Goal: Task Accomplishment & Management: Manage account settings

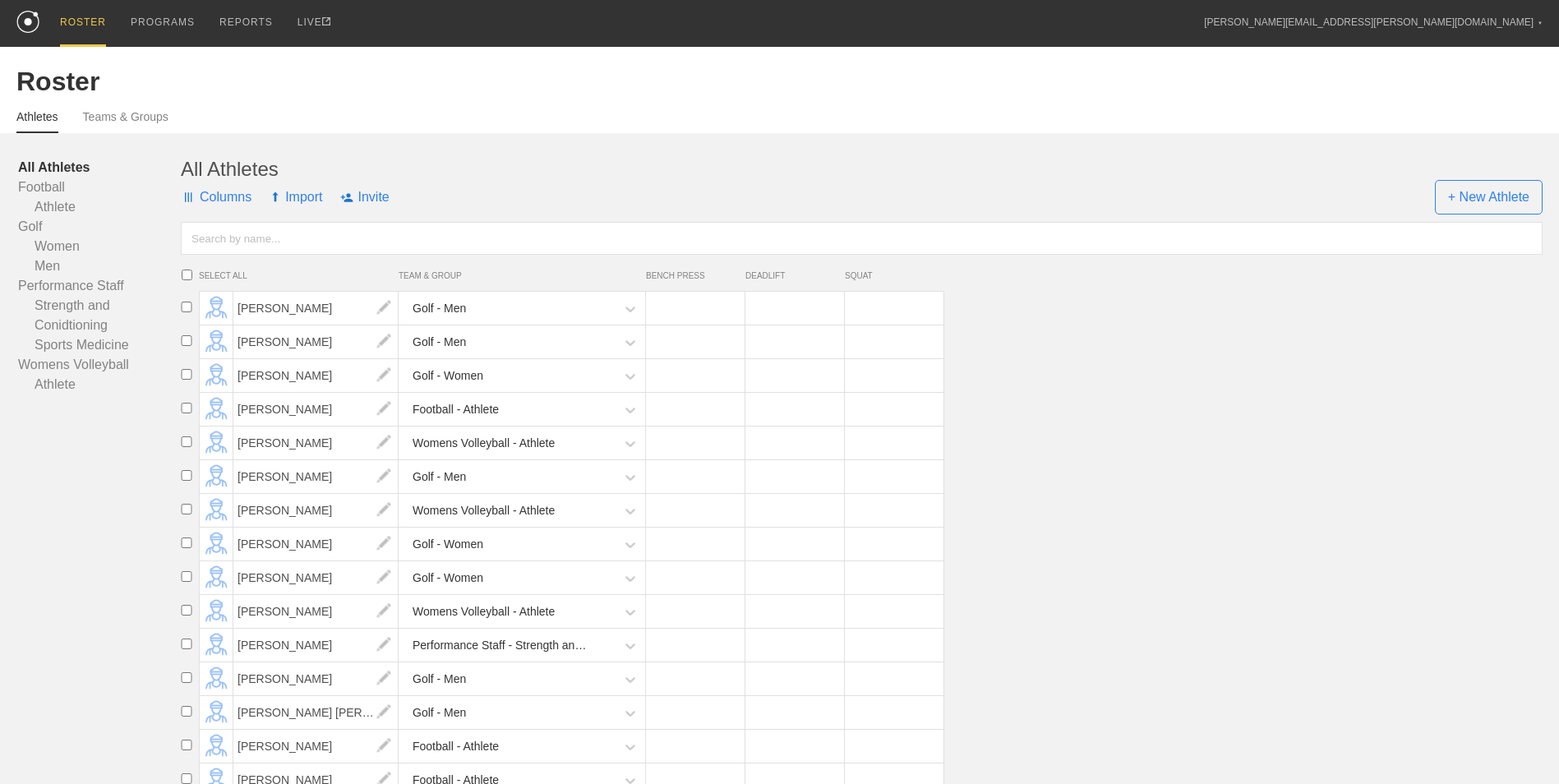
drag, startPoint x: 535, startPoint y: 128, endPoint x: 525, endPoint y: 109, distance: 21.5
click at [535, 128] on div "Athletes Teams & Groups" at bounding box center [779, 115] width 1525 height 36
click at [130, 107] on div "Athletes Teams & Groups" at bounding box center [779, 115] width 1525 height 36
click at [135, 118] on link "Teams & Groups" at bounding box center [126, 121] width 85 height 23
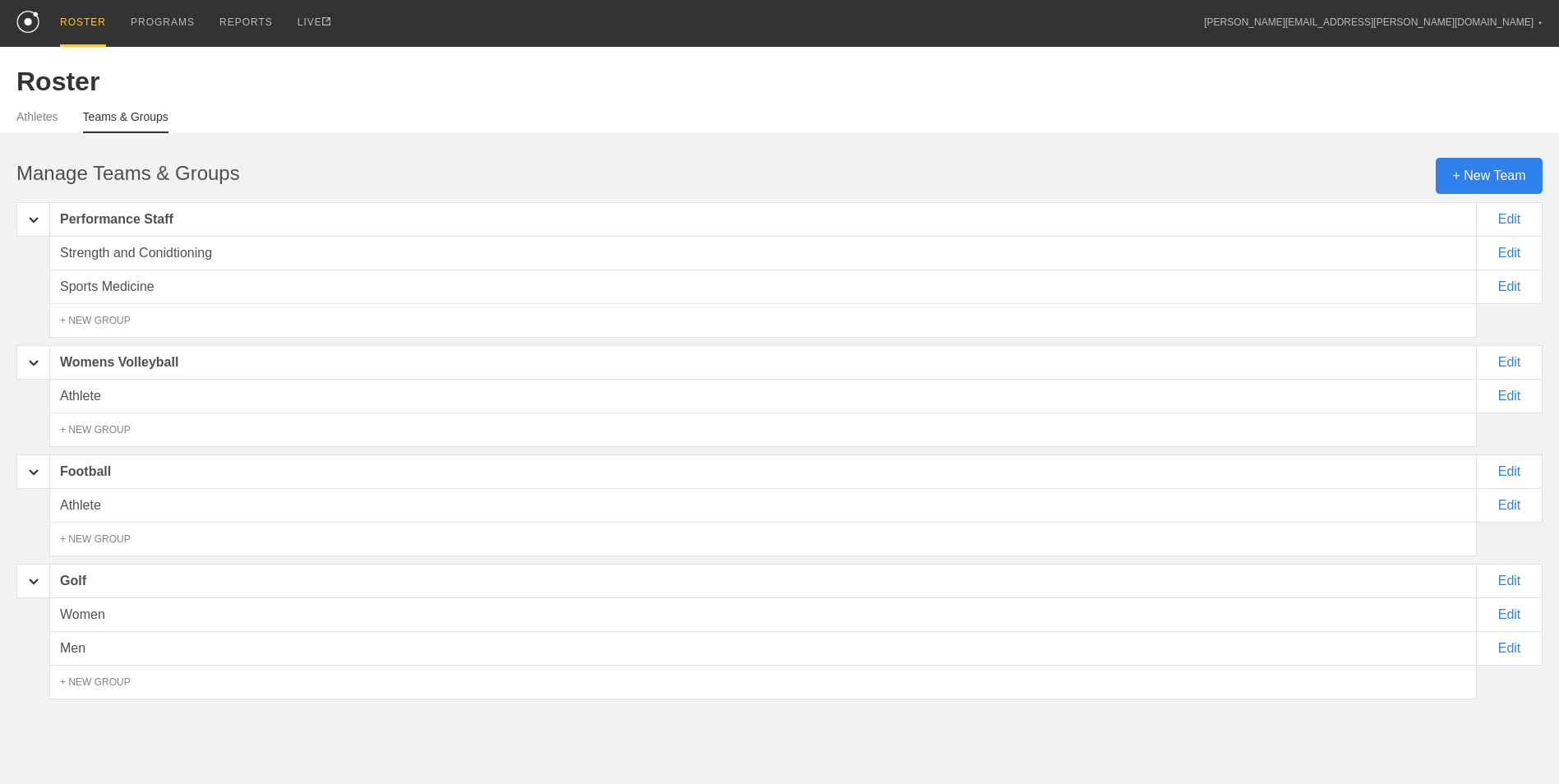
click at [1486, 179] on div "+ New Team" at bounding box center [1488, 175] width 107 height 36
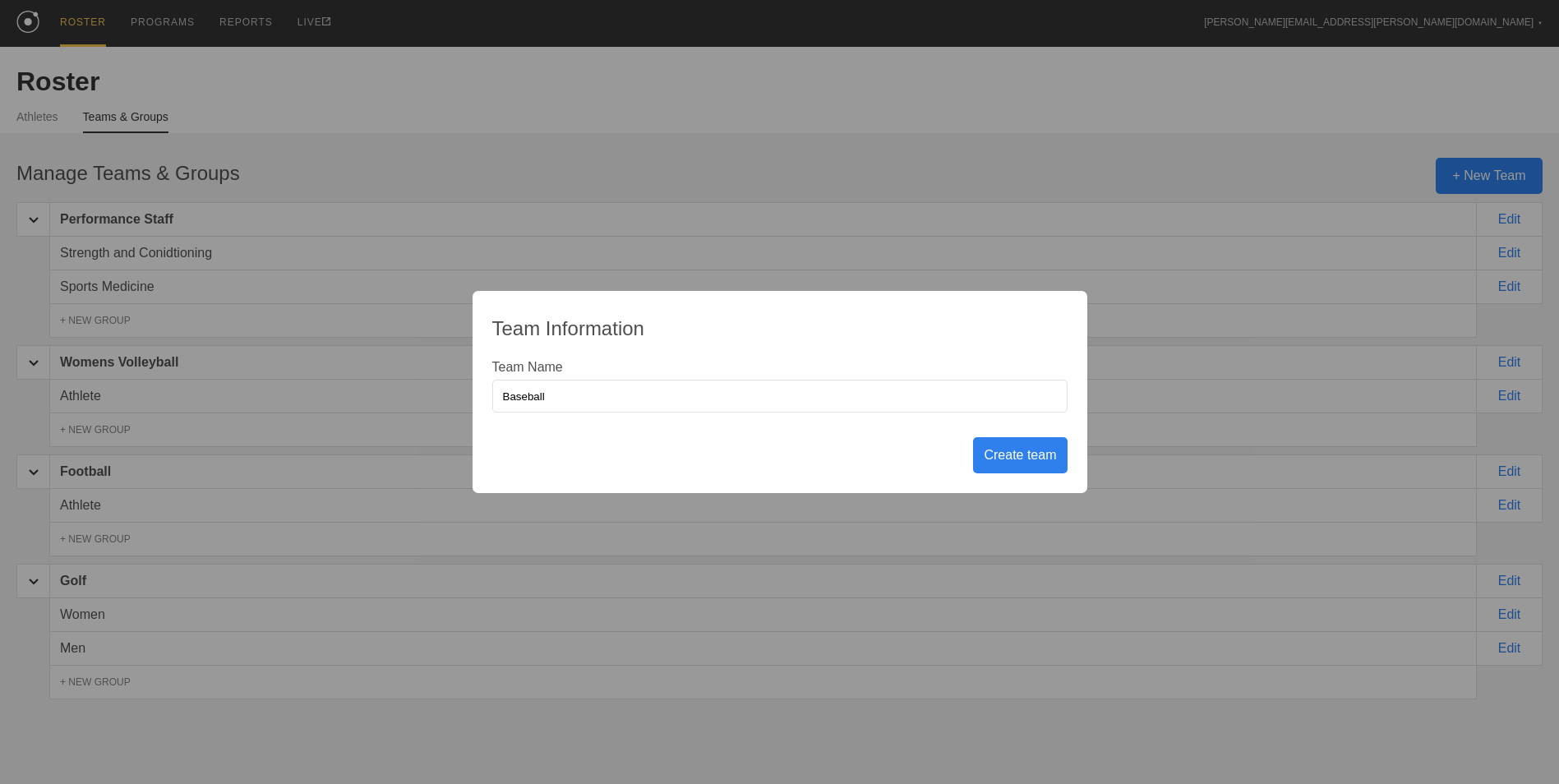
type input "Baseball"
click at [1028, 457] on div "Create team" at bounding box center [1019, 455] width 94 height 36
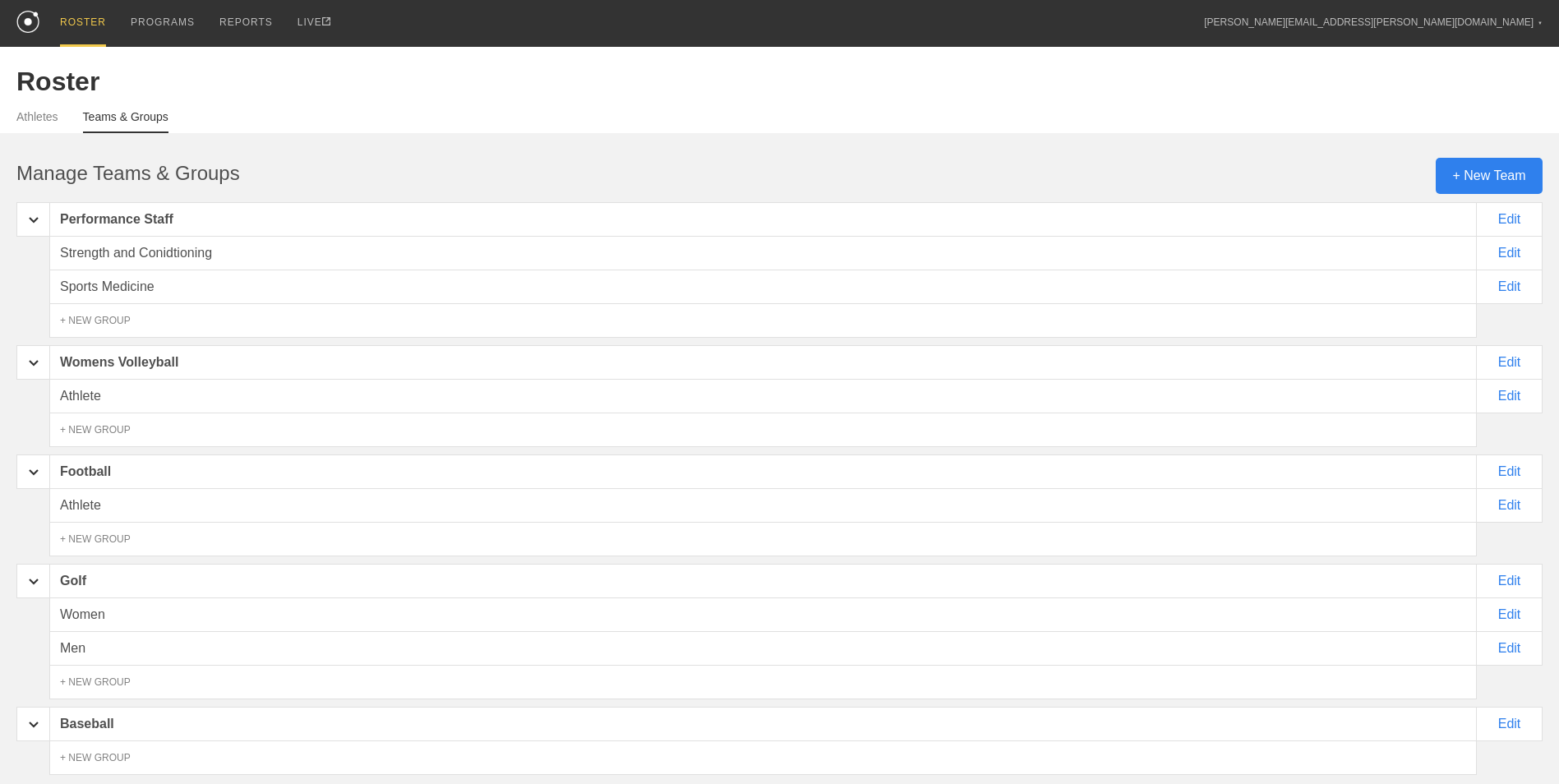
scroll to position [83, 0]
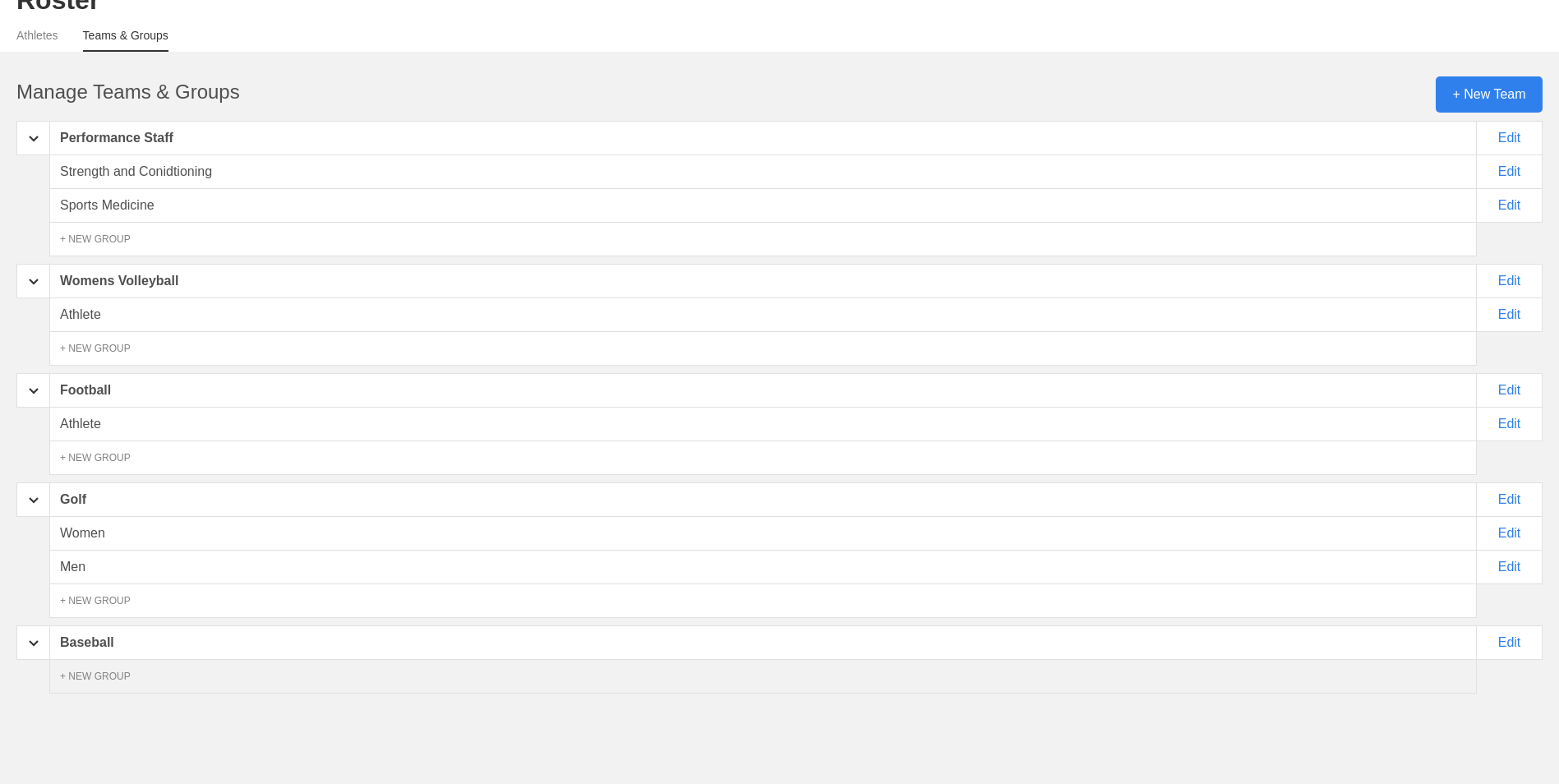
click at [128, 674] on div "+ NEW GROUP" at bounding box center [763, 676] width 1427 height 34
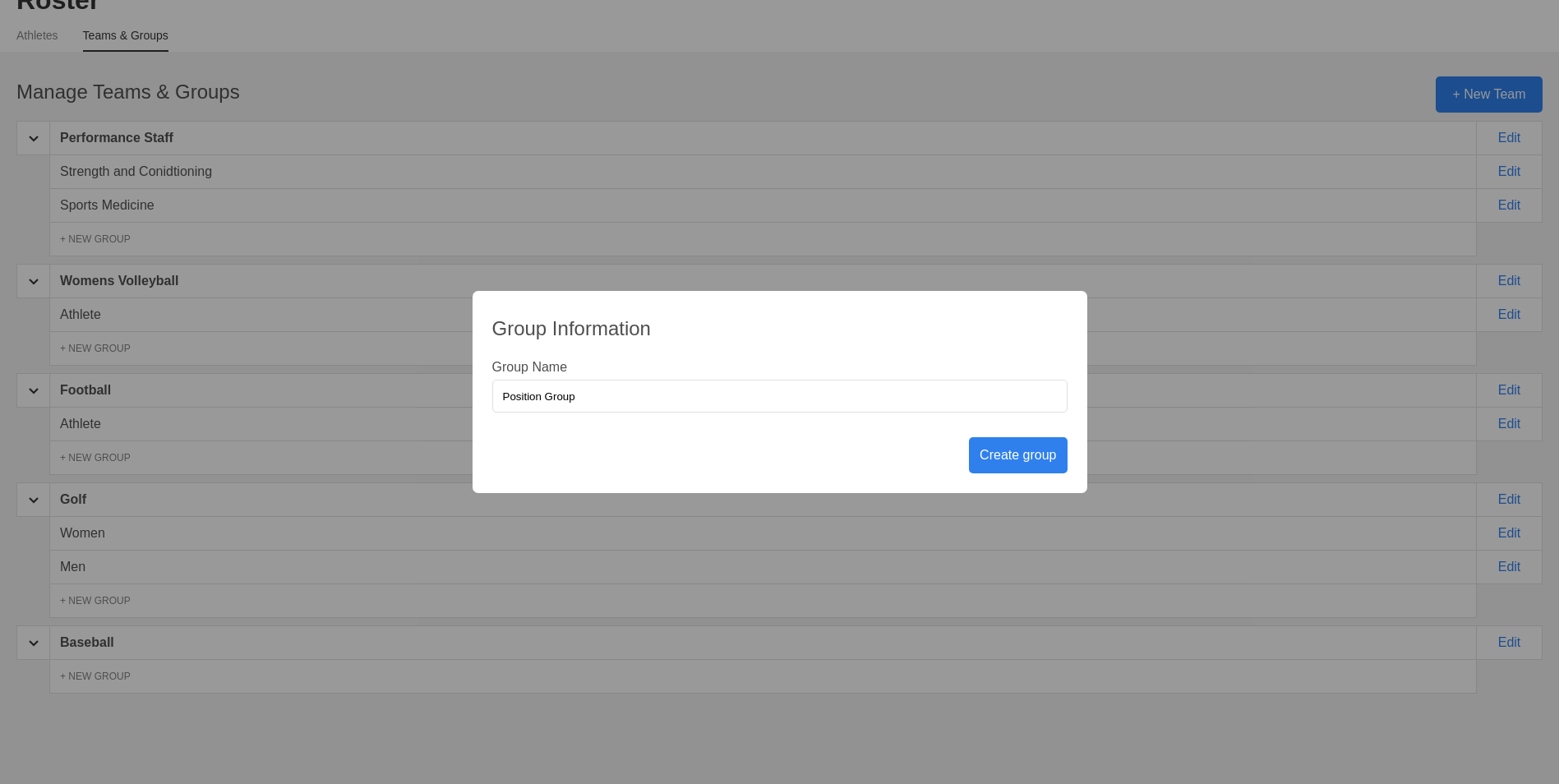
type input "Position Group"
click at [1030, 457] on div "Create group" at bounding box center [1018, 455] width 98 height 36
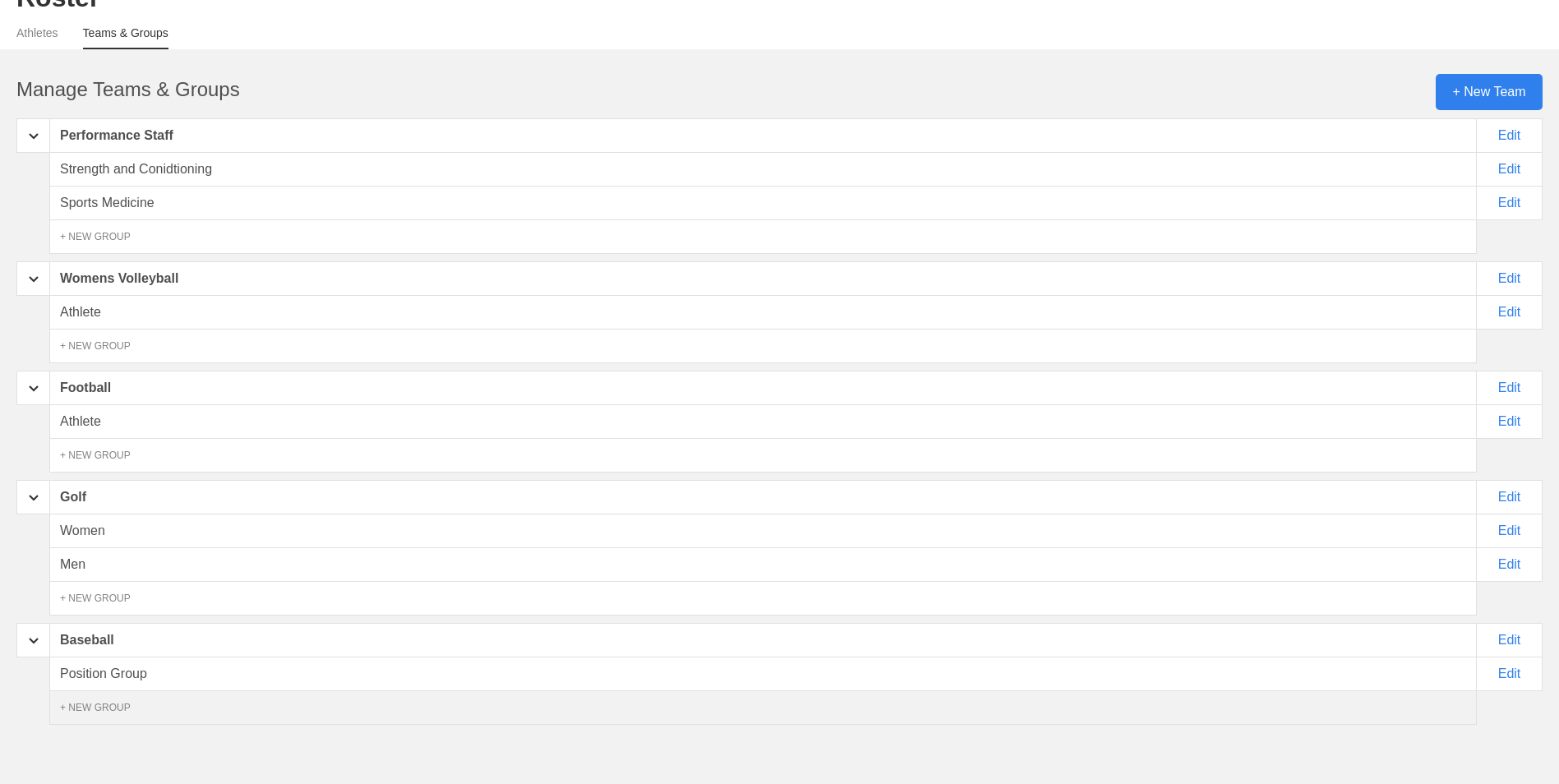
click at [169, 720] on div "+ NEW GROUP" at bounding box center [763, 707] width 1427 height 34
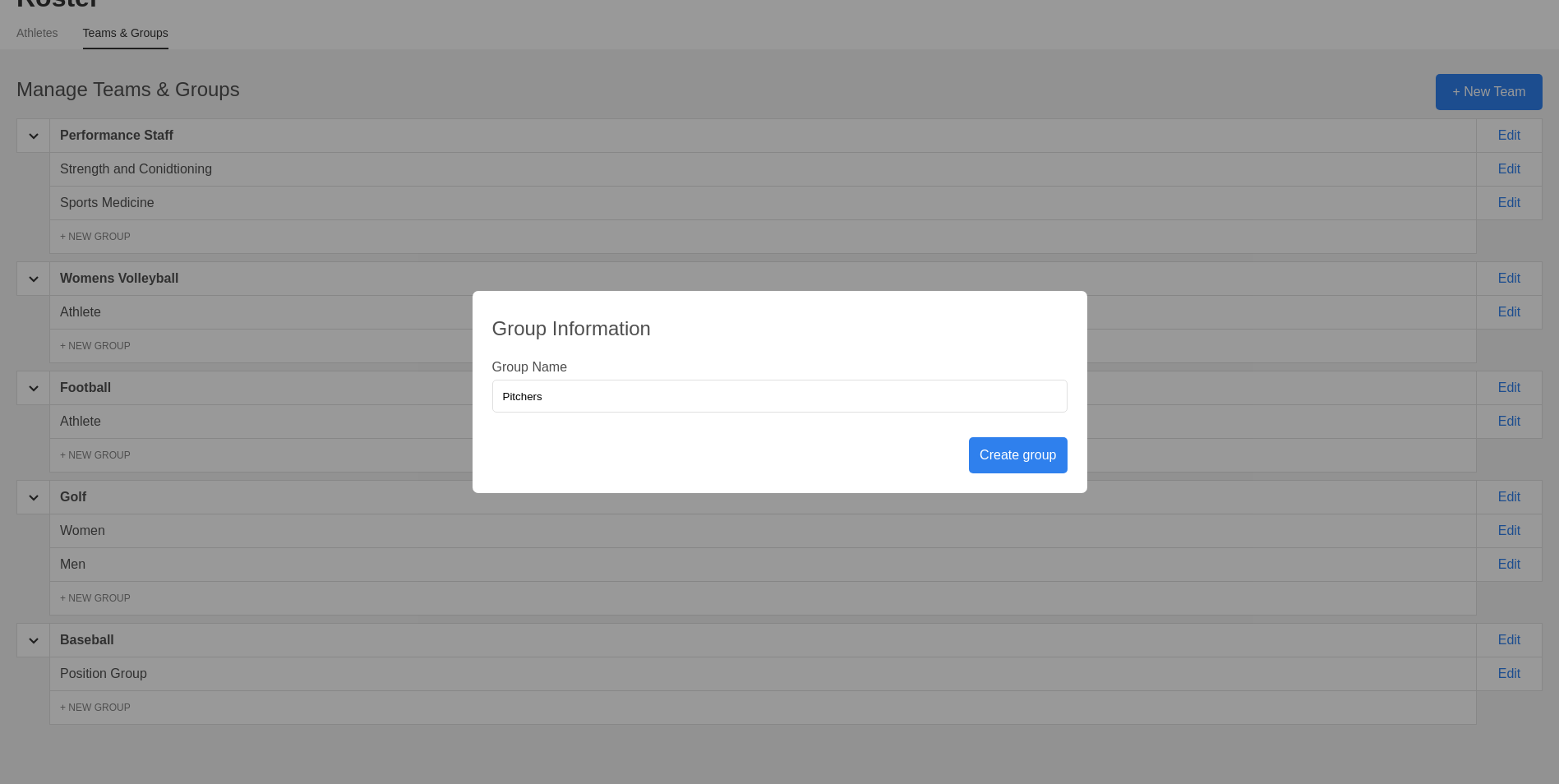
type input "Pitchers"
click at [1027, 460] on div "Create group" at bounding box center [1018, 455] width 98 height 36
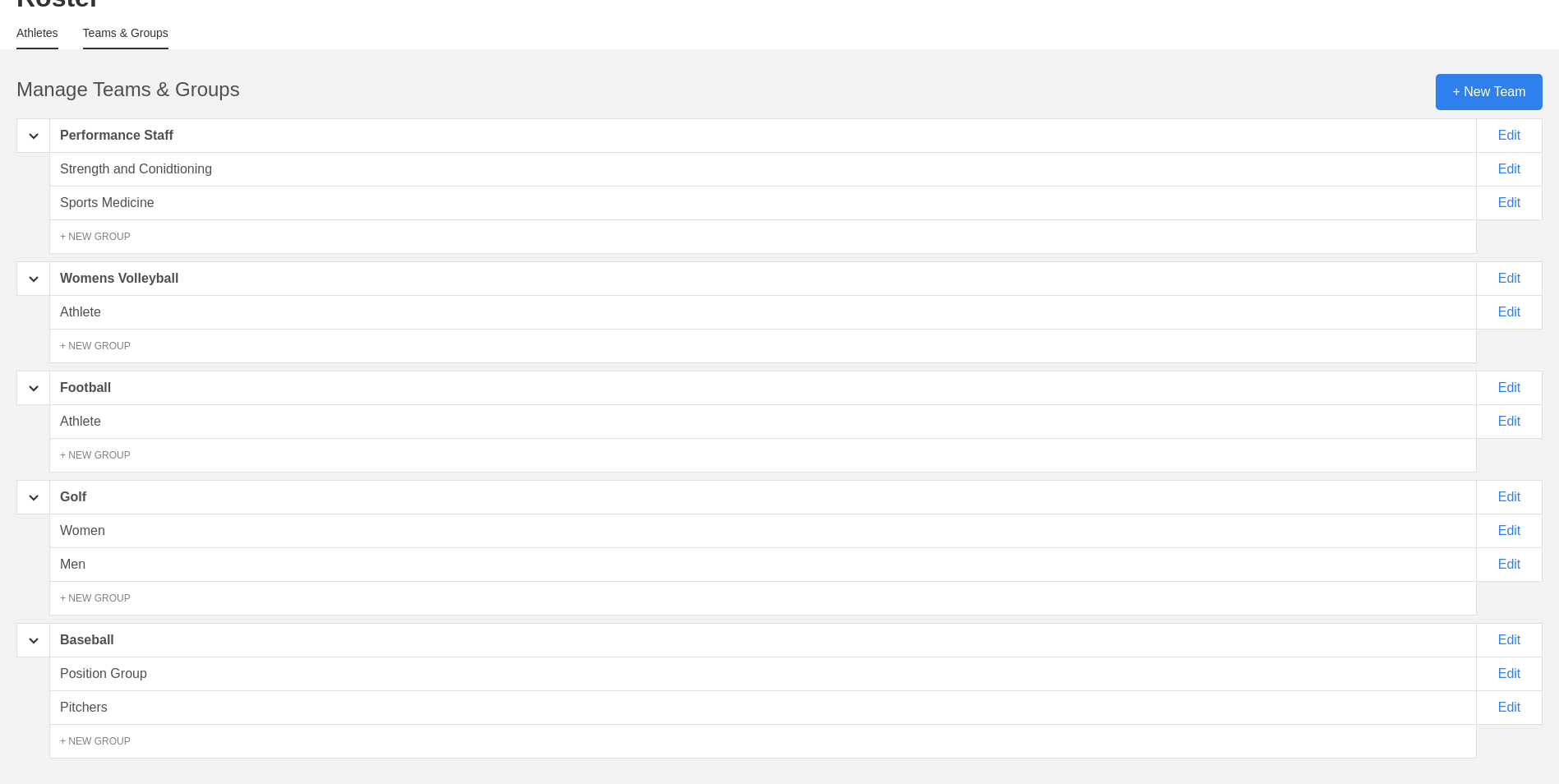
click at [28, 29] on link "Athletes" at bounding box center [37, 38] width 42 height 23
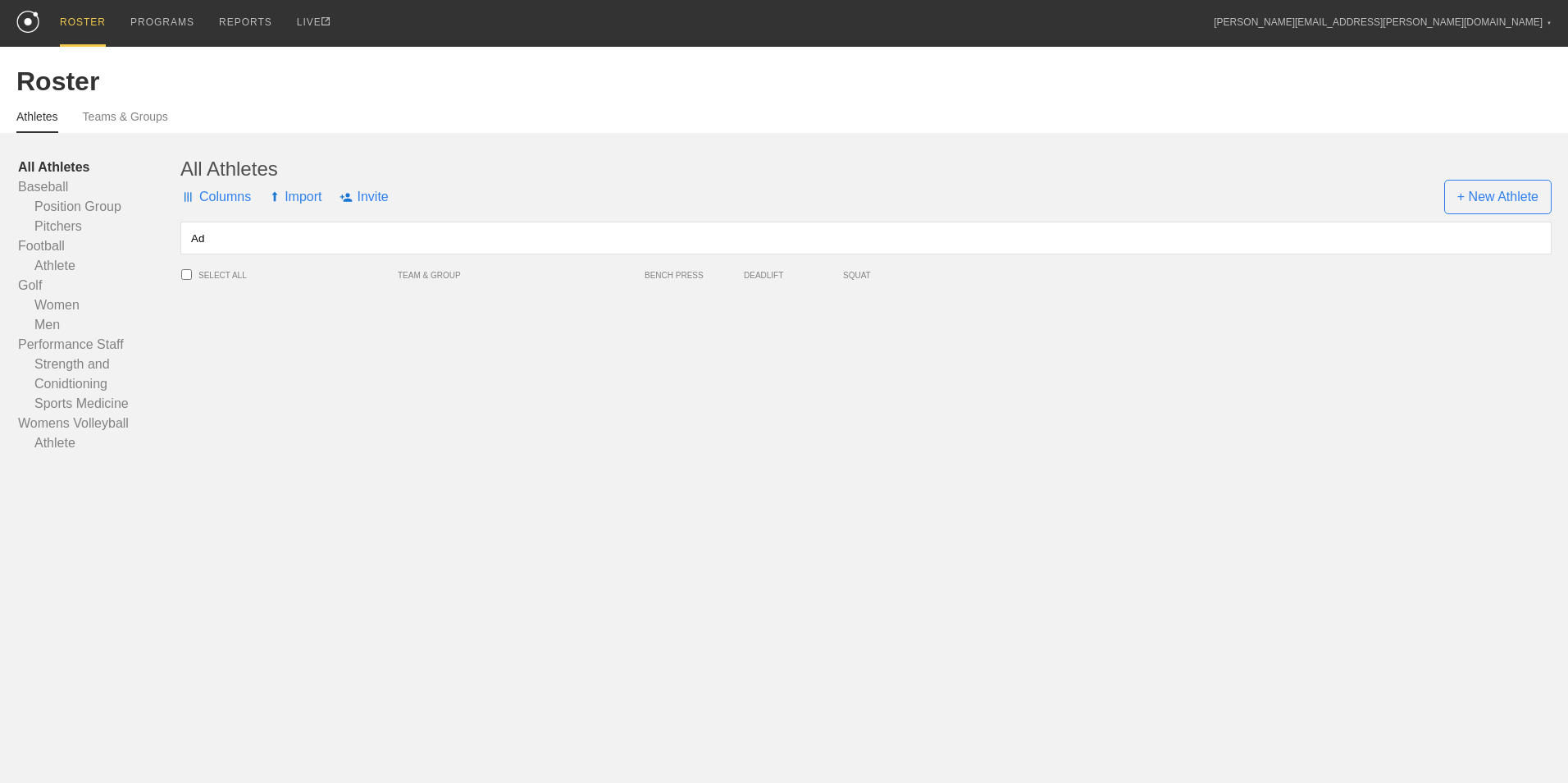
type input "A"
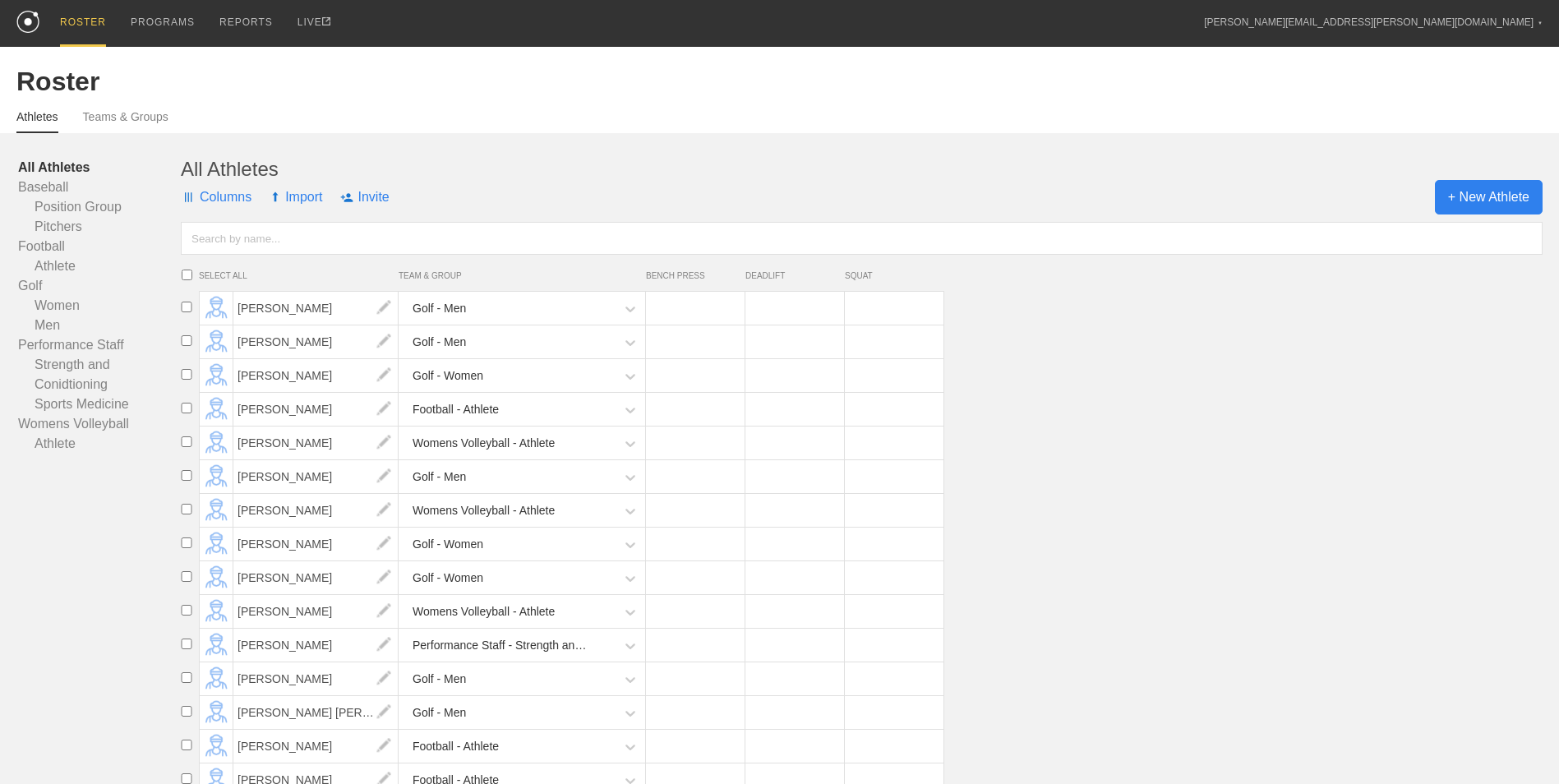
click at [1473, 207] on span "+ New Athlete" at bounding box center [1488, 197] width 107 height 34
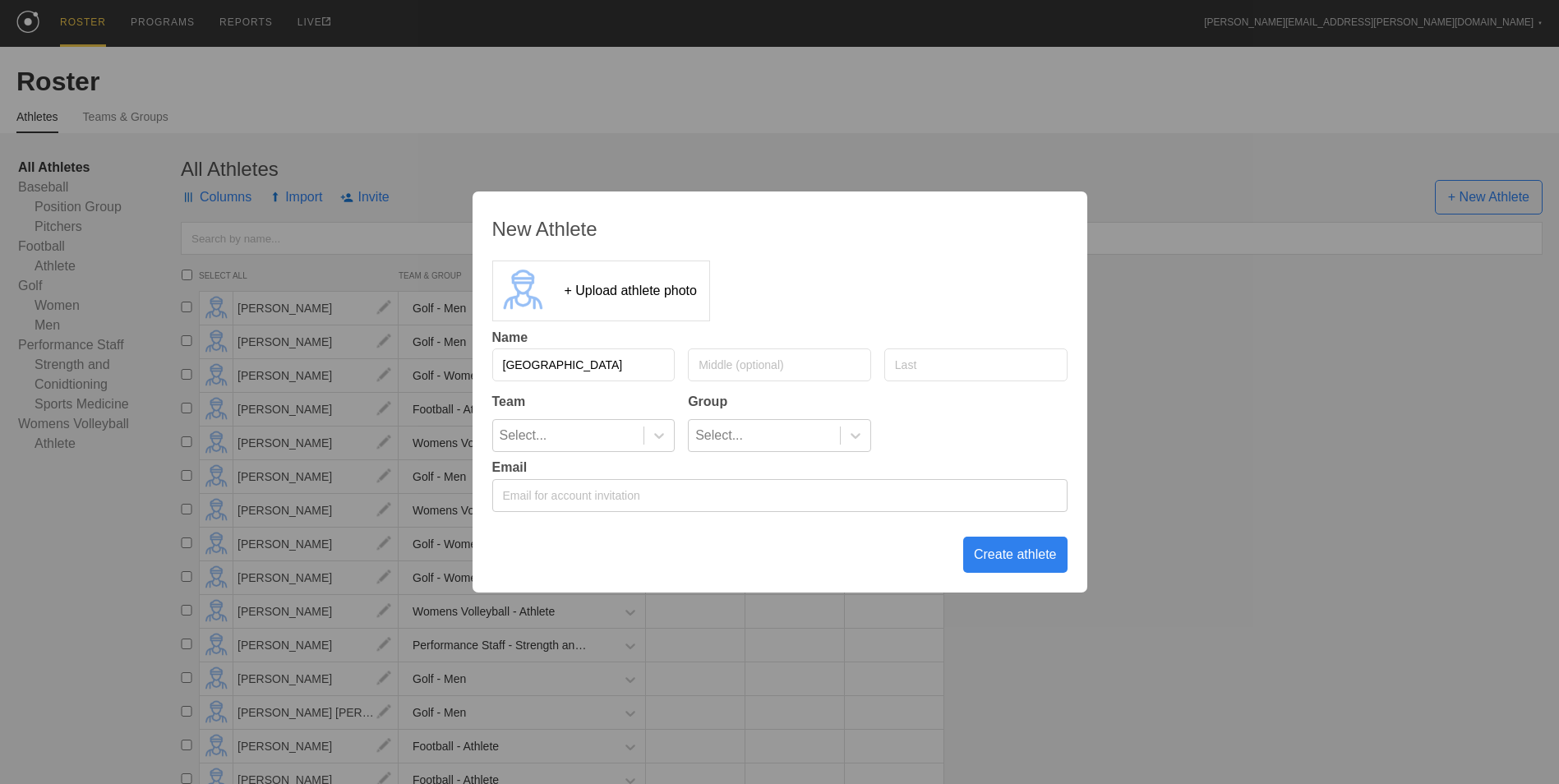
type input "[GEOGRAPHIC_DATA]"
type input "[PERSON_NAME]"
click at [647, 434] on div at bounding box center [659, 435] width 29 height 16
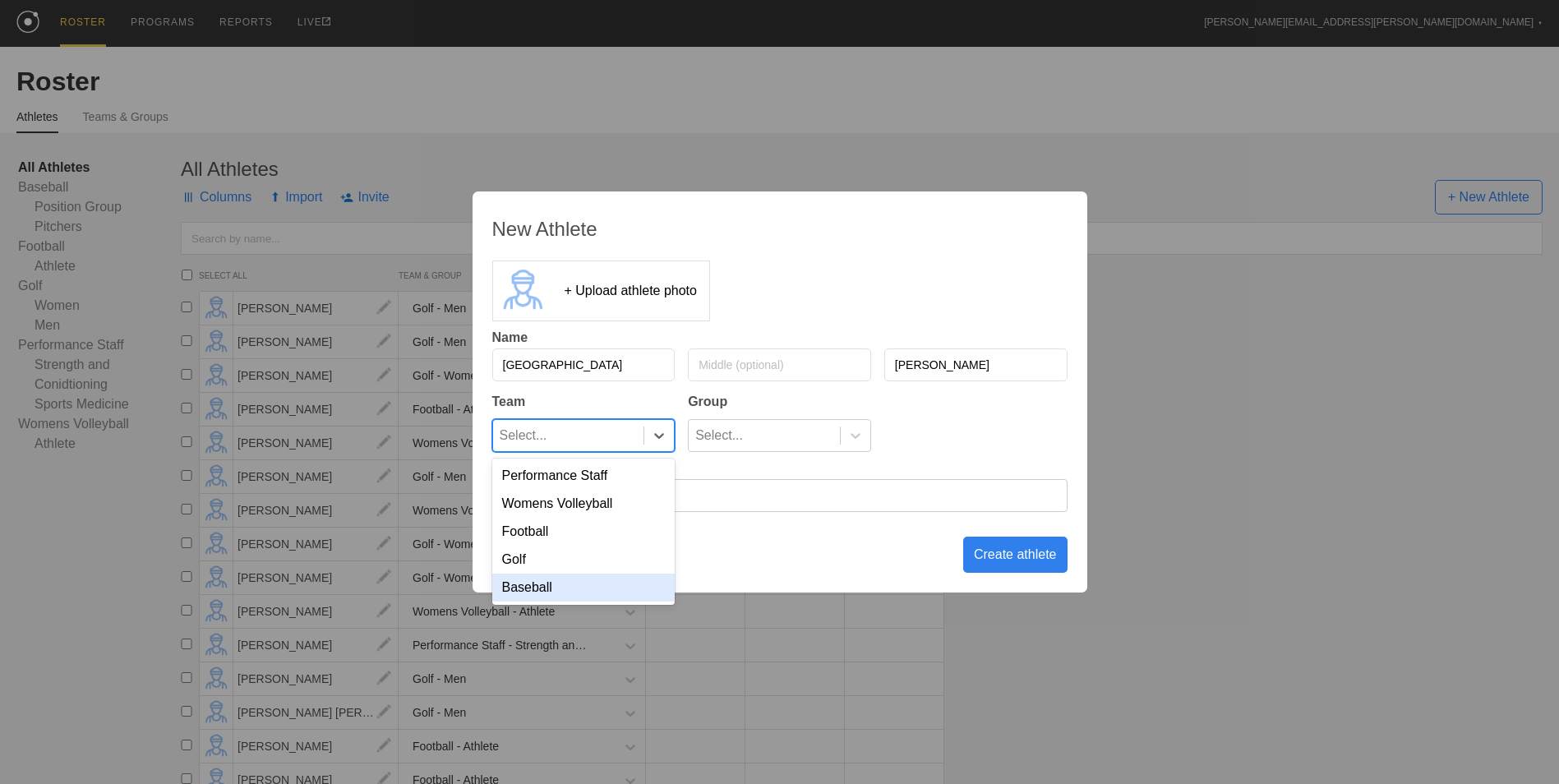
click at [598, 592] on div "Baseball" at bounding box center [583, 587] width 183 height 28
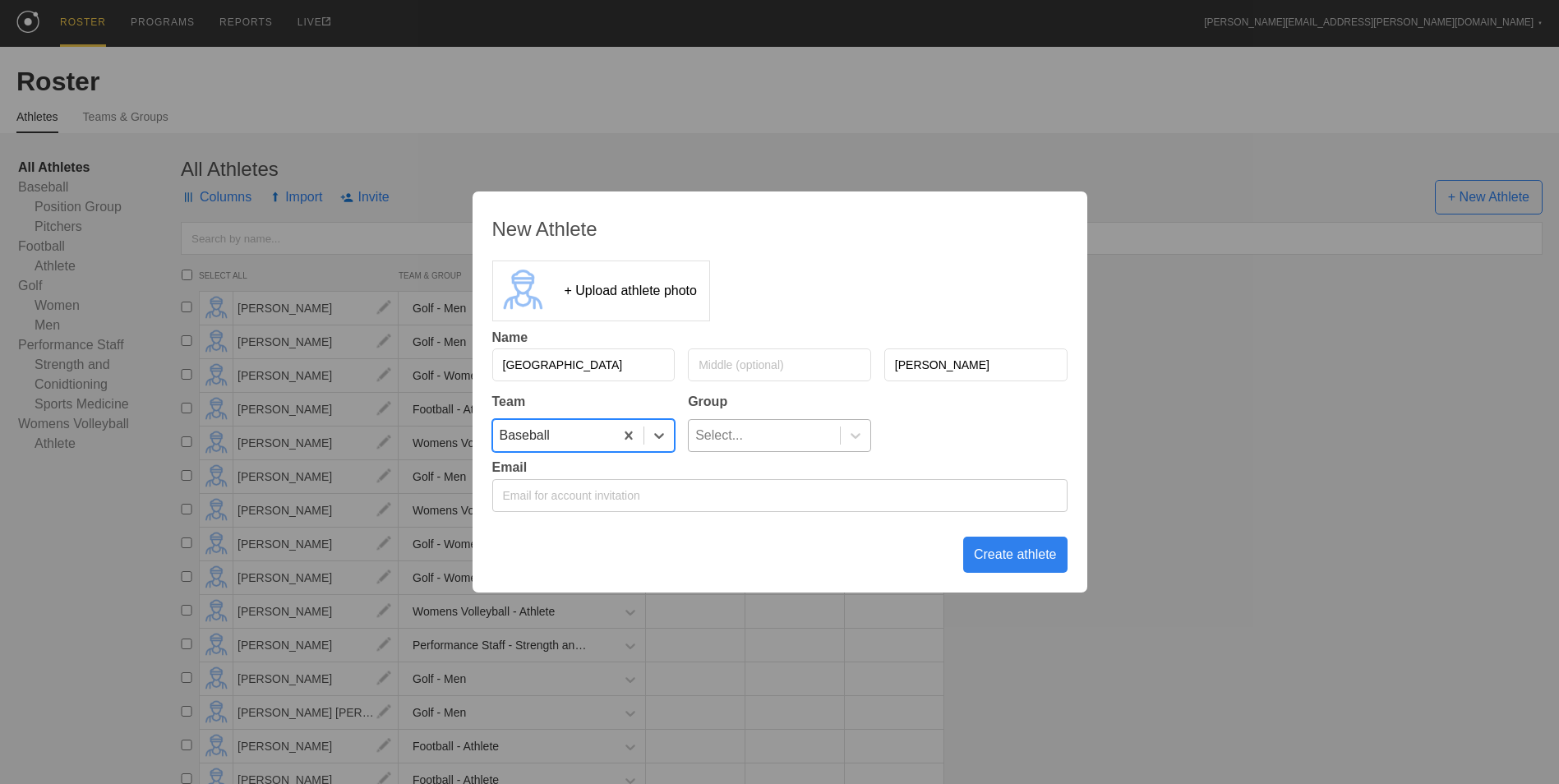
click at [744, 436] on div "Select..." at bounding box center [764, 435] width 151 height 31
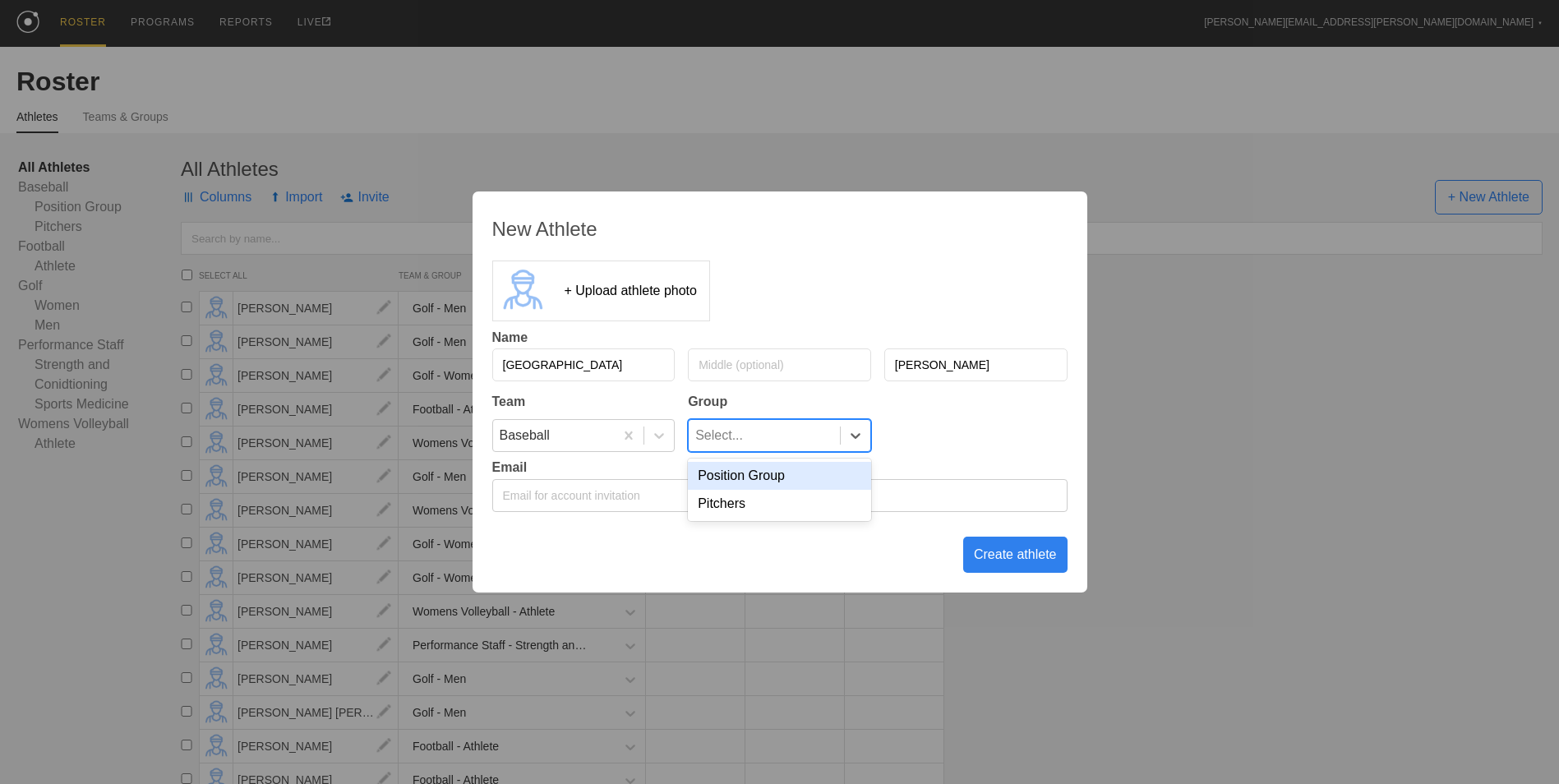
click at [745, 480] on div "Position Group" at bounding box center [779, 475] width 183 height 28
click at [1004, 566] on div "Create athlete" at bounding box center [1015, 554] width 104 height 36
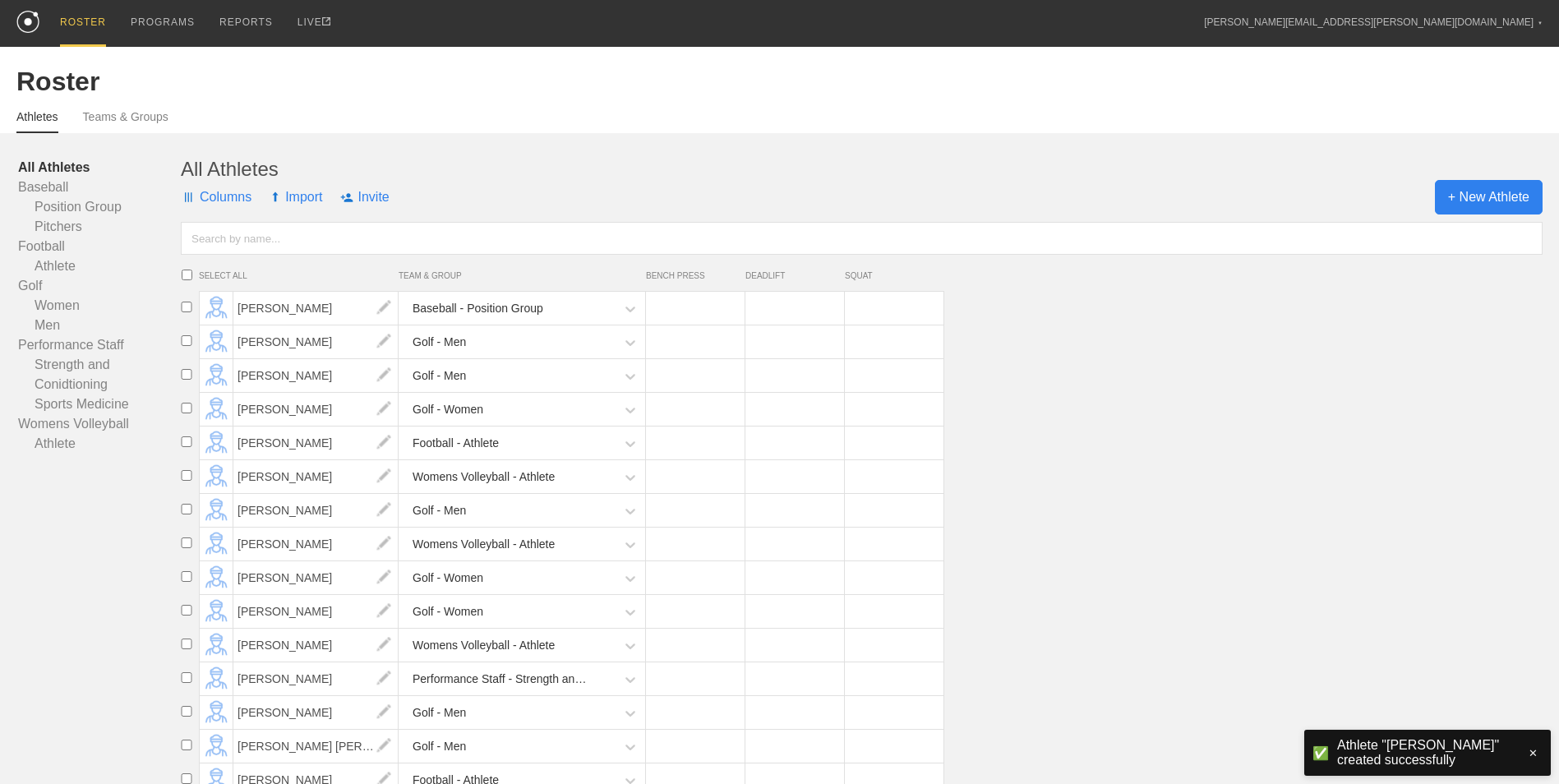
click at [1485, 202] on span "+ New Athlete" at bounding box center [1488, 197] width 107 height 34
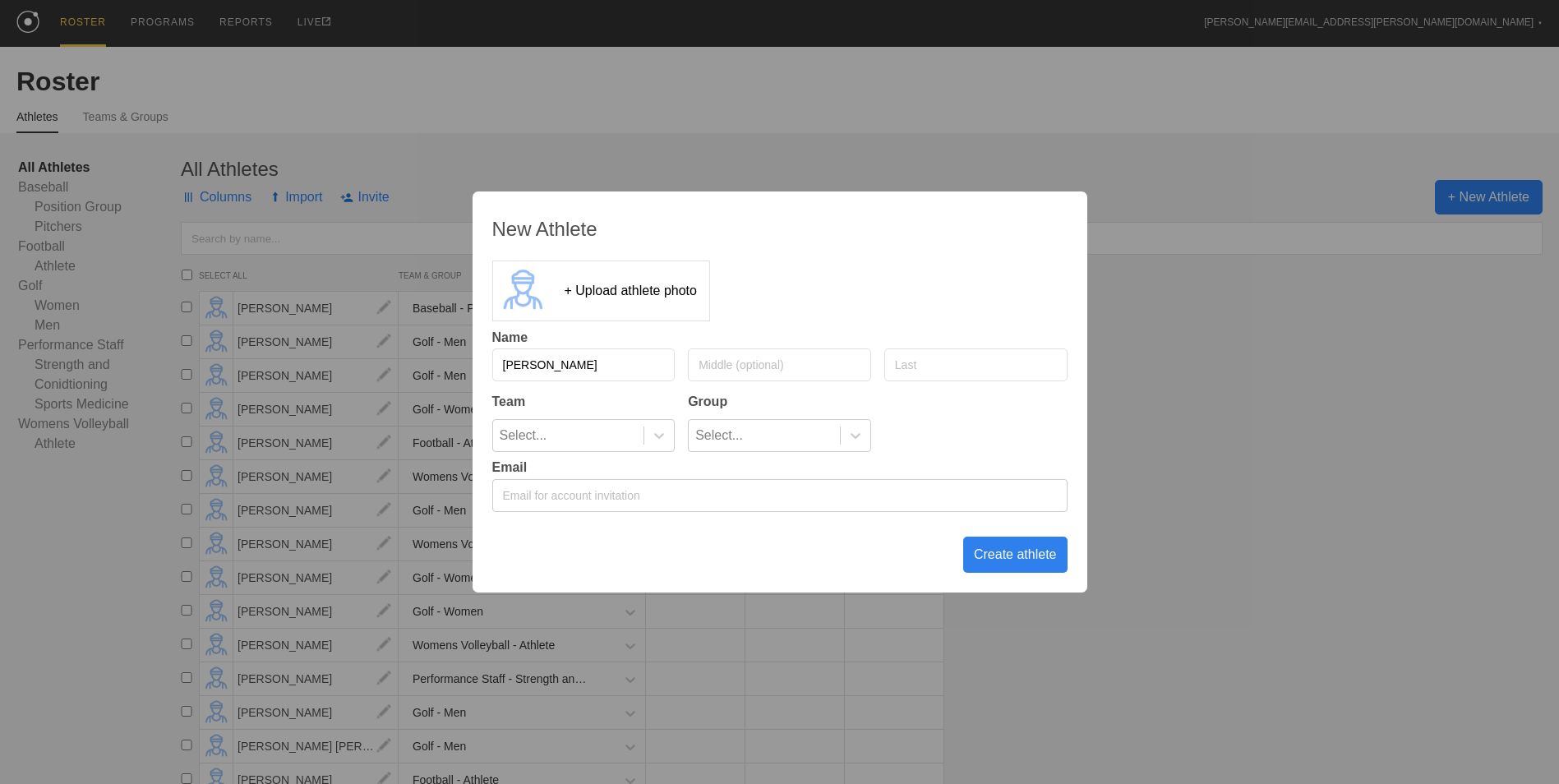
type input "[PERSON_NAME]"
type input "Bryowsky"
click at [661, 433] on icon at bounding box center [659, 435] width 16 height 16
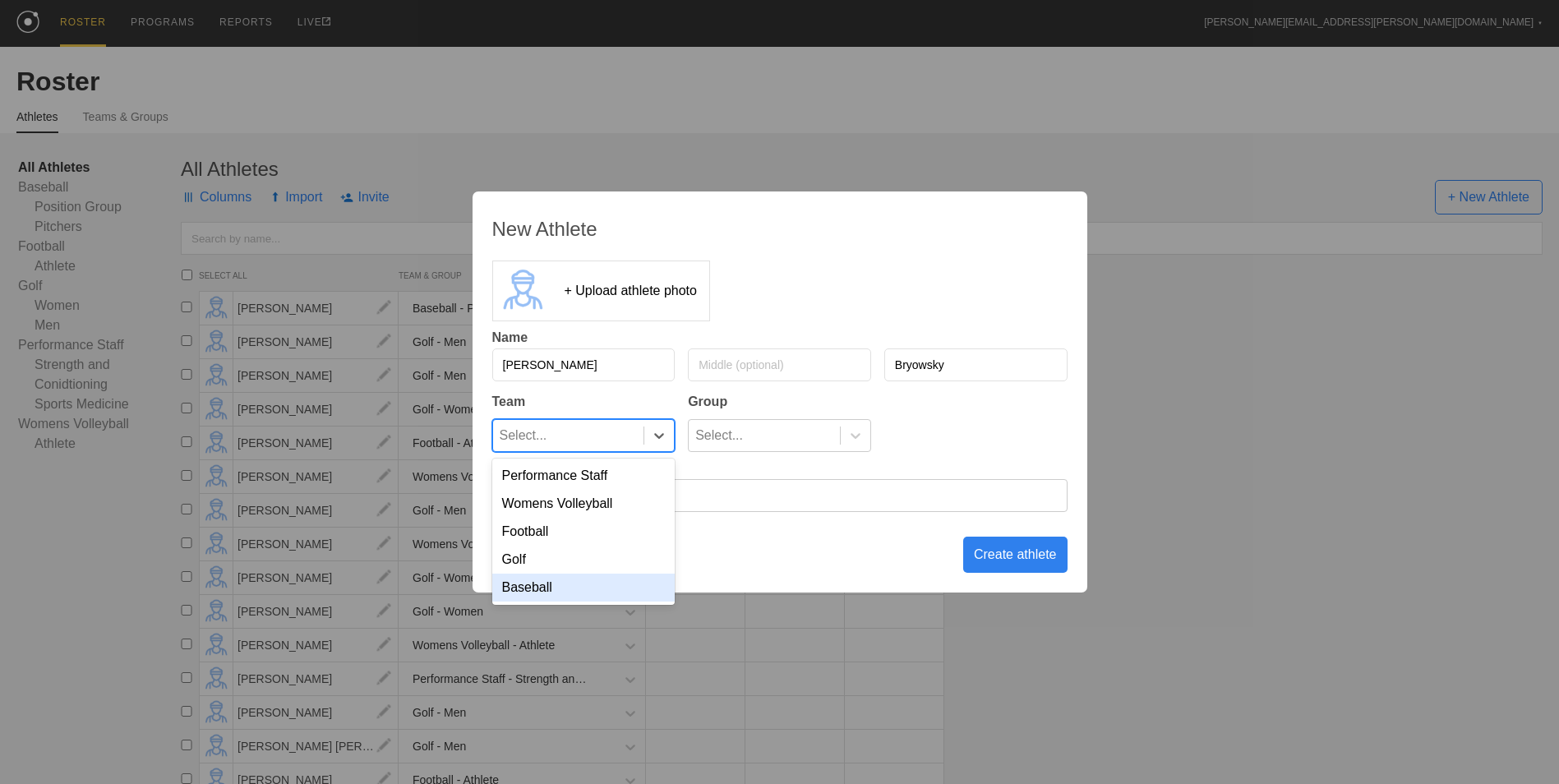
drag, startPoint x: 583, startPoint y: 591, endPoint x: 639, endPoint y: 526, distance: 85.8
click at [584, 591] on div "Baseball" at bounding box center [583, 587] width 183 height 28
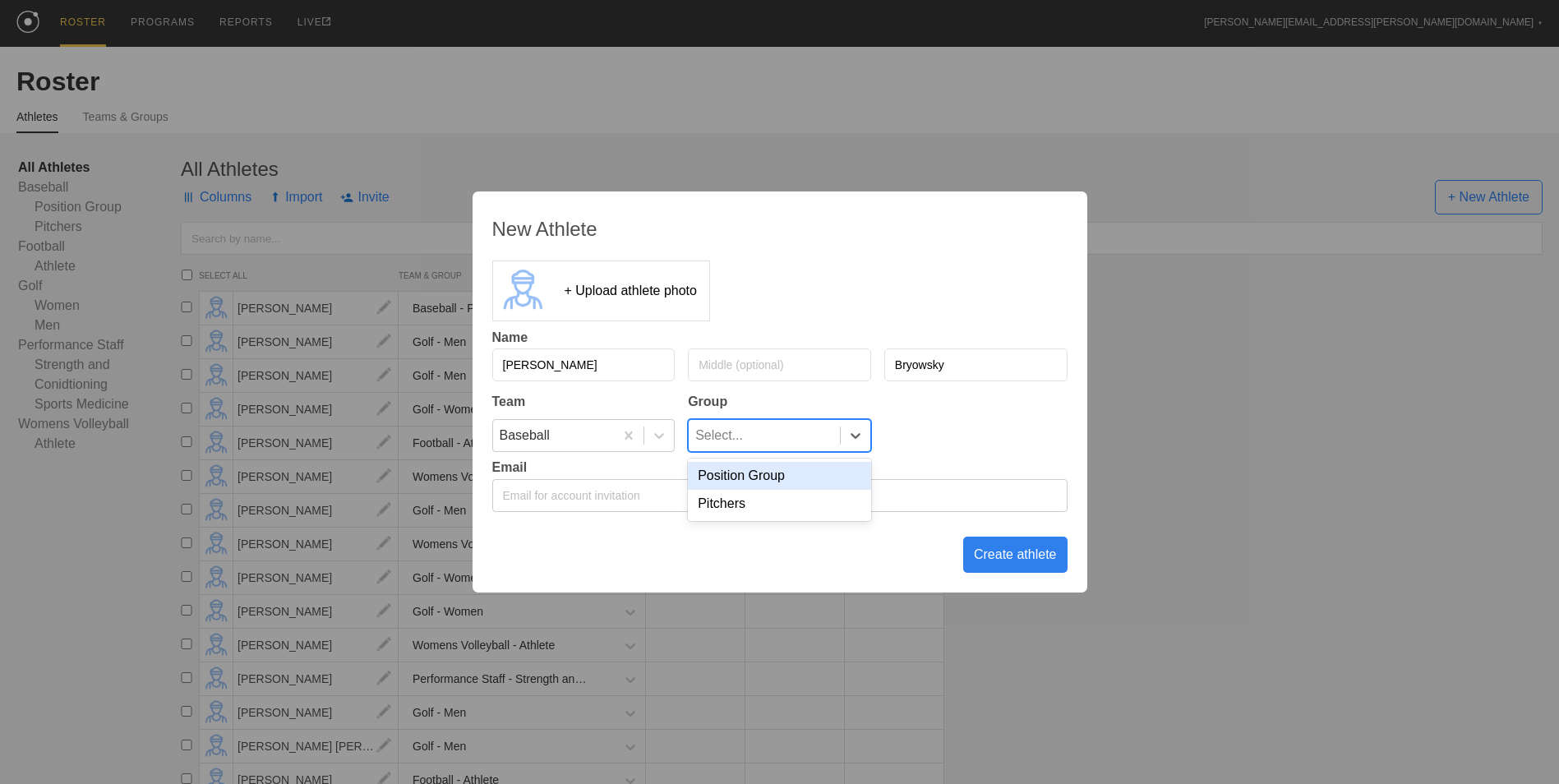
click at [808, 438] on div "Select..." at bounding box center [764, 435] width 151 height 31
click at [779, 479] on div "Position Group" at bounding box center [779, 475] width 183 height 28
click at [1031, 563] on div "Create athlete" at bounding box center [1015, 554] width 104 height 36
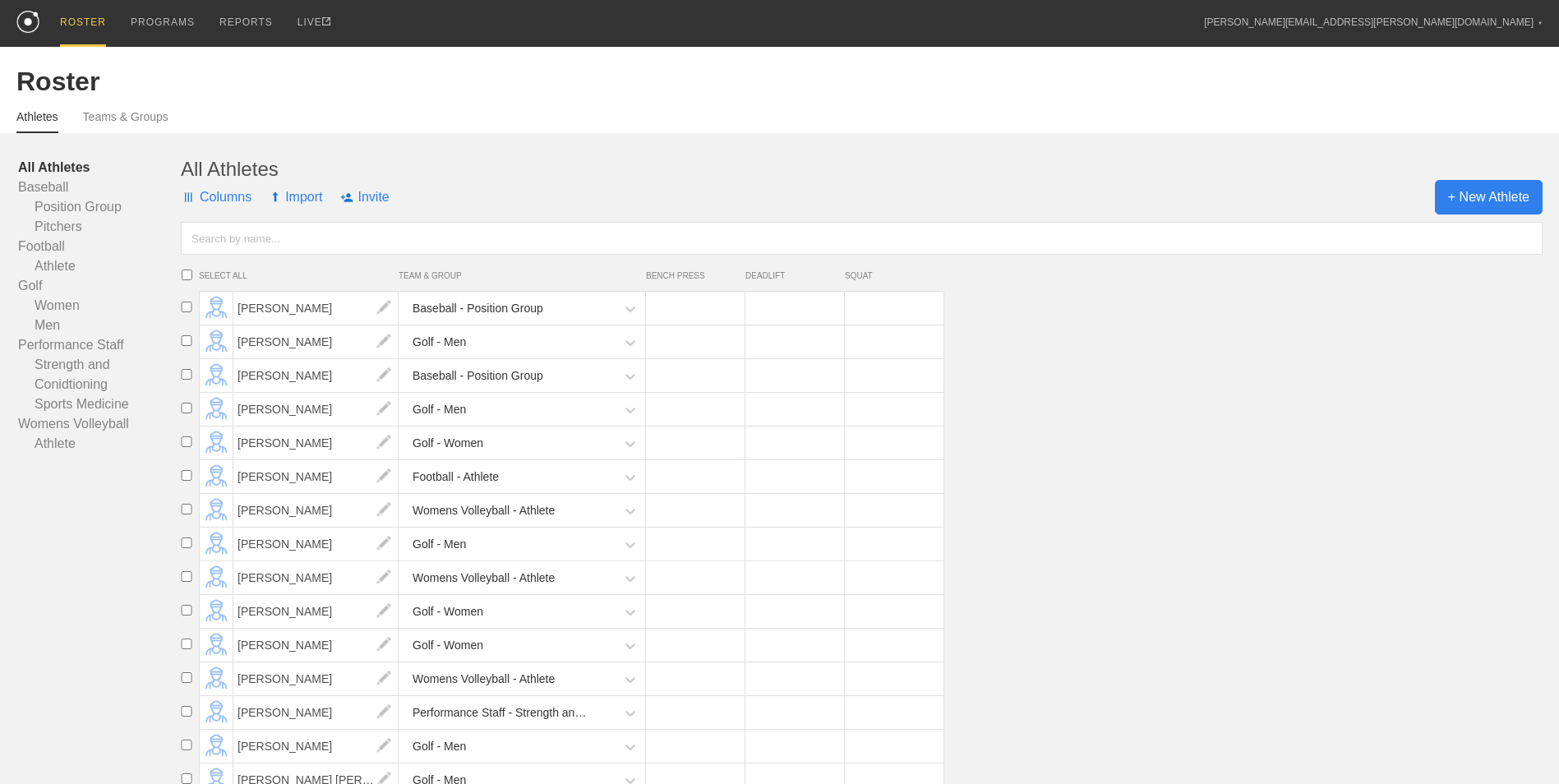
click at [1457, 191] on span "+ New Athlete" at bounding box center [1488, 197] width 107 height 34
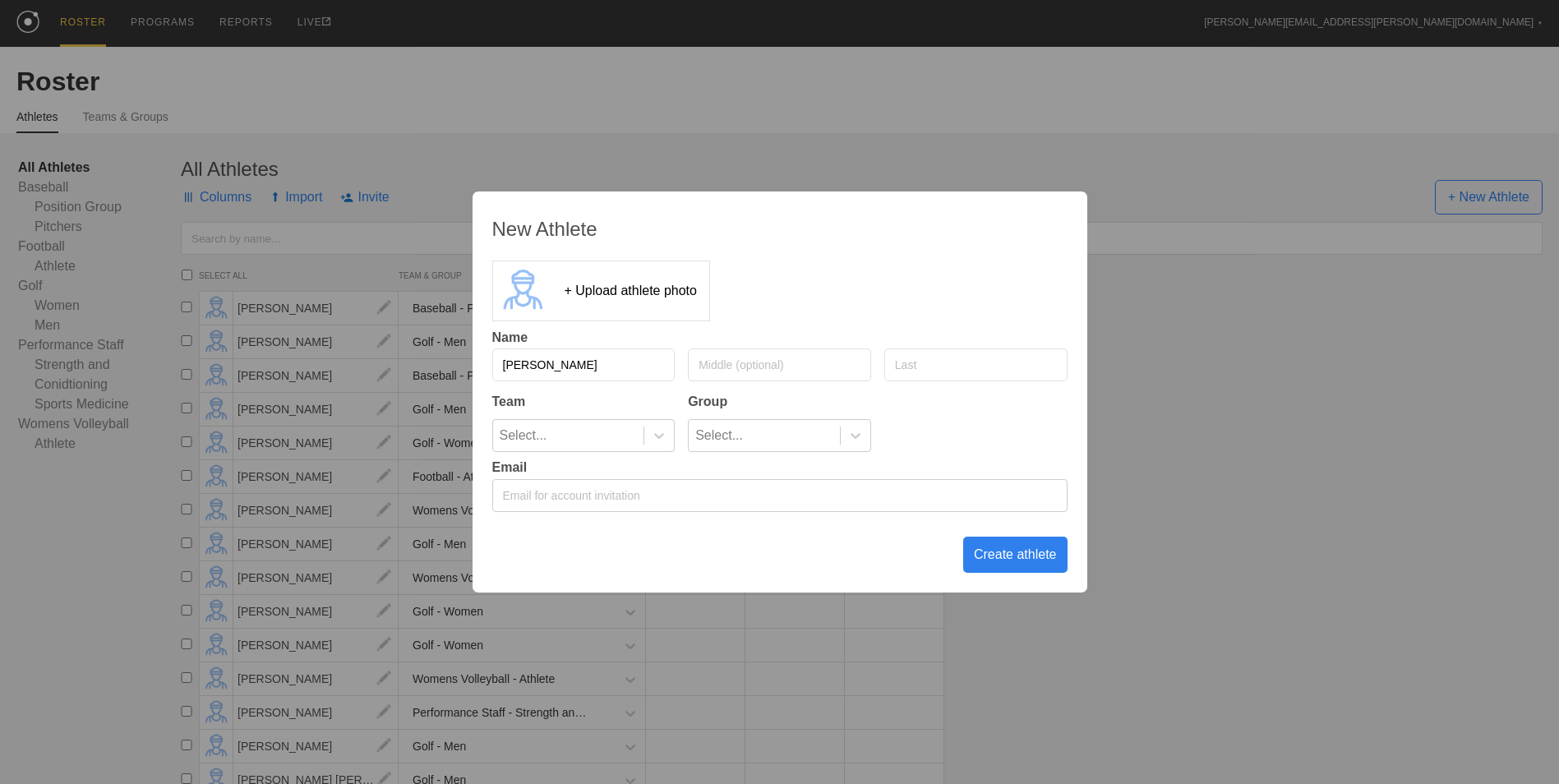
type input "[PERSON_NAME]"
click at [989, 371] on input "text" at bounding box center [975, 364] width 183 height 33
type input "Hall"
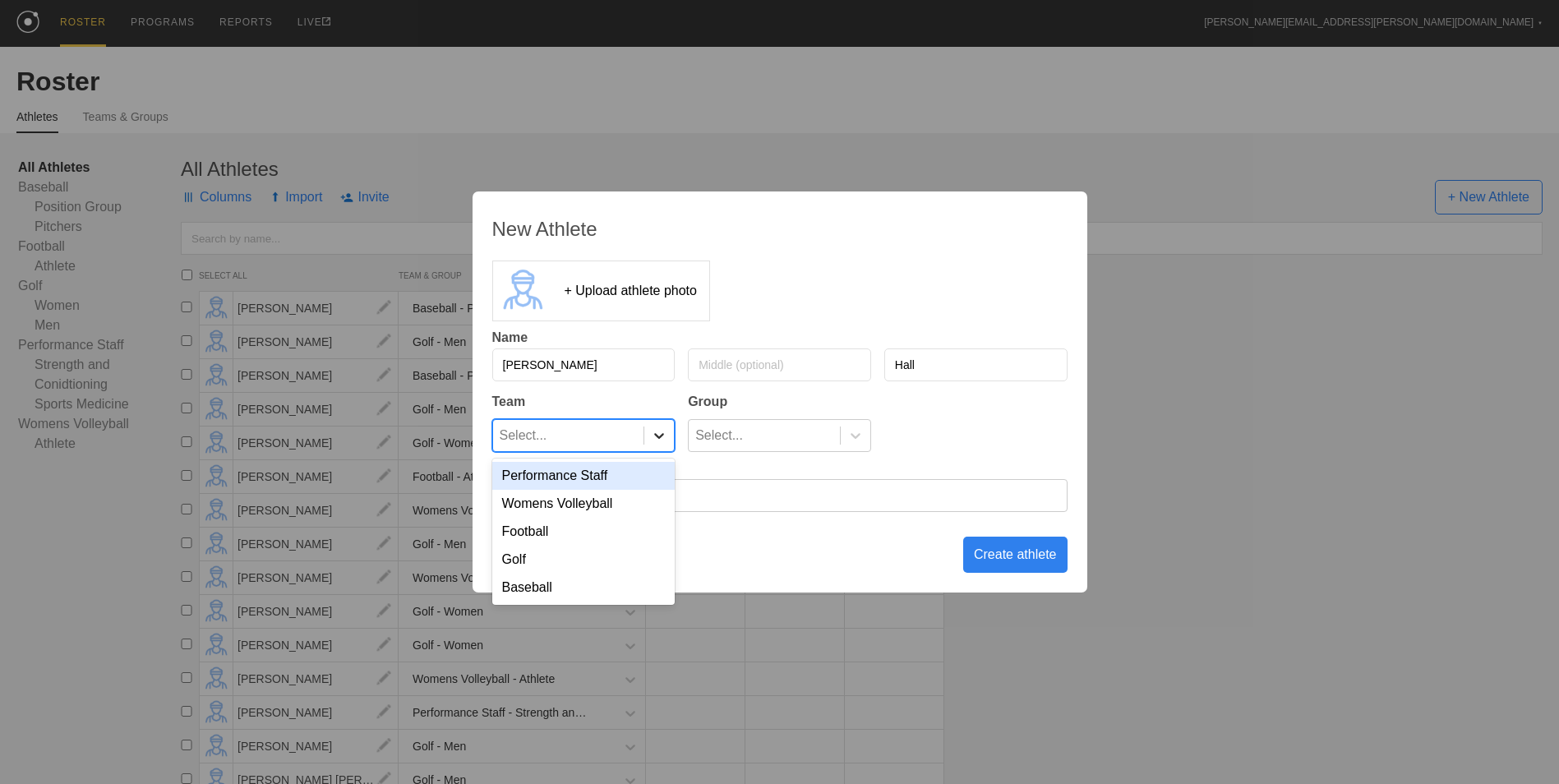
click at [658, 438] on icon at bounding box center [659, 435] width 16 height 16
click at [595, 585] on div "Baseball" at bounding box center [583, 587] width 183 height 28
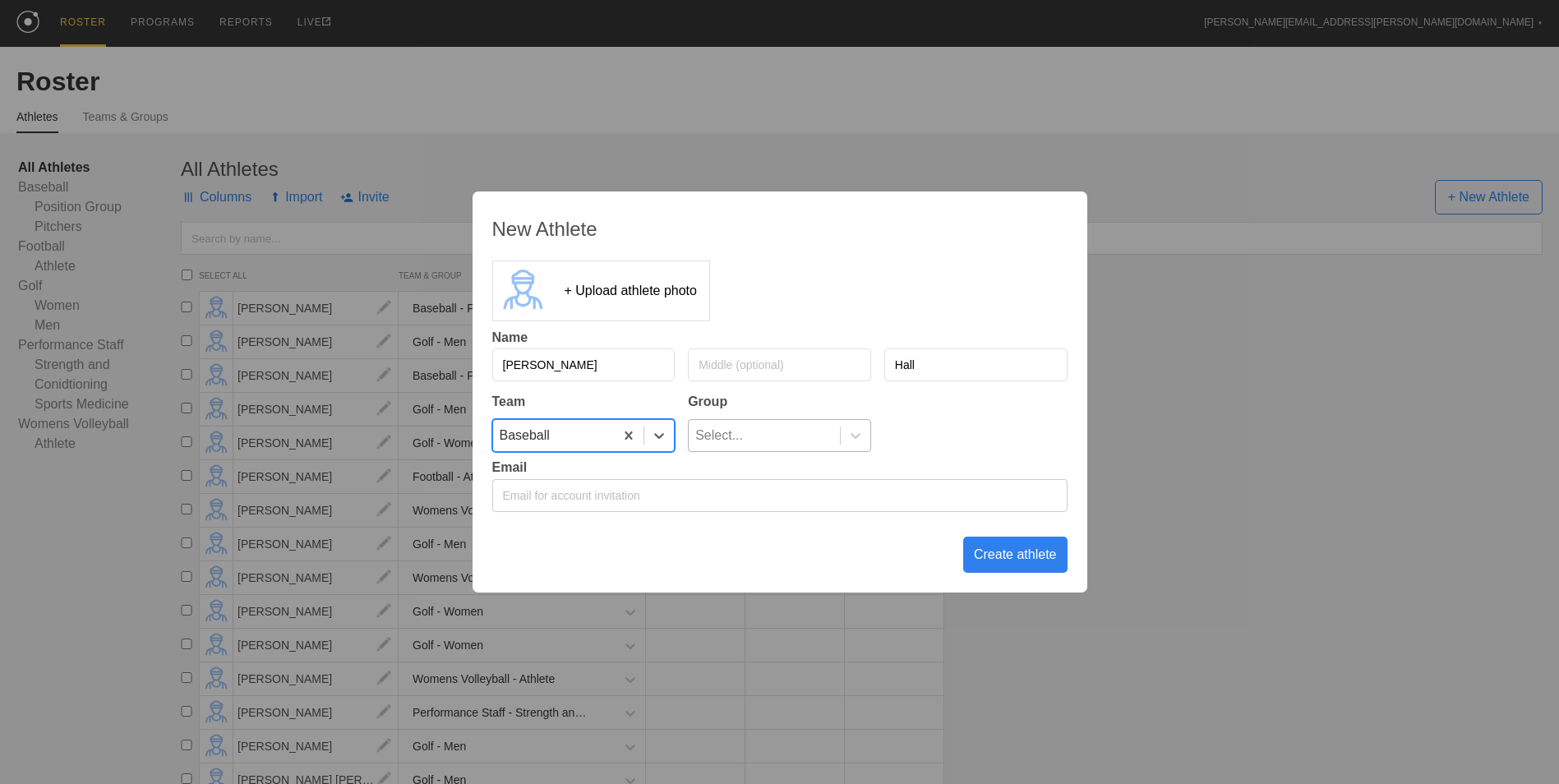
click at [804, 431] on div "Select..." at bounding box center [764, 435] width 151 height 31
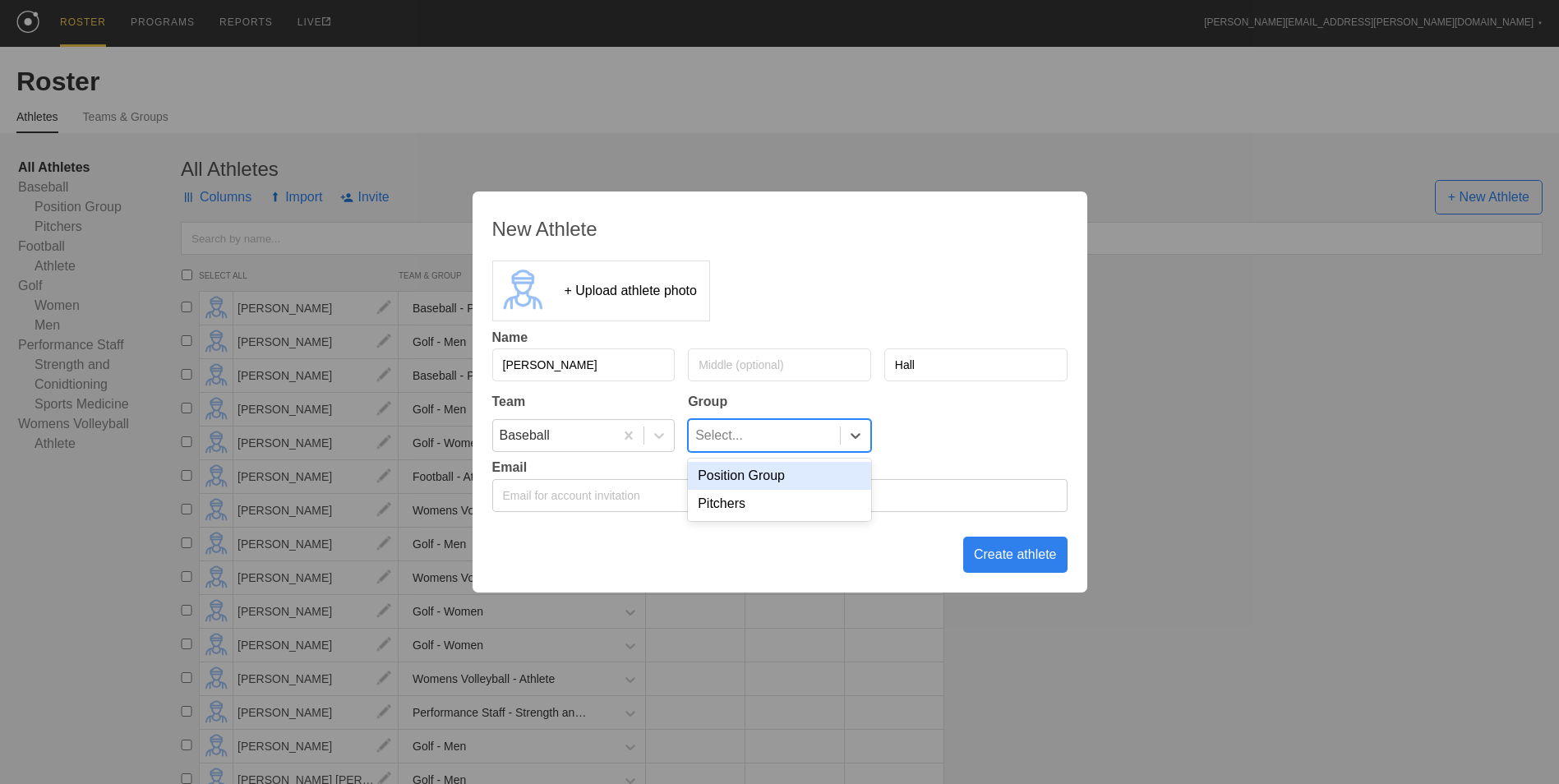
click at [770, 475] on div "Position Group" at bounding box center [779, 475] width 183 height 28
click at [992, 551] on div "Create athlete" at bounding box center [1015, 554] width 104 height 36
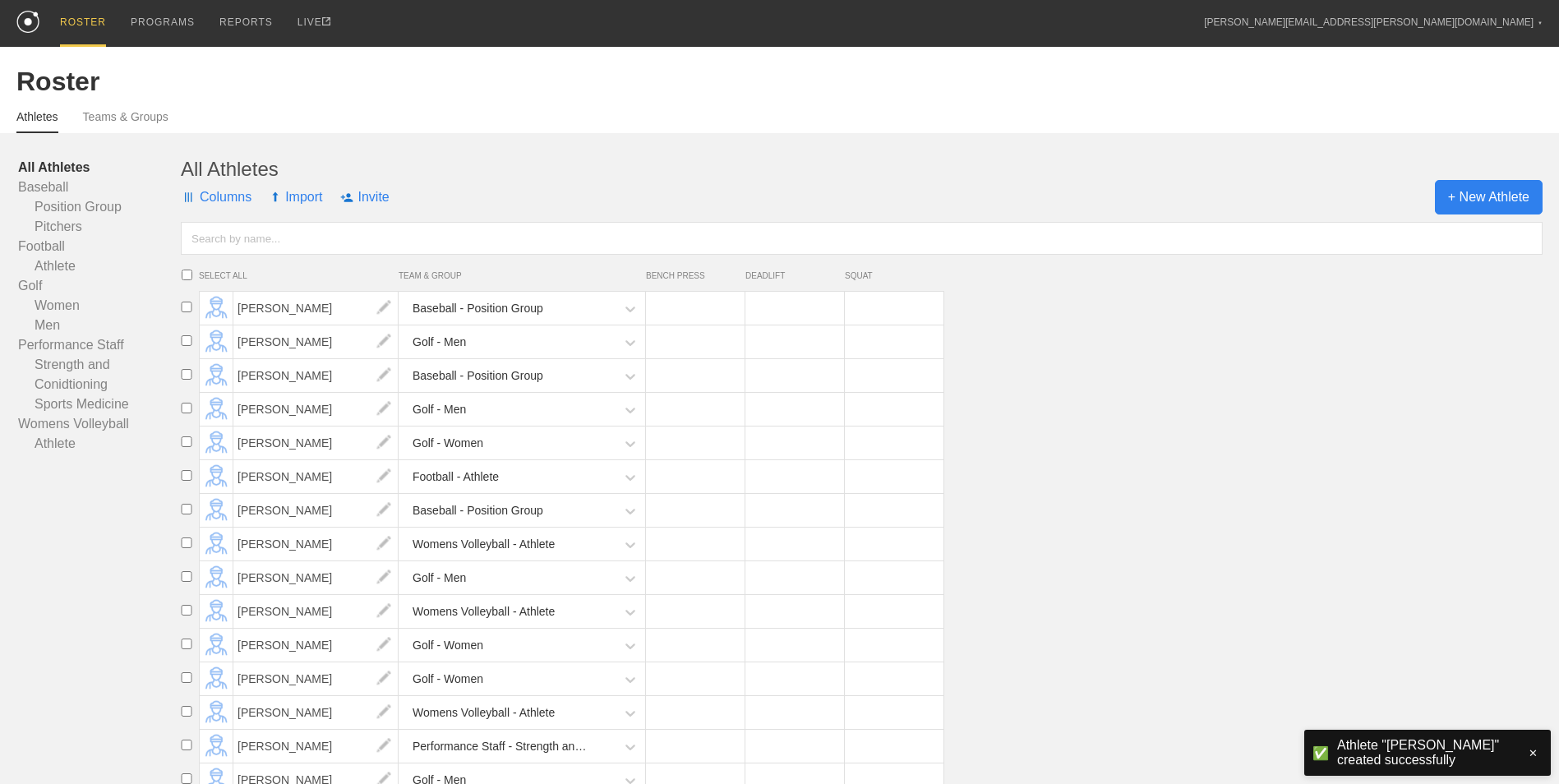
click at [1501, 212] on span "+ New Athlete" at bounding box center [1488, 197] width 107 height 34
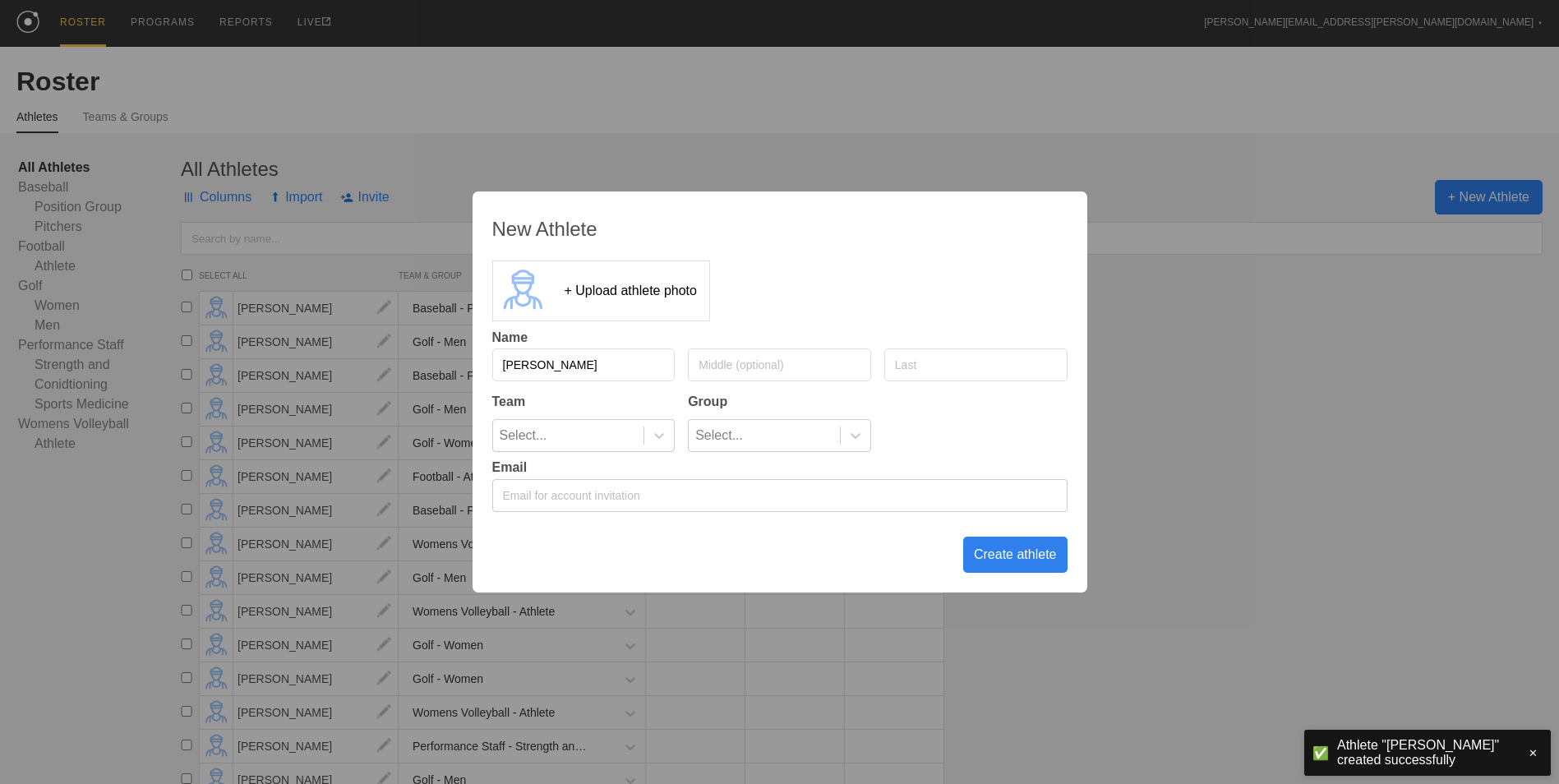
type input "[PERSON_NAME]"
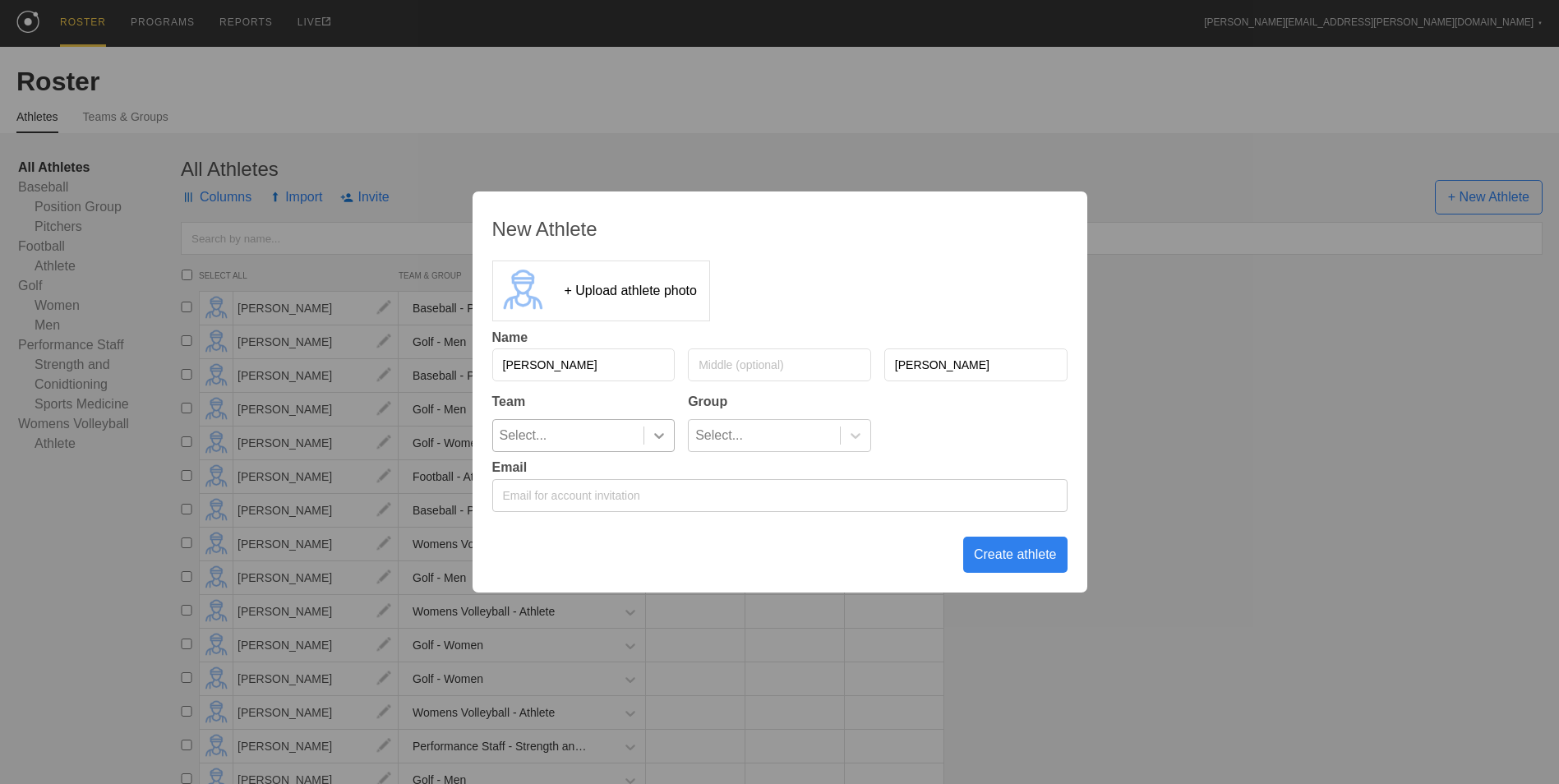
type input "[PERSON_NAME]"
click at [655, 438] on icon at bounding box center [659, 435] width 16 height 16
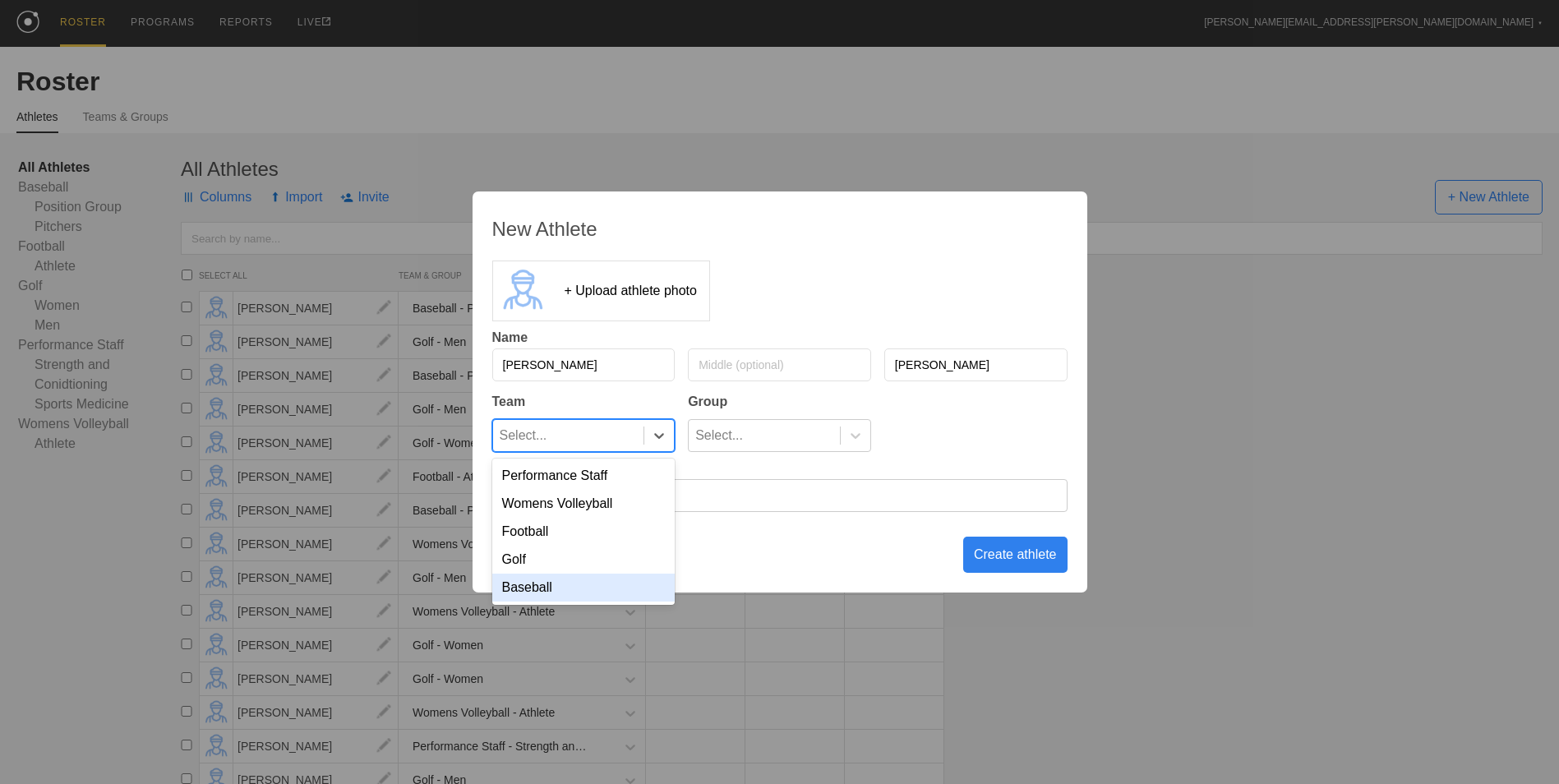
click at [603, 591] on div "Baseball" at bounding box center [583, 587] width 183 height 28
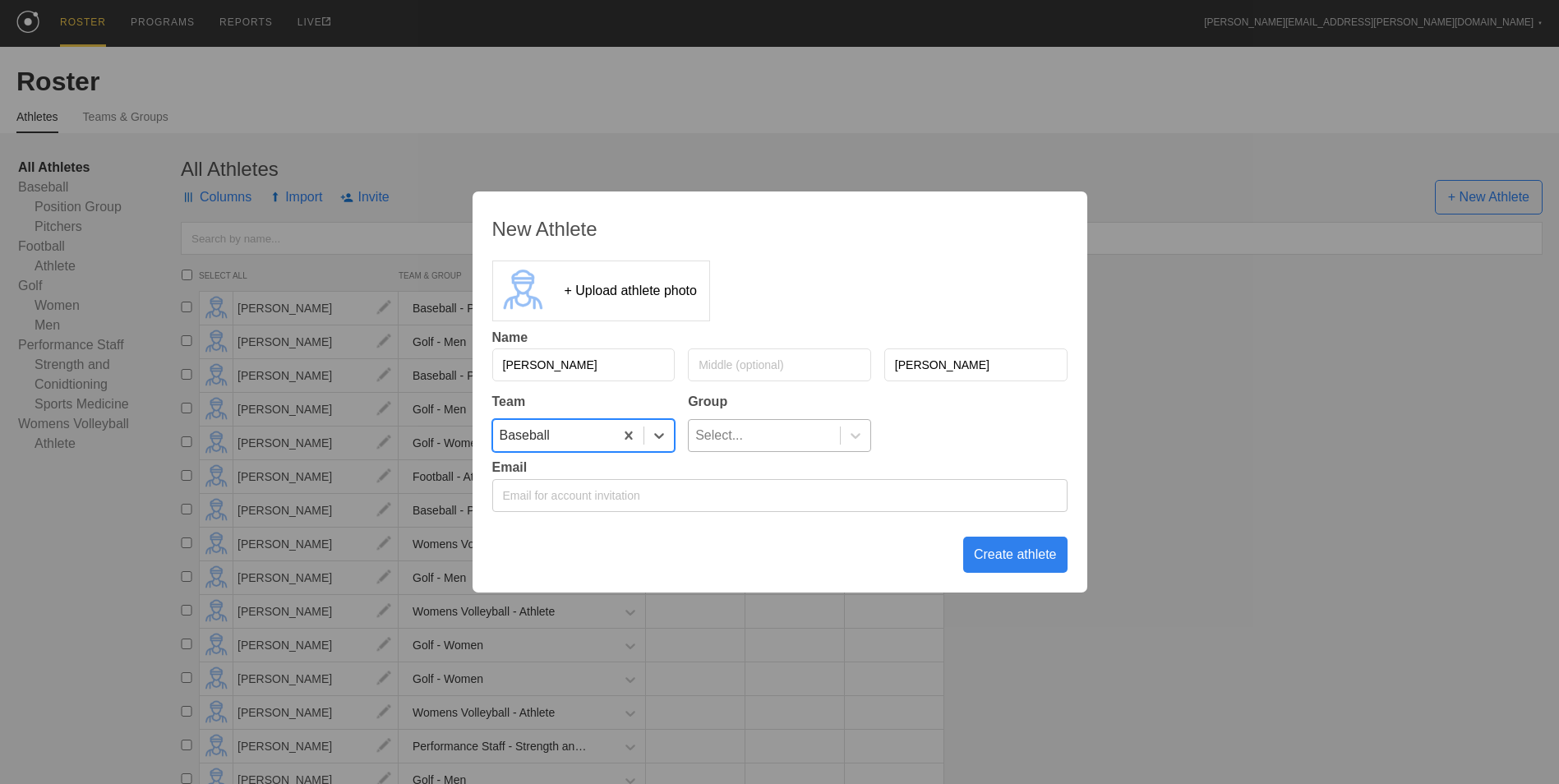
click at [801, 443] on div "Select..." at bounding box center [764, 435] width 151 height 31
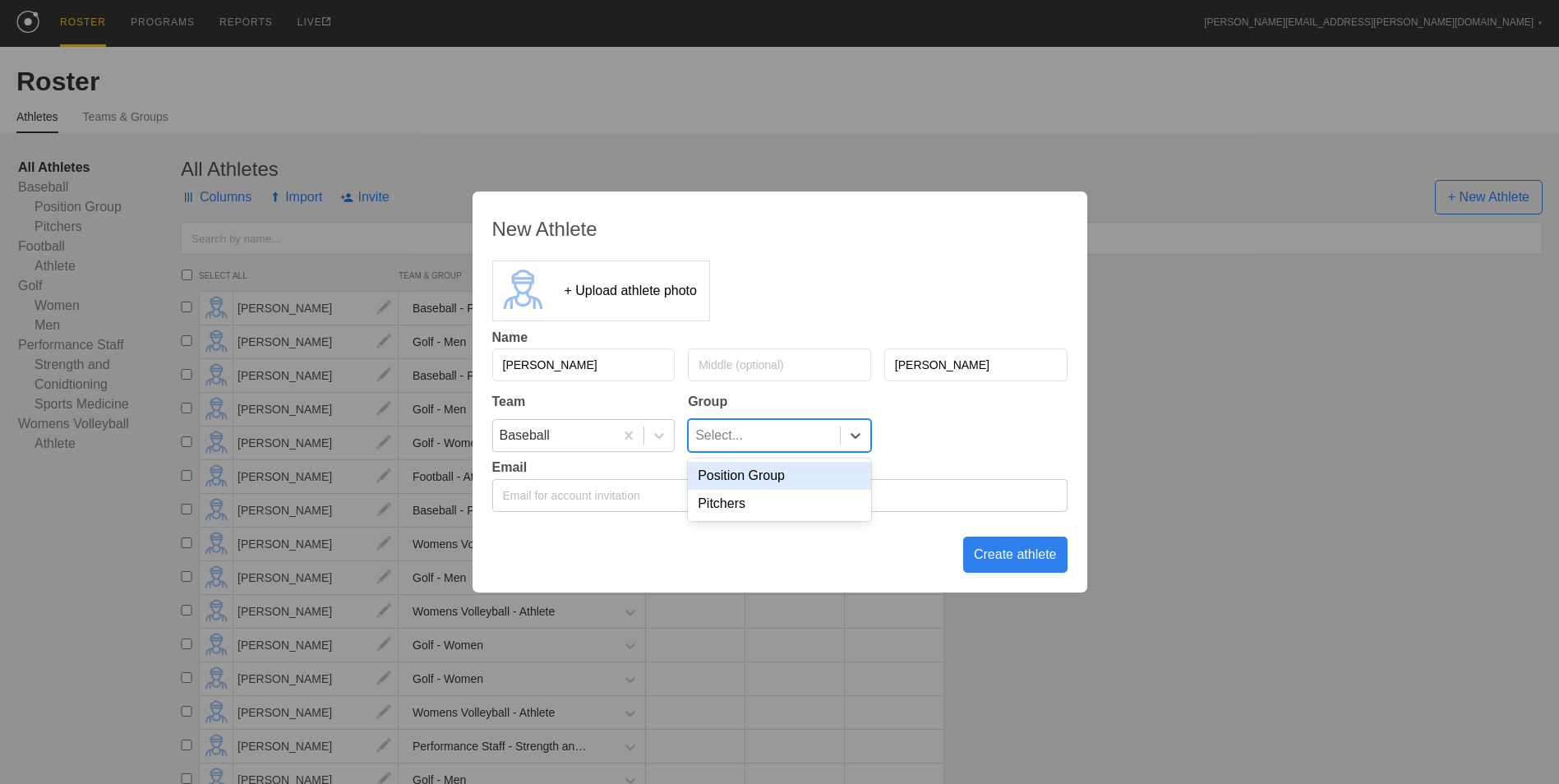
click at [769, 480] on div "Position Group" at bounding box center [779, 475] width 183 height 28
click at [1022, 562] on div "Create athlete" at bounding box center [1015, 554] width 104 height 36
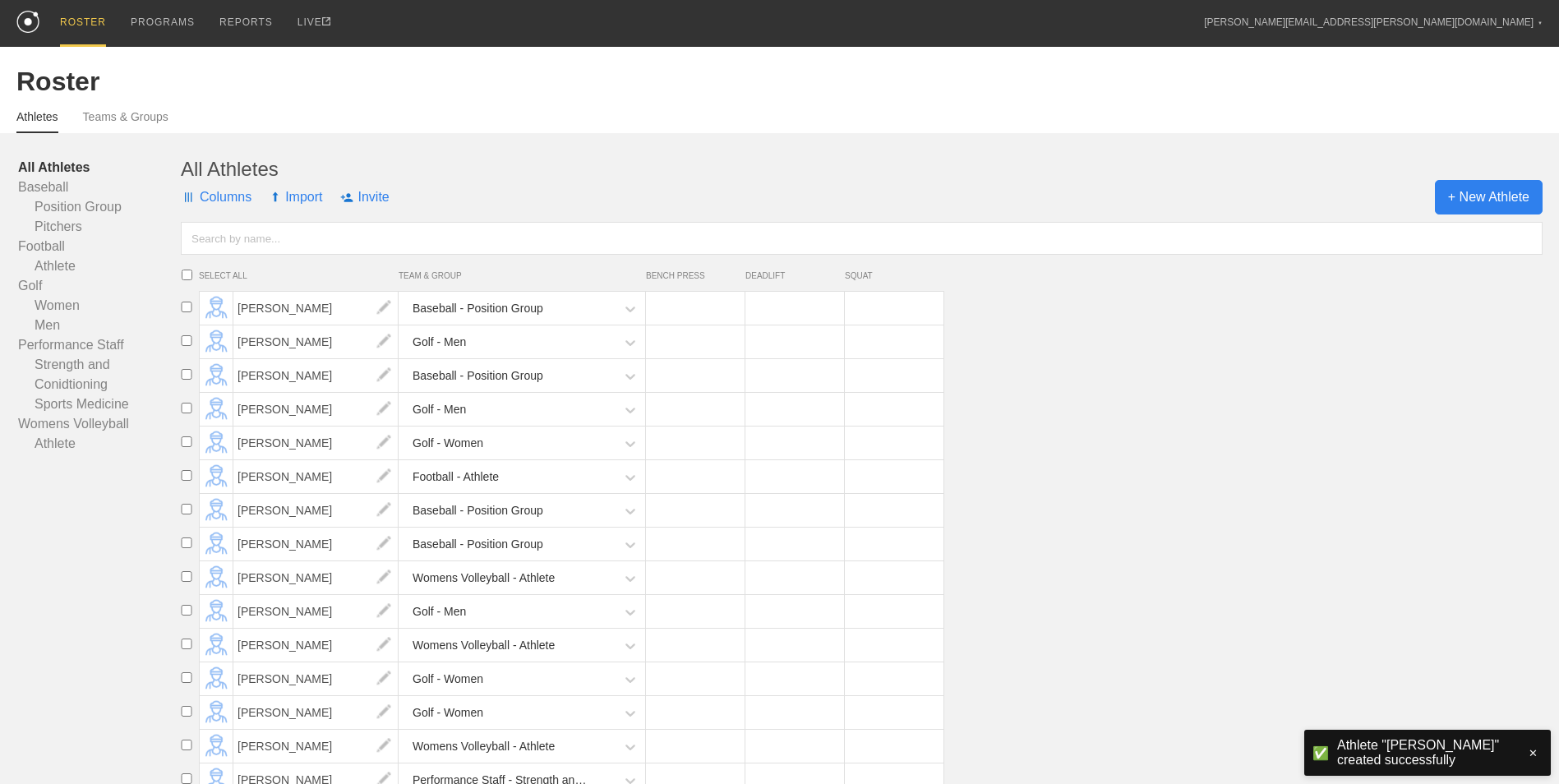
click at [1499, 197] on span "+ New Athlete" at bounding box center [1488, 197] width 107 height 34
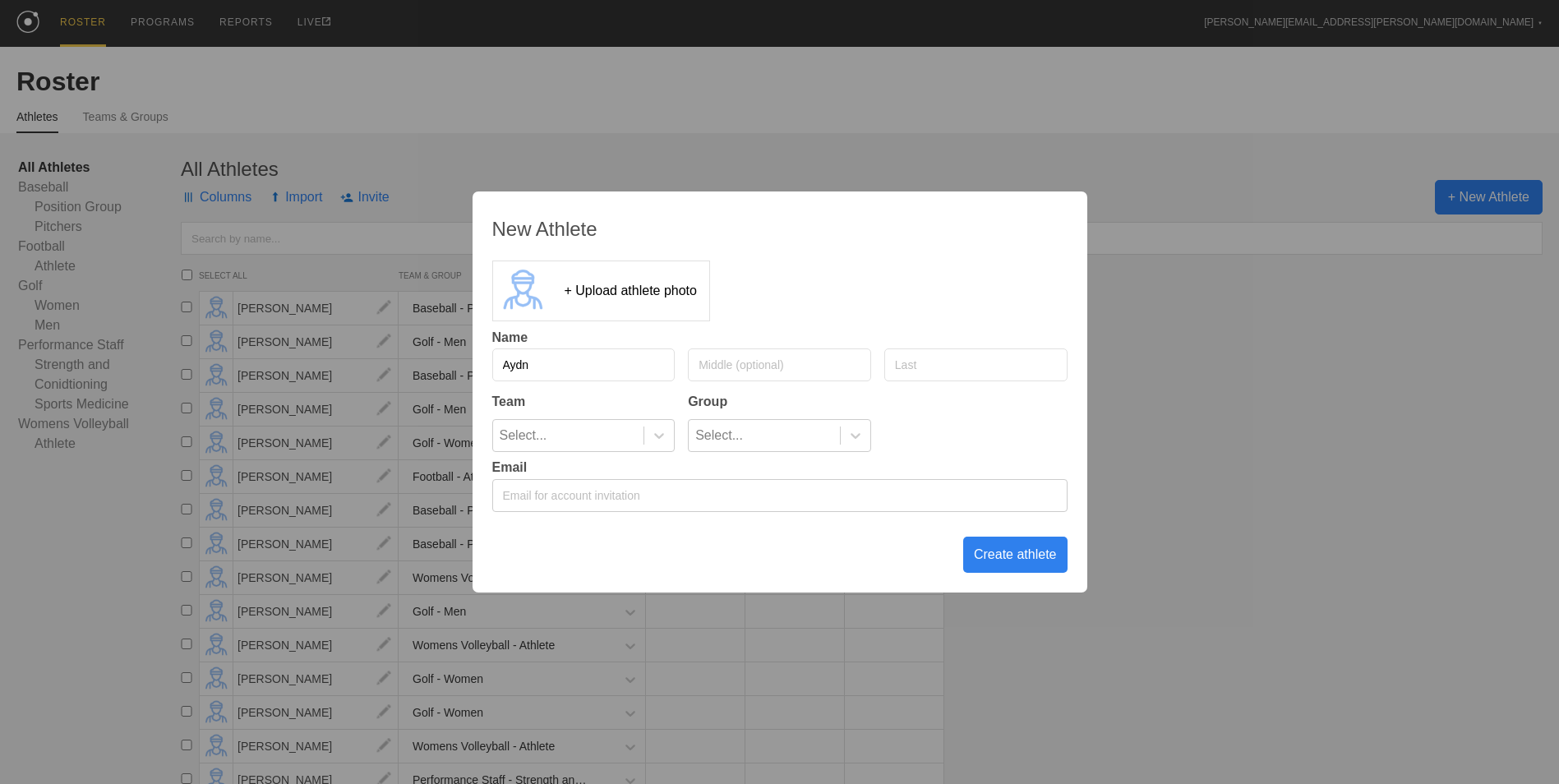
type input "Aydn"
type input "[PERSON_NAME]"
click at [647, 438] on div at bounding box center [659, 435] width 29 height 16
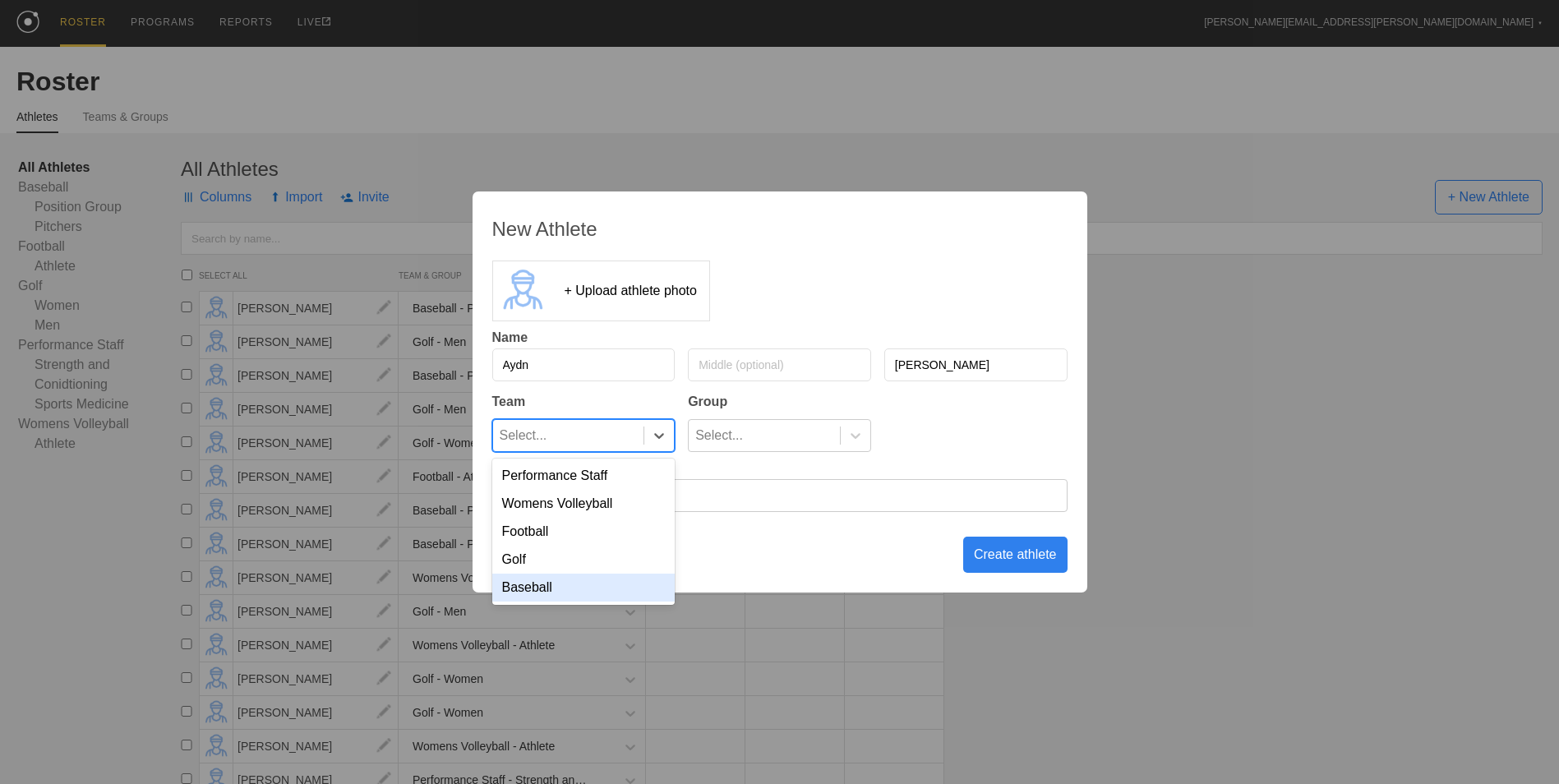
click at [627, 584] on div "Baseball" at bounding box center [583, 587] width 183 height 28
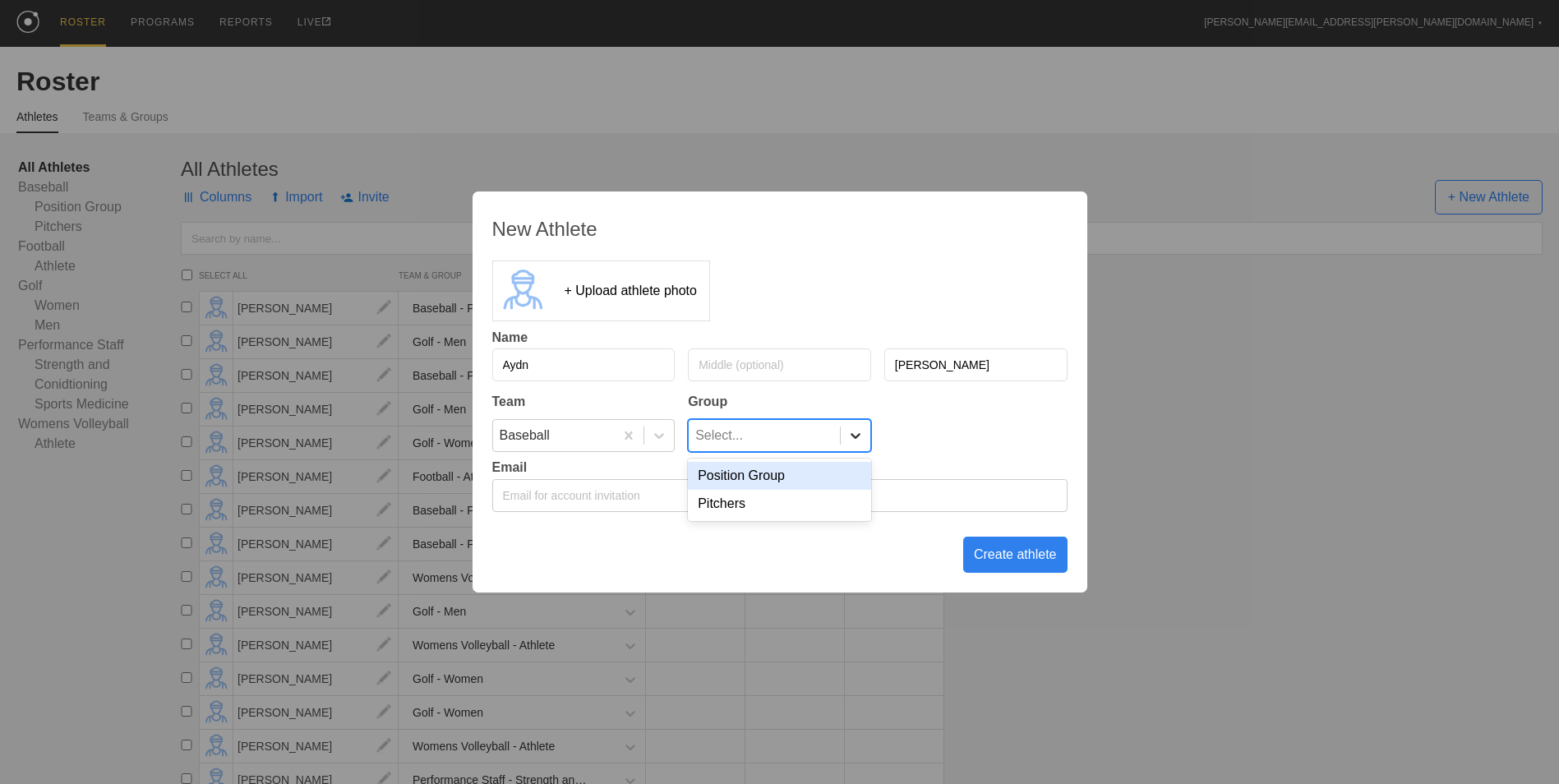
click at [857, 434] on icon at bounding box center [855, 435] width 16 height 16
click at [800, 501] on div "Pitchers" at bounding box center [779, 504] width 183 height 28
click at [987, 556] on div "Create athlete" at bounding box center [1015, 554] width 104 height 36
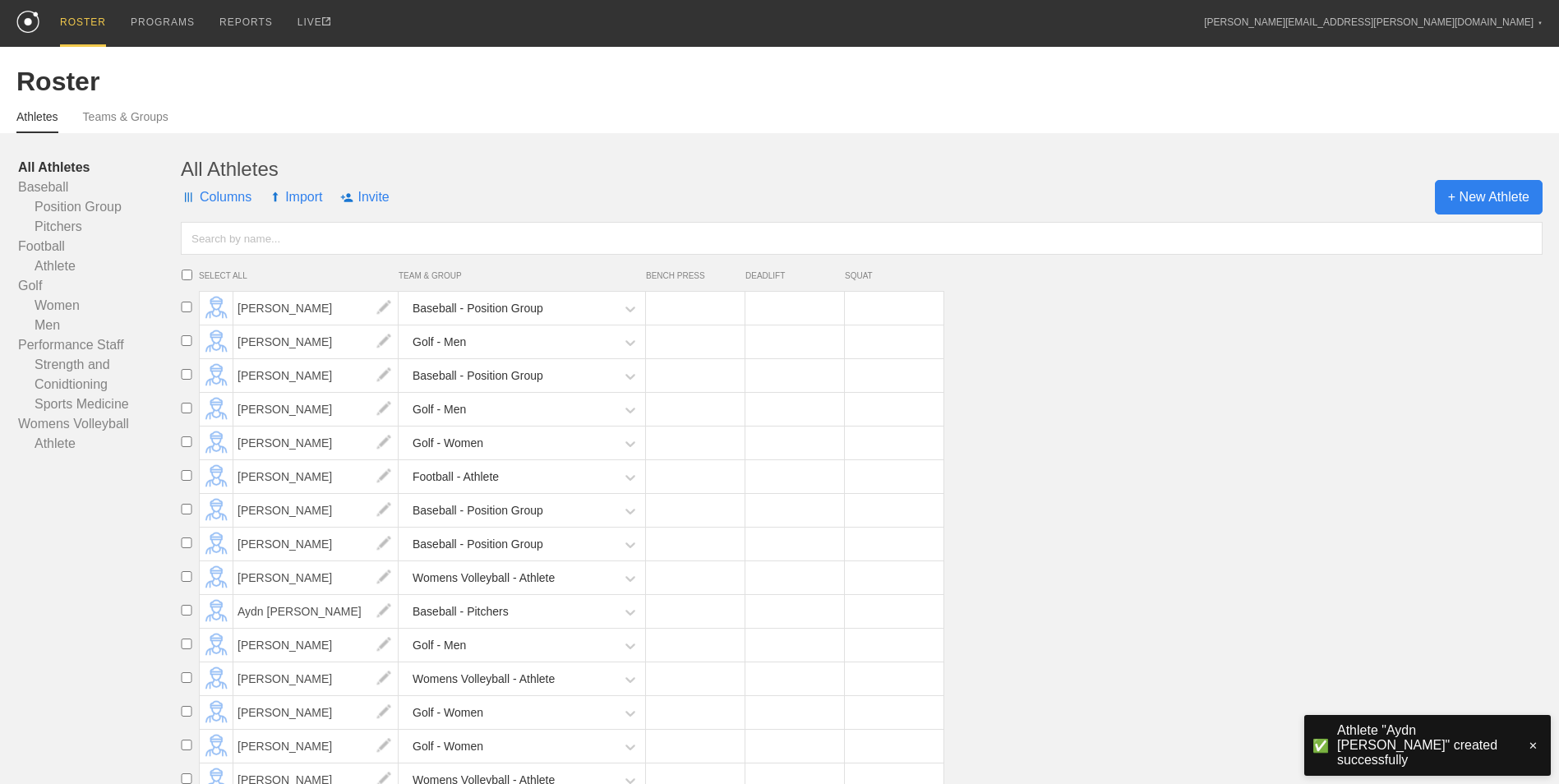
click at [1473, 205] on span "+ New Athlete" at bounding box center [1488, 197] width 107 height 34
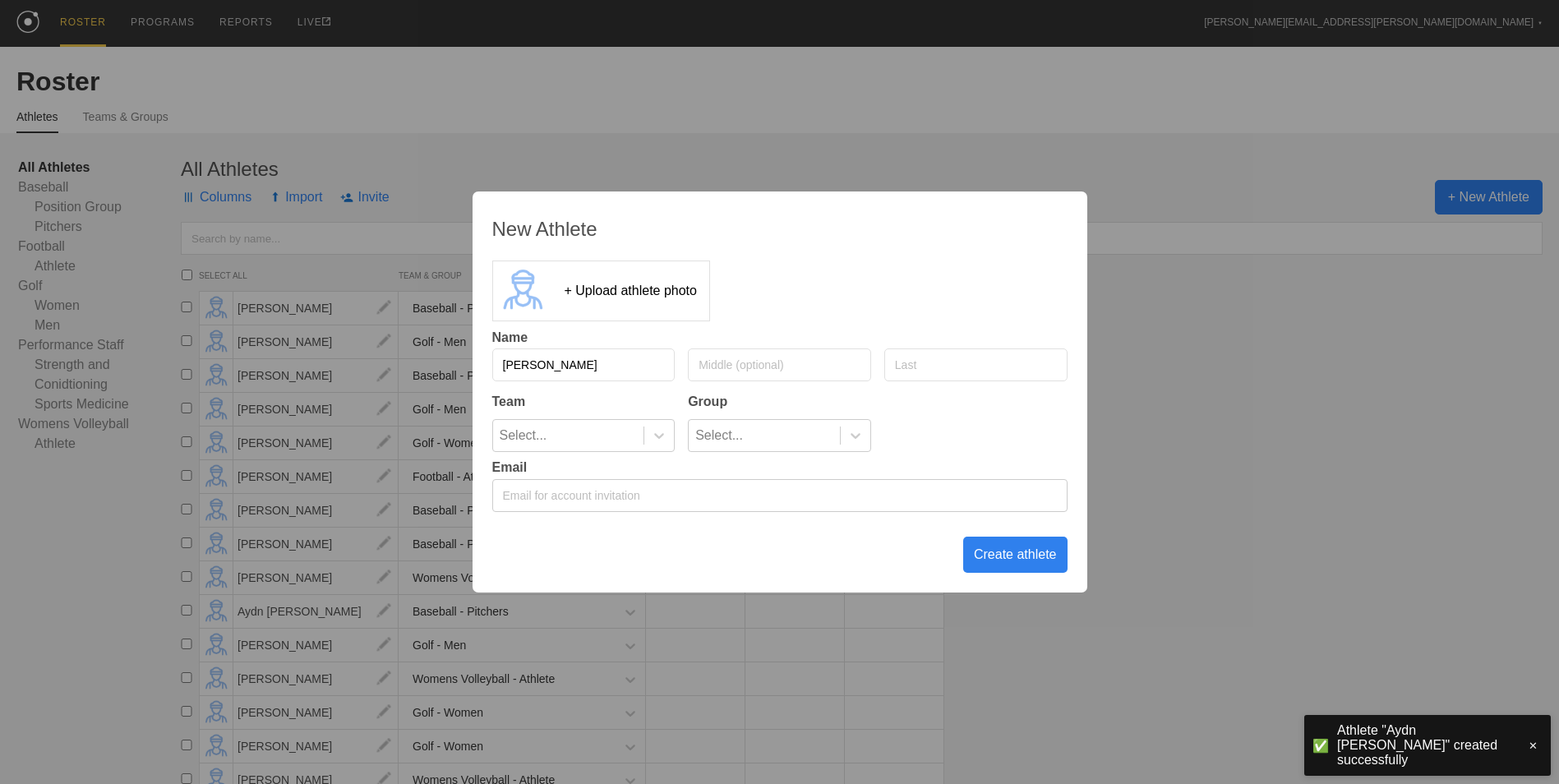
type input "[PERSON_NAME]"
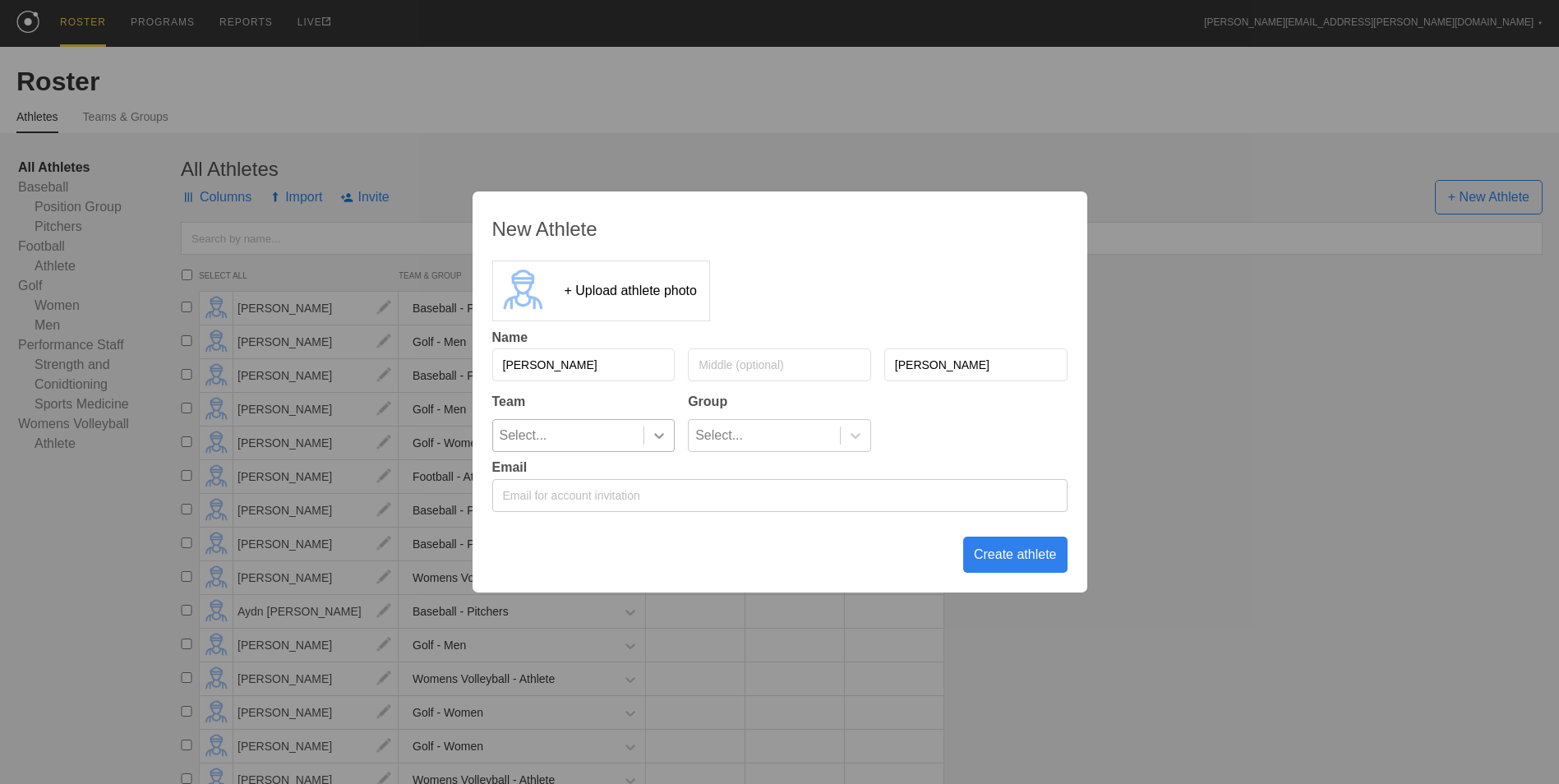
type input "[PERSON_NAME]"
click at [654, 429] on icon at bounding box center [659, 435] width 16 height 16
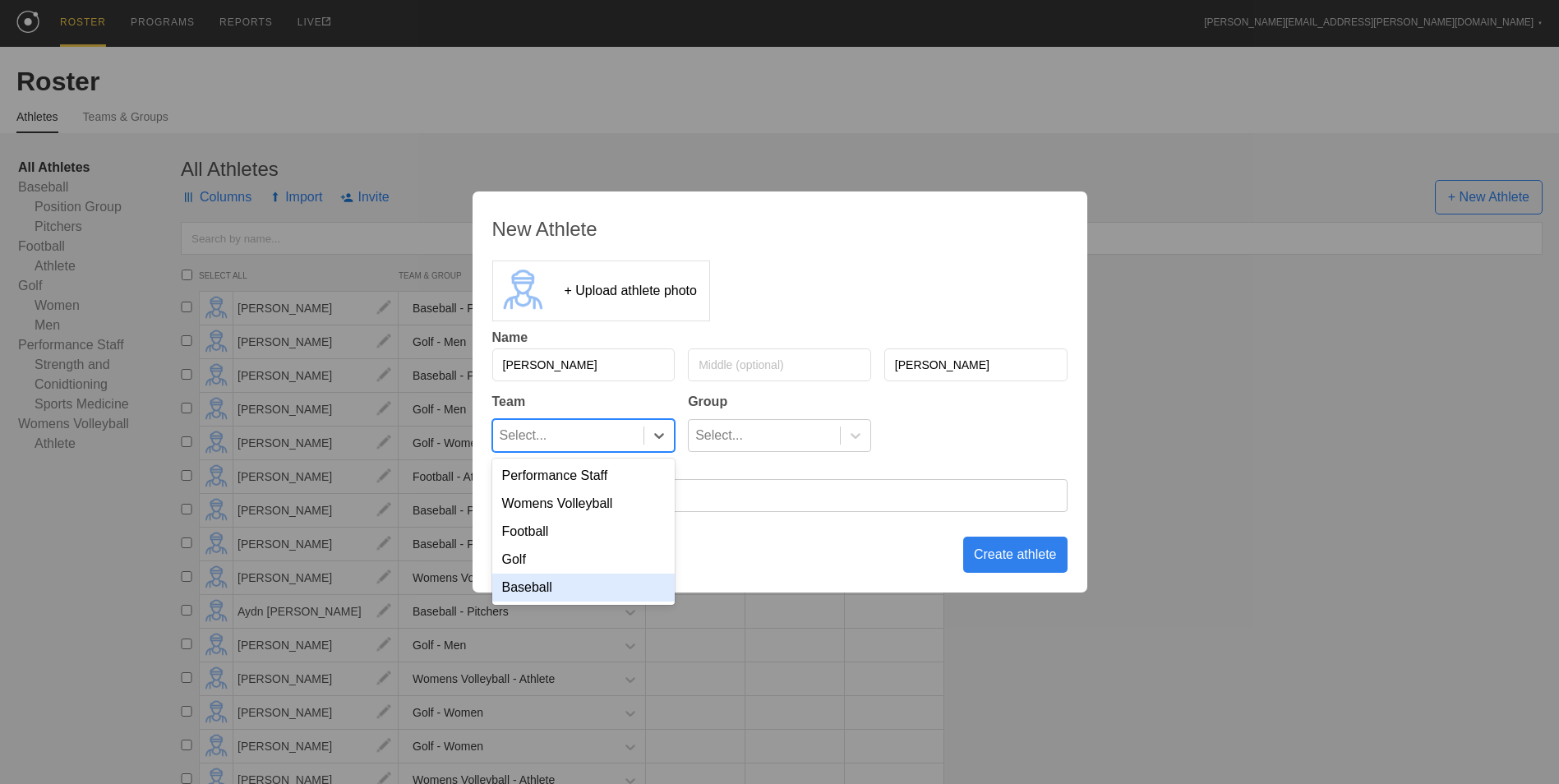
click at [605, 584] on div "Baseball" at bounding box center [583, 587] width 183 height 28
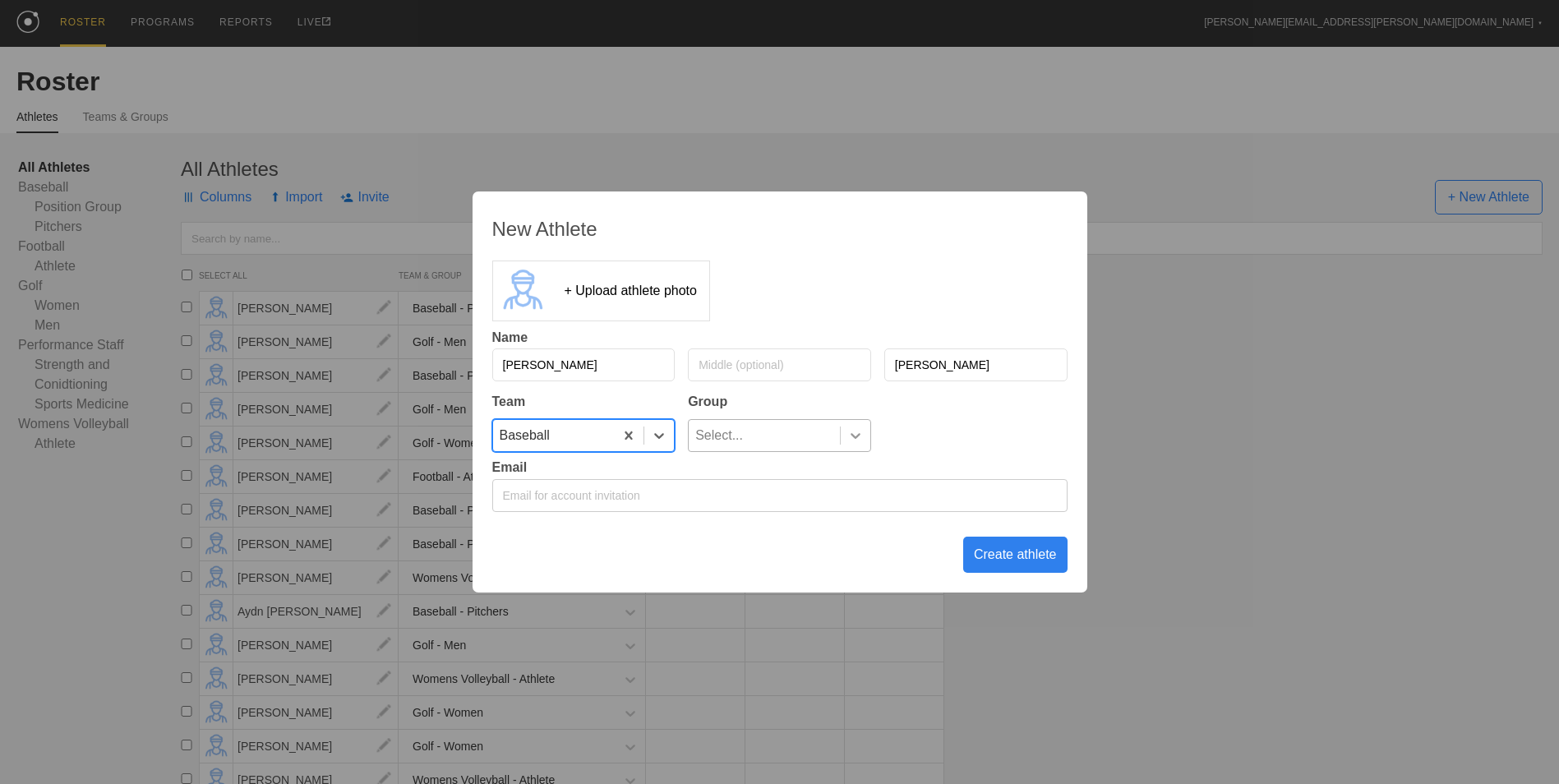
click at [852, 432] on icon at bounding box center [855, 435] width 16 height 16
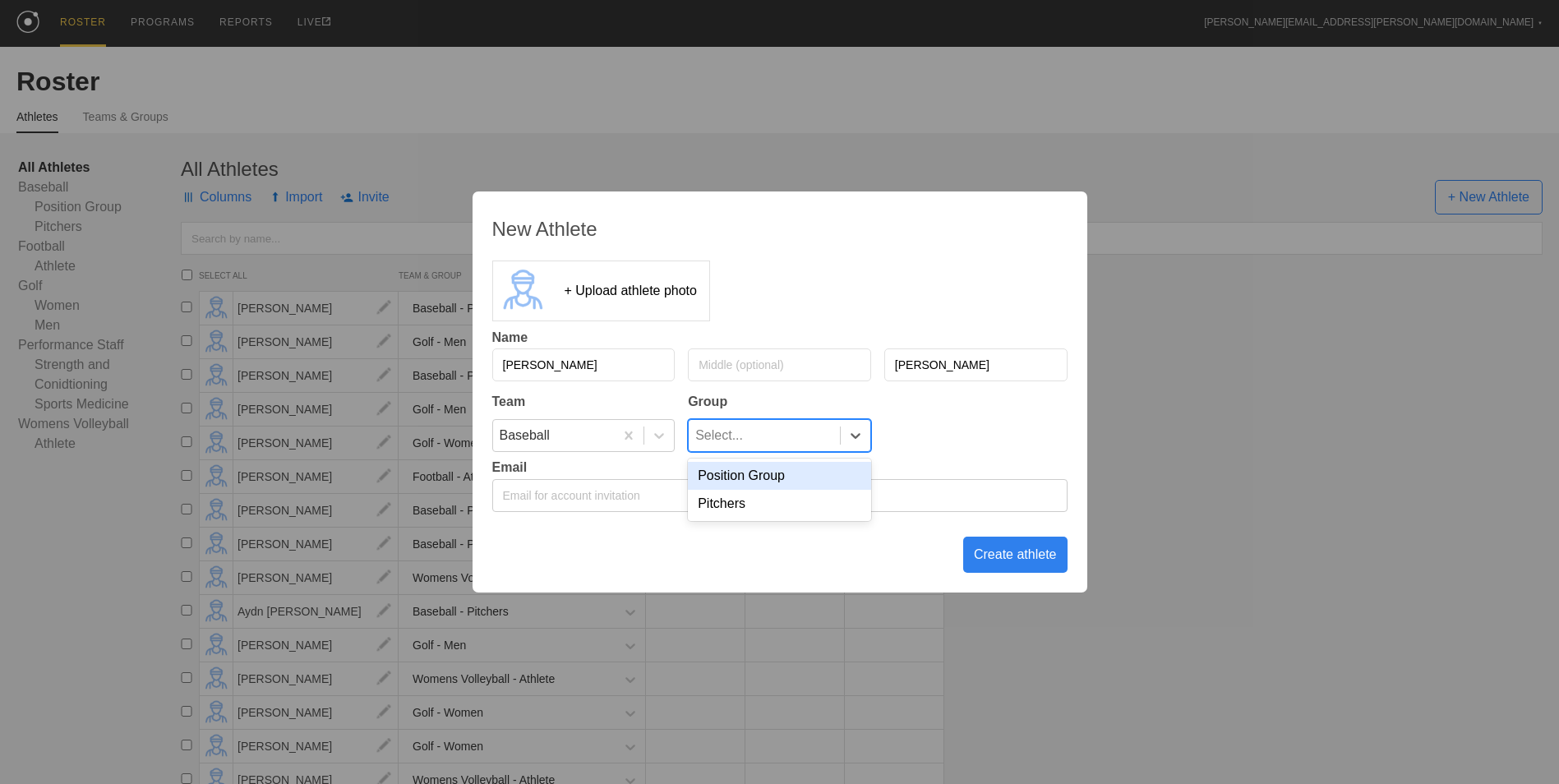
drag, startPoint x: 783, startPoint y: 483, endPoint x: 803, endPoint y: 490, distance: 21.2
click at [783, 482] on div "Position Group" at bounding box center [779, 475] width 183 height 28
click at [997, 560] on div "Create athlete" at bounding box center [1015, 554] width 104 height 36
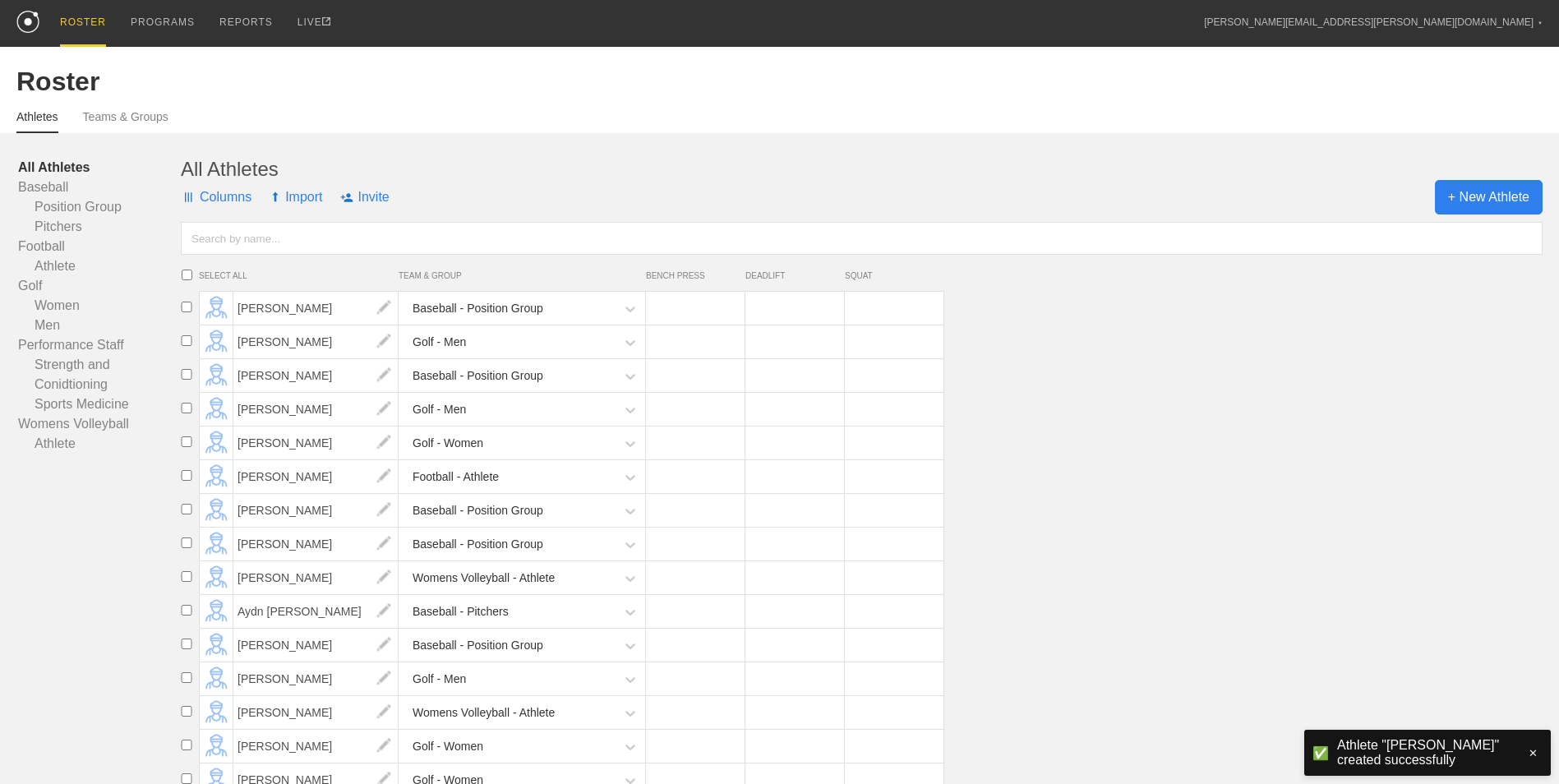
click at [1489, 193] on span "+ New Athlete" at bounding box center [1488, 197] width 107 height 34
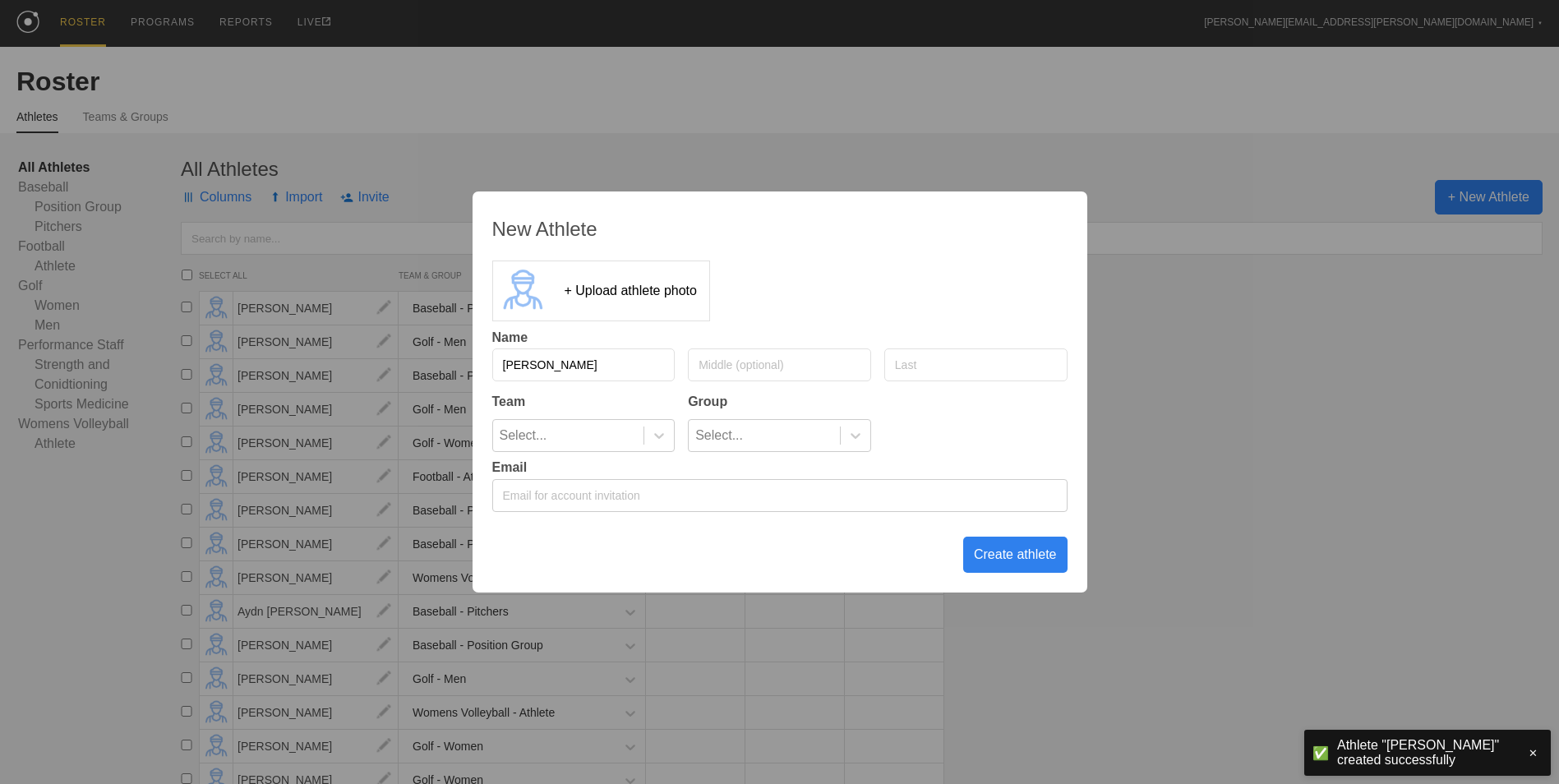
type input "[PERSON_NAME]"
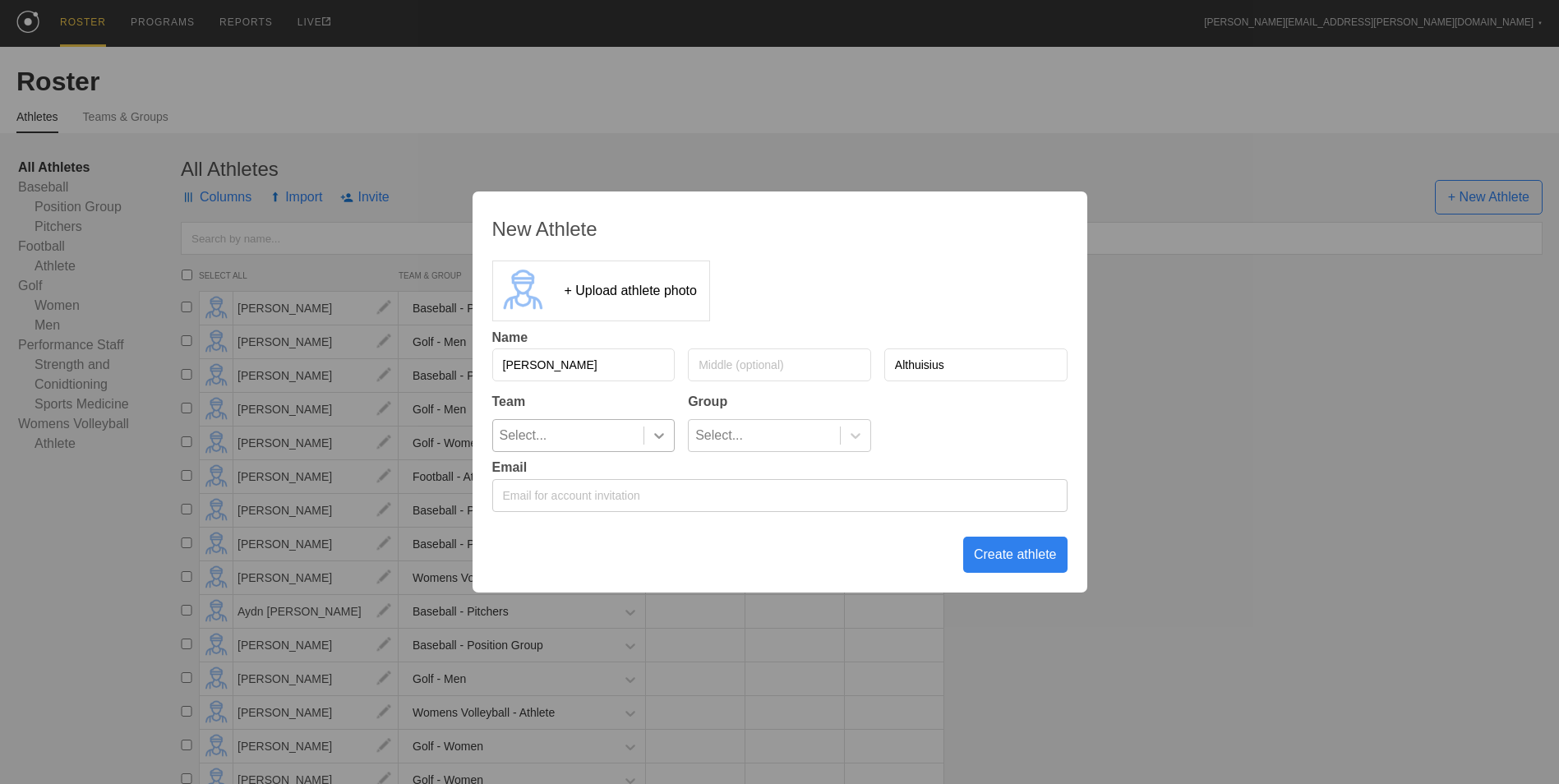
type input "Althuisius"
click at [652, 434] on icon at bounding box center [659, 435] width 16 height 16
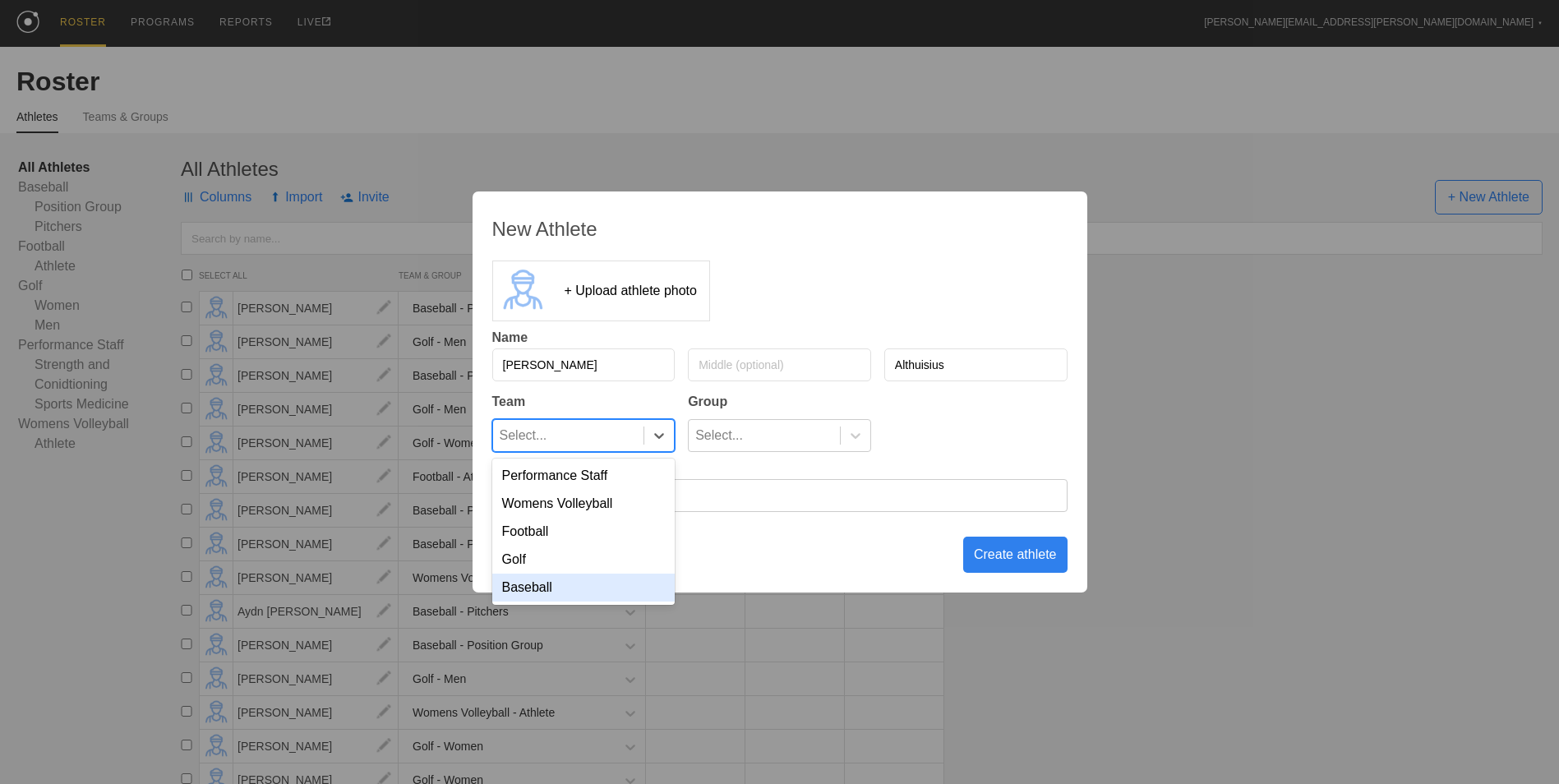
click at [635, 583] on div "Baseball" at bounding box center [583, 587] width 183 height 28
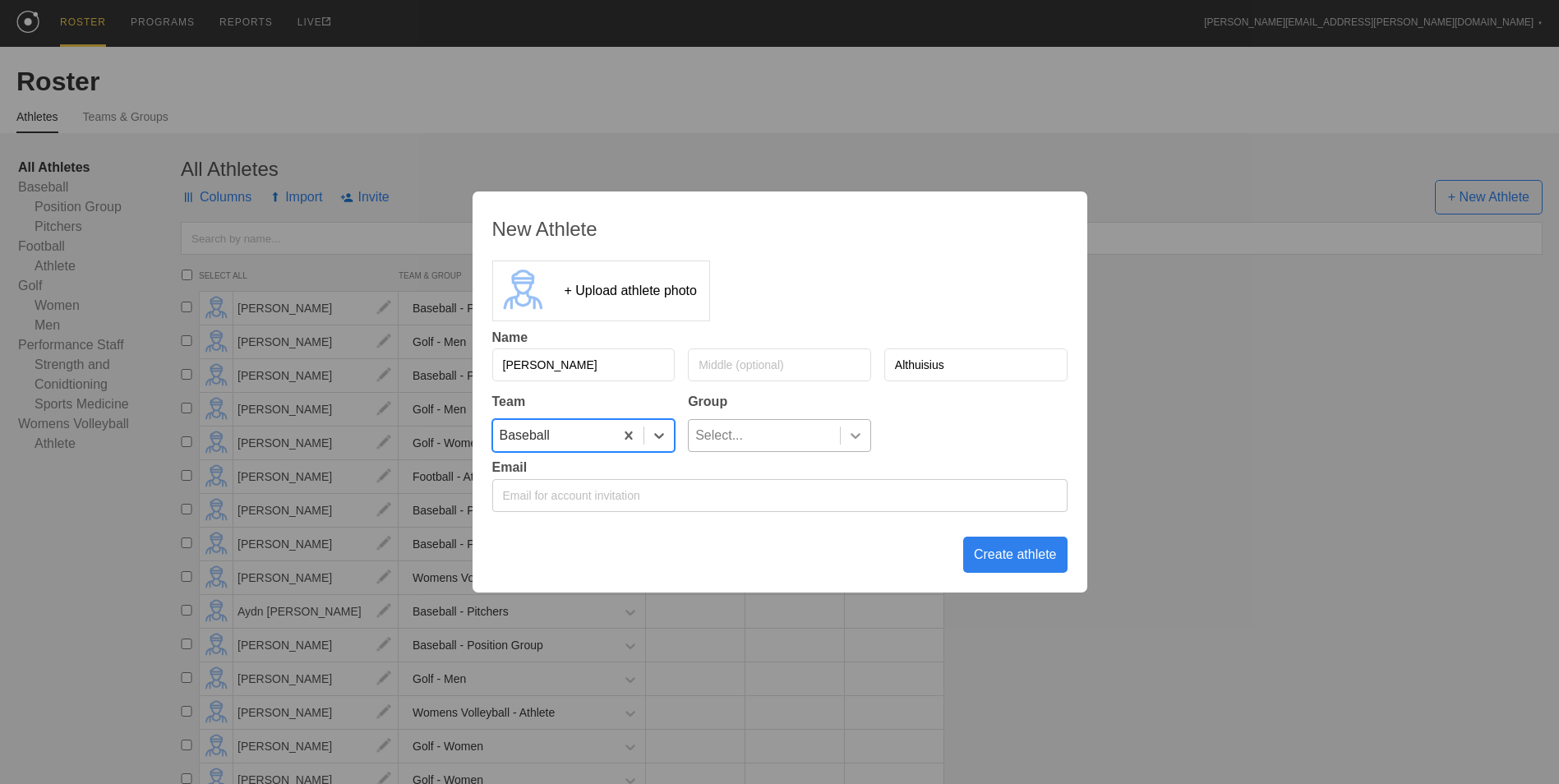
click at [855, 435] on icon at bounding box center [855, 435] width 16 height 16
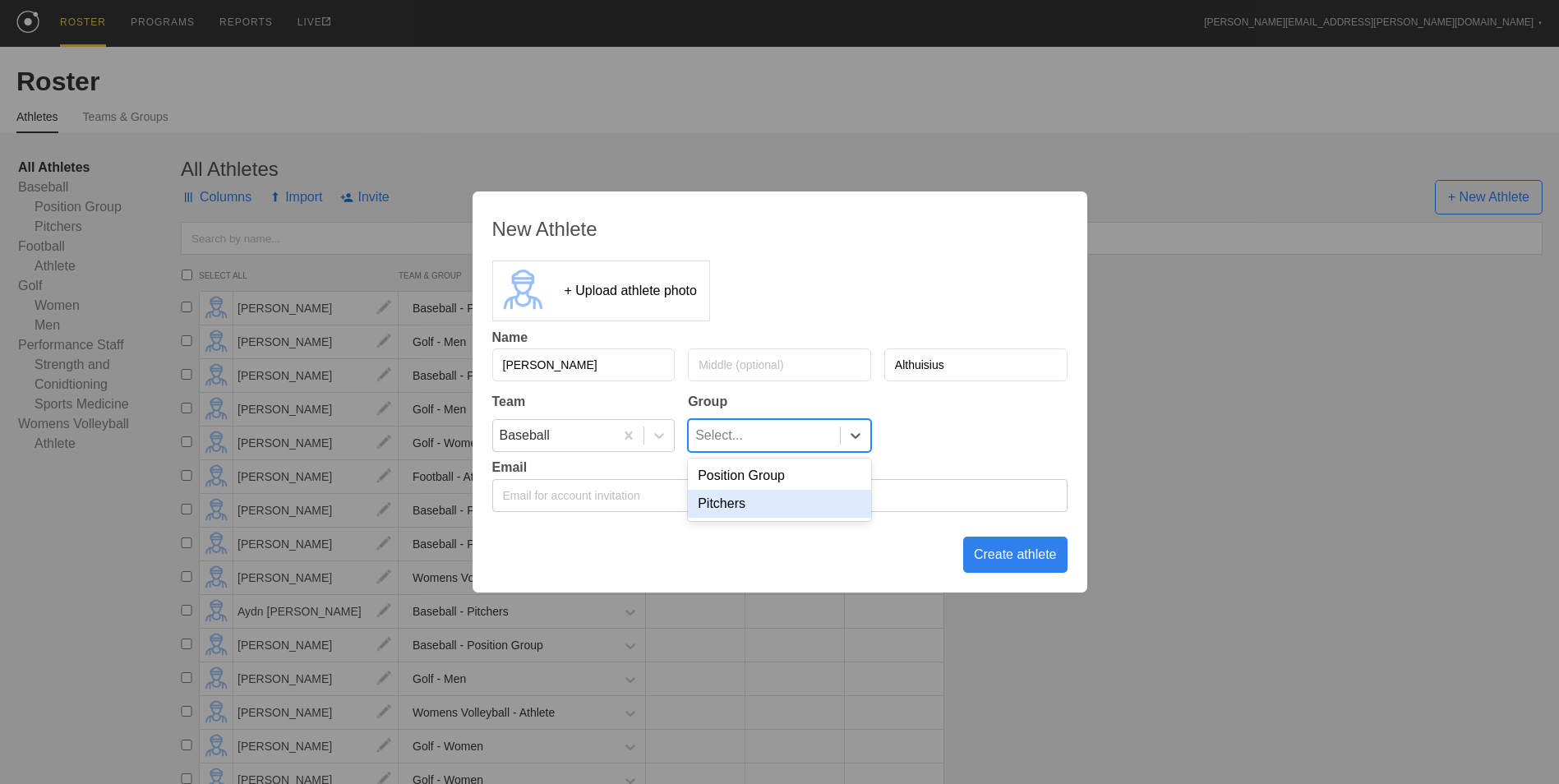
click at [795, 505] on div "Pitchers" at bounding box center [779, 504] width 183 height 28
click at [1019, 556] on div "Create athlete" at bounding box center [1015, 554] width 104 height 36
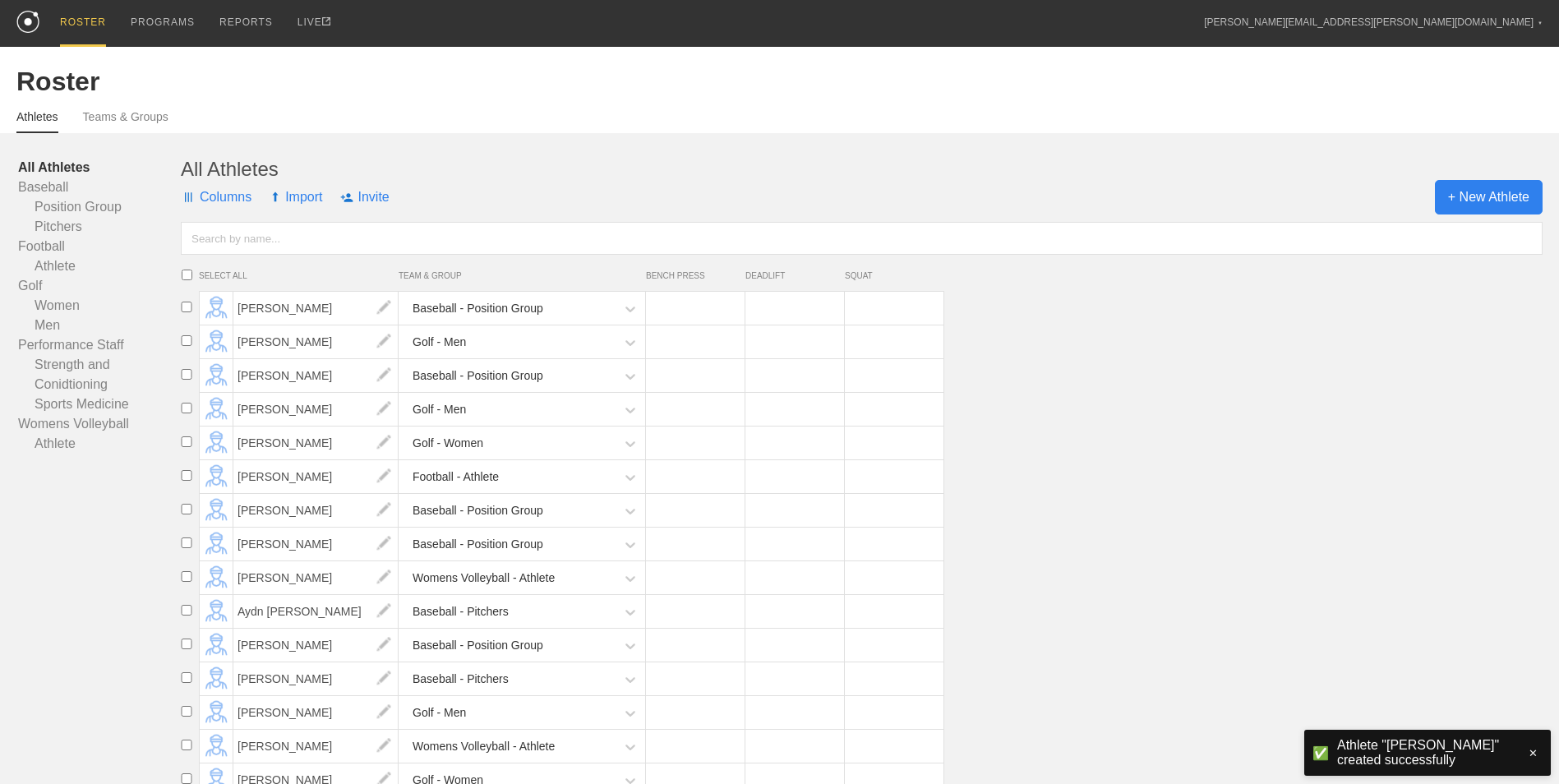
click at [1485, 193] on span "+ New Athlete" at bounding box center [1488, 197] width 107 height 34
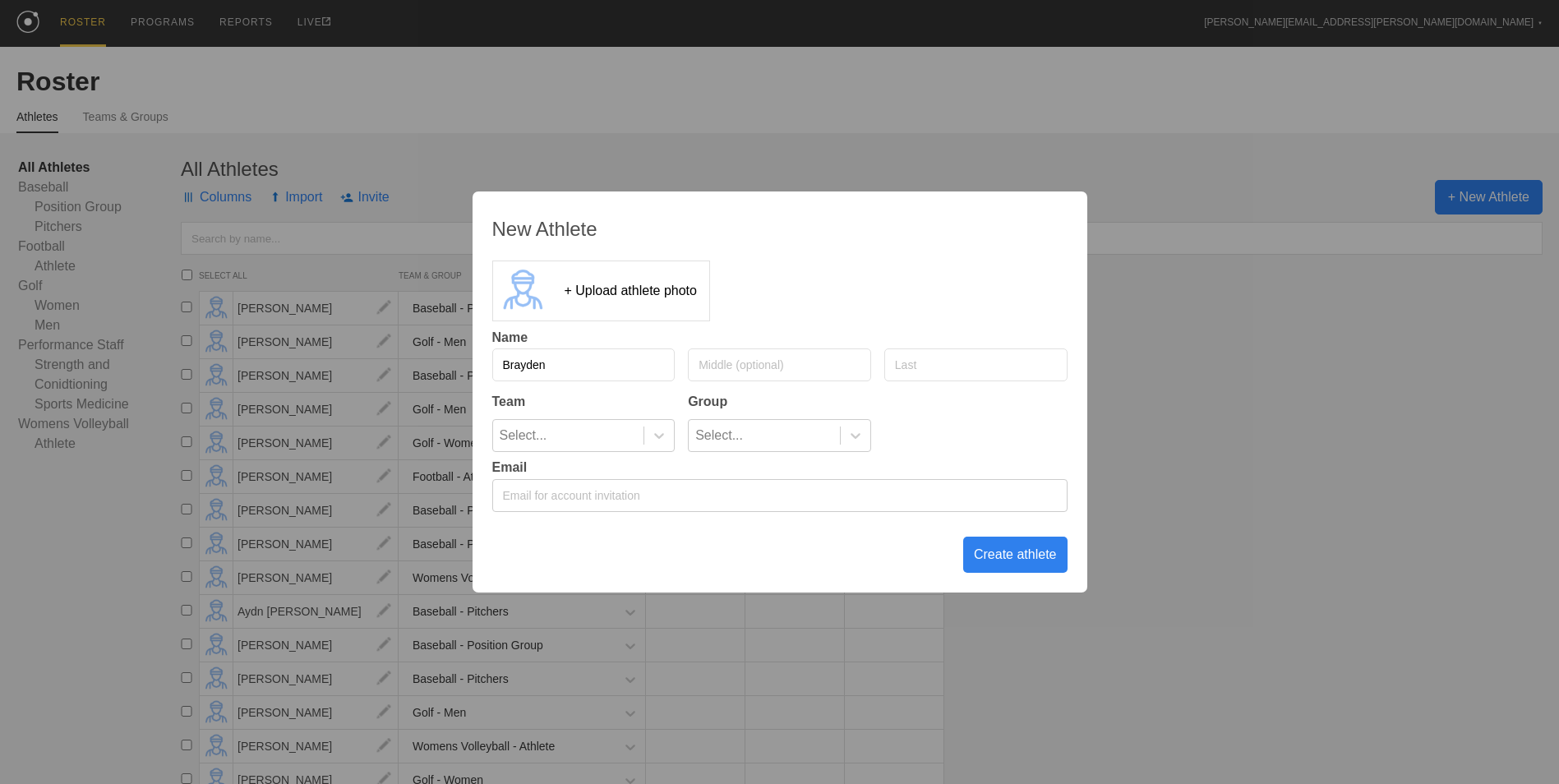
type input "Brayden"
type input "[PERSON_NAME]"
click at [661, 439] on icon at bounding box center [659, 435] width 16 height 16
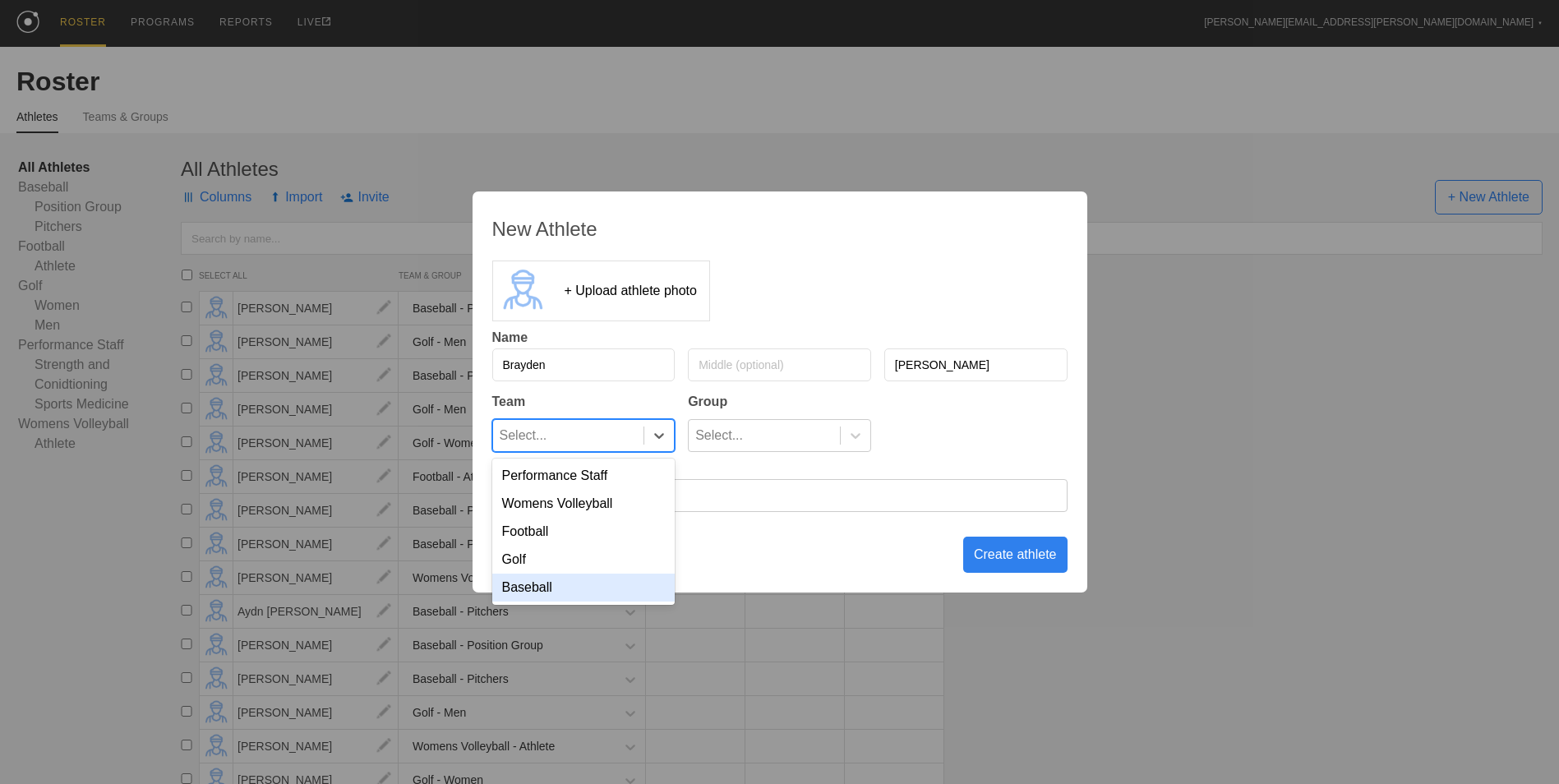
click at [602, 590] on div "Baseball" at bounding box center [583, 587] width 183 height 28
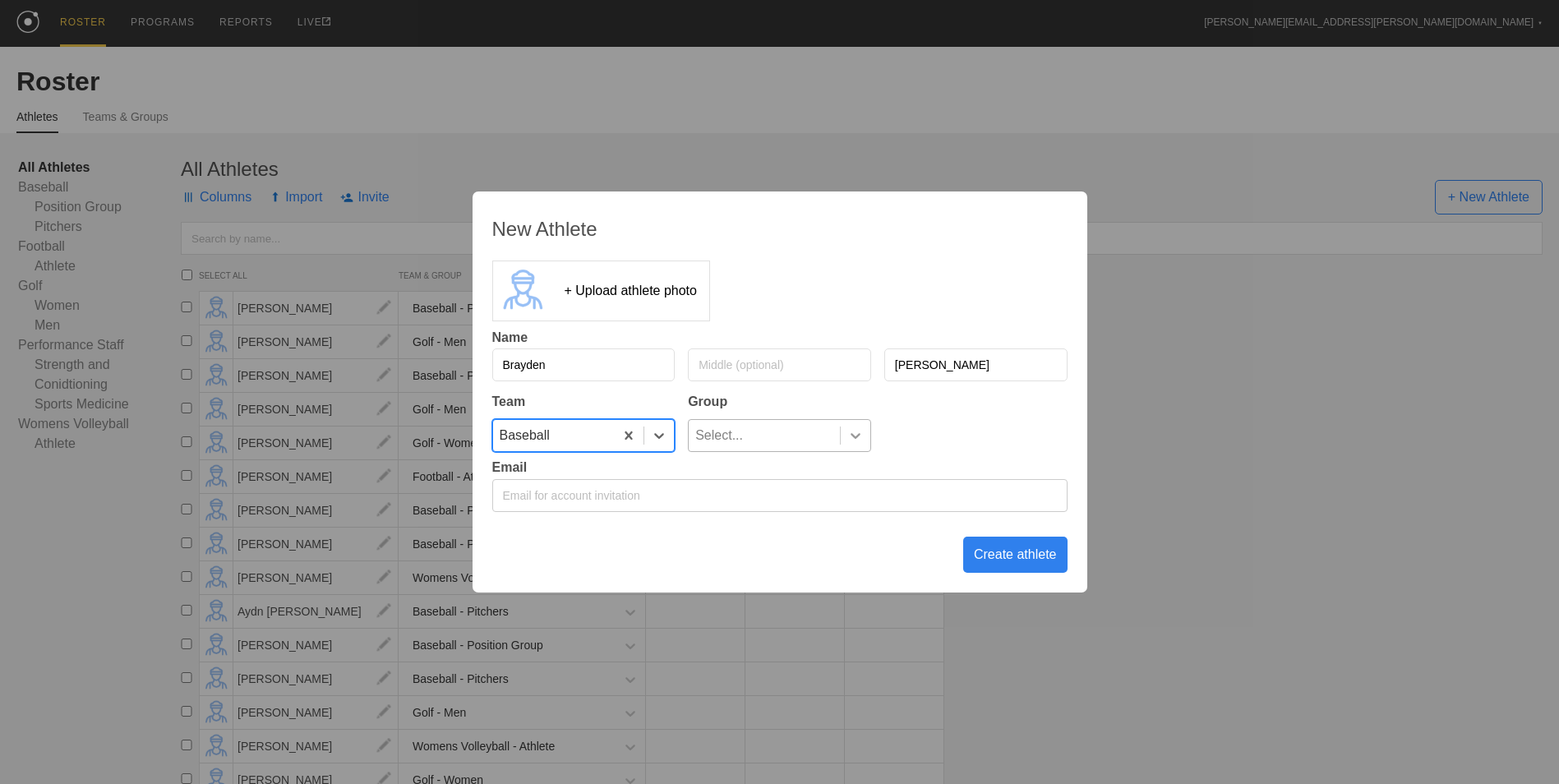
click at [853, 431] on icon at bounding box center [855, 435] width 16 height 16
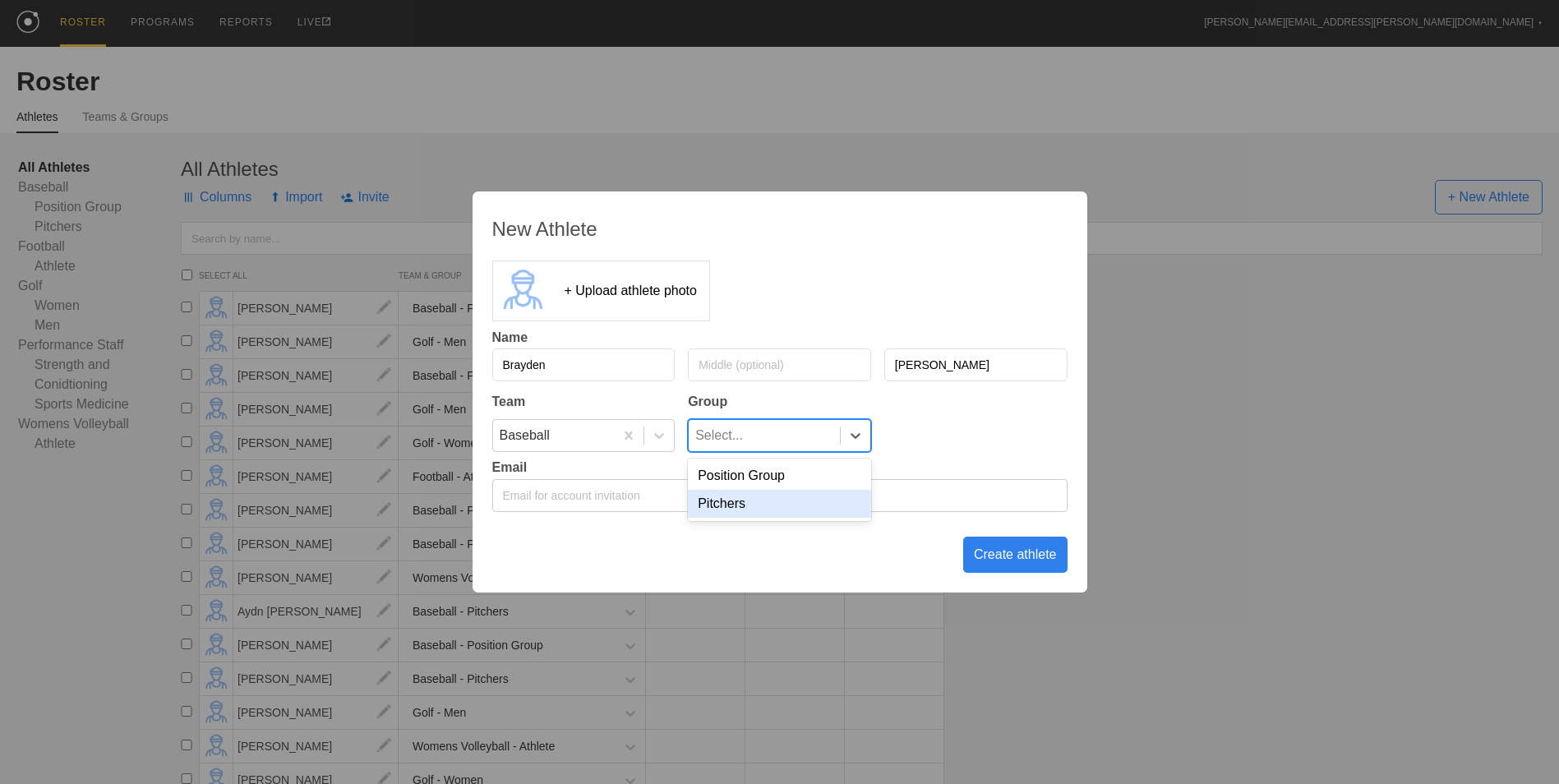
click at [771, 505] on div "Pitchers" at bounding box center [779, 504] width 183 height 28
click at [1001, 560] on div "Create athlete" at bounding box center [1015, 554] width 104 height 36
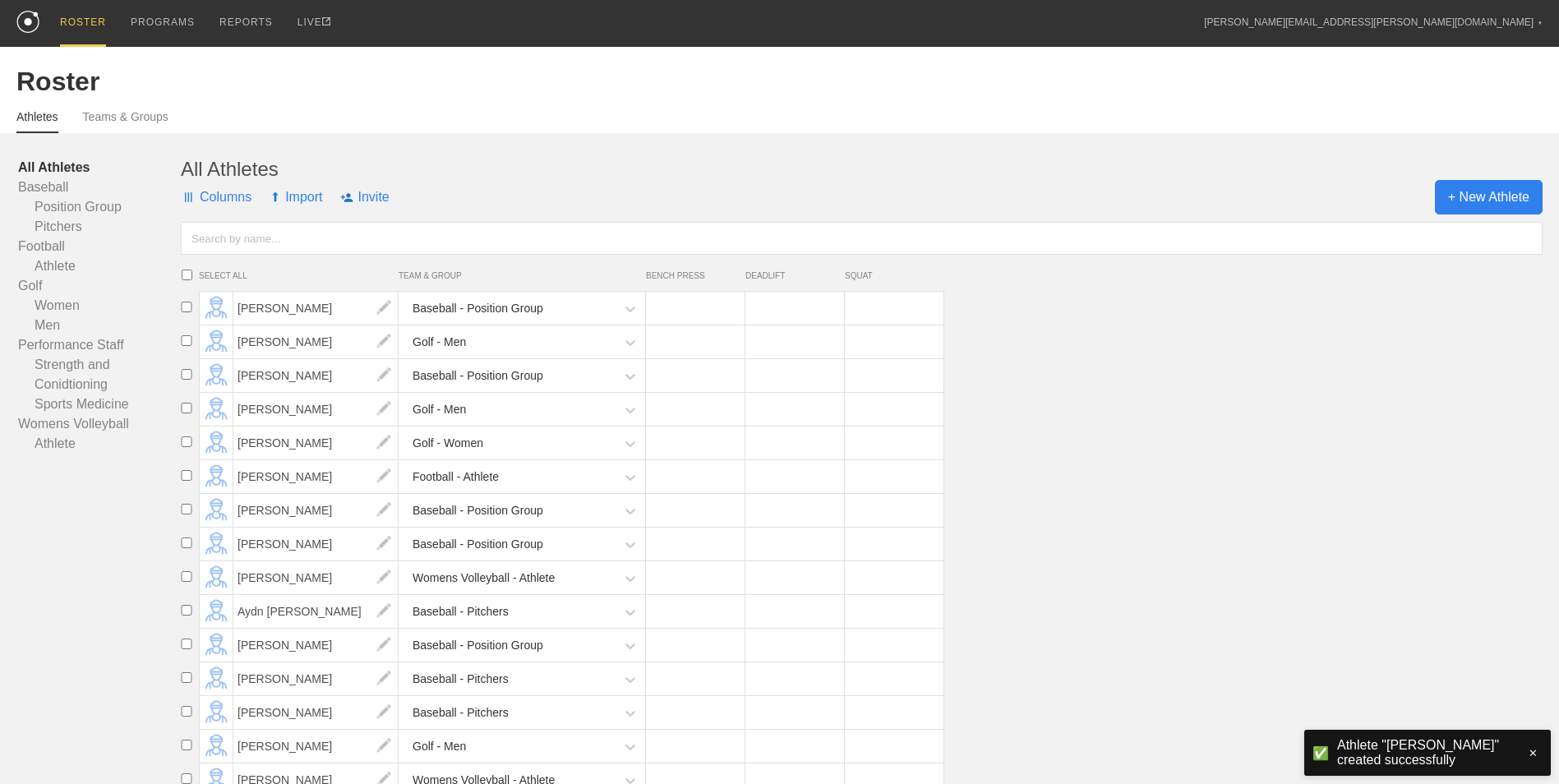
click at [1466, 197] on span "+ New Athlete" at bounding box center [1488, 197] width 107 height 34
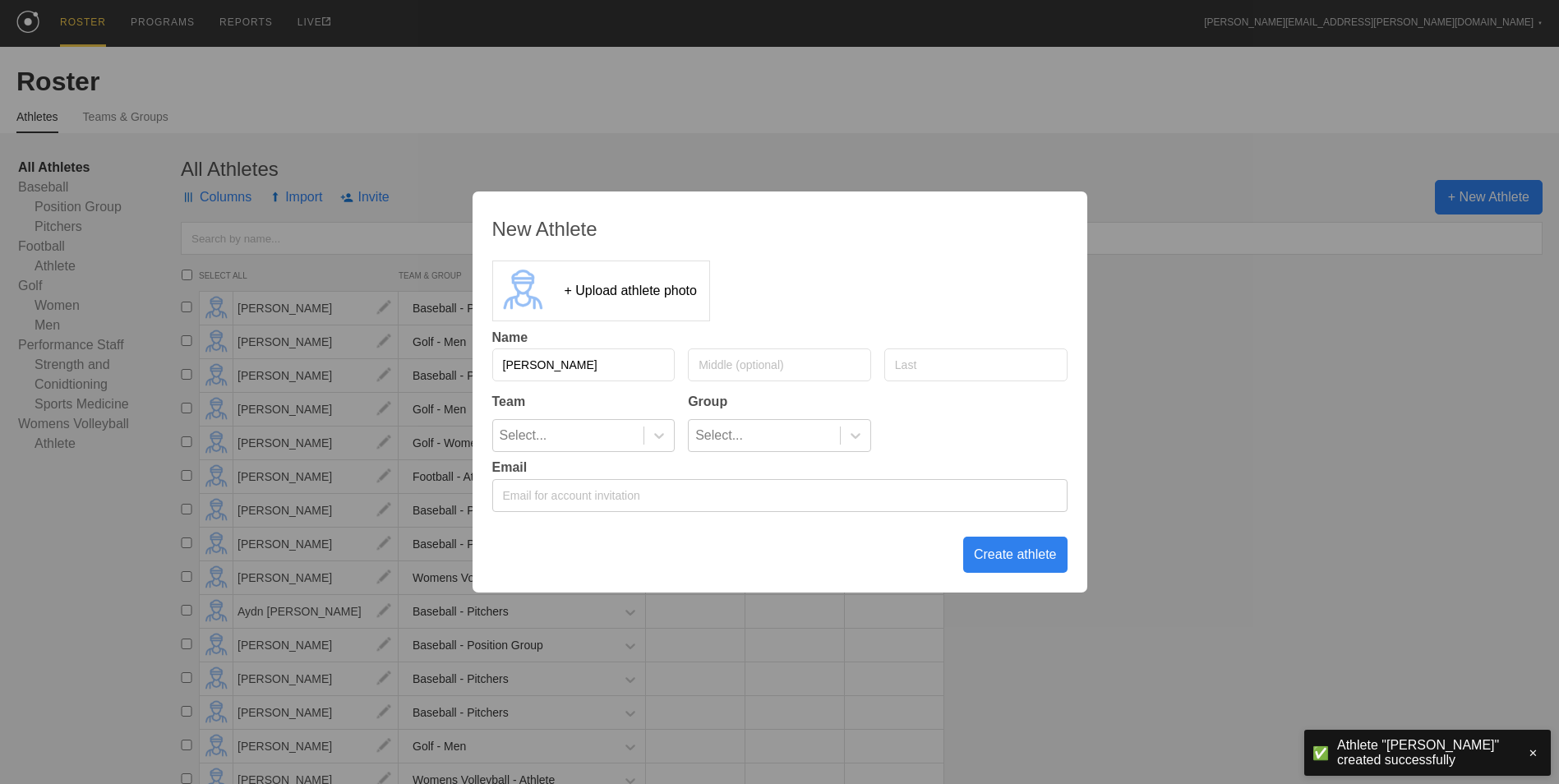
type input "[PERSON_NAME]"
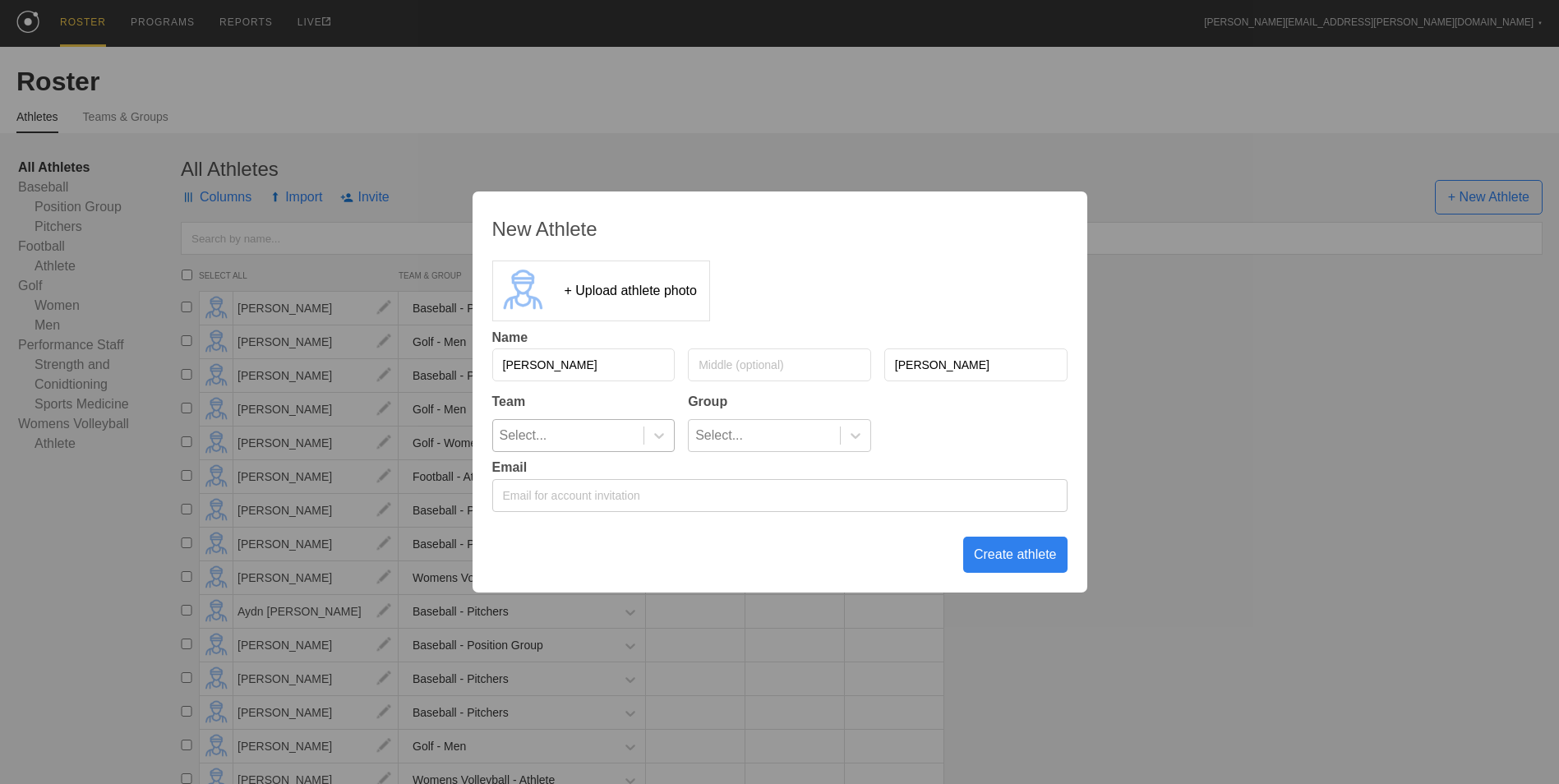
type input "[PERSON_NAME]"
click at [663, 446] on div at bounding box center [658, 435] width 30 height 31
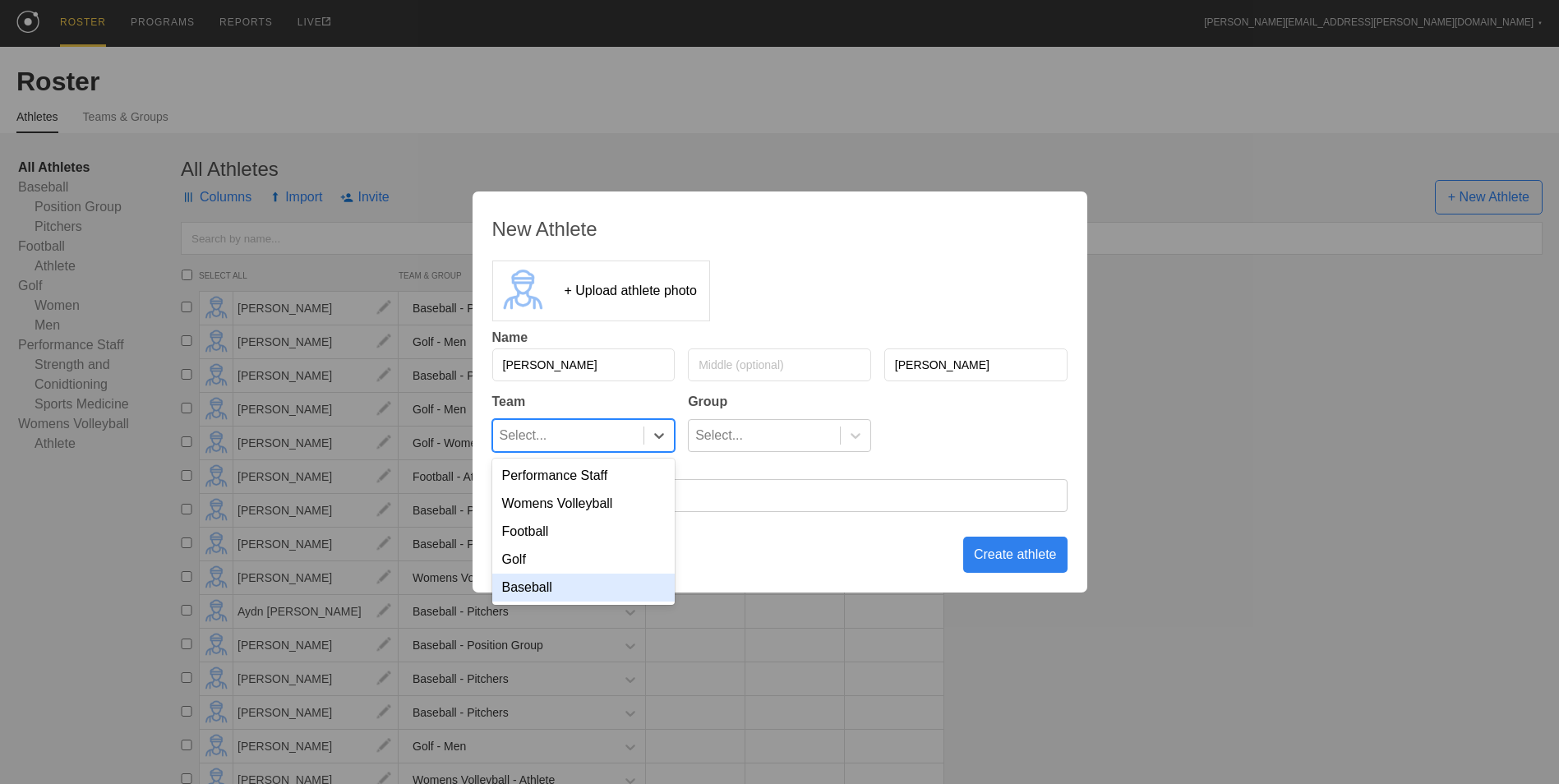
click at [604, 600] on div "Baseball" at bounding box center [583, 587] width 183 height 28
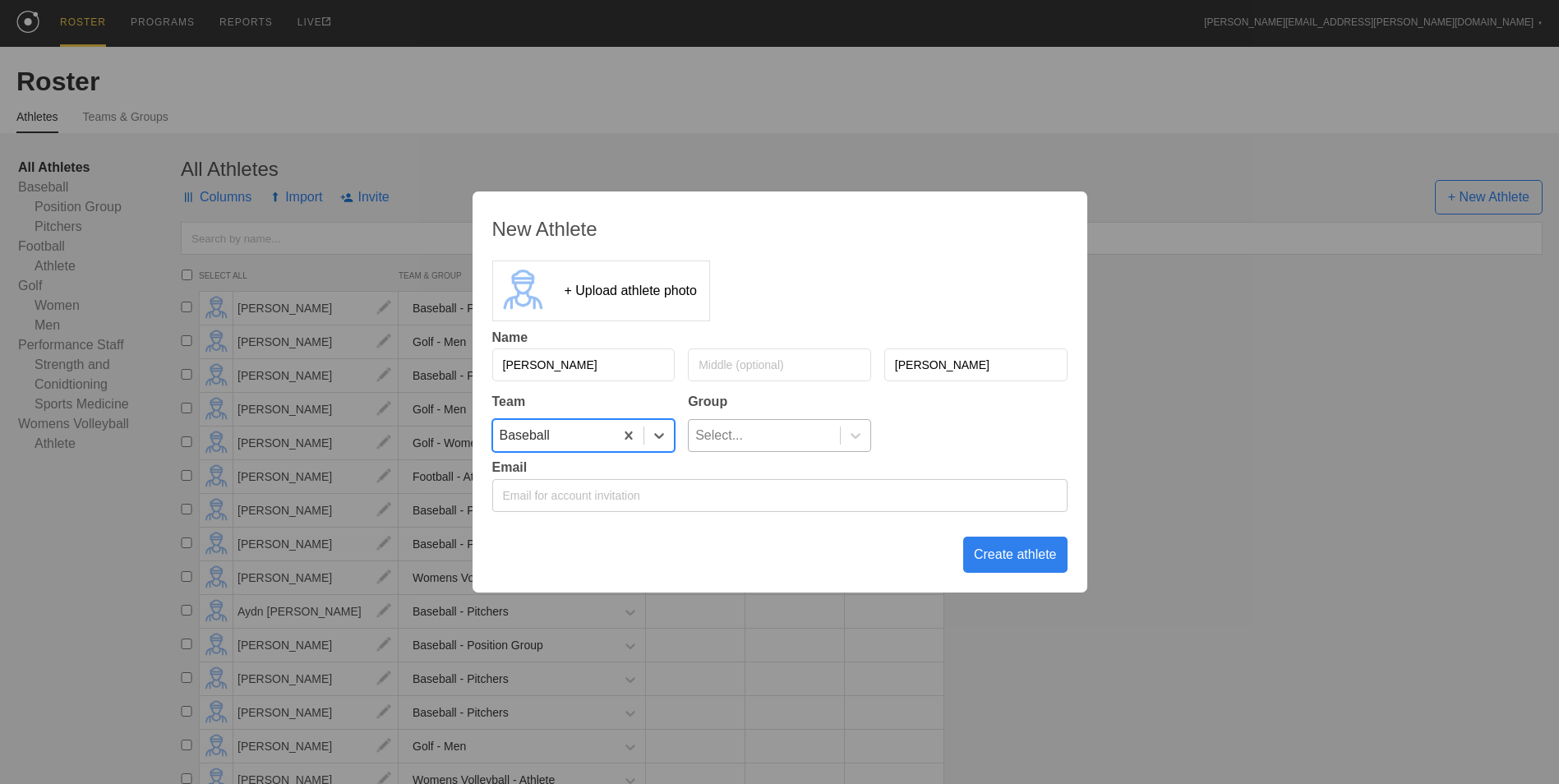
click at [815, 438] on div "Select..." at bounding box center [764, 435] width 151 height 31
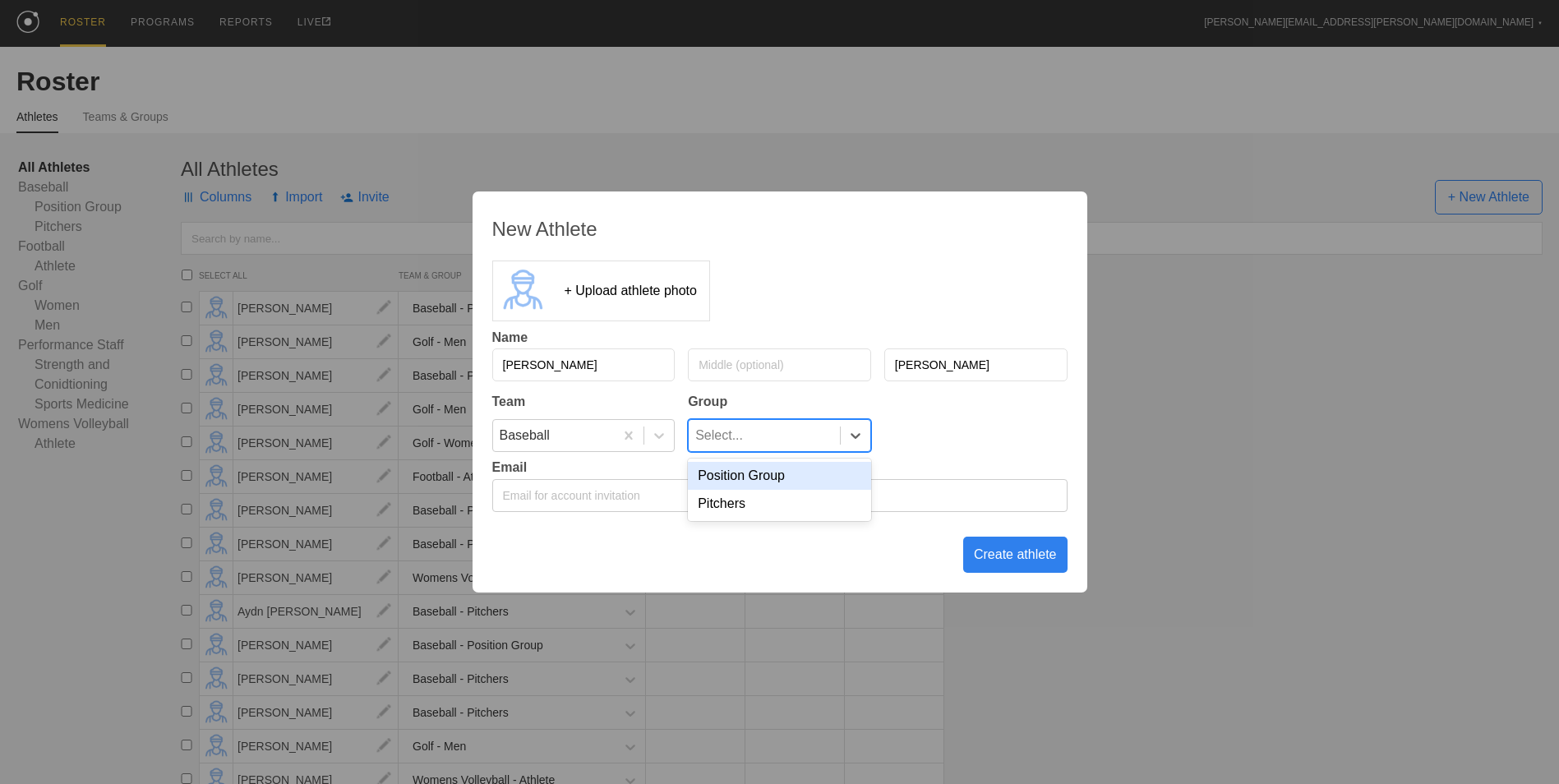
click at [770, 475] on div "Position Group" at bounding box center [779, 475] width 183 height 28
click at [1007, 552] on div "Create athlete" at bounding box center [1015, 554] width 104 height 36
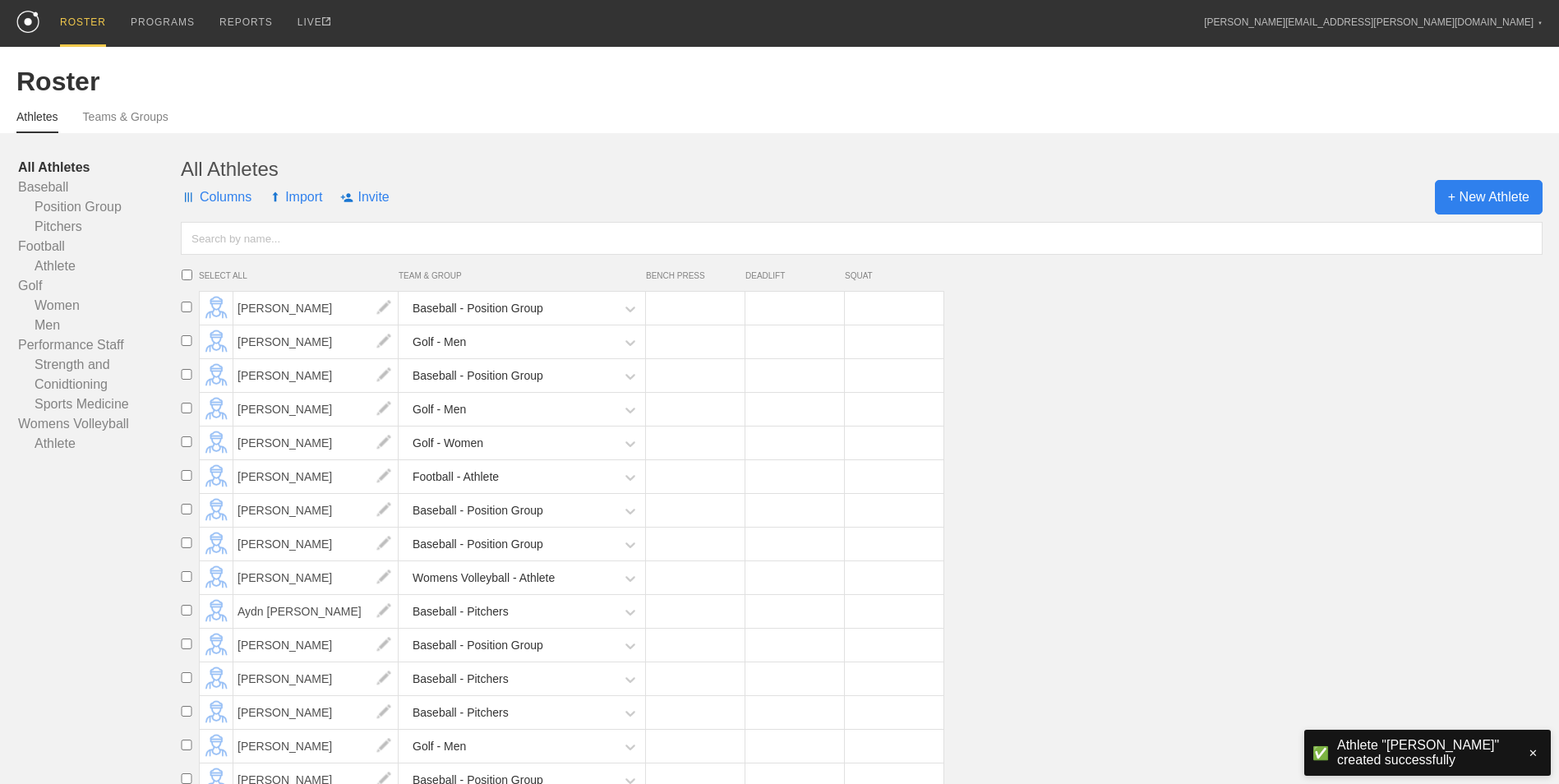
click at [1519, 202] on span "+ New Athlete" at bounding box center [1488, 197] width 107 height 34
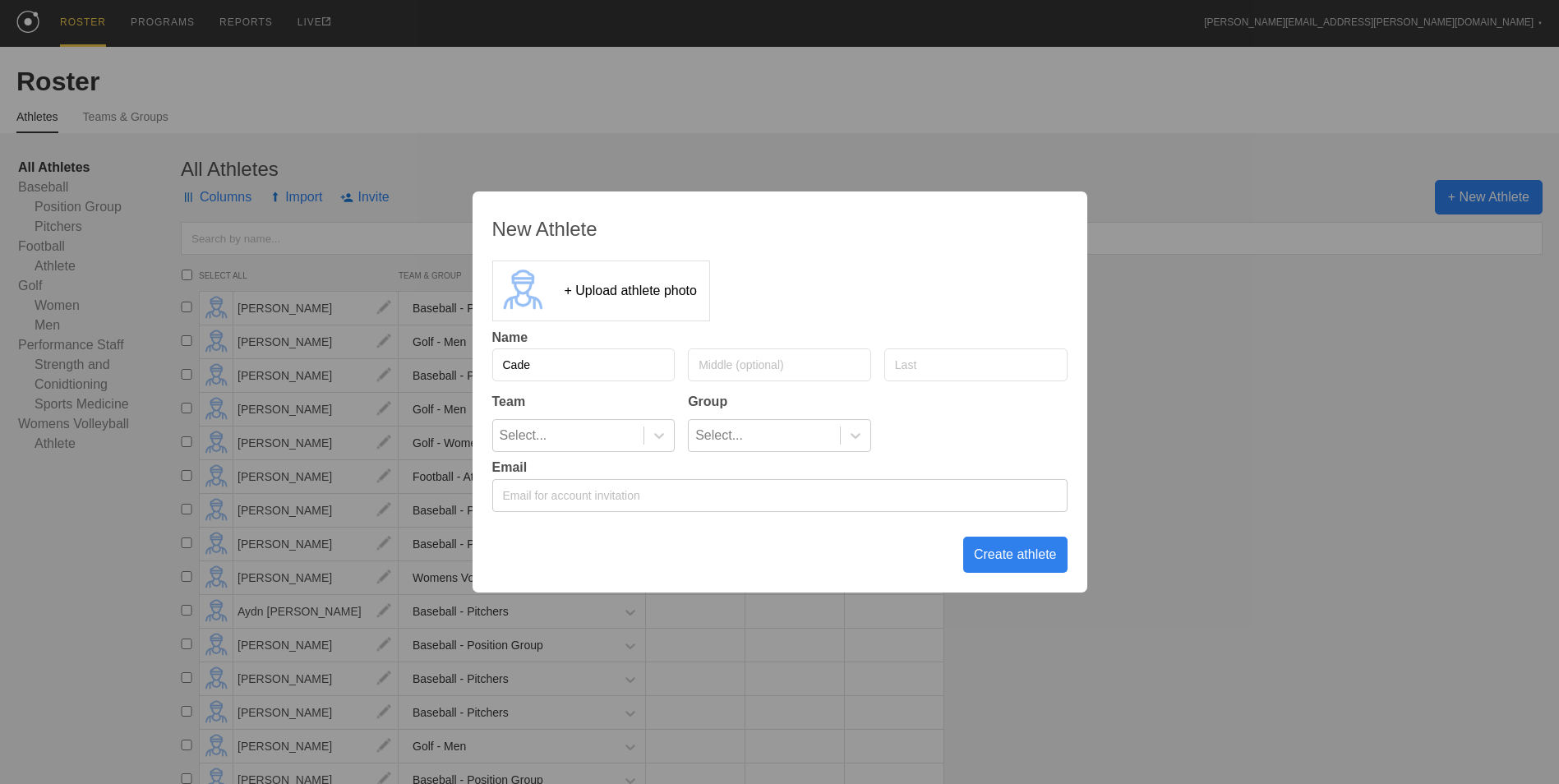
type input "Cade"
type input "[PERSON_NAME]"
click at [665, 448] on div at bounding box center [658, 435] width 30 height 31
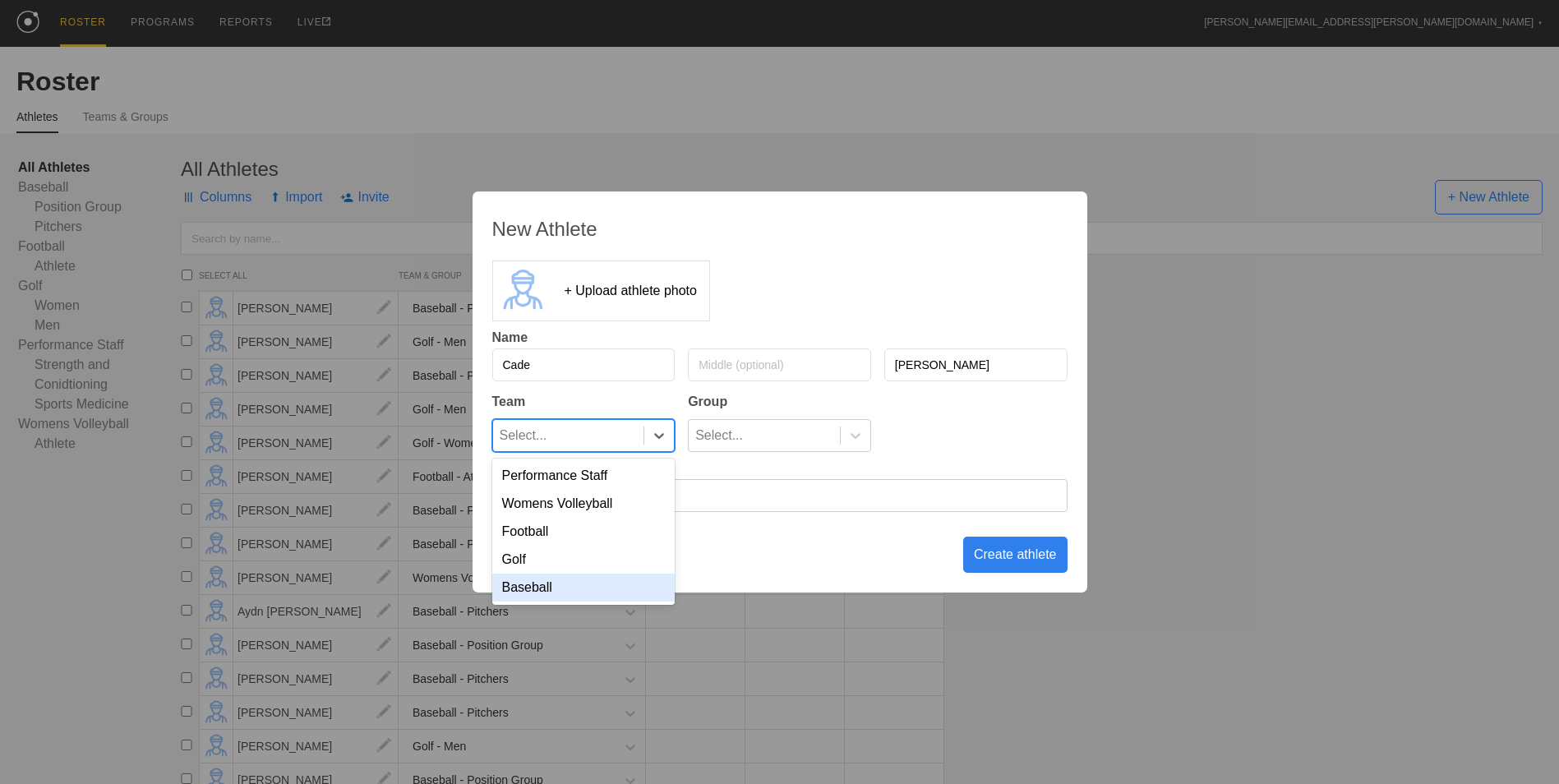
click at [619, 589] on div "Baseball" at bounding box center [583, 587] width 183 height 28
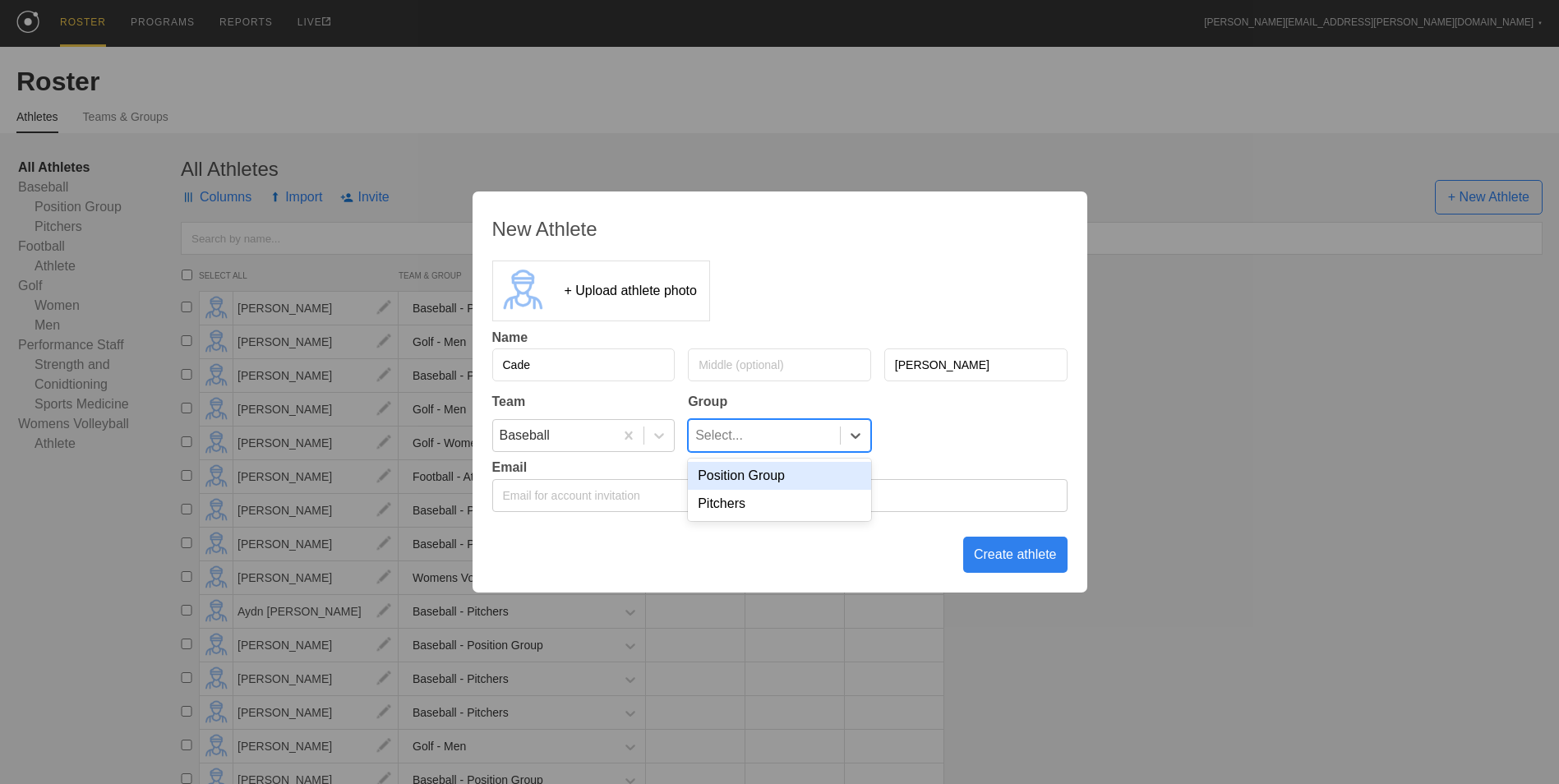
click at [798, 439] on div "Select..." at bounding box center [764, 435] width 151 height 31
click at [769, 508] on div "Pitchers" at bounding box center [779, 504] width 183 height 28
click at [997, 561] on div "Create athlete" at bounding box center [1015, 554] width 104 height 36
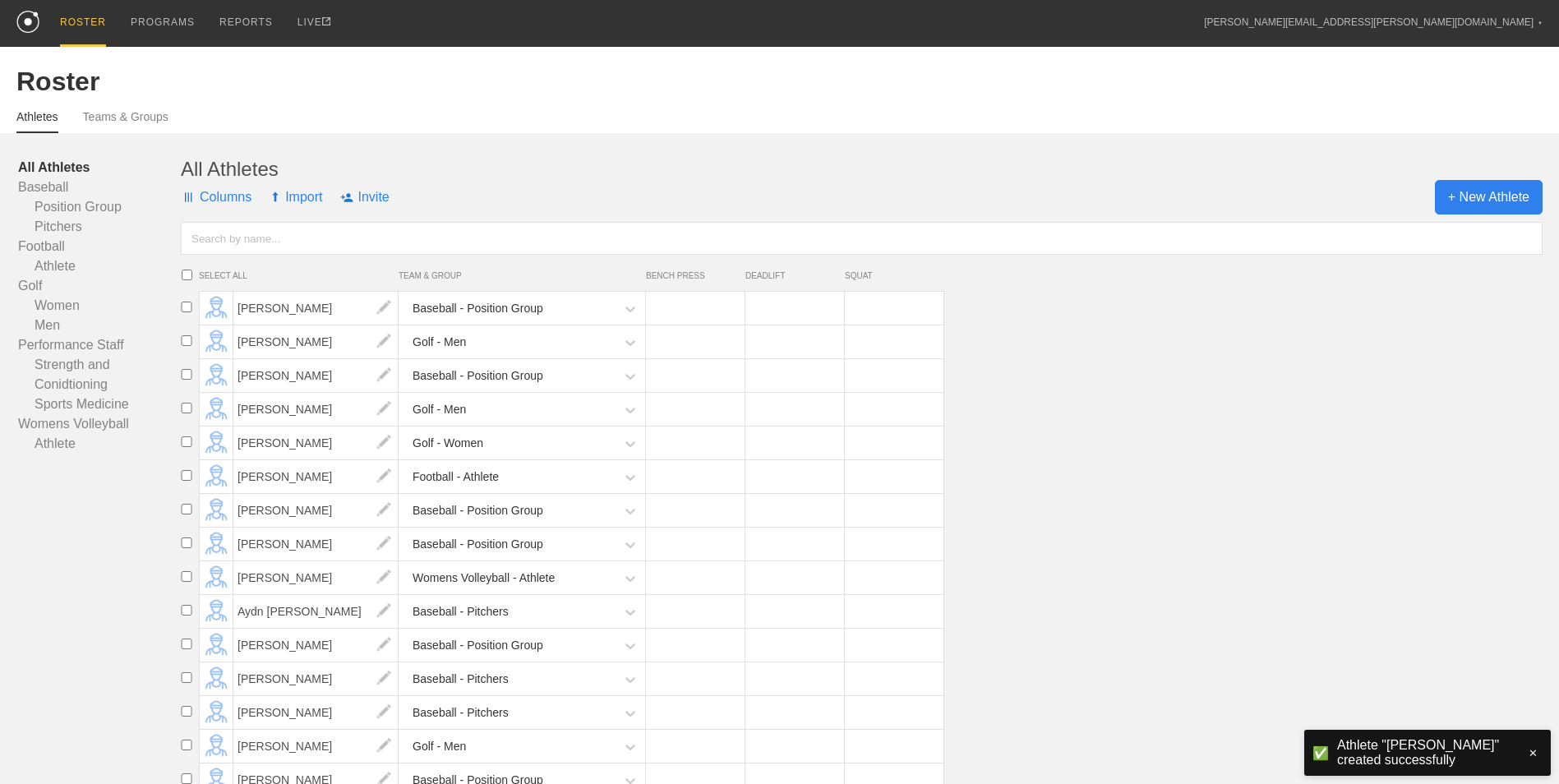
click at [1488, 199] on span "+ New Athlete" at bounding box center [1488, 197] width 107 height 34
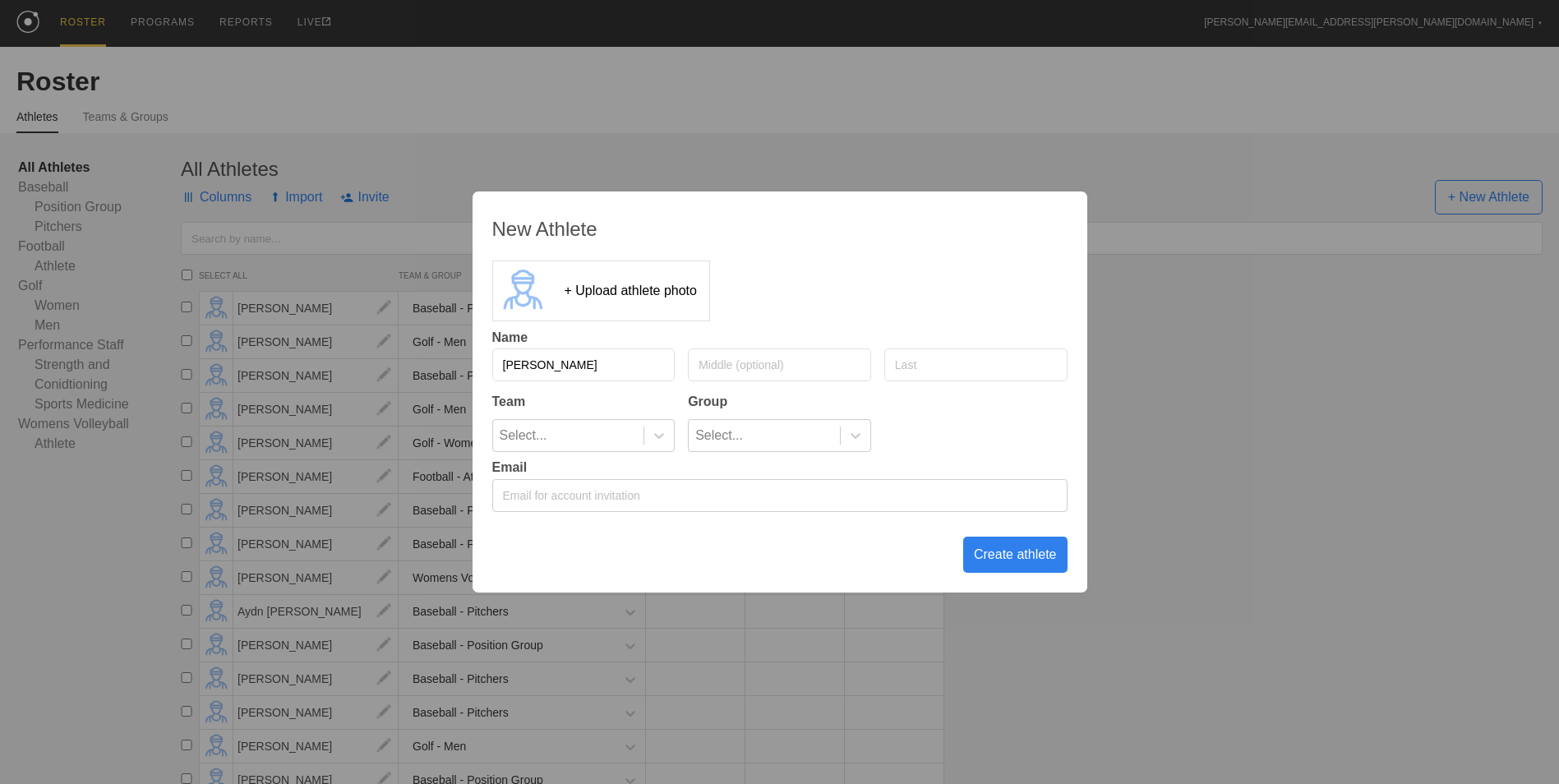
type input "[PERSON_NAME]"
click at [949, 355] on input "Warrne" at bounding box center [975, 364] width 183 height 33
type input "[PERSON_NAME]"
type input "Caleb"
click at [650, 440] on div at bounding box center [659, 435] width 29 height 16
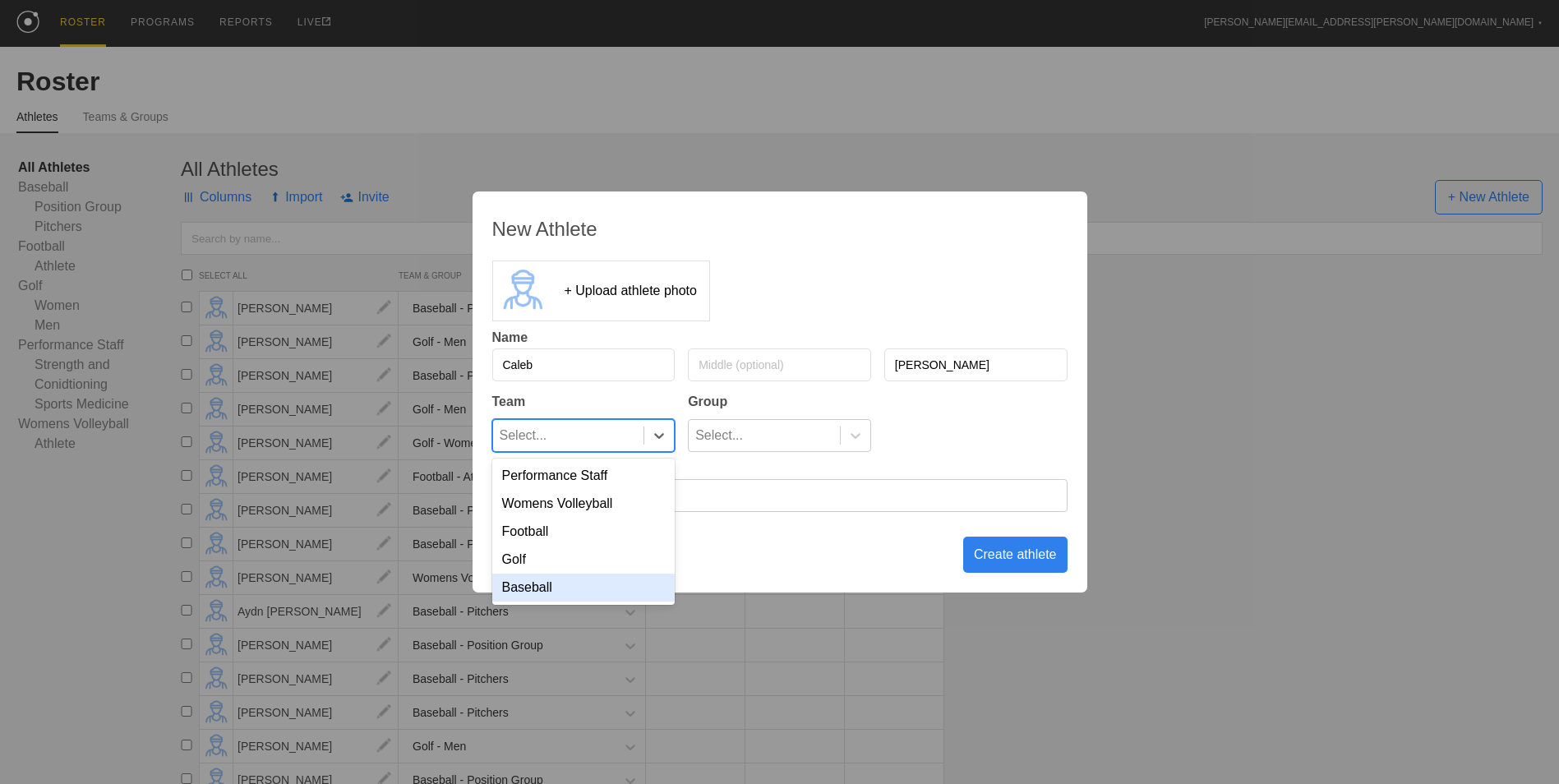
click at [641, 581] on div "Baseball" at bounding box center [583, 587] width 183 height 28
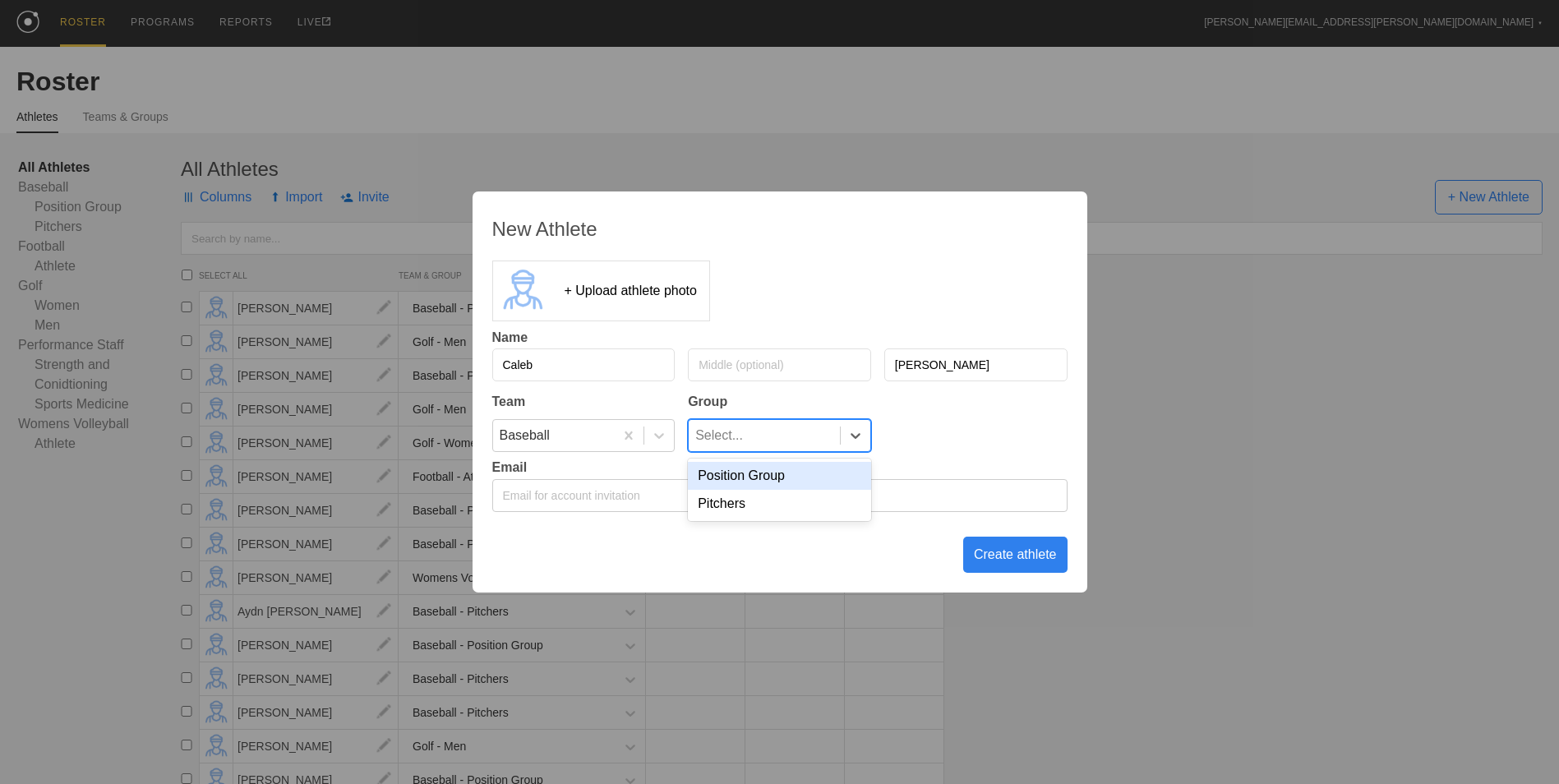
click at [816, 442] on div "Select..." at bounding box center [764, 435] width 151 height 31
click at [774, 471] on div "Position Group" at bounding box center [779, 475] width 183 height 28
click at [1013, 557] on div "Create athlete" at bounding box center [1015, 554] width 104 height 36
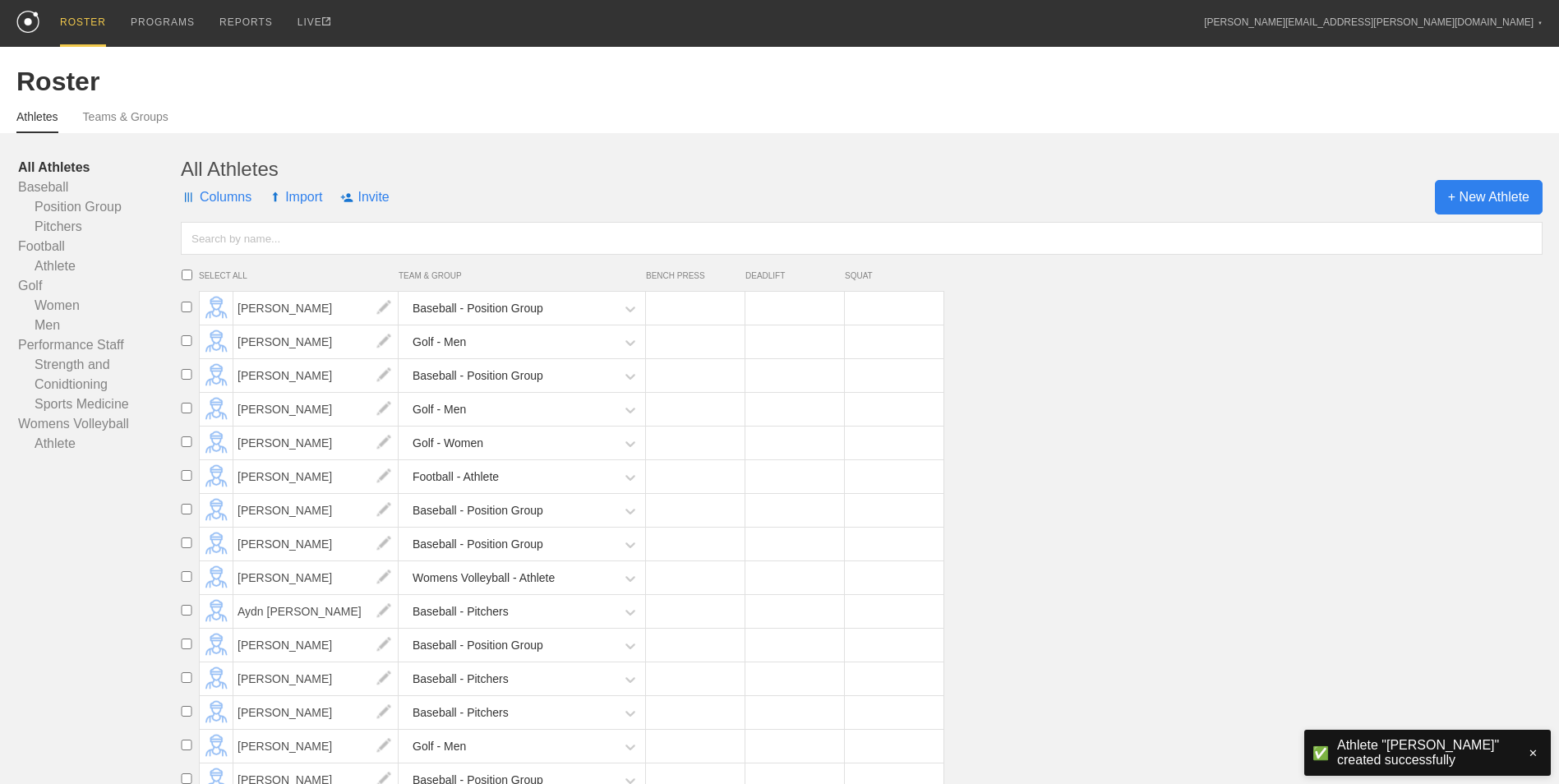
click at [1465, 204] on span "+ New Athlete" at bounding box center [1488, 197] width 107 height 34
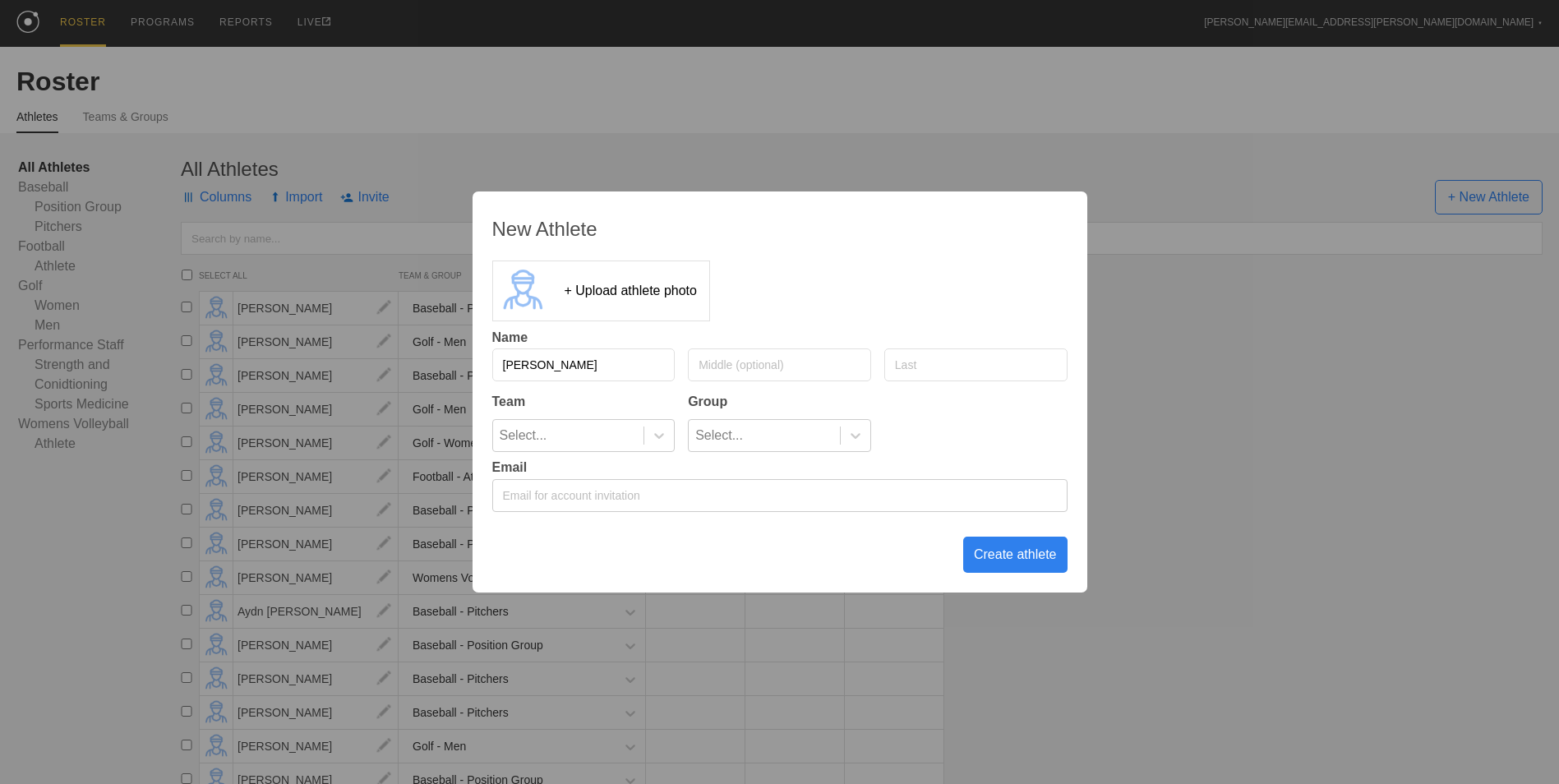
type input "[PERSON_NAME]"
type input "Schlegl"
click at [669, 442] on div at bounding box center [659, 435] width 29 height 16
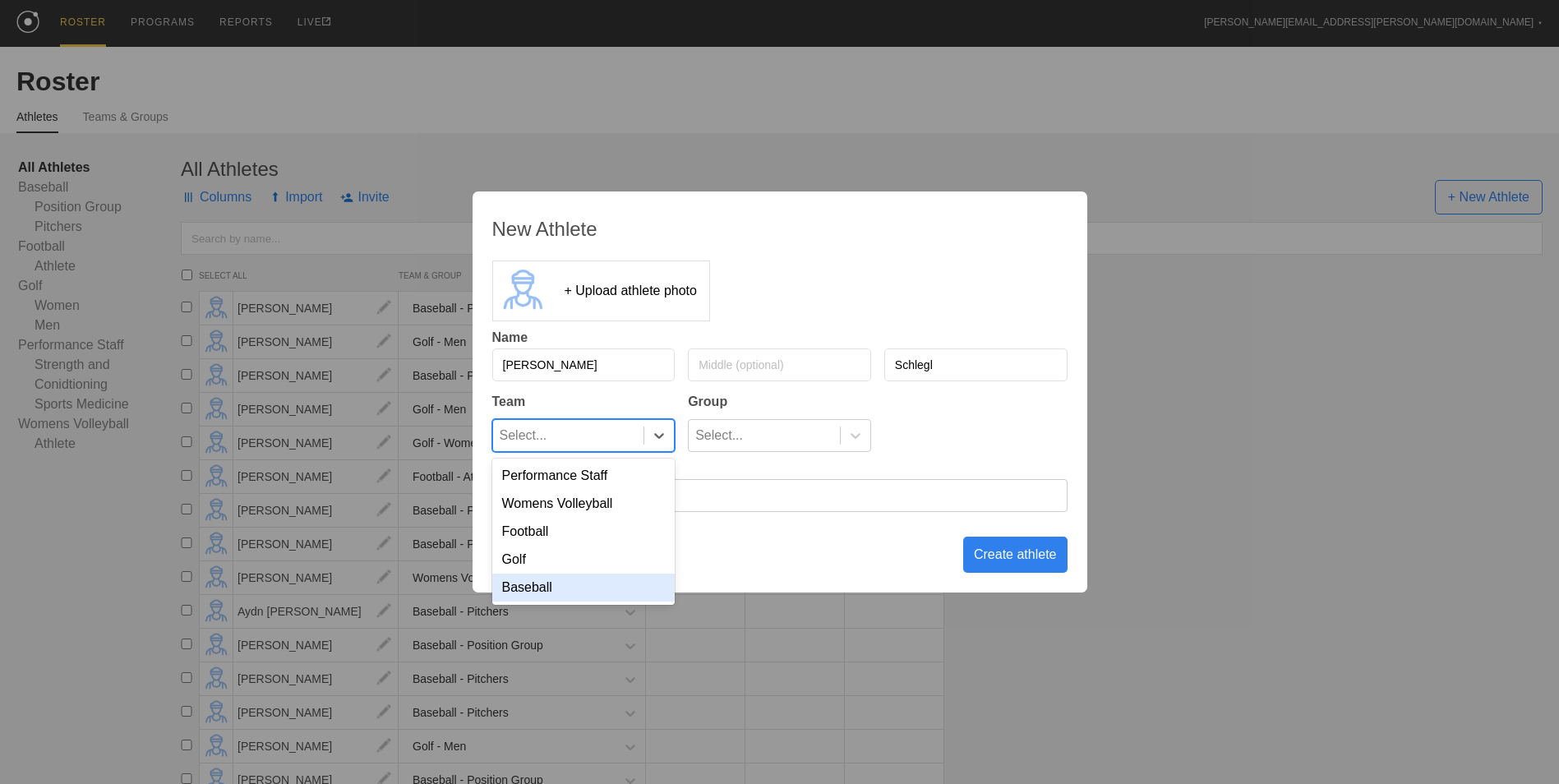
click at [600, 597] on div "Baseball" at bounding box center [583, 587] width 183 height 28
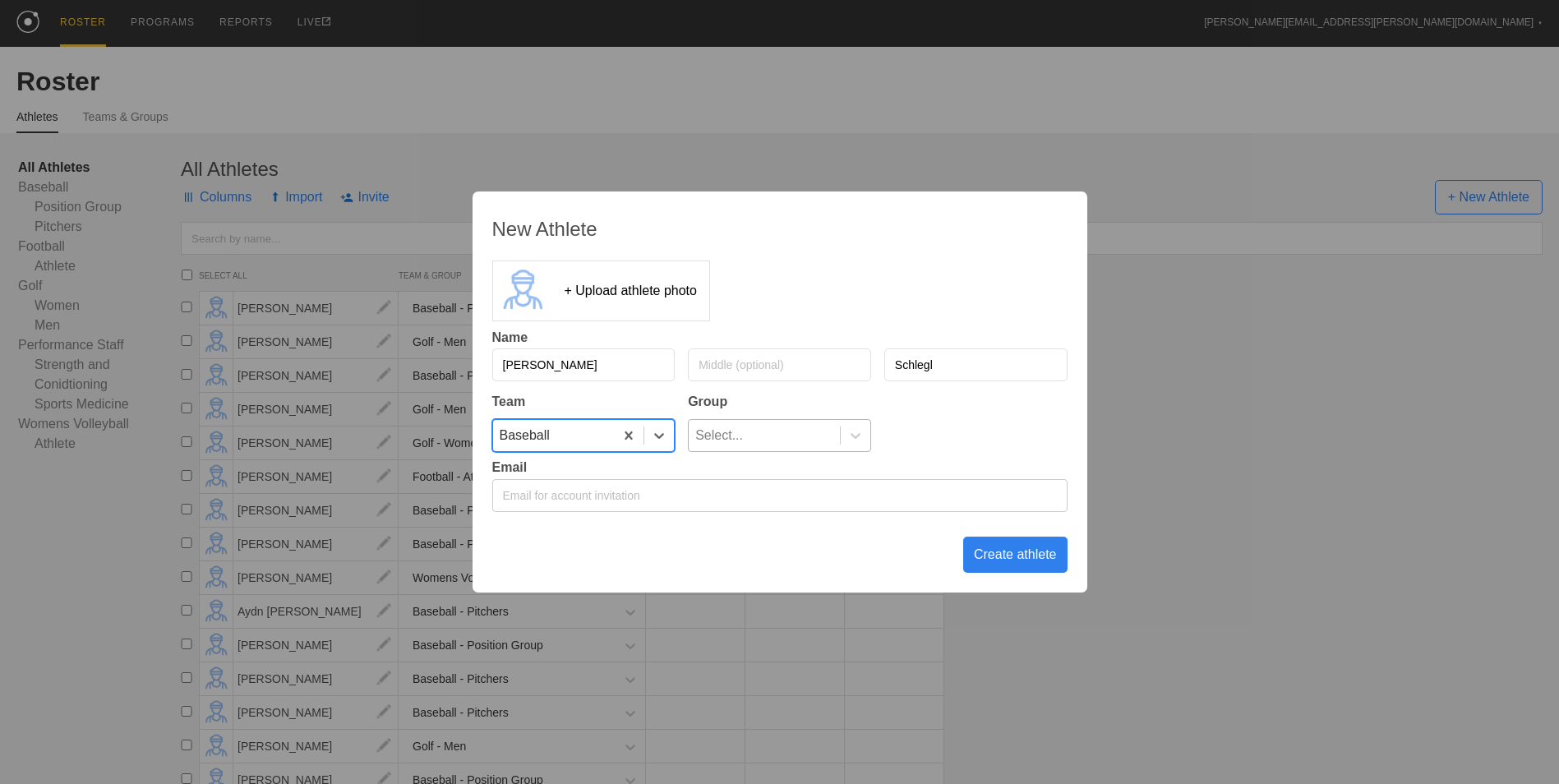
click at [756, 438] on div "Select..." at bounding box center [764, 435] width 151 height 31
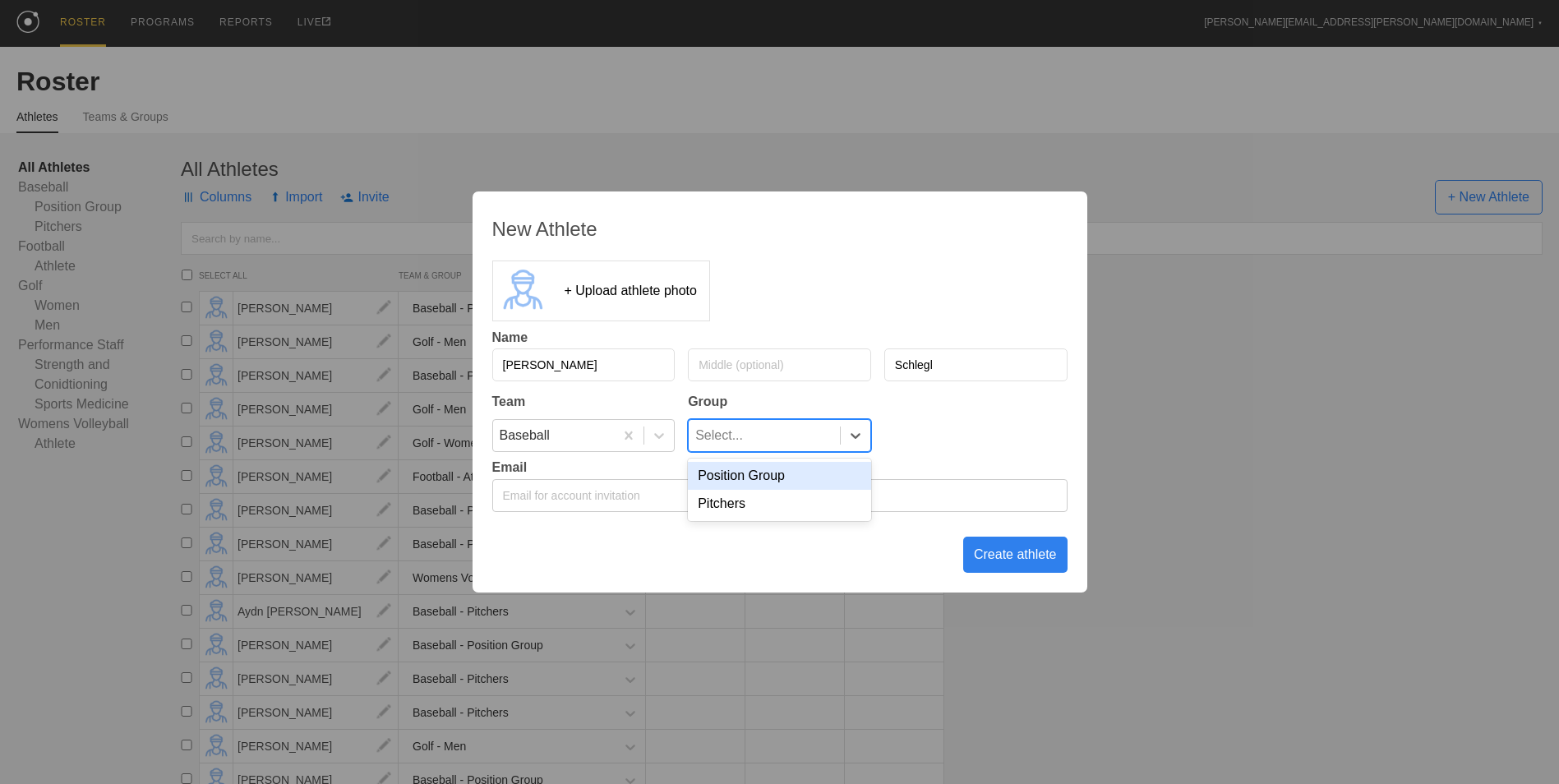
click at [756, 478] on div "Position Group" at bounding box center [779, 475] width 183 height 28
click at [1010, 560] on div "Create athlete" at bounding box center [1015, 554] width 104 height 36
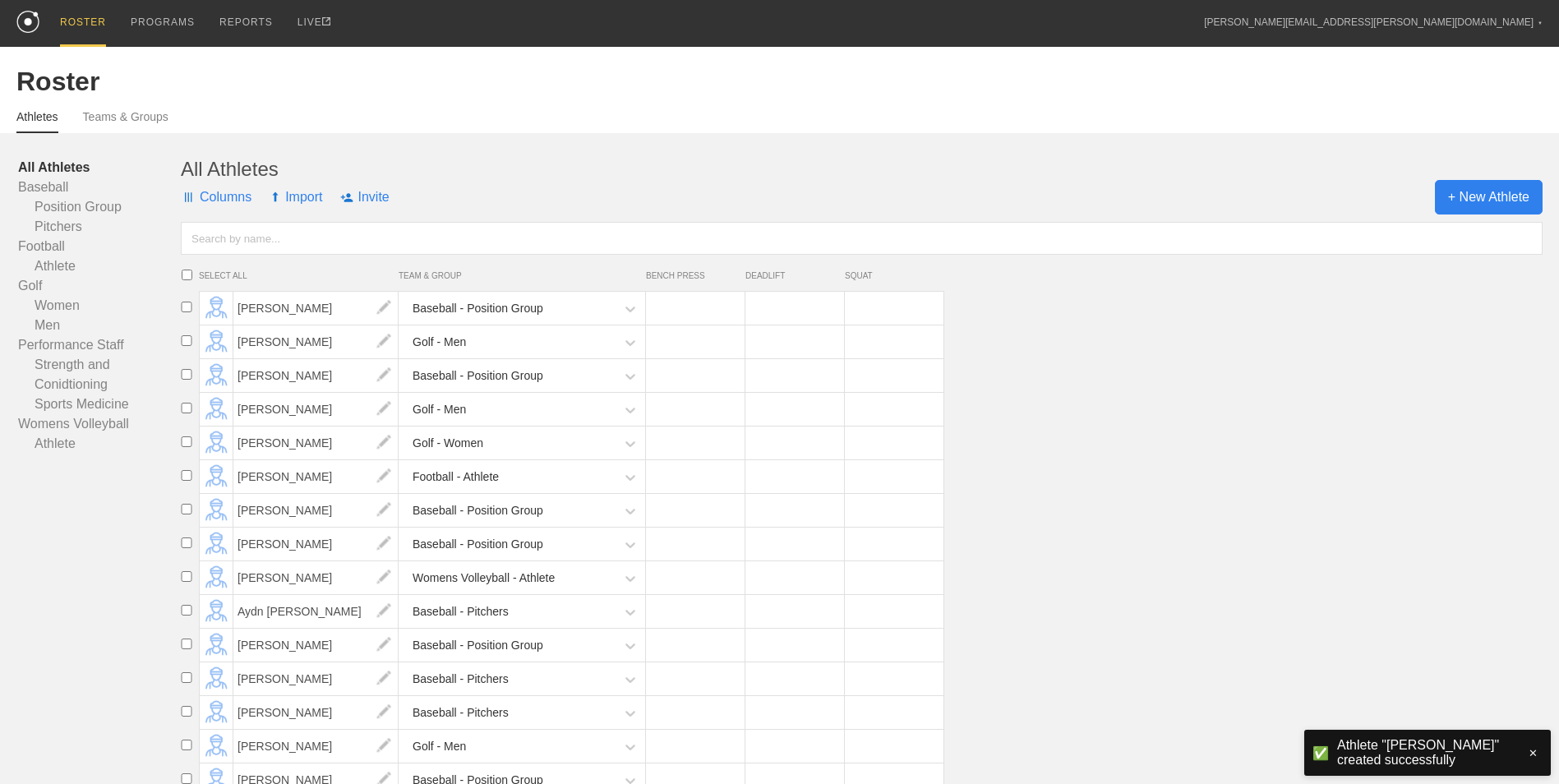
click at [1489, 197] on span "+ New Athlete" at bounding box center [1488, 197] width 107 height 34
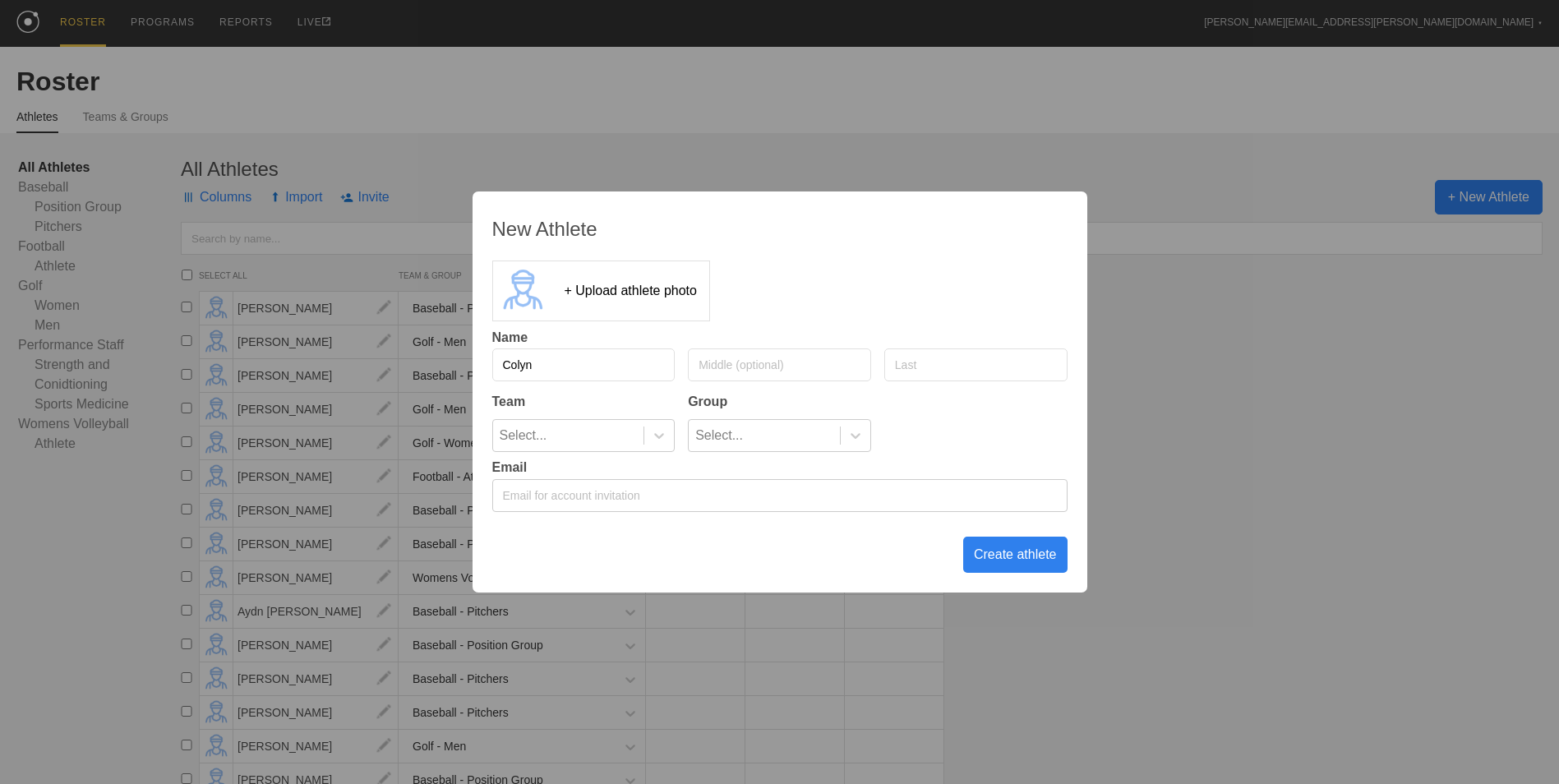
type input "Colyn"
type input "W"
type input "[PERSON_NAME]"
click at [659, 443] on icon at bounding box center [659, 435] width 16 height 16
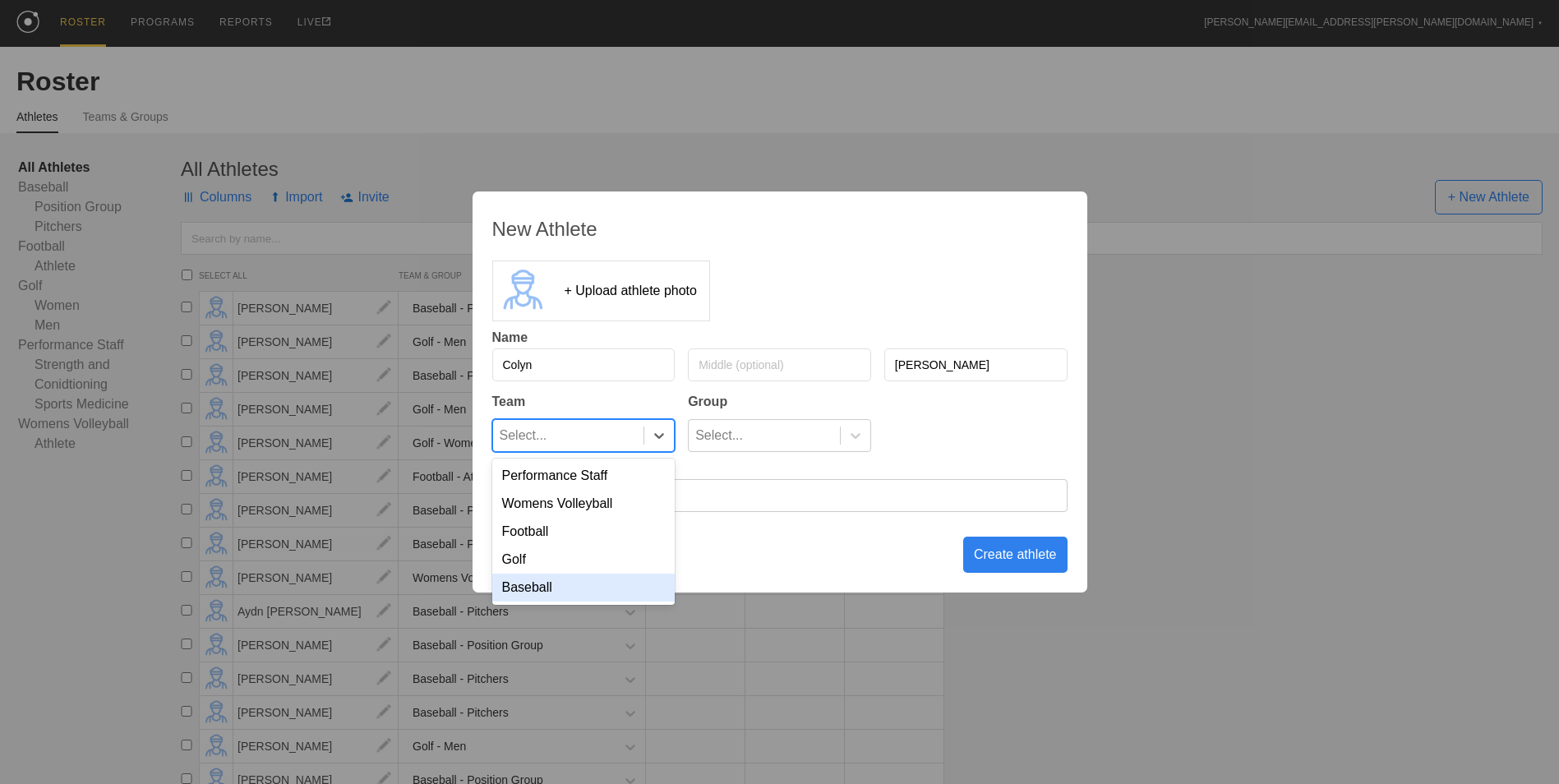
click at [623, 590] on div "Baseball" at bounding box center [583, 587] width 183 height 28
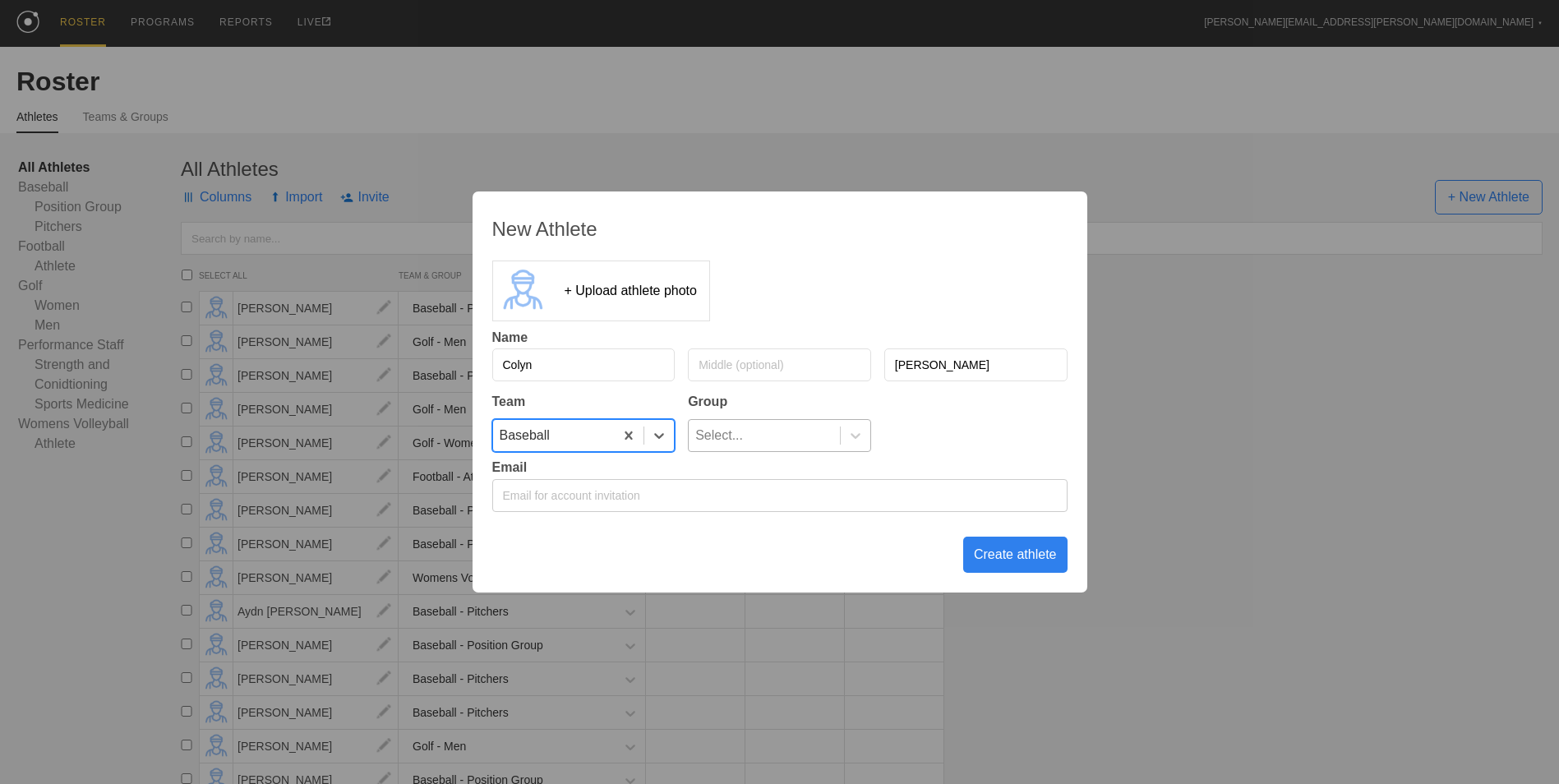
click at [760, 430] on div "Select..." at bounding box center [764, 435] width 151 height 31
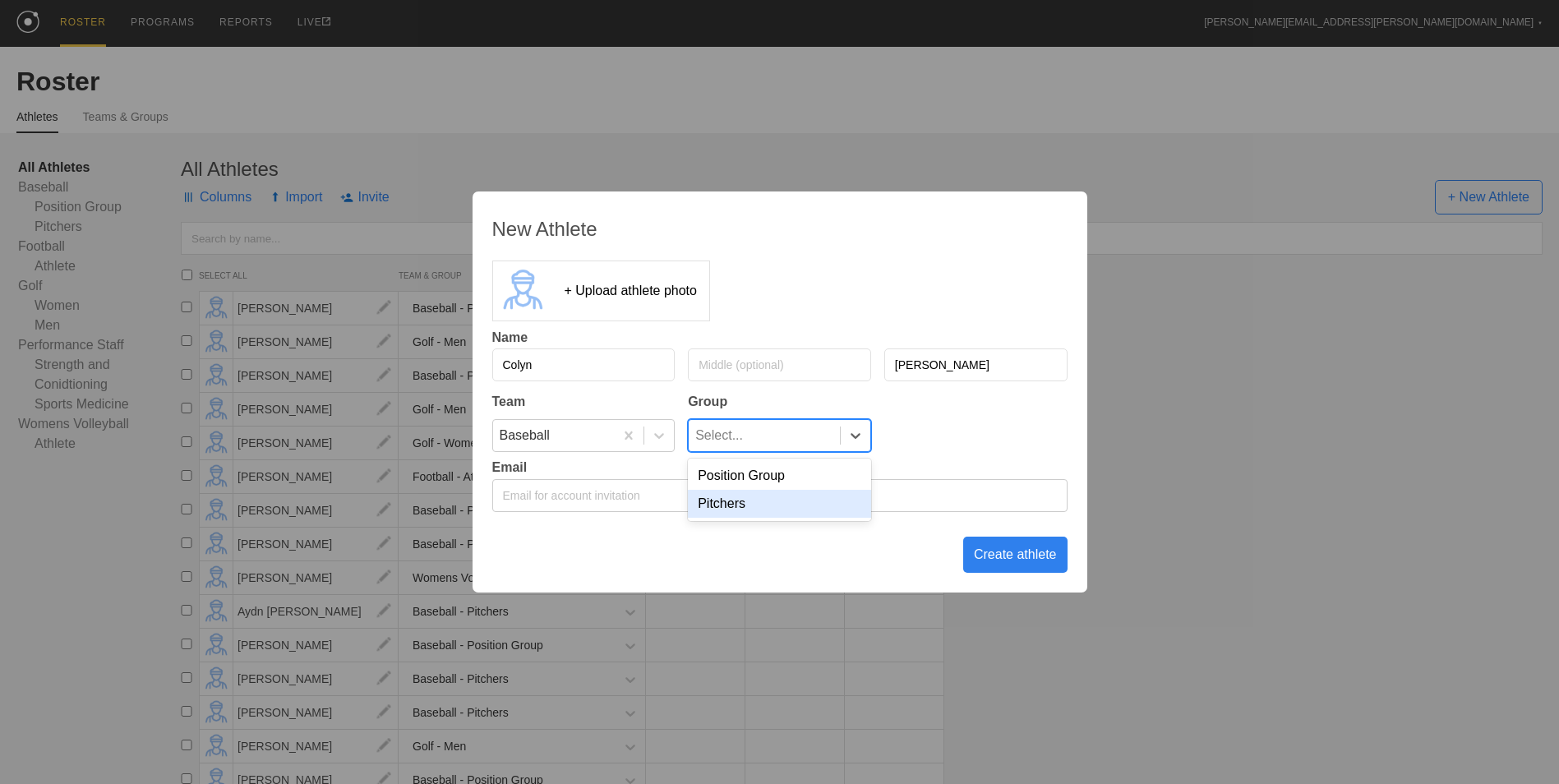
click at [746, 507] on div "Pitchers" at bounding box center [779, 504] width 183 height 28
click at [991, 549] on div "Create athlete" at bounding box center [1015, 554] width 104 height 36
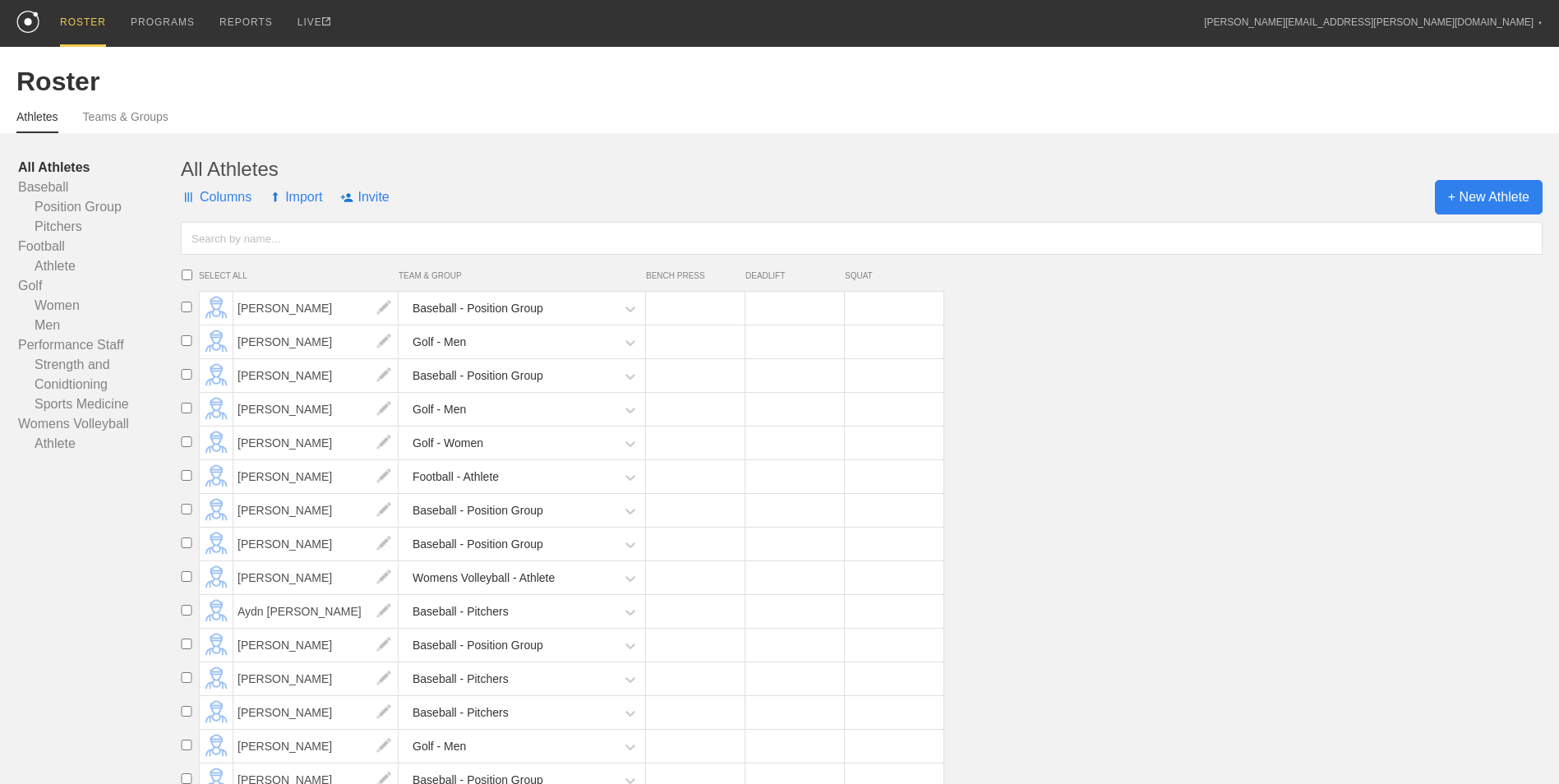
click at [1478, 200] on span "+ New Athlete" at bounding box center [1488, 197] width 107 height 34
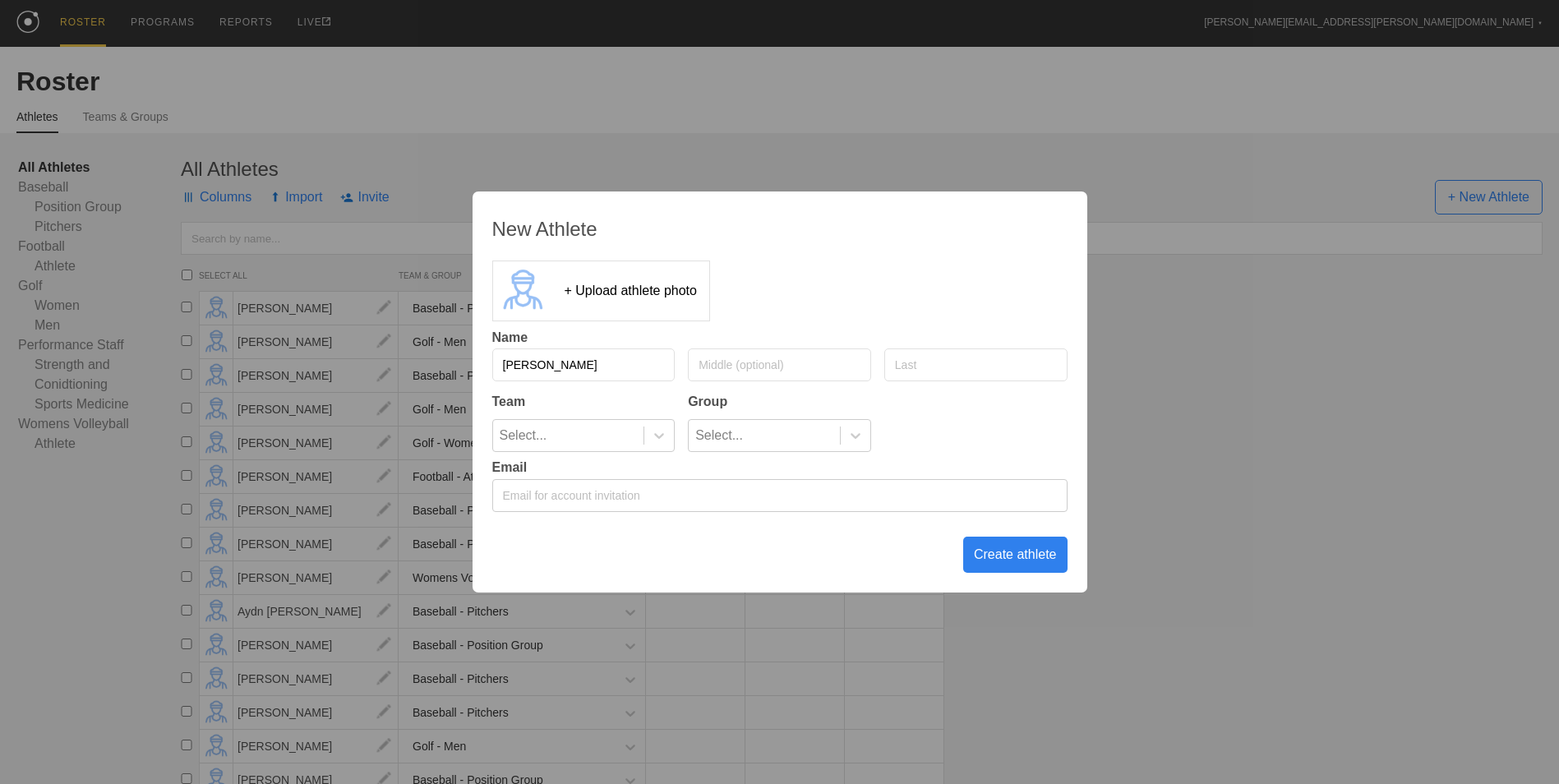
type input "[PERSON_NAME]"
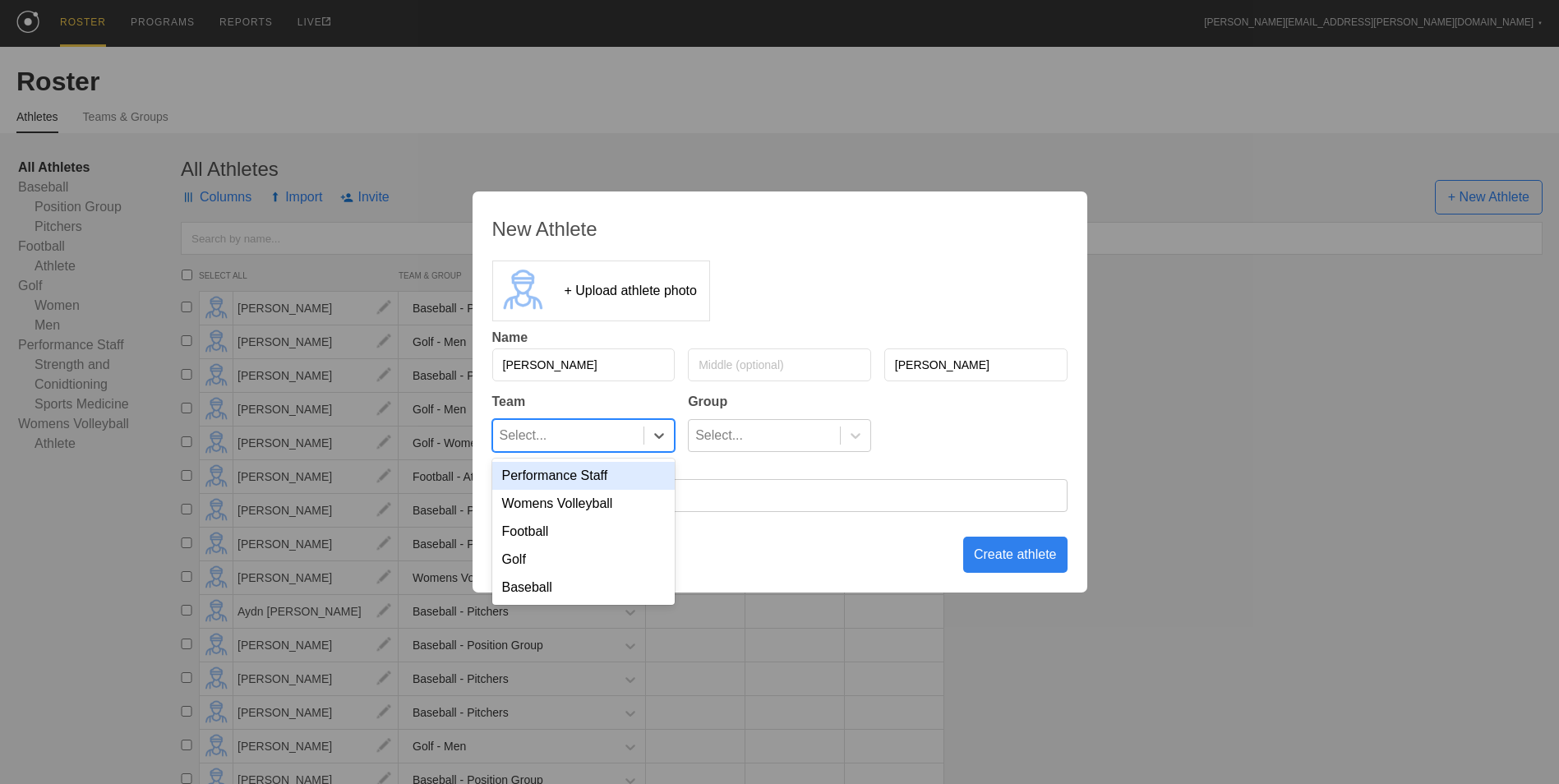
click at [637, 431] on div "Select..." at bounding box center [568, 435] width 151 height 31
click at [620, 585] on div "Baseball" at bounding box center [583, 587] width 183 height 28
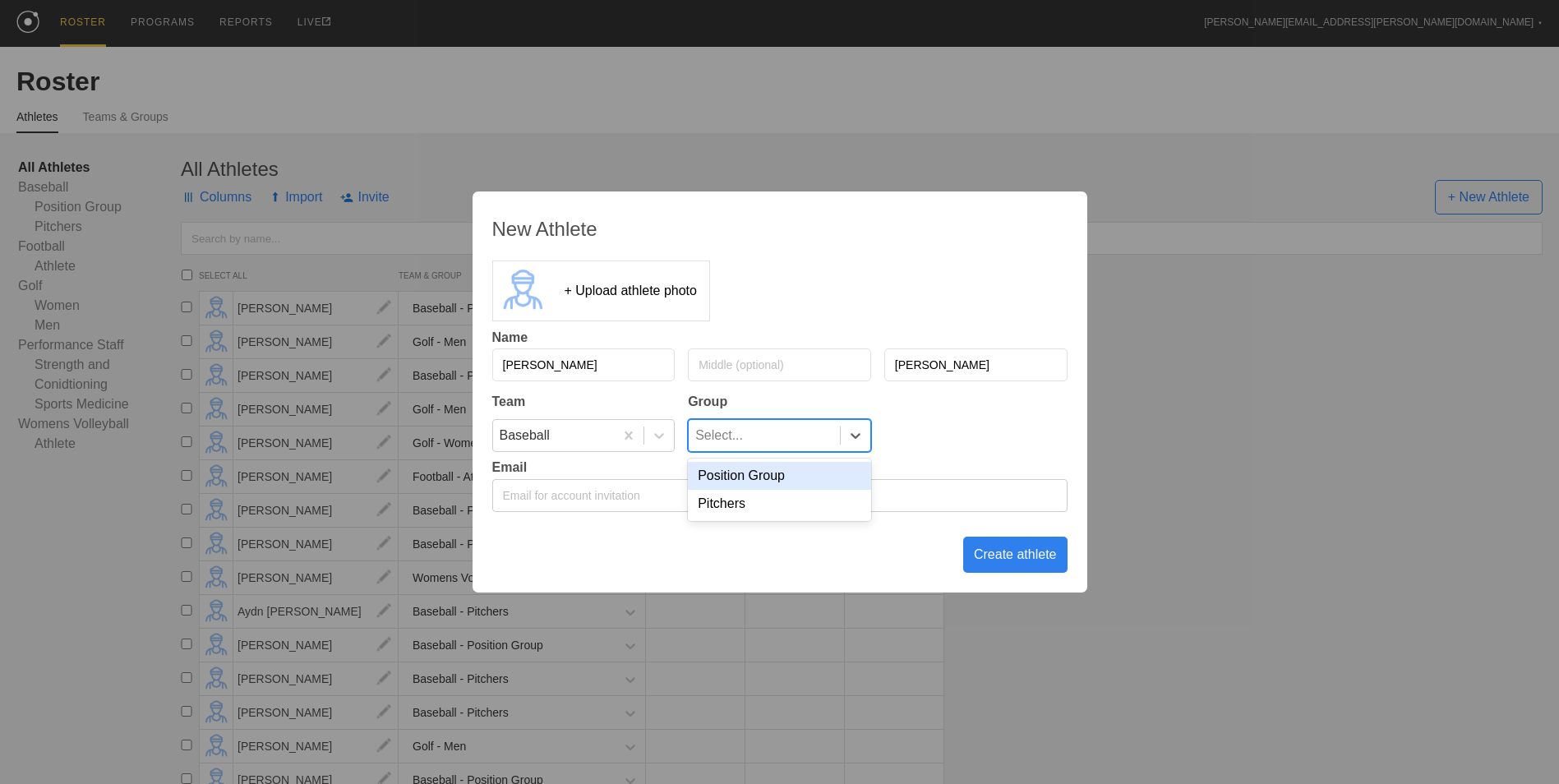
click at [822, 421] on div "Select..." at bounding box center [764, 435] width 151 height 31
click at [778, 476] on div "Position Group" at bounding box center [779, 475] width 183 height 28
click at [985, 544] on div "Create athlete" at bounding box center [1015, 554] width 104 height 36
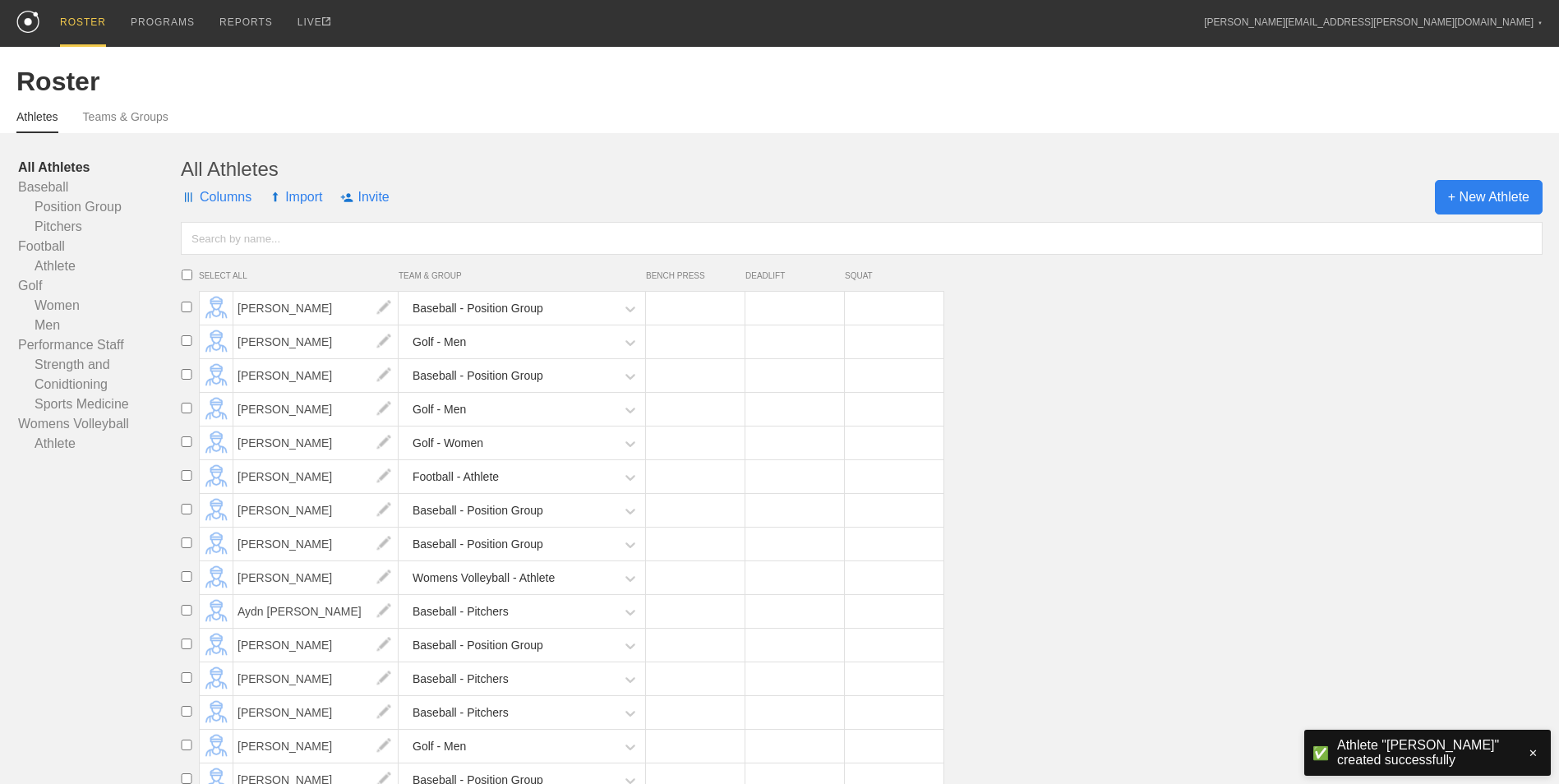
click at [1488, 190] on span "+ New Athlete" at bounding box center [1488, 197] width 107 height 34
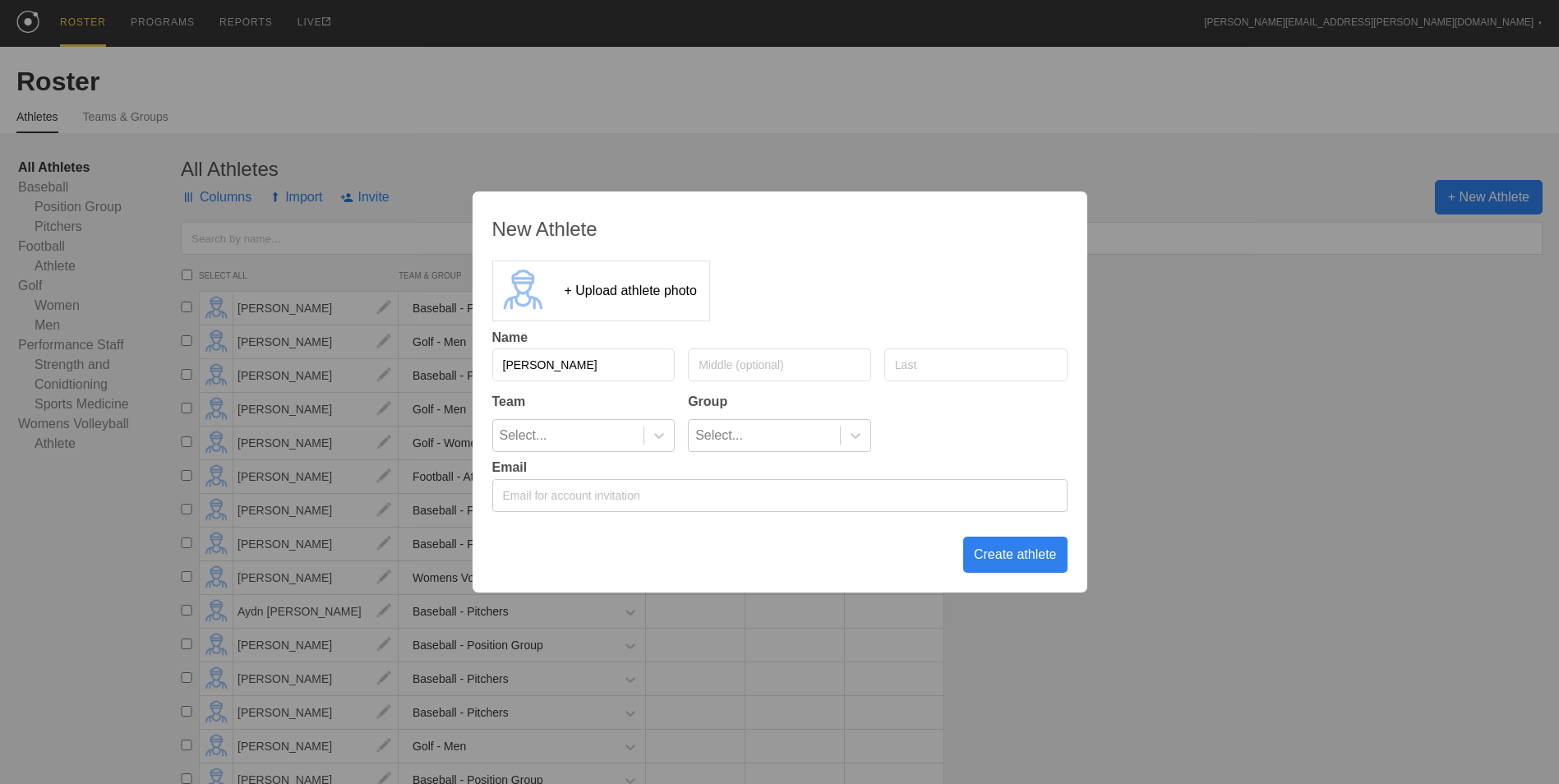
type input "[PERSON_NAME]"
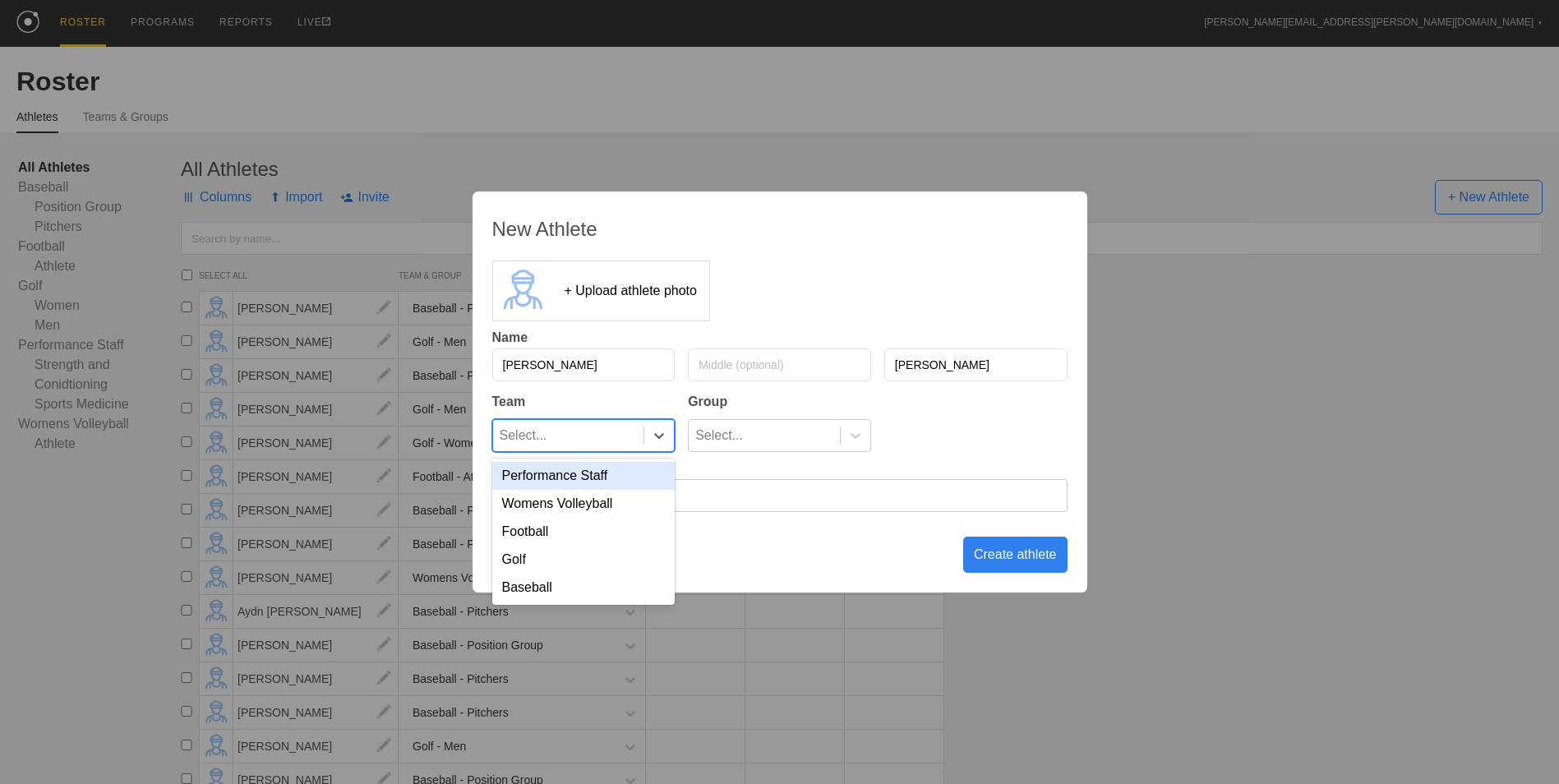
click at [564, 447] on div "Select..." at bounding box center [568, 435] width 151 height 31
click at [540, 579] on div "Baseball" at bounding box center [583, 587] width 183 height 28
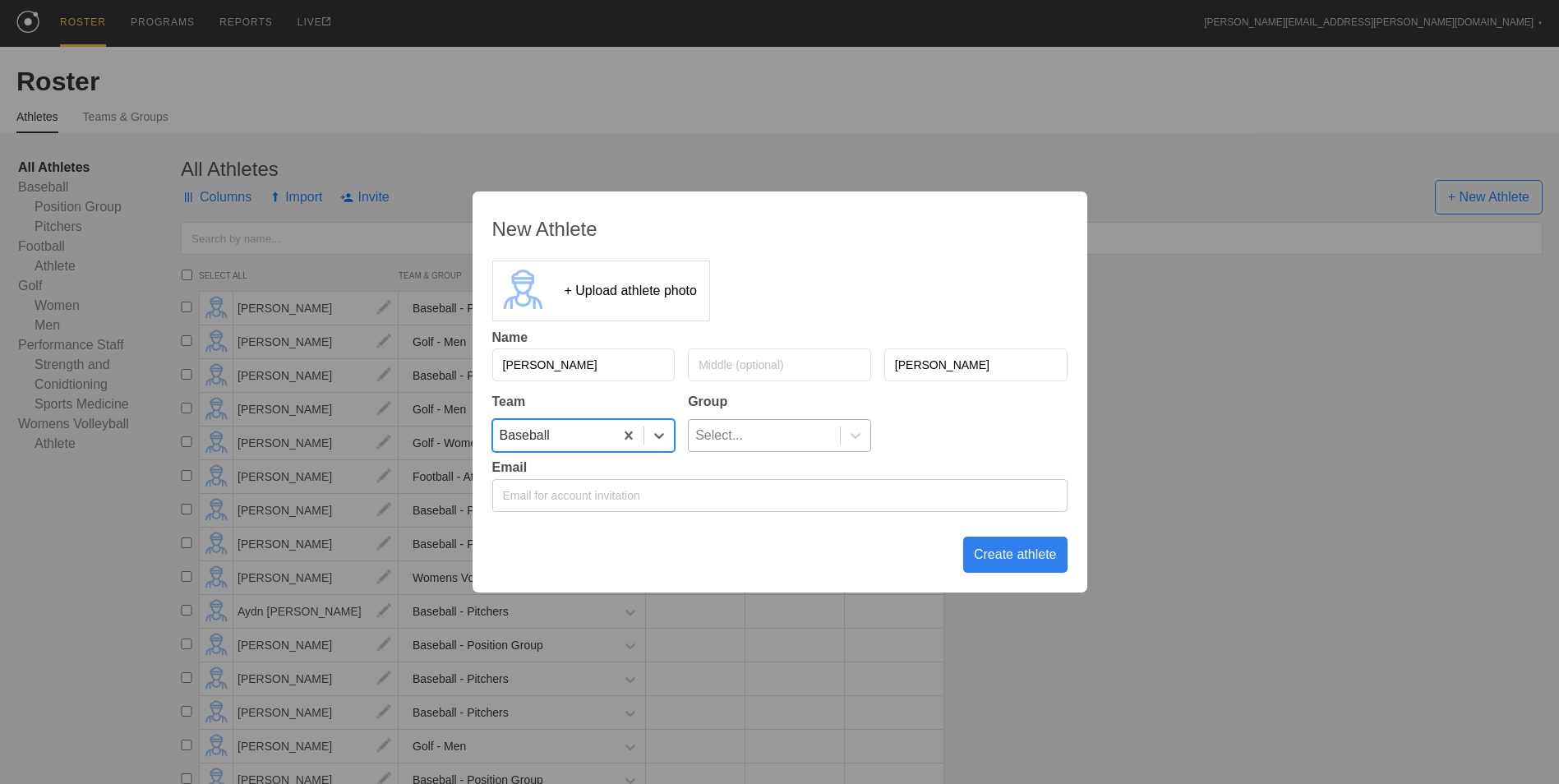
click at [783, 433] on div "Select..." at bounding box center [764, 435] width 151 height 31
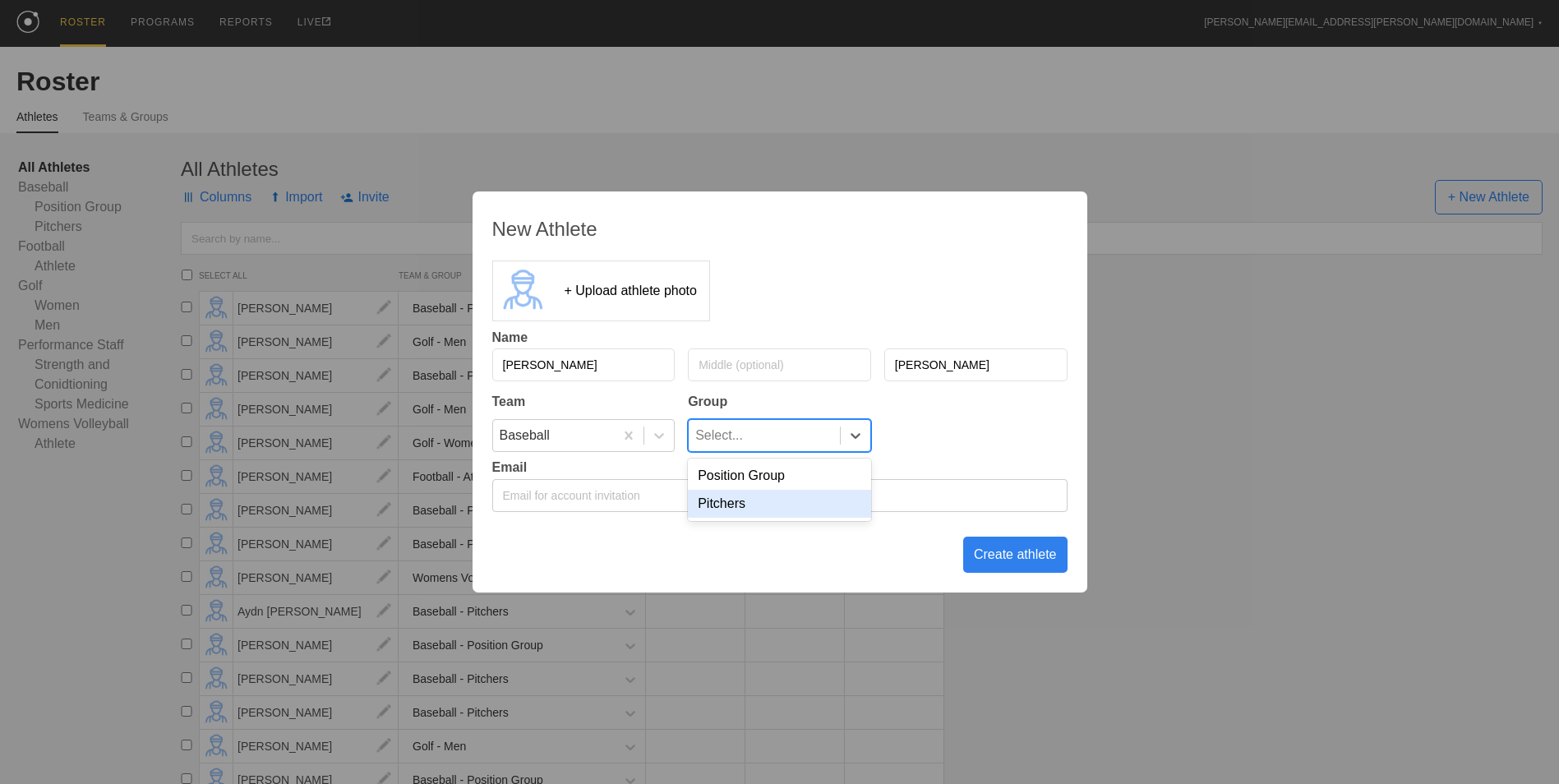
click at [768, 498] on div "Pitchers" at bounding box center [779, 504] width 183 height 28
click at [993, 553] on div "Create athlete" at bounding box center [1015, 554] width 104 height 36
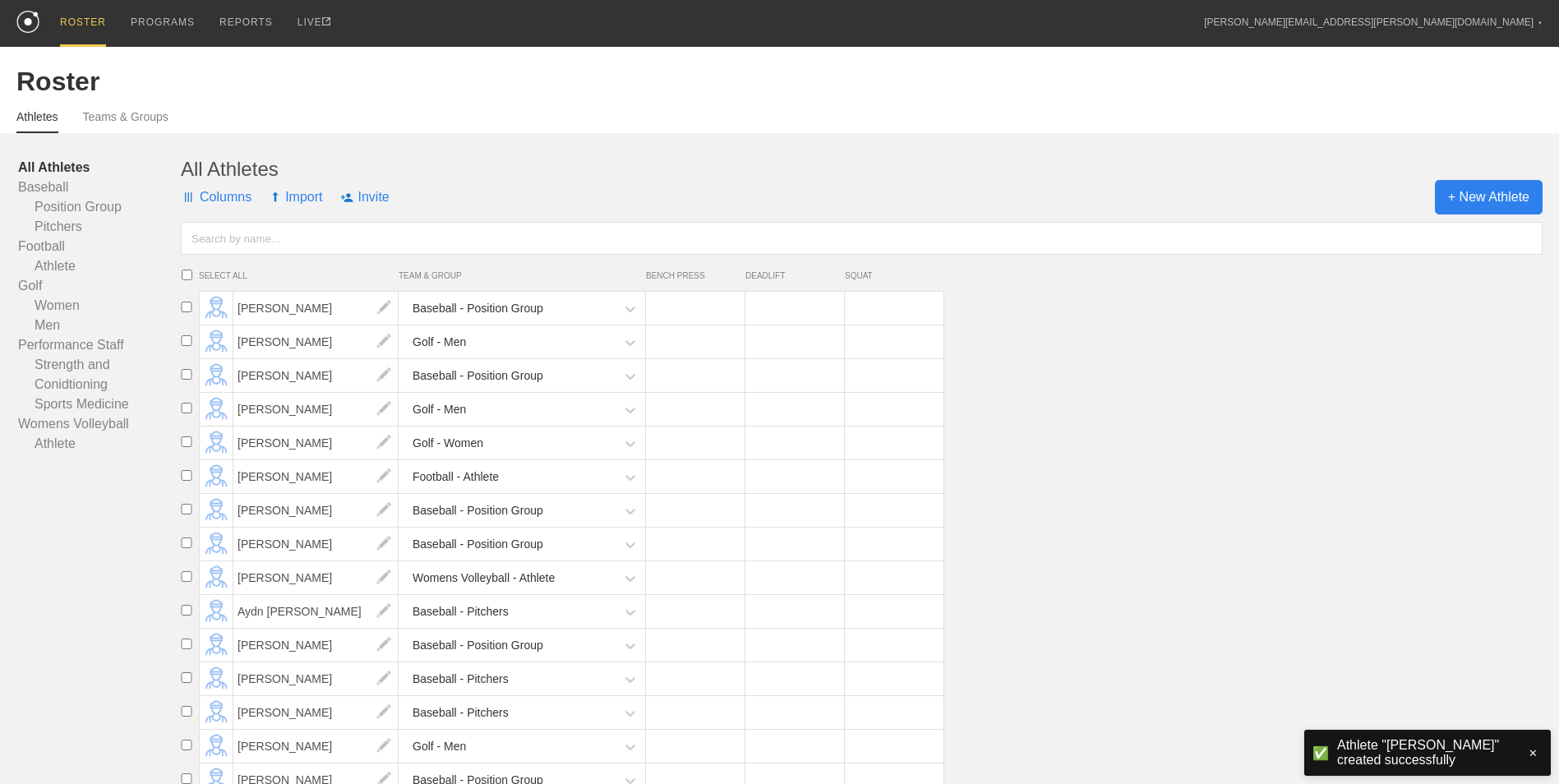
click at [1501, 209] on span "+ New Athlete" at bounding box center [1488, 197] width 107 height 34
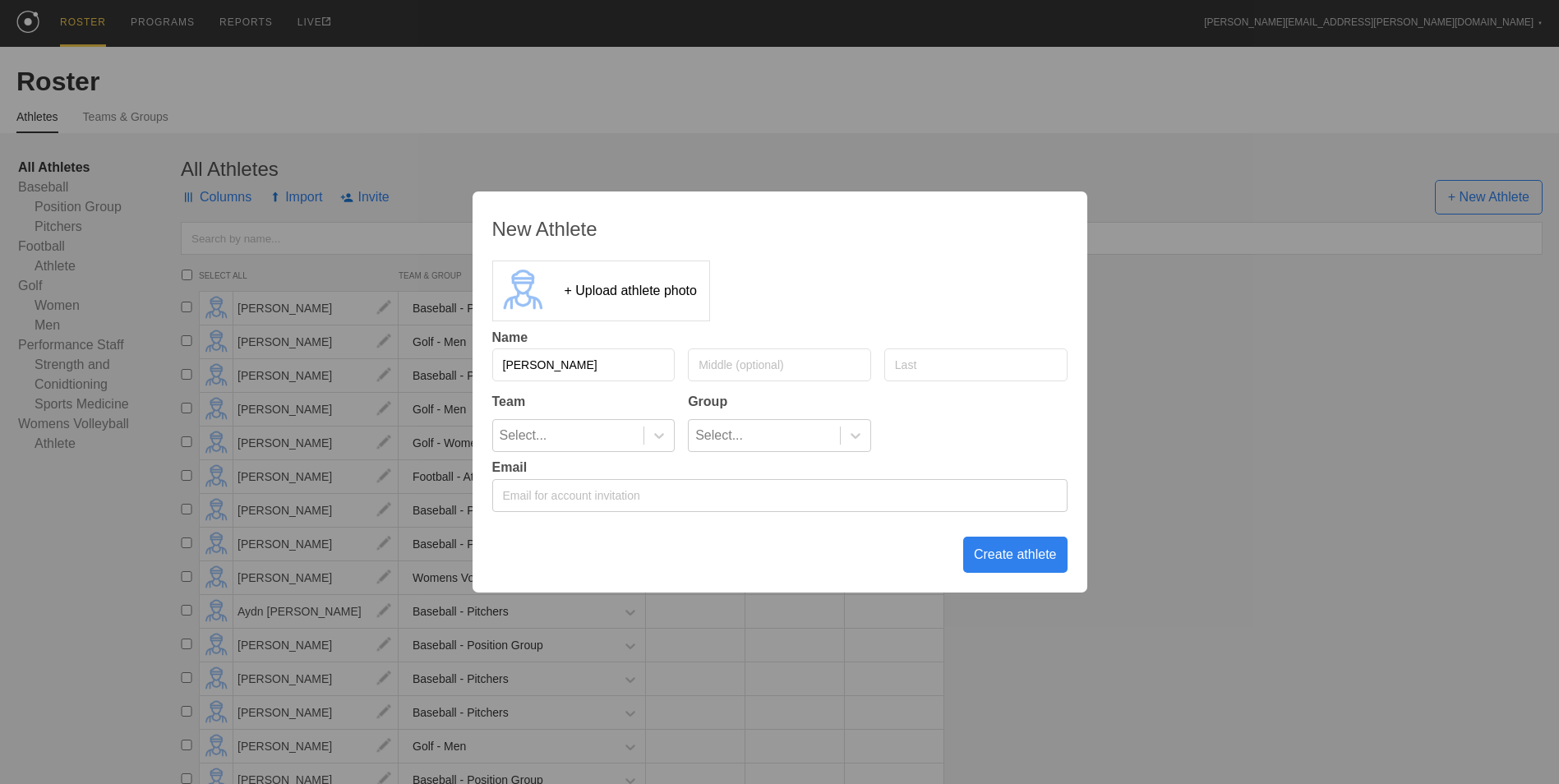
type input "[PERSON_NAME]"
click at [643, 431] on div "Select..." at bounding box center [568, 435] width 151 height 31
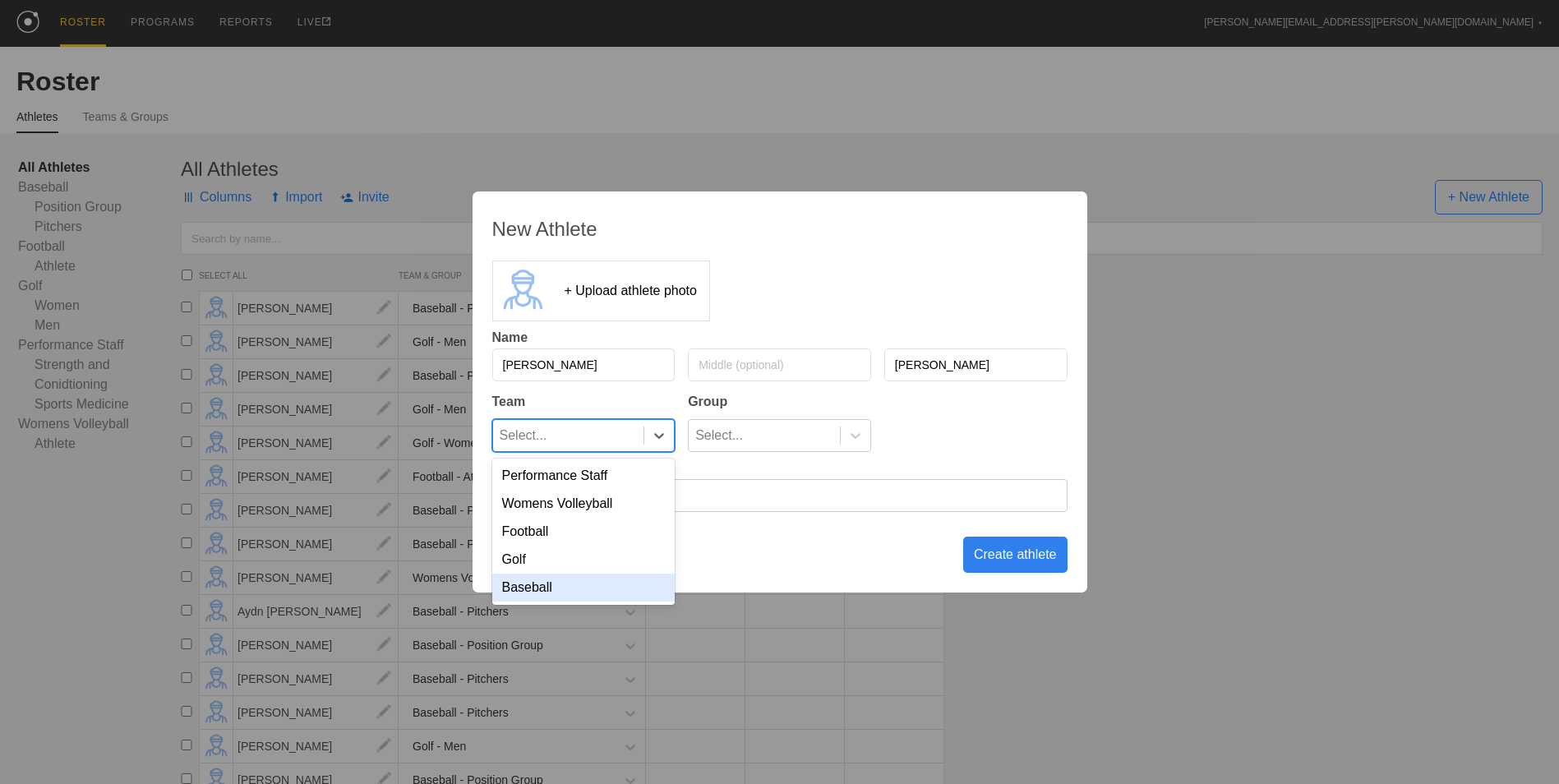
click at [575, 587] on div "Baseball" at bounding box center [583, 587] width 183 height 28
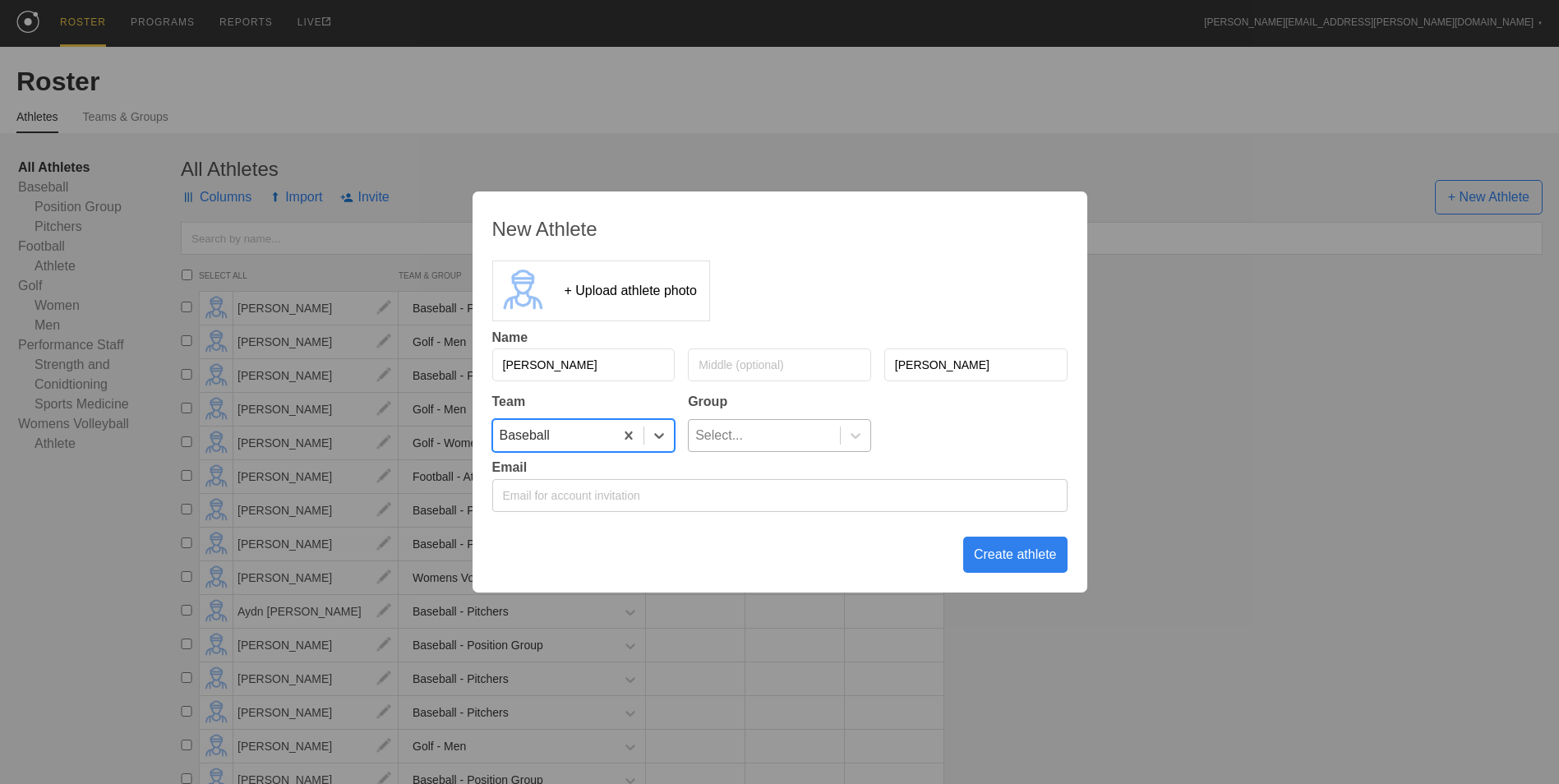
click at [756, 432] on div "Select..." at bounding box center [764, 435] width 151 height 31
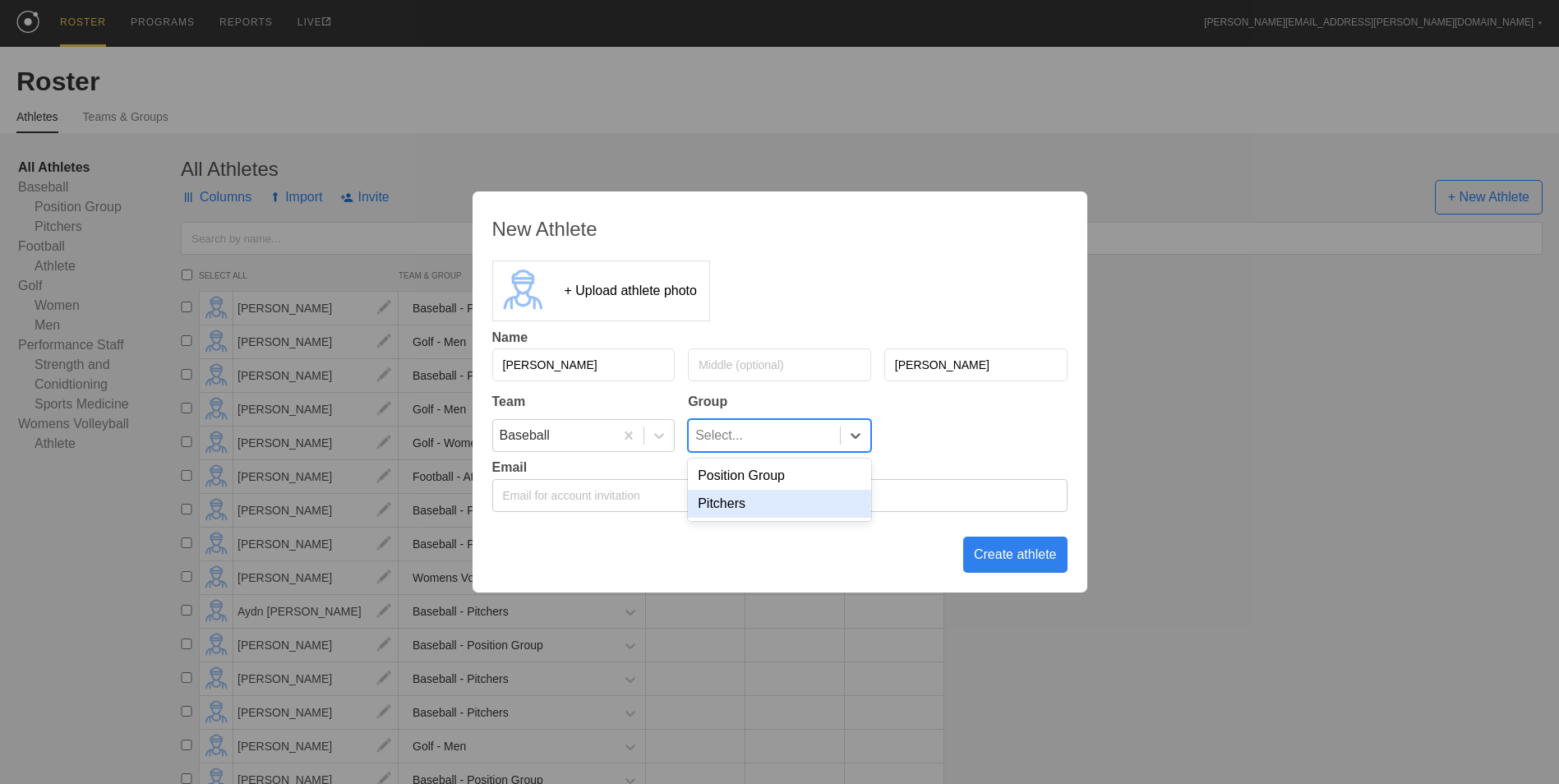
click at [760, 500] on div "Pitchers" at bounding box center [779, 504] width 183 height 28
click at [999, 561] on div "Create athlete" at bounding box center [1015, 554] width 104 height 36
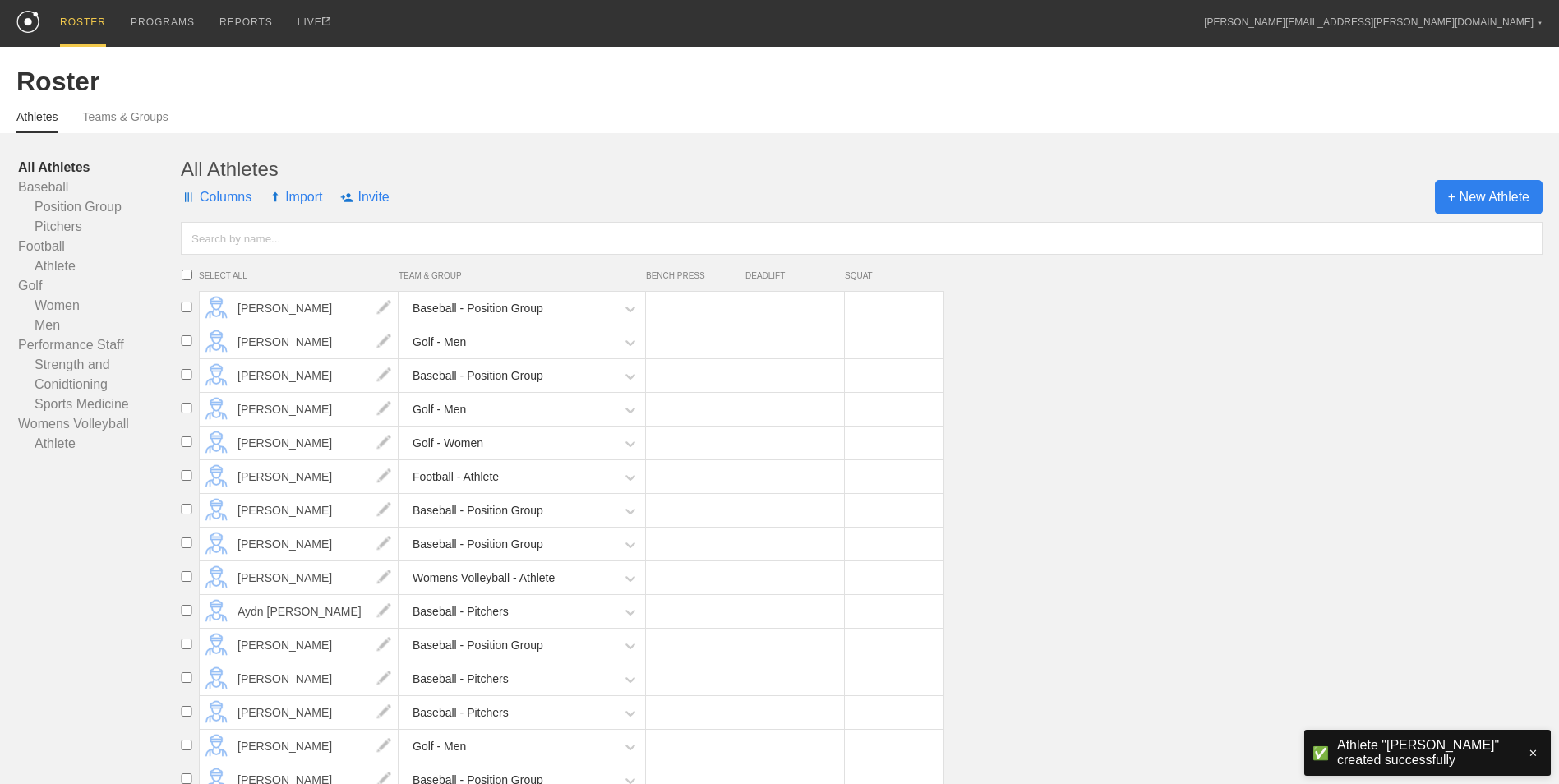
click at [1501, 198] on span "+ New Athlete" at bounding box center [1488, 197] width 107 height 34
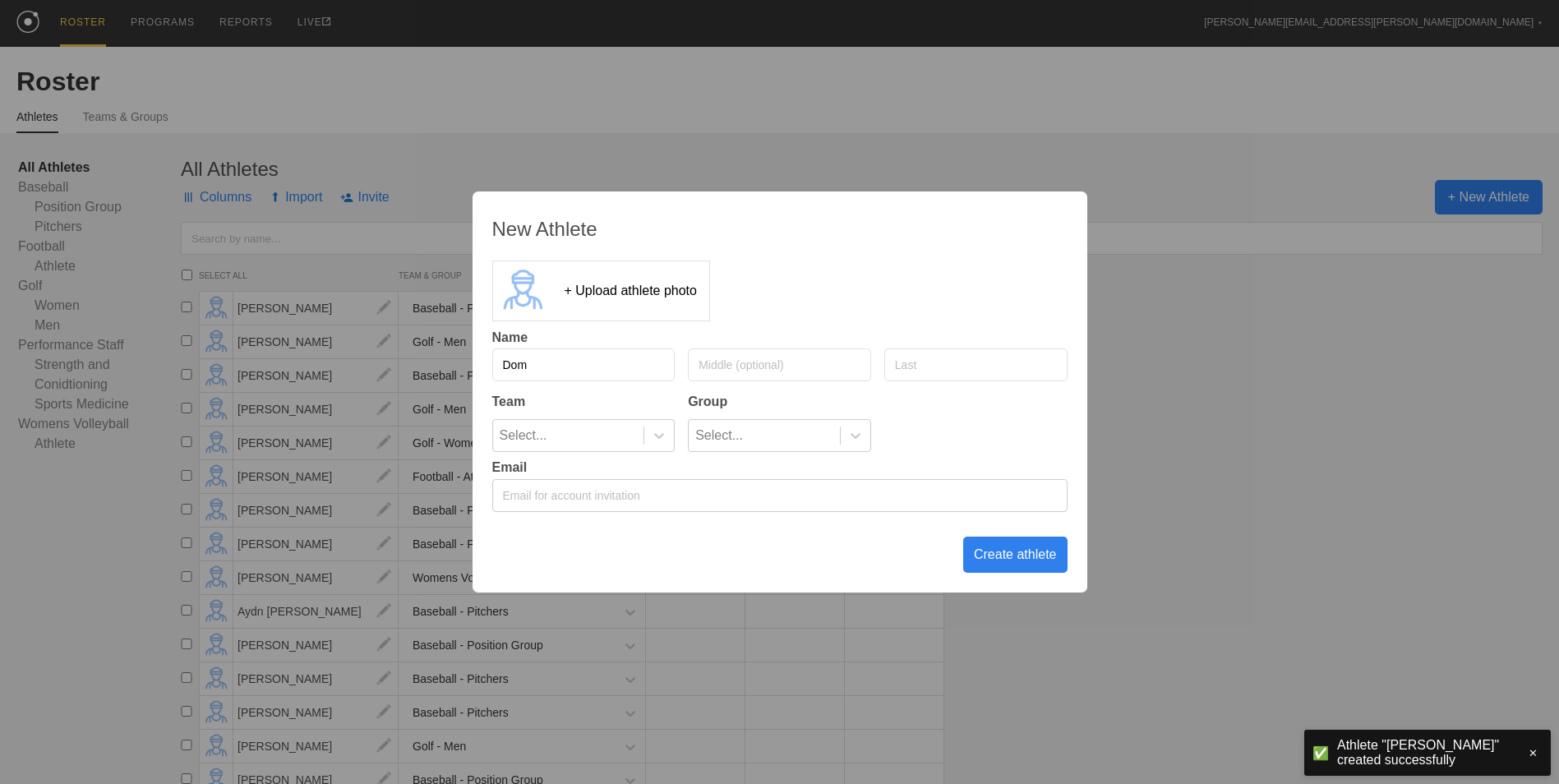
type input "Dom"
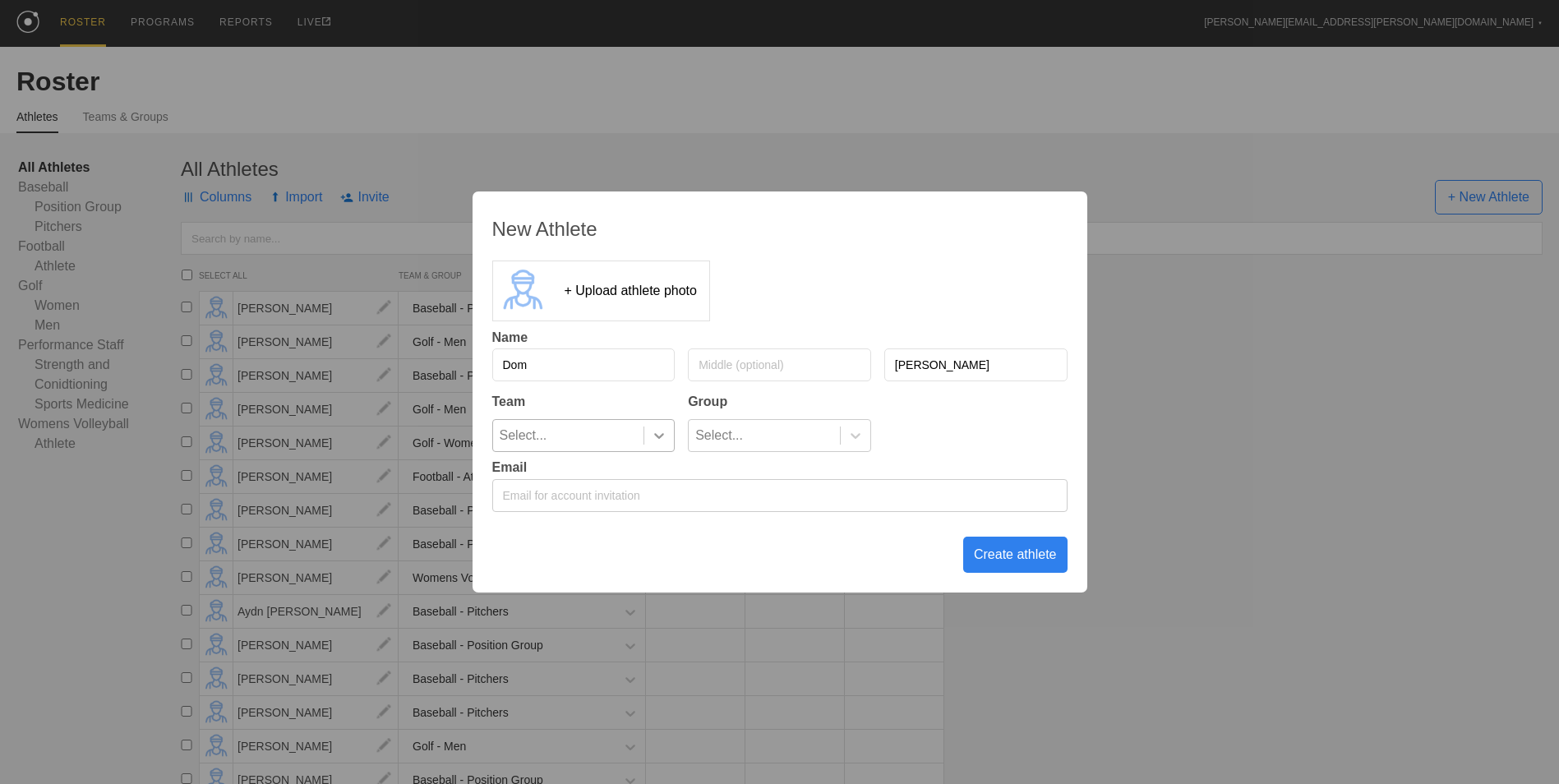
type input "[PERSON_NAME]"
click at [665, 438] on icon at bounding box center [659, 435] width 16 height 16
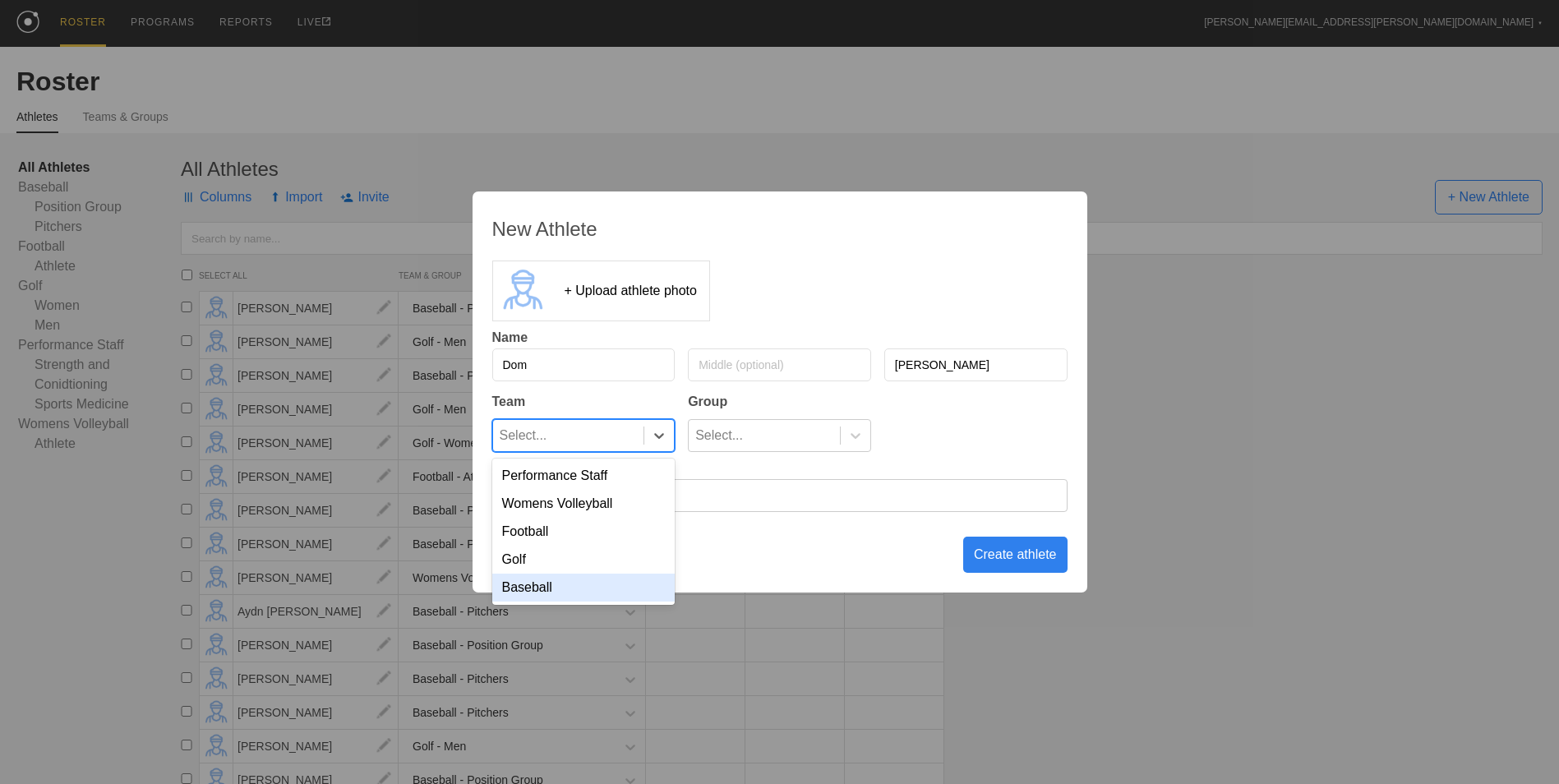
drag, startPoint x: 605, startPoint y: 598, endPoint x: 726, endPoint y: 532, distance: 137.8
click at [606, 597] on div "Baseball" at bounding box center [583, 587] width 183 height 28
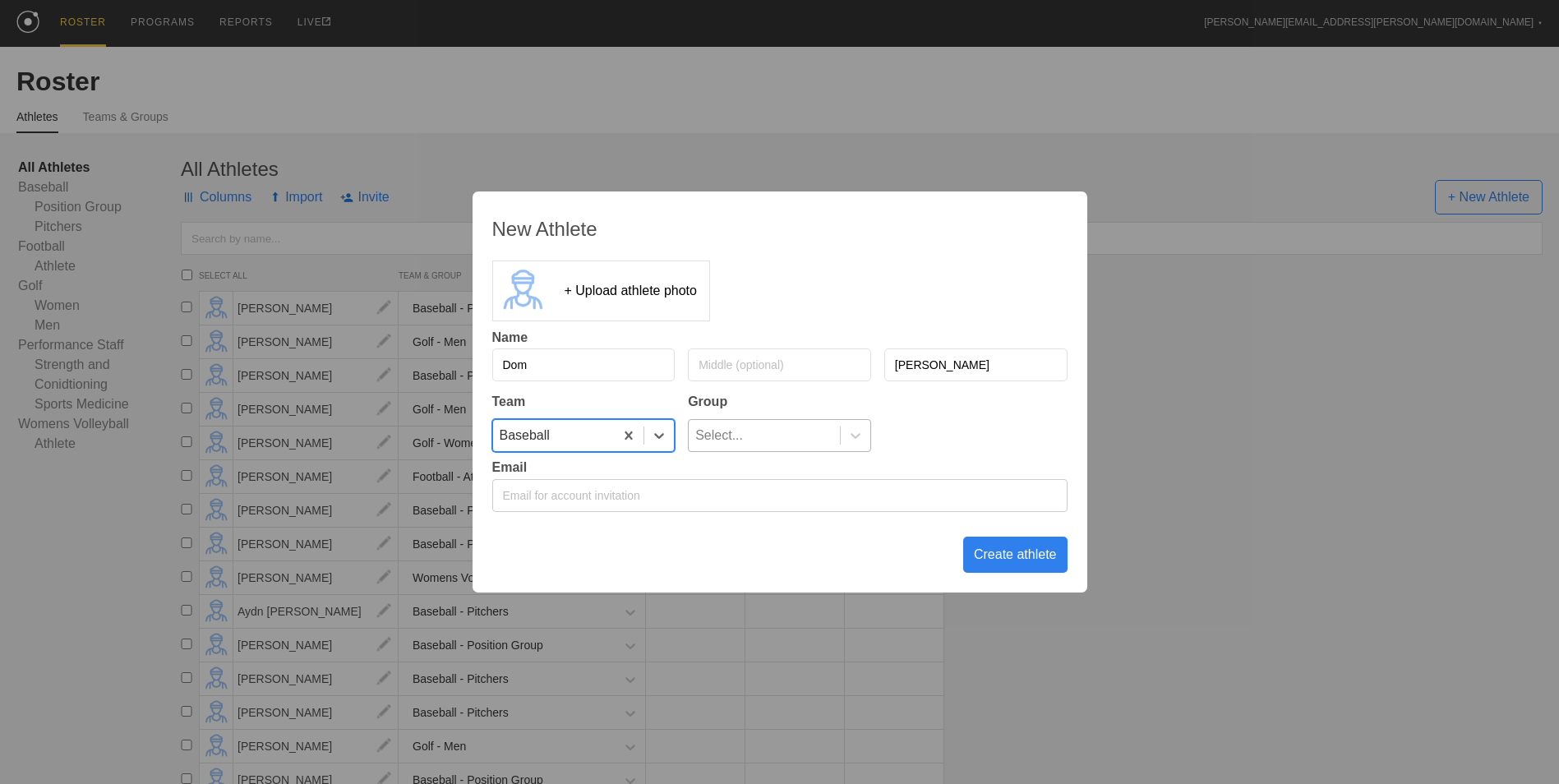
click at [741, 445] on div "Select..." at bounding box center [718, 435] width 47 height 31
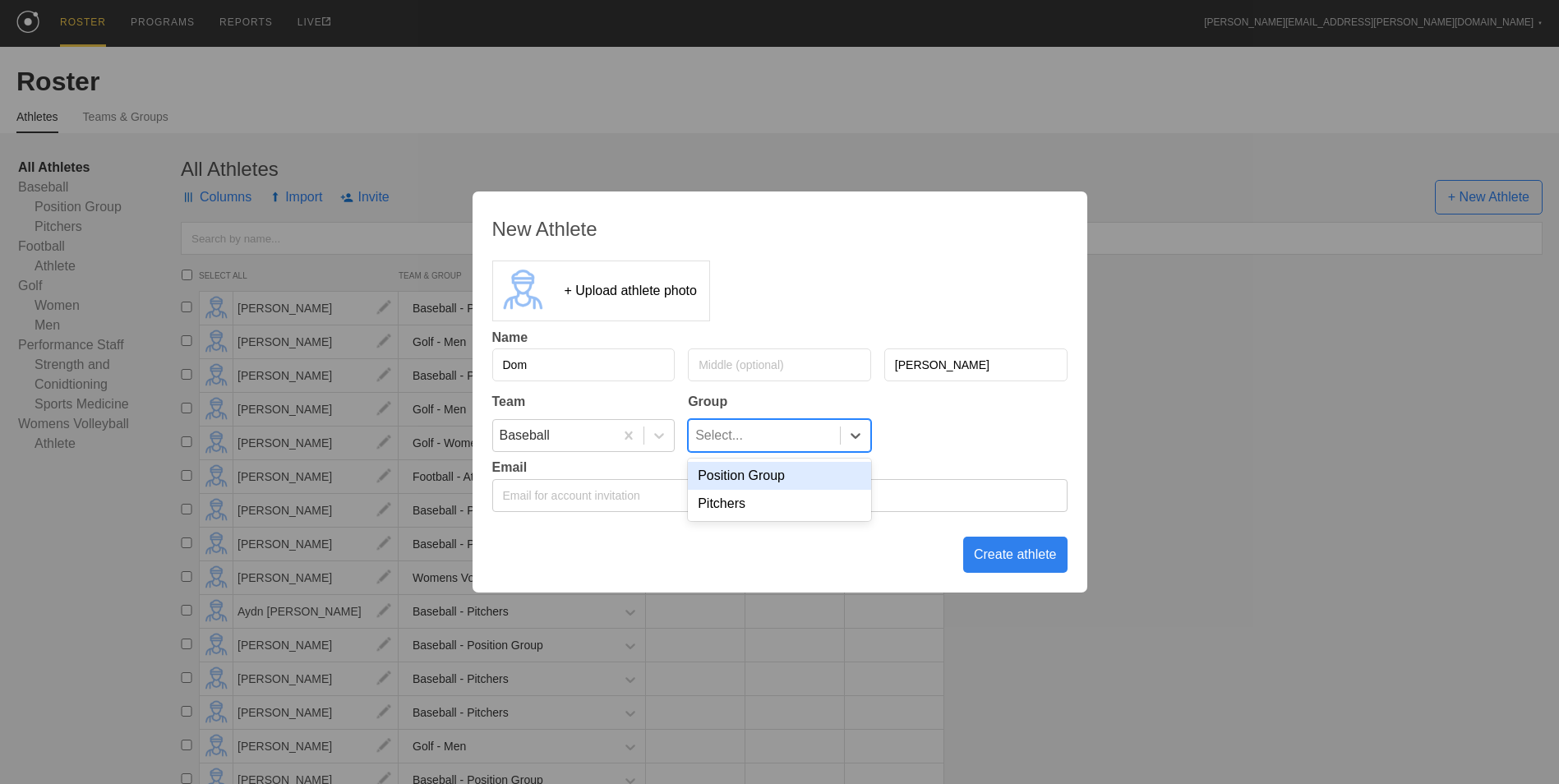
click at [731, 481] on div "Position Group" at bounding box center [779, 475] width 183 height 28
click at [1011, 561] on div "Create athlete" at bounding box center [1015, 554] width 104 height 36
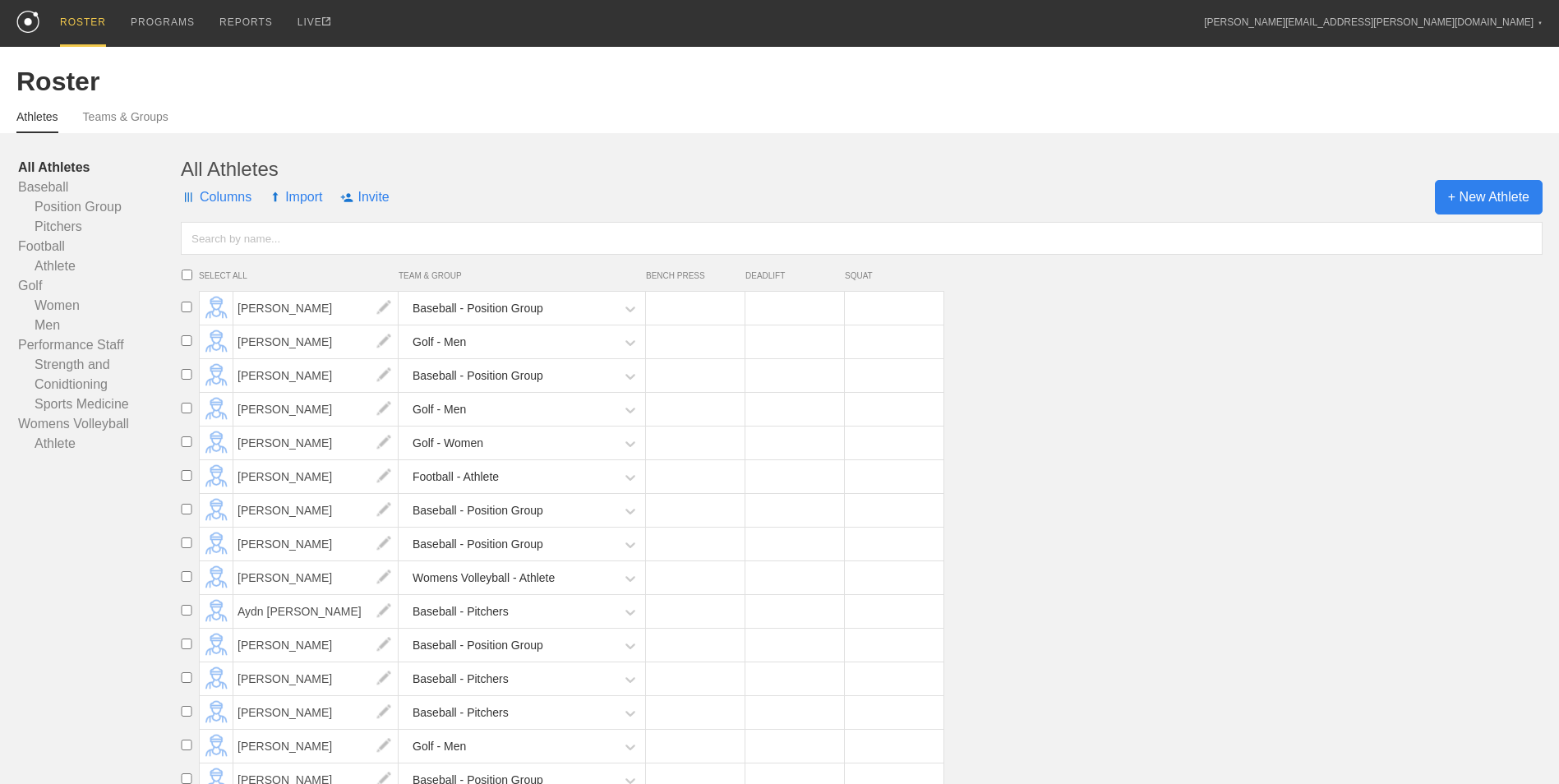
click at [1484, 207] on span "+ New Athlete" at bounding box center [1488, 197] width 107 height 34
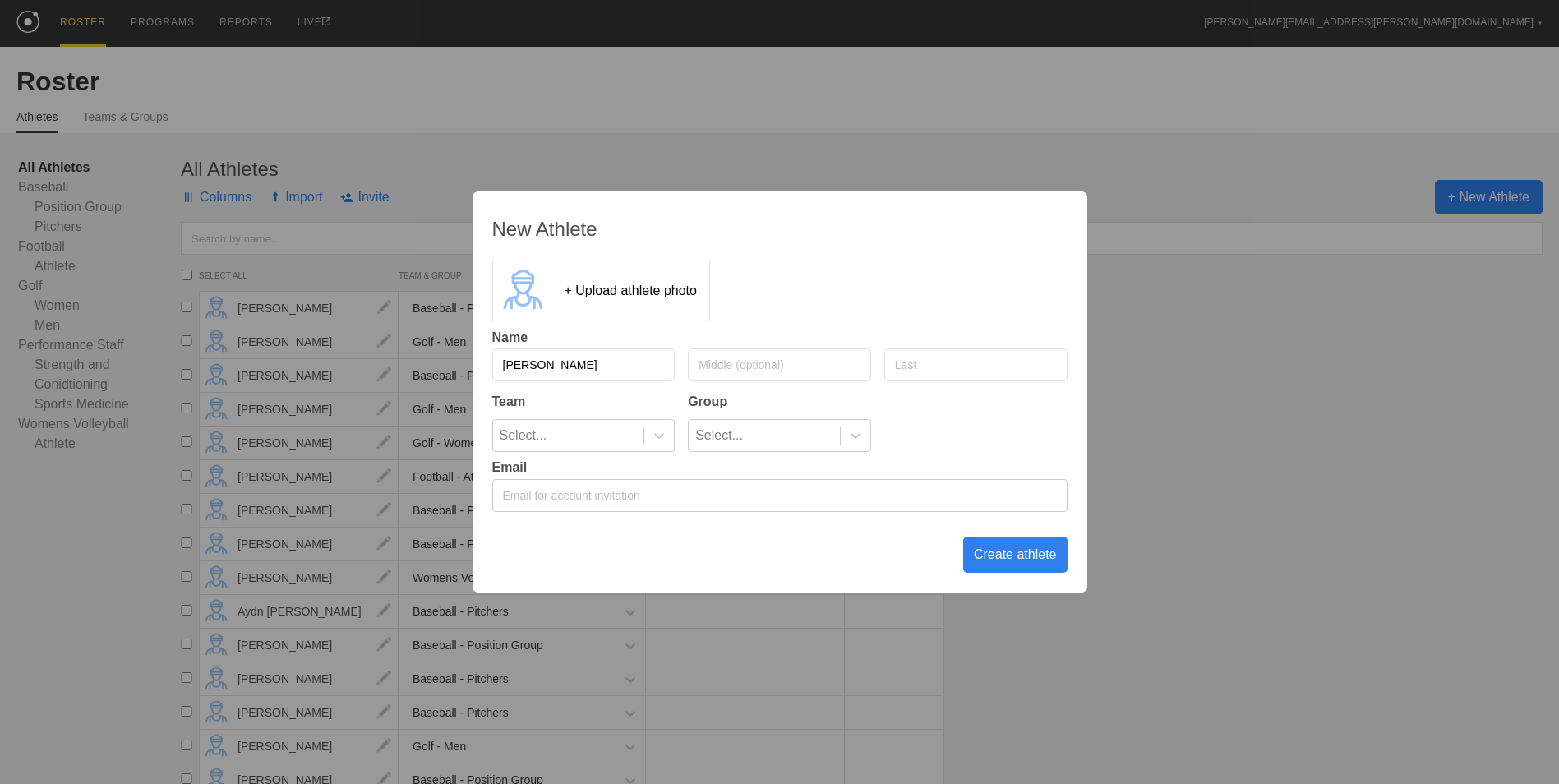
type input "[PERSON_NAME]"
click at [657, 444] on icon at bounding box center [659, 435] width 16 height 16
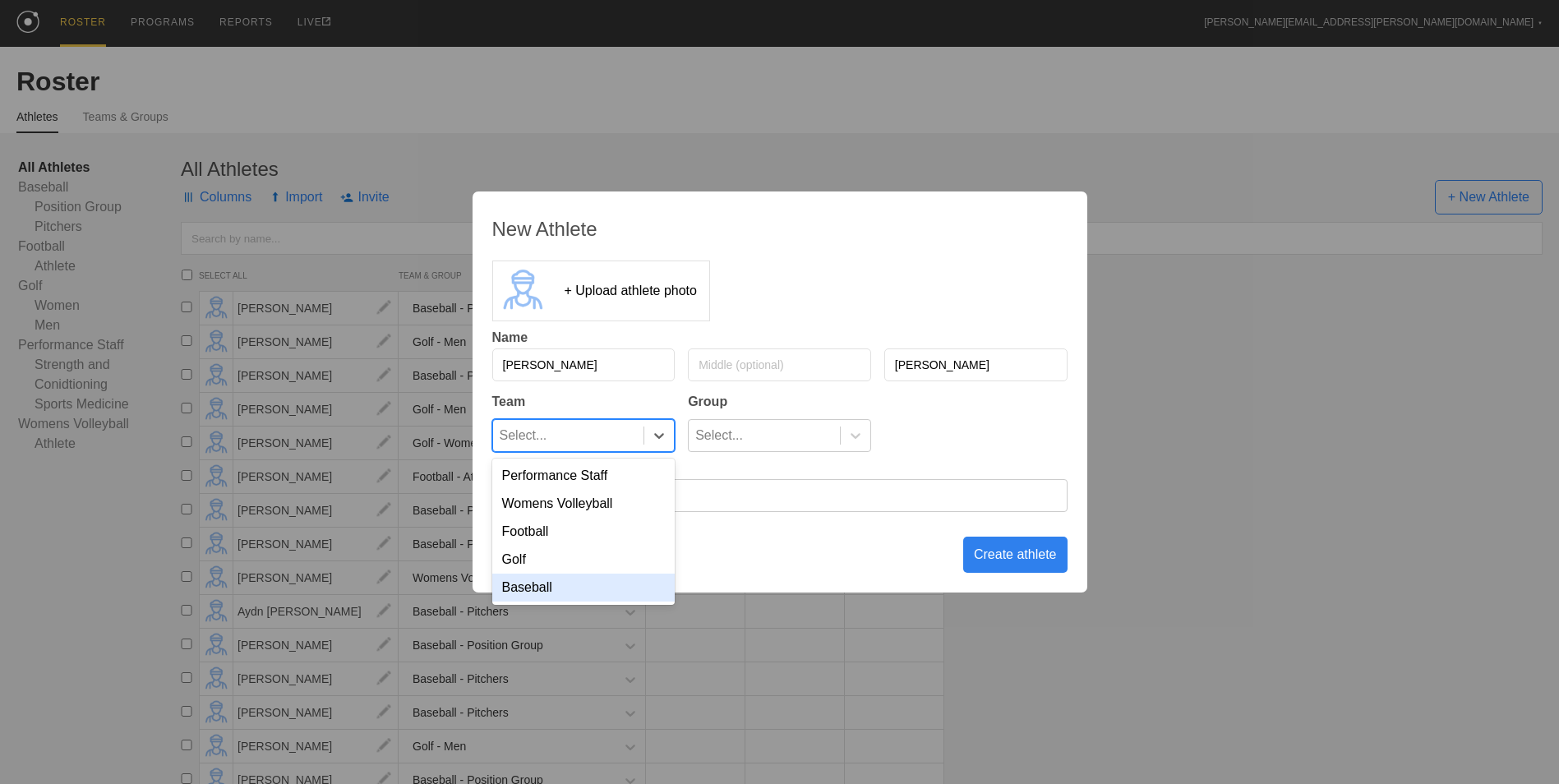
click at [615, 591] on div "Baseball" at bounding box center [583, 587] width 183 height 28
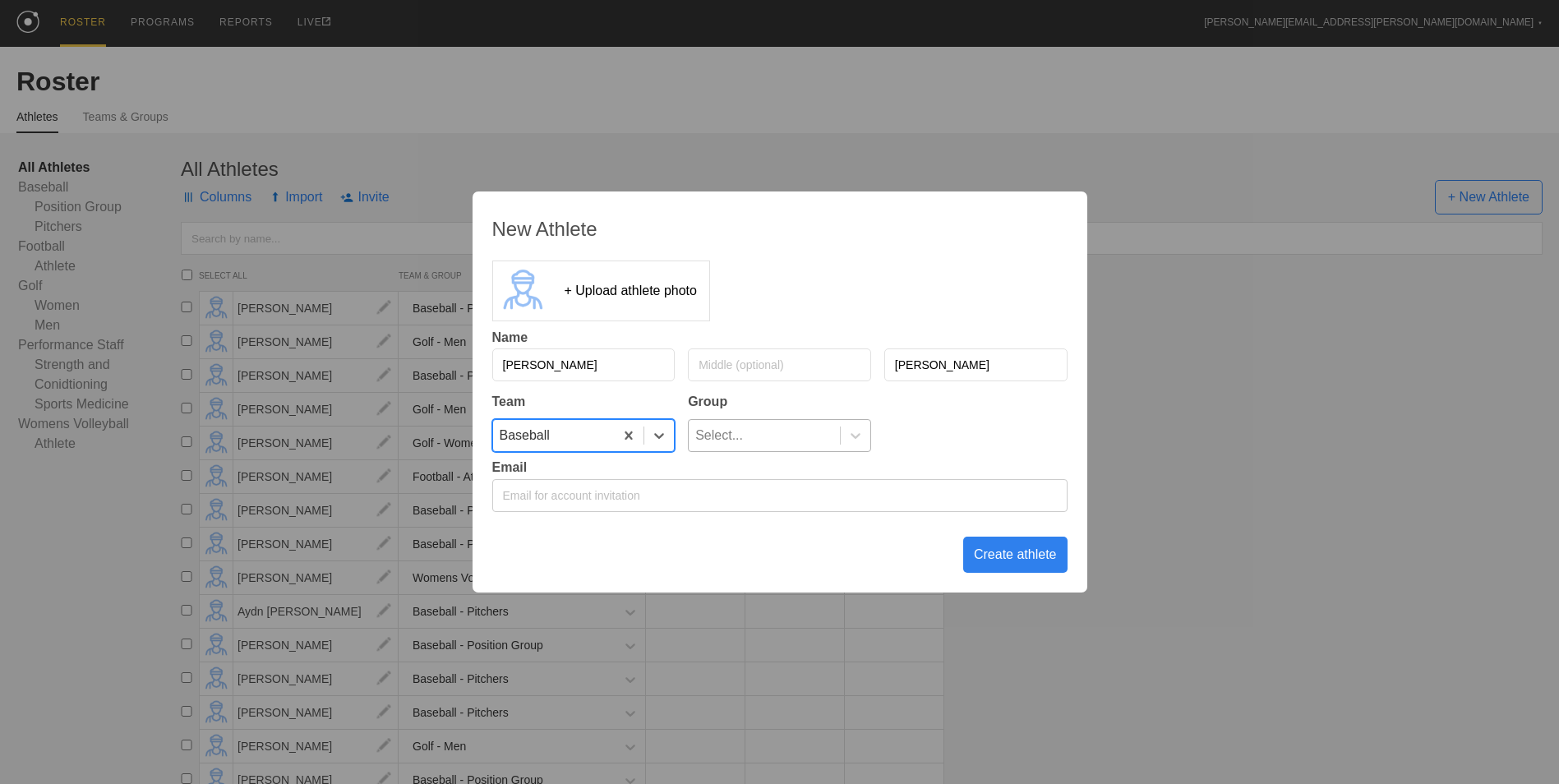
click at [755, 435] on div "Select..." at bounding box center [764, 435] width 151 height 31
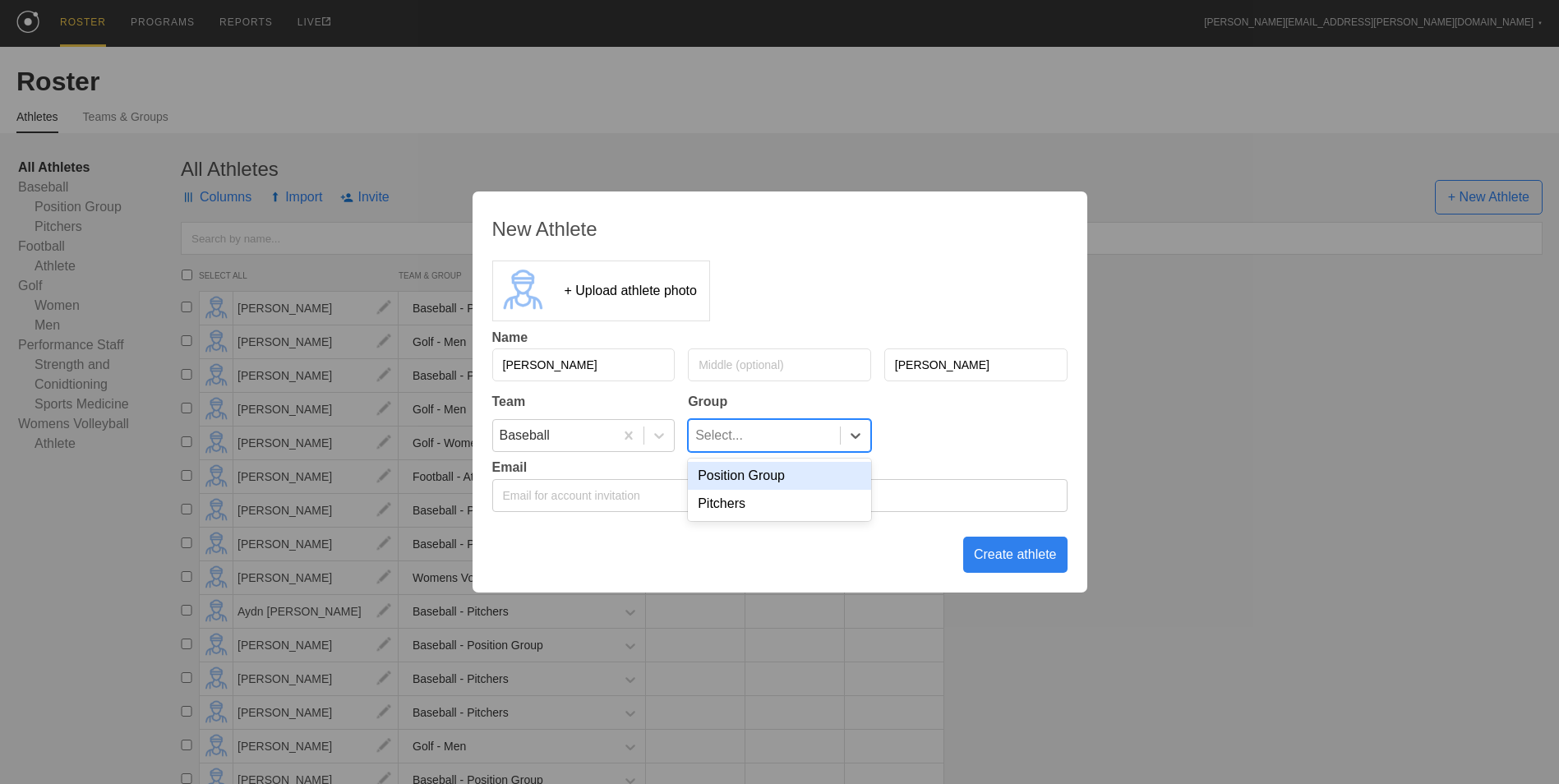
click at [745, 466] on div "Position Group" at bounding box center [779, 475] width 183 height 28
click at [989, 550] on div "Create athlete" at bounding box center [1015, 554] width 104 height 36
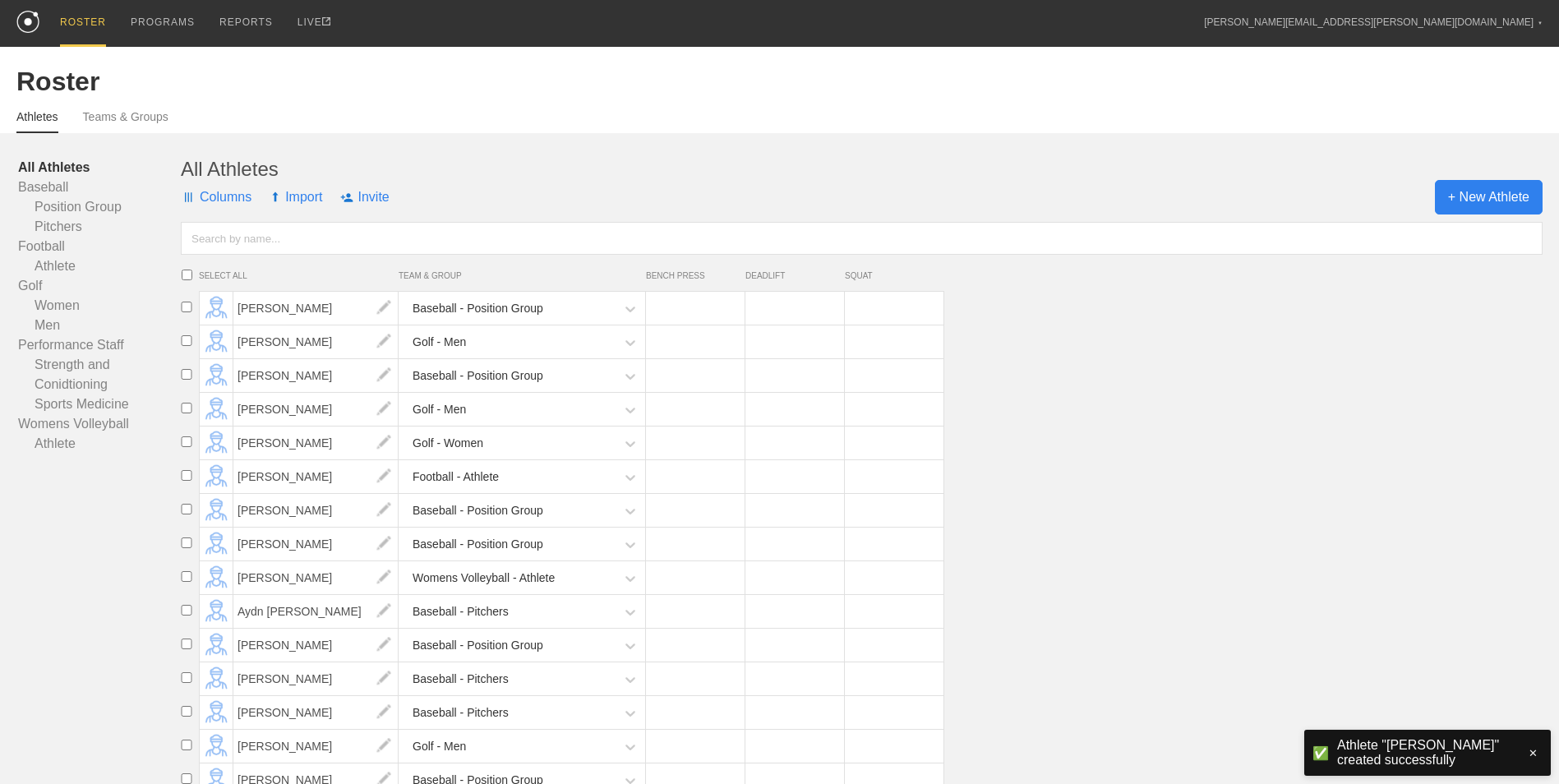
click at [1460, 197] on span "+ New Athlete" at bounding box center [1488, 197] width 107 height 34
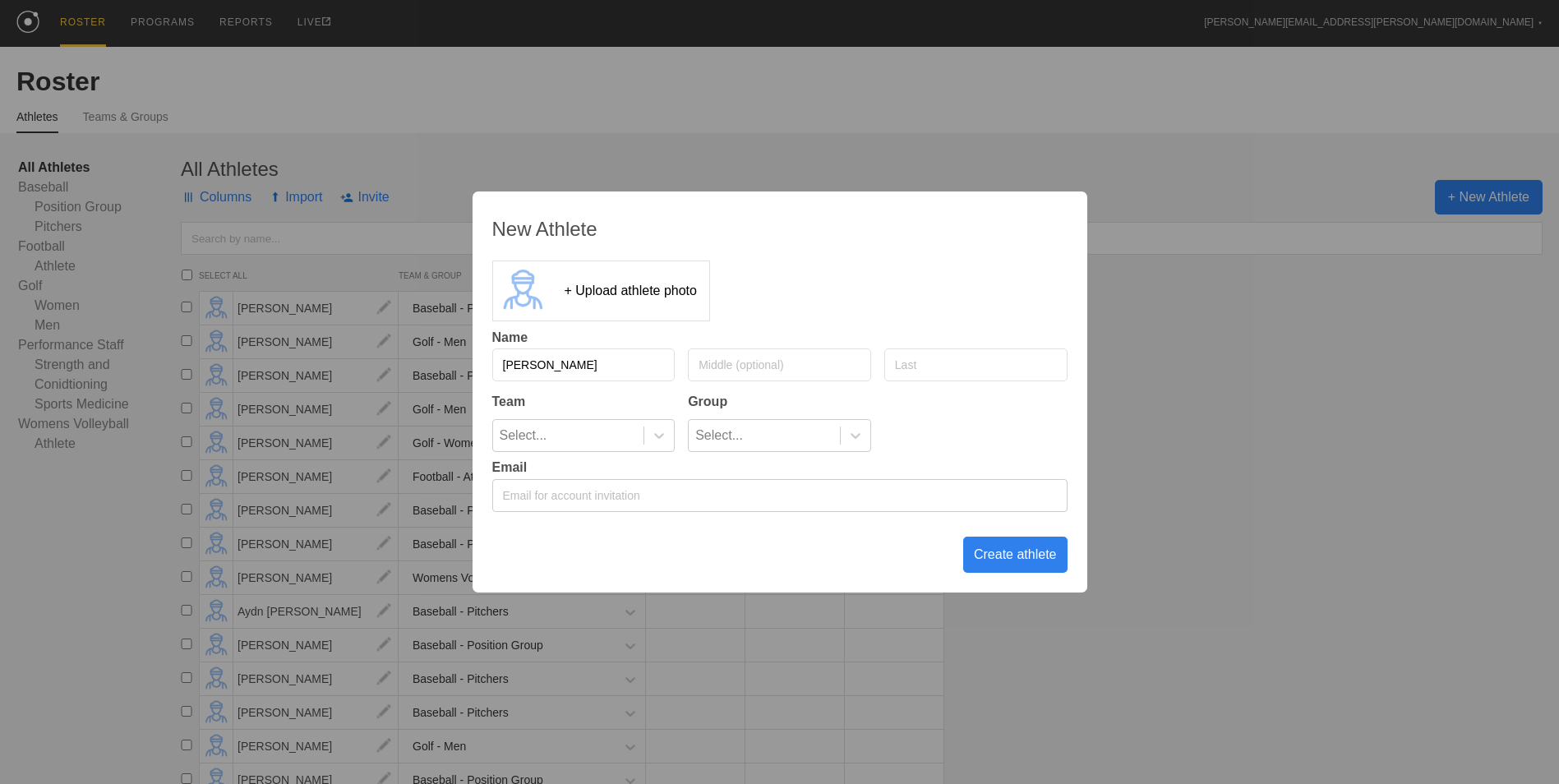
type input "[PERSON_NAME]"
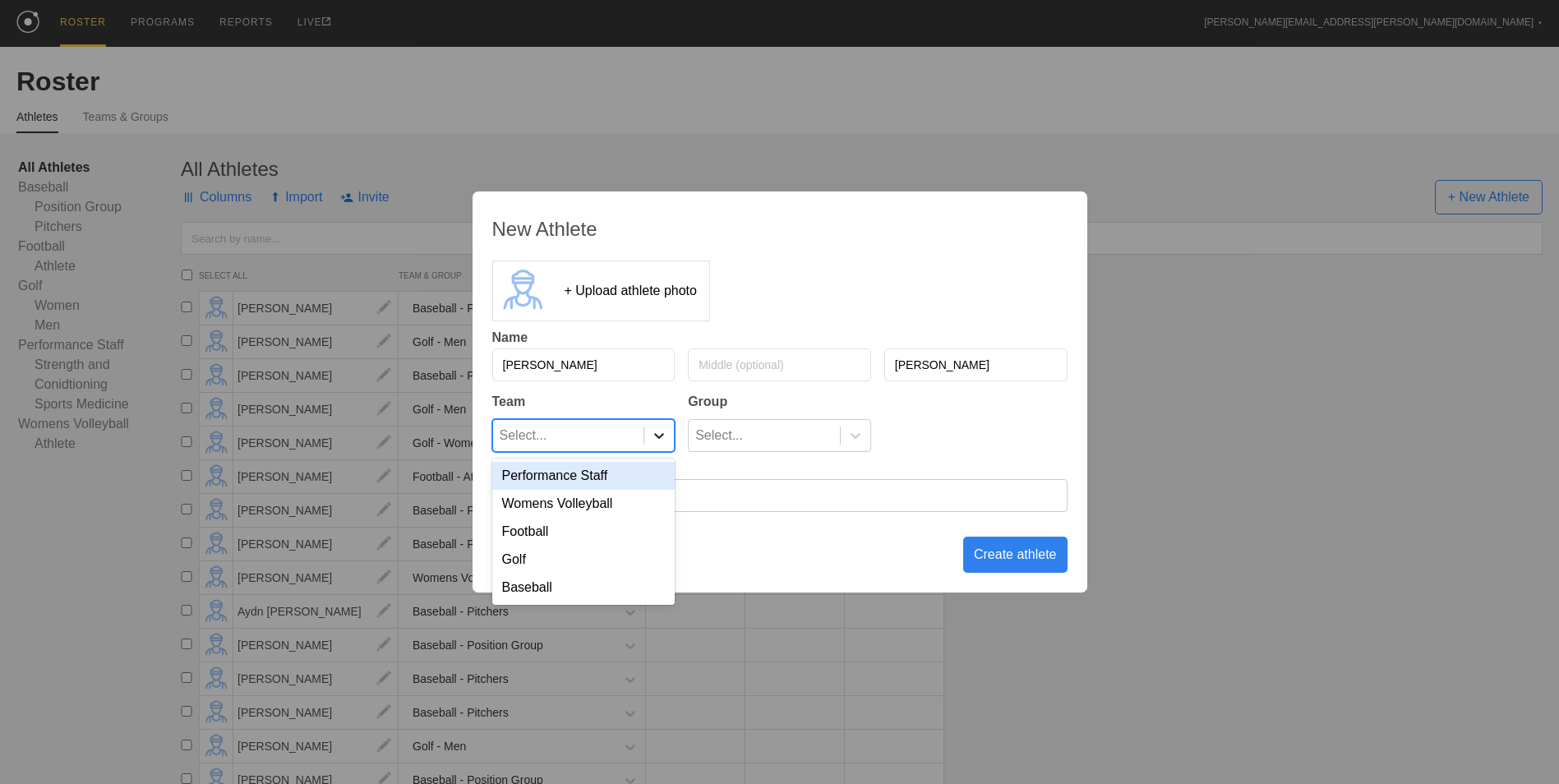
click at [650, 443] on div at bounding box center [659, 435] width 29 height 16
click at [606, 586] on div "Baseball" at bounding box center [583, 587] width 183 height 28
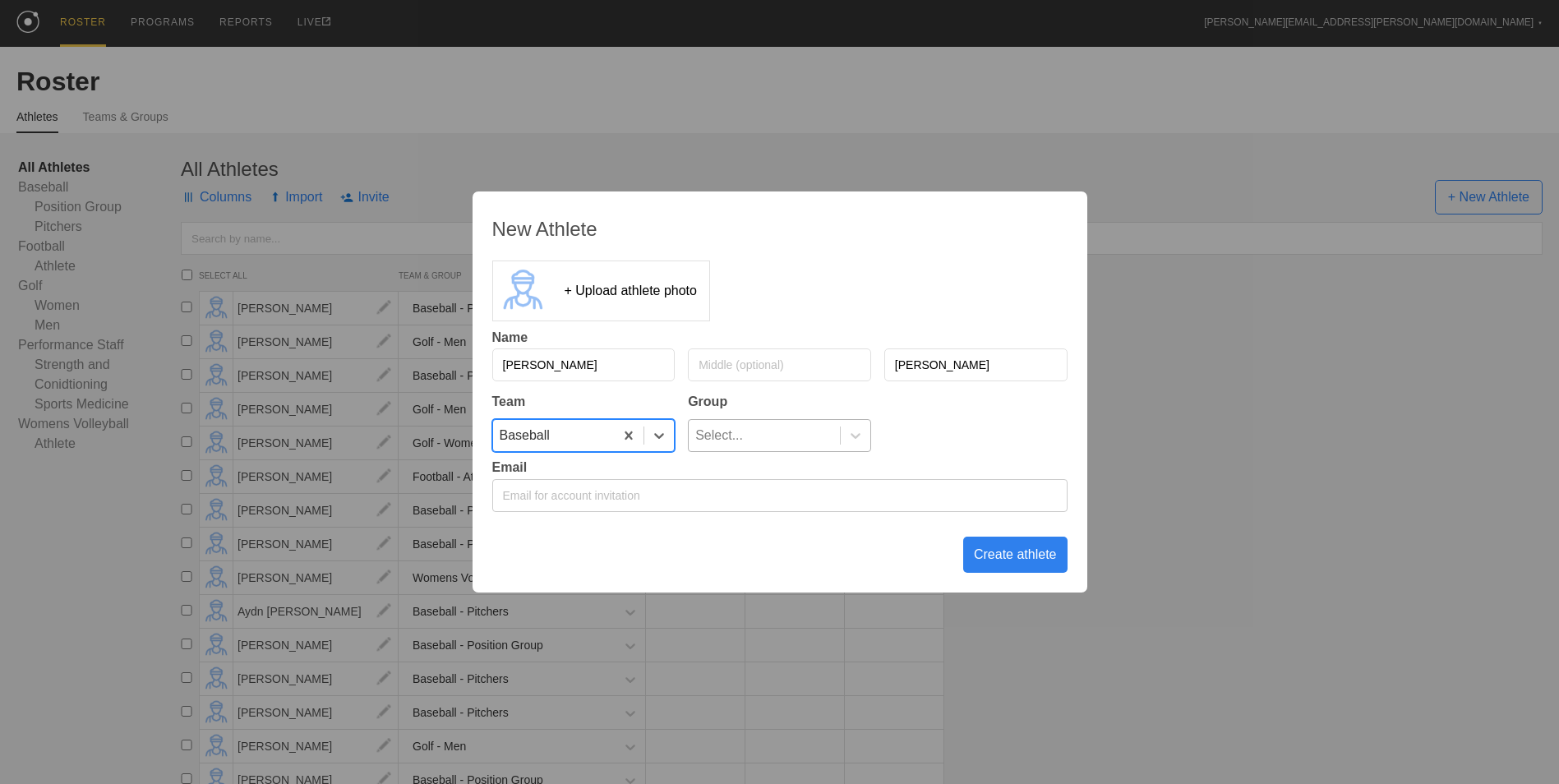
drag, startPoint x: 835, startPoint y: 427, endPoint x: 837, endPoint y: 436, distance: 9.2
click at [837, 427] on div "Select..." at bounding box center [764, 435] width 151 height 31
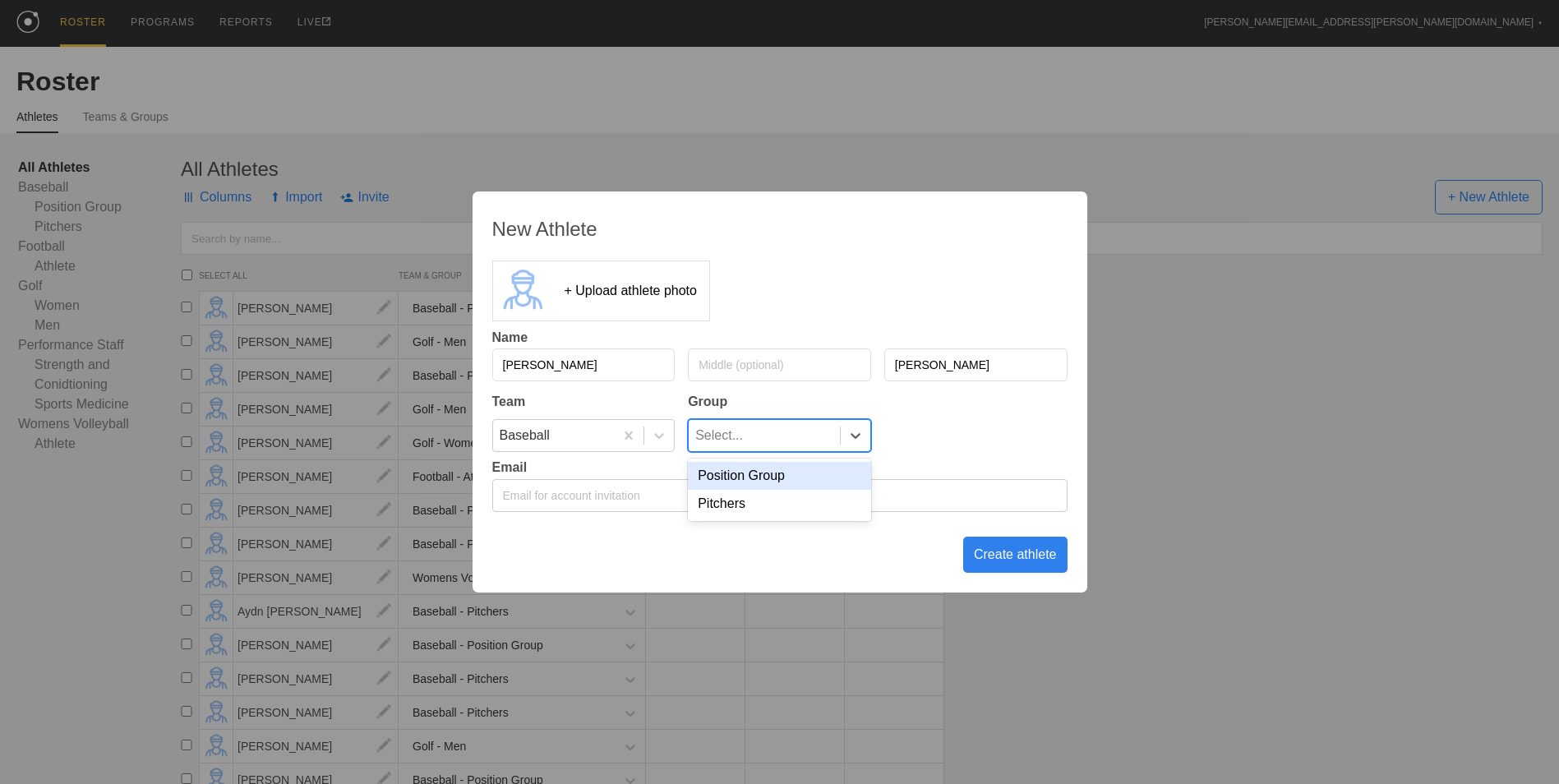
click at [795, 484] on div "Position Group" at bounding box center [779, 475] width 183 height 28
click at [1027, 560] on div "Create athlete" at bounding box center [1015, 554] width 104 height 36
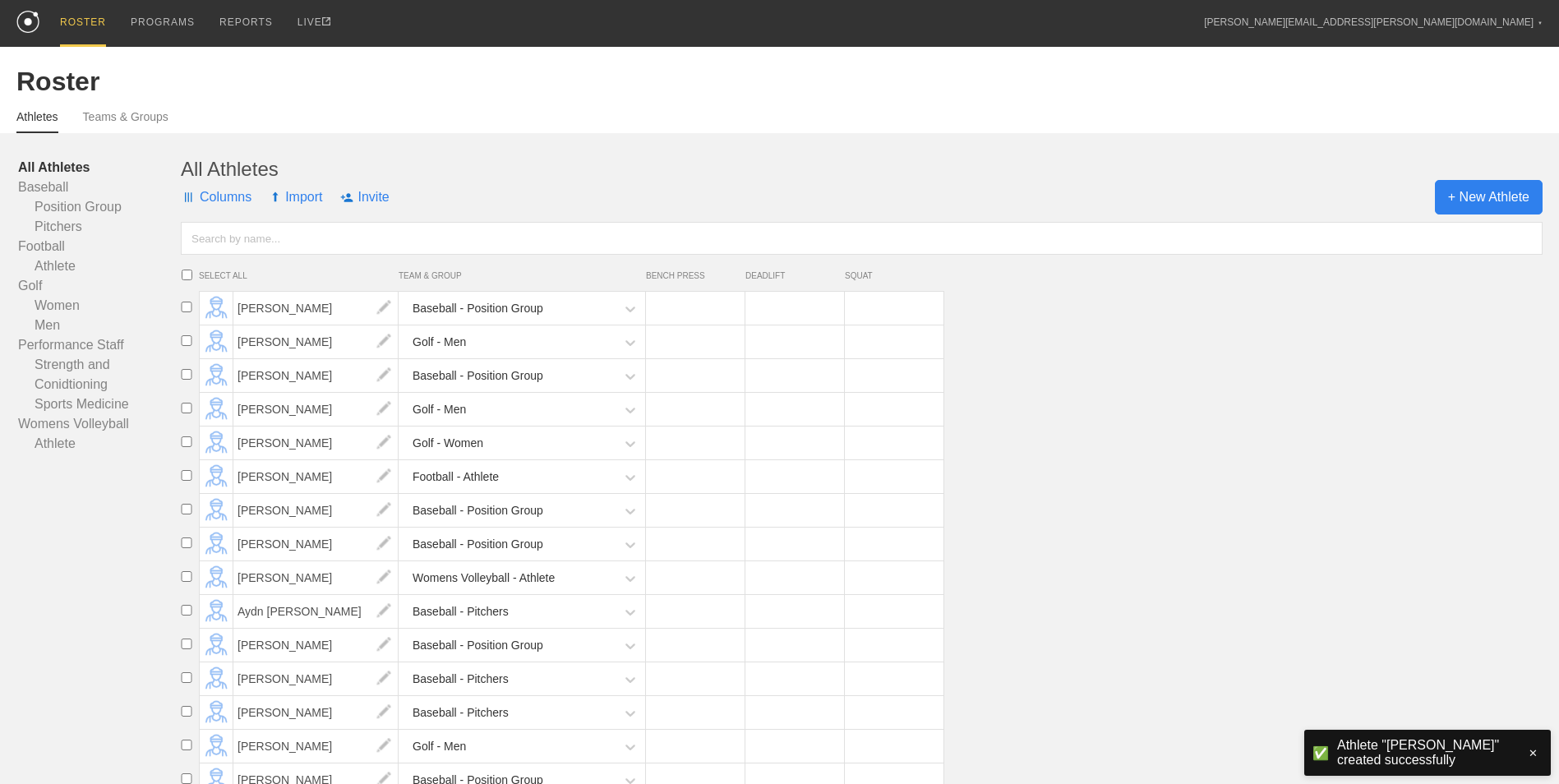
click at [1484, 185] on span "+ New Athlete" at bounding box center [1488, 197] width 107 height 34
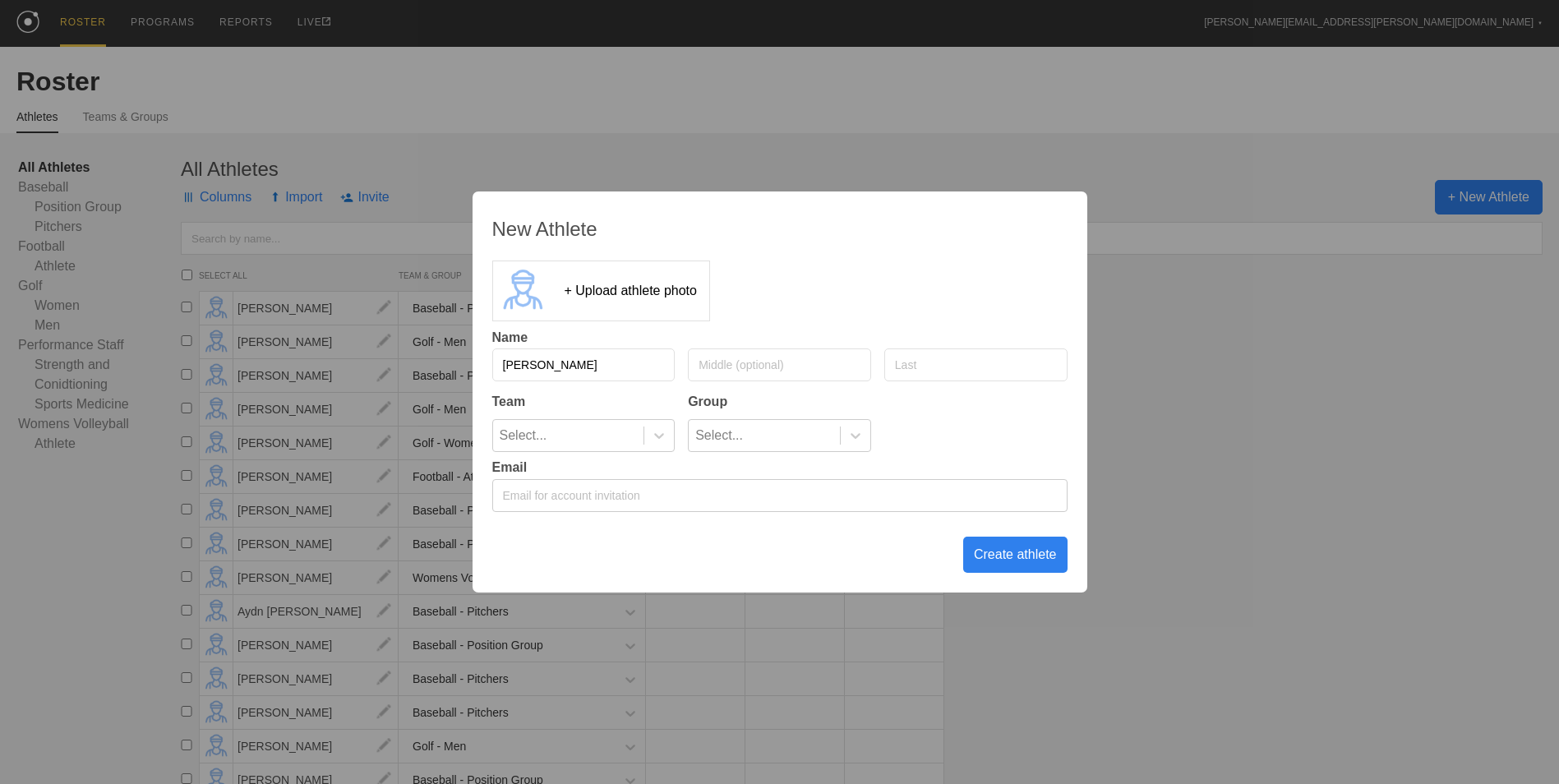
type input "[PERSON_NAME]"
click at [657, 434] on icon at bounding box center [659, 435] width 16 height 16
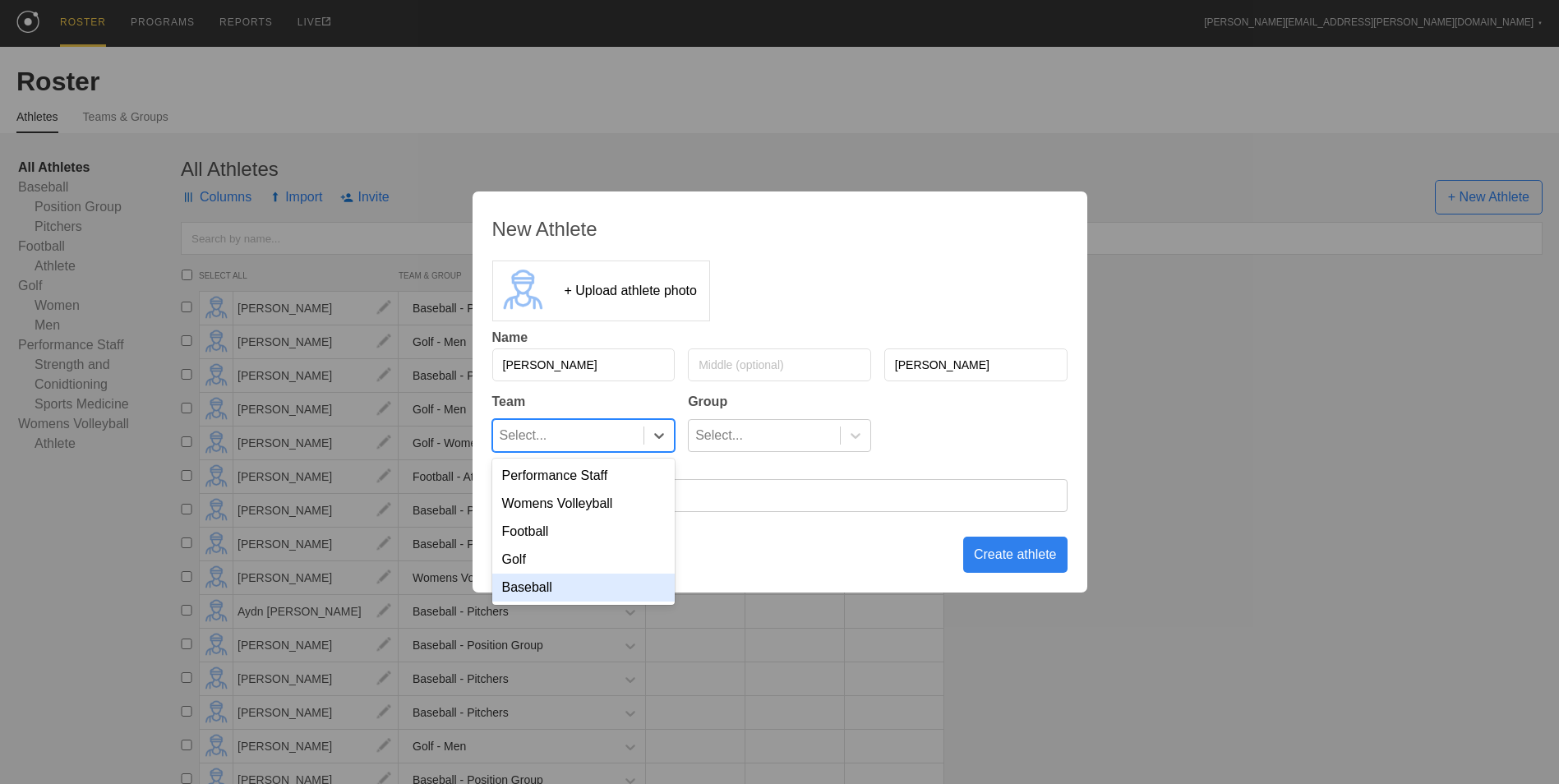
click at [611, 592] on div "Baseball" at bounding box center [583, 587] width 183 height 28
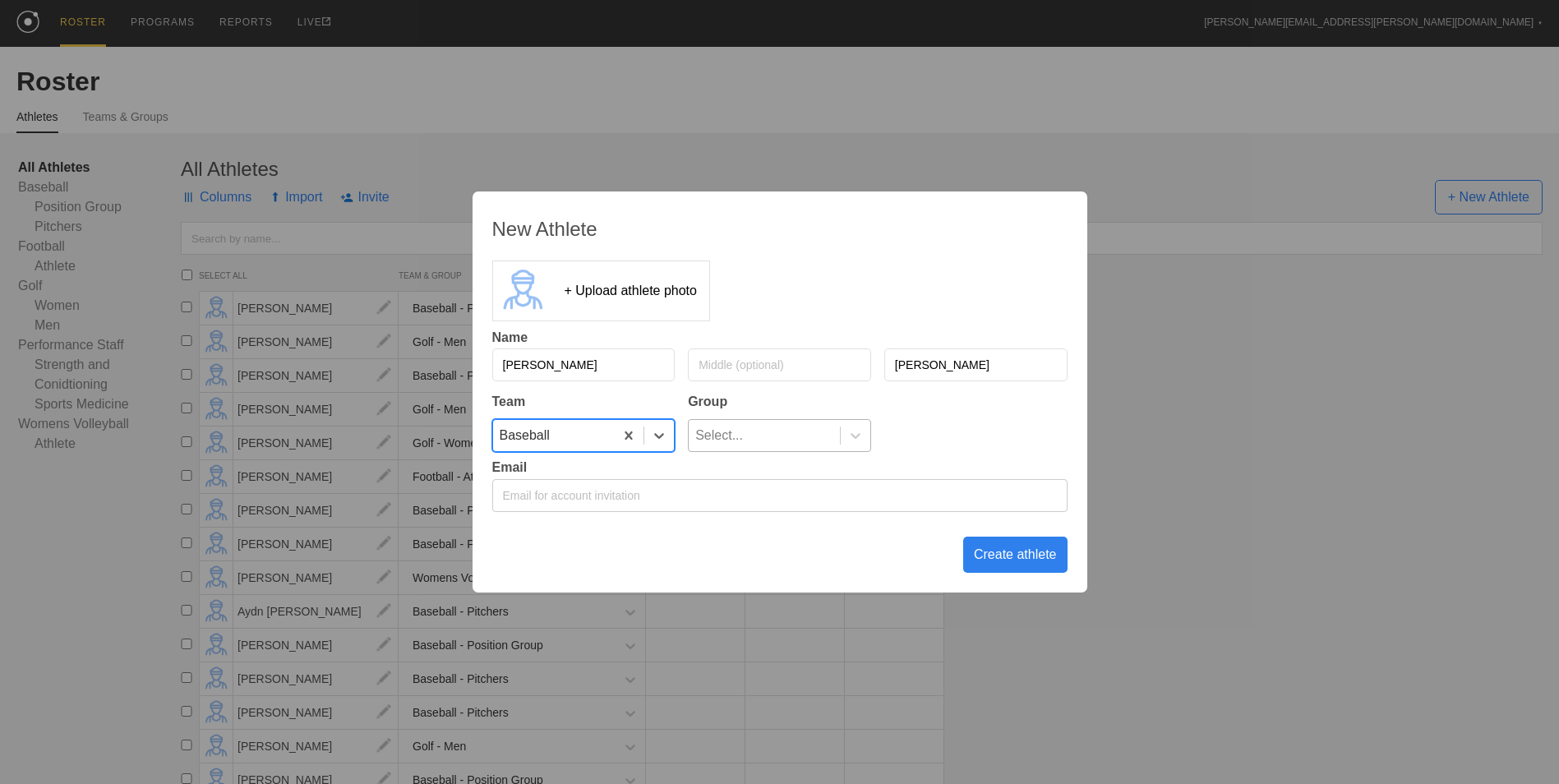
click at [770, 439] on div "Select..." at bounding box center [764, 435] width 151 height 31
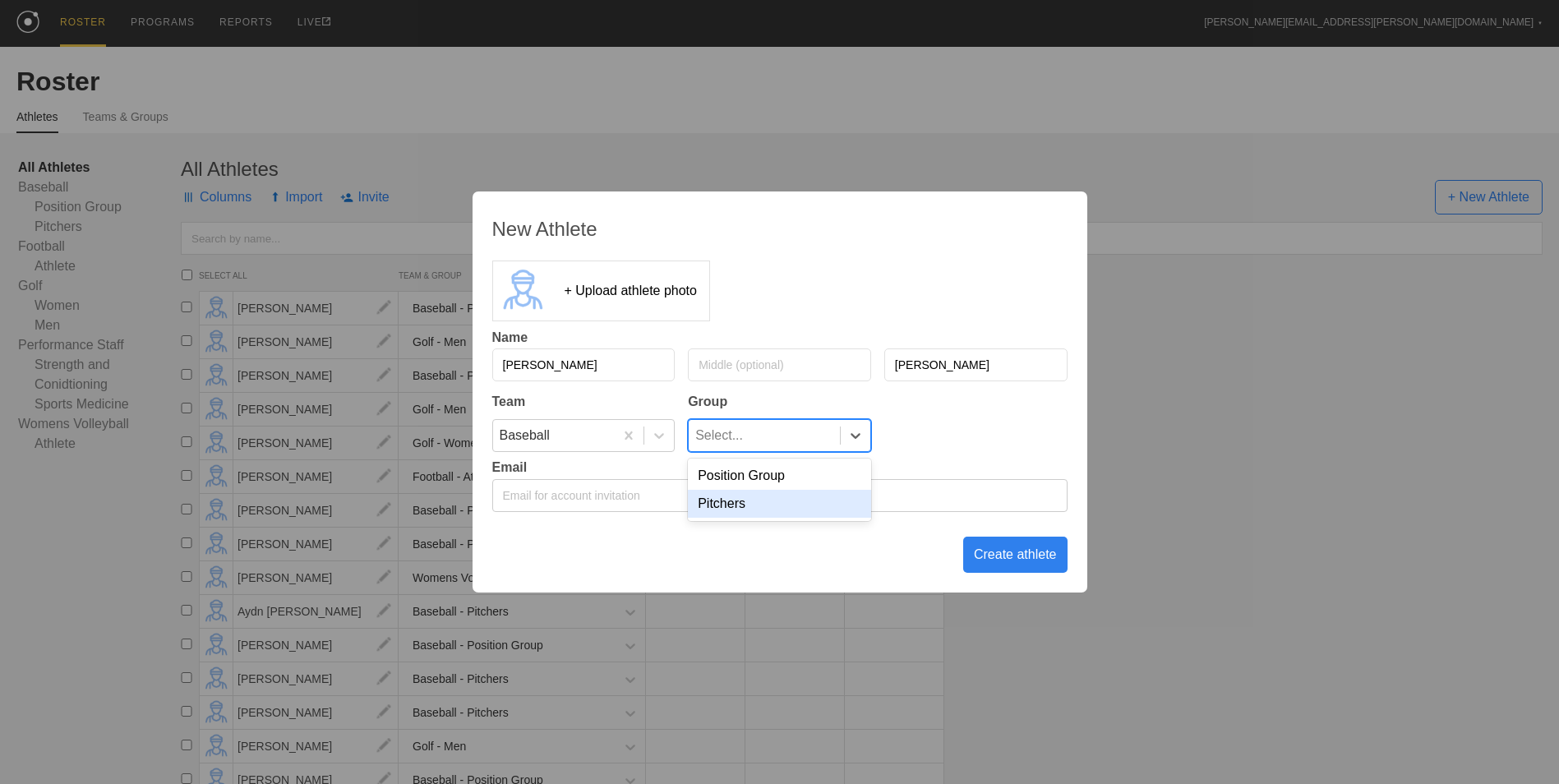
click at [759, 499] on div "Pitchers" at bounding box center [779, 504] width 183 height 28
click at [992, 556] on div "Create athlete" at bounding box center [1015, 554] width 104 height 36
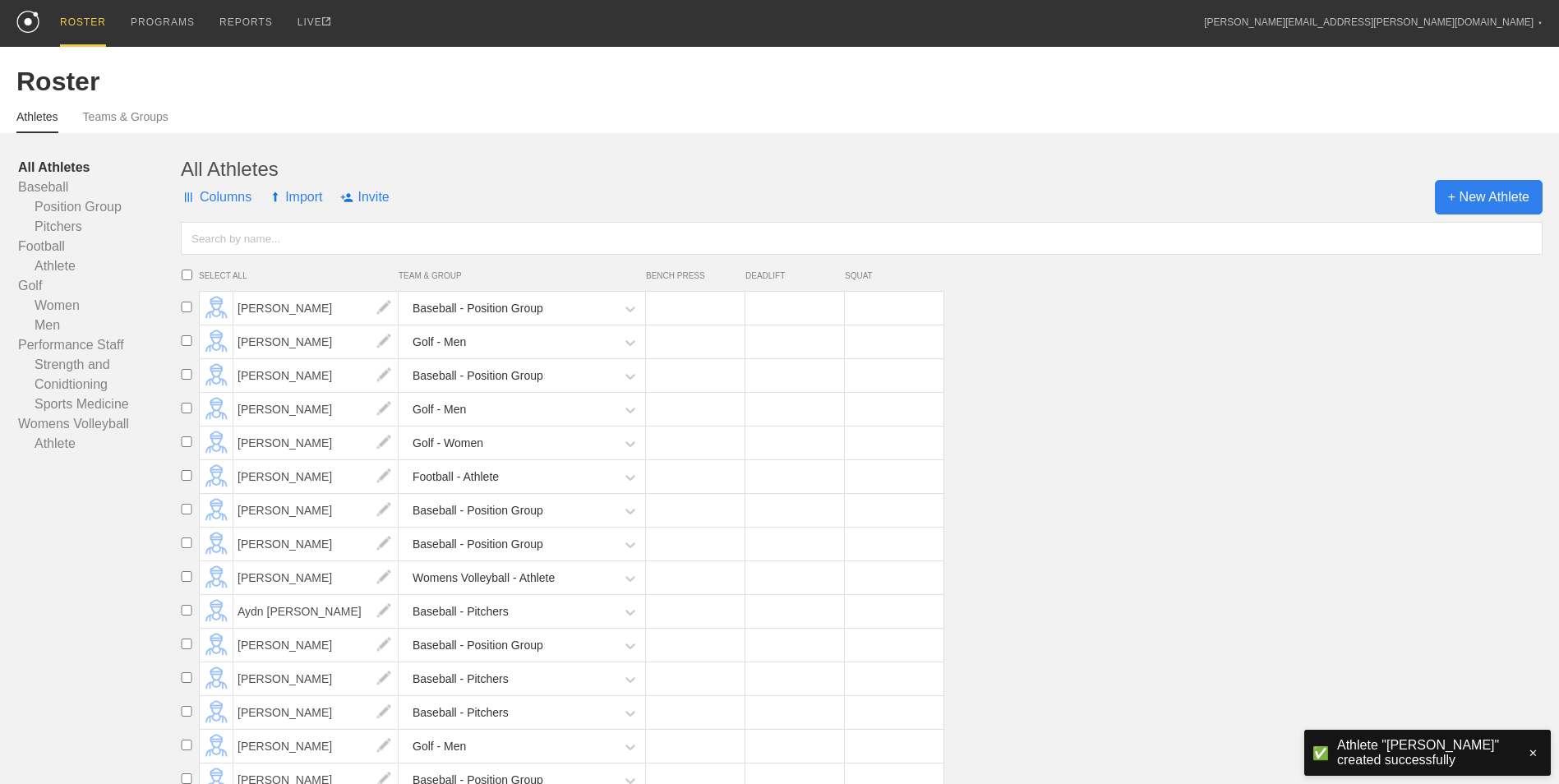
click at [1475, 194] on span "+ New Athlete" at bounding box center [1488, 197] width 107 height 34
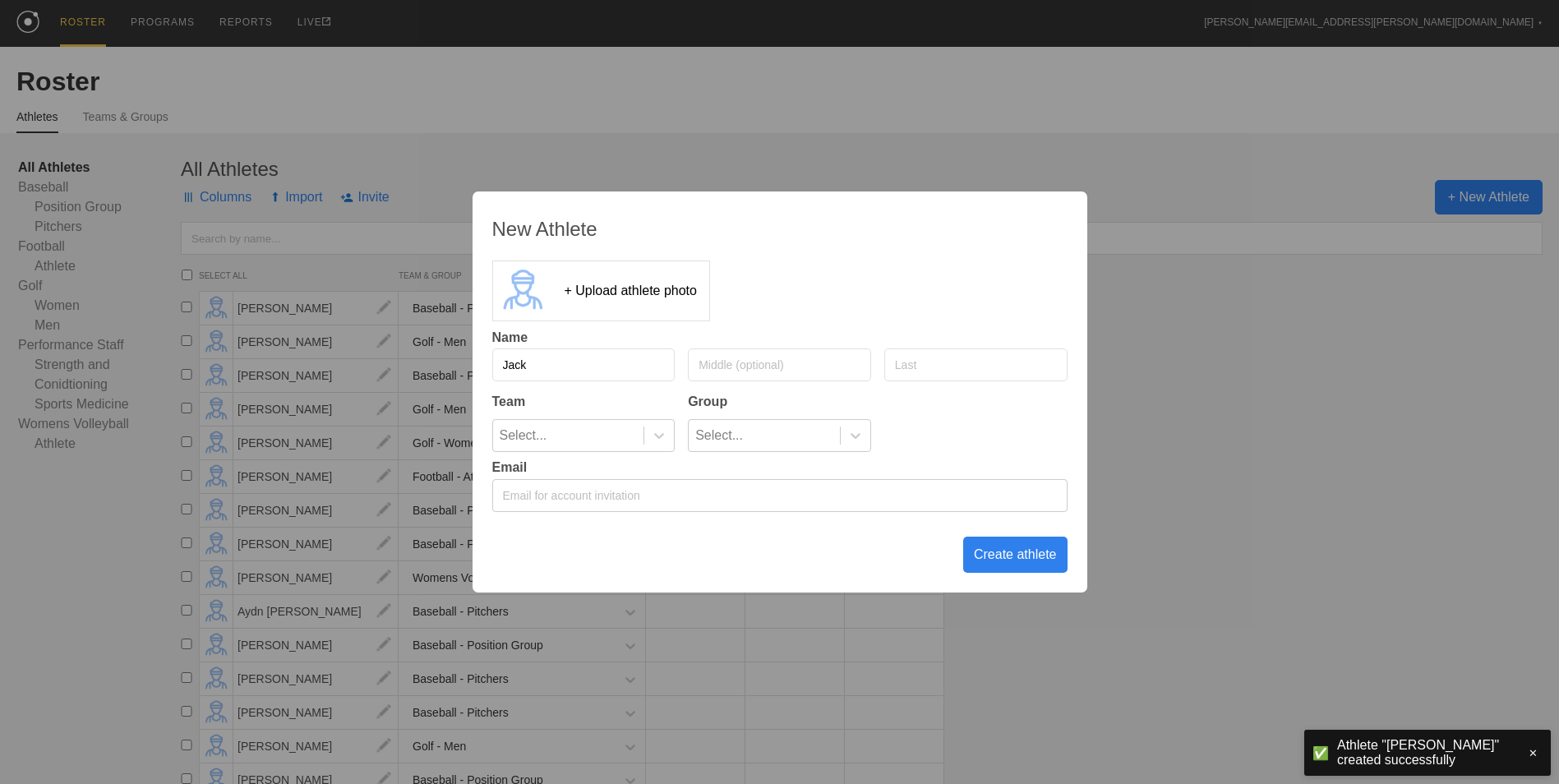
type input "Jack"
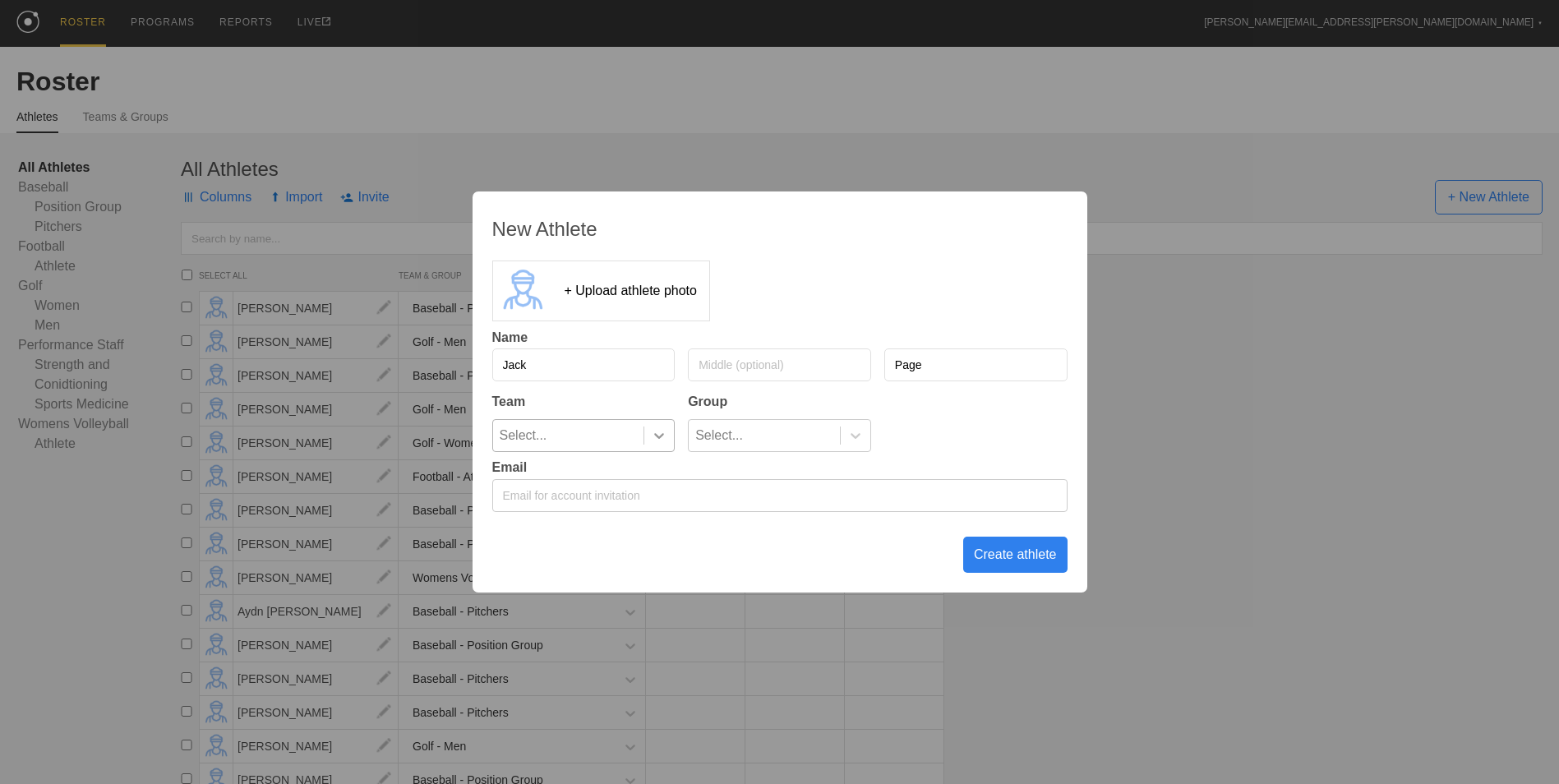
type input "Page"
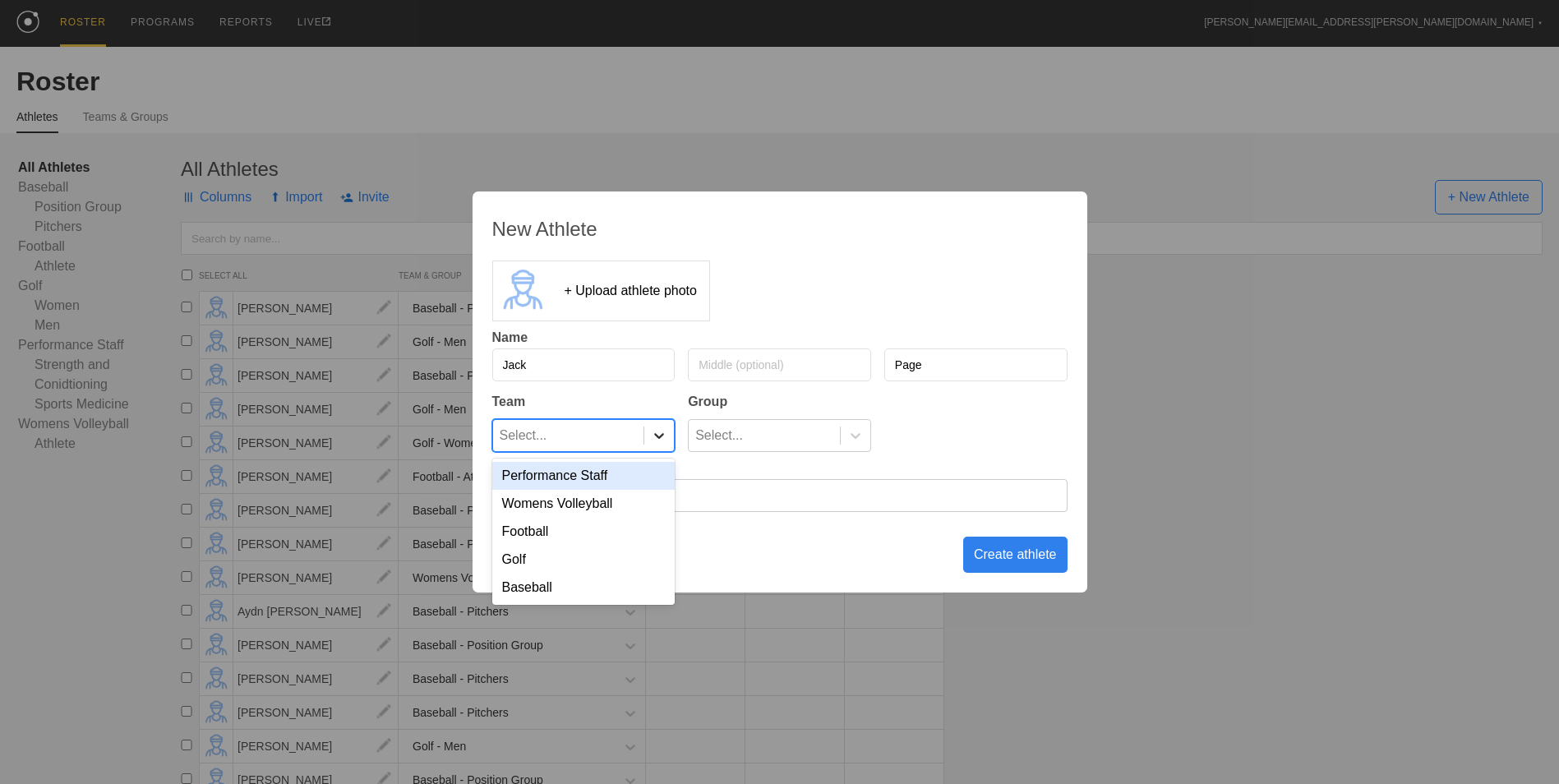
click at [662, 439] on icon at bounding box center [659, 435] width 16 height 16
click at [616, 596] on div "Baseball" at bounding box center [583, 587] width 183 height 28
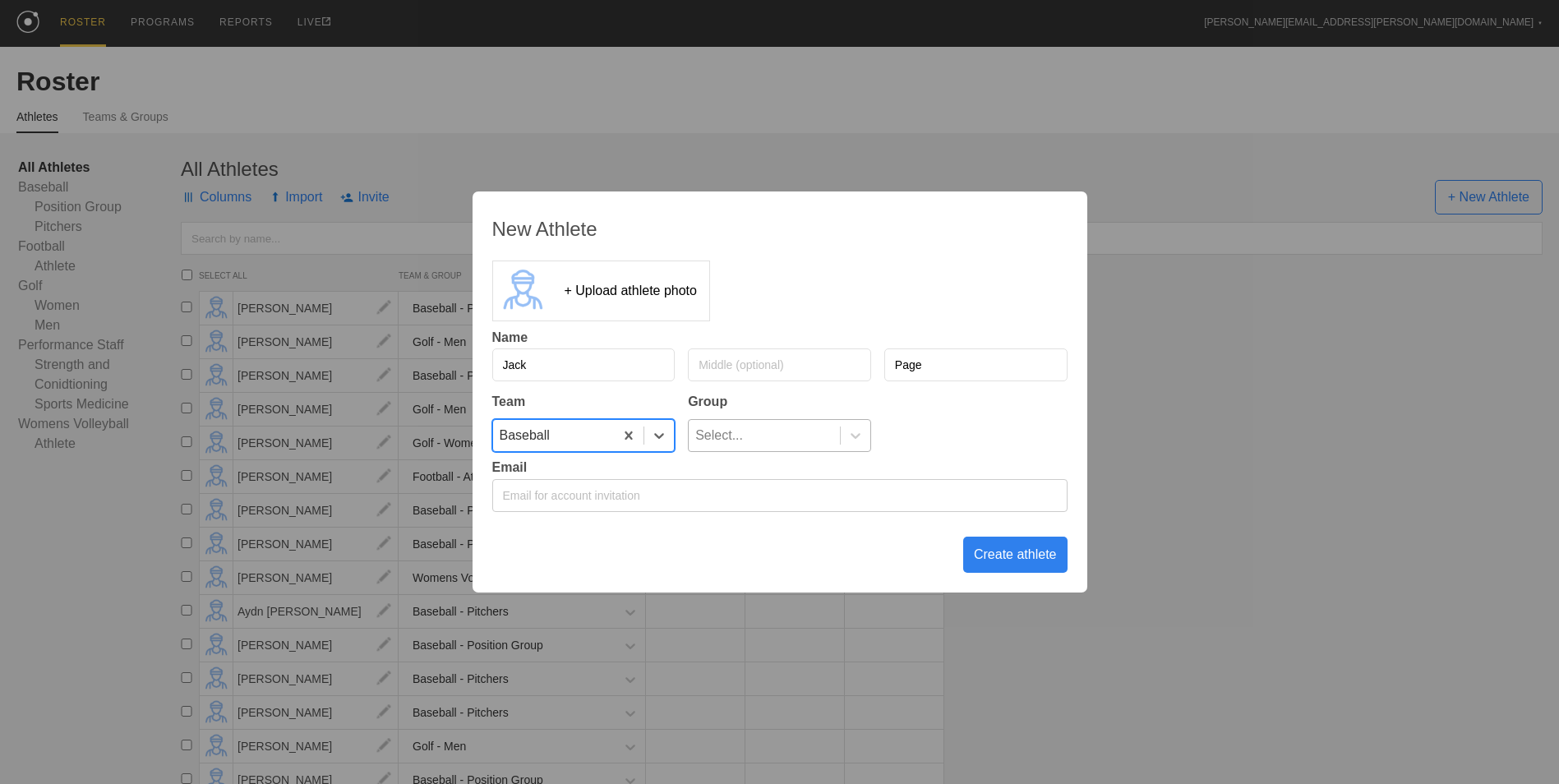
click at [752, 437] on div "Select..." at bounding box center [764, 435] width 151 height 31
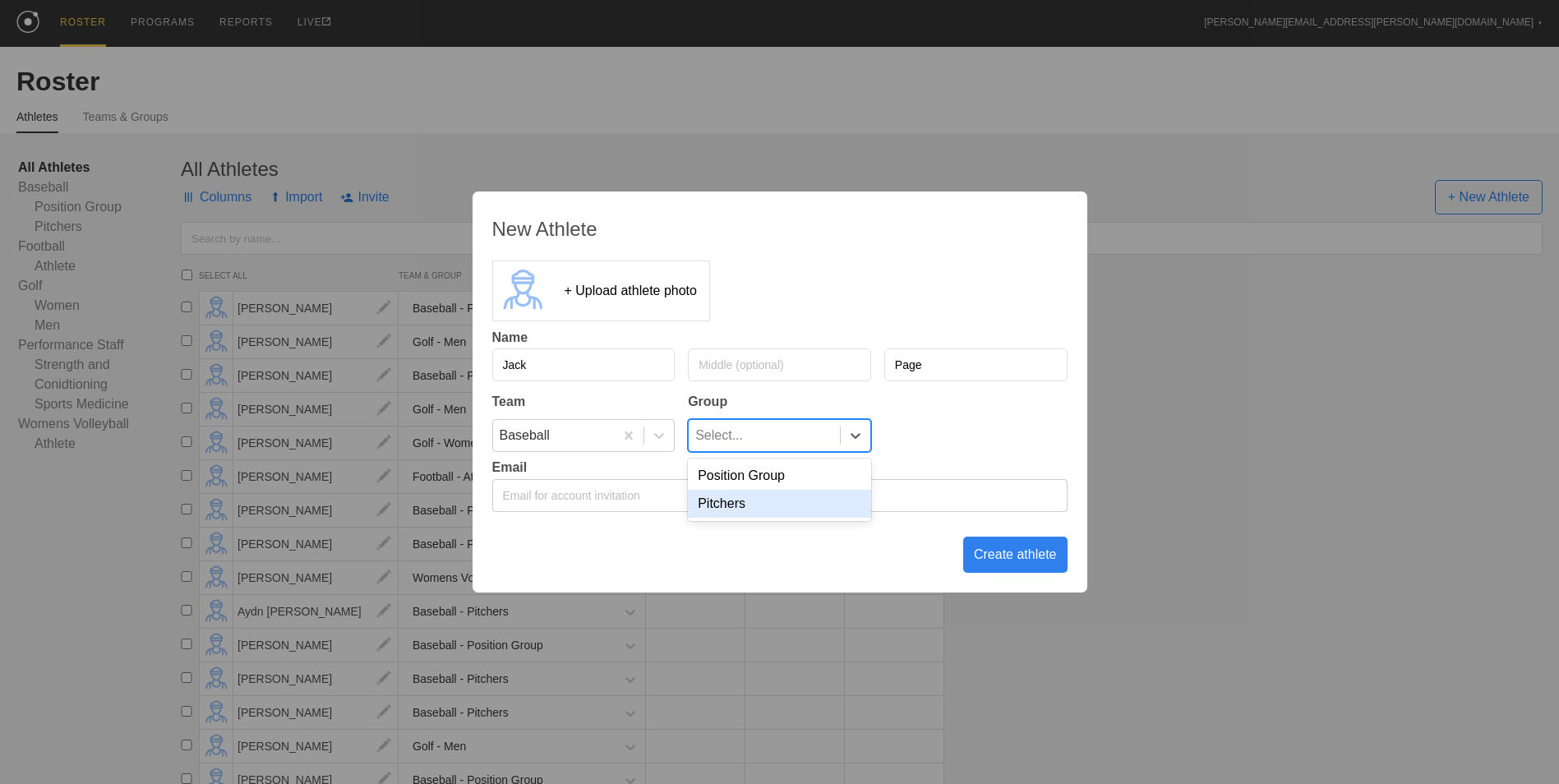
click at [754, 508] on div "Pitchers" at bounding box center [779, 504] width 183 height 28
click at [1016, 551] on div "Create athlete" at bounding box center [1015, 554] width 104 height 36
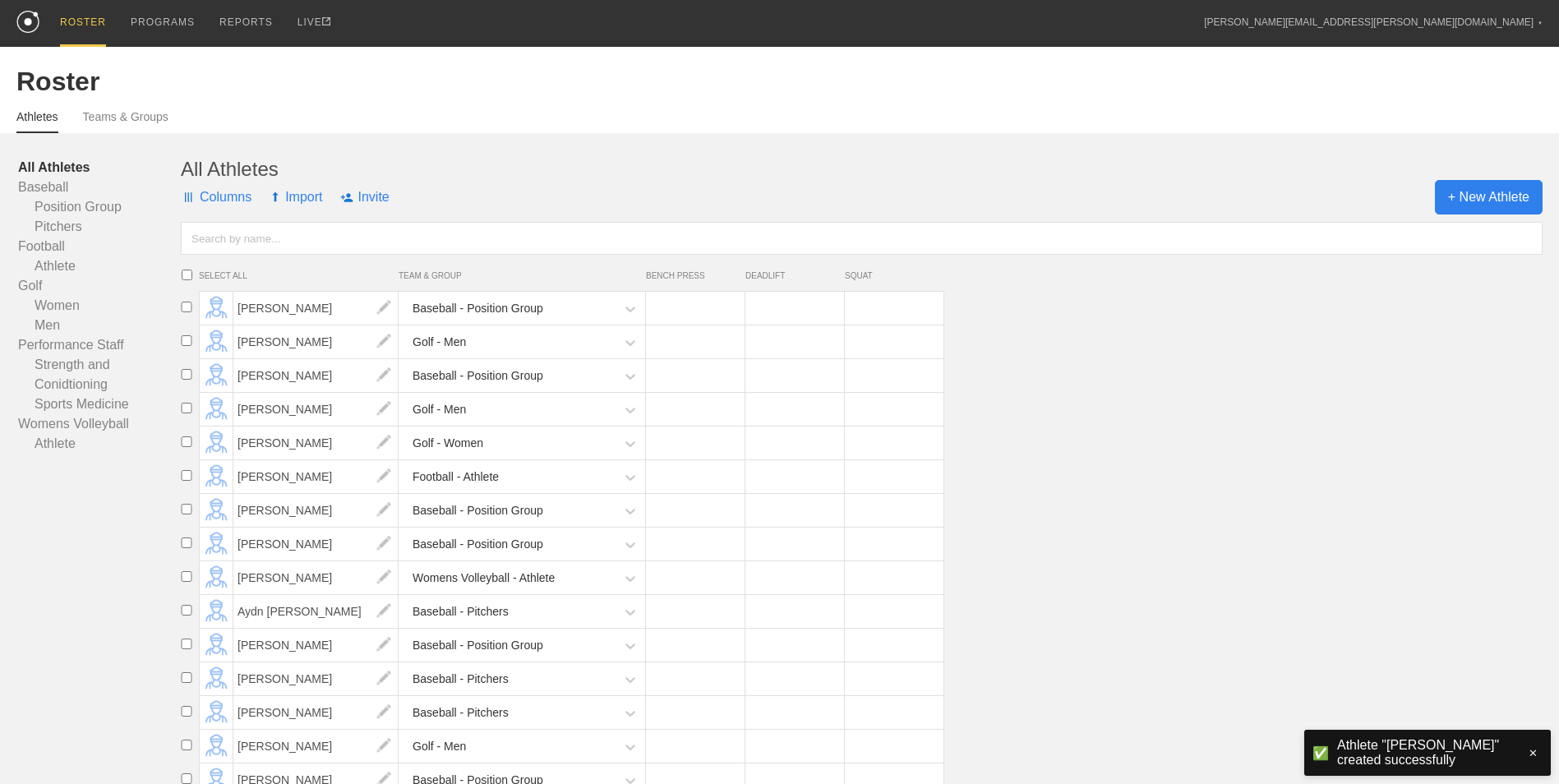
click at [1451, 207] on span "+ New Athlete" at bounding box center [1488, 197] width 107 height 34
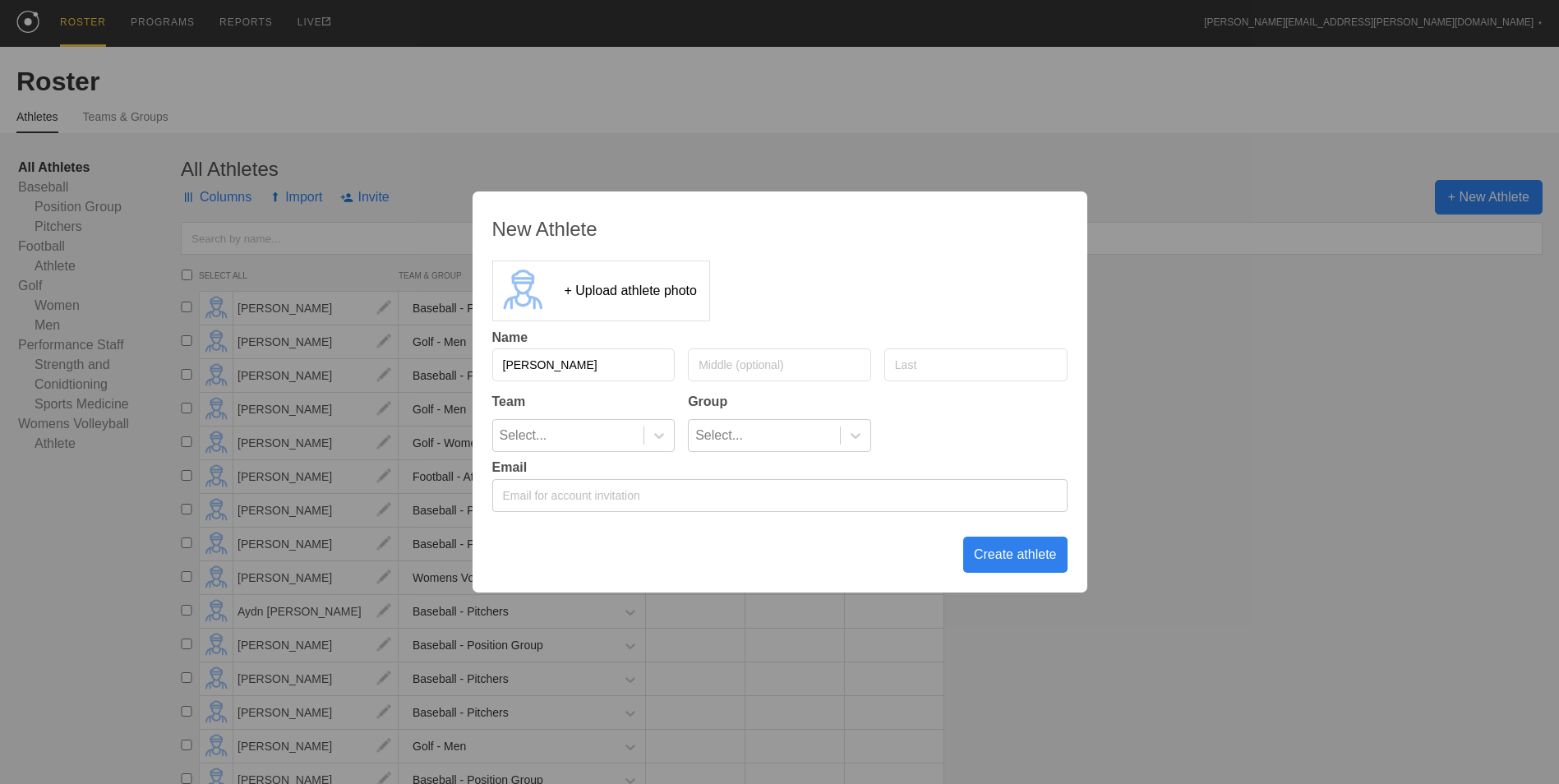
type input "[PERSON_NAME]"
click at [657, 436] on icon at bounding box center [659, 436] width 9 height 6
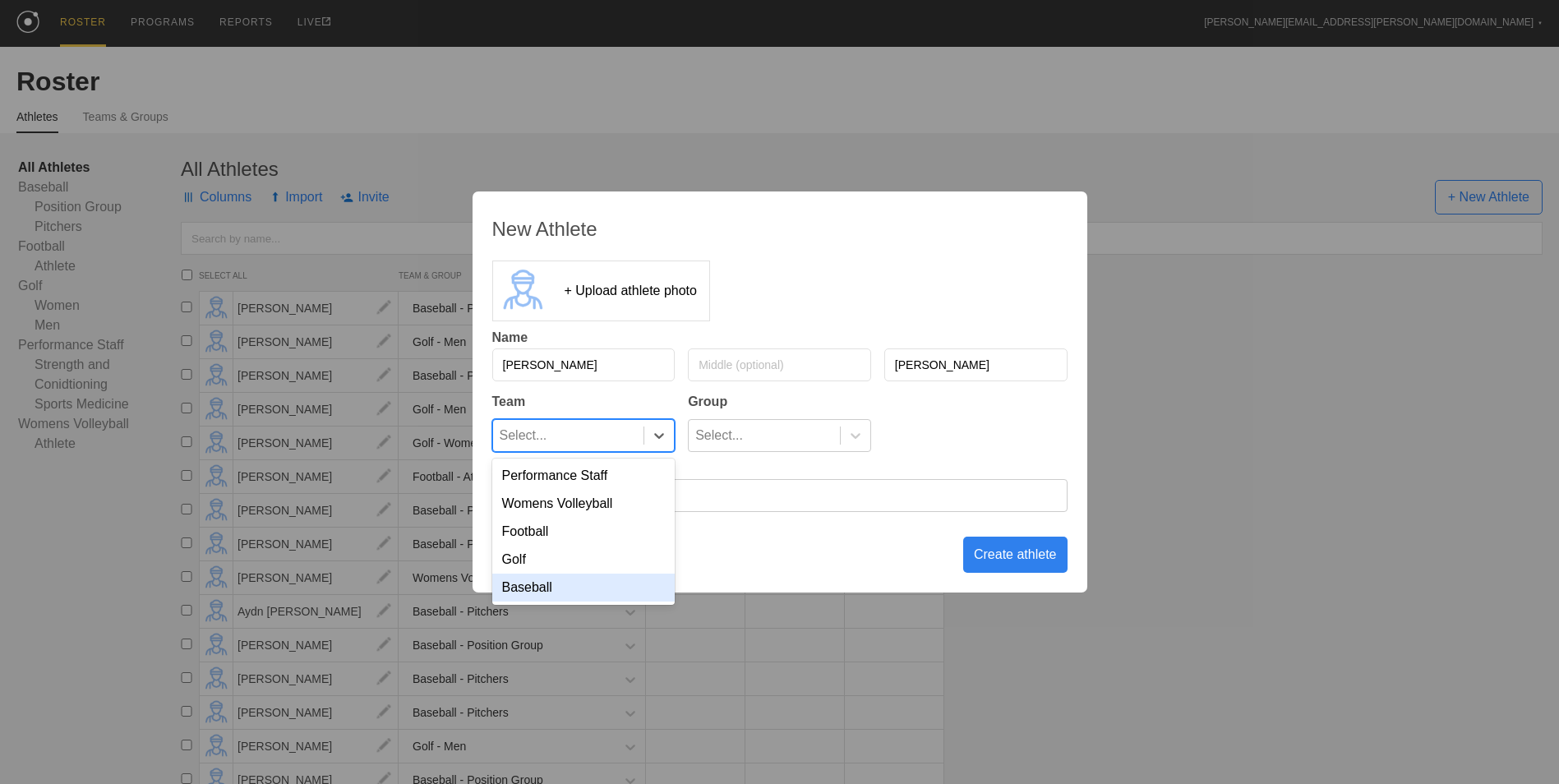
click at [613, 585] on div "Baseball" at bounding box center [583, 587] width 183 height 28
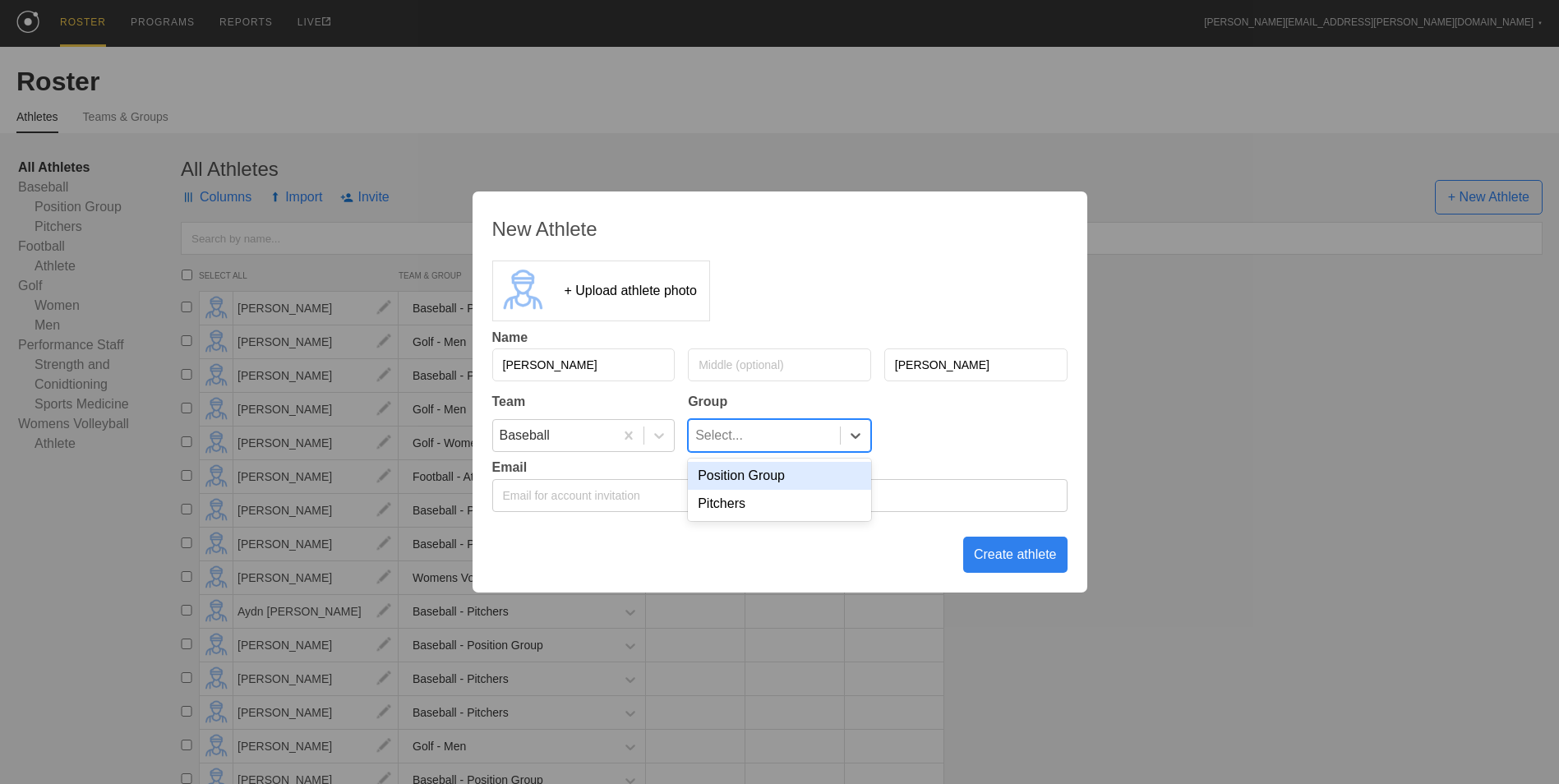
click at [809, 436] on div "Select..." at bounding box center [764, 435] width 151 height 31
click at [779, 473] on div "Position Group" at bounding box center [779, 475] width 183 height 28
click at [1013, 559] on div "Create athlete" at bounding box center [1015, 554] width 104 height 36
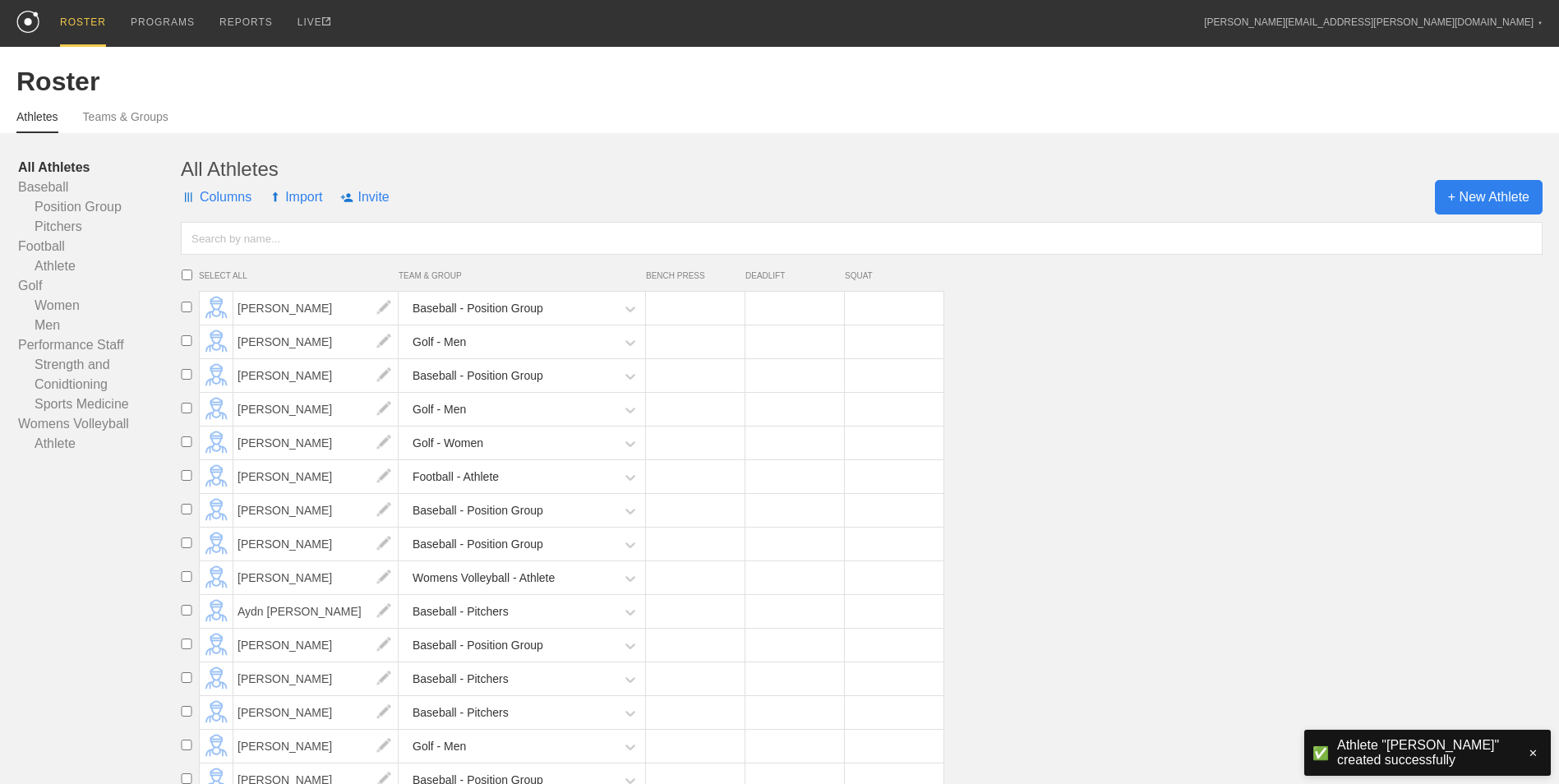
click at [1493, 206] on span "+ New Athlete" at bounding box center [1488, 197] width 107 height 34
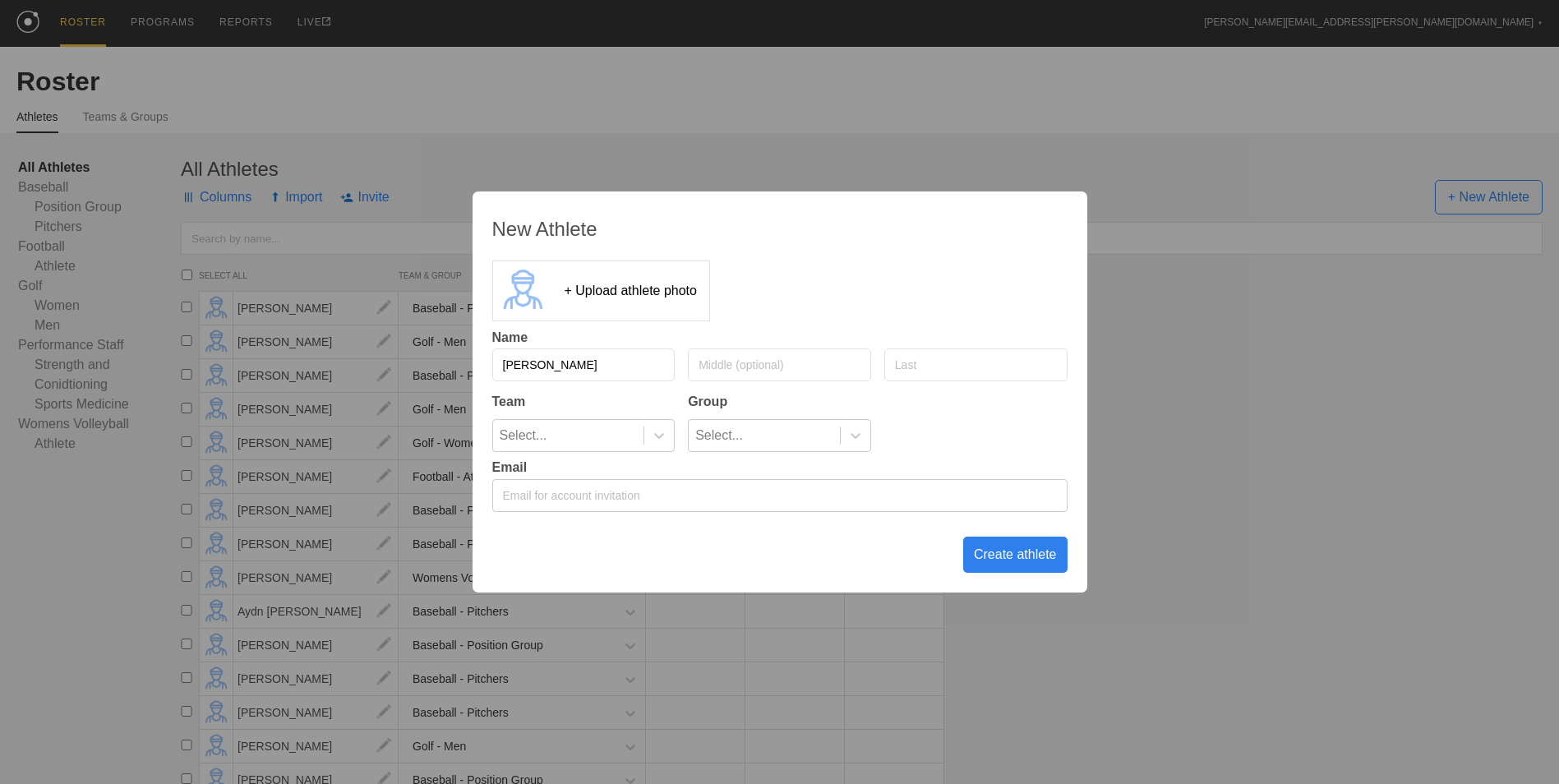
type input "[PERSON_NAME]"
click at [654, 432] on icon at bounding box center [659, 435] width 16 height 16
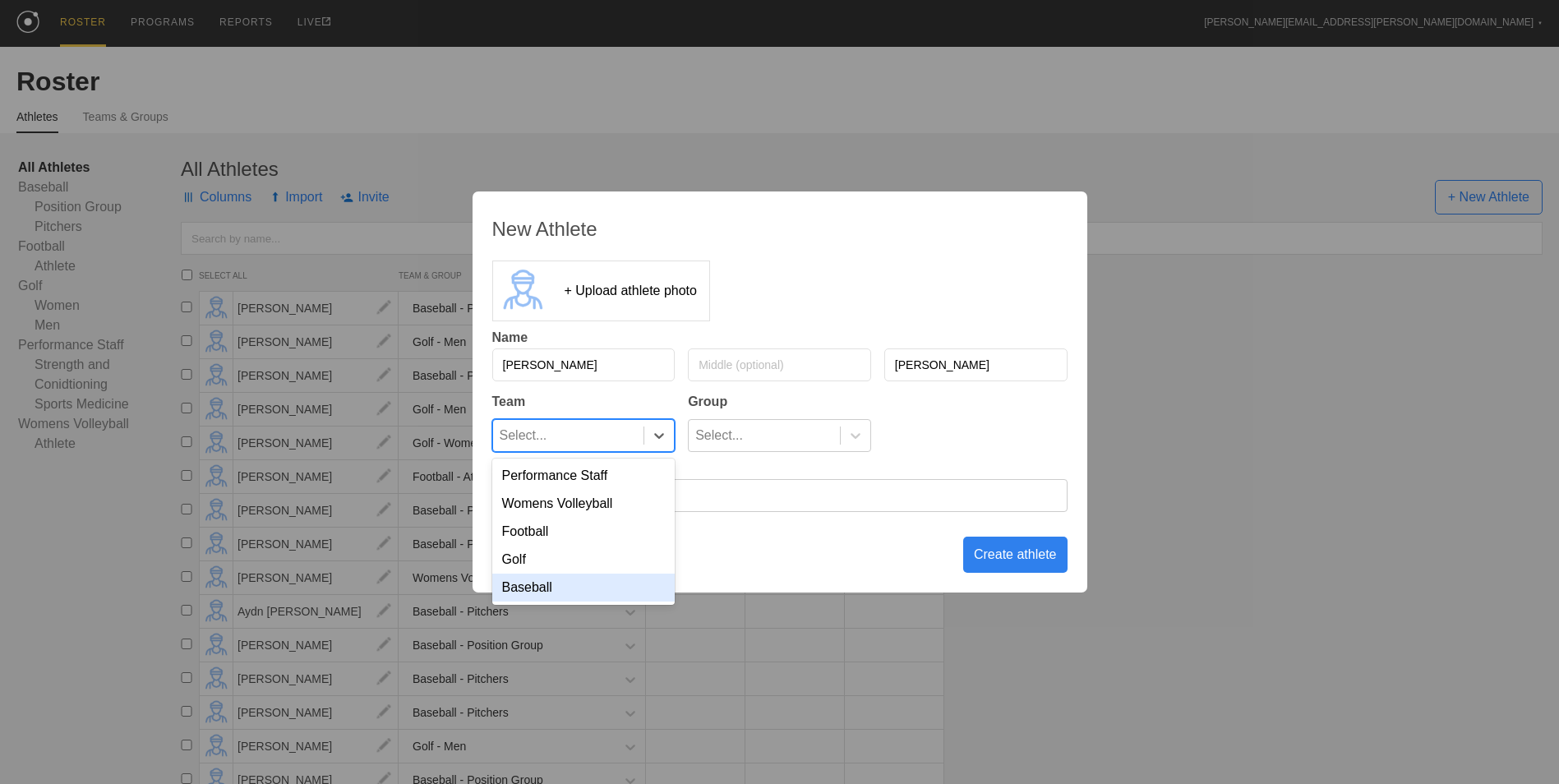
drag, startPoint x: 598, startPoint y: 587, endPoint x: 643, endPoint y: 581, distance: 45.4
click at [598, 587] on div "Baseball" at bounding box center [583, 587] width 183 height 28
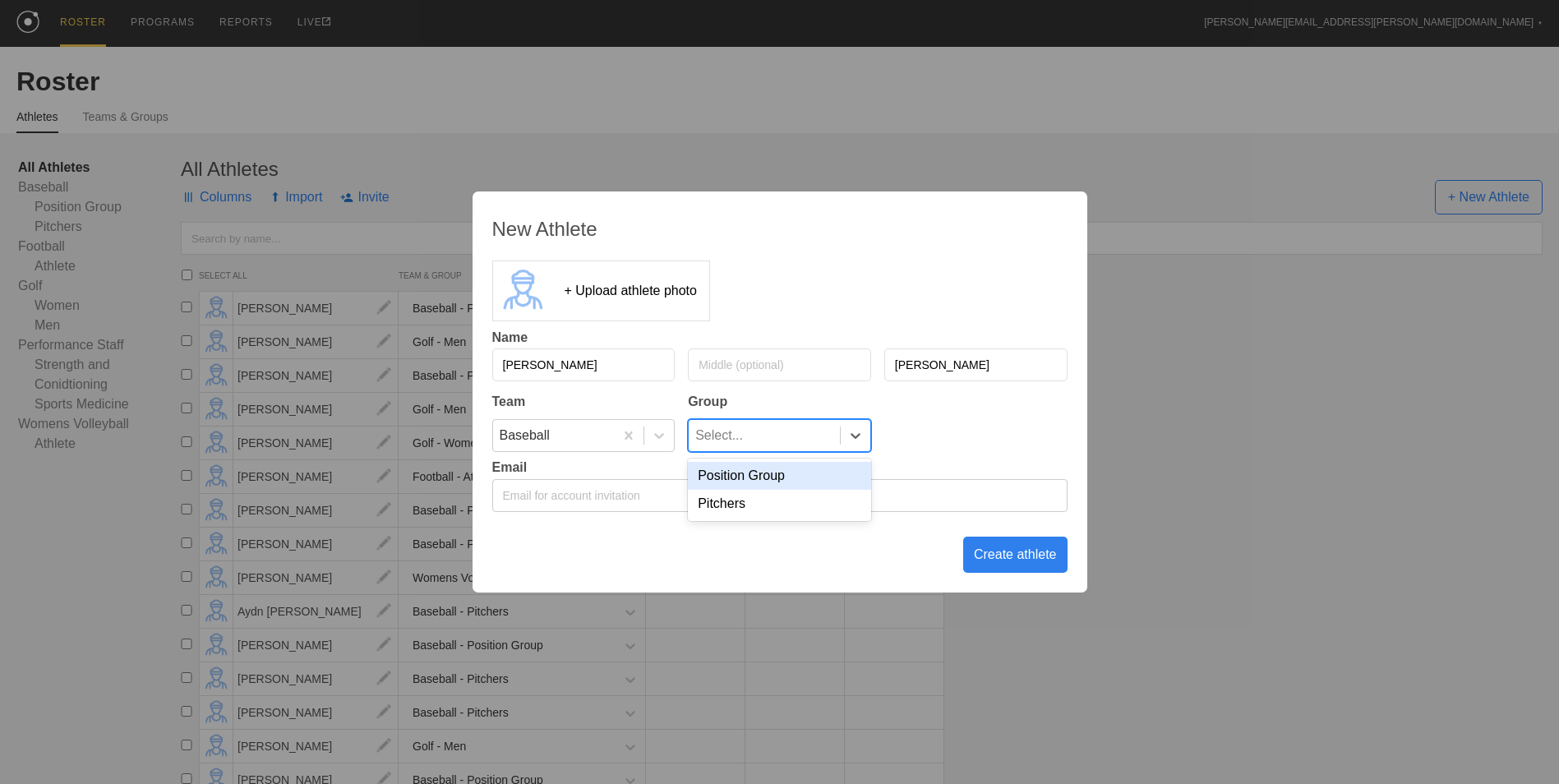
click at [804, 422] on div "Select..." at bounding box center [764, 435] width 151 height 31
click at [791, 502] on div "Pitchers" at bounding box center [779, 504] width 183 height 28
click at [972, 558] on div "Create athlete" at bounding box center [1015, 554] width 104 height 36
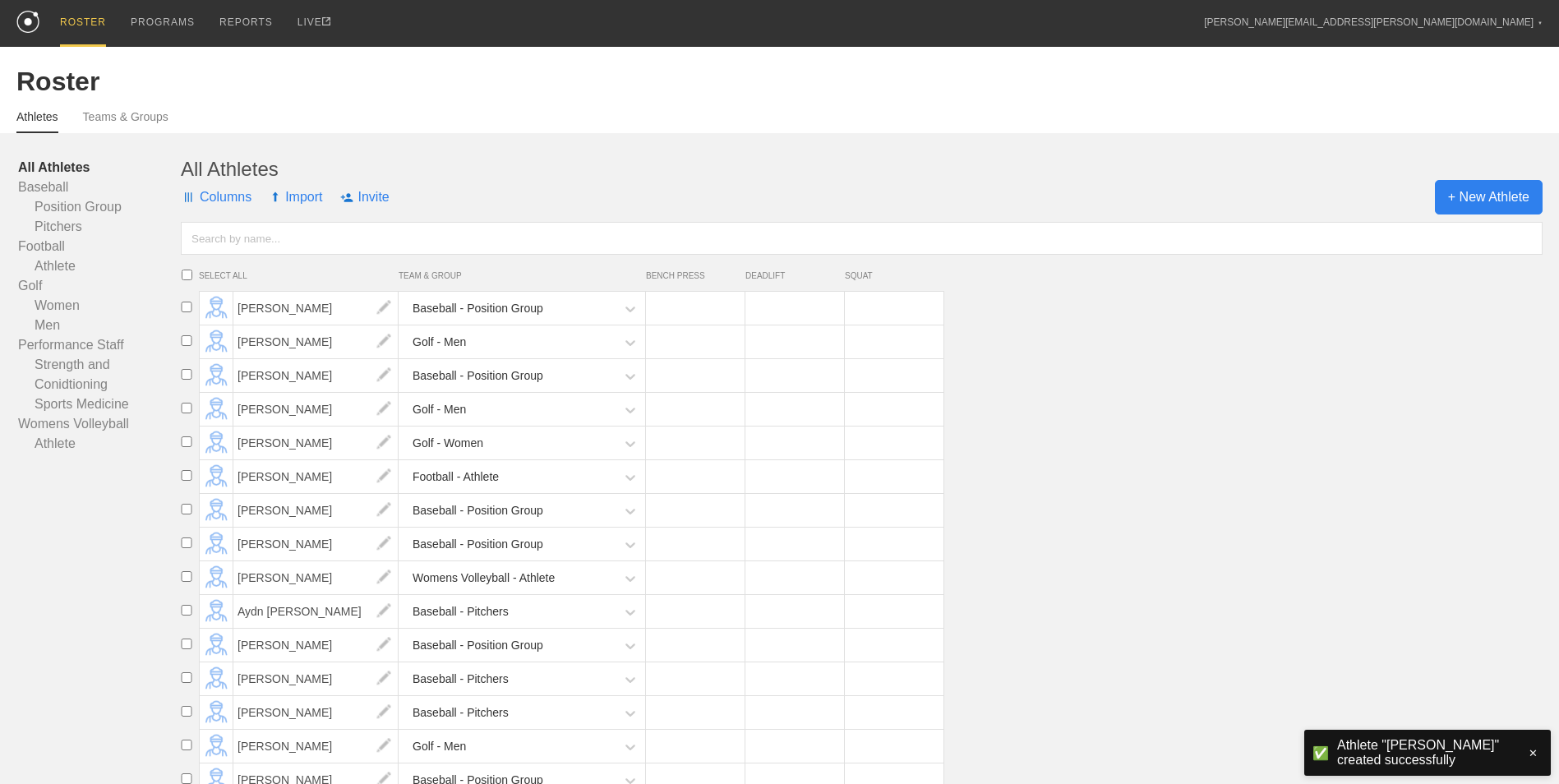
click at [1513, 193] on span "+ New Athlete" at bounding box center [1488, 197] width 107 height 34
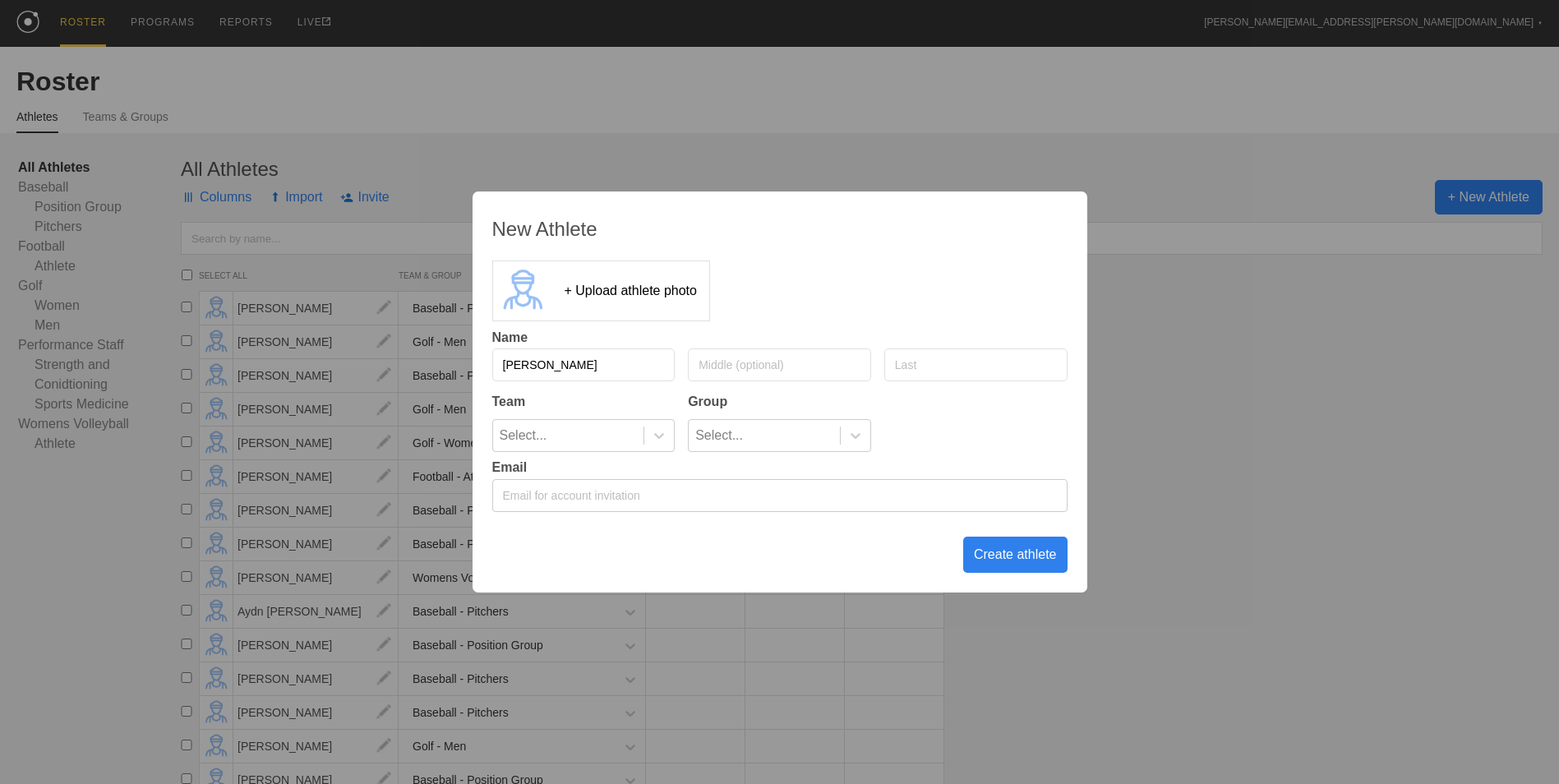
type input "[PERSON_NAME]"
click at [637, 431] on div "Select..." at bounding box center [568, 435] width 151 height 31
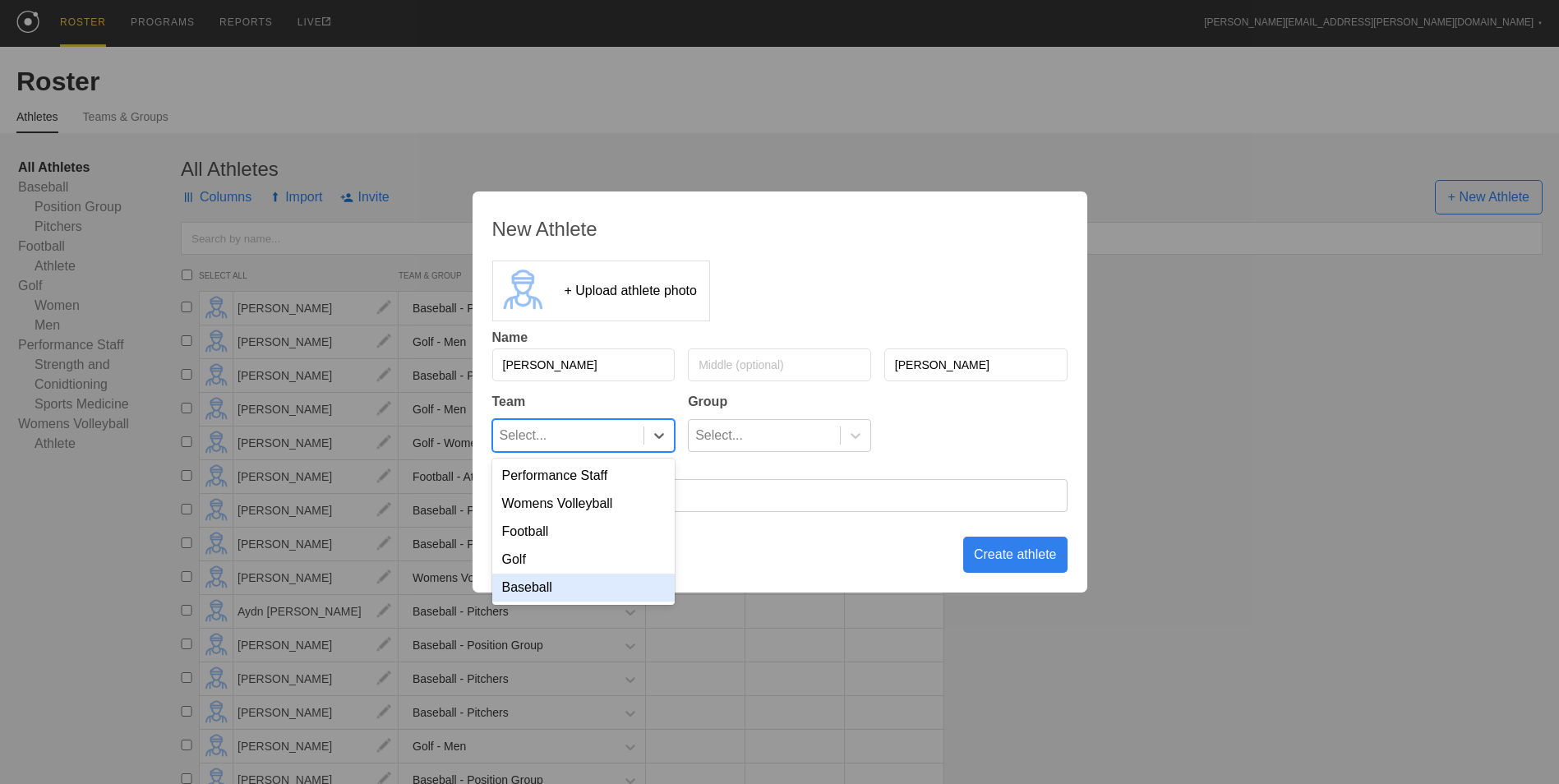
click at [632, 580] on div "Baseball" at bounding box center [583, 587] width 183 height 28
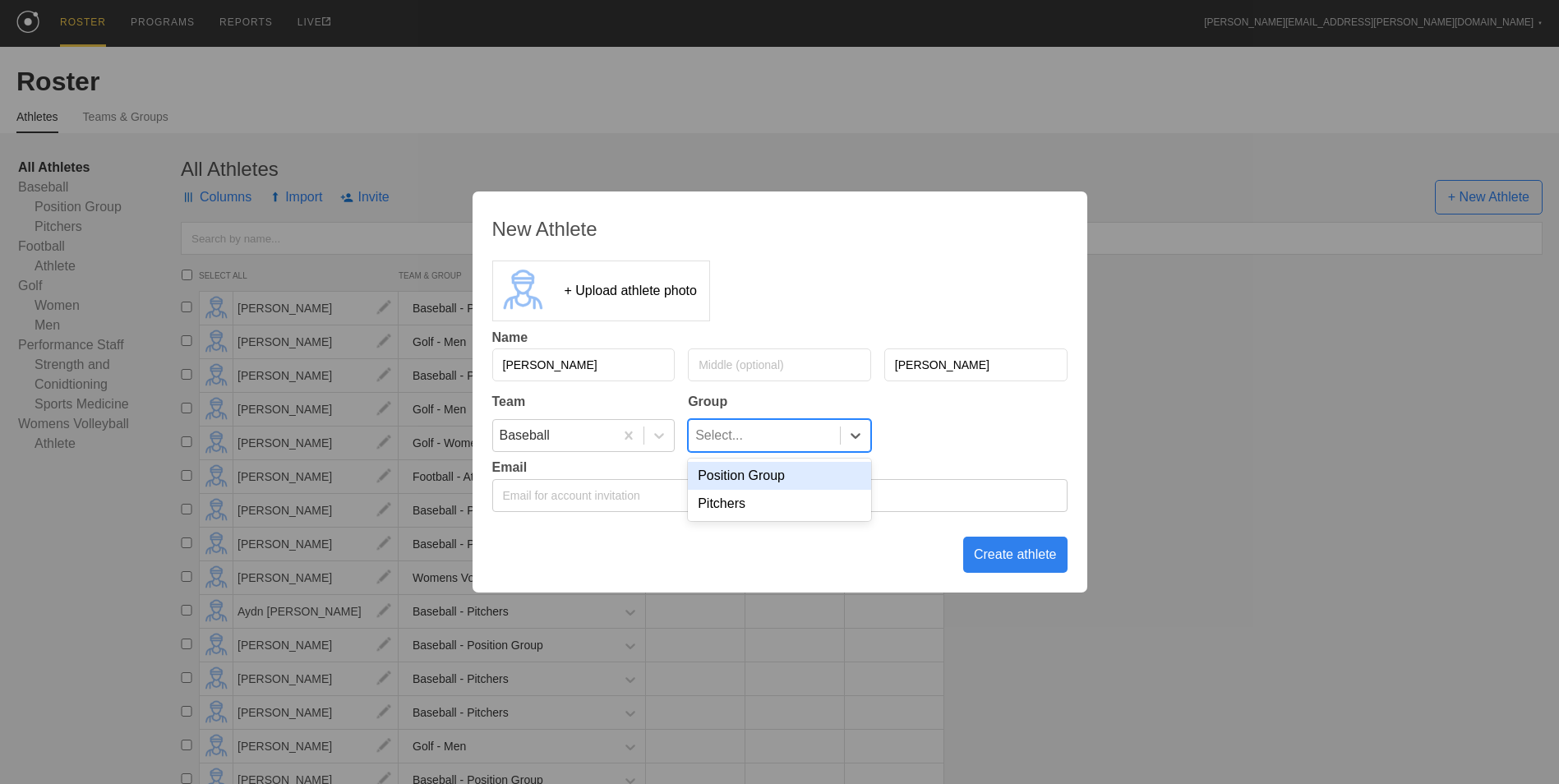
click at [781, 421] on div "Select..." at bounding box center [764, 435] width 151 height 31
click at [777, 511] on div "Pitchers" at bounding box center [779, 504] width 183 height 28
click at [1038, 560] on div "Create athlete" at bounding box center [1015, 554] width 104 height 36
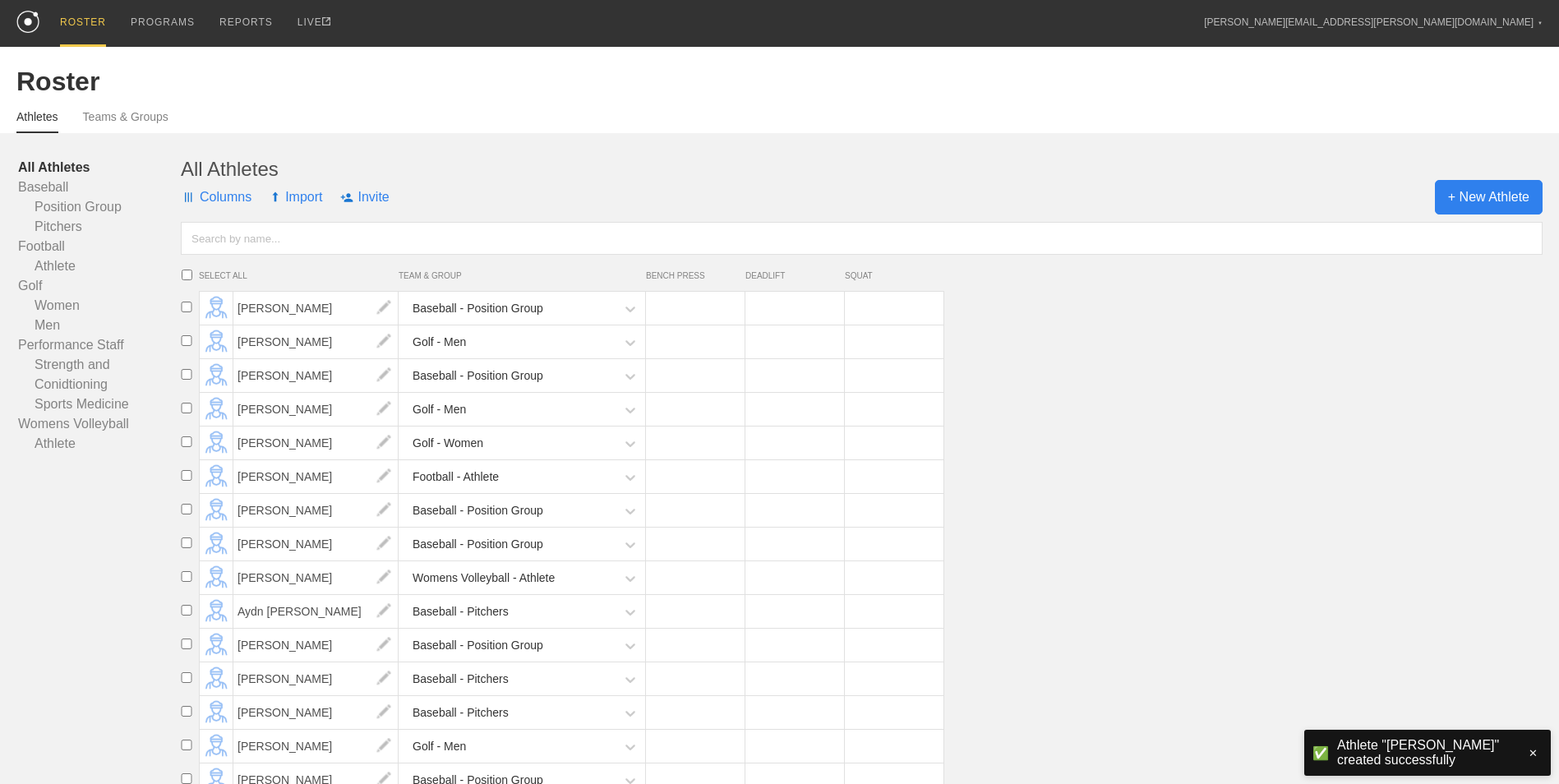
click at [1458, 199] on span "+ New Athlete" at bounding box center [1488, 197] width 107 height 34
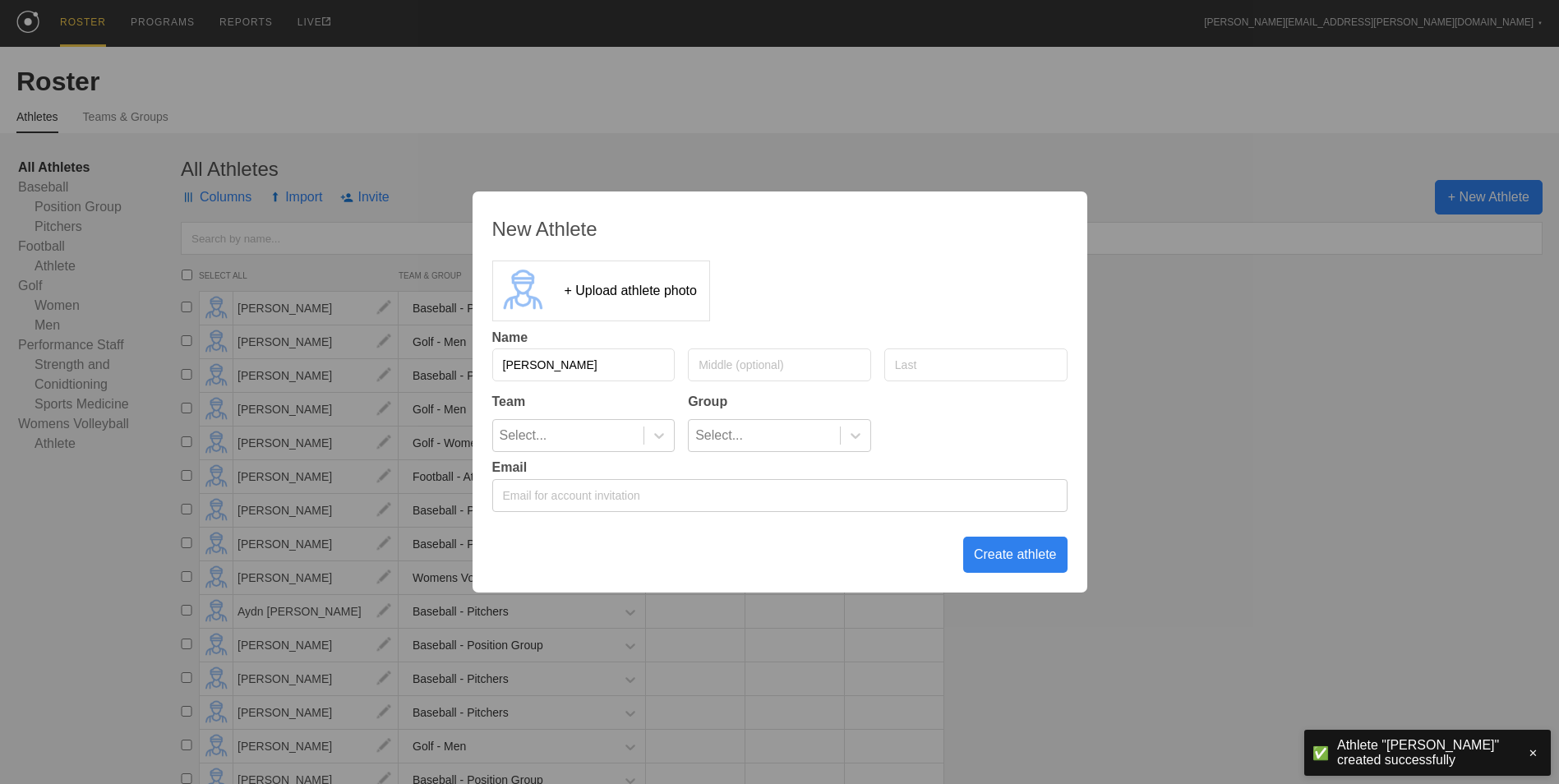
type input "[PERSON_NAME]"
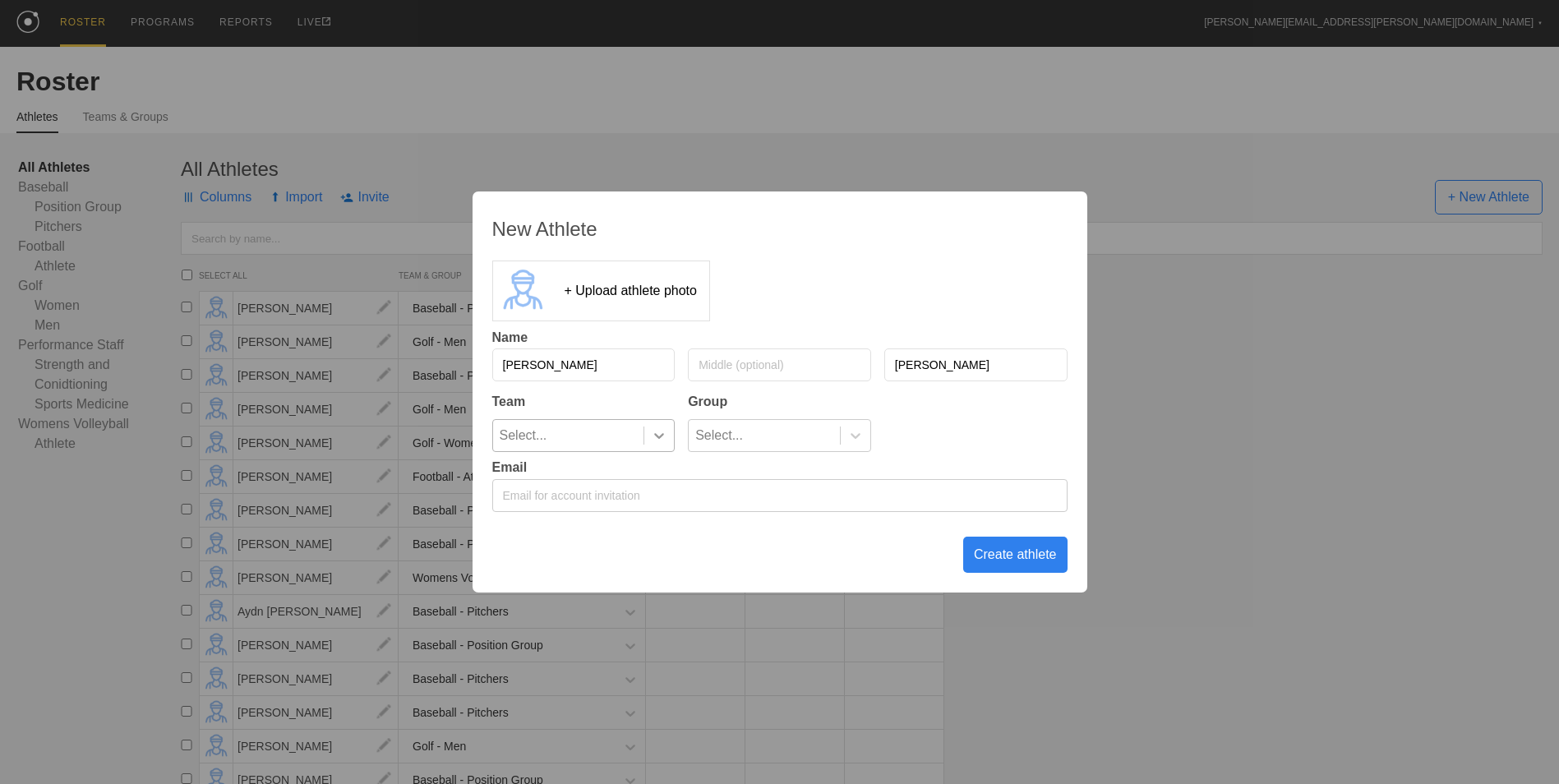
type input "[PERSON_NAME]"
click at [658, 438] on icon at bounding box center [659, 436] width 9 height 6
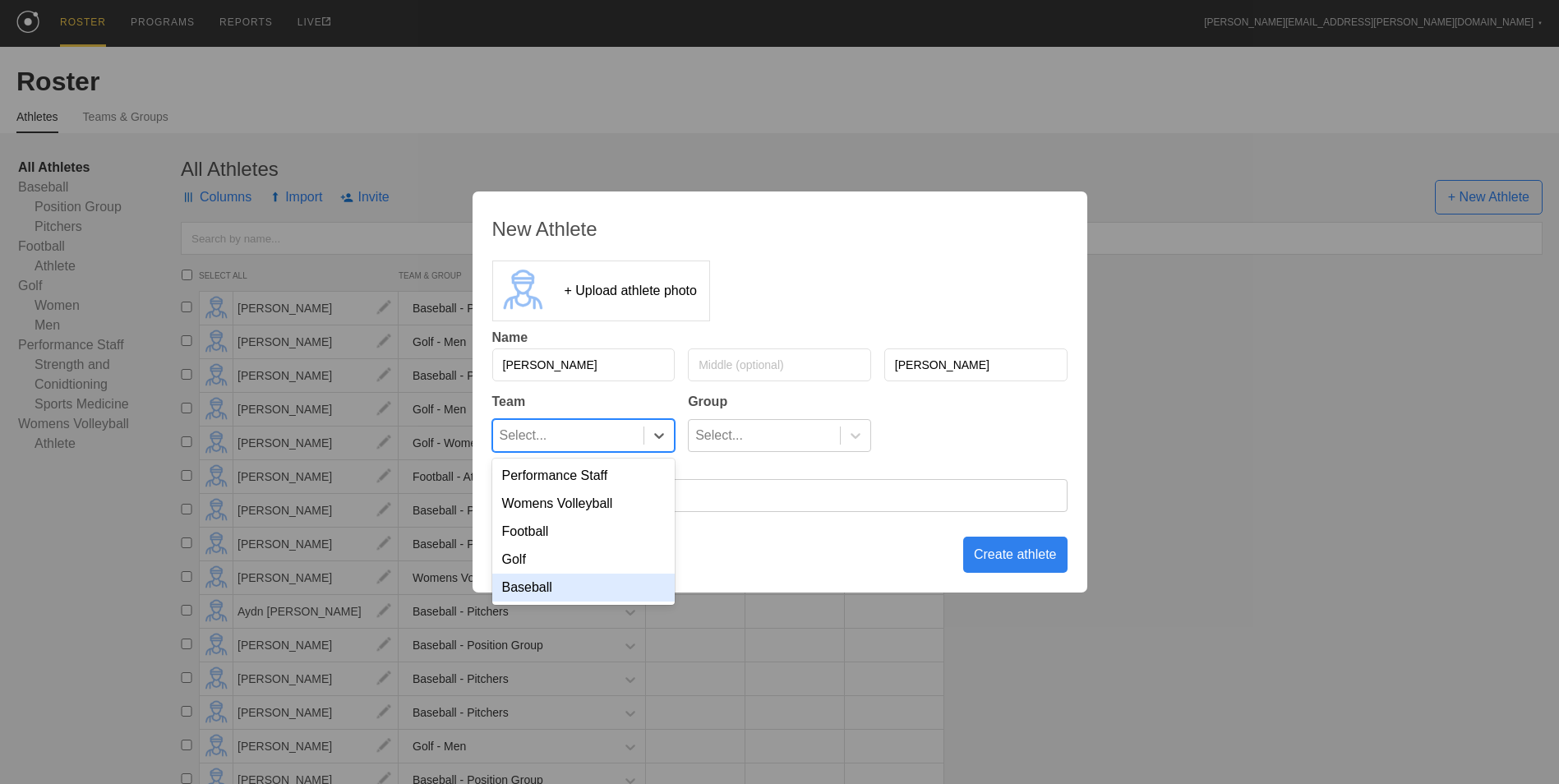
click at [615, 585] on div "Baseball" at bounding box center [583, 587] width 183 height 28
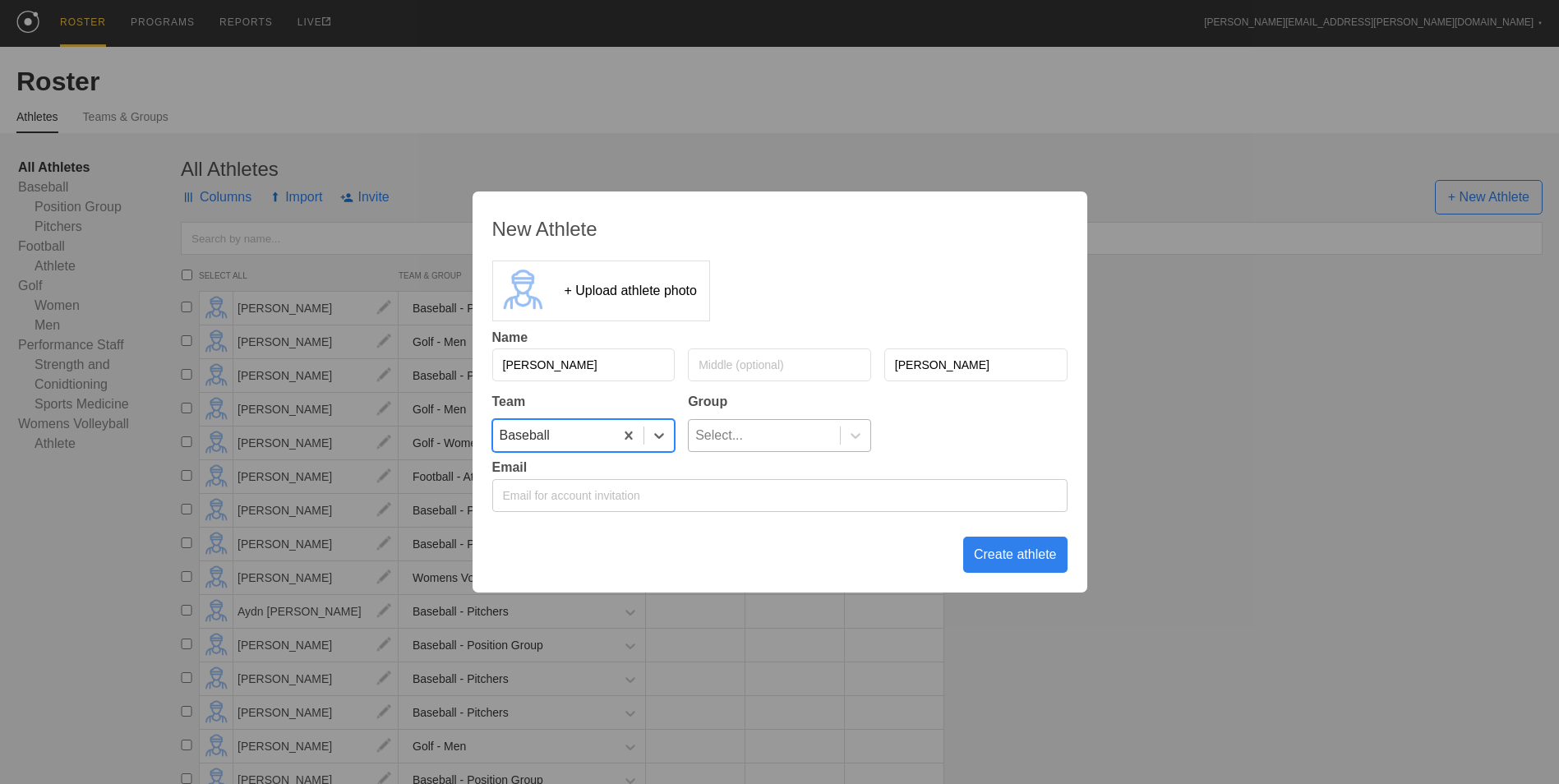
click at [767, 423] on div "Select..." at bounding box center [764, 435] width 151 height 31
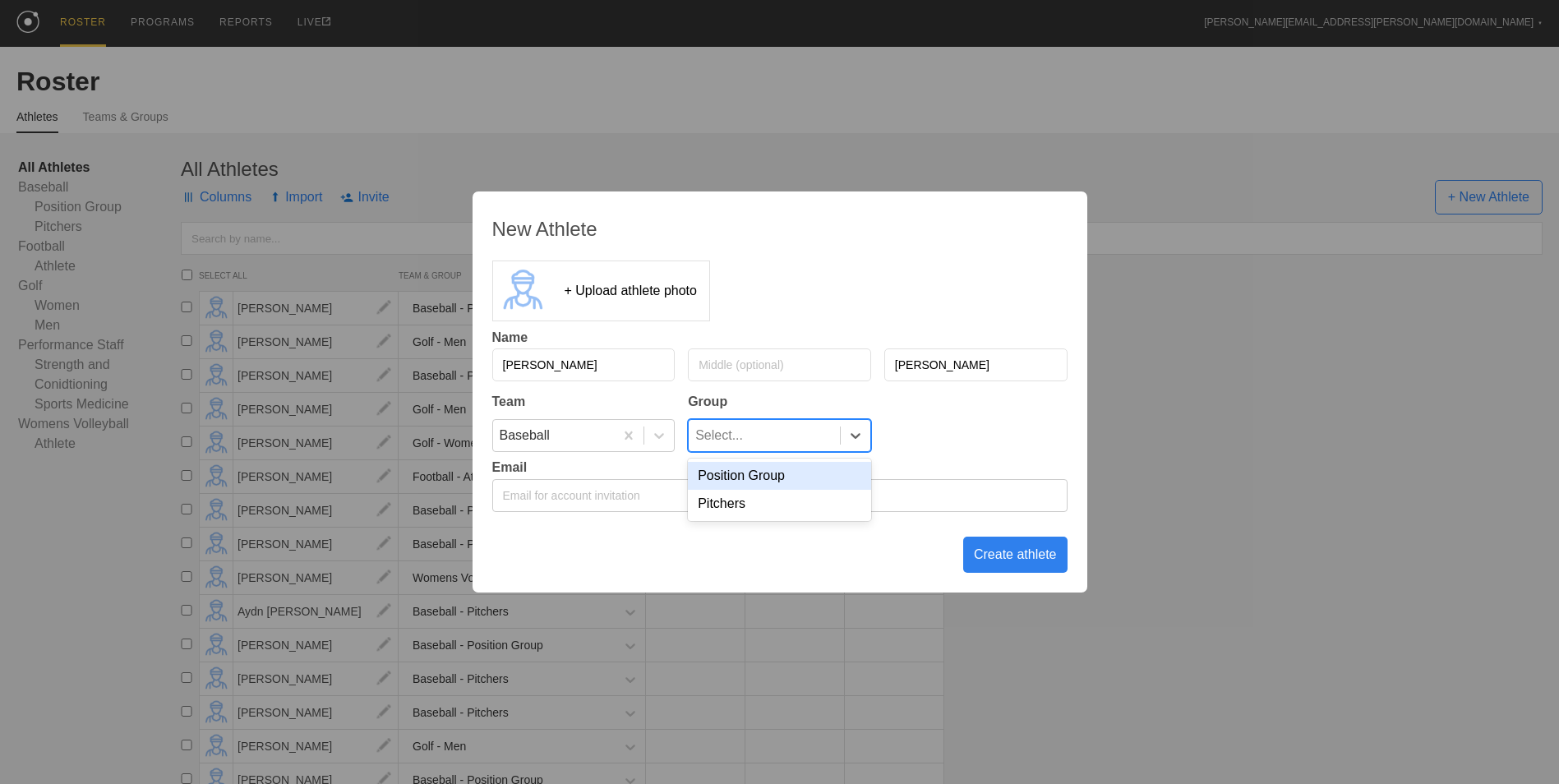
click at [767, 477] on div "Position Group" at bounding box center [779, 475] width 183 height 28
click at [997, 545] on div "Create athlete" at bounding box center [1015, 554] width 104 height 36
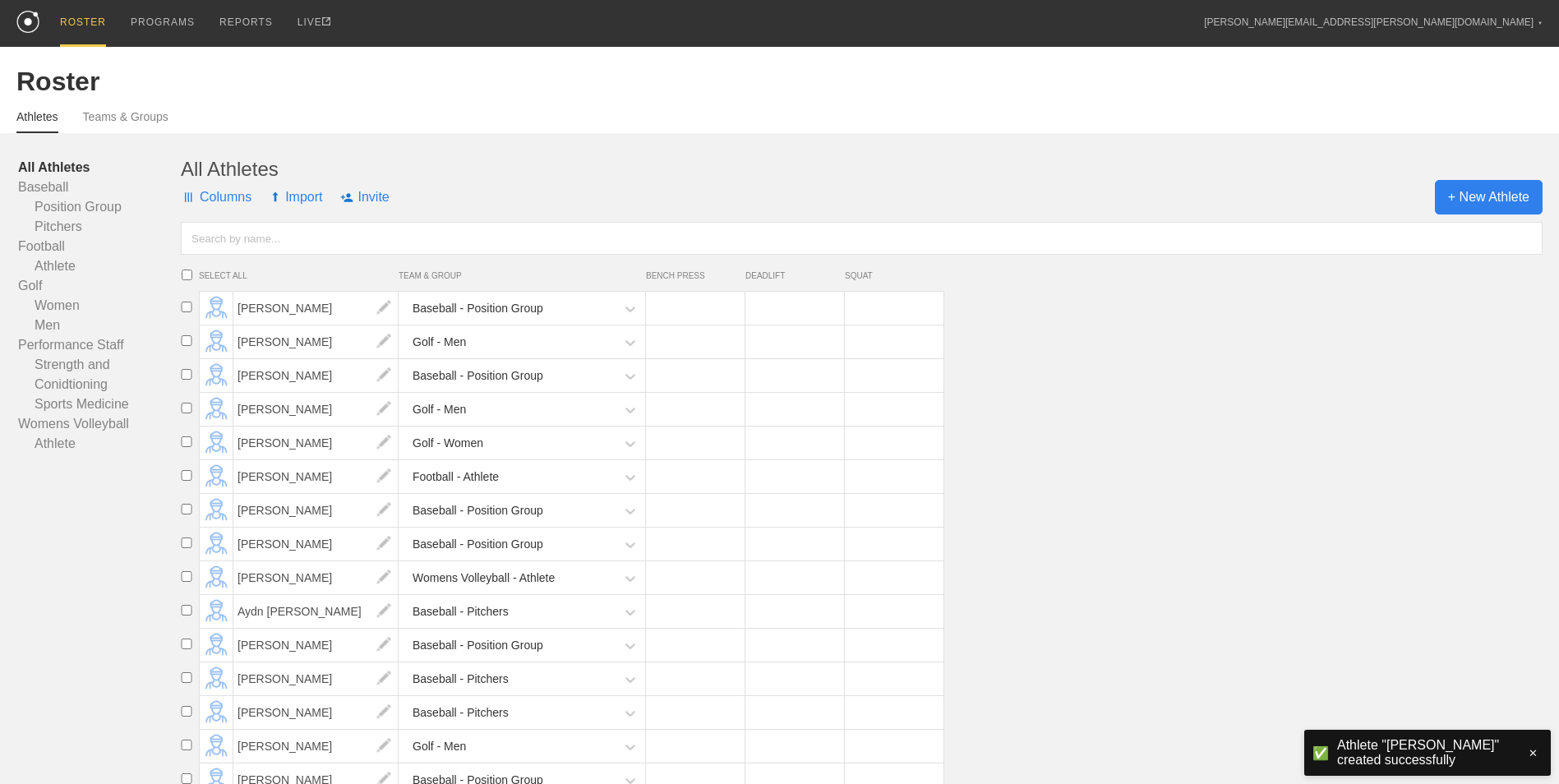
click at [1477, 199] on span "+ New Athlete" at bounding box center [1488, 197] width 107 height 34
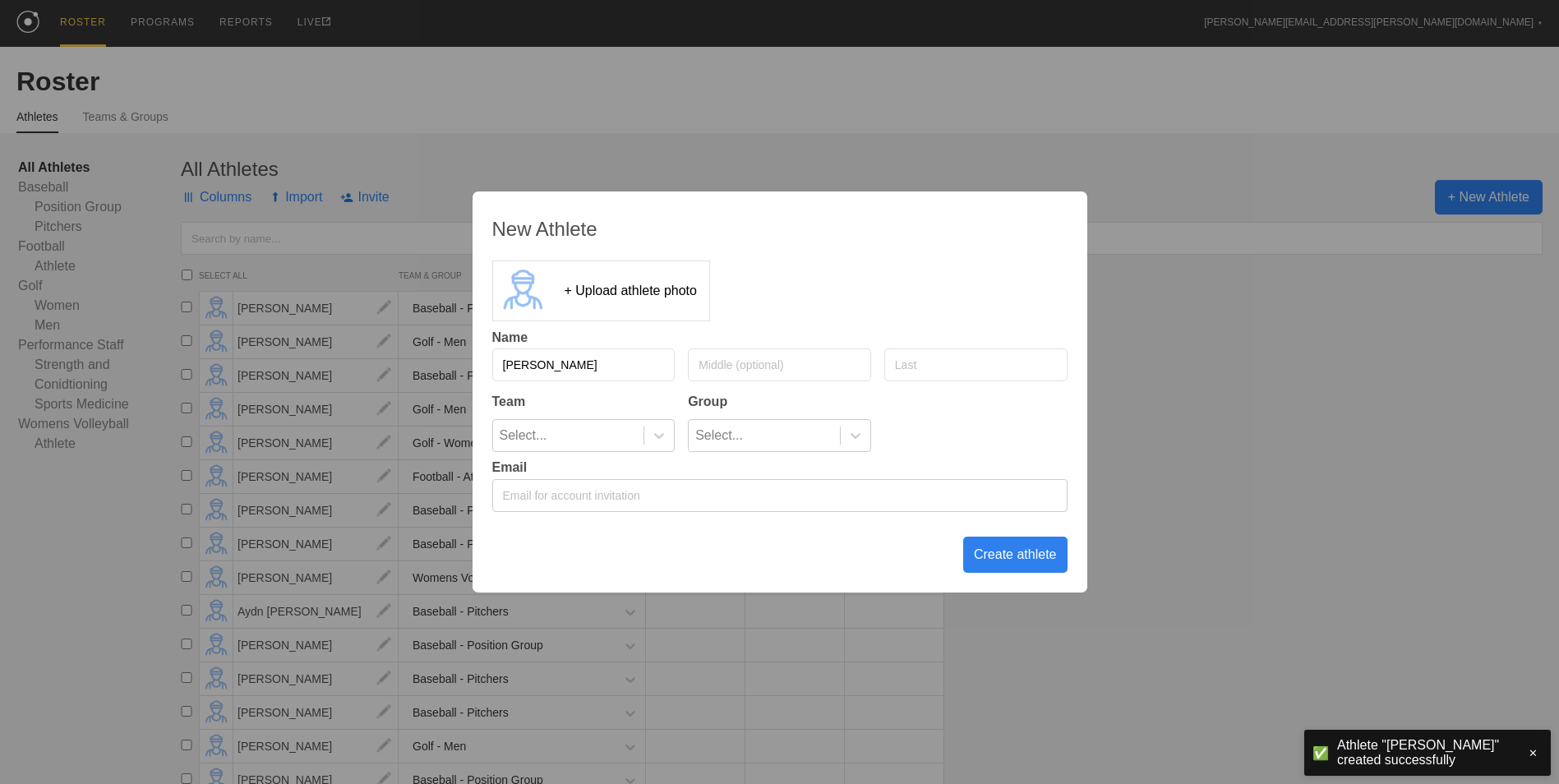
type input "[PERSON_NAME]"
type input "f"
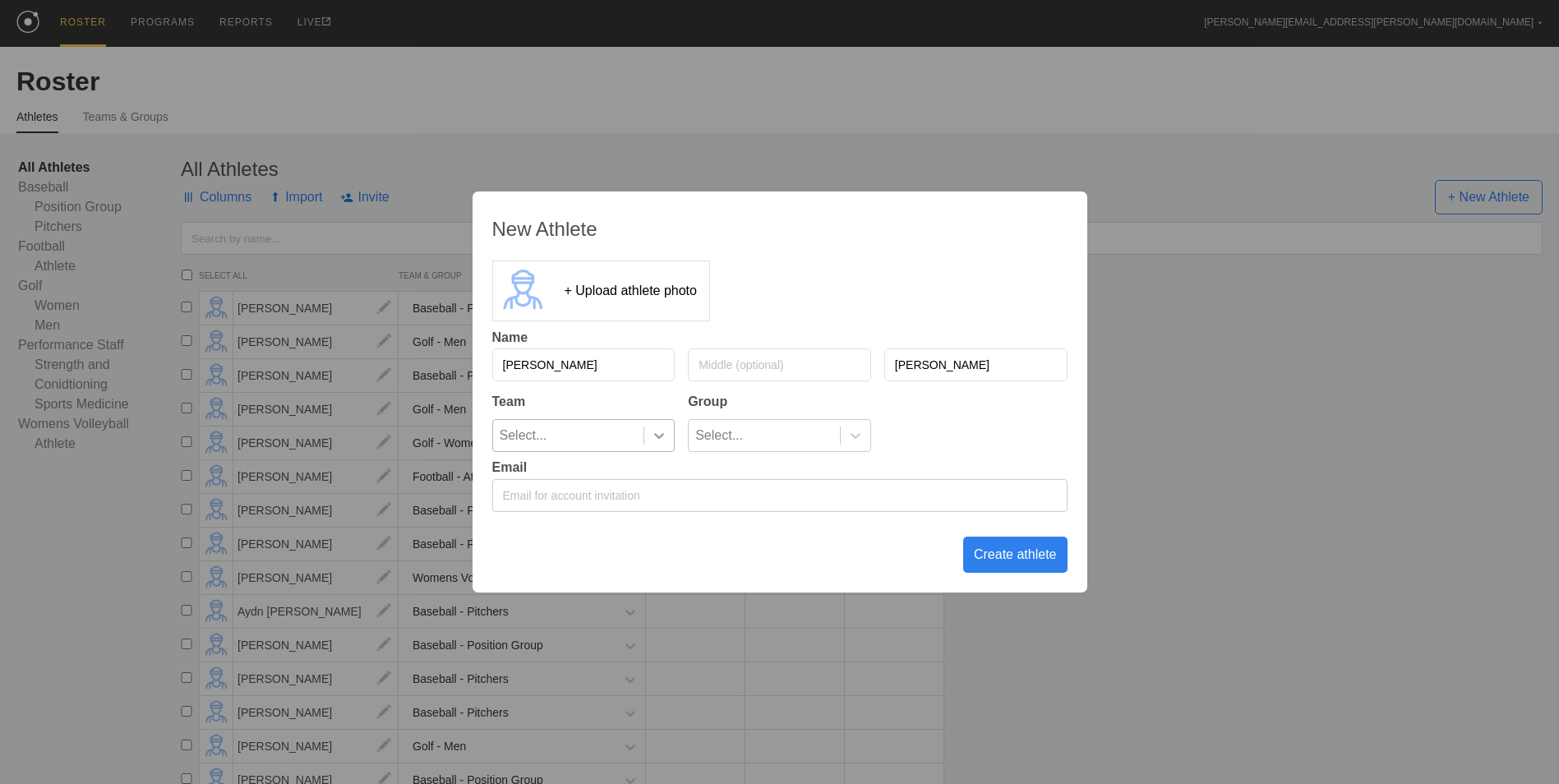
type input "[PERSON_NAME]"
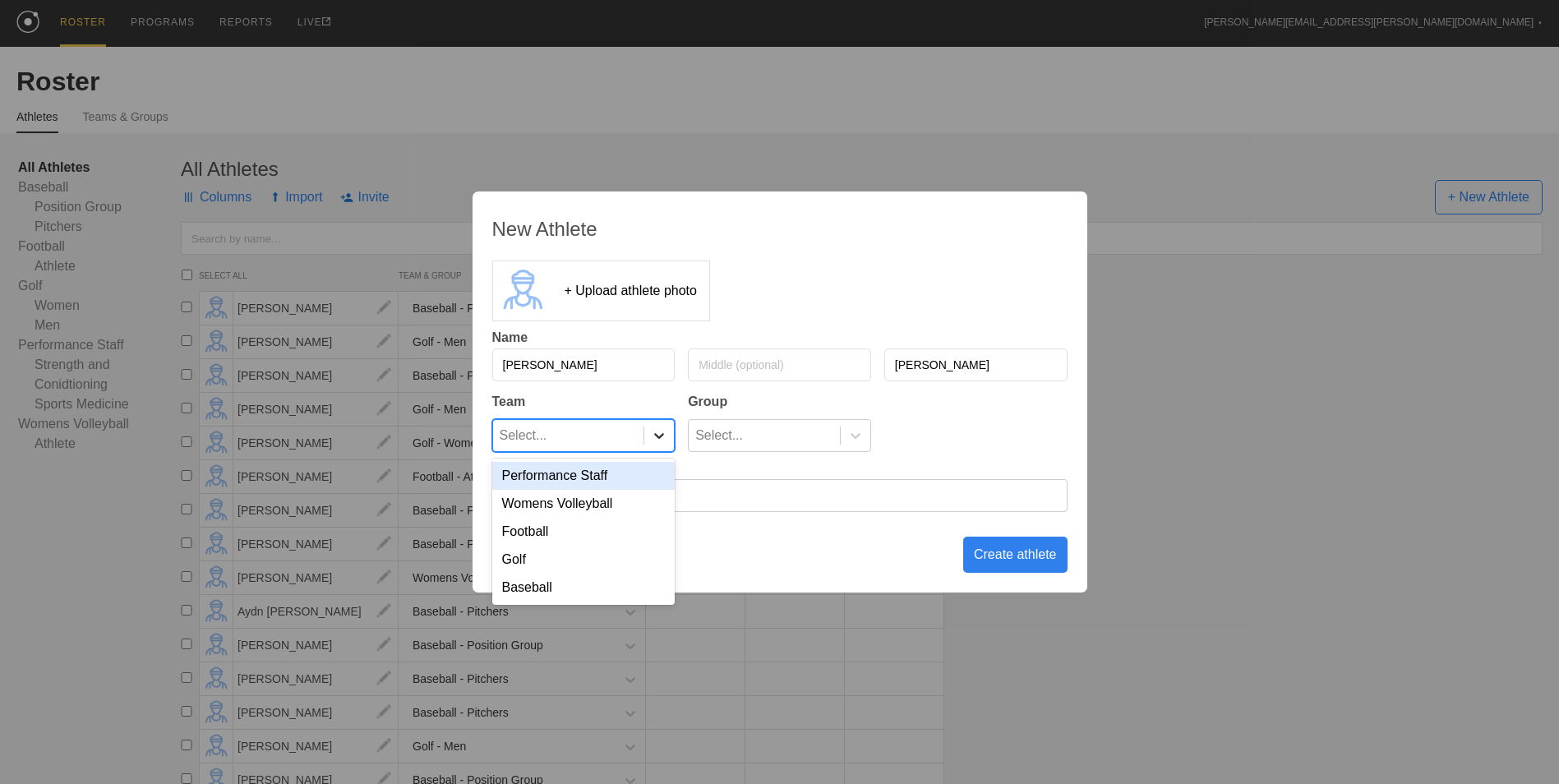
click at [657, 434] on icon at bounding box center [659, 435] width 16 height 16
click at [611, 581] on div "Baseball" at bounding box center [583, 587] width 183 height 28
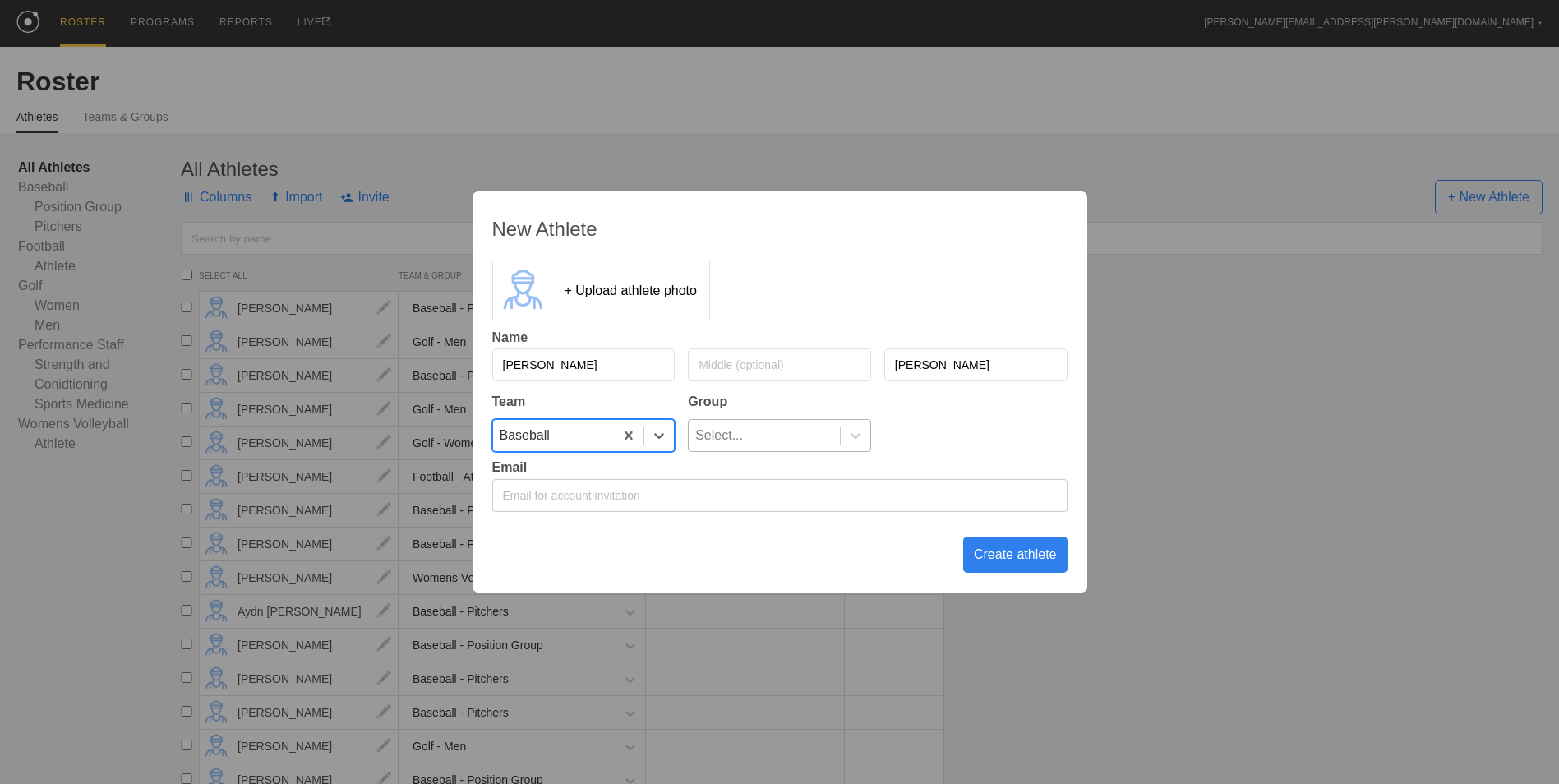
click at [767, 434] on div "Select..." at bounding box center [764, 435] width 151 height 31
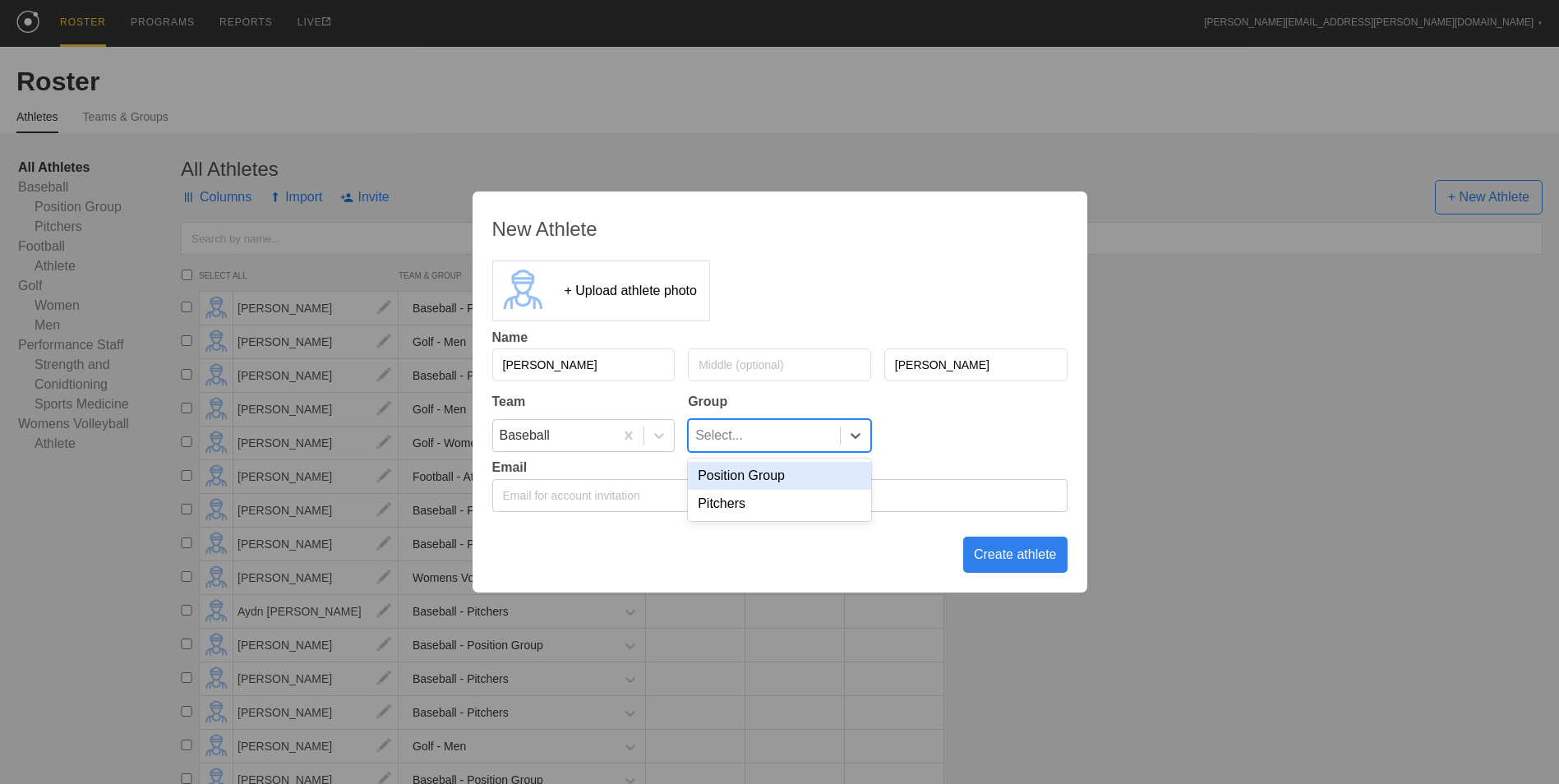
click at [744, 475] on div "Position Group" at bounding box center [779, 475] width 183 height 28
click at [984, 550] on div "Create athlete" at bounding box center [1015, 554] width 104 height 36
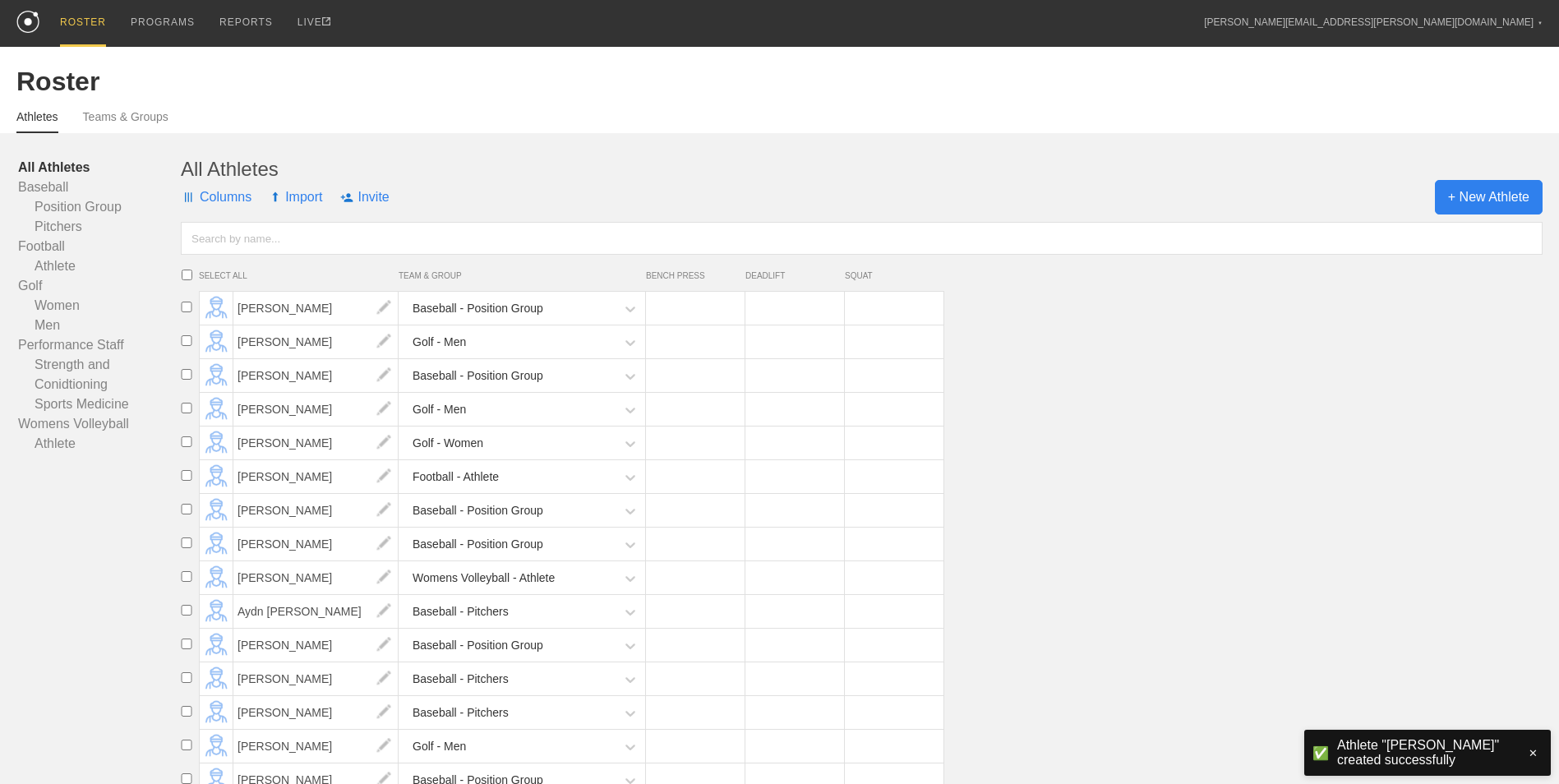
click at [1462, 205] on span "+ New Athlete" at bounding box center [1488, 197] width 107 height 34
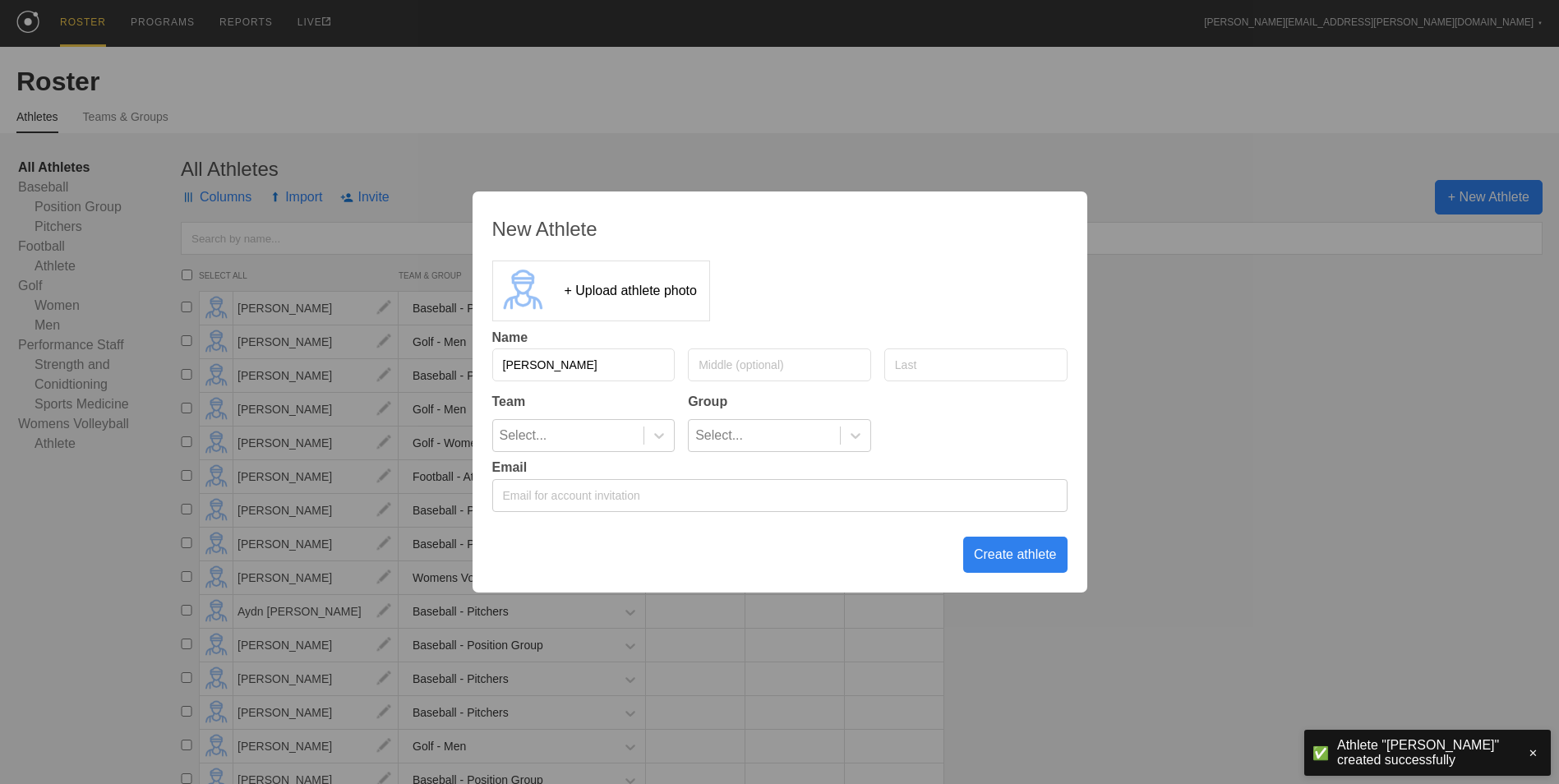
type input "[PERSON_NAME]"
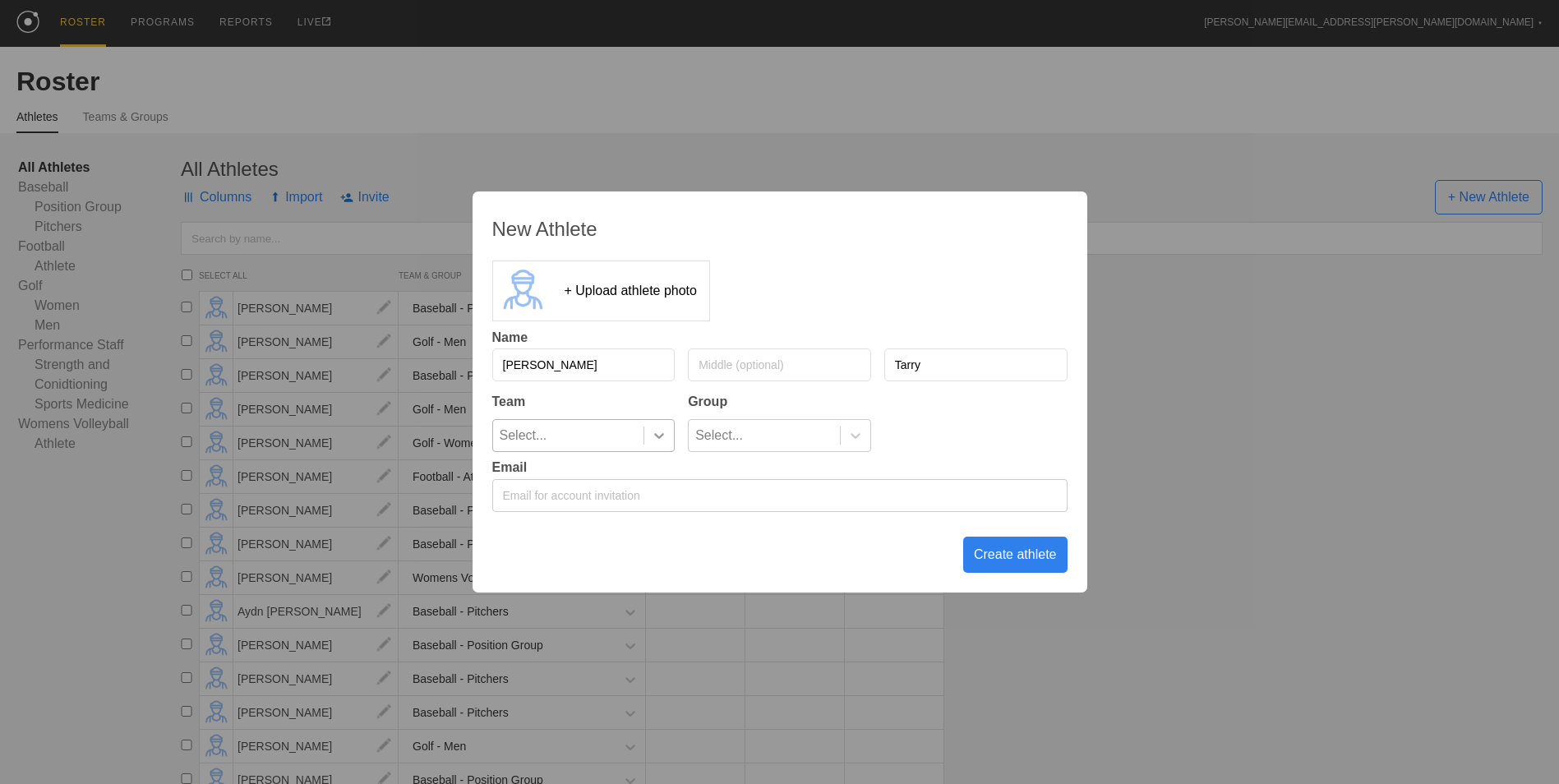
type input "Tarry"
click at [653, 444] on icon at bounding box center [659, 435] width 16 height 16
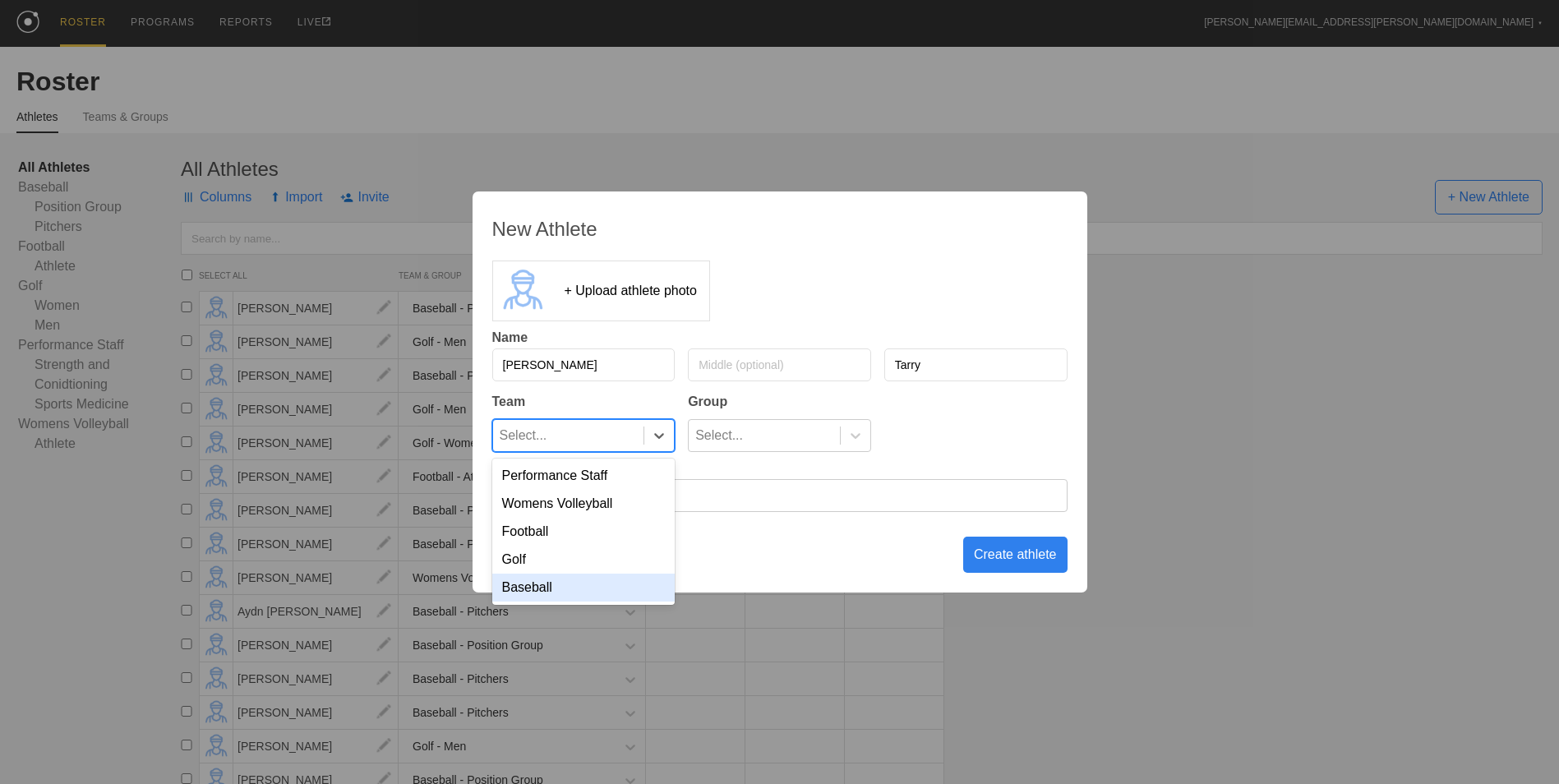
drag, startPoint x: 621, startPoint y: 587, endPoint x: 648, endPoint y: 569, distance: 32.4
click at [622, 587] on div "Baseball" at bounding box center [583, 587] width 183 height 28
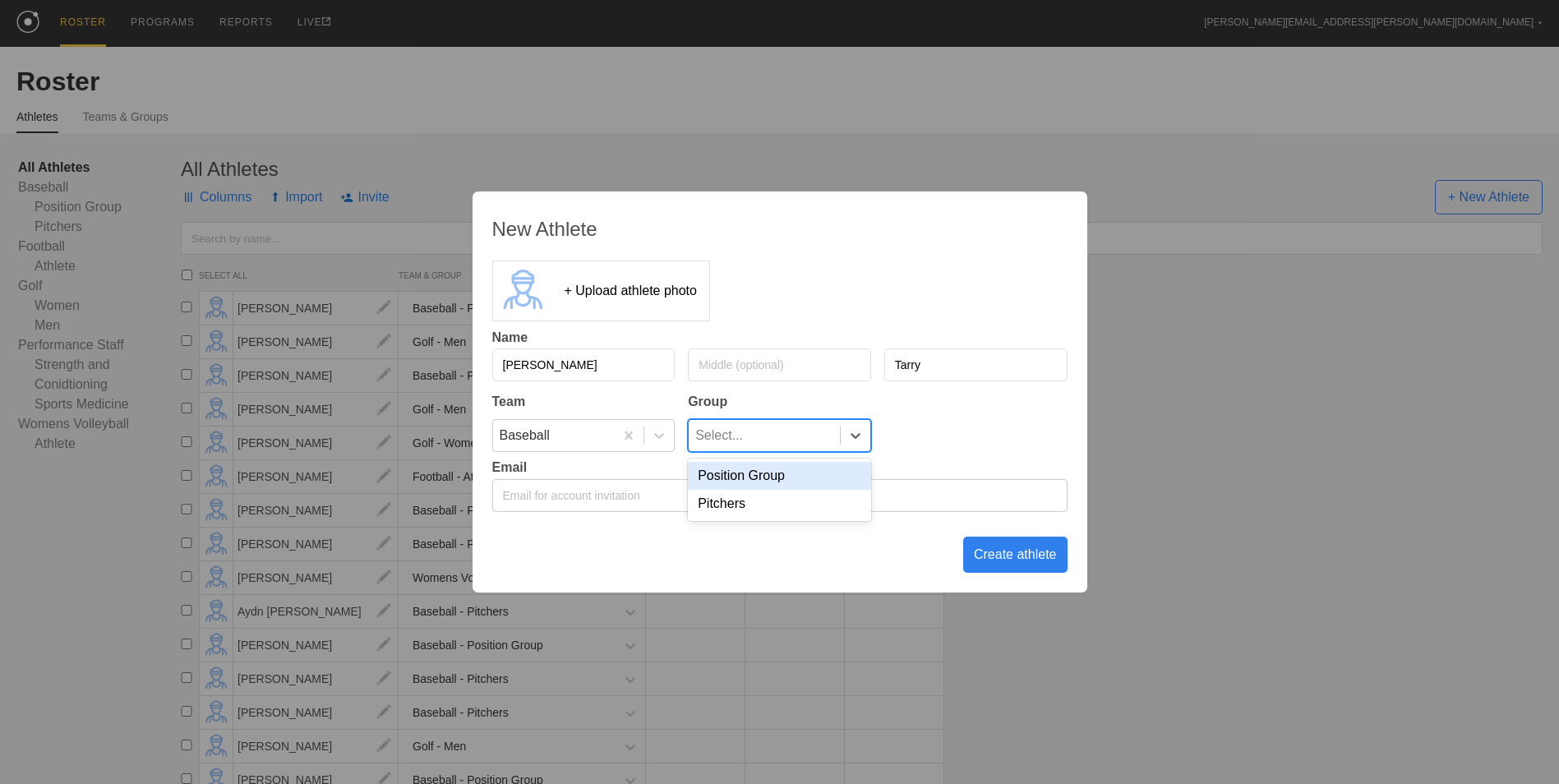
click at [777, 431] on div "Select..." at bounding box center [764, 435] width 151 height 31
click at [755, 499] on div "Pitchers" at bounding box center [779, 504] width 183 height 28
click at [1028, 554] on div "Create athlete" at bounding box center [1015, 554] width 104 height 36
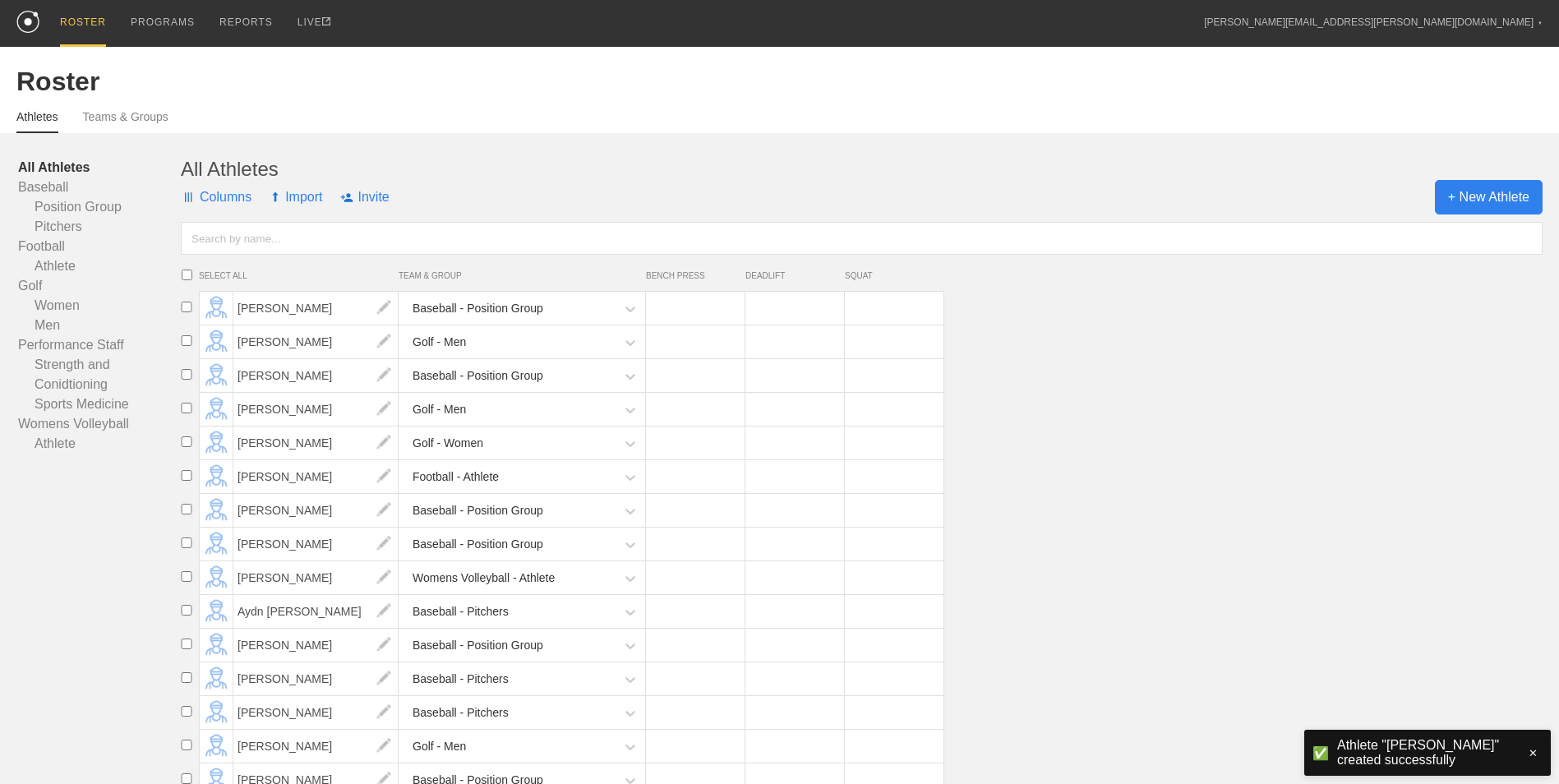
click at [1494, 205] on span "+ New Athlete" at bounding box center [1488, 197] width 107 height 34
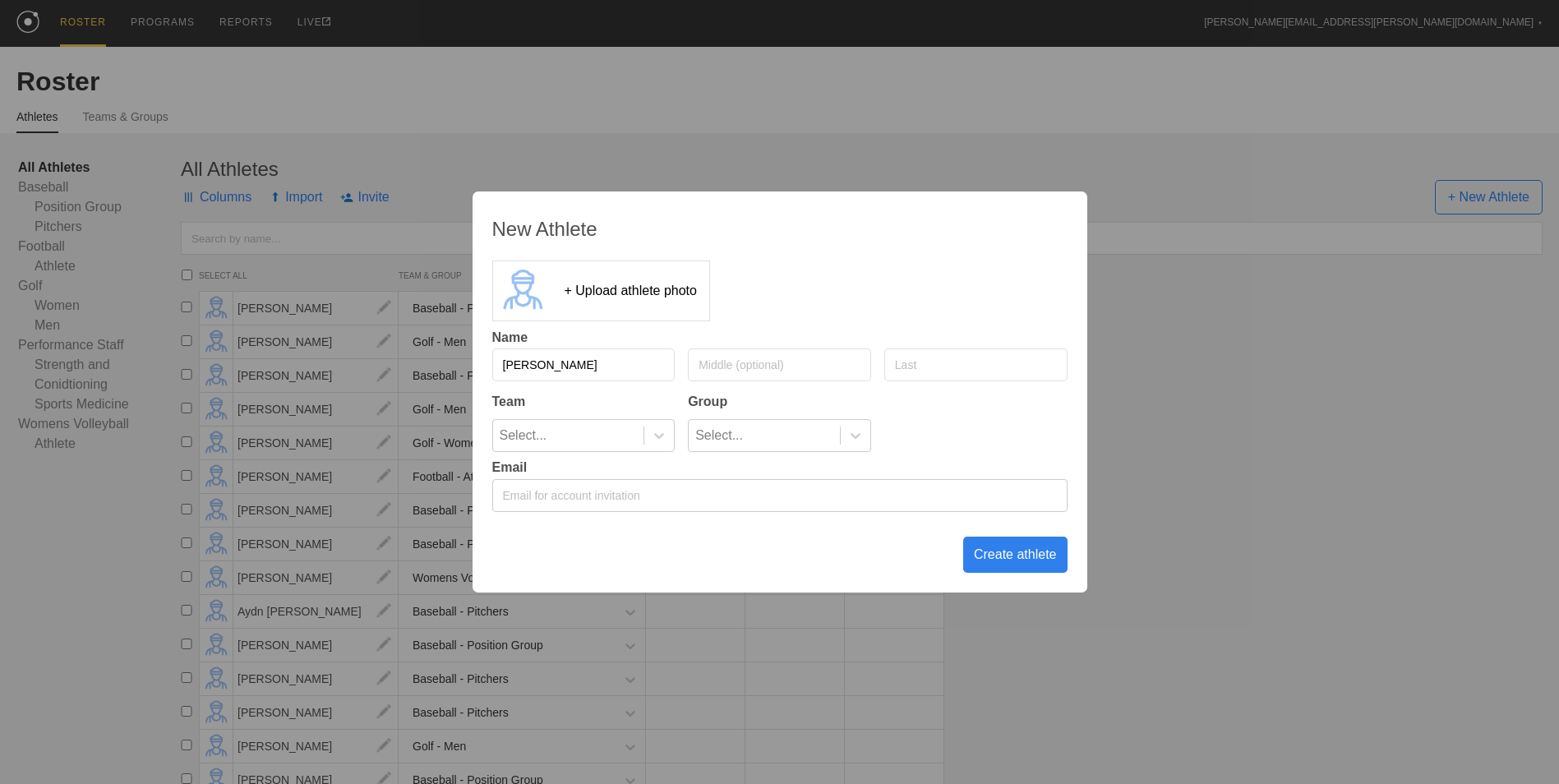
type input "[PERSON_NAME]"
click at [655, 432] on icon at bounding box center [659, 435] width 16 height 16
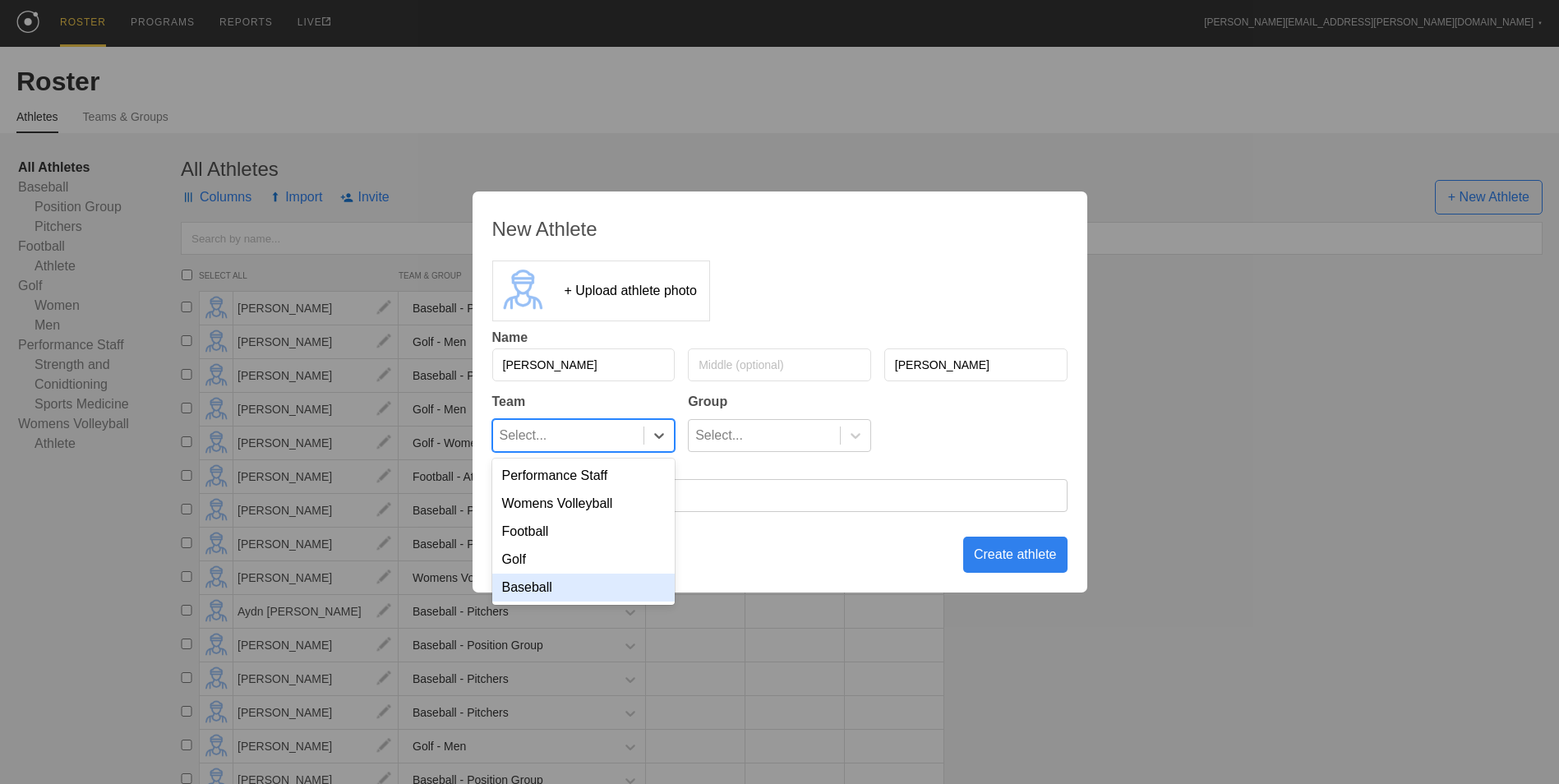
click at [605, 589] on div "Baseball" at bounding box center [583, 587] width 183 height 28
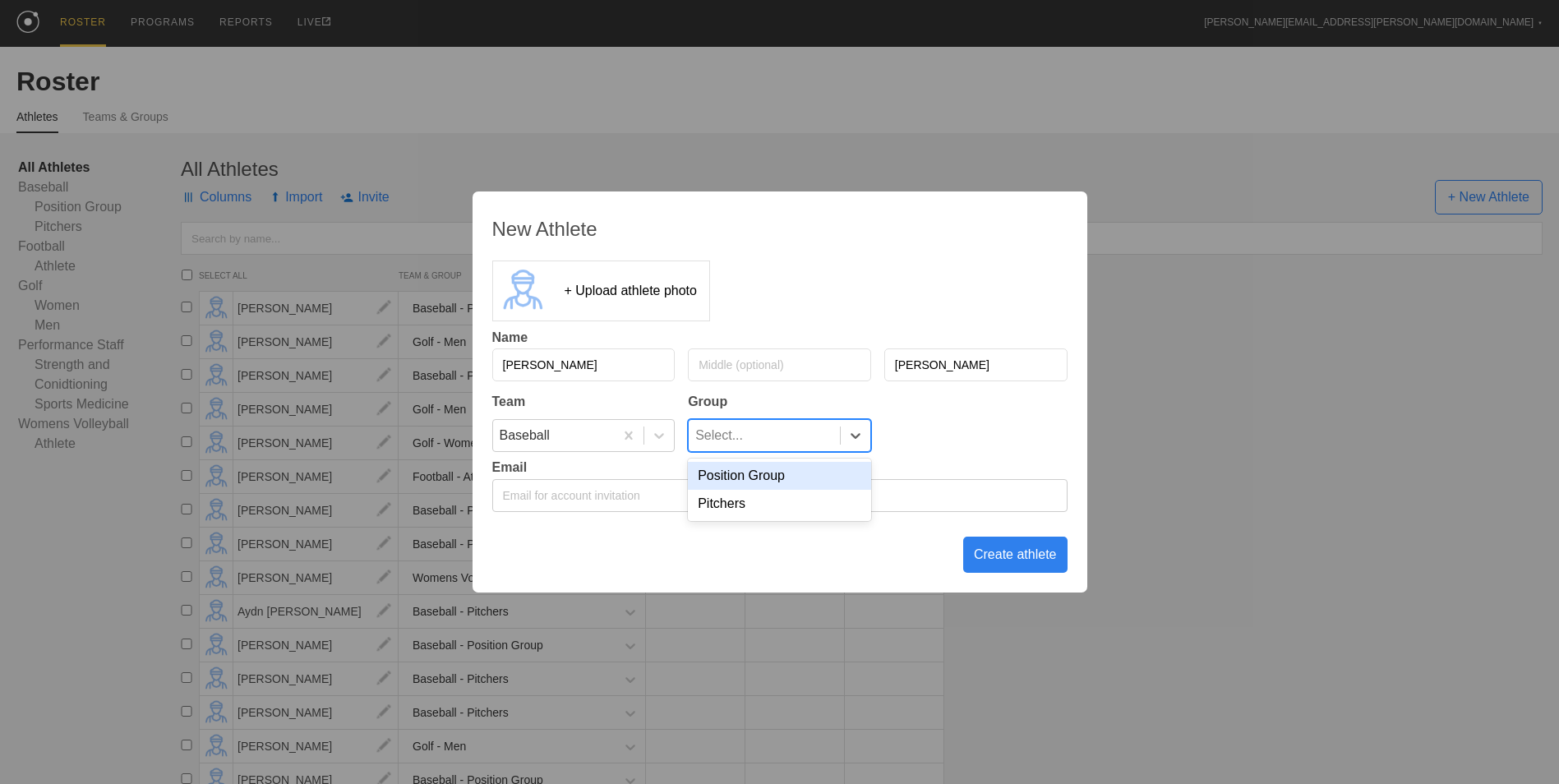
click at [785, 428] on div "Select..." at bounding box center [764, 435] width 151 height 31
click at [747, 508] on div "Pitchers" at bounding box center [779, 504] width 183 height 28
click at [994, 566] on div "Create athlete" at bounding box center [1015, 554] width 104 height 36
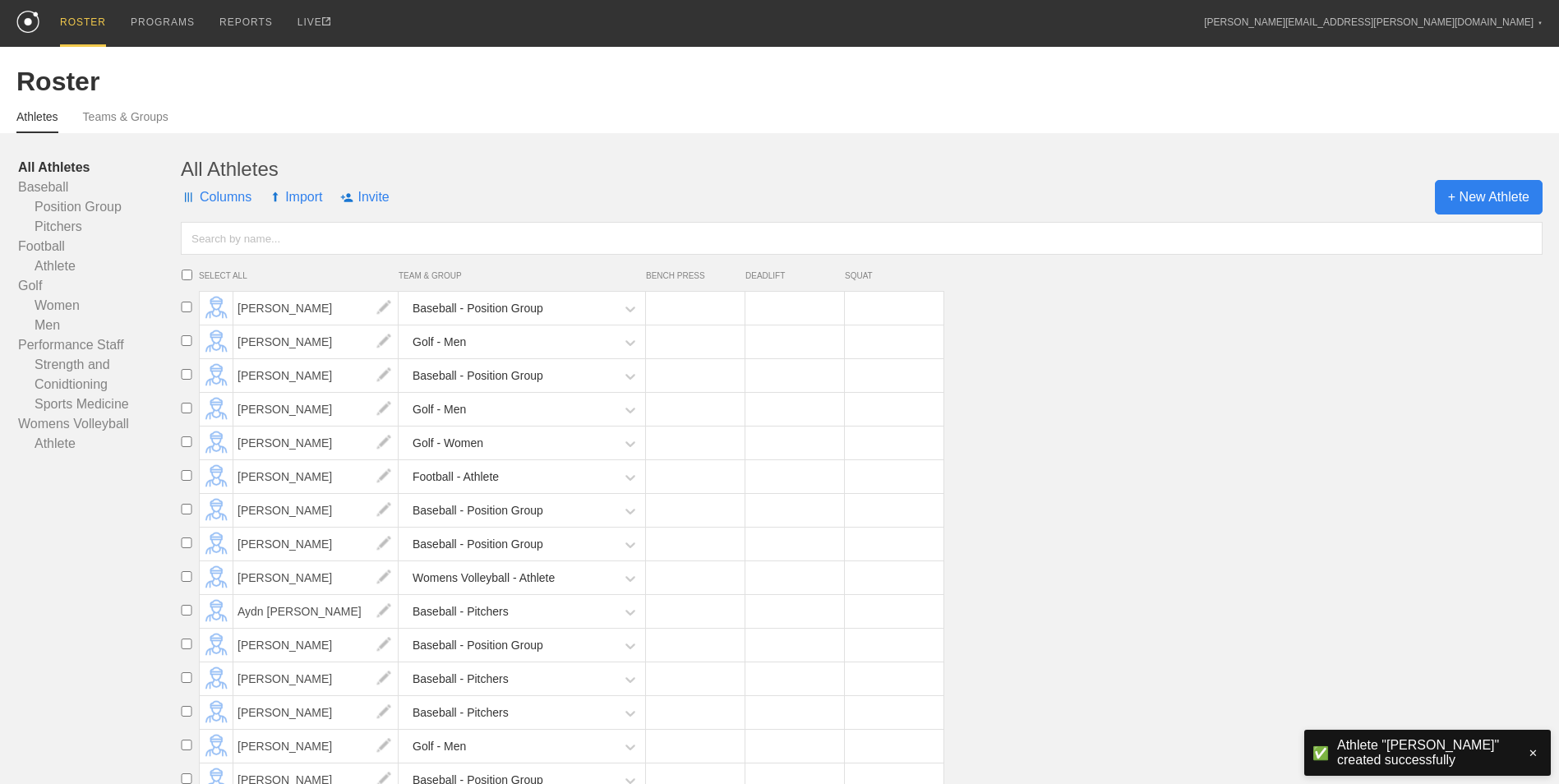
click at [1457, 196] on span "+ New Athlete" at bounding box center [1488, 197] width 107 height 34
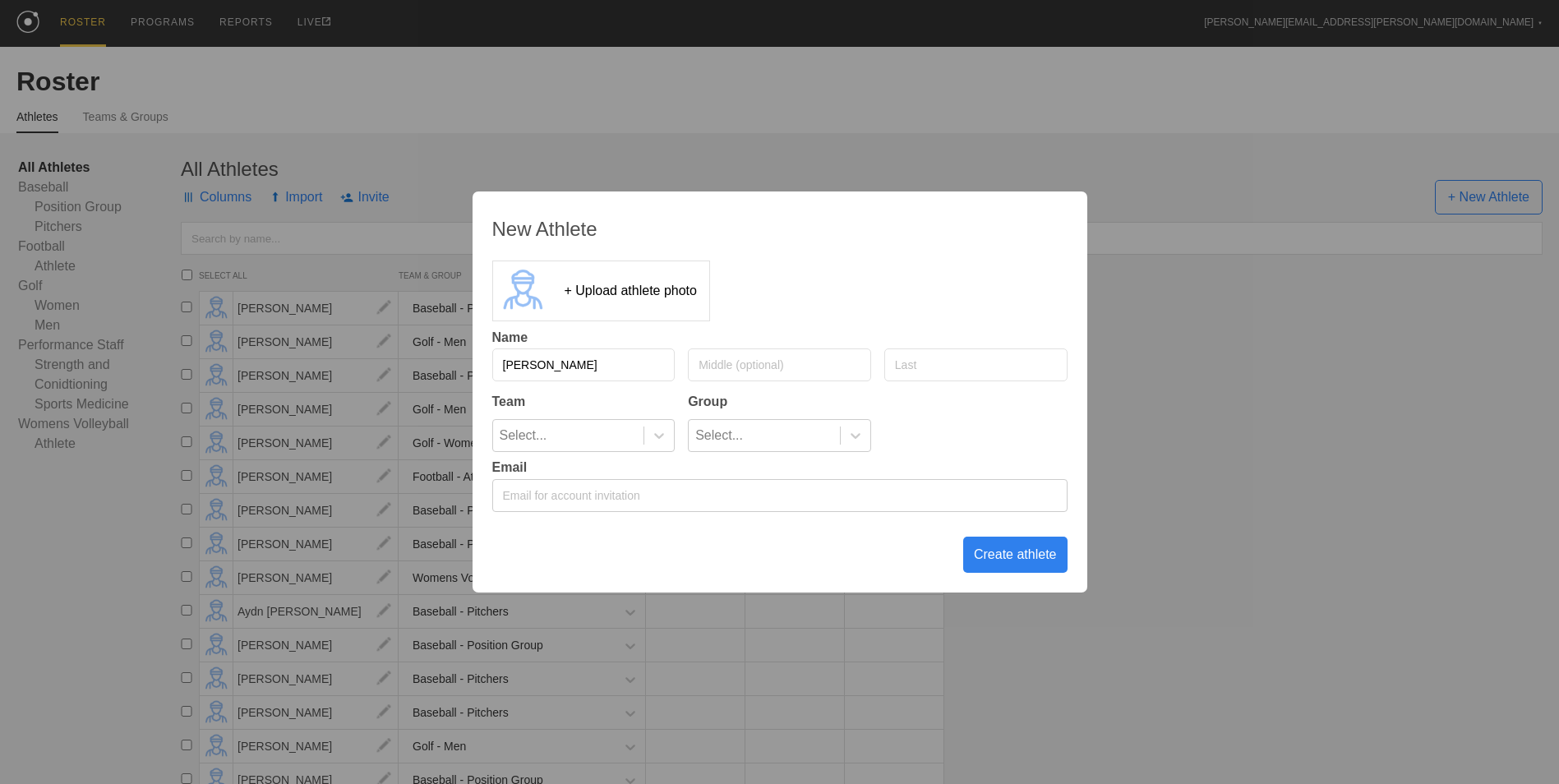
type input "[PERSON_NAME]"
click at [660, 432] on icon at bounding box center [659, 435] width 16 height 16
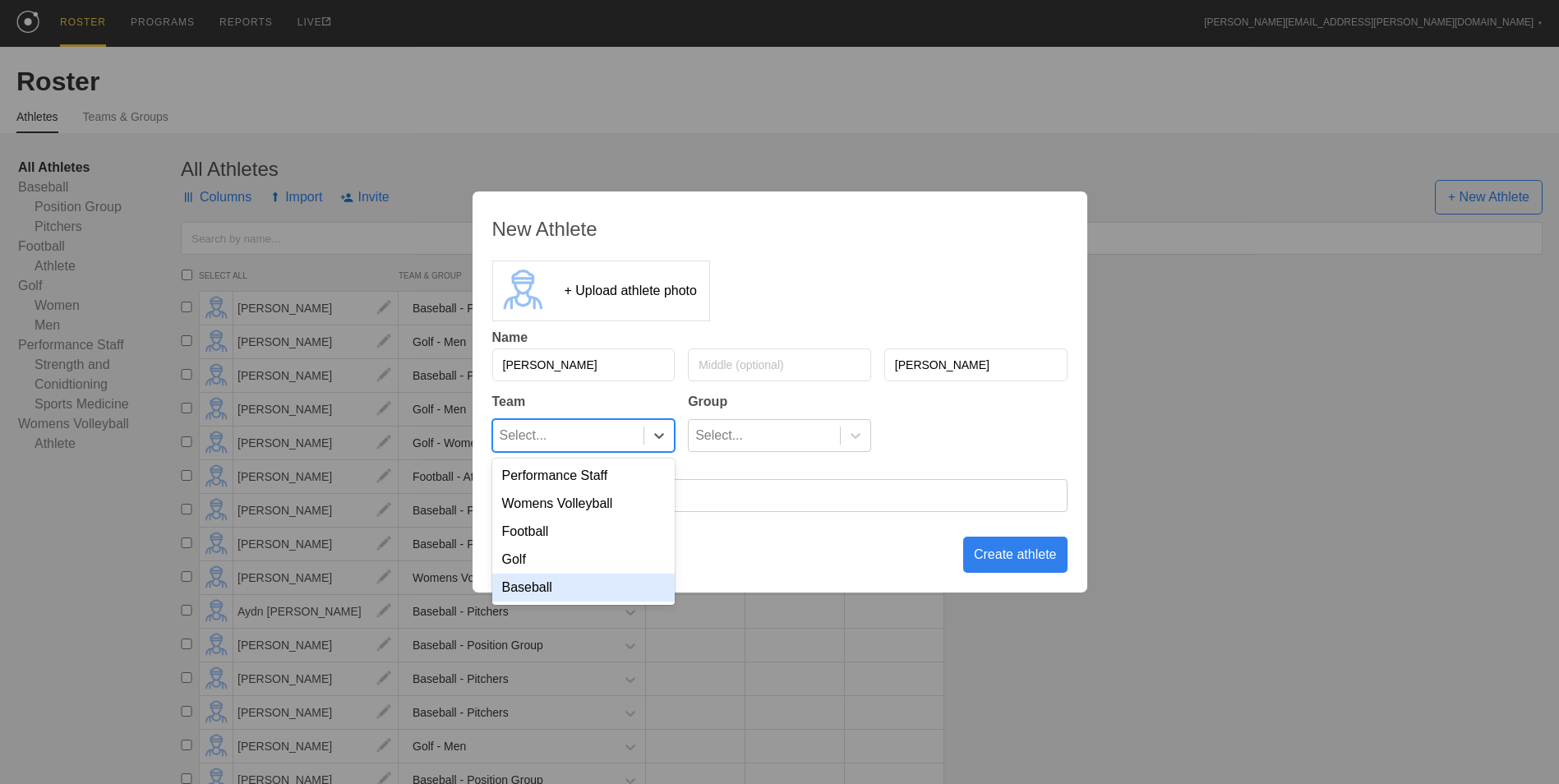
click at [619, 582] on div "Baseball" at bounding box center [583, 587] width 183 height 28
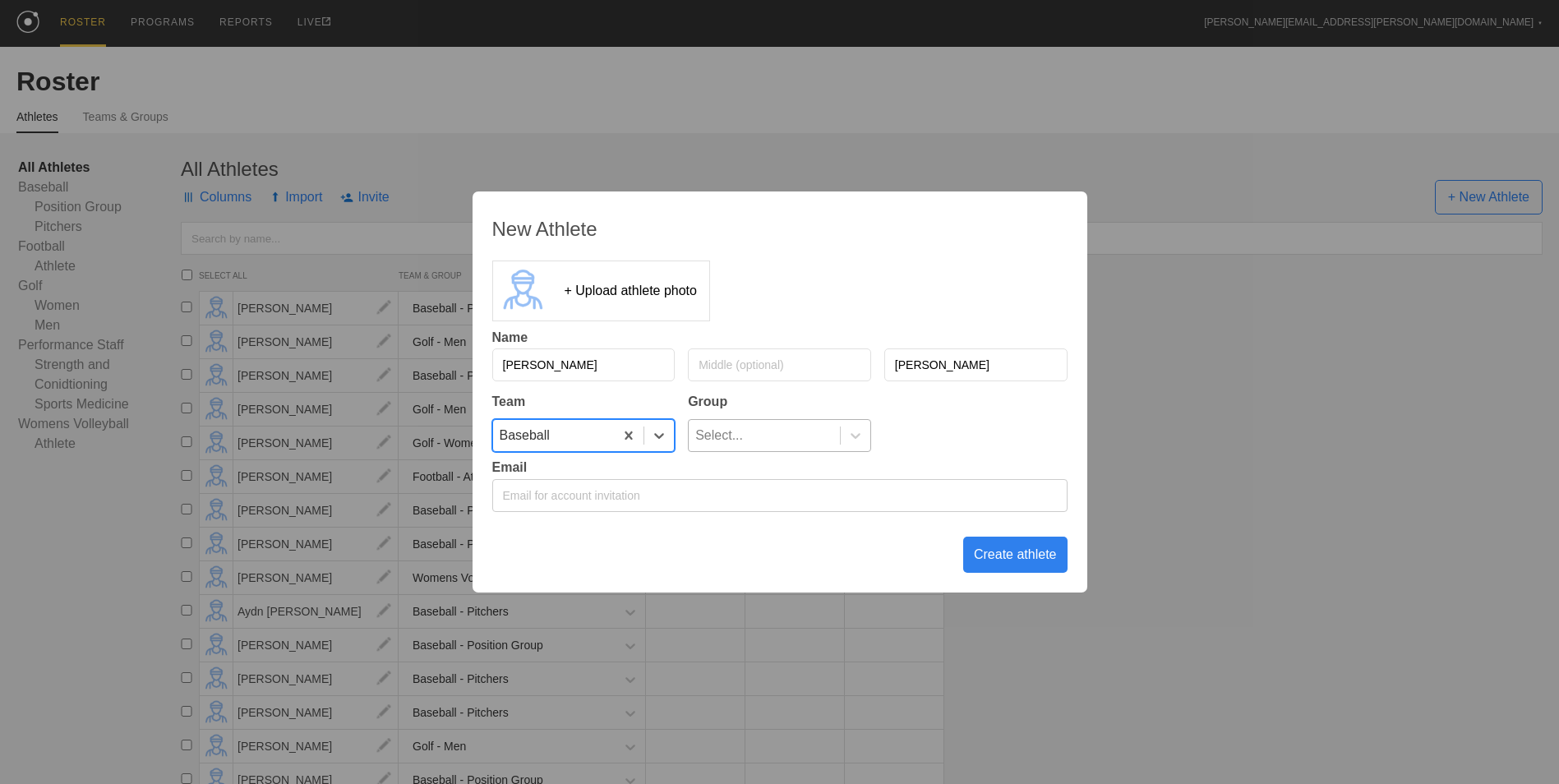
click at [840, 422] on div at bounding box center [855, 435] width 30 height 31
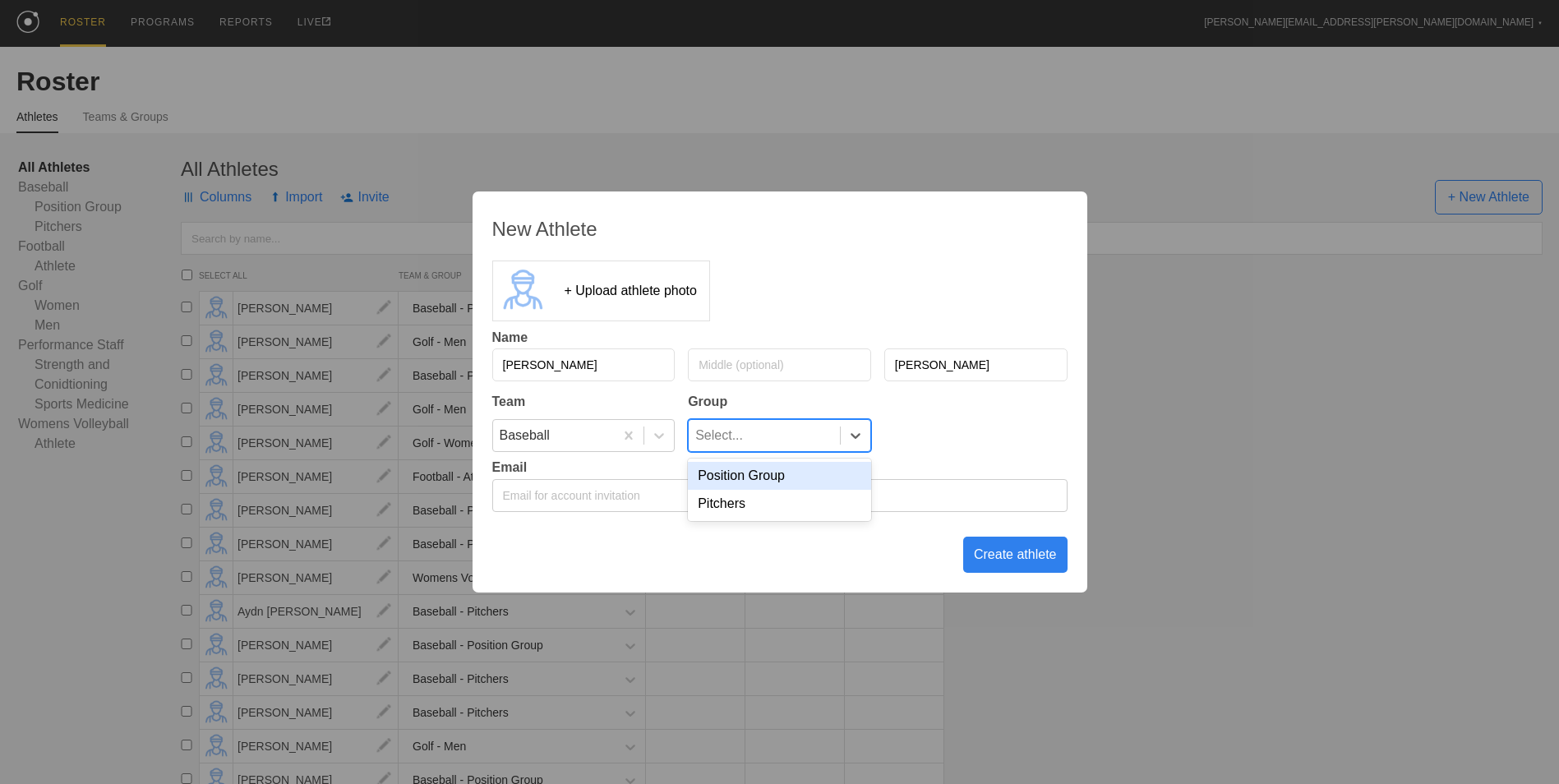
click at [780, 479] on div "Position Group" at bounding box center [779, 475] width 183 height 28
click at [1004, 555] on div "Create athlete" at bounding box center [1015, 554] width 104 height 36
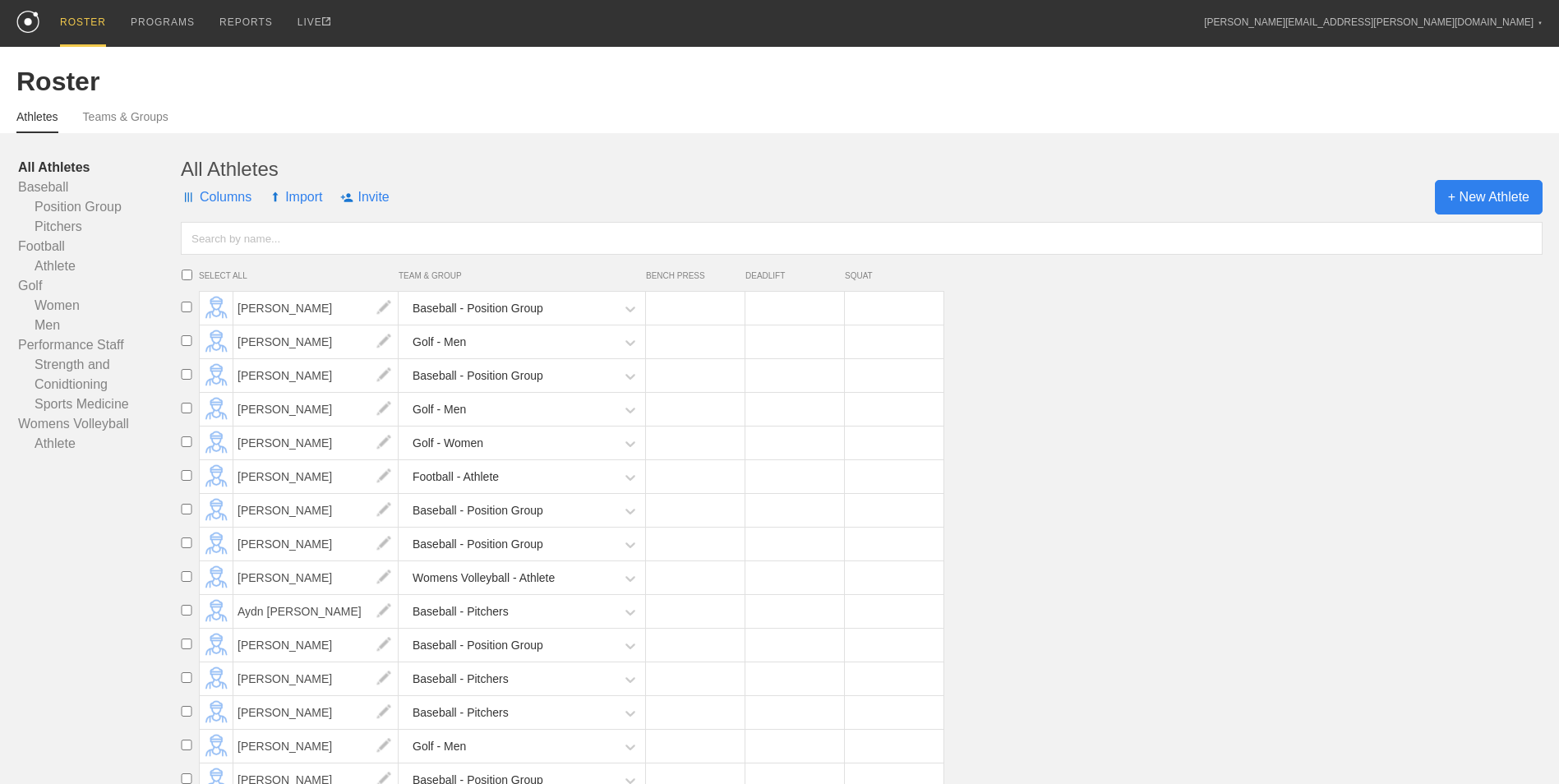
click at [1470, 187] on span "+ New Athlete" at bounding box center [1488, 197] width 107 height 34
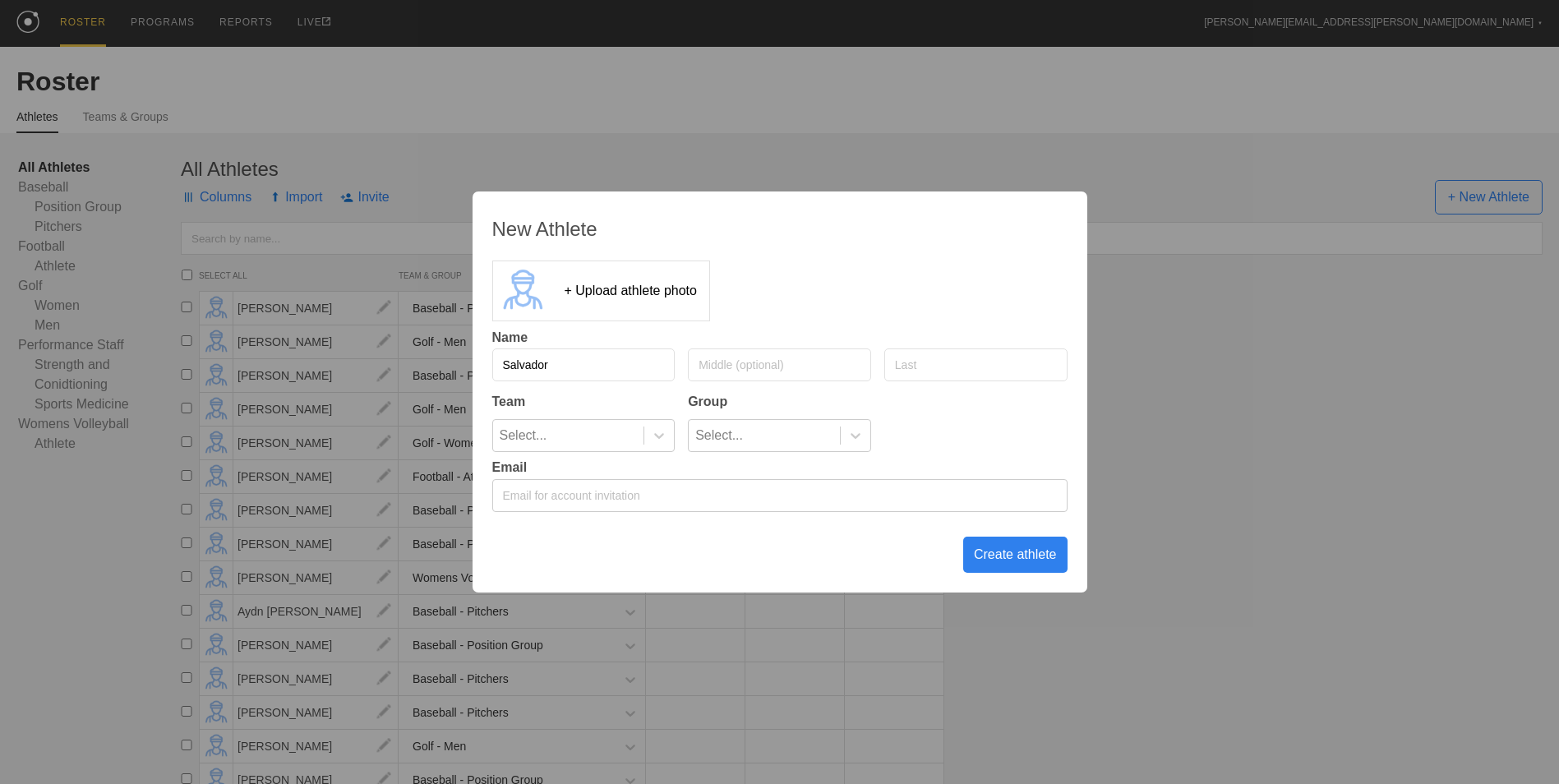
type input "Salvador"
type input "[PERSON_NAME]"
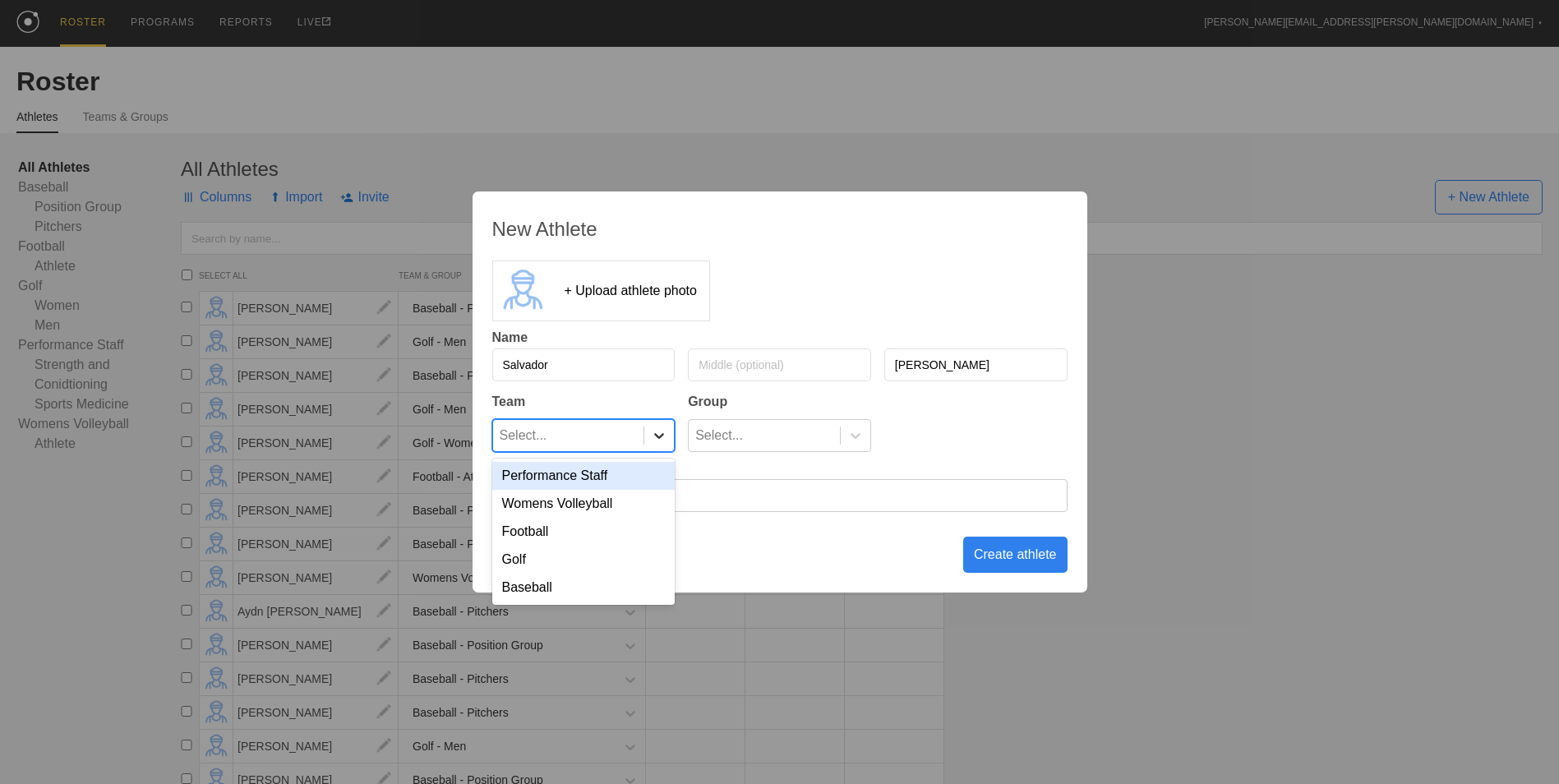
click at [659, 439] on icon at bounding box center [659, 435] width 16 height 16
click at [635, 588] on div "Baseball" at bounding box center [583, 587] width 183 height 28
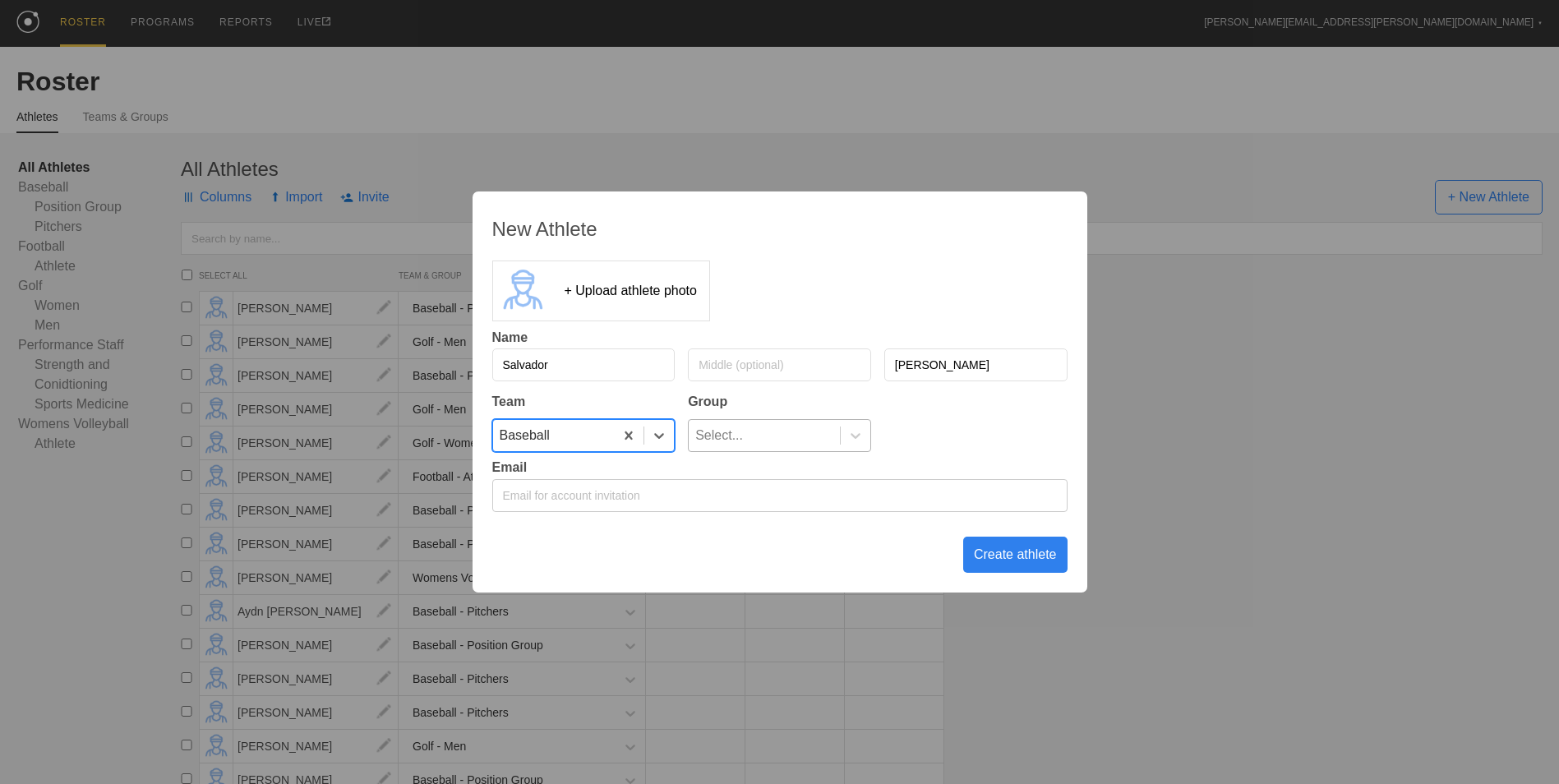
click at [778, 428] on div "Select..." at bounding box center [764, 435] width 151 height 31
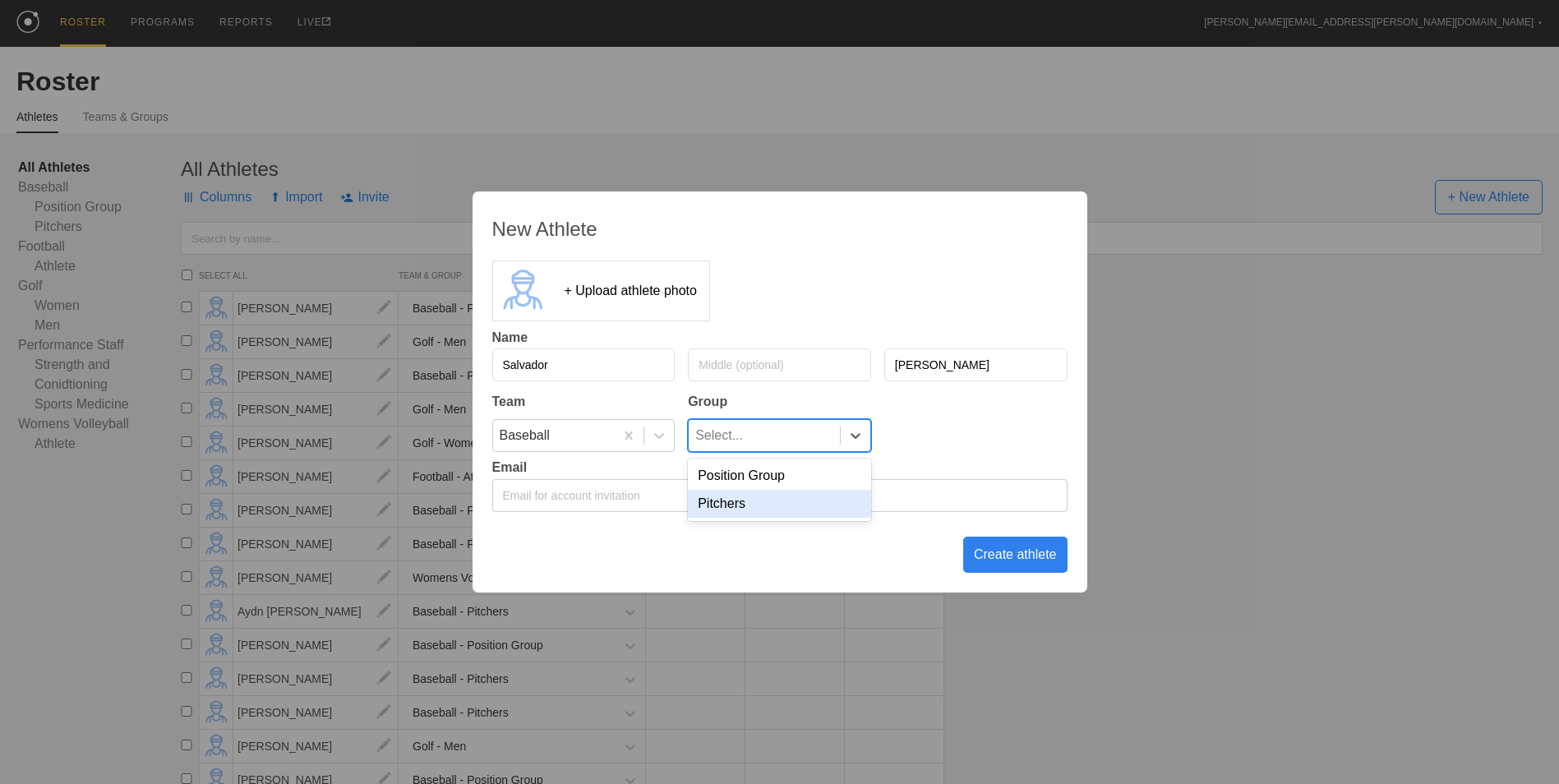
click at [788, 501] on div "Pitchers" at bounding box center [779, 504] width 183 height 28
click at [997, 560] on div "Create athlete" at bounding box center [1015, 554] width 104 height 36
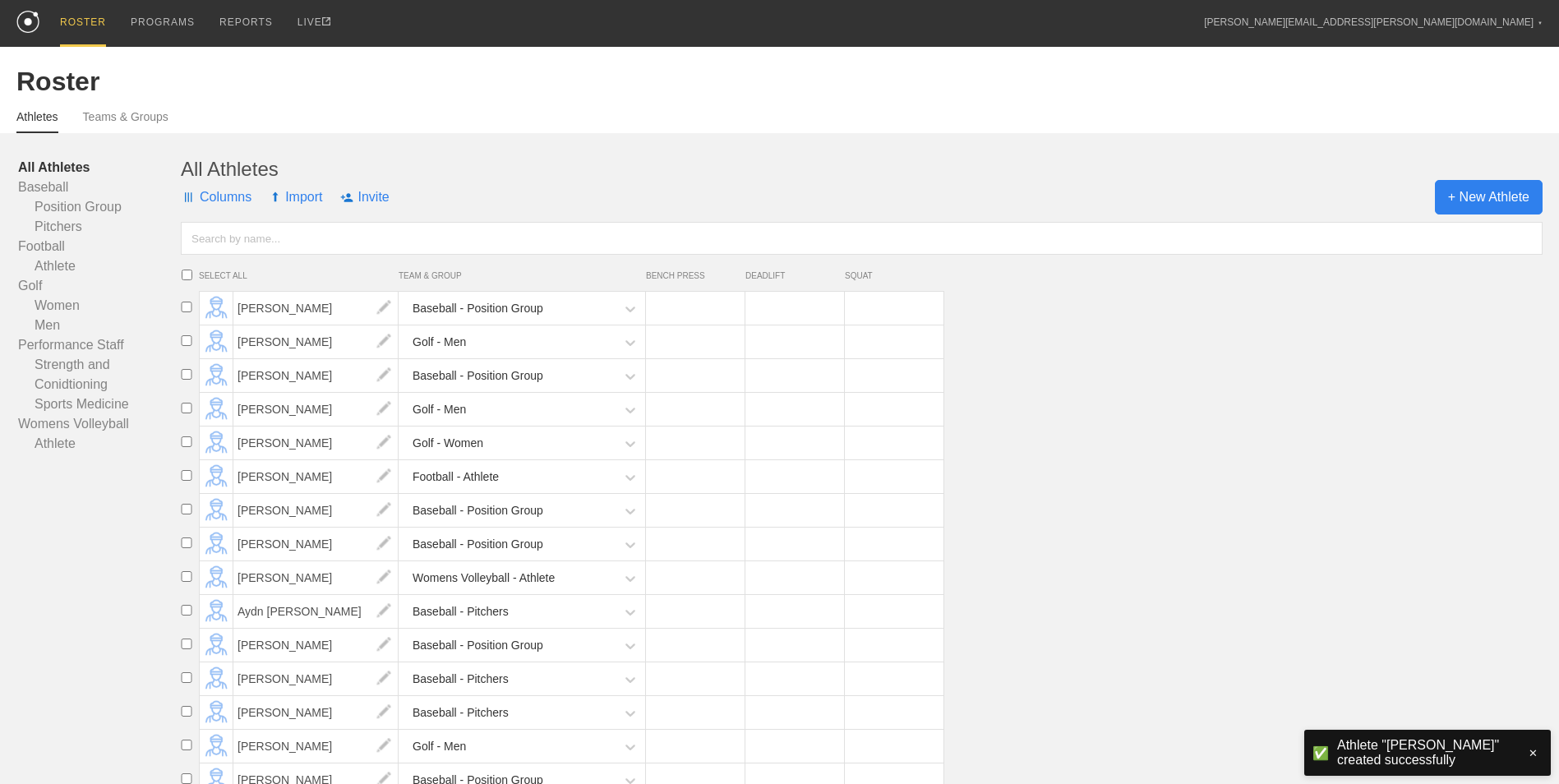
click at [1486, 189] on span "+ New Athlete" at bounding box center [1488, 197] width 107 height 34
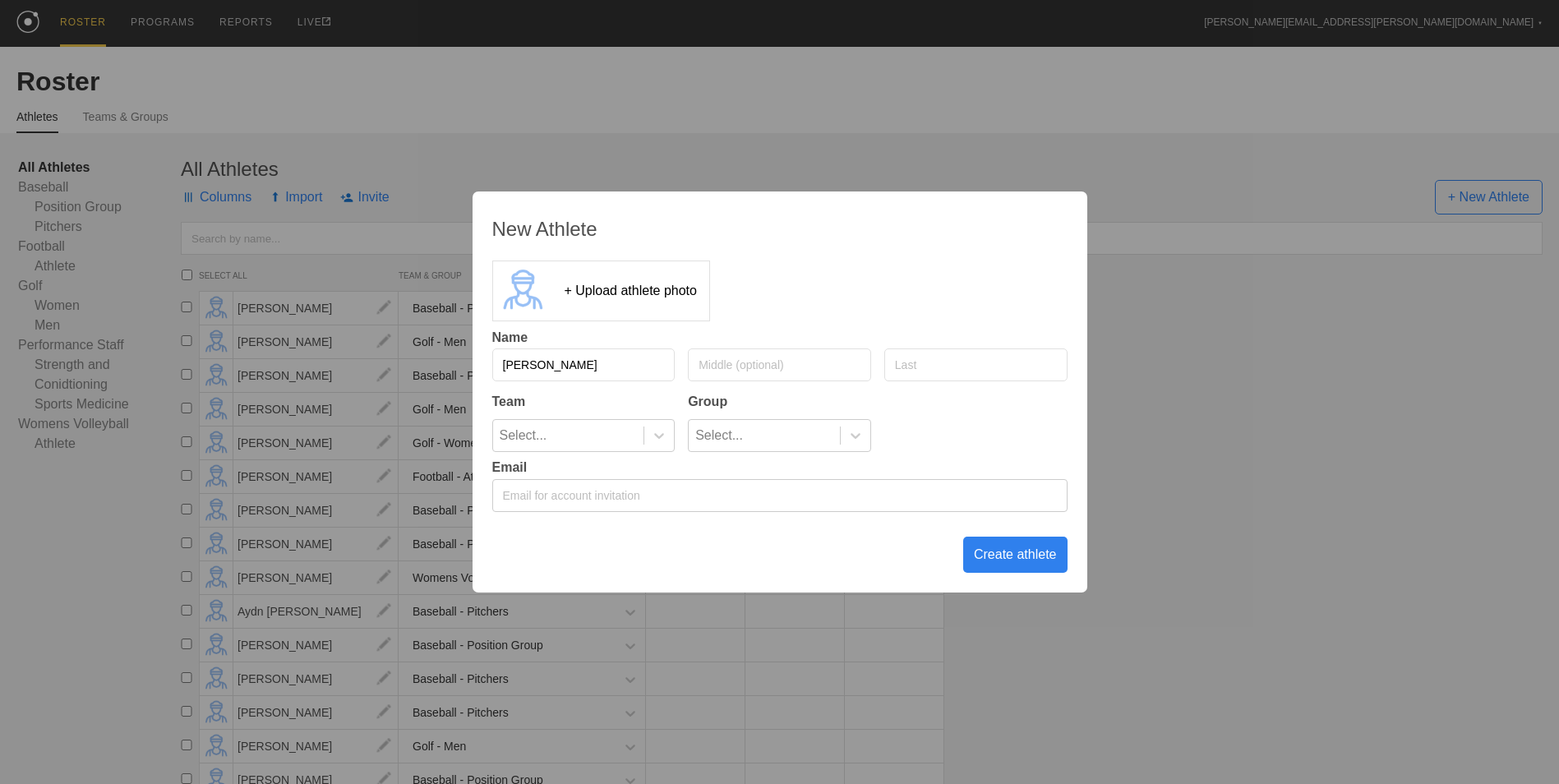
type input "[PERSON_NAME]"
type input "Alles"
click at [656, 431] on icon at bounding box center [659, 435] width 16 height 16
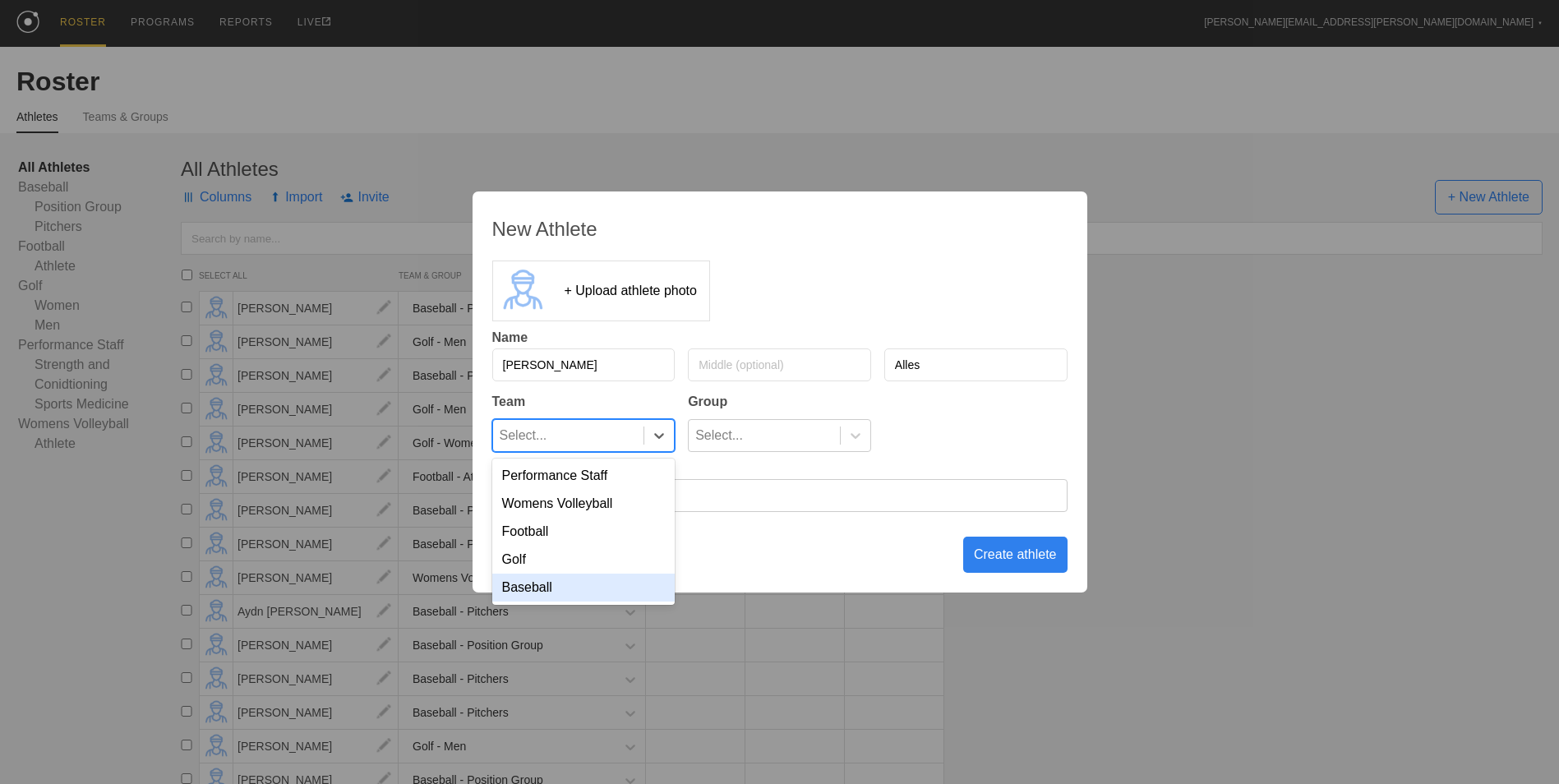
click at [591, 597] on div "Baseball" at bounding box center [583, 587] width 183 height 28
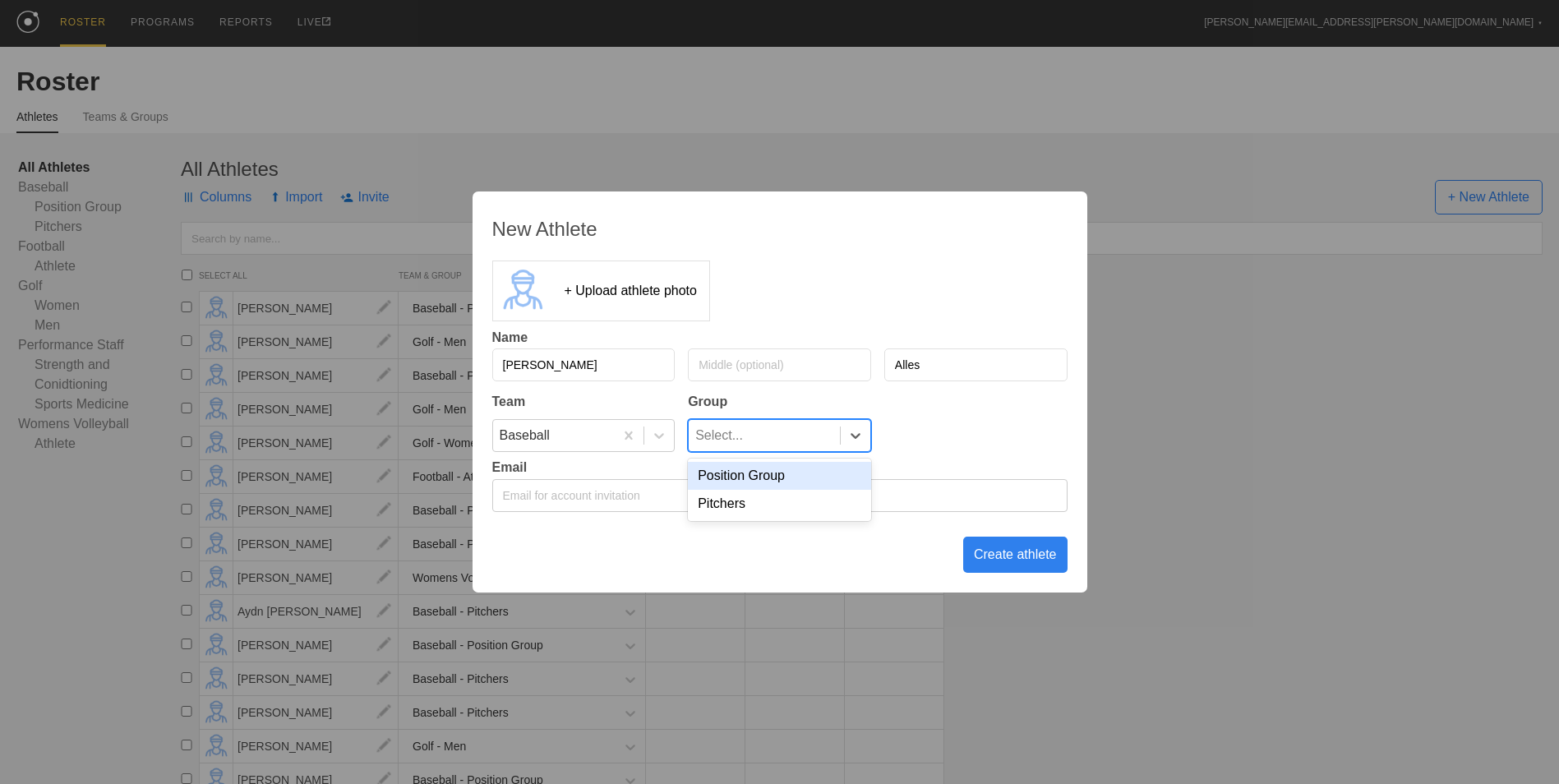
click at [765, 439] on div "Select..." at bounding box center [764, 435] width 151 height 31
click at [760, 474] on div "Position Group" at bounding box center [779, 475] width 183 height 28
click at [1011, 551] on div "Create athlete" at bounding box center [1015, 554] width 104 height 36
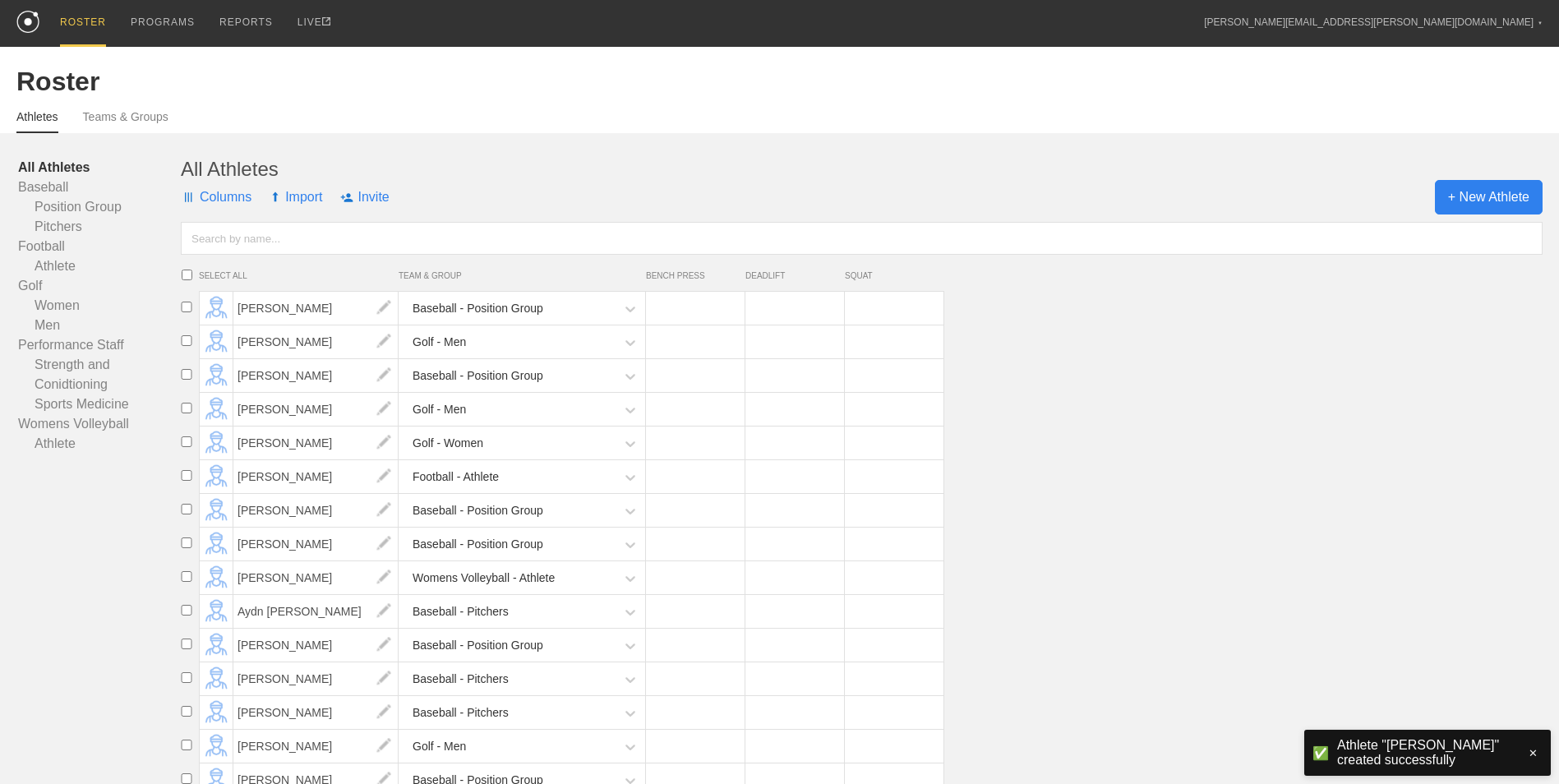
click at [1463, 198] on span "+ New Athlete" at bounding box center [1488, 197] width 107 height 34
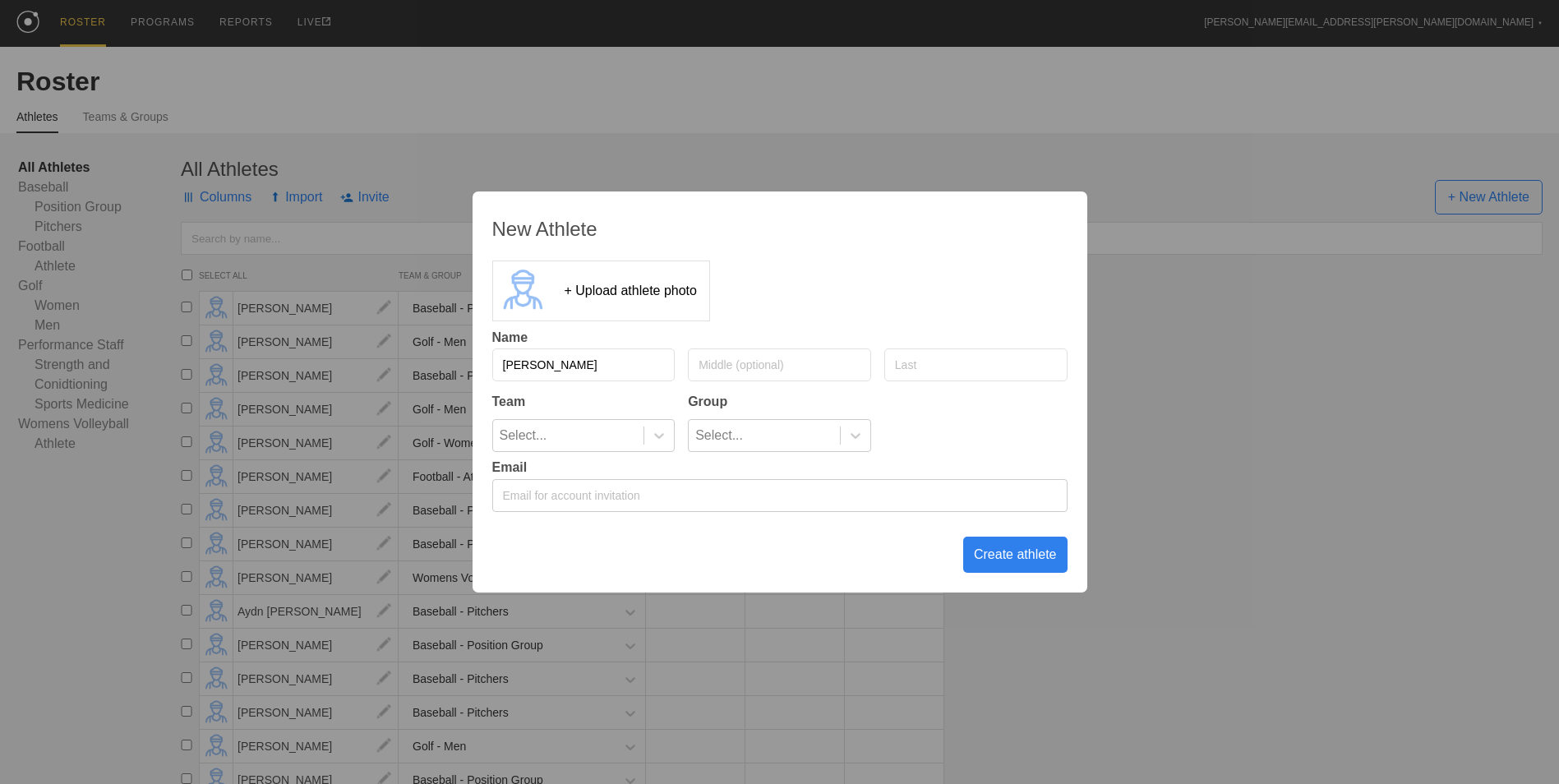
type input "[PERSON_NAME]"
type input "Justice"
click at [653, 436] on icon at bounding box center [659, 435] width 16 height 16
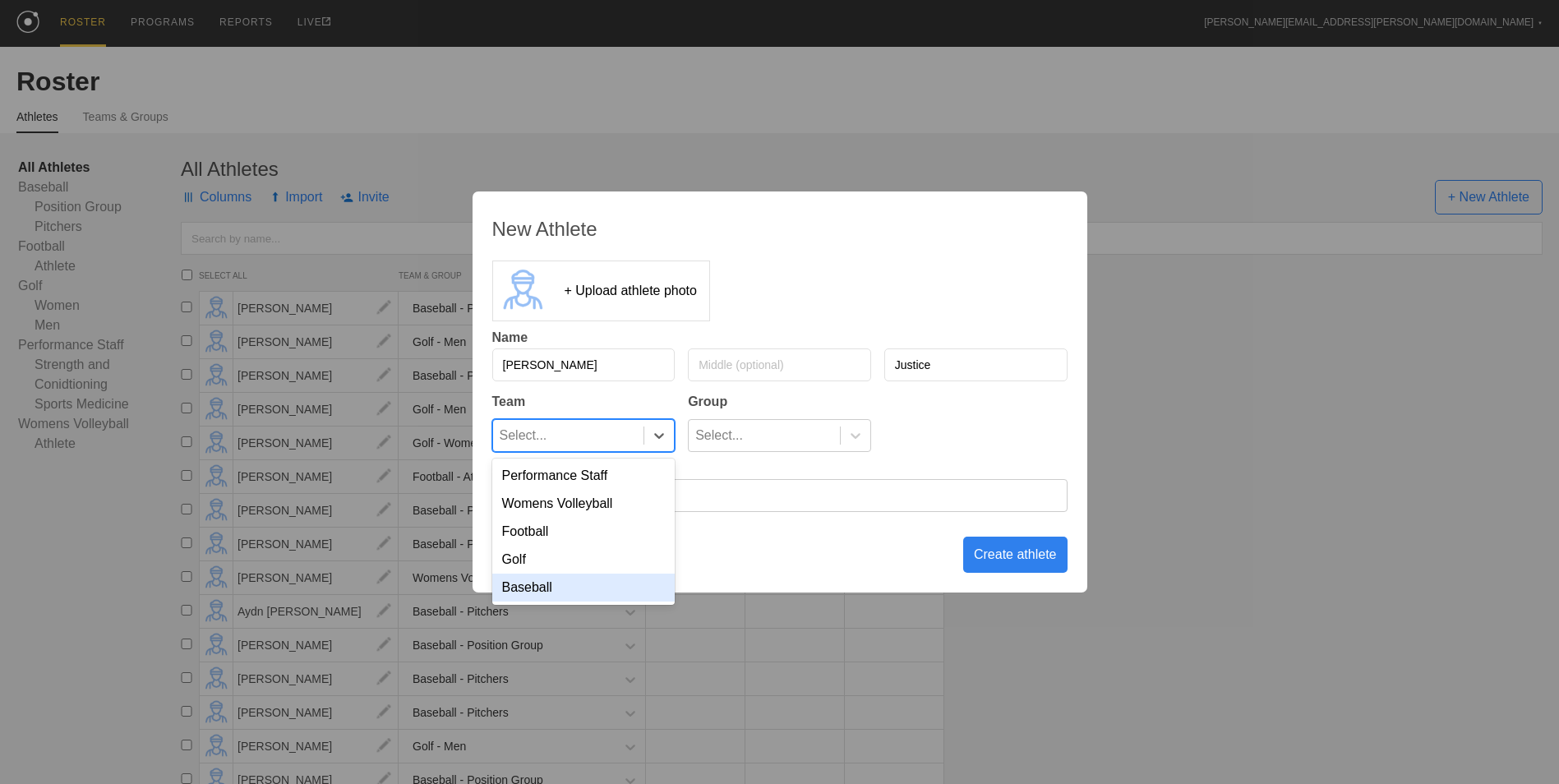
click at [620, 591] on div "Baseball" at bounding box center [583, 587] width 183 height 28
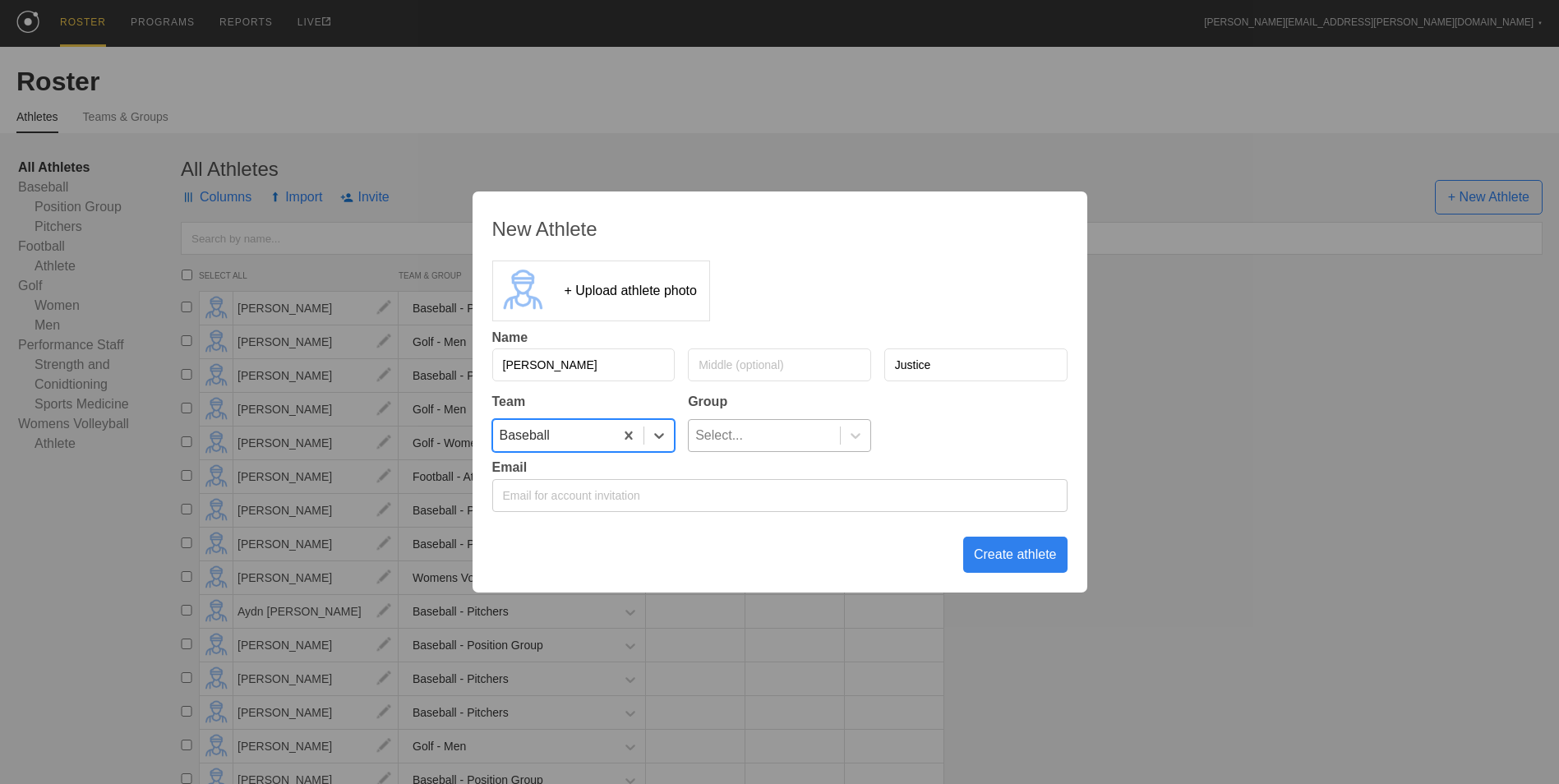
click at [742, 423] on div "Select..." at bounding box center [764, 435] width 151 height 31
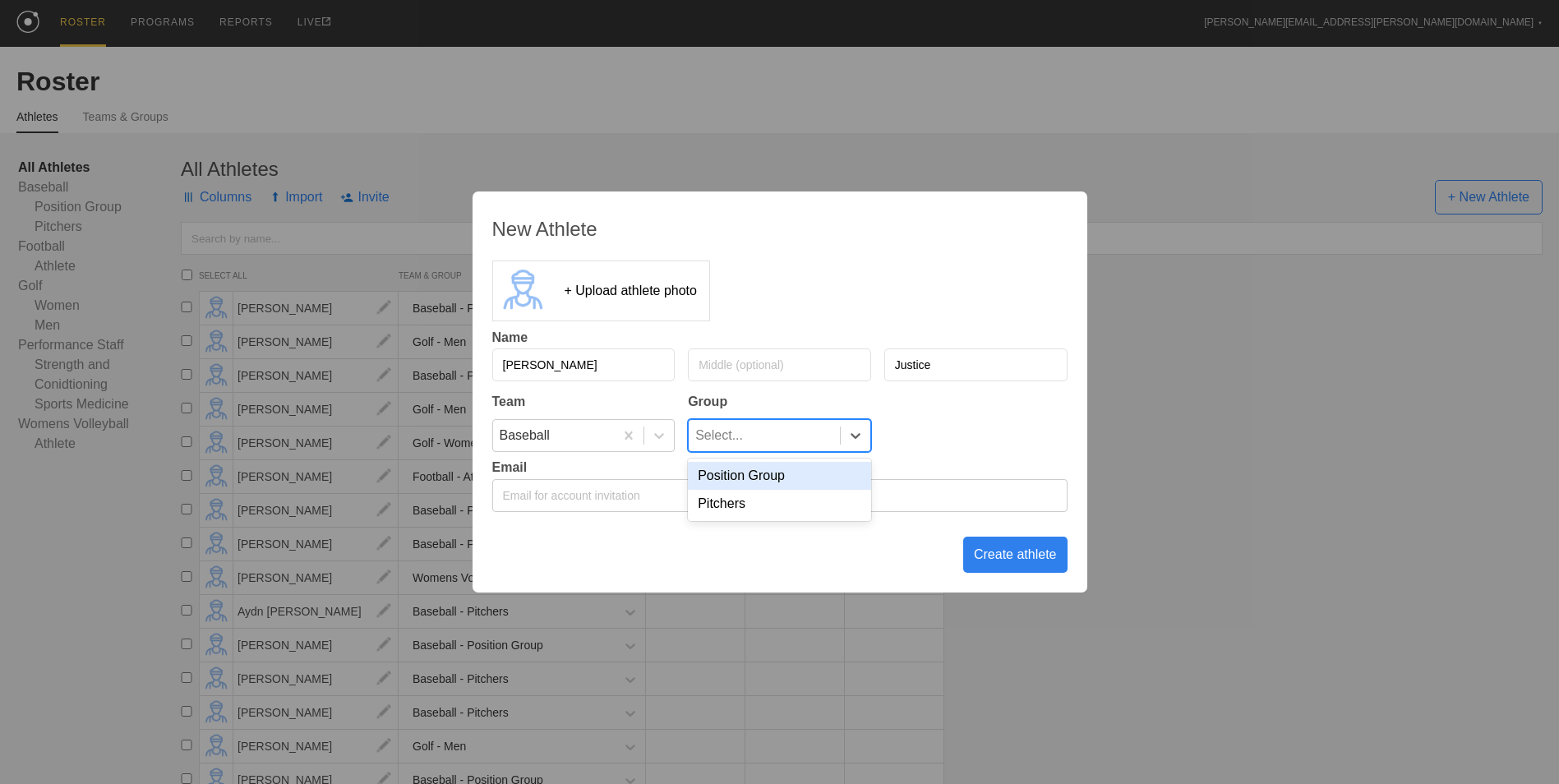
click at [740, 472] on div "Position Group" at bounding box center [779, 475] width 183 height 28
click at [1007, 548] on div "Create athlete" at bounding box center [1015, 554] width 104 height 36
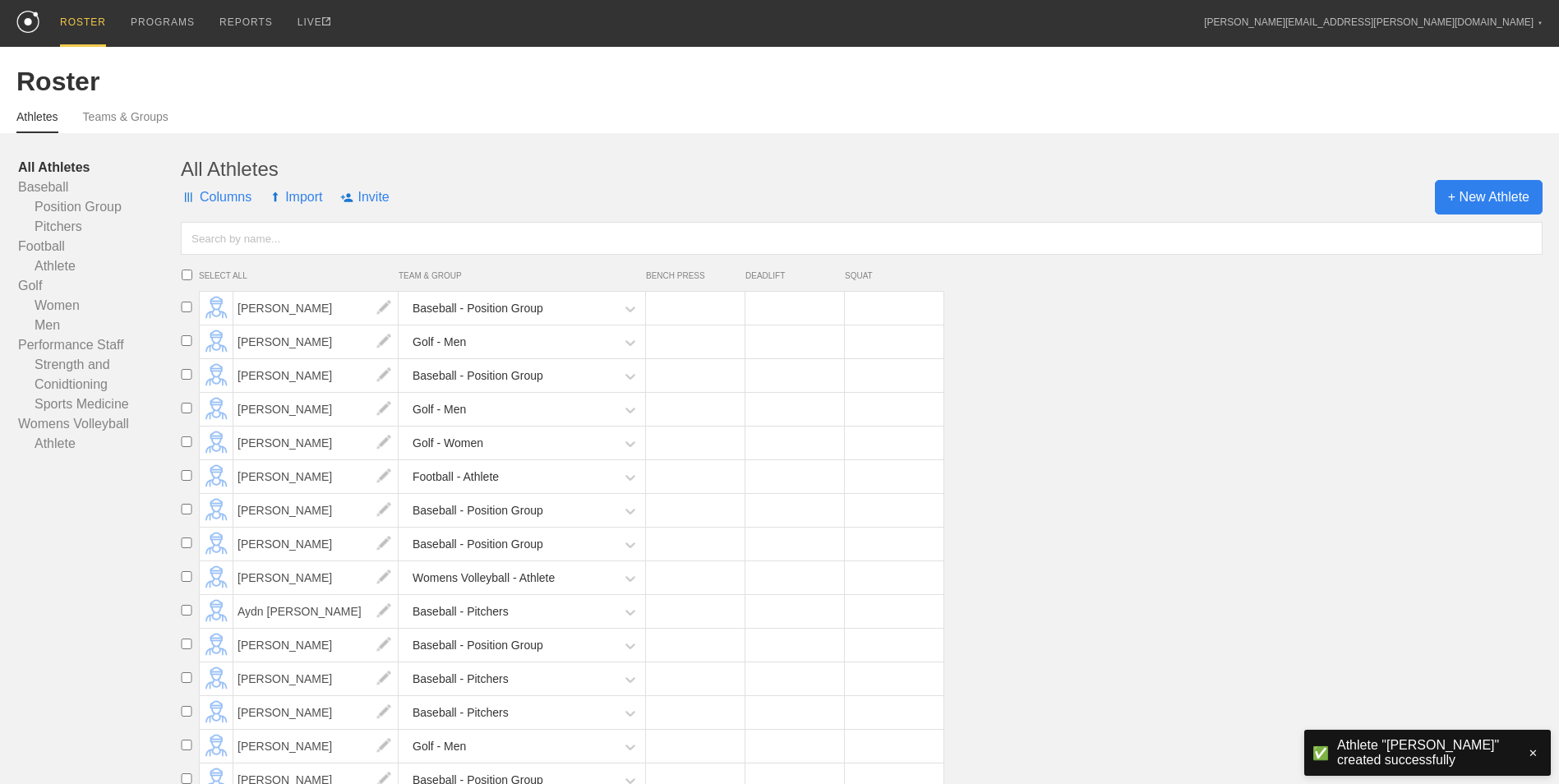
click at [1512, 196] on span "+ New Athlete" at bounding box center [1488, 197] width 107 height 34
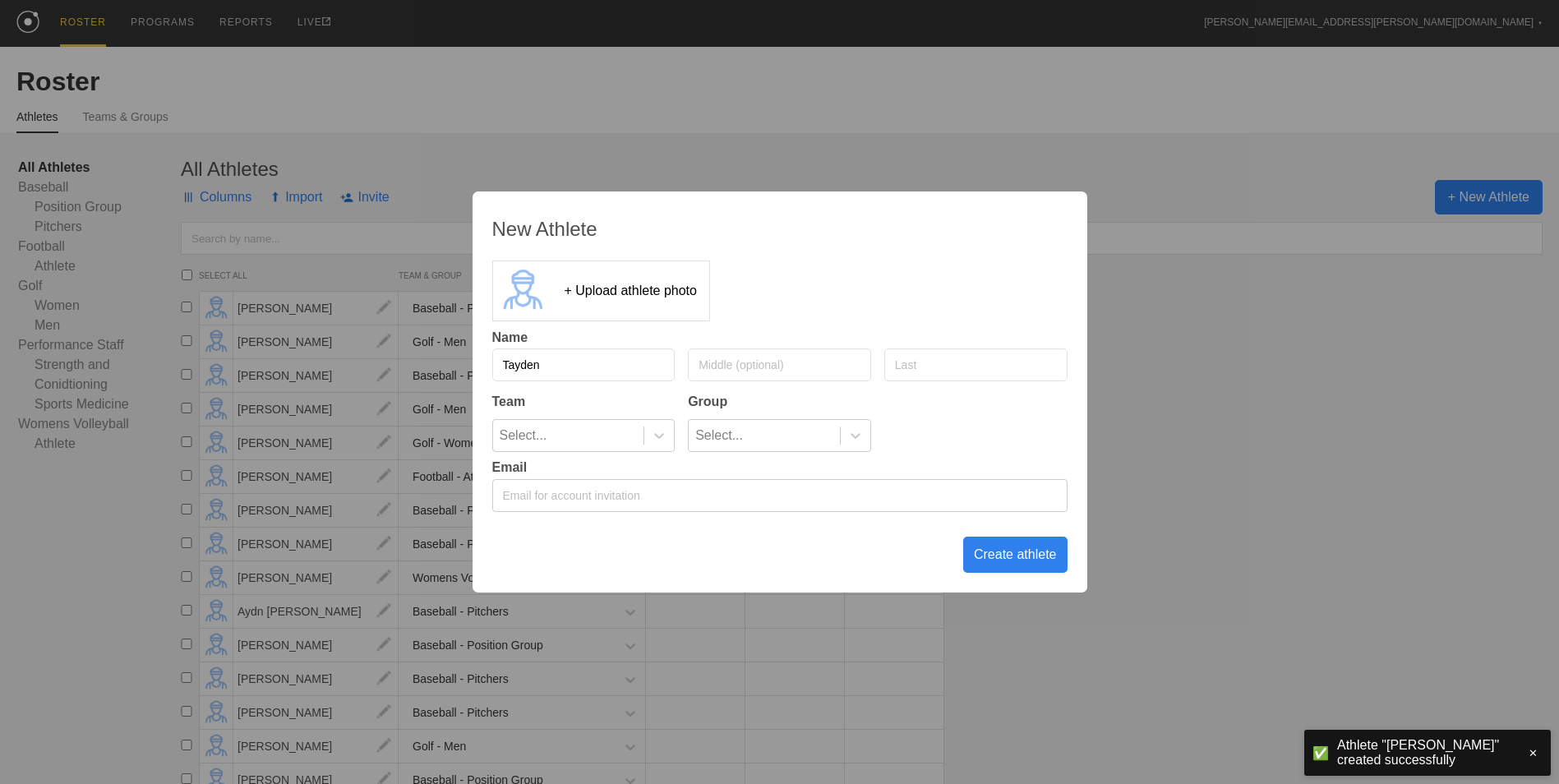
type input "Tayden"
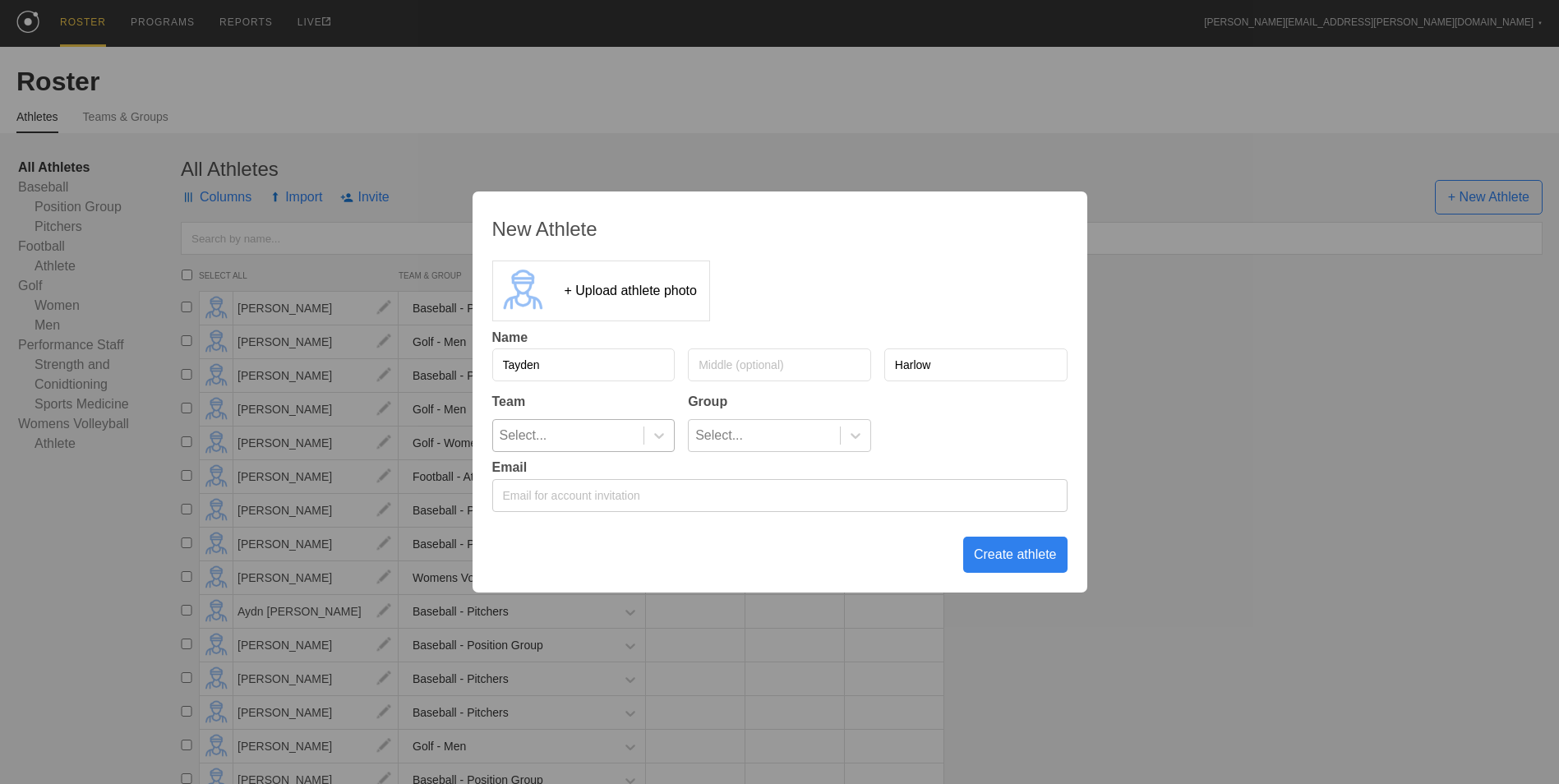
type input "Harlow"
click at [632, 444] on div "Select..." at bounding box center [568, 435] width 151 height 31
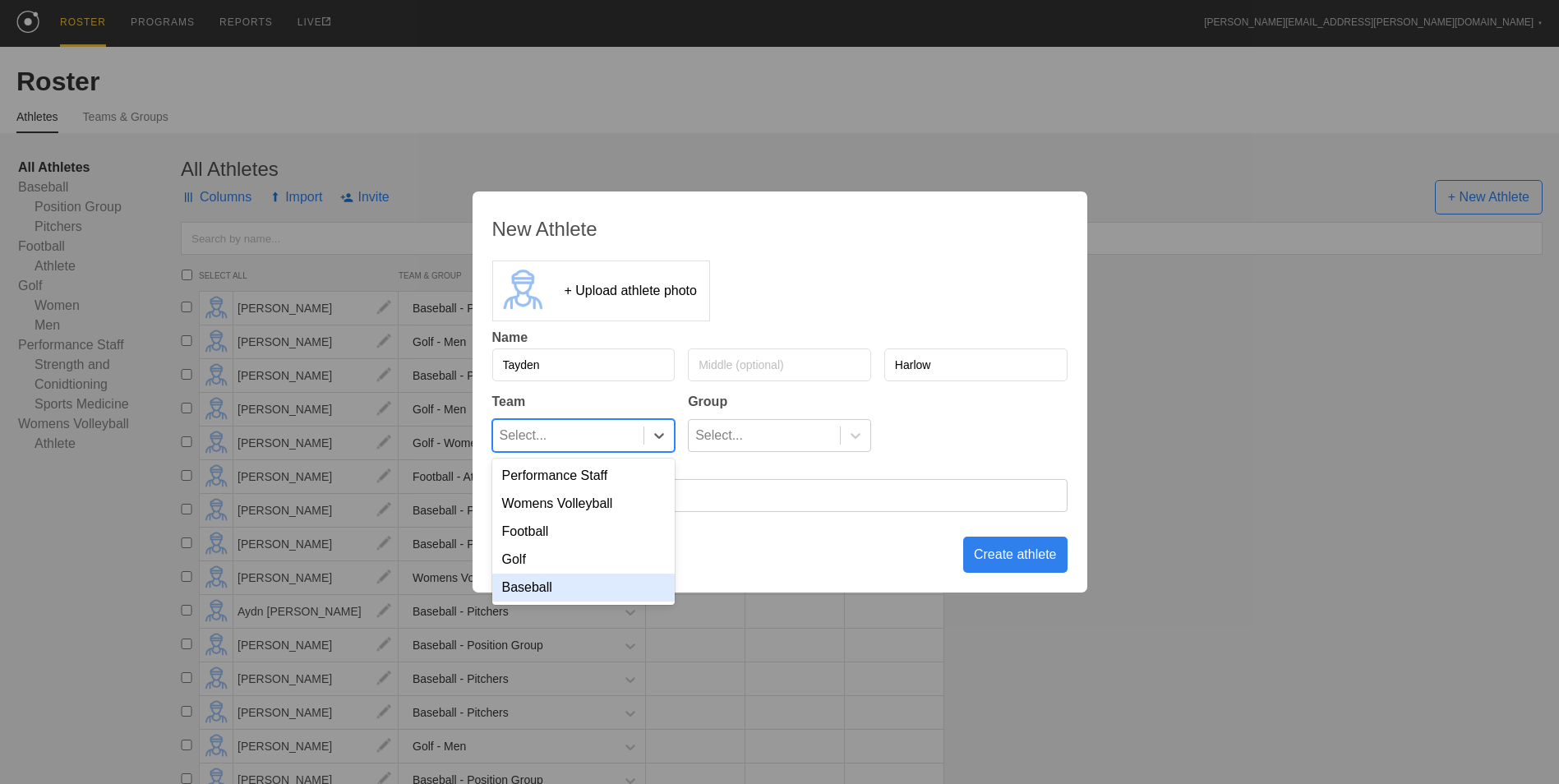
drag, startPoint x: 620, startPoint y: 599, endPoint x: 628, endPoint y: 595, distance: 8.9
click at [621, 599] on div "Baseball" at bounding box center [583, 587] width 183 height 28
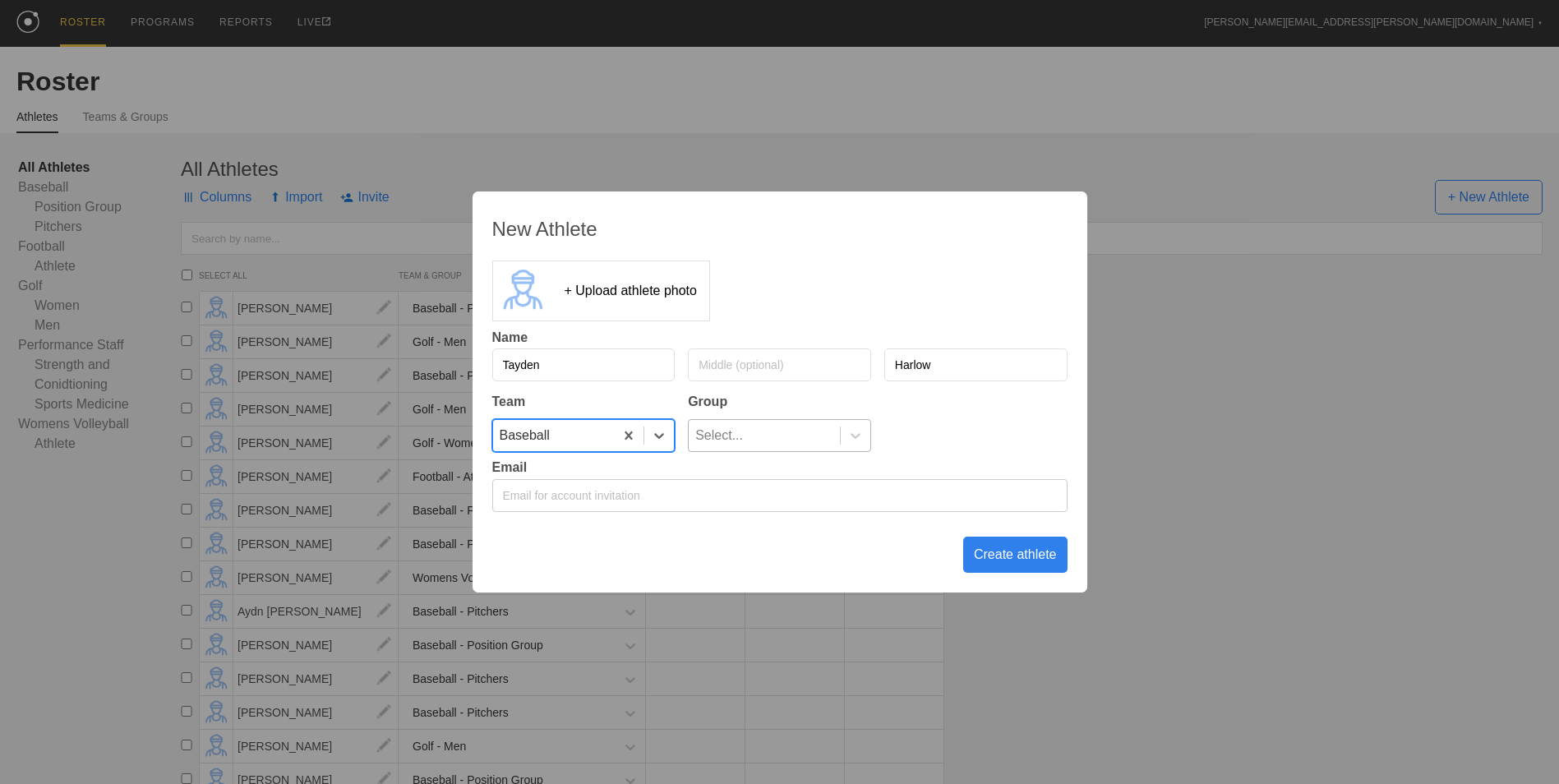
click at [758, 435] on div "Select..." at bounding box center [764, 435] width 151 height 31
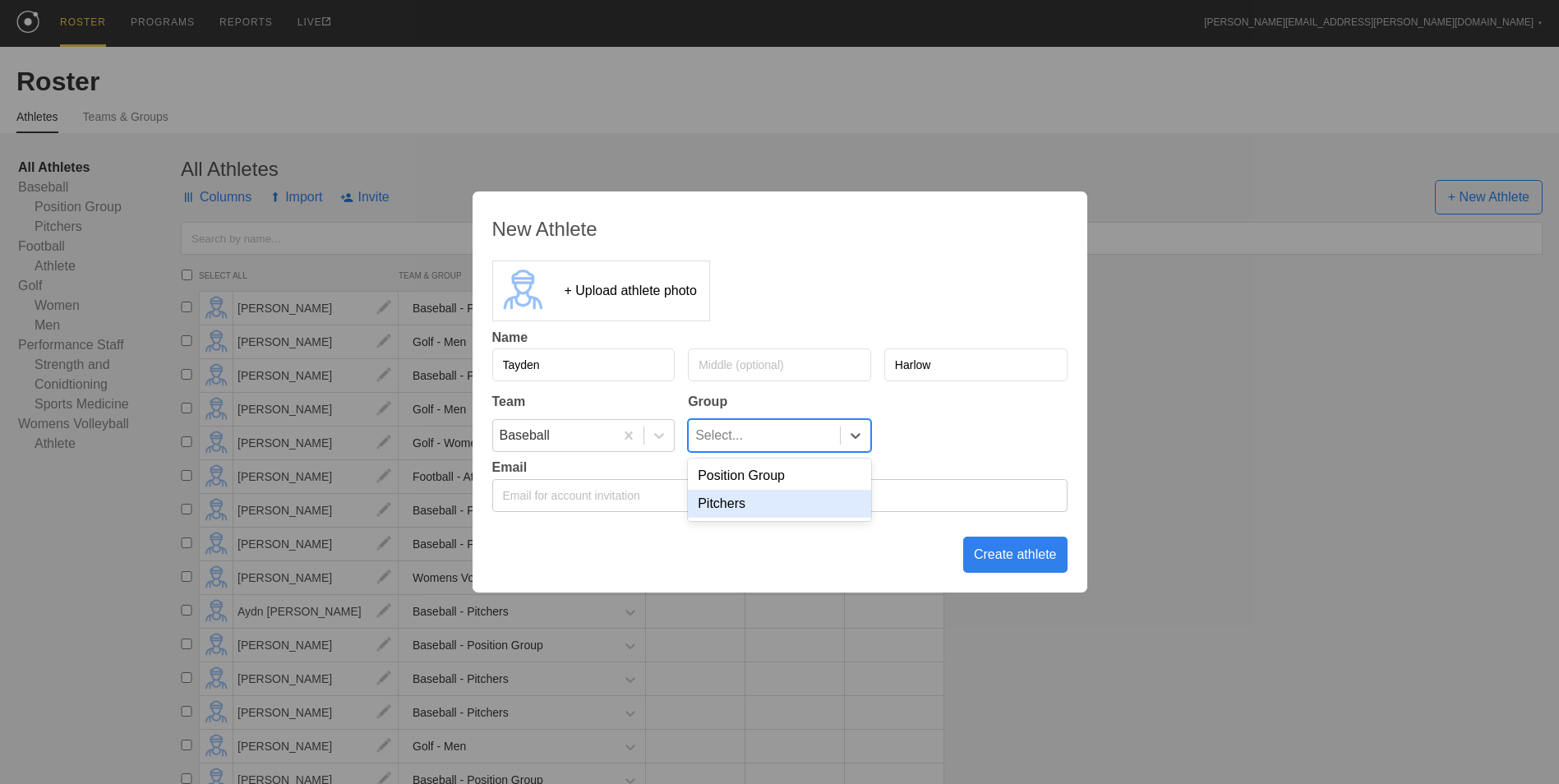
click at [740, 510] on div "Pitchers" at bounding box center [779, 504] width 183 height 28
click at [1007, 556] on div "Create athlete" at bounding box center [1015, 554] width 104 height 36
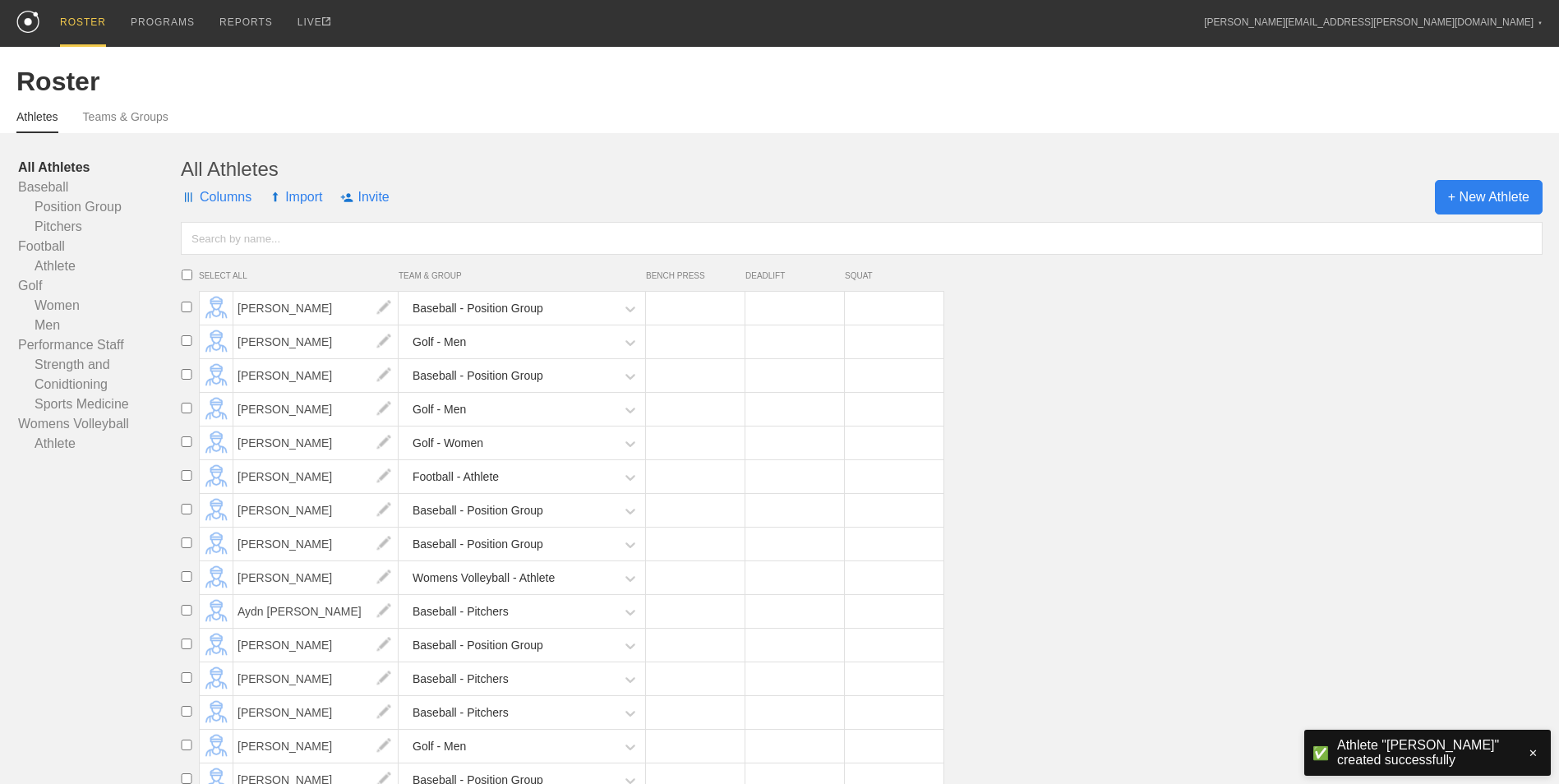
click at [1490, 192] on span "+ New Athlete" at bounding box center [1488, 197] width 107 height 34
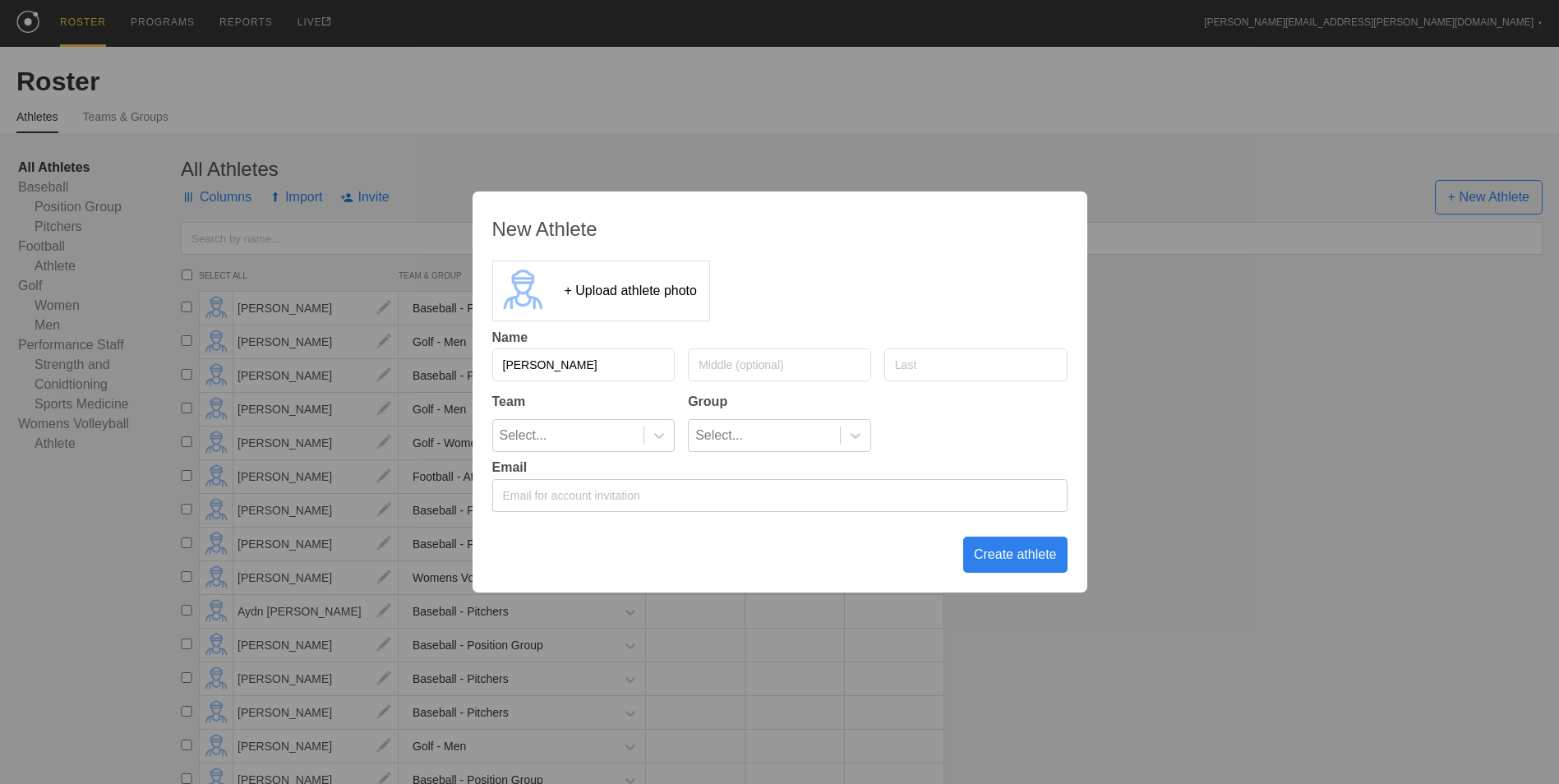
type input "[PERSON_NAME]"
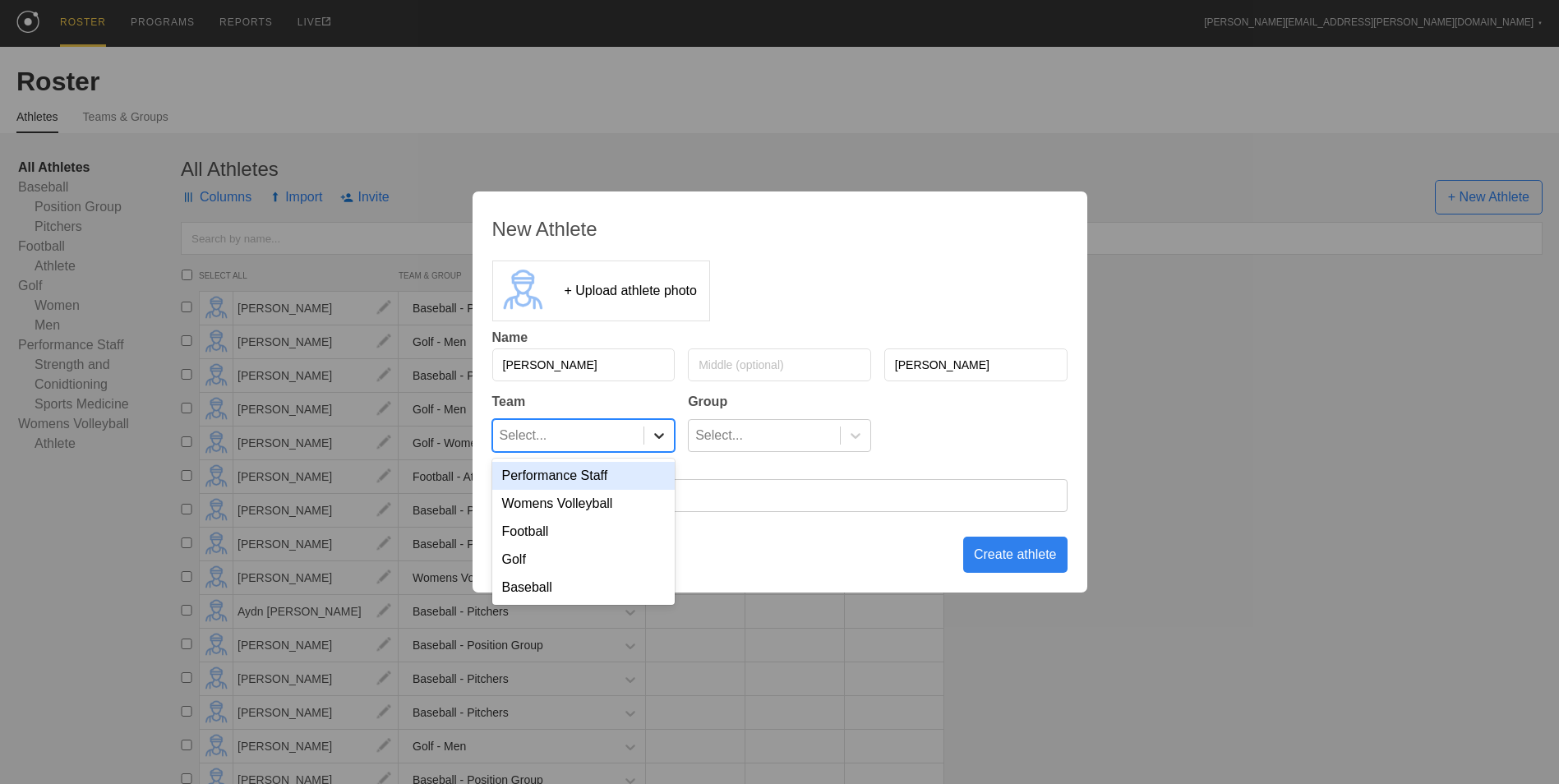
click at [651, 437] on div at bounding box center [659, 435] width 29 height 16
click at [602, 601] on div "Baseball" at bounding box center [583, 587] width 183 height 28
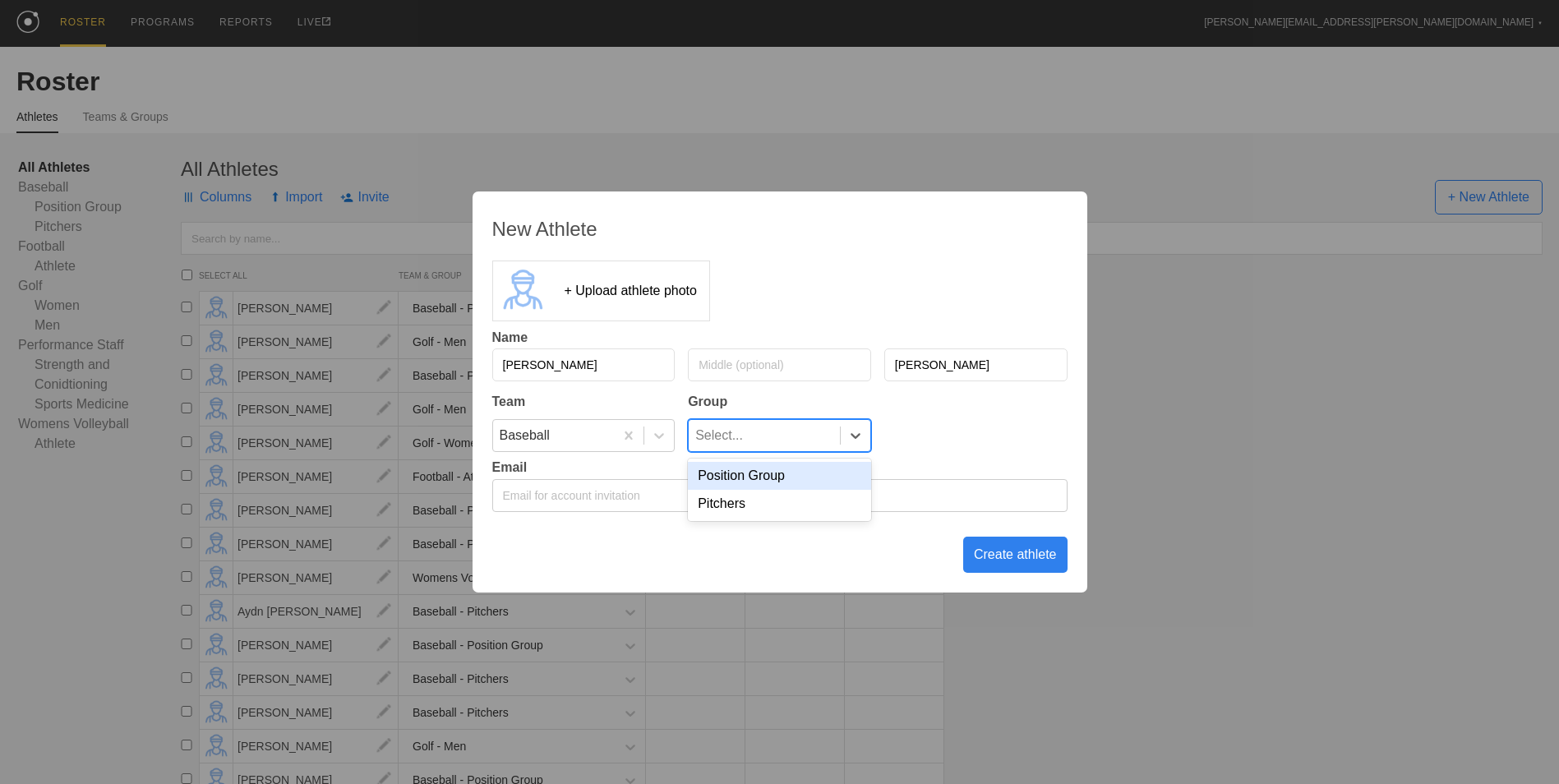
click at [809, 434] on div "Select..." at bounding box center [764, 435] width 151 height 31
click at [796, 510] on div "Pitchers" at bounding box center [779, 504] width 183 height 28
click at [1031, 561] on div "Create athlete" at bounding box center [1015, 554] width 104 height 36
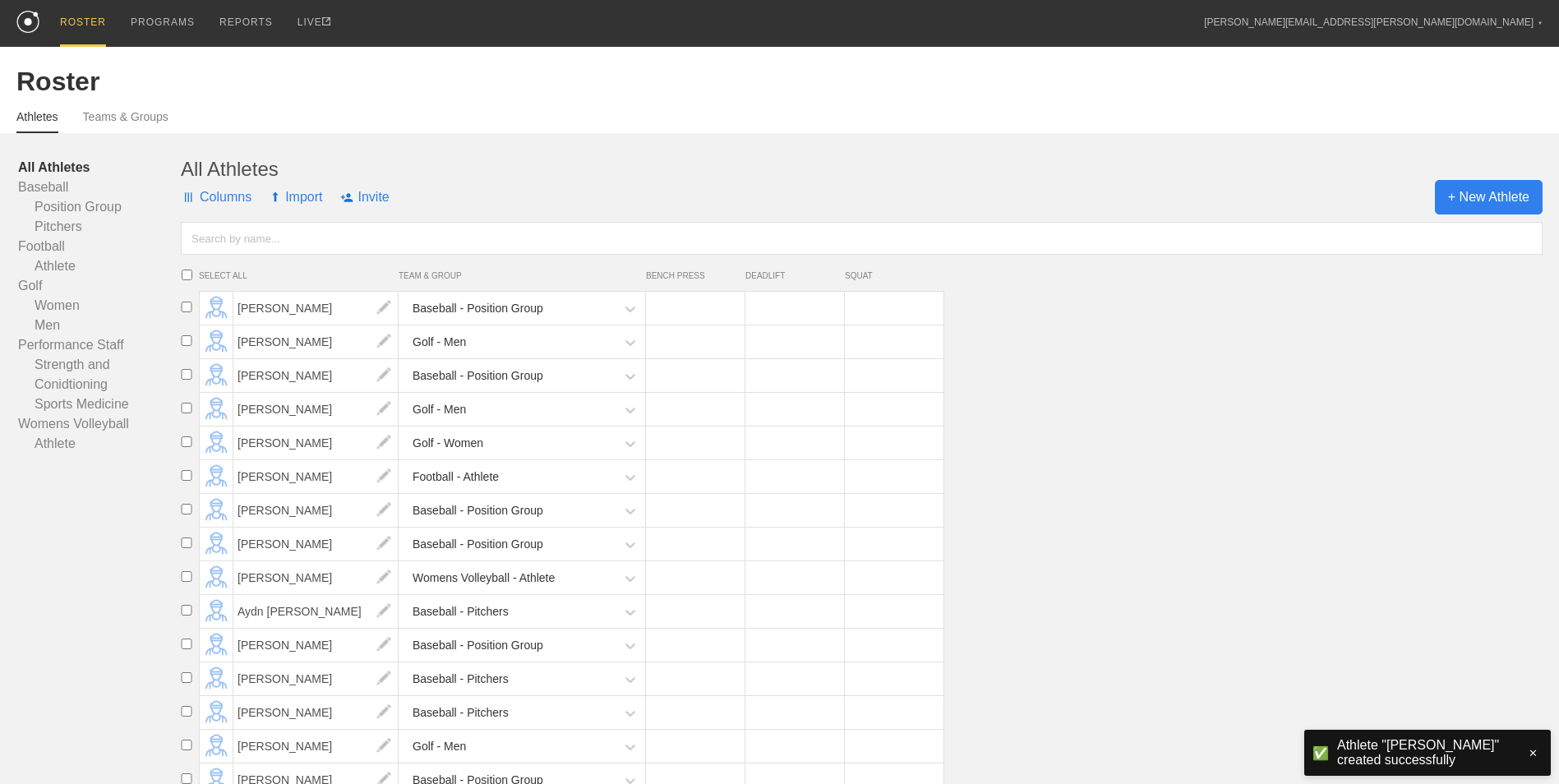
click at [1495, 202] on span "+ New Athlete" at bounding box center [1488, 197] width 107 height 34
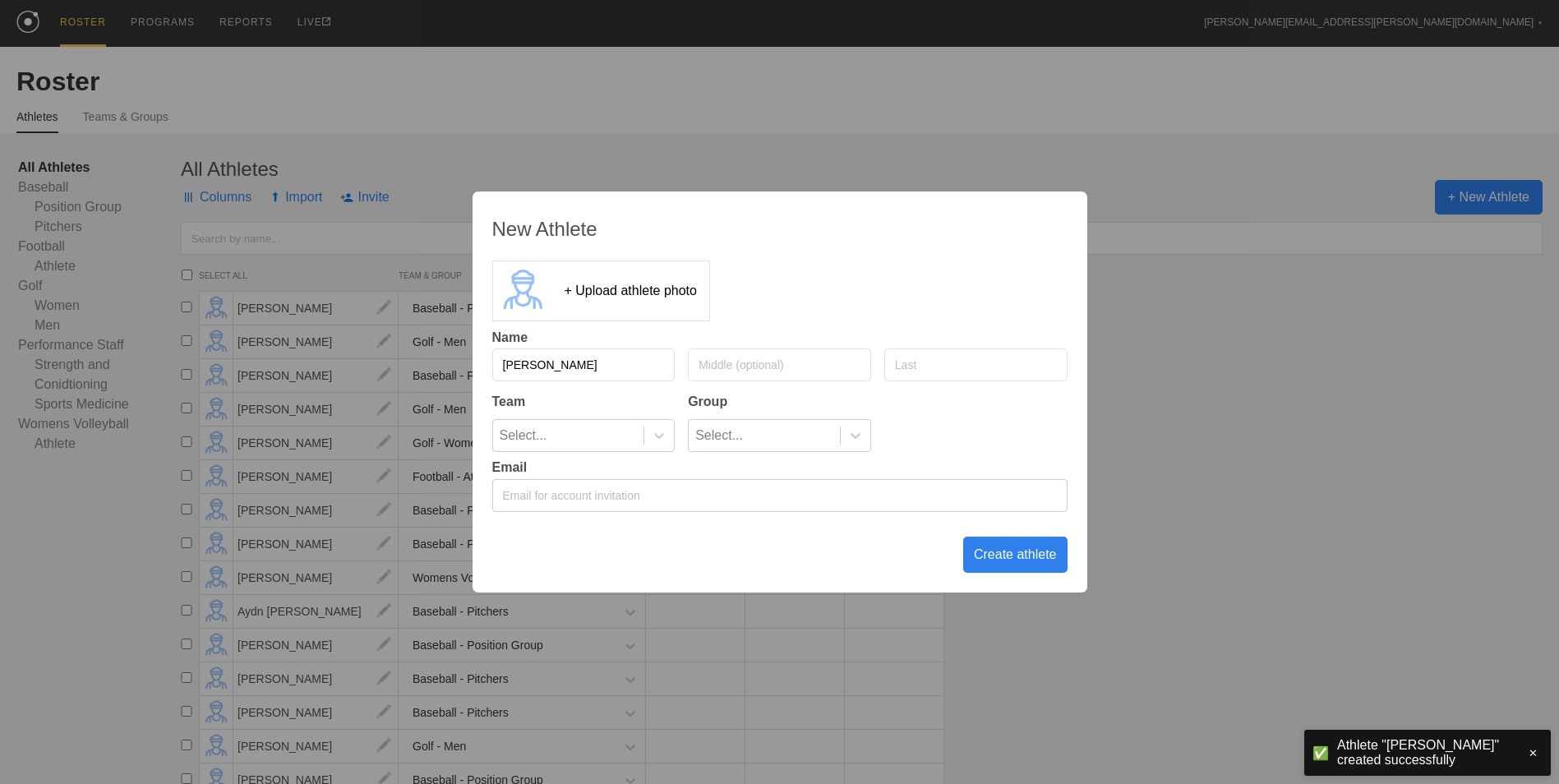
type input "[PERSON_NAME]"
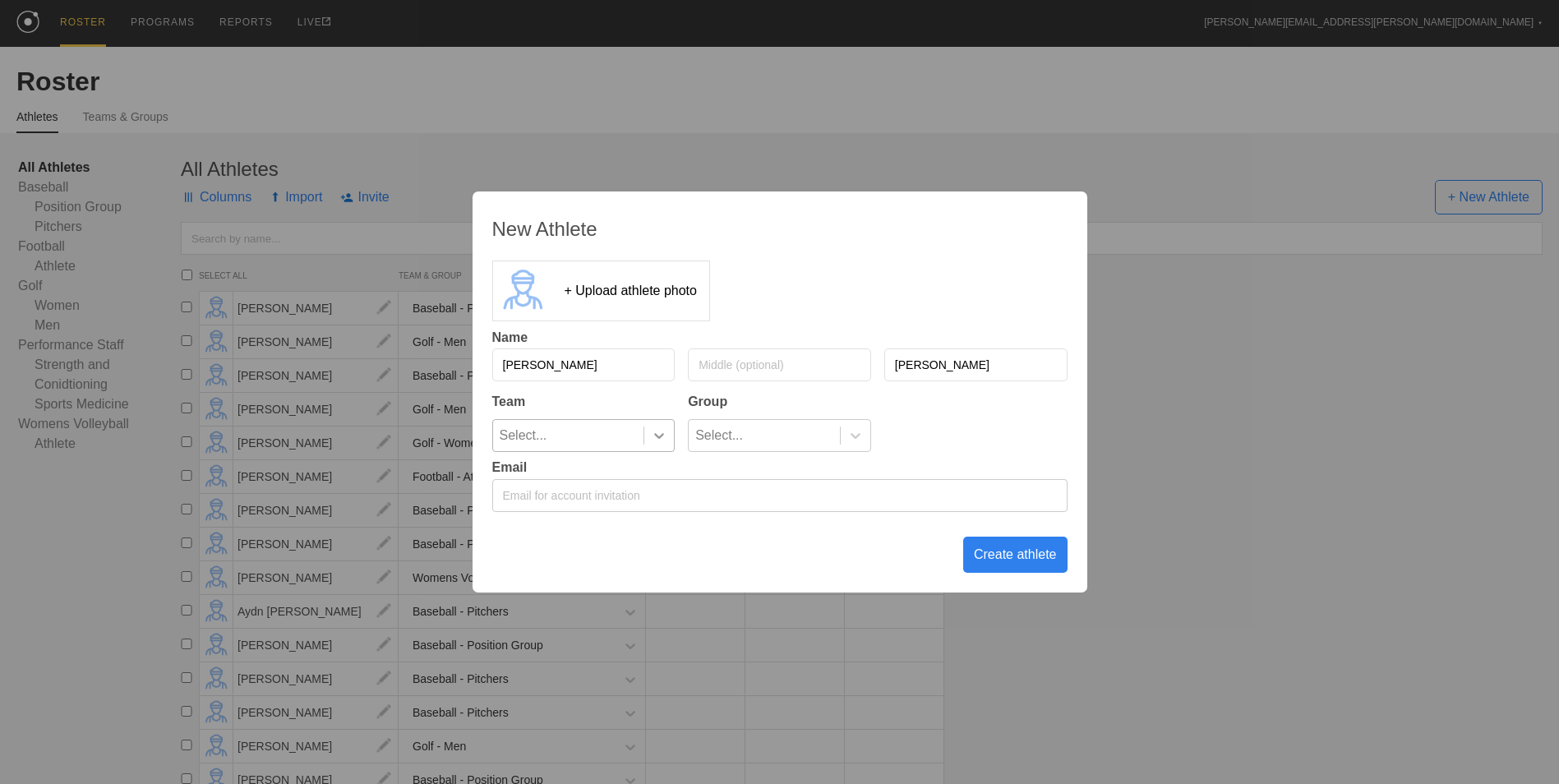
type input "[PERSON_NAME]"
click at [658, 435] on icon at bounding box center [659, 435] width 16 height 16
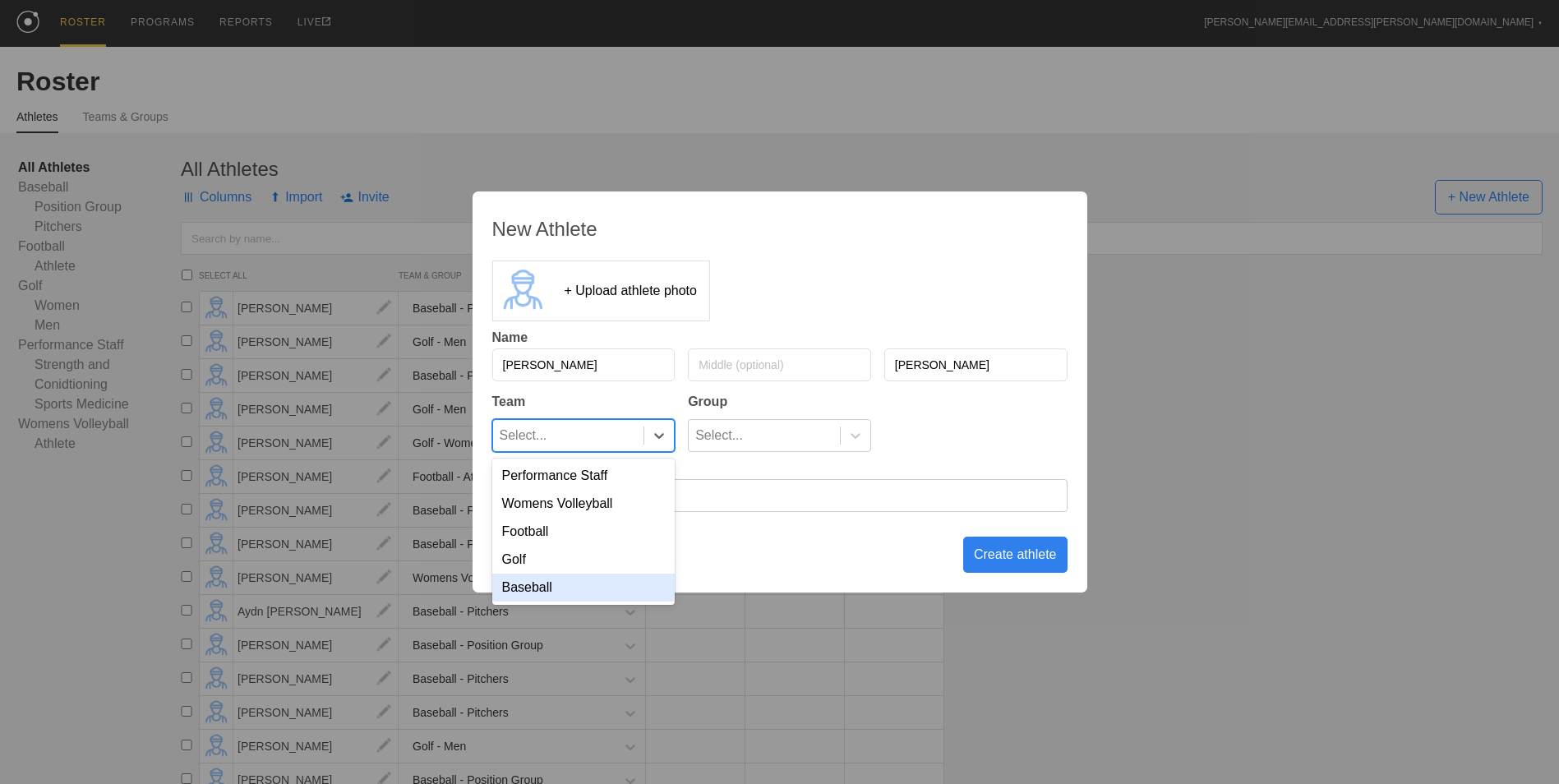
click at [590, 597] on div "Baseball" at bounding box center [583, 587] width 183 height 28
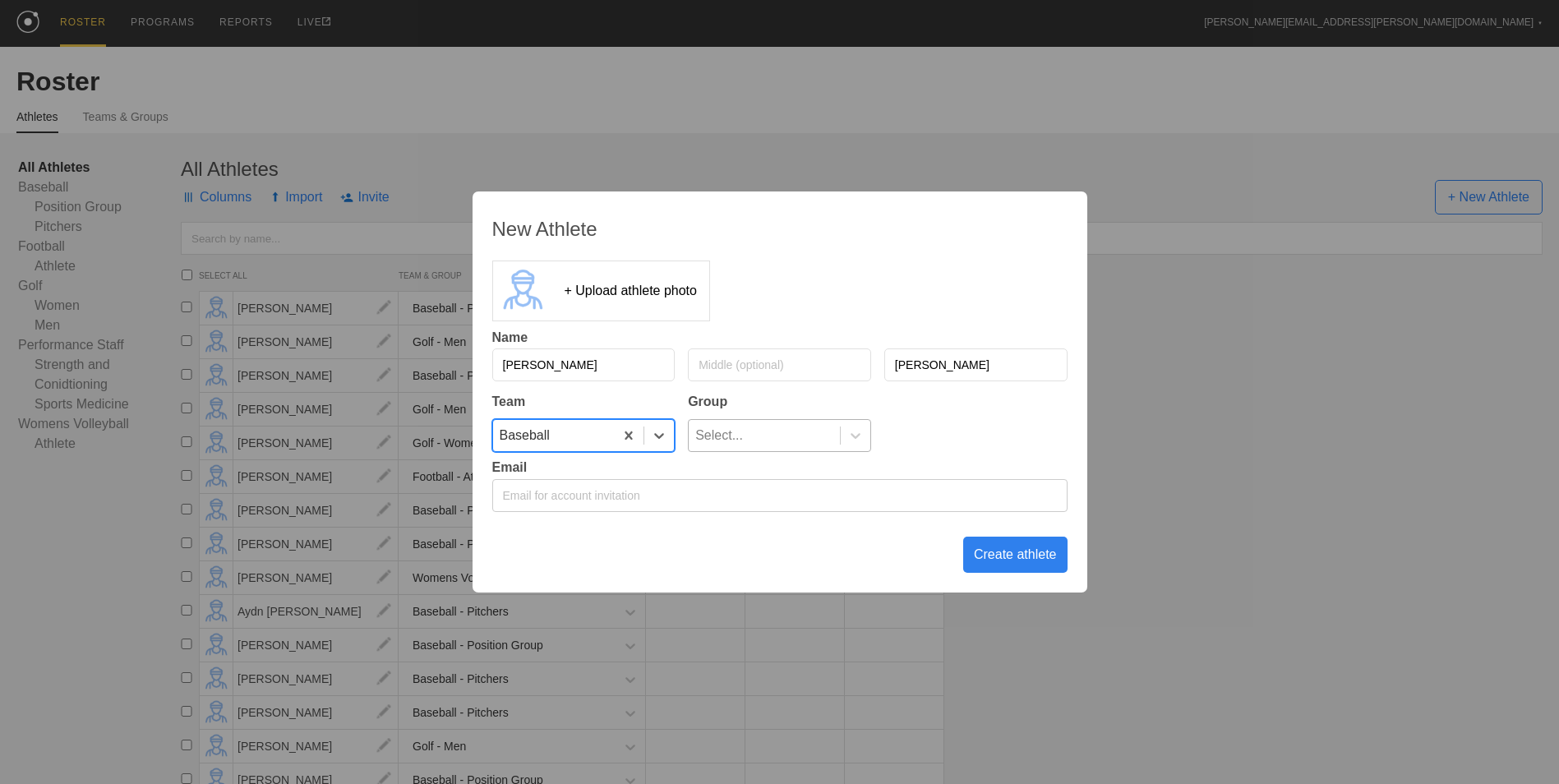
click at [838, 426] on div "Select..." at bounding box center [764, 435] width 151 height 31
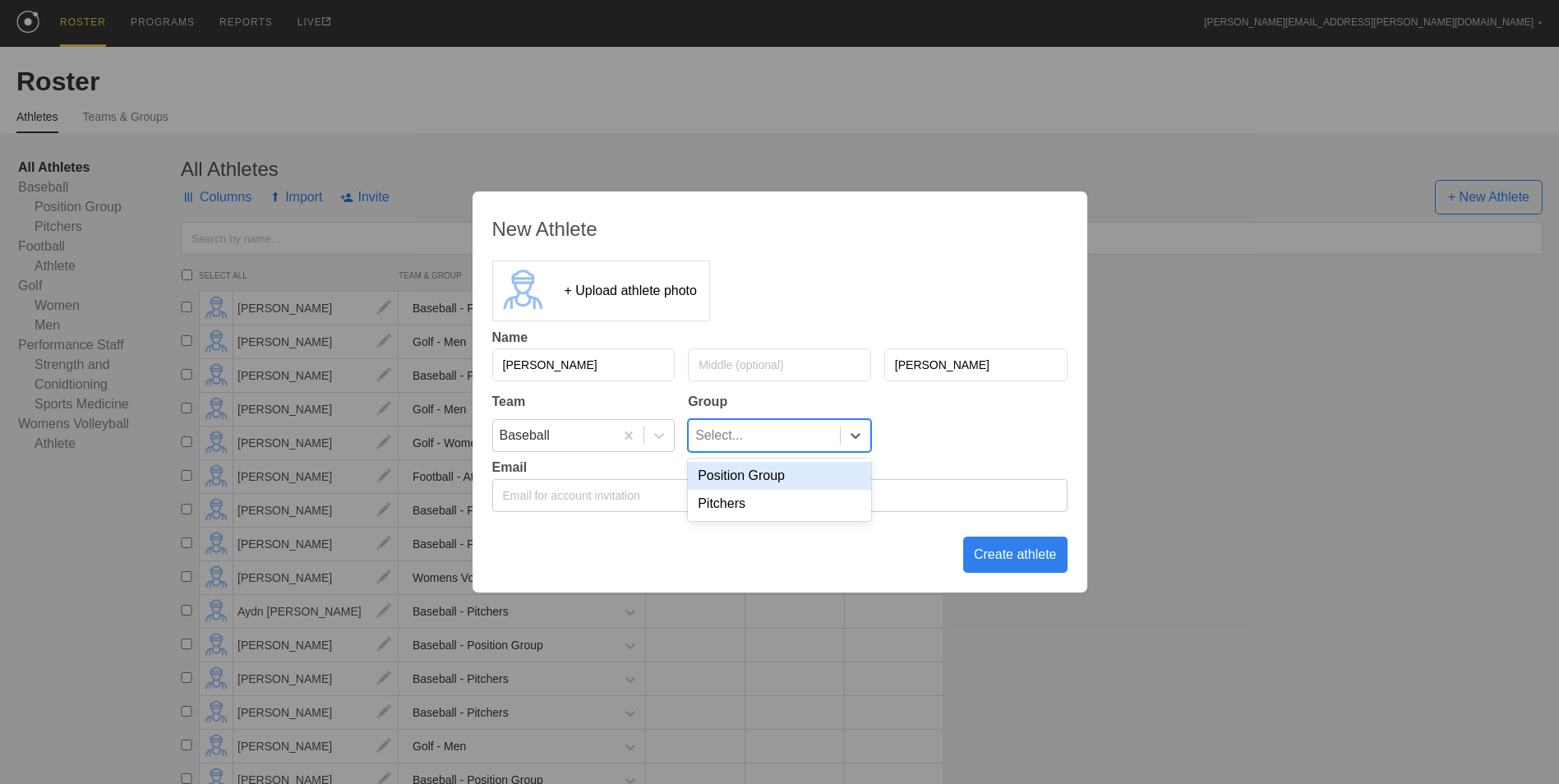
click at [786, 485] on div "Position Group" at bounding box center [779, 475] width 183 height 28
click at [1022, 558] on div "Create athlete" at bounding box center [1015, 554] width 104 height 36
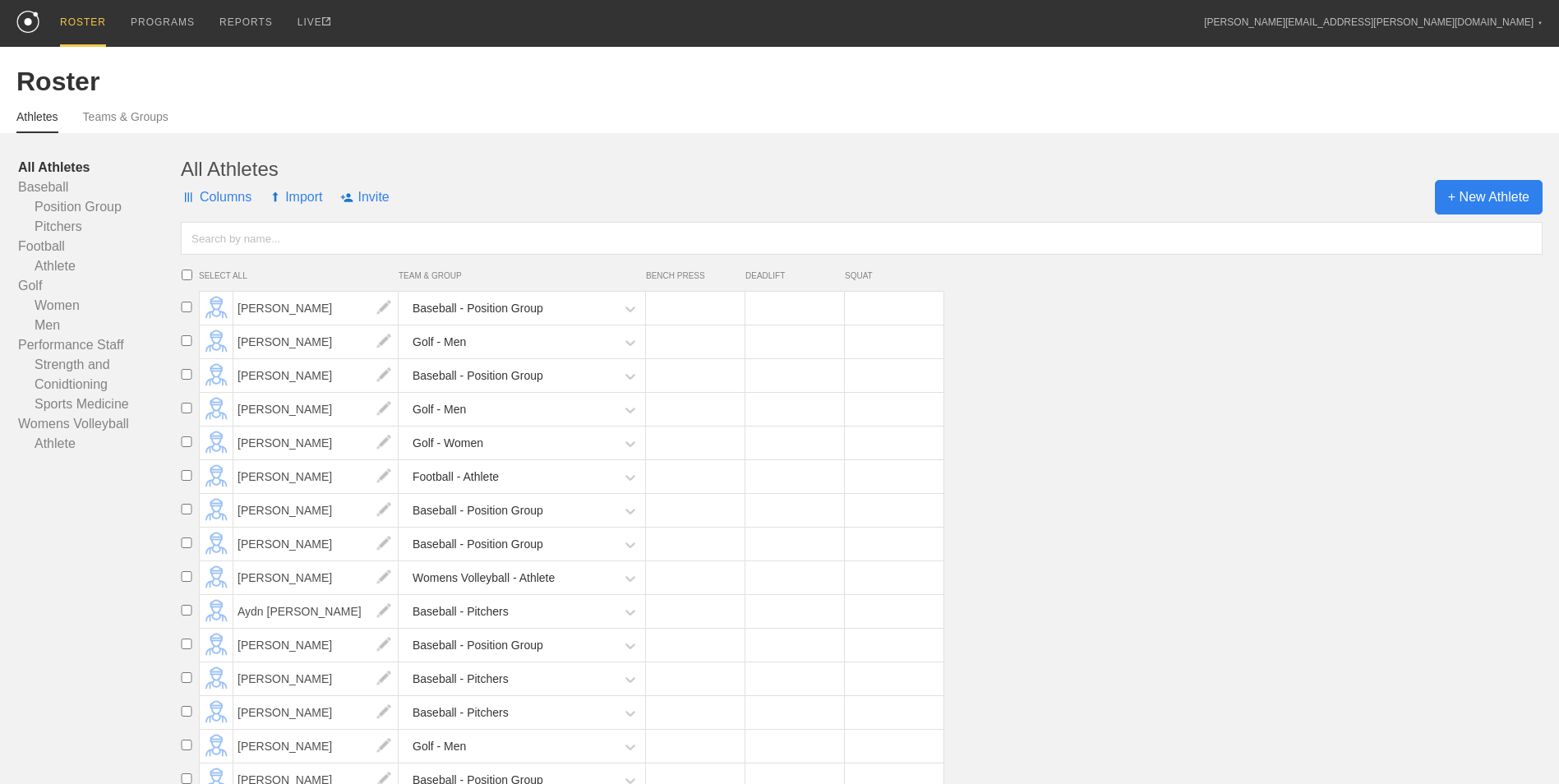
click at [1495, 189] on span "+ New Athlete" at bounding box center [1488, 197] width 107 height 34
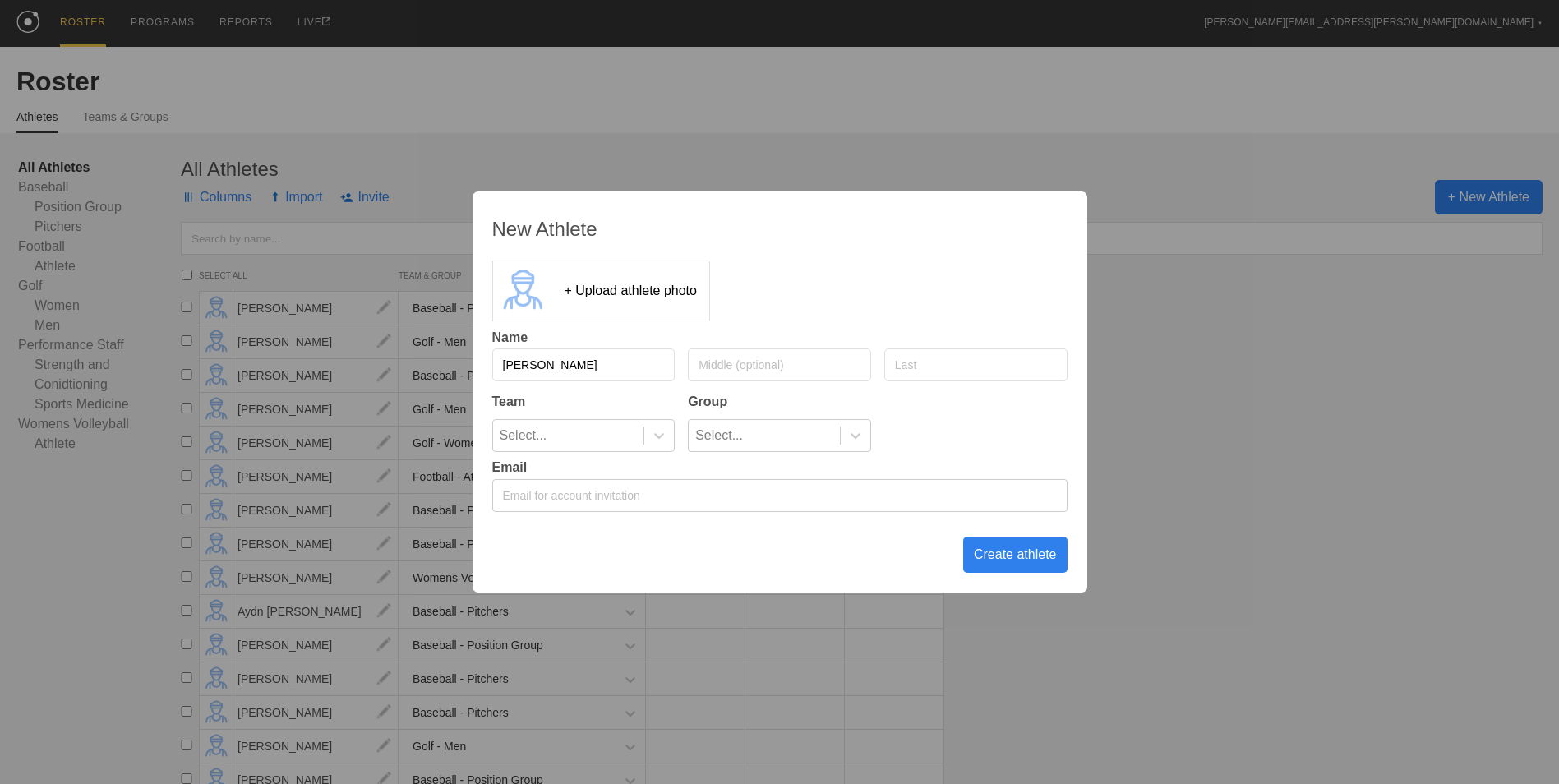
type input "[PERSON_NAME]"
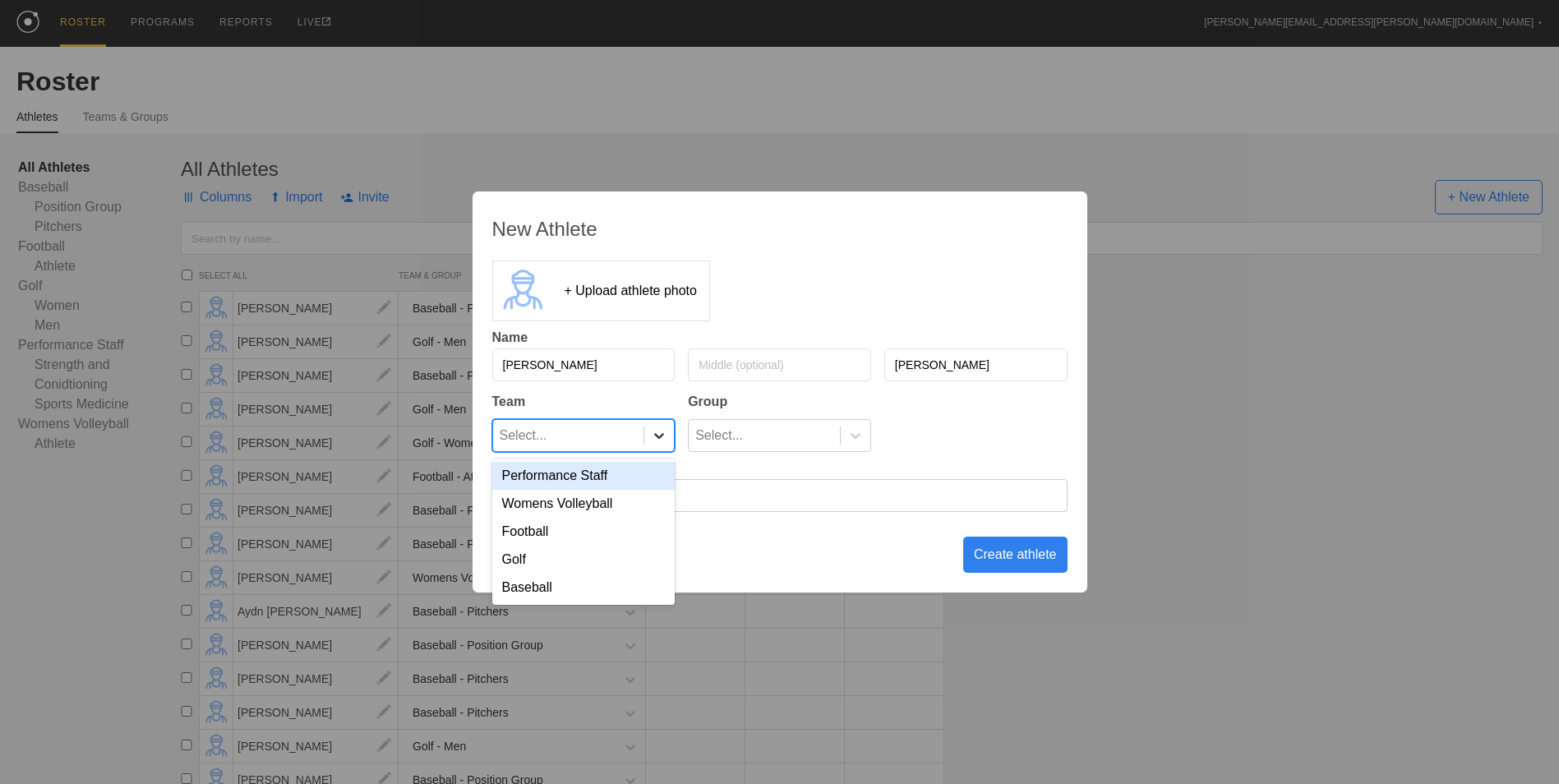
click at [653, 431] on icon at bounding box center [659, 435] width 16 height 16
click at [625, 585] on div "Baseball" at bounding box center [583, 587] width 183 height 28
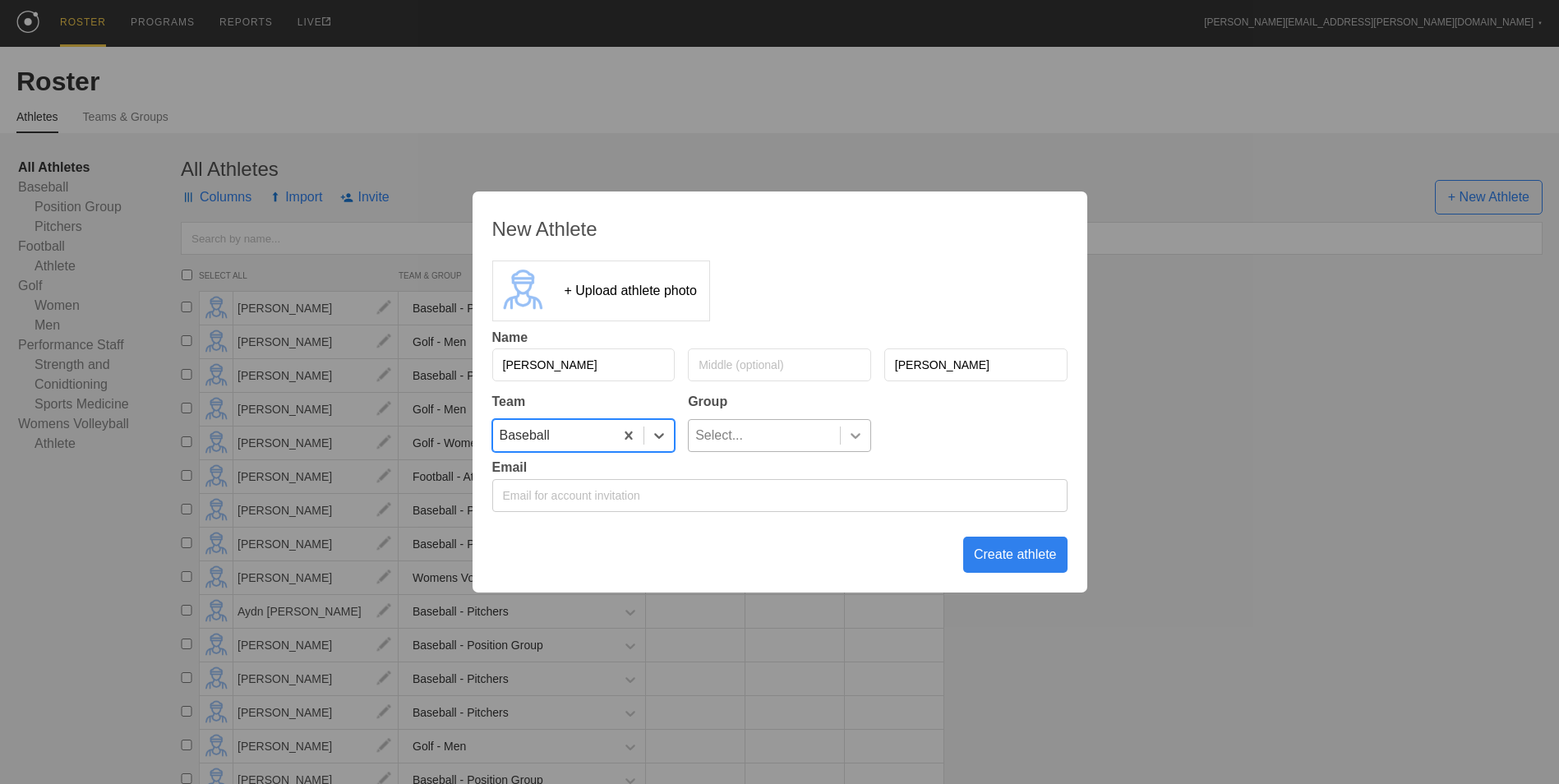
click at [852, 436] on icon at bounding box center [855, 436] width 9 height 6
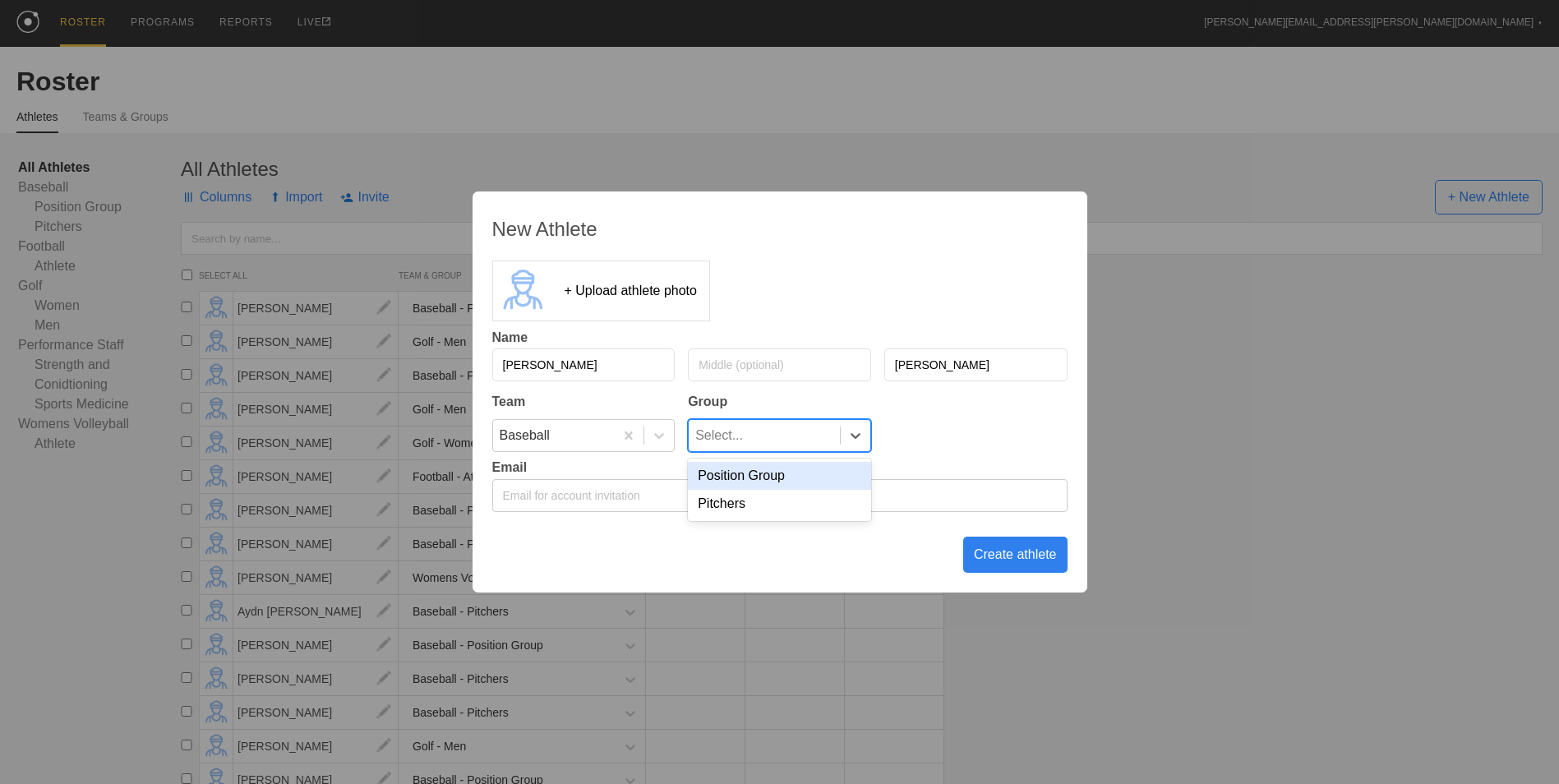
click at [807, 482] on div "Position Group" at bounding box center [779, 475] width 183 height 28
click at [999, 564] on div "Create athlete" at bounding box center [1015, 554] width 104 height 36
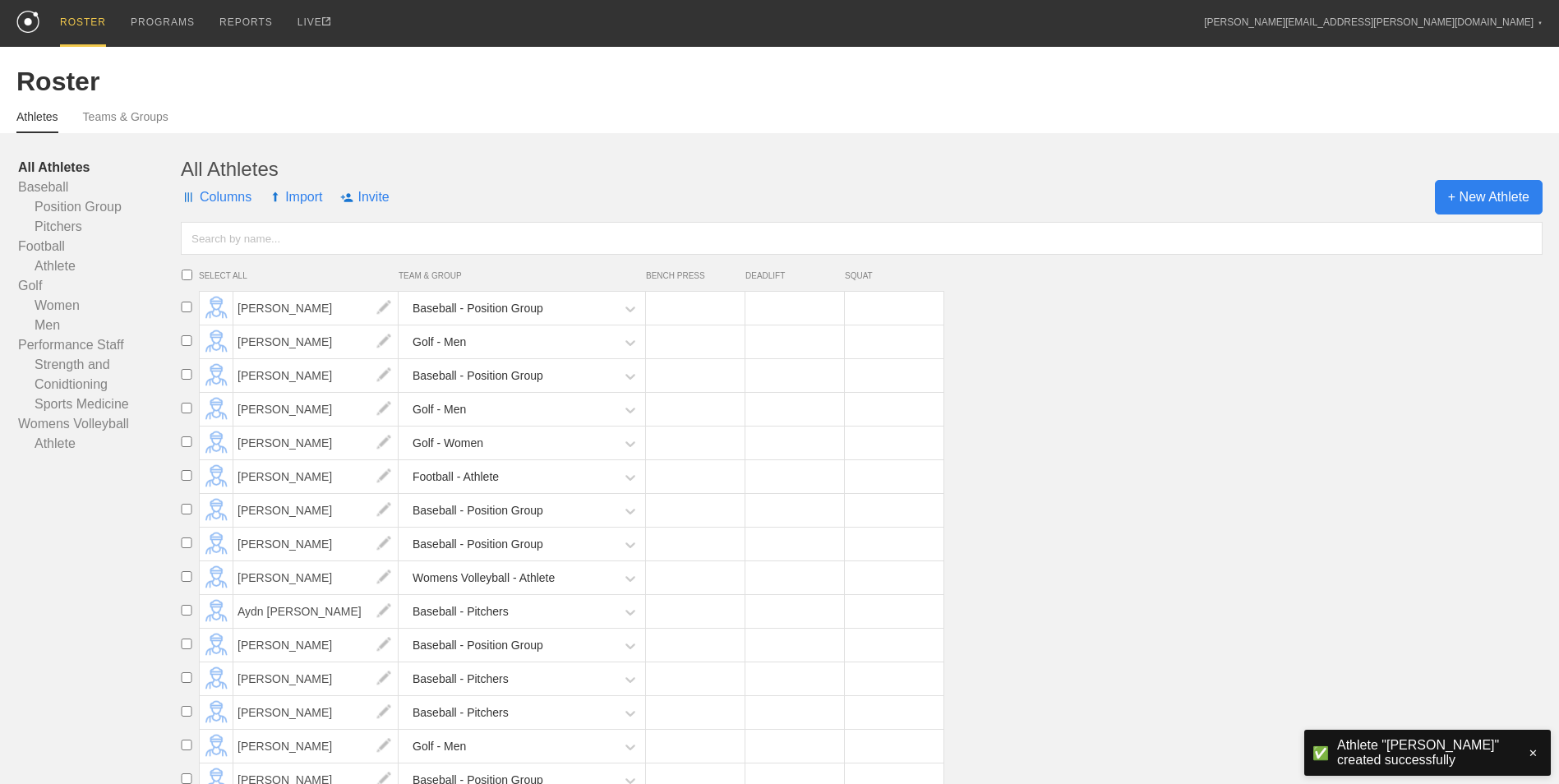
click at [1506, 206] on span "+ New Athlete" at bounding box center [1488, 197] width 107 height 34
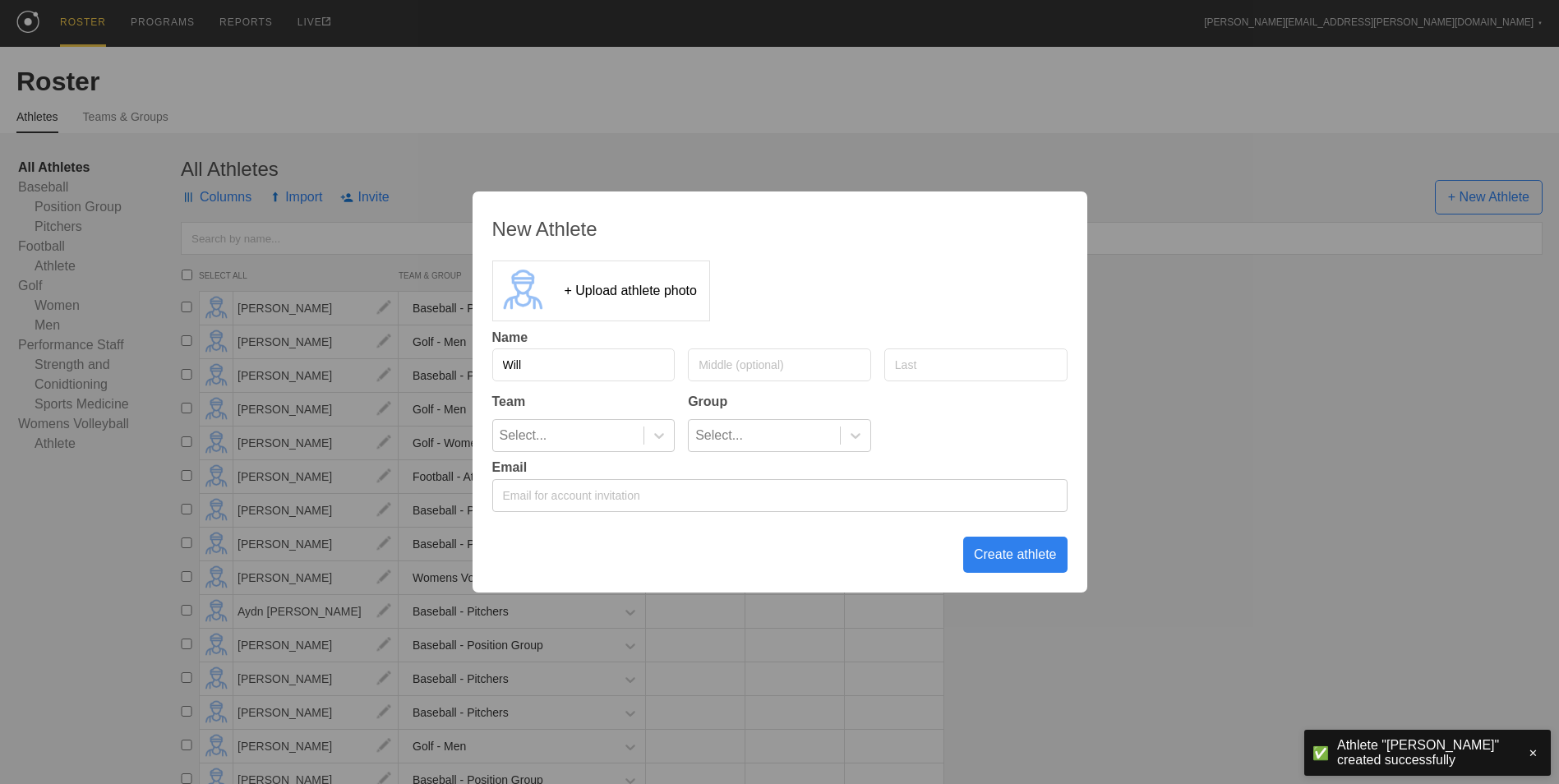
type input "Will"
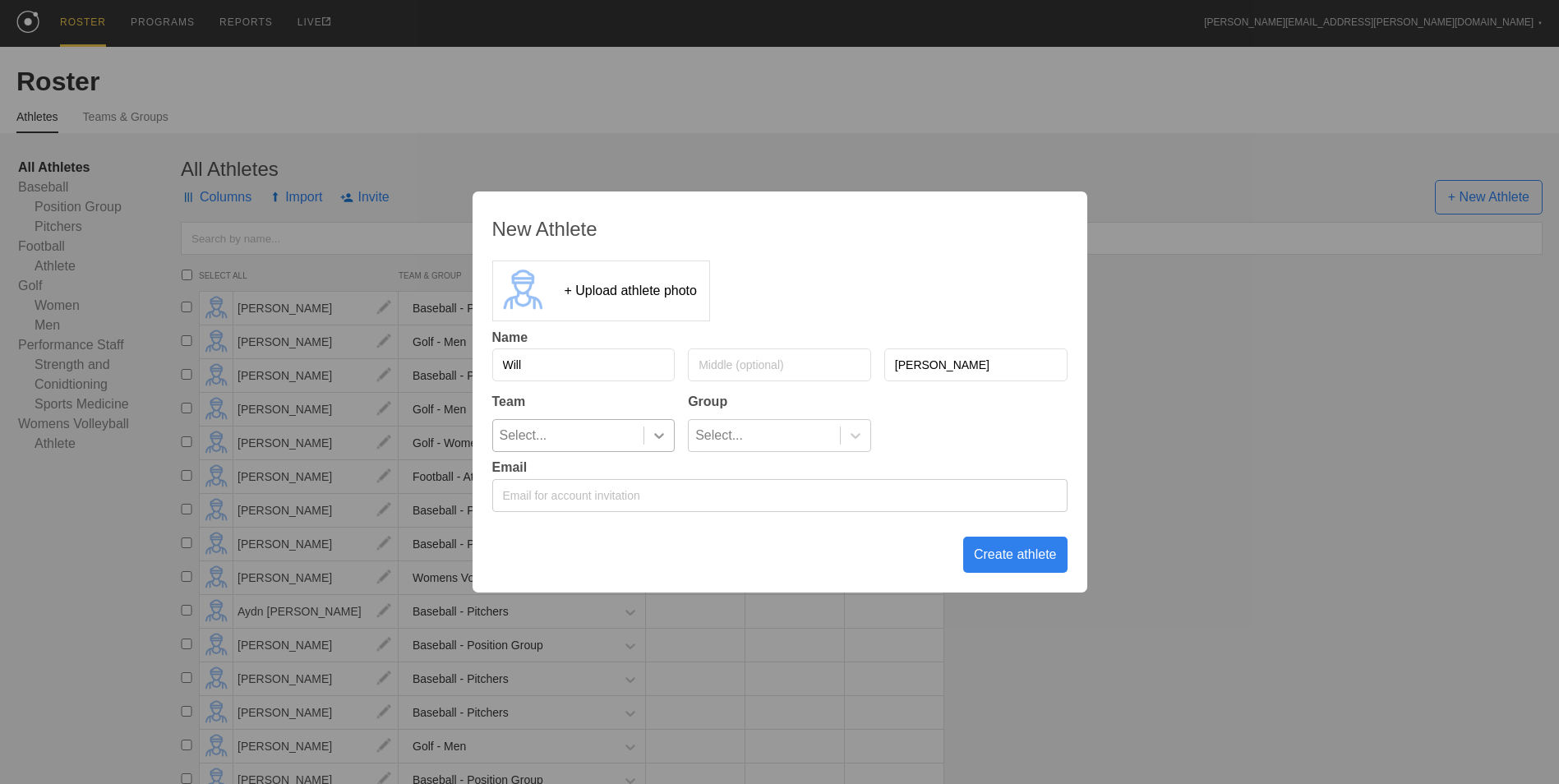
type input "[PERSON_NAME]"
click at [655, 441] on icon at bounding box center [659, 435] width 16 height 16
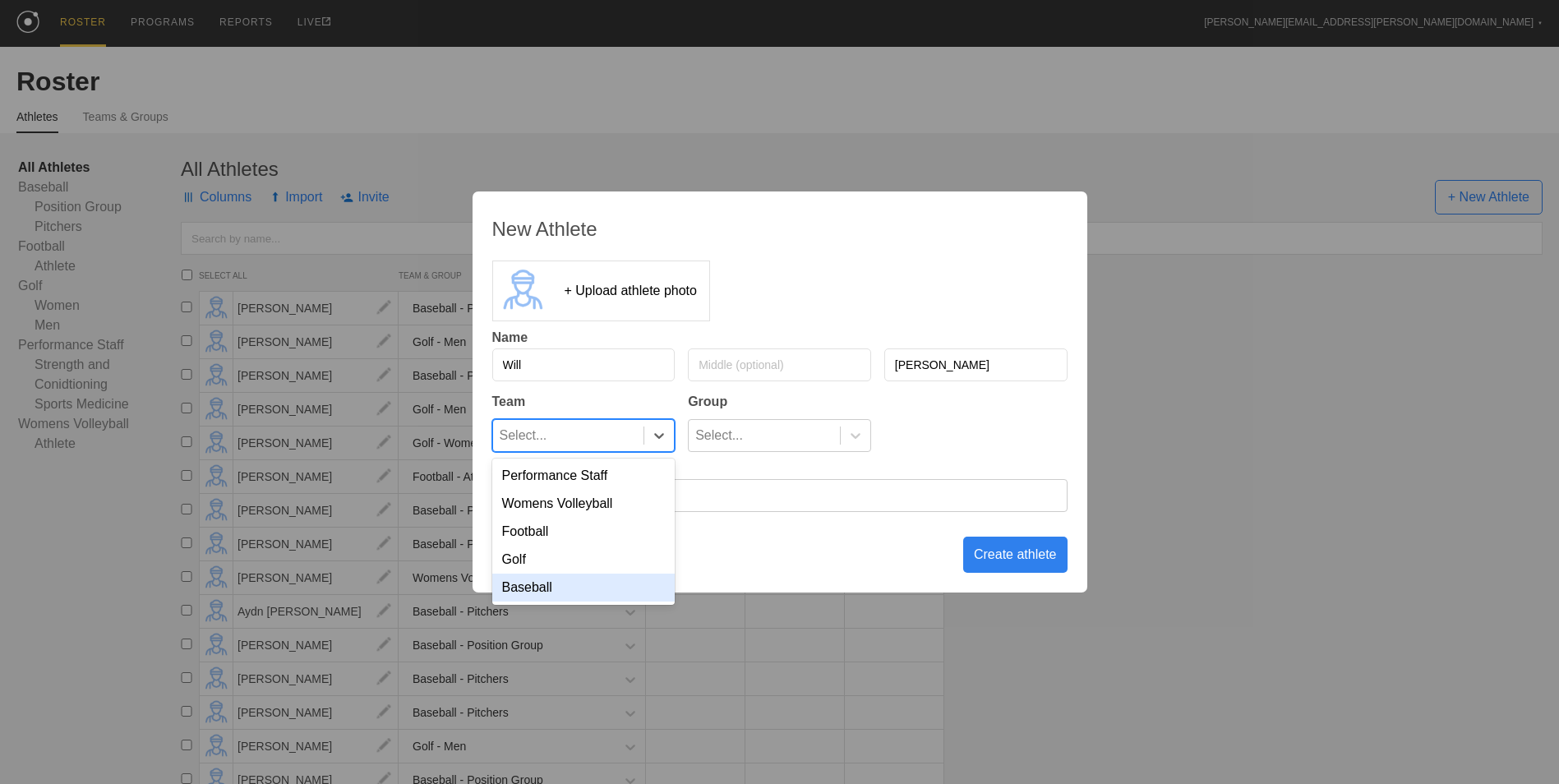
click at [615, 585] on div "Baseball" at bounding box center [583, 587] width 183 height 28
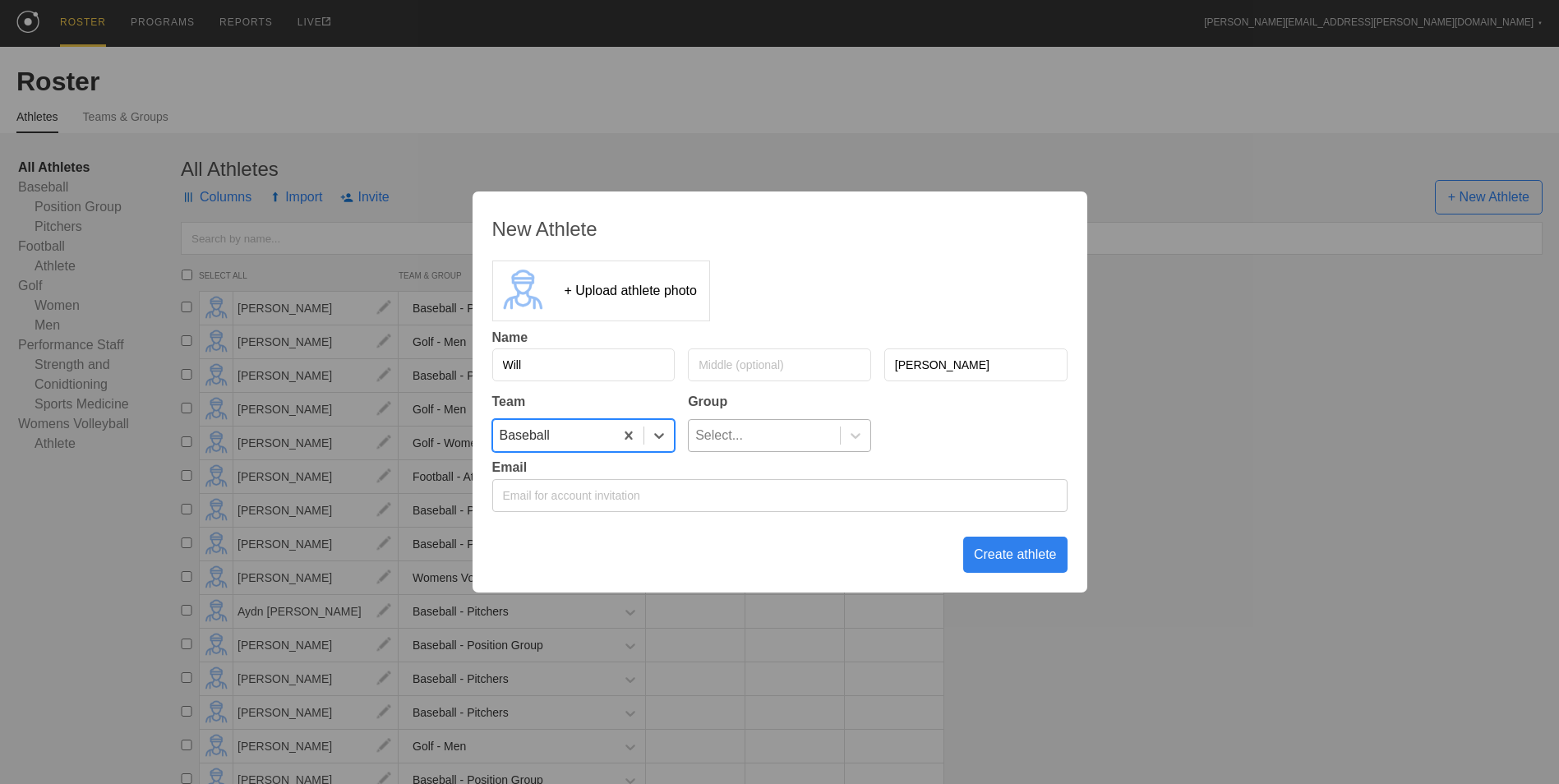
click at [801, 428] on div "Select..." at bounding box center [764, 435] width 151 height 31
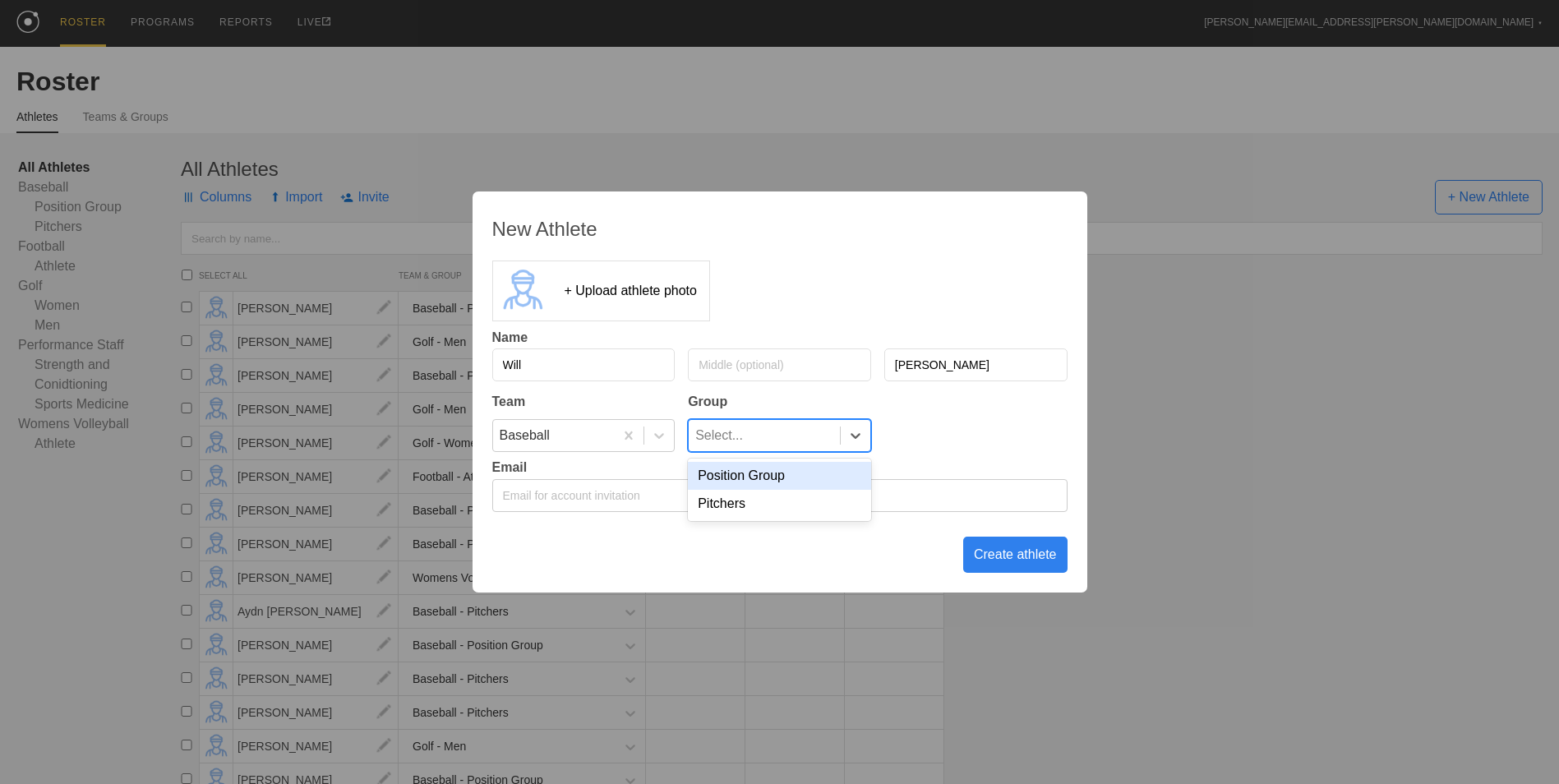
click at [783, 475] on div "Position Group" at bounding box center [779, 475] width 183 height 28
click at [1022, 552] on div "Create athlete" at bounding box center [1015, 554] width 104 height 36
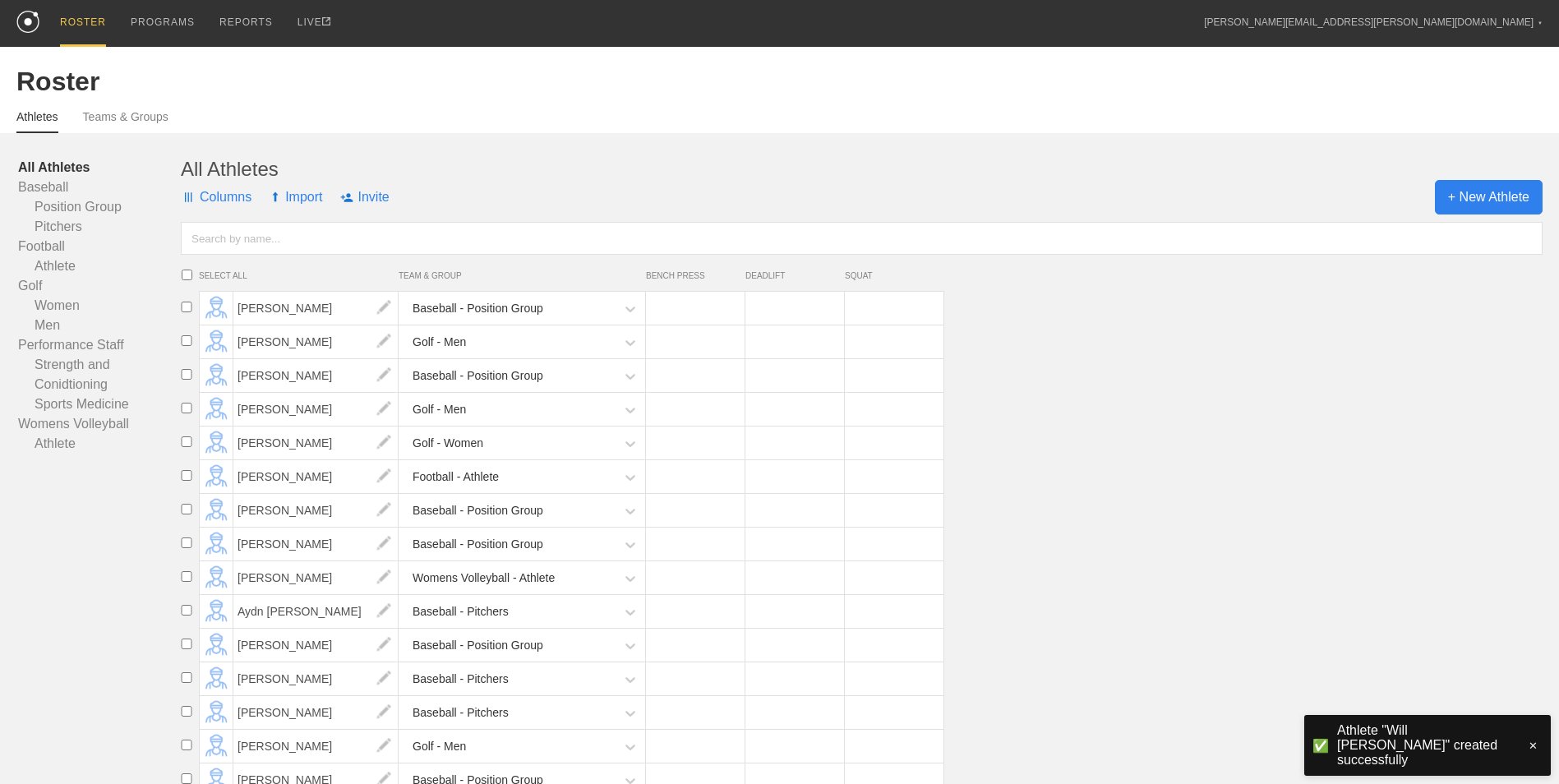
click at [1507, 191] on span "+ New Athlete" at bounding box center [1488, 197] width 107 height 34
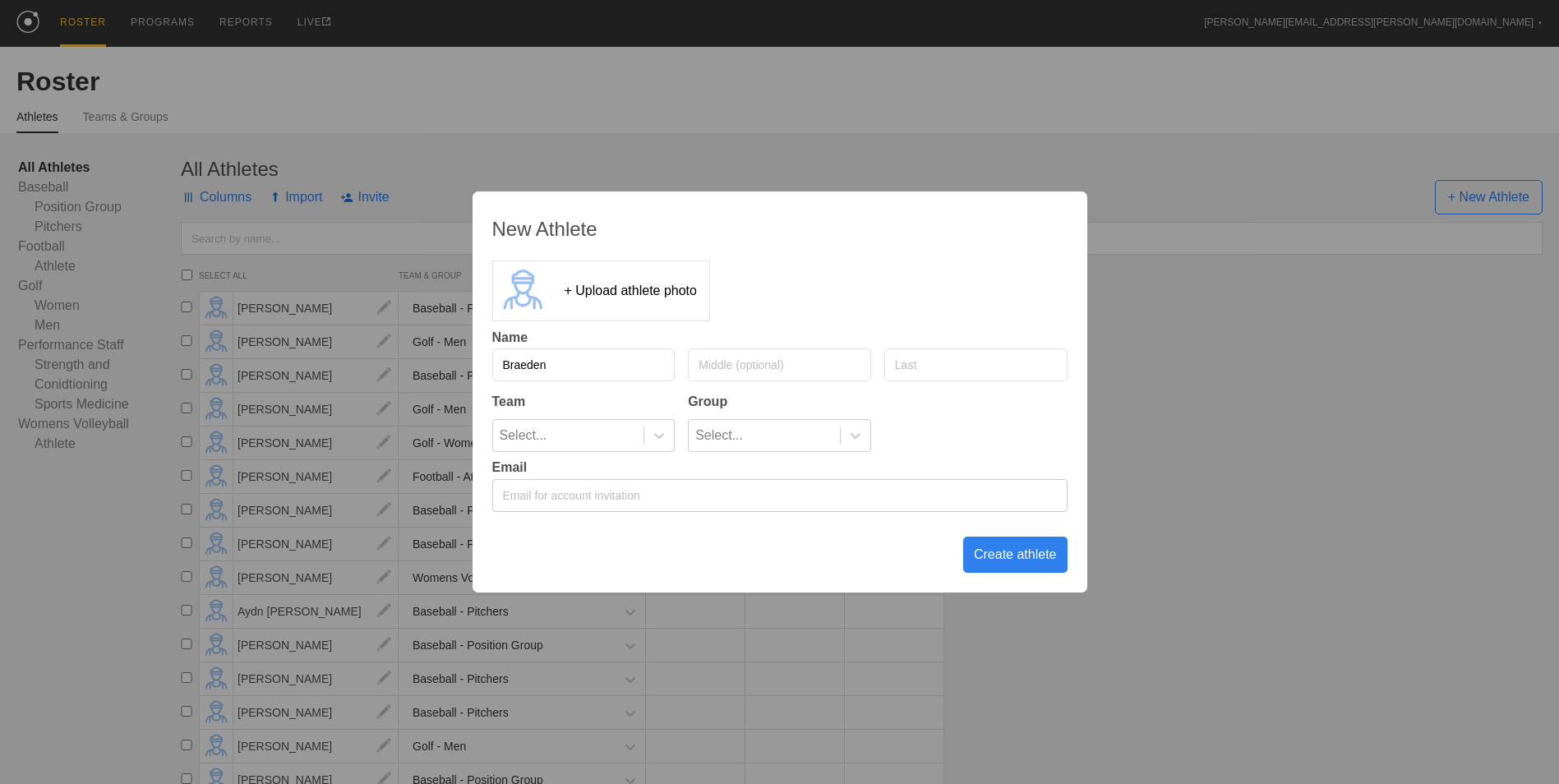
type input "Braeden"
type input "Eye"
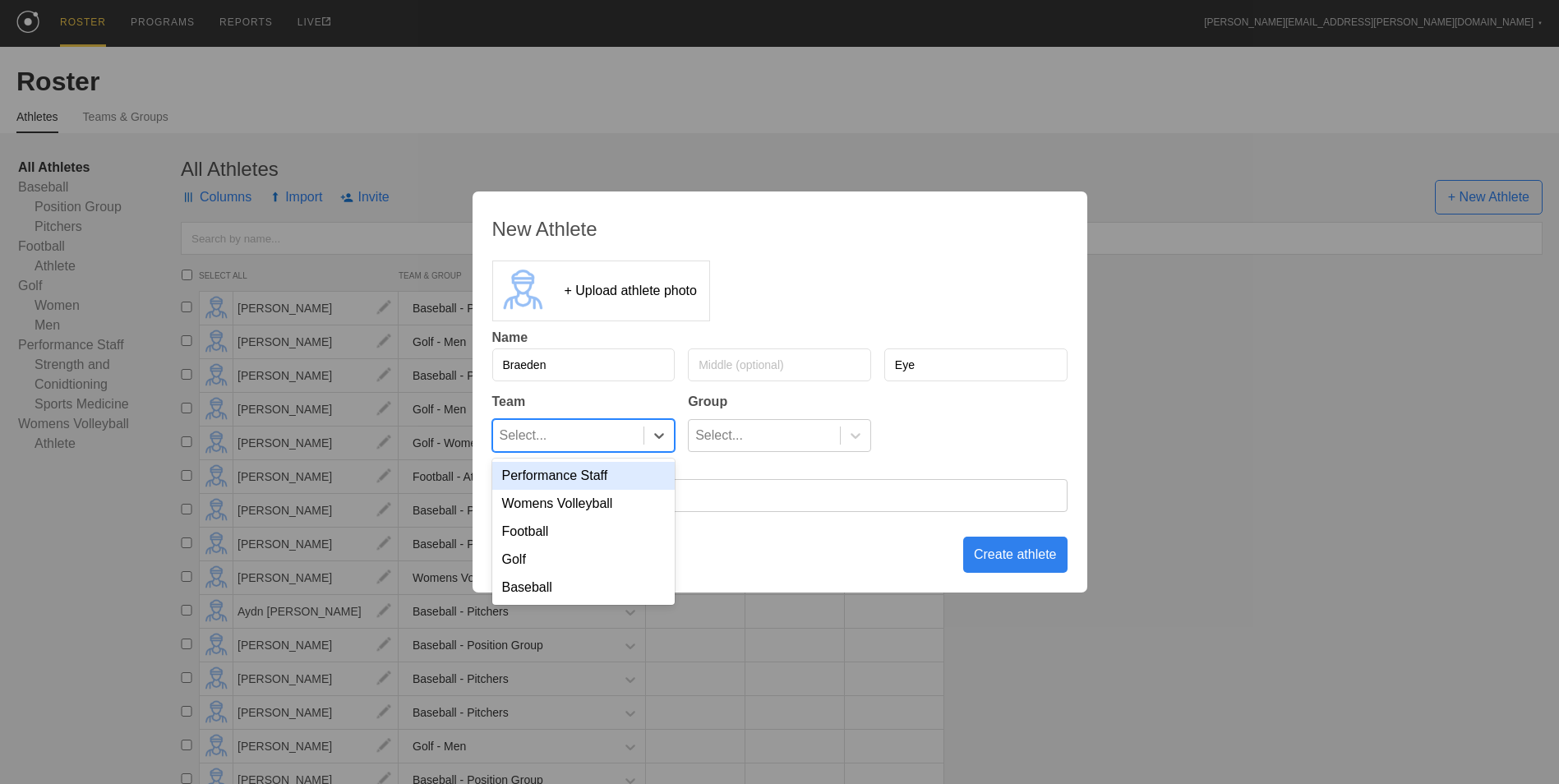
click at [641, 448] on div "Select..." at bounding box center [568, 435] width 151 height 31
click at [618, 591] on div "Baseball" at bounding box center [583, 587] width 183 height 28
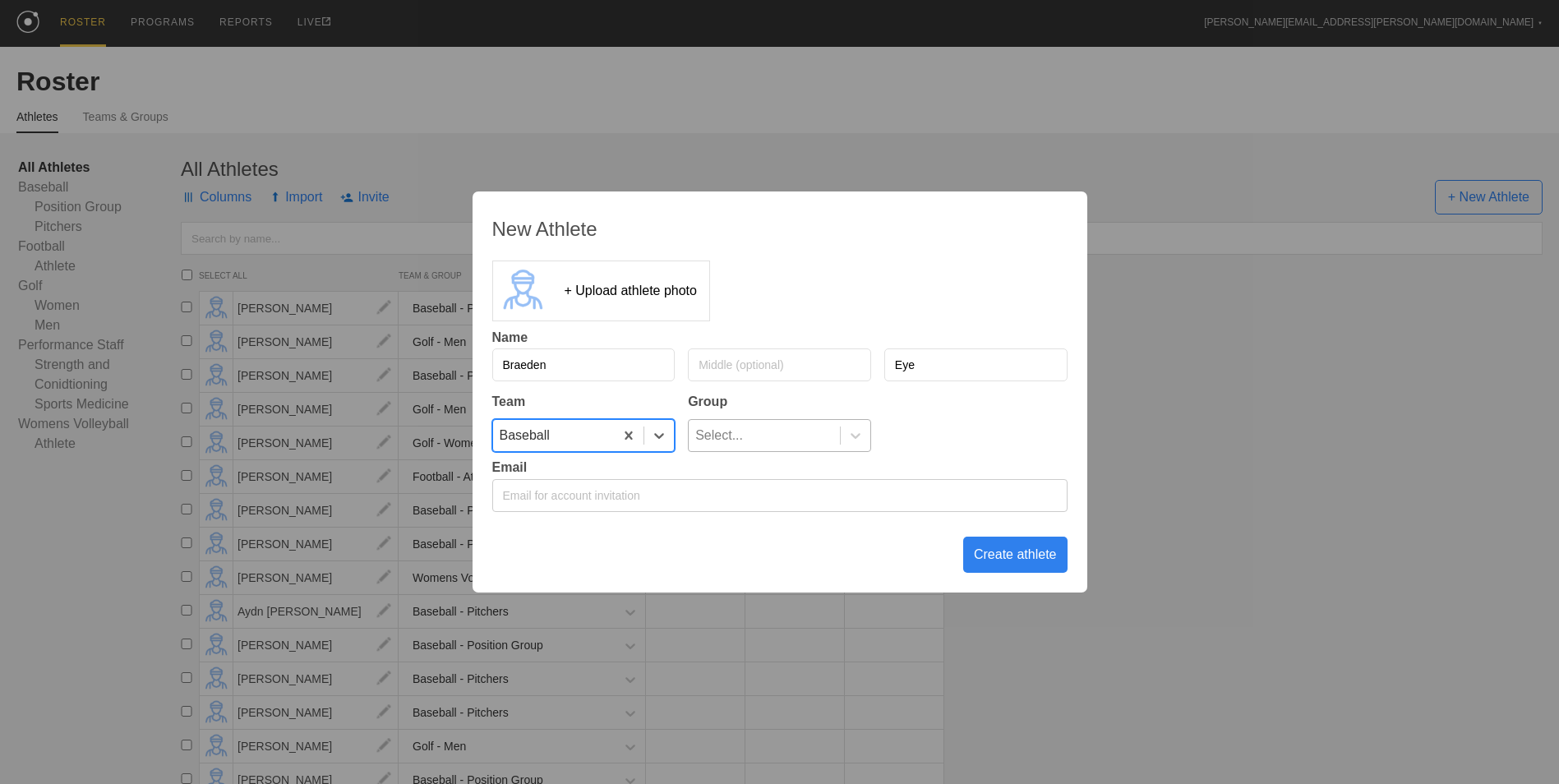
click at [778, 444] on div "Select..." at bounding box center [764, 435] width 151 height 31
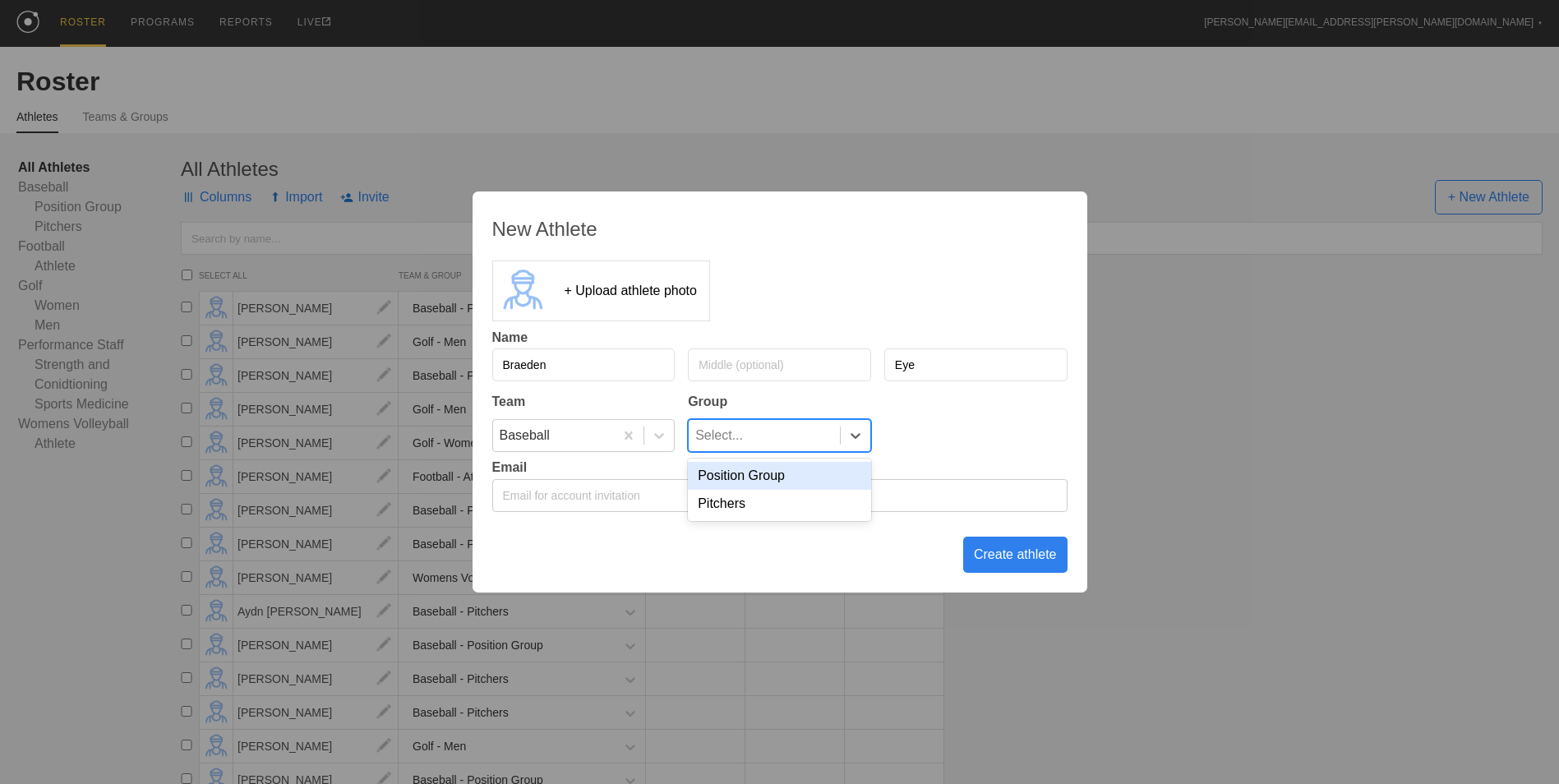
click at [771, 475] on div "Position Group" at bounding box center [779, 475] width 183 height 28
click at [1010, 554] on div "Create athlete" at bounding box center [1015, 554] width 104 height 36
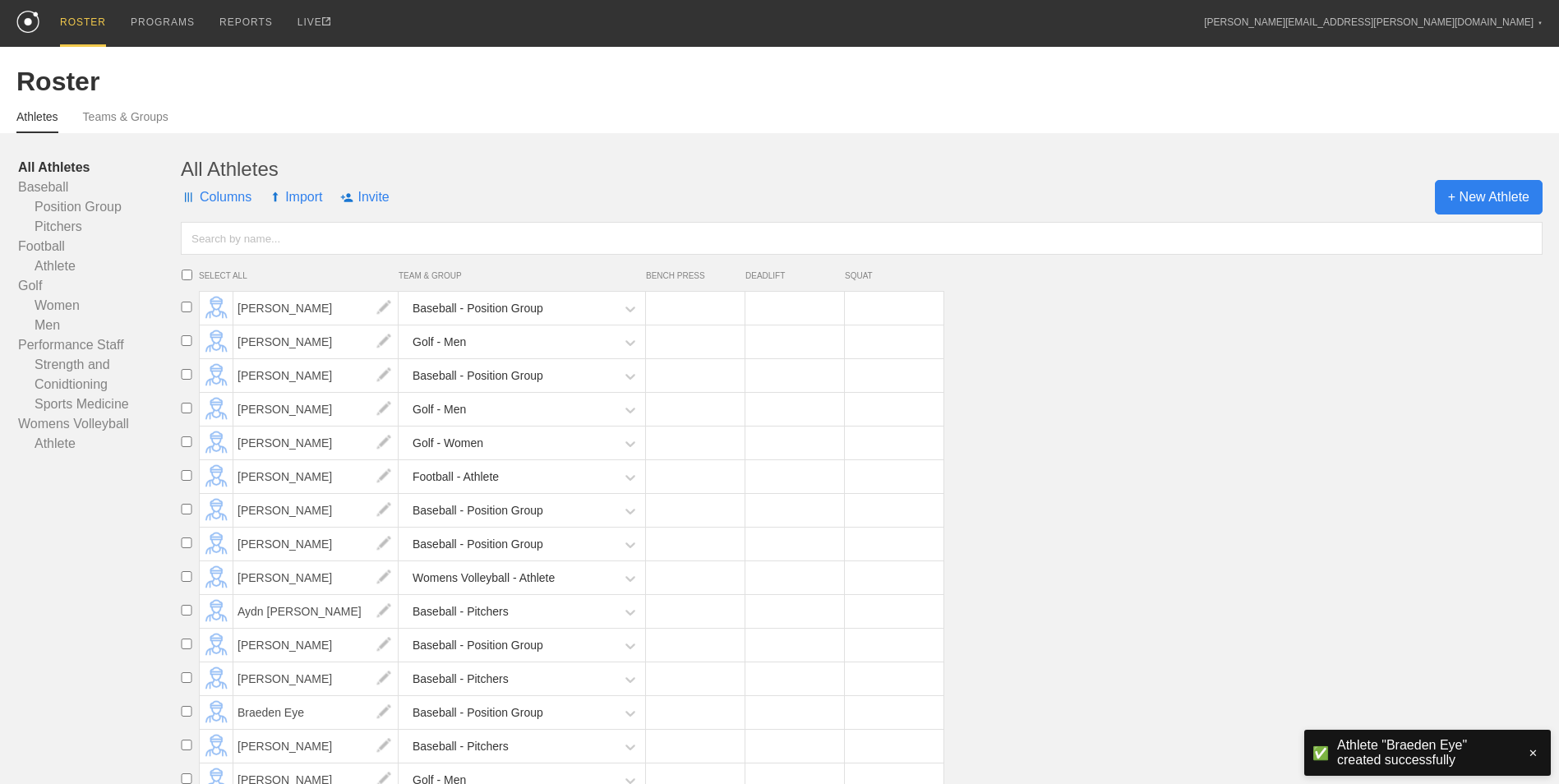
click at [1477, 206] on span "+ New Athlete" at bounding box center [1488, 197] width 107 height 34
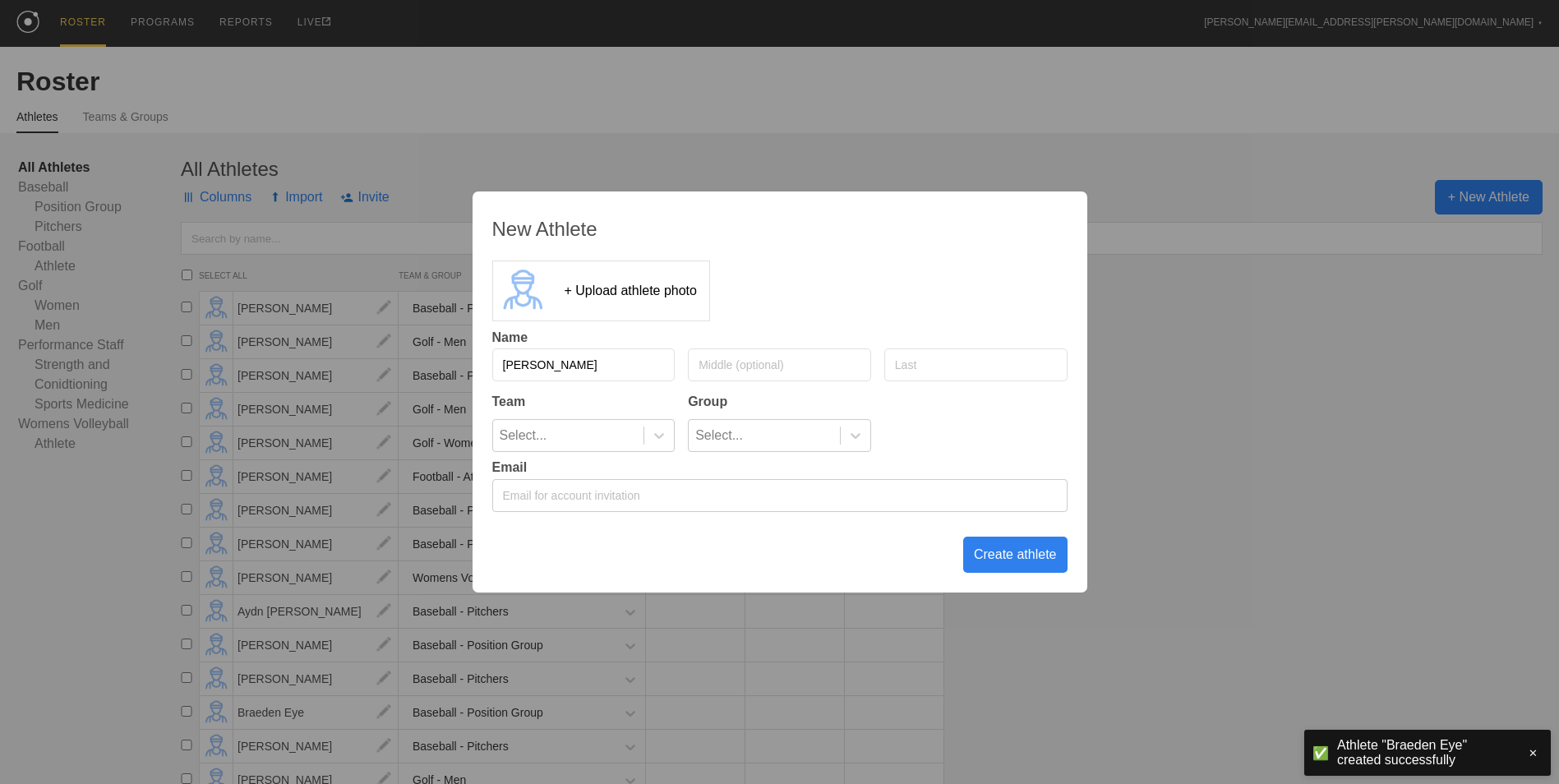
type input "[PERSON_NAME]"
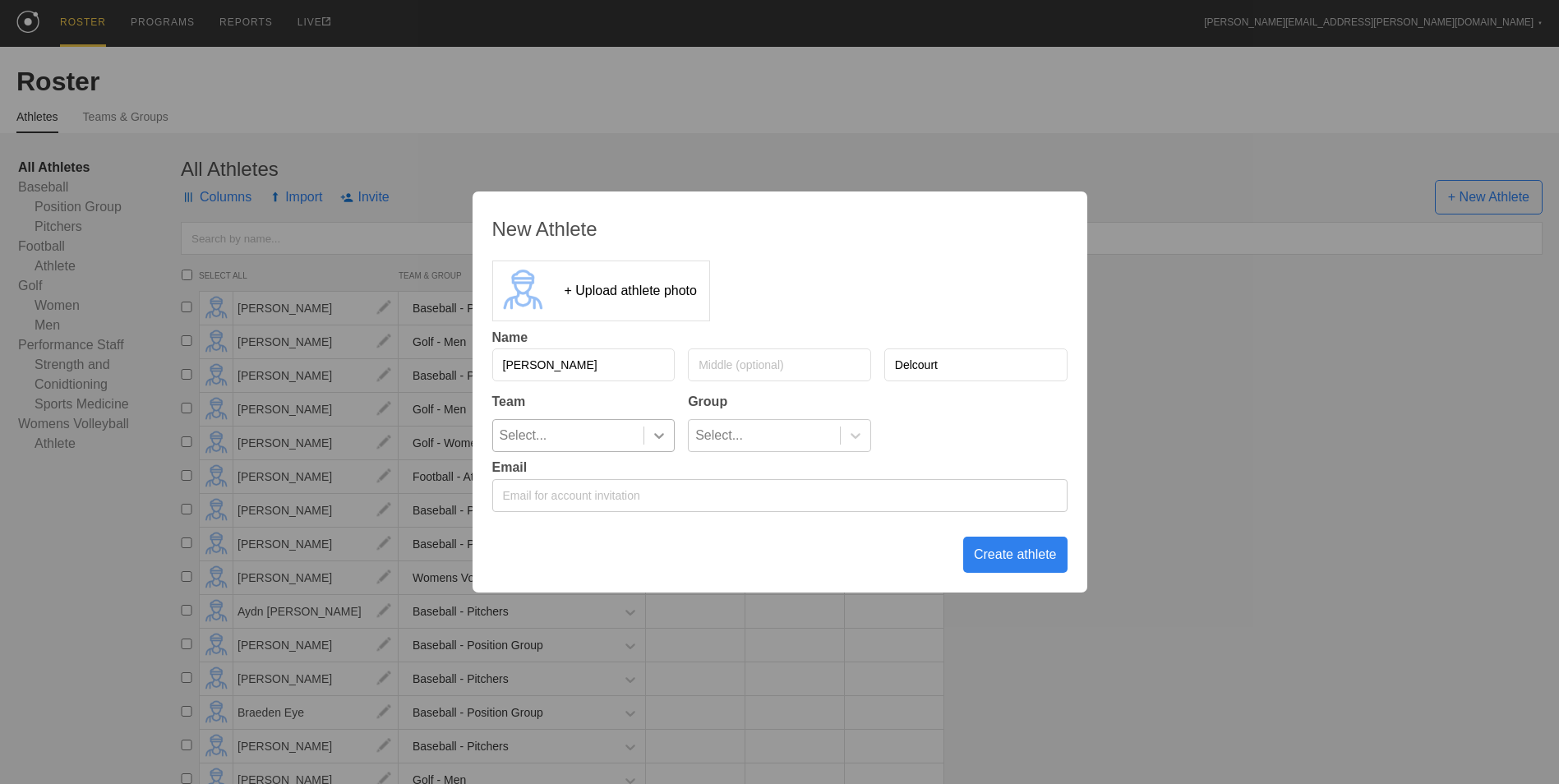
type input "Delcourt"
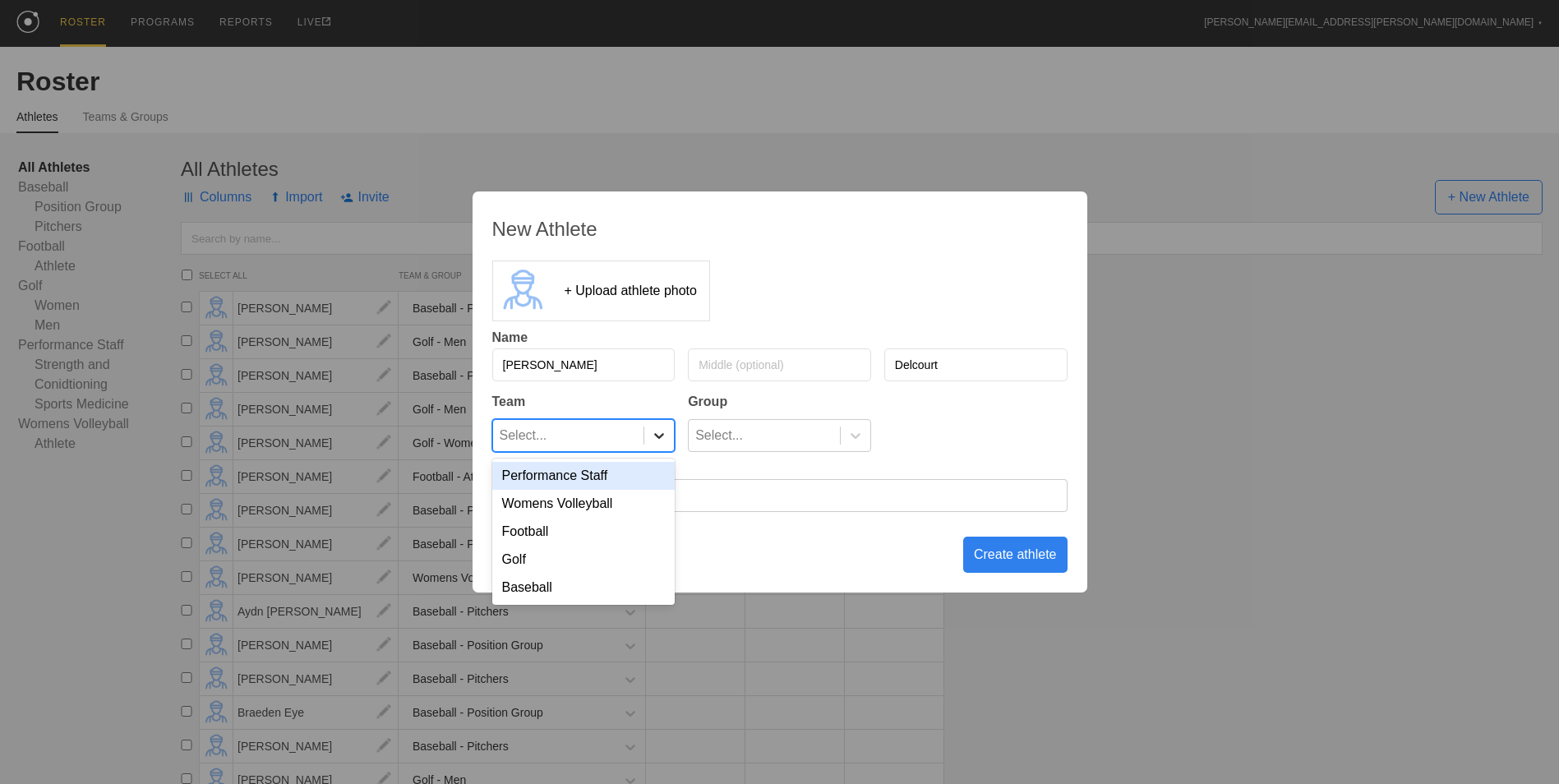
click at [654, 434] on icon at bounding box center [659, 435] width 16 height 16
click at [635, 582] on div "Baseball" at bounding box center [583, 587] width 183 height 28
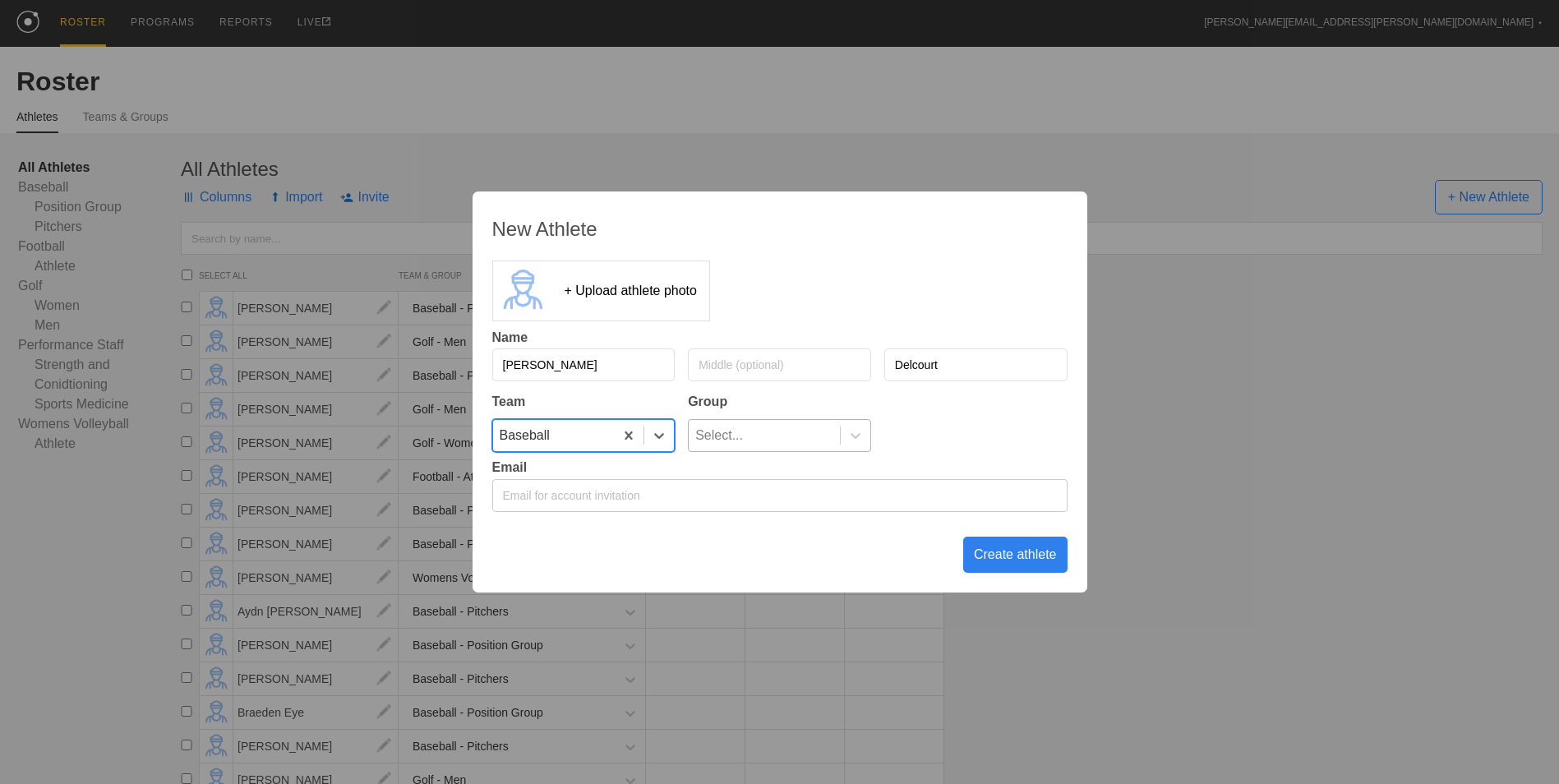
click at [794, 430] on div "Select..." at bounding box center [764, 435] width 151 height 31
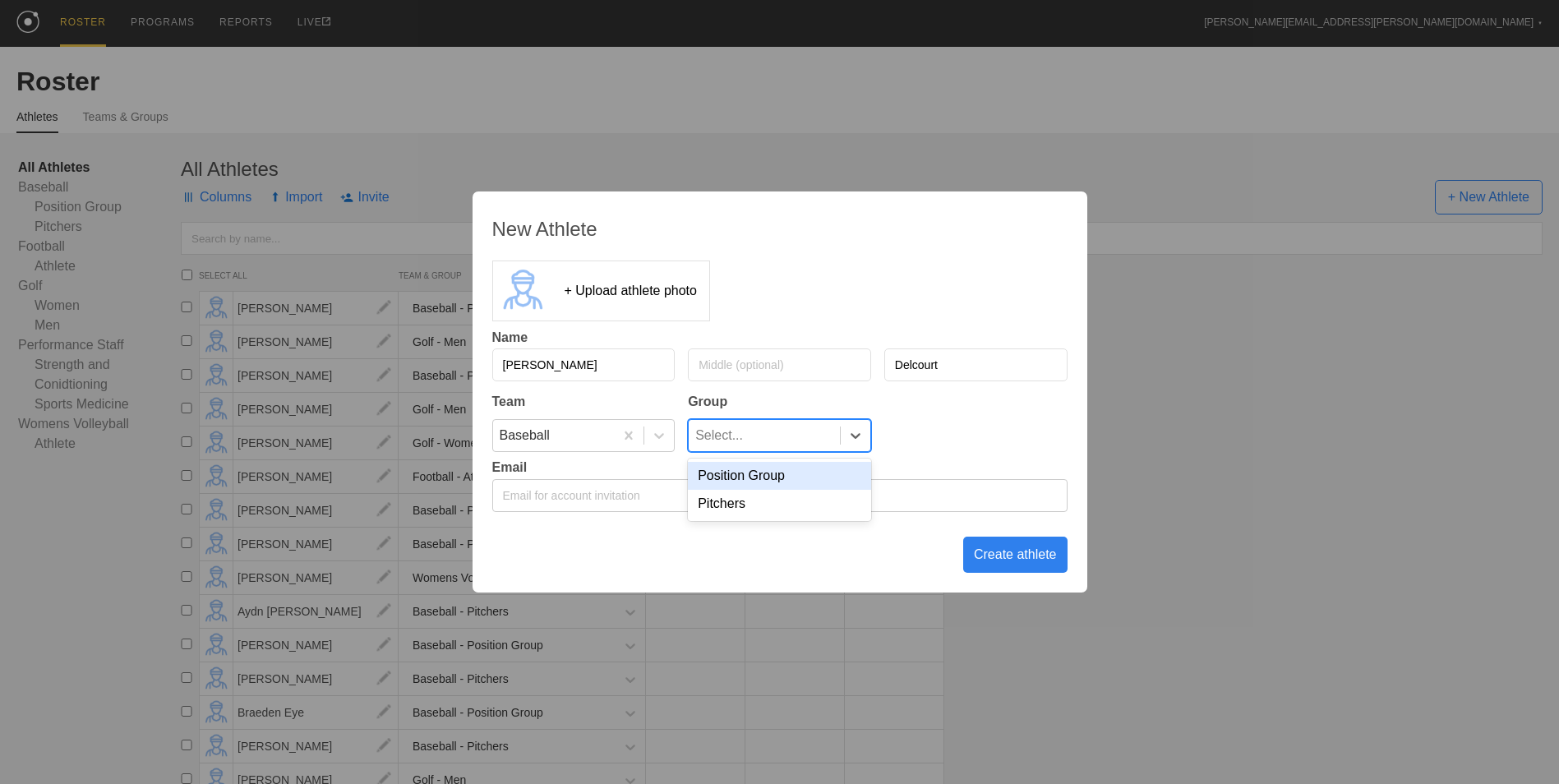
click at [785, 475] on div "Position Group" at bounding box center [779, 475] width 183 height 28
click at [987, 545] on div "Create athlete" at bounding box center [1015, 554] width 104 height 36
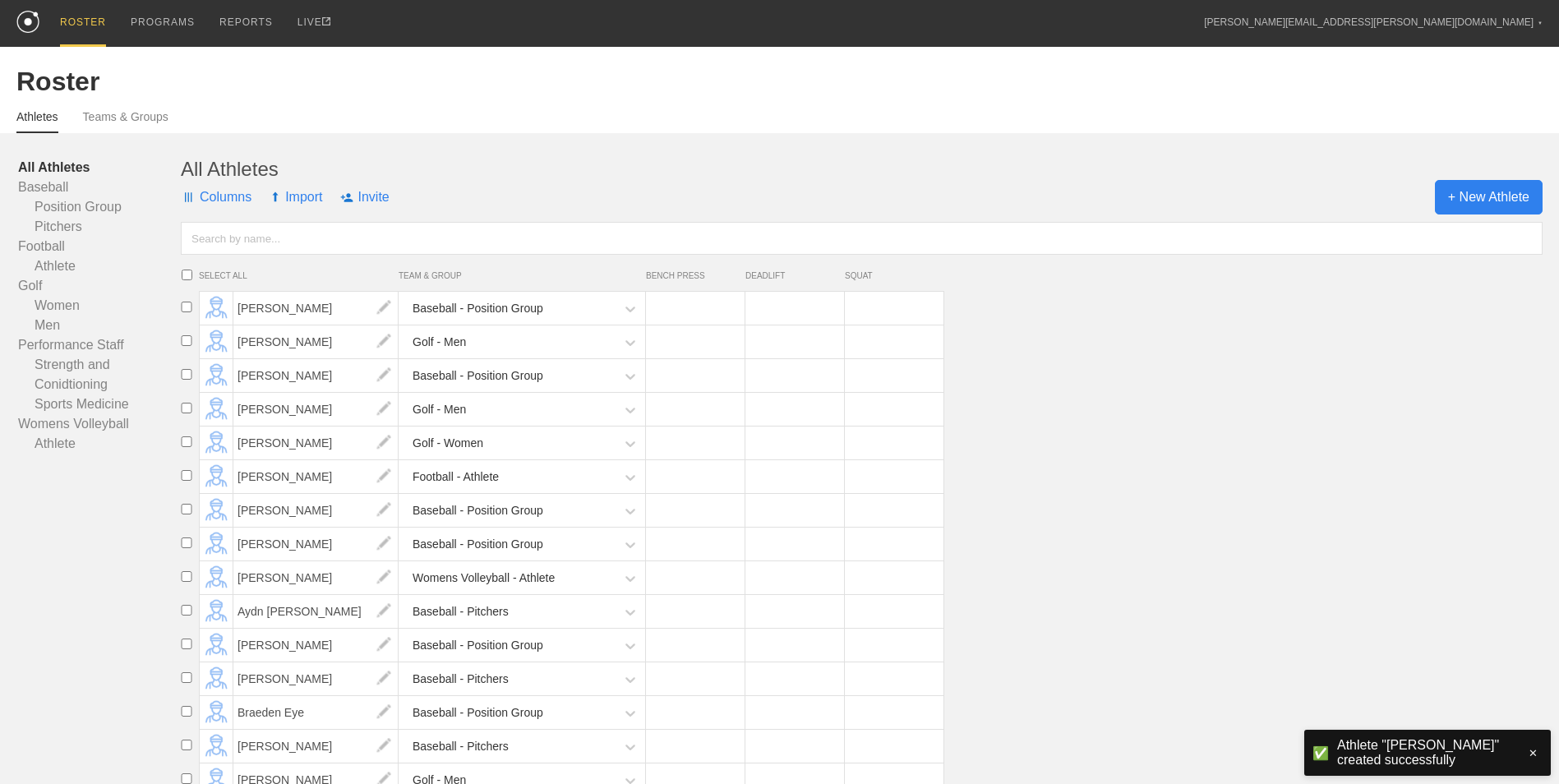
click at [1508, 190] on span "+ New Athlete" at bounding box center [1488, 197] width 107 height 34
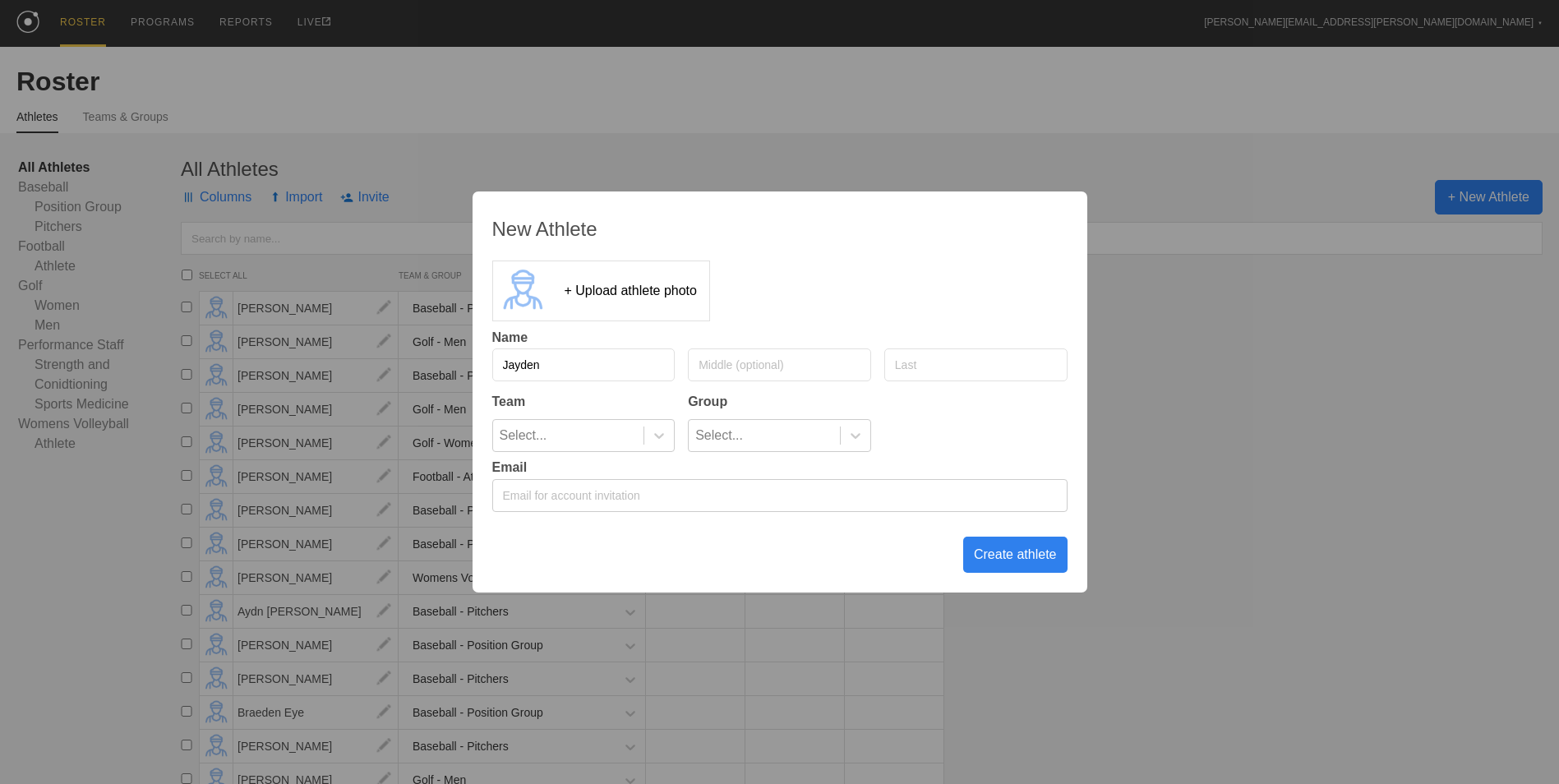
type input "Jayden"
type input "C"
type input "Cima"
click at [661, 435] on icon at bounding box center [659, 436] width 9 height 6
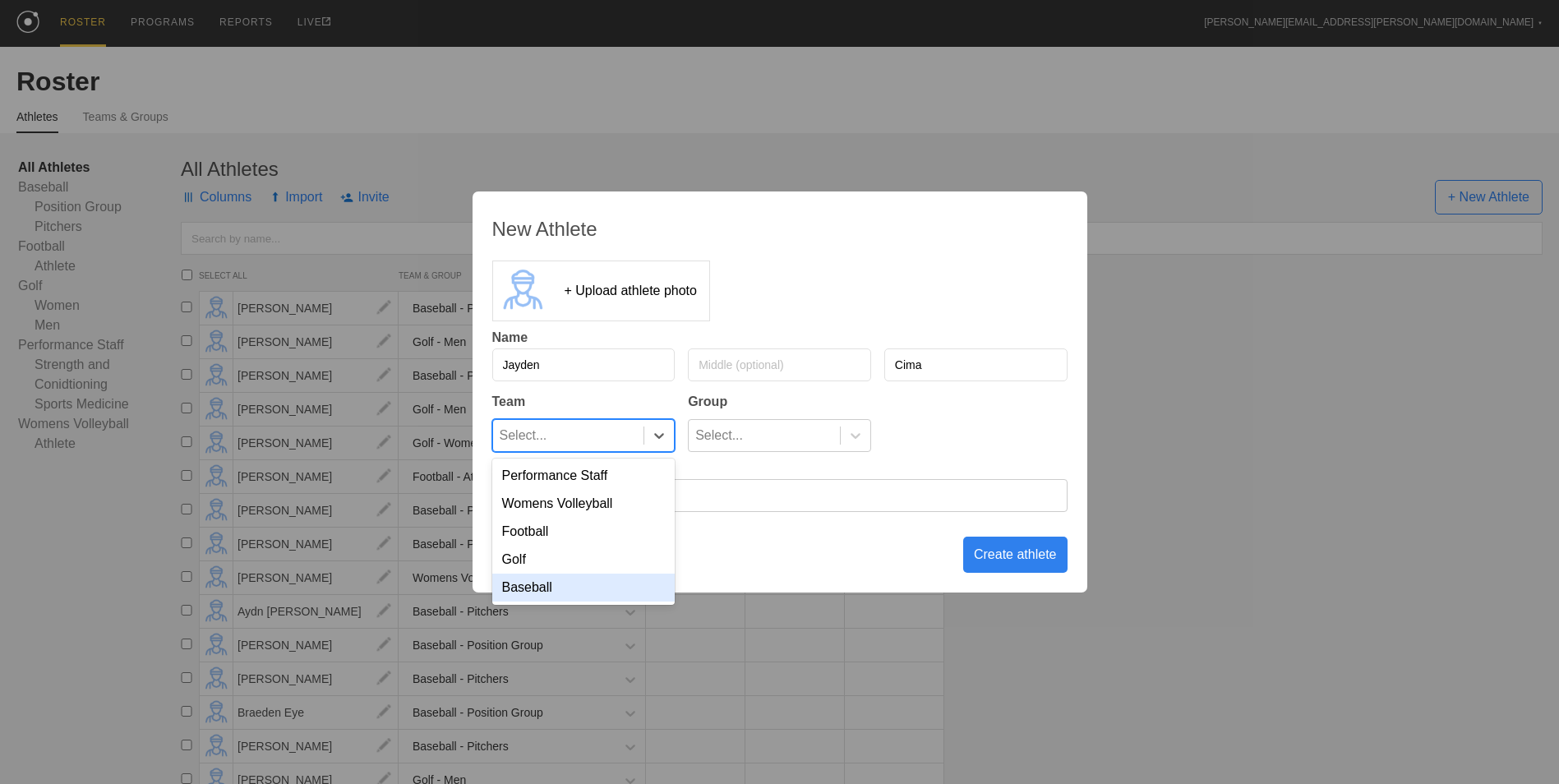
click at [653, 596] on div "Baseball" at bounding box center [583, 587] width 183 height 28
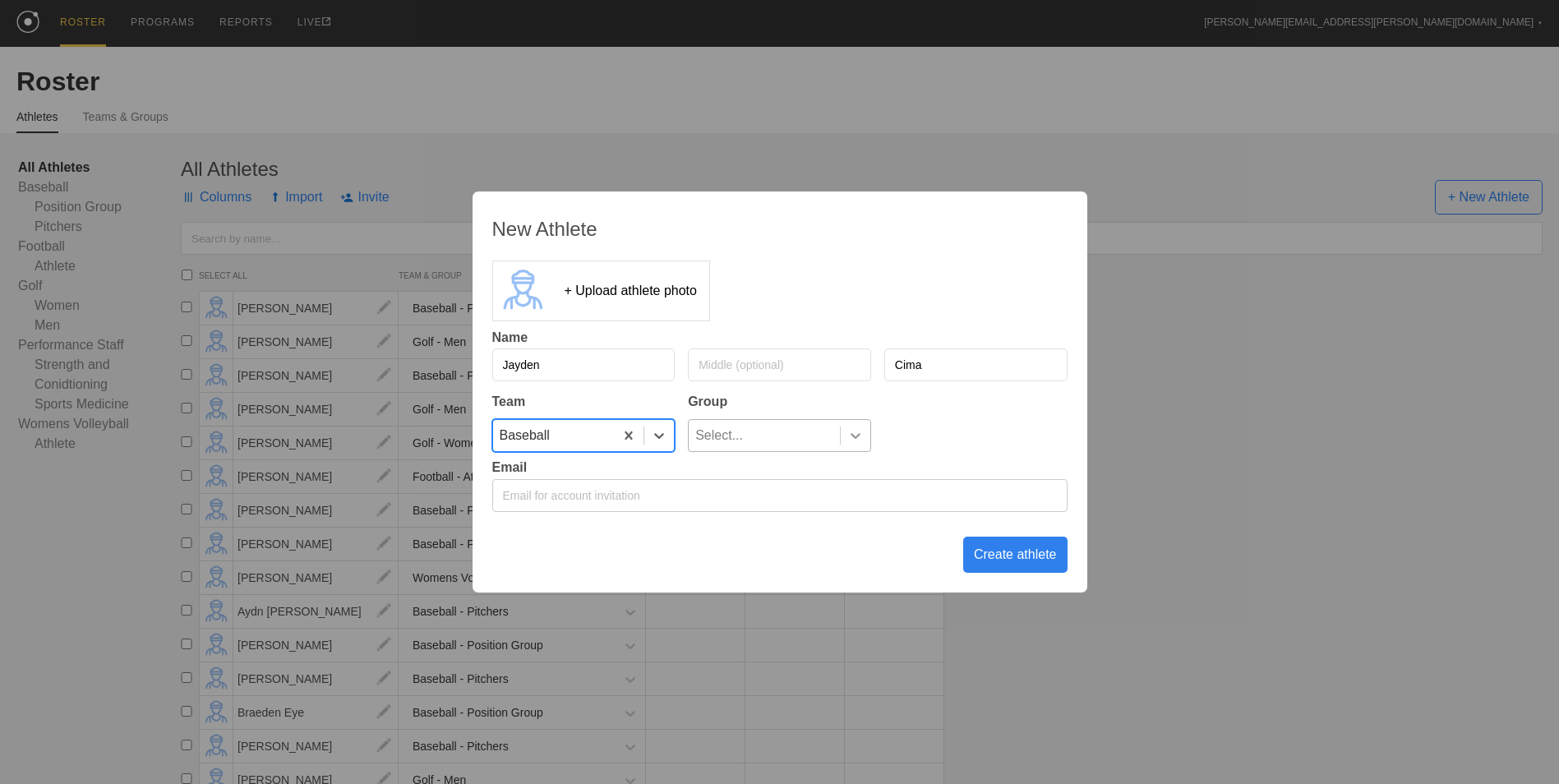
click at [853, 434] on icon at bounding box center [855, 435] width 16 height 16
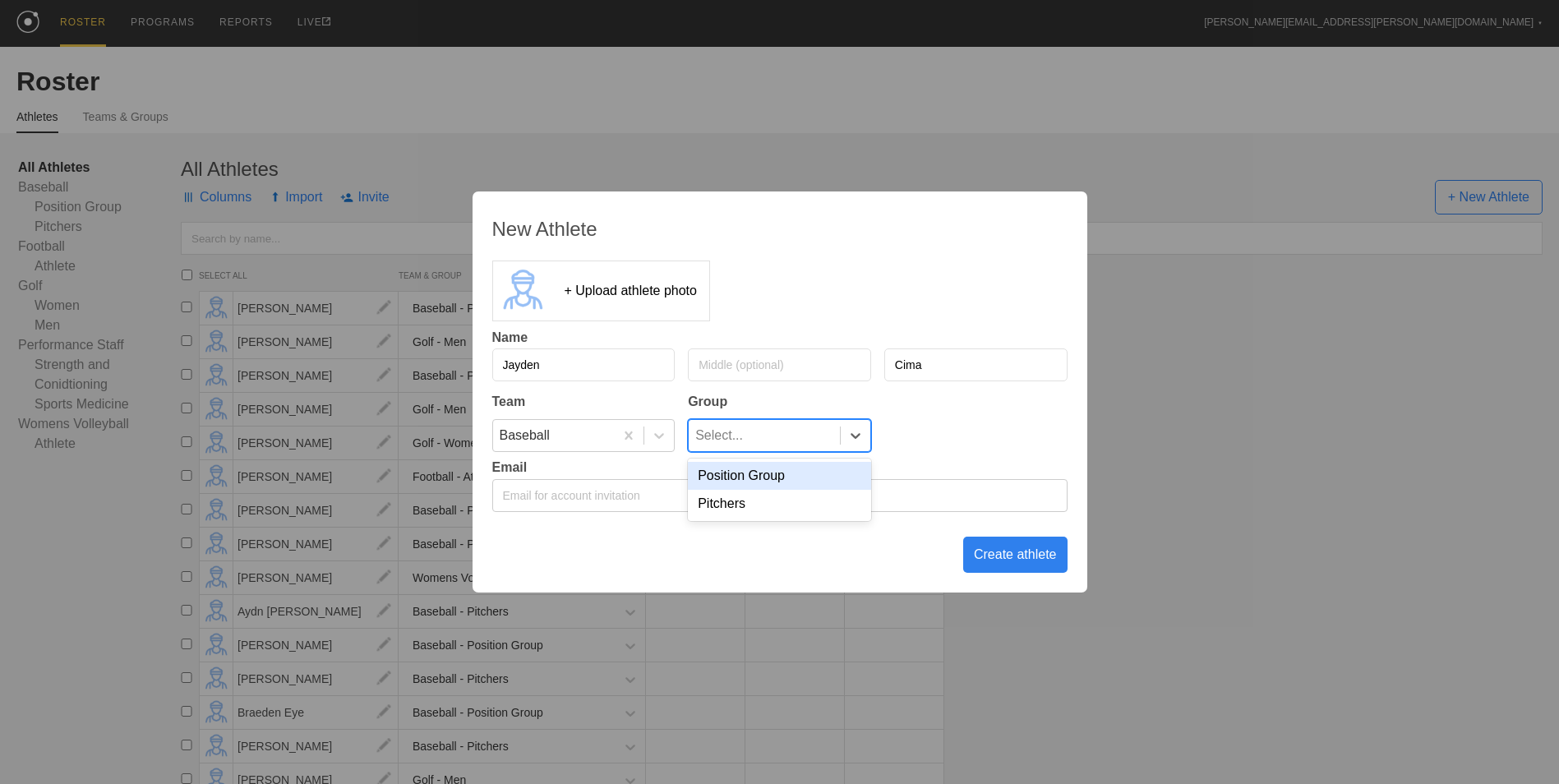
click at [790, 479] on div "Position Group" at bounding box center [779, 475] width 183 height 28
click at [1002, 555] on div "Create athlete" at bounding box center [1015, 554] width 104 height 36
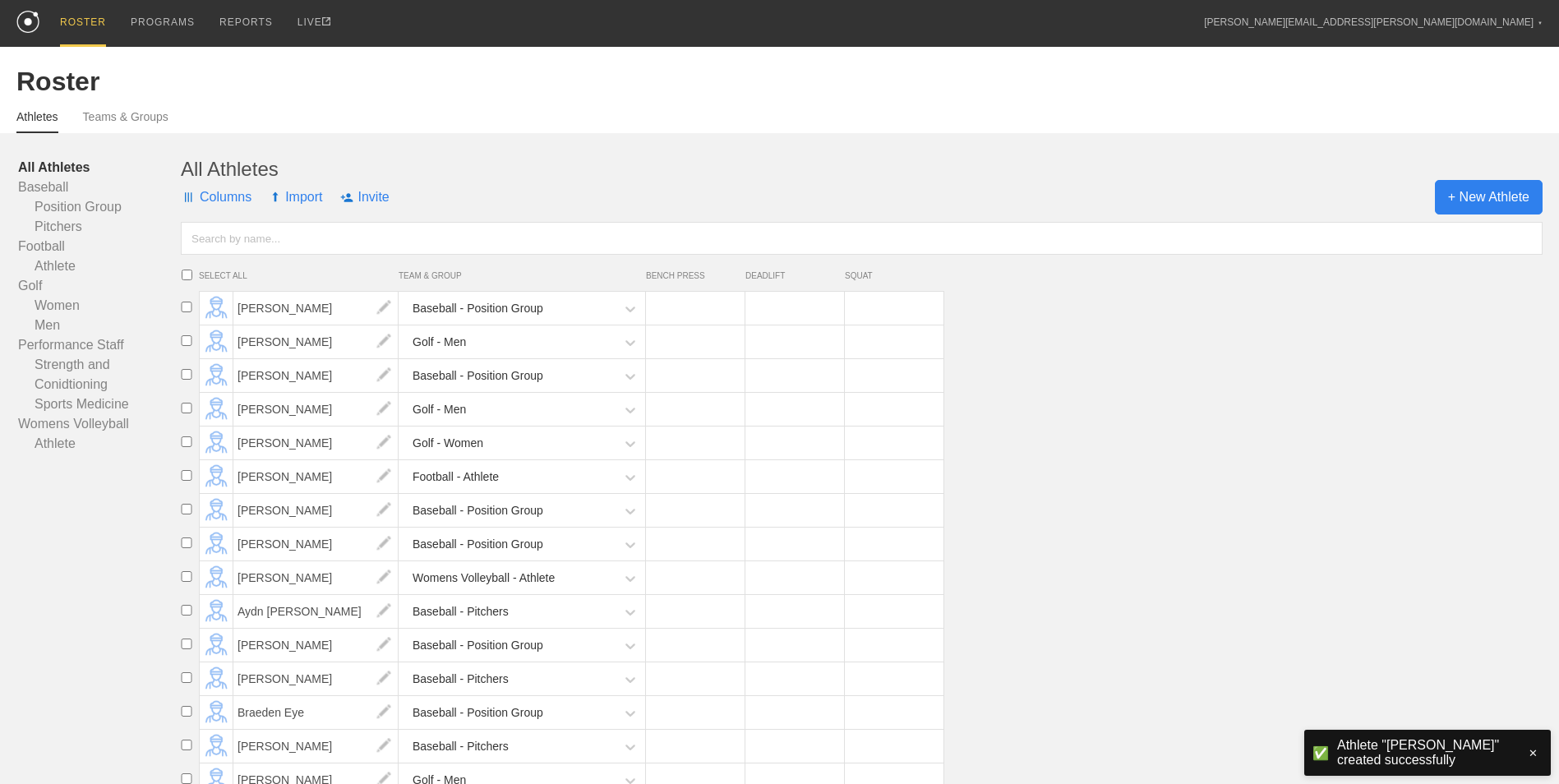
click at [1481, 212] on span "+ New Athlete" at bounding box center [1488, 197] width 107 height 34
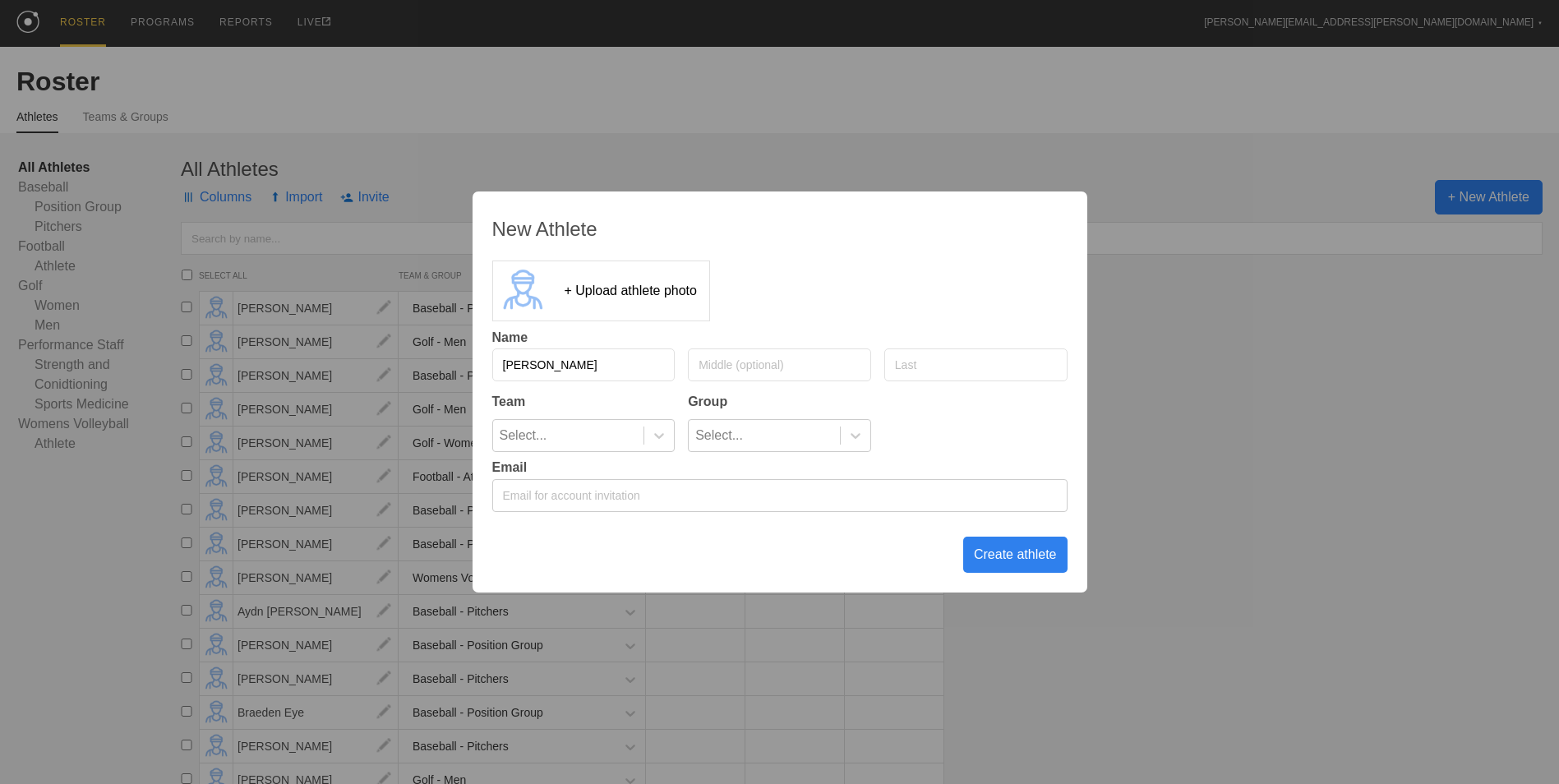
type input "[PERSON_NAME]"
click at [666, 431] on icon at bounding box center [659, 435] width 16 height 16
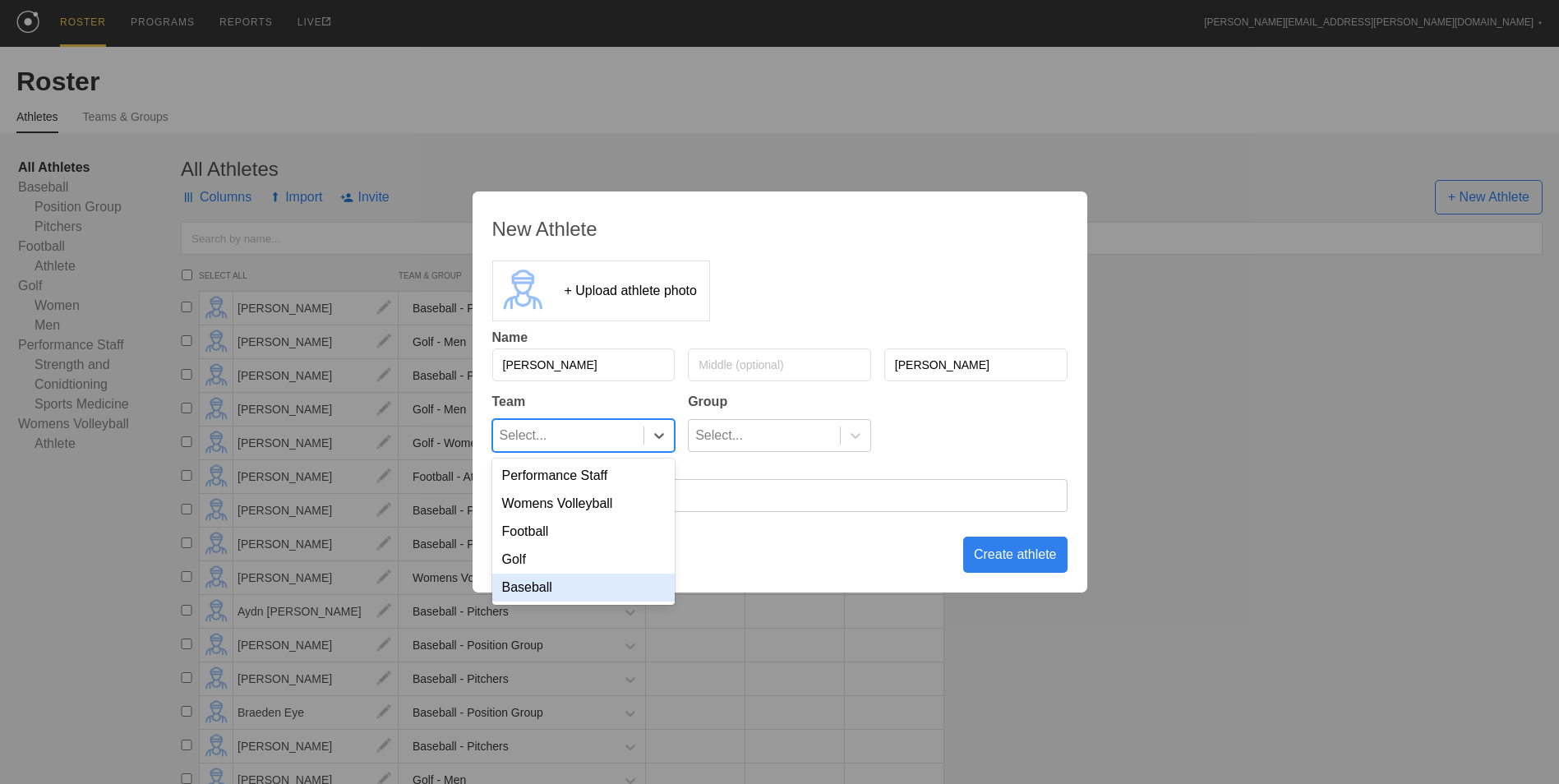
click at [621, 598] on div "Baseball" at bounding box center [583, 587] width 183 height 28
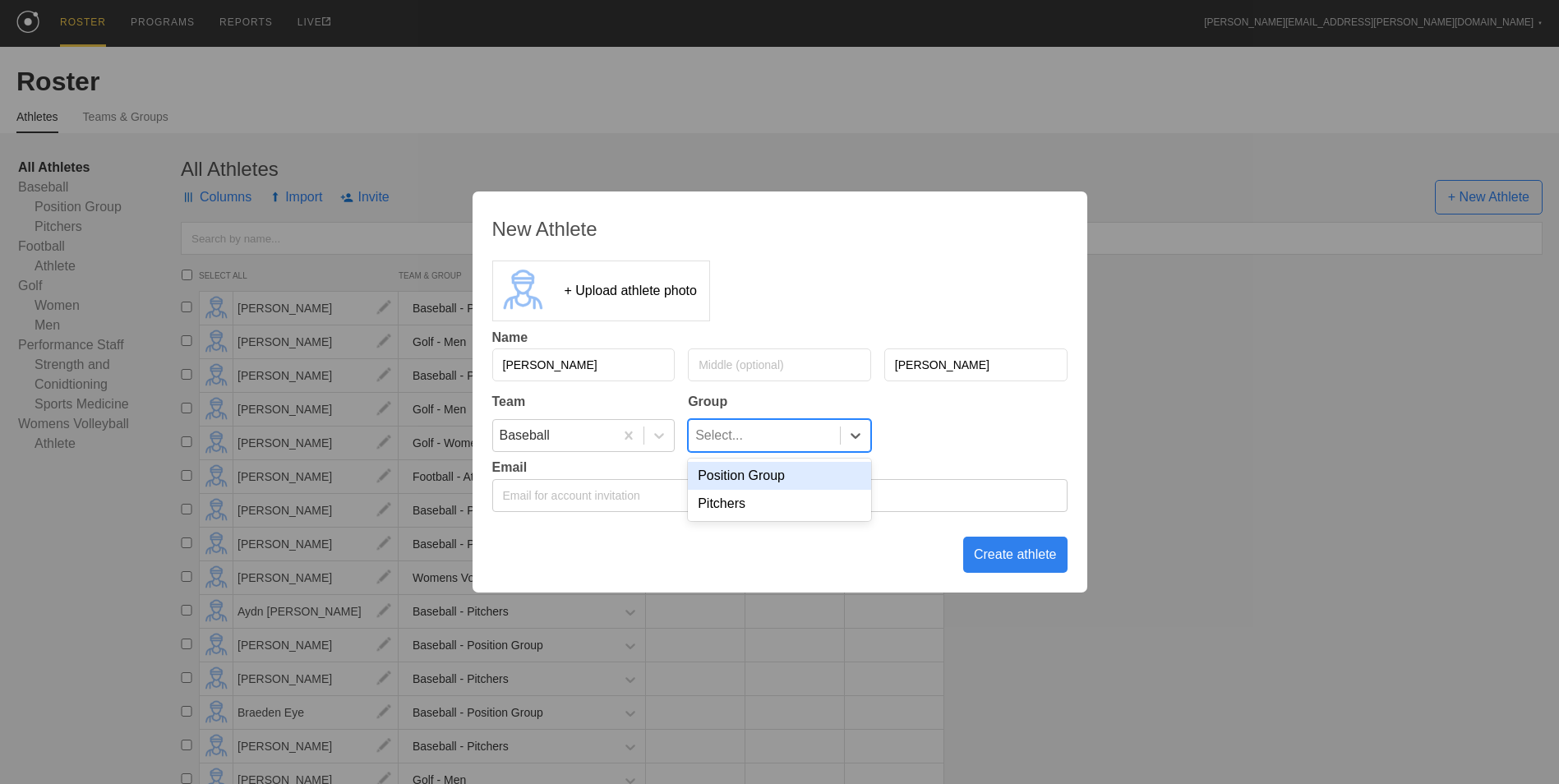
click at [775, 447] on div "Select..." at bounding box center [764, 435] width 151 height 31
click at [766, 508] on div "Pitchers" at bounding box center [779, 504] width 183 height 28
drag, startPoint x: 992, startPoint y: 560, endPoint x: 989, endPoint y: 546, distance: 14.3
click at [994, 560] on div "Create athlete" at bounding box center [1015, 554] width 104 height 36
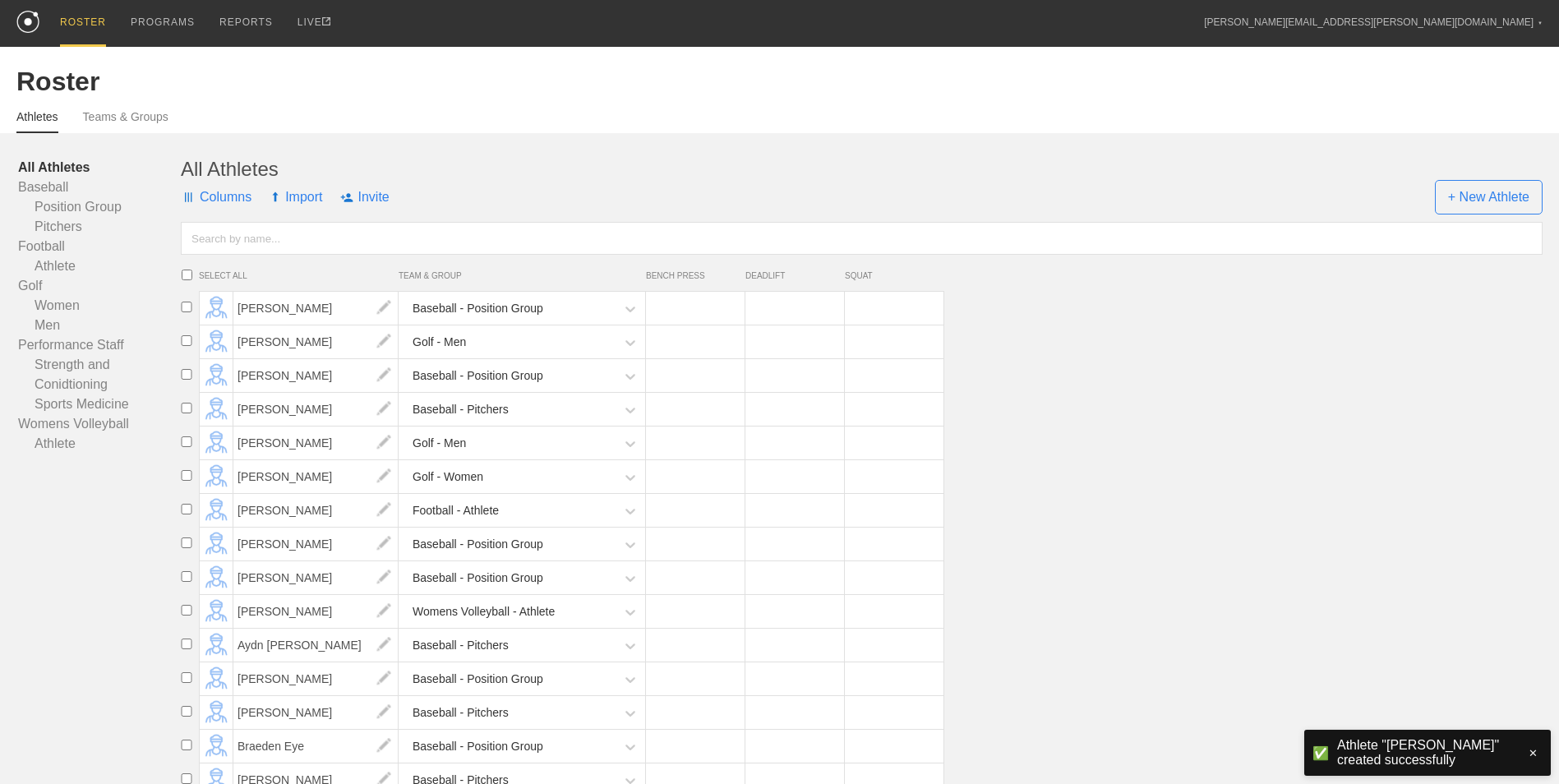
click at [1529, 181] on div "All Athletes" at bounding box center [861, 168] width 1361 height 23
click at [1514, 189] on span "+ New Athlete" at bounding box center [1488, 197] width 107 height 34
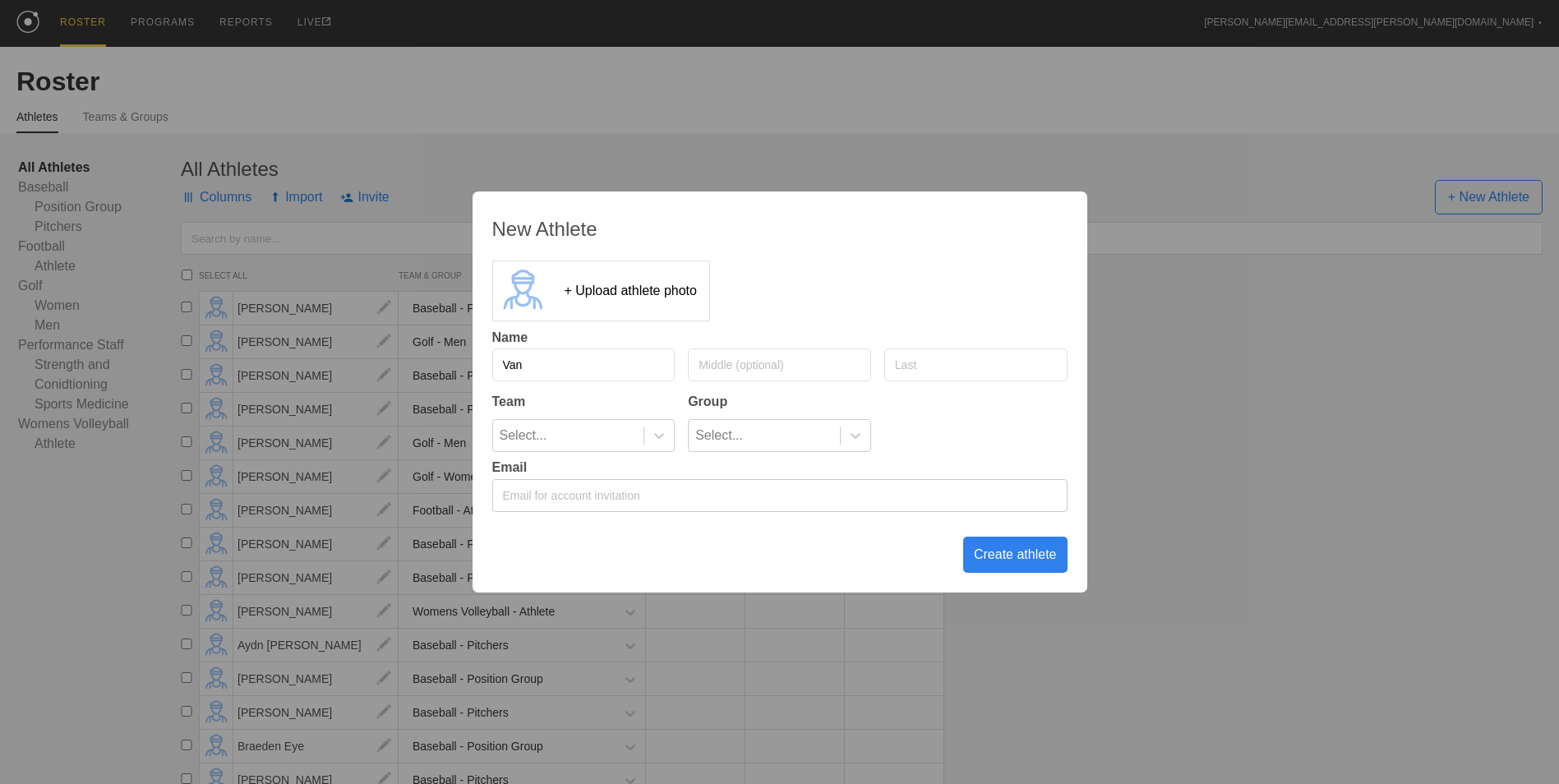
type input "Van"
type input "[PERSON_NAME]"
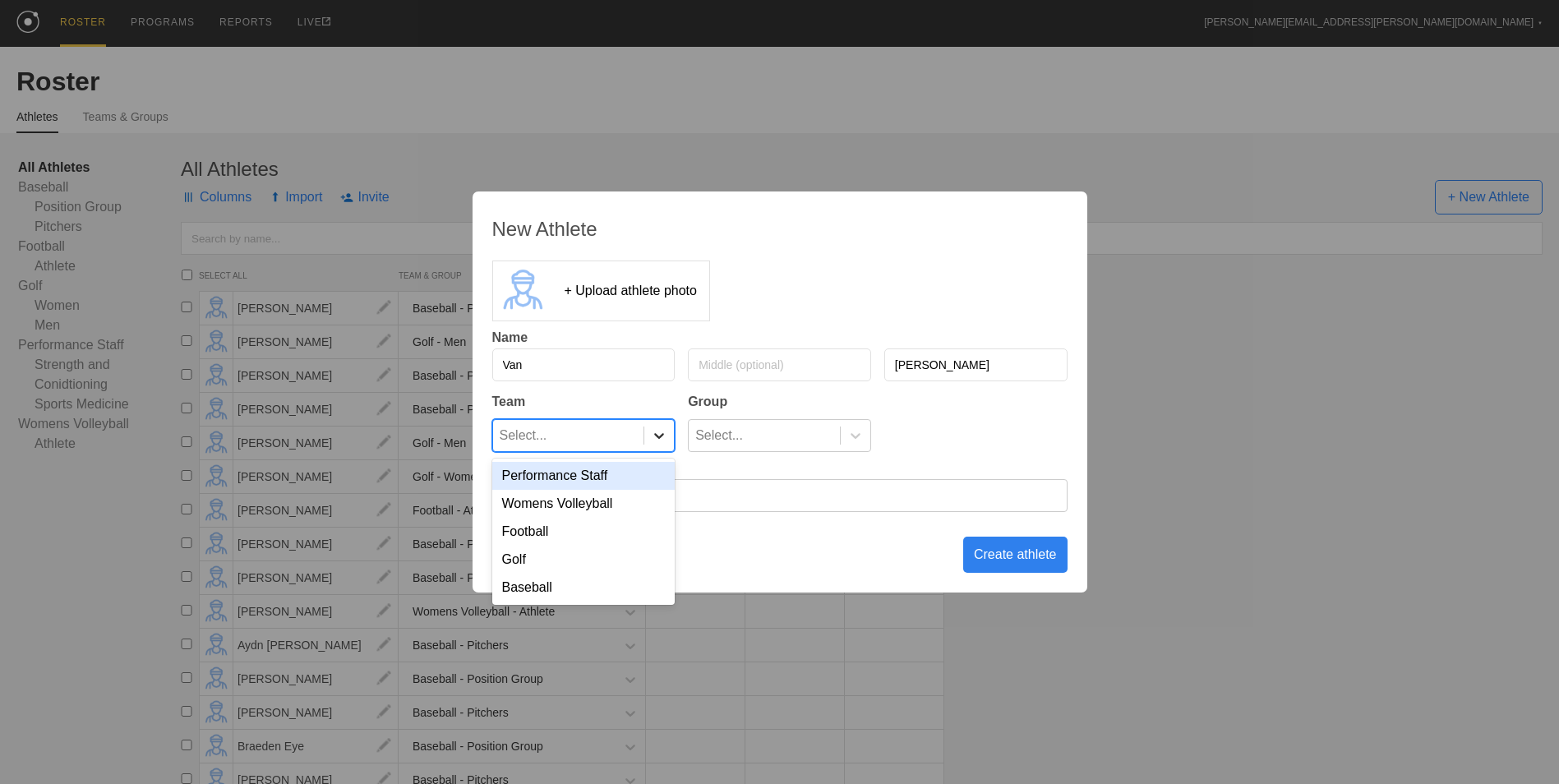
click at [660, 434] on icon at bounding box center [659, 435] width 16 height 16
click at [605, 585] on div "Baseball" at bounding box center [583, 587] width 183 height 28
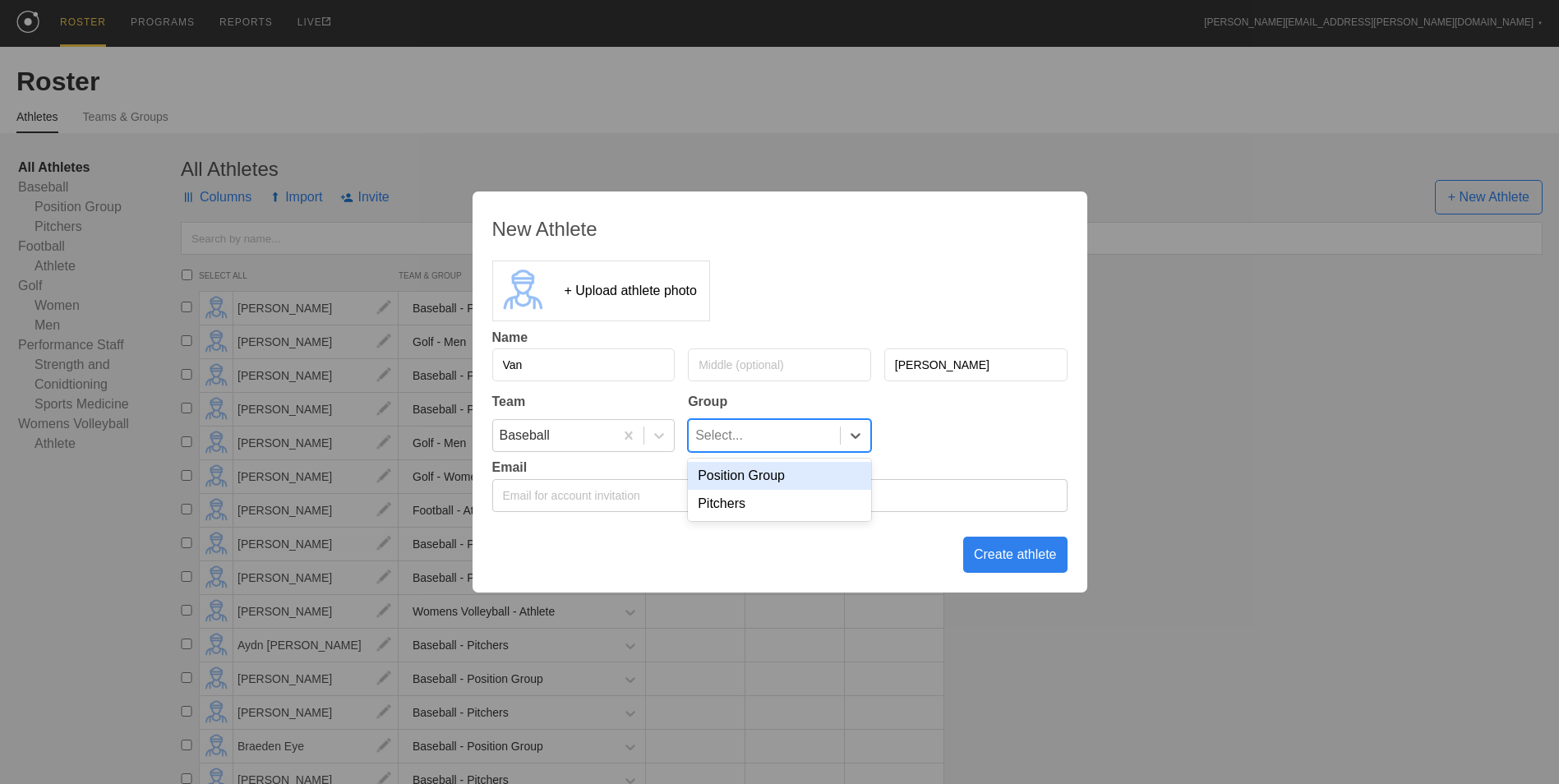
click at [776, 444] on div "Select..." at bounding box center [764, 435] width 151 height 31
click at [771, 475] on div "Position Group" at bounding box center [779, 475] width 183 height 28
click at [1016, 559] on div "Create athlete" at bounding box center [1015, 554] width 104 height 36
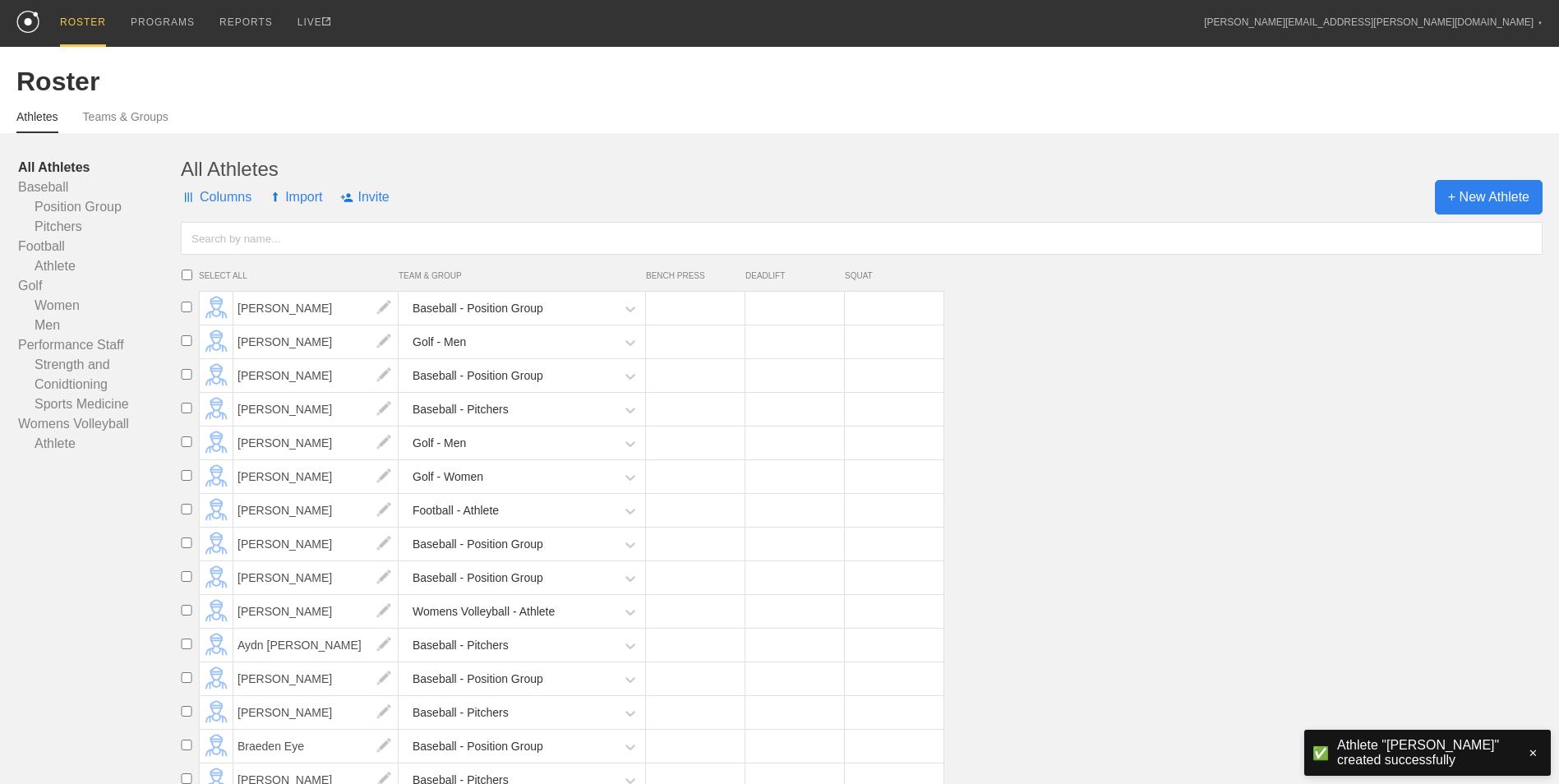
click at [1472, 193] on span "+ New Athlete" at bounding box center [1488, 197] width 107 height 34
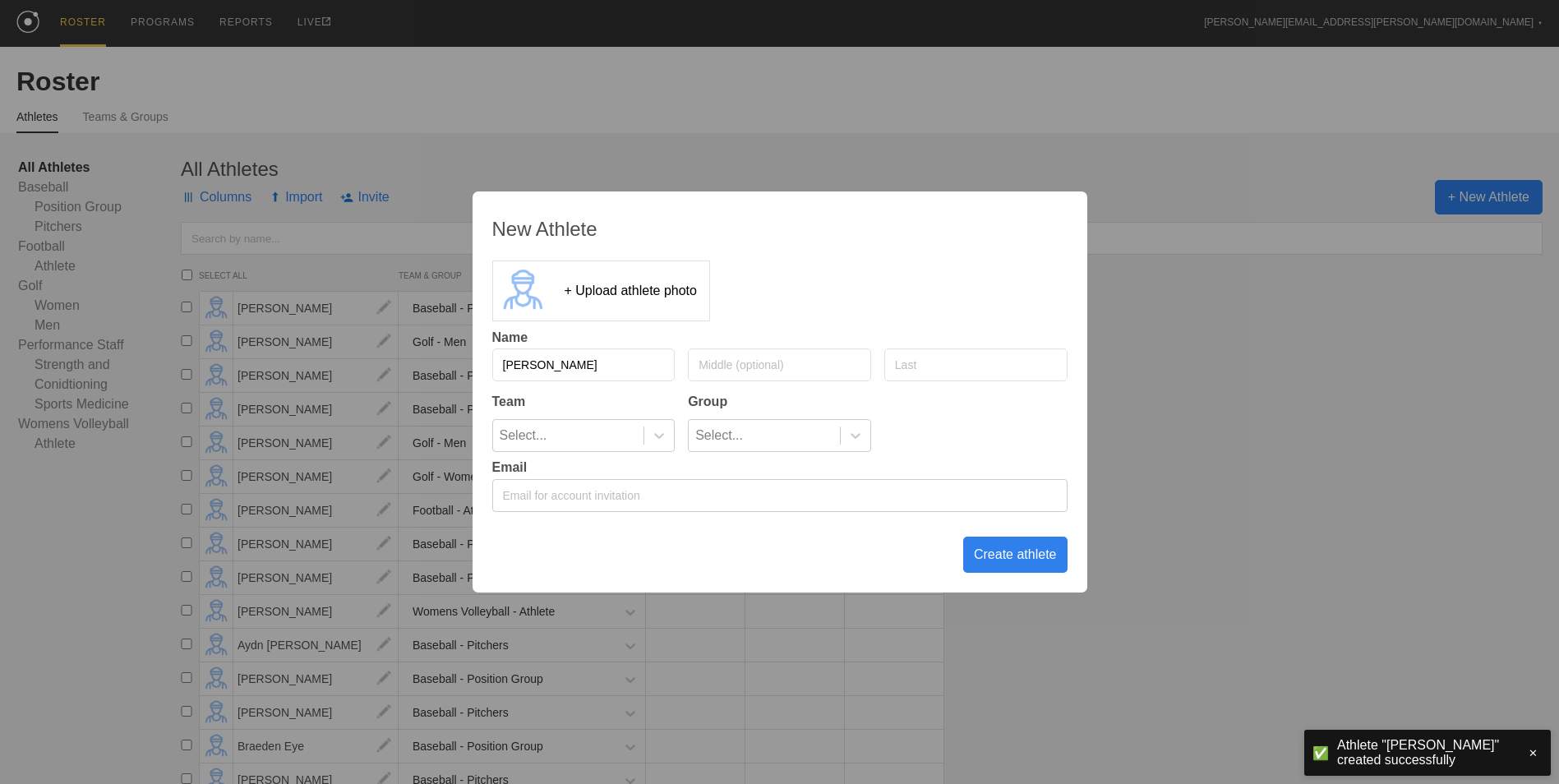
type input "[PERSON_NAME]"
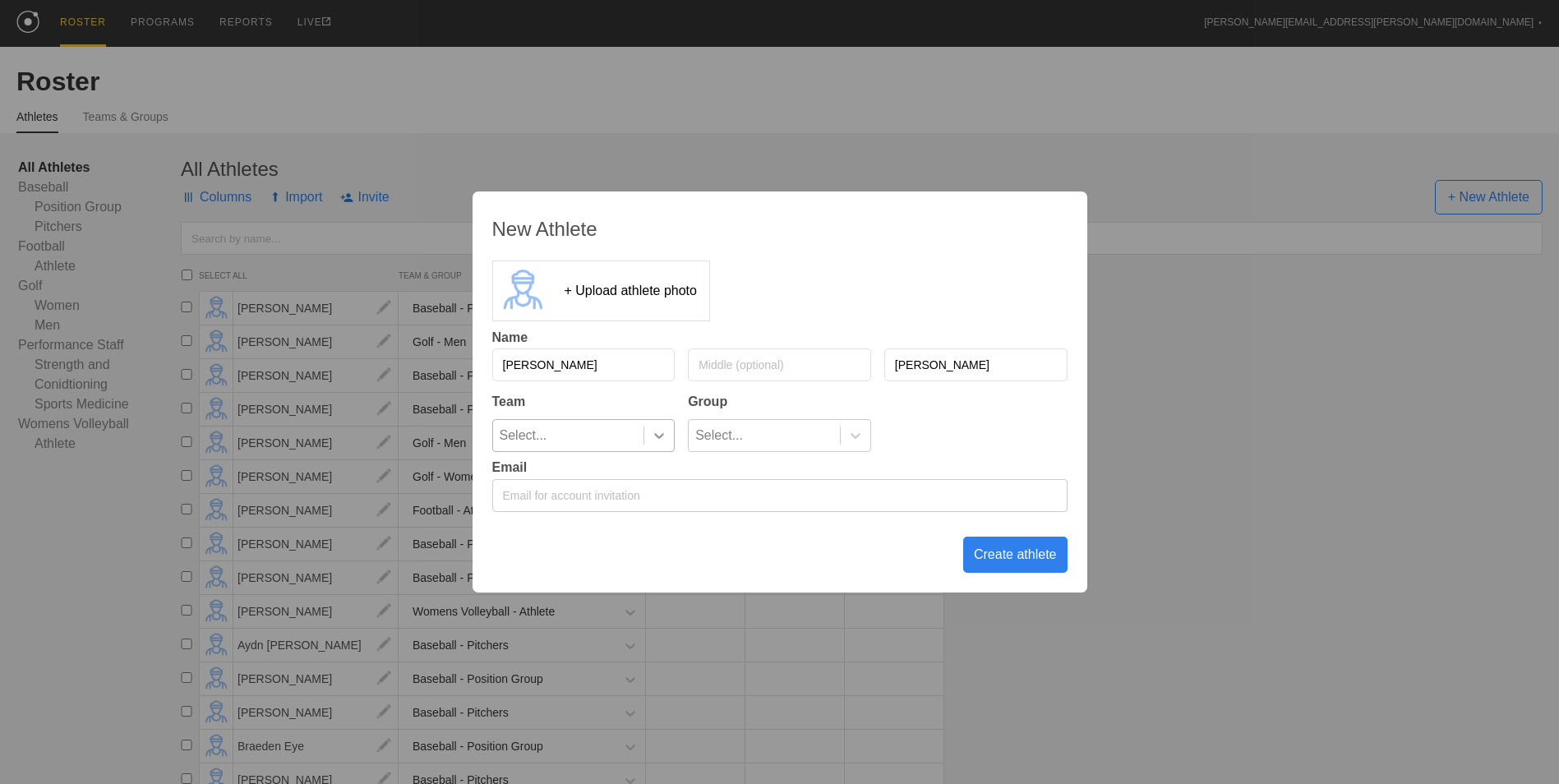
type input "[PERSON_NAME]"
click at [653, 438] on icon at bounding box center [659, 435] width 16 height 16
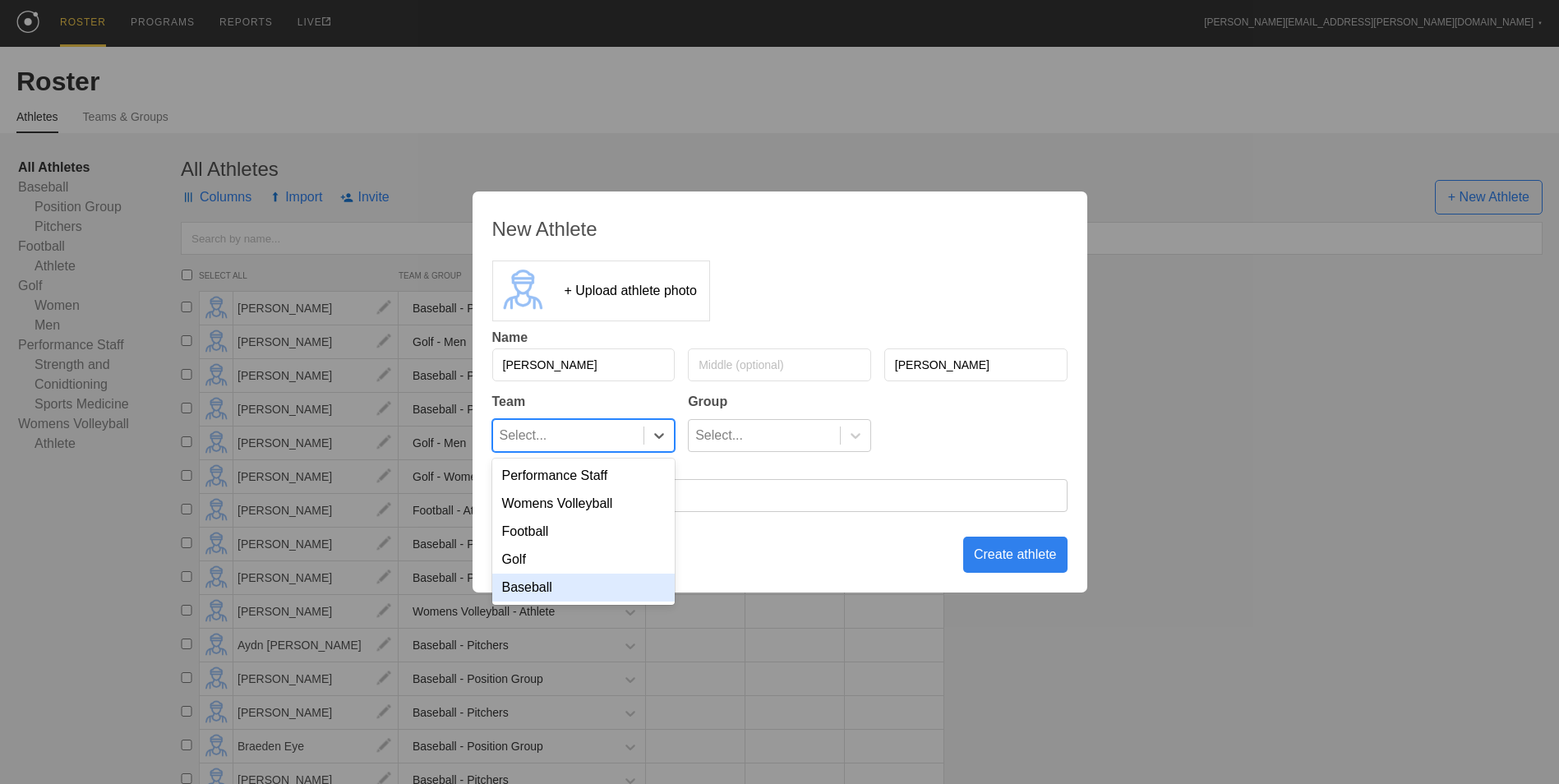
click at [605, 597] on div "Baseball" at bounding box center [583, 587] width 183 height 28
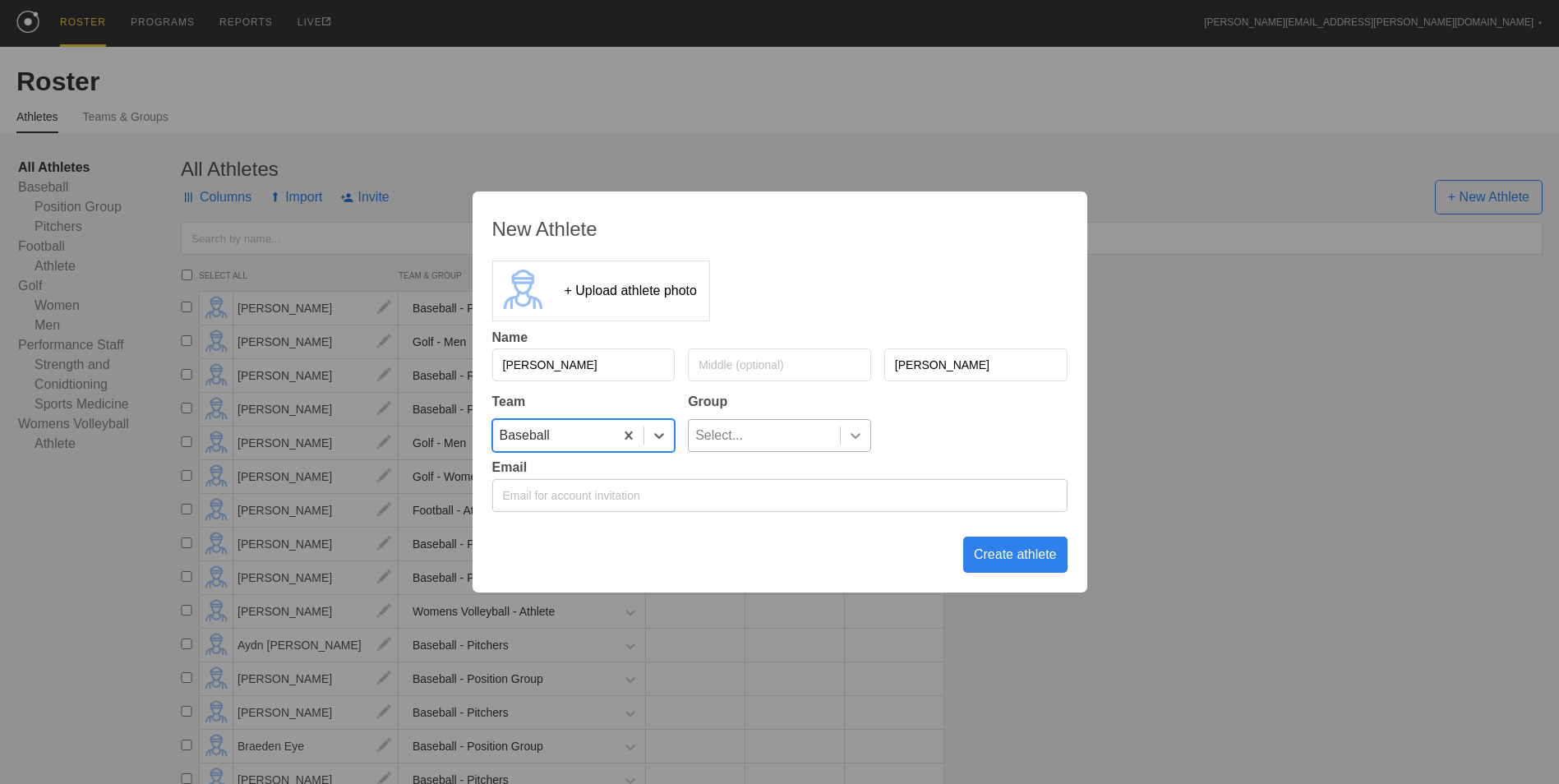
click at [850, 433] on icon at bounding box center [855, 435] width 16 height 16
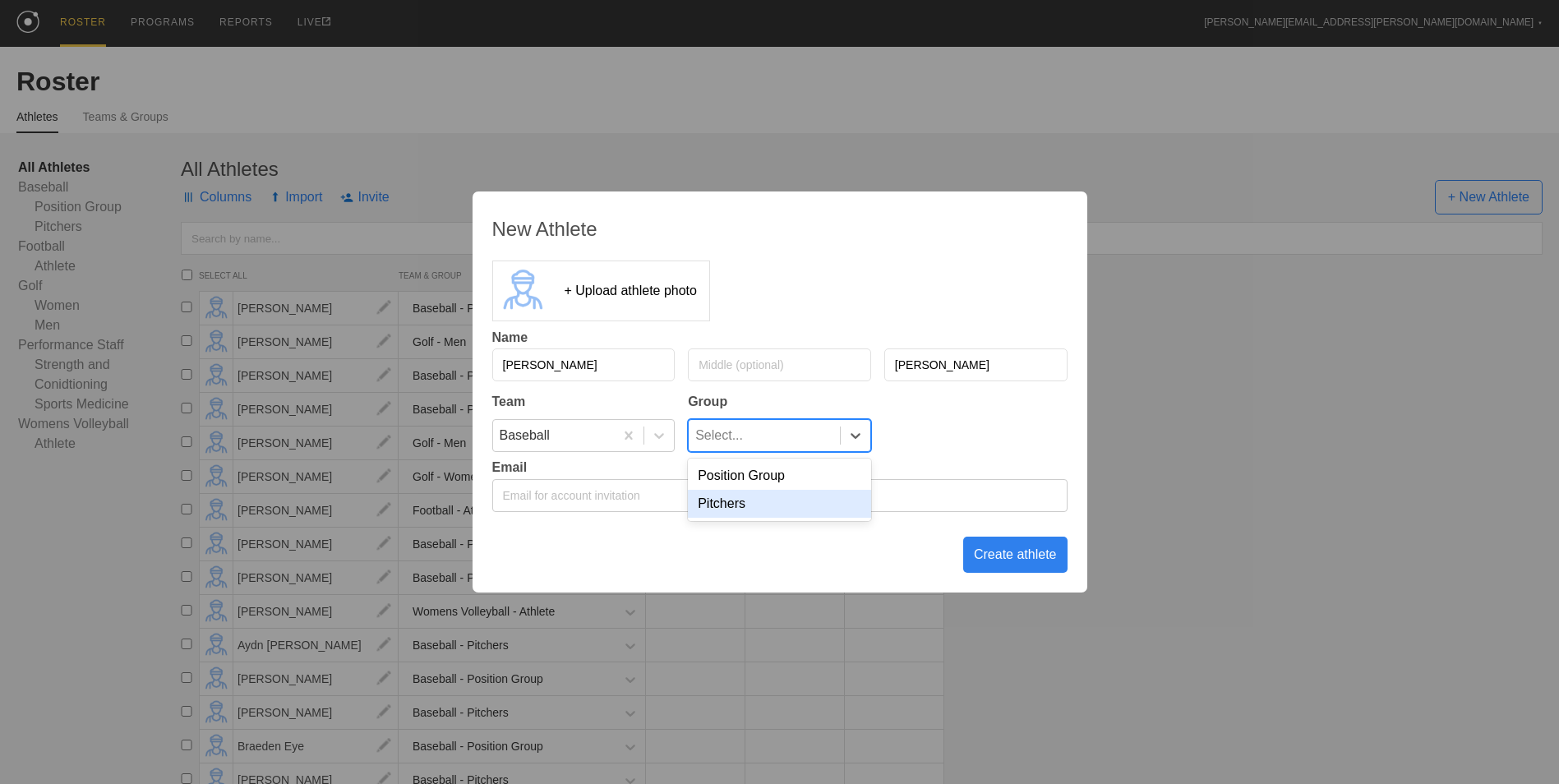
click at [826, 499] on div "Pitchers" at bounding box center [779, 504] width 183 height 28
click at [1047, 560] on div "Create athlete" at bounding box center [1015, 554] width 104 height 36
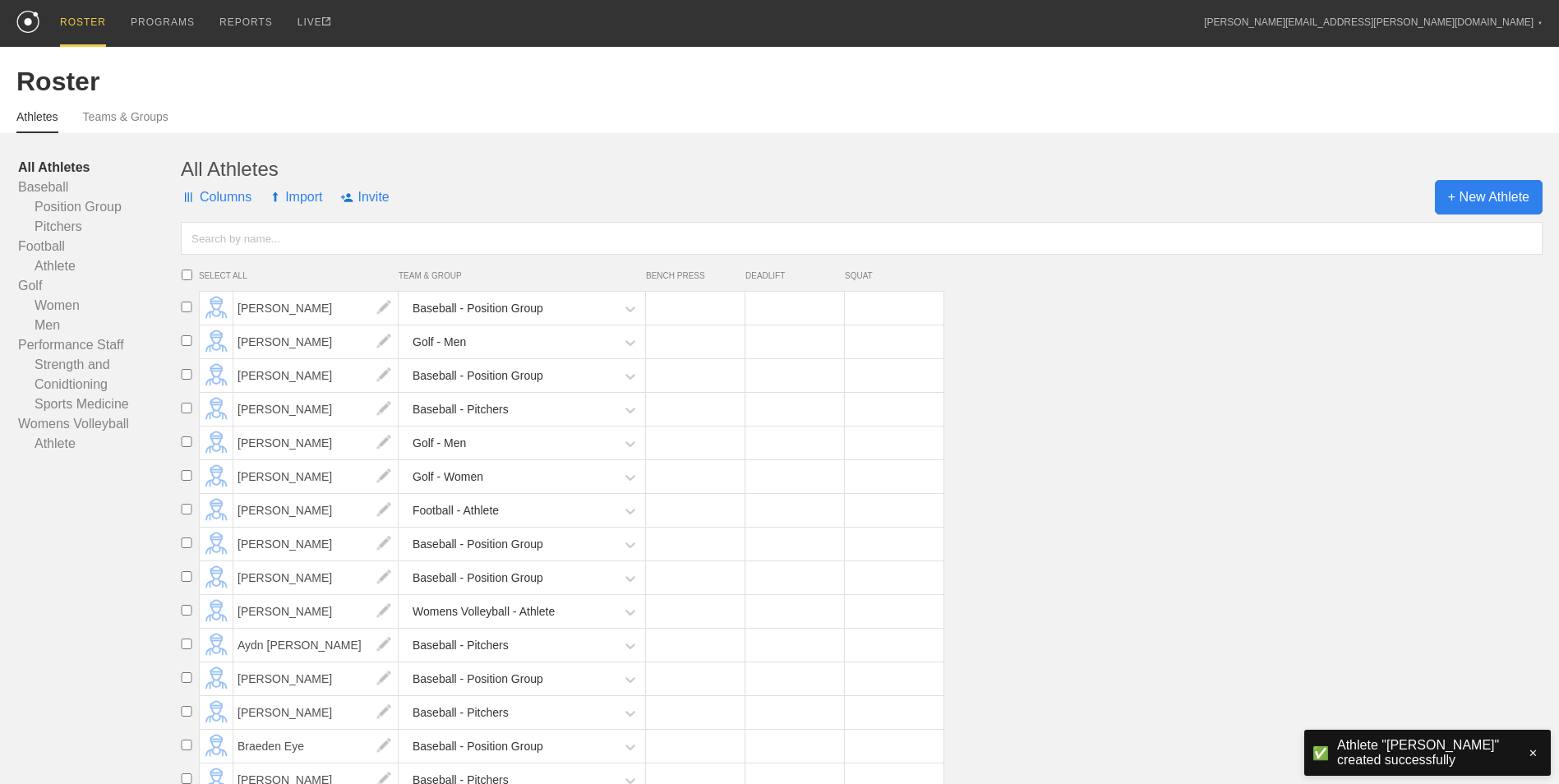
click at [1476, 188] on span "+ New Athlete" at bounding box center [1488, 197] width 107 height 34
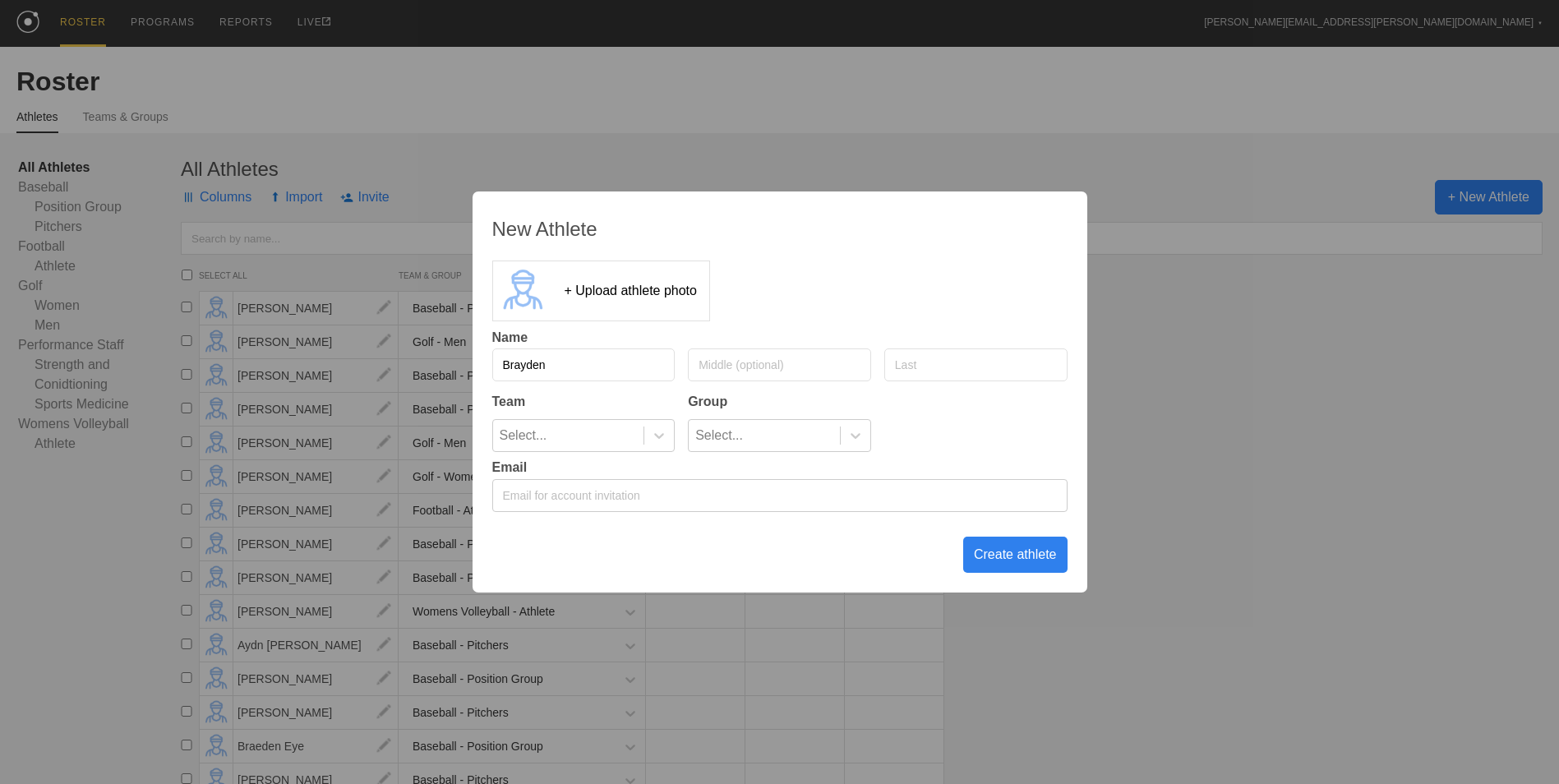
type input "Brayden"
type input "[PERSON_NAME]"
click at [665, 450] on div at bounding box center [658, 435] width 30 height 31
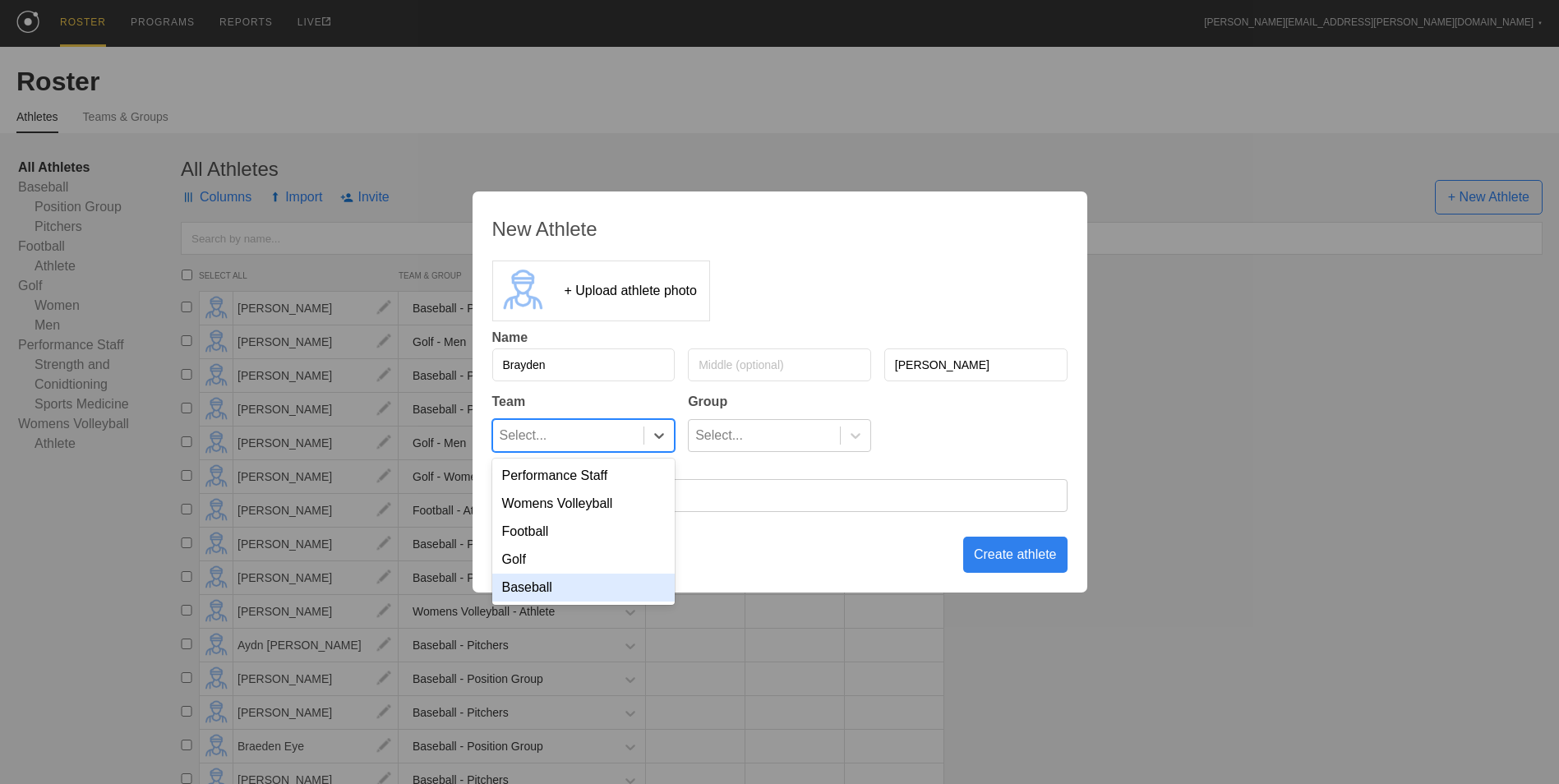
drag, startPoint x: 611, startPoint y: 593, endPoint x: 632, endPoint y: 582, distance: 23.7
click at [612, 594] on div "Baseball" at bounding box center [583, 587] width 183 height 28
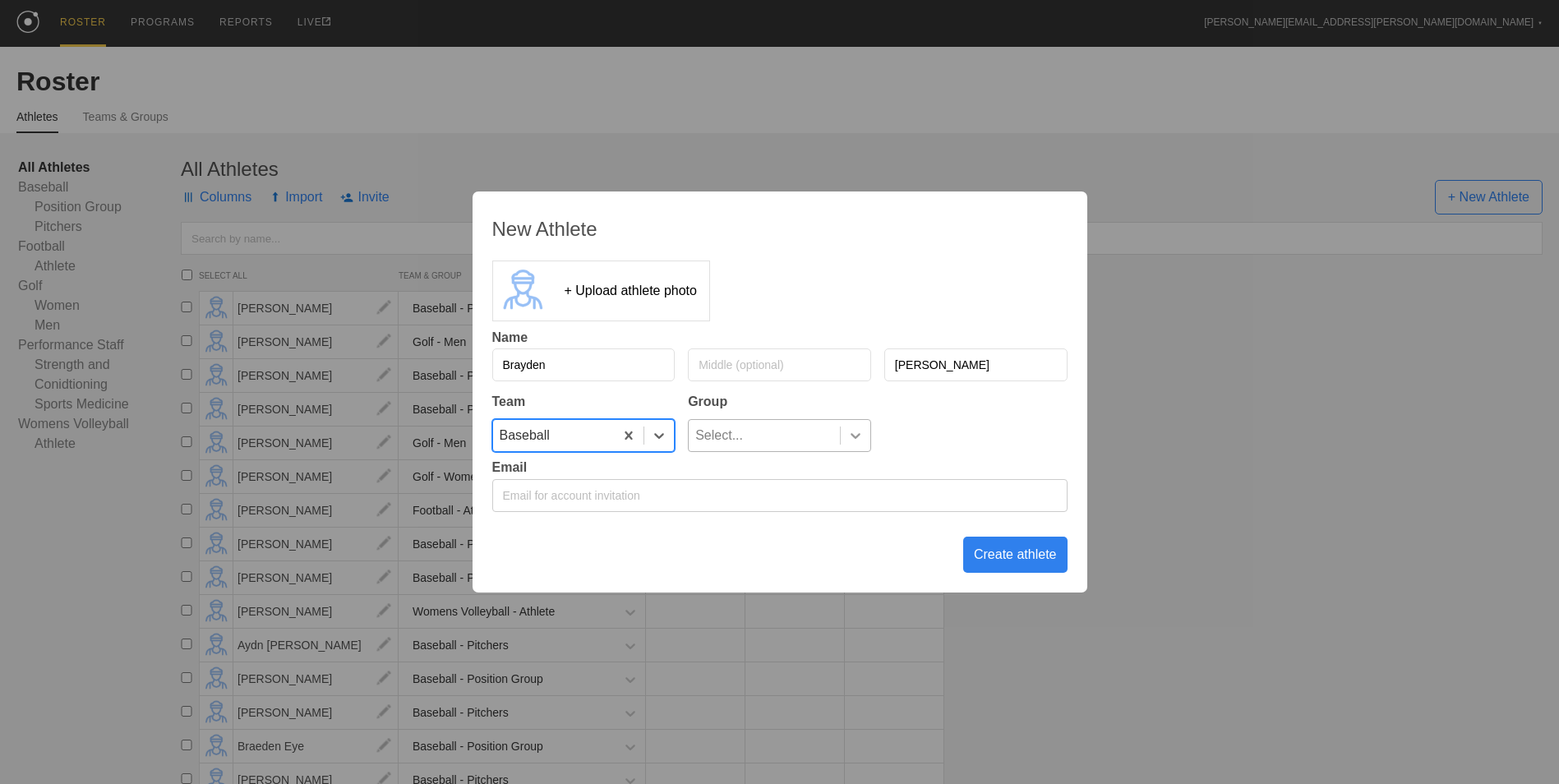
click at [856, 437] on icon at bounding box center [855, 436] width 9 height 6
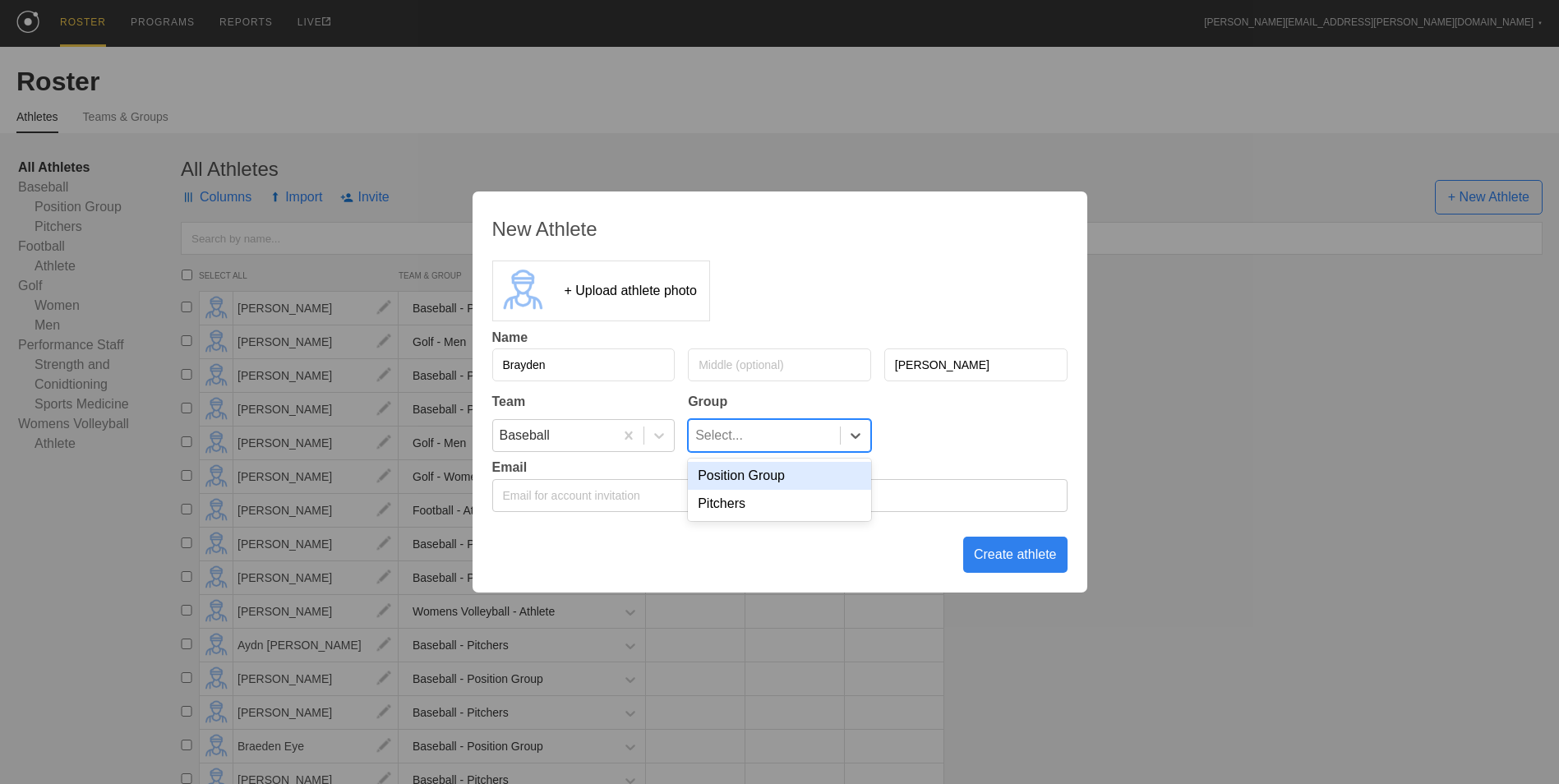
click at [795, 481] on div "Position Group" at bounding box center [779, 475] width 183 height 28
click at [1017, 547] on div "Create athlete" at bounding box center [1015, 554] width 104 height 36
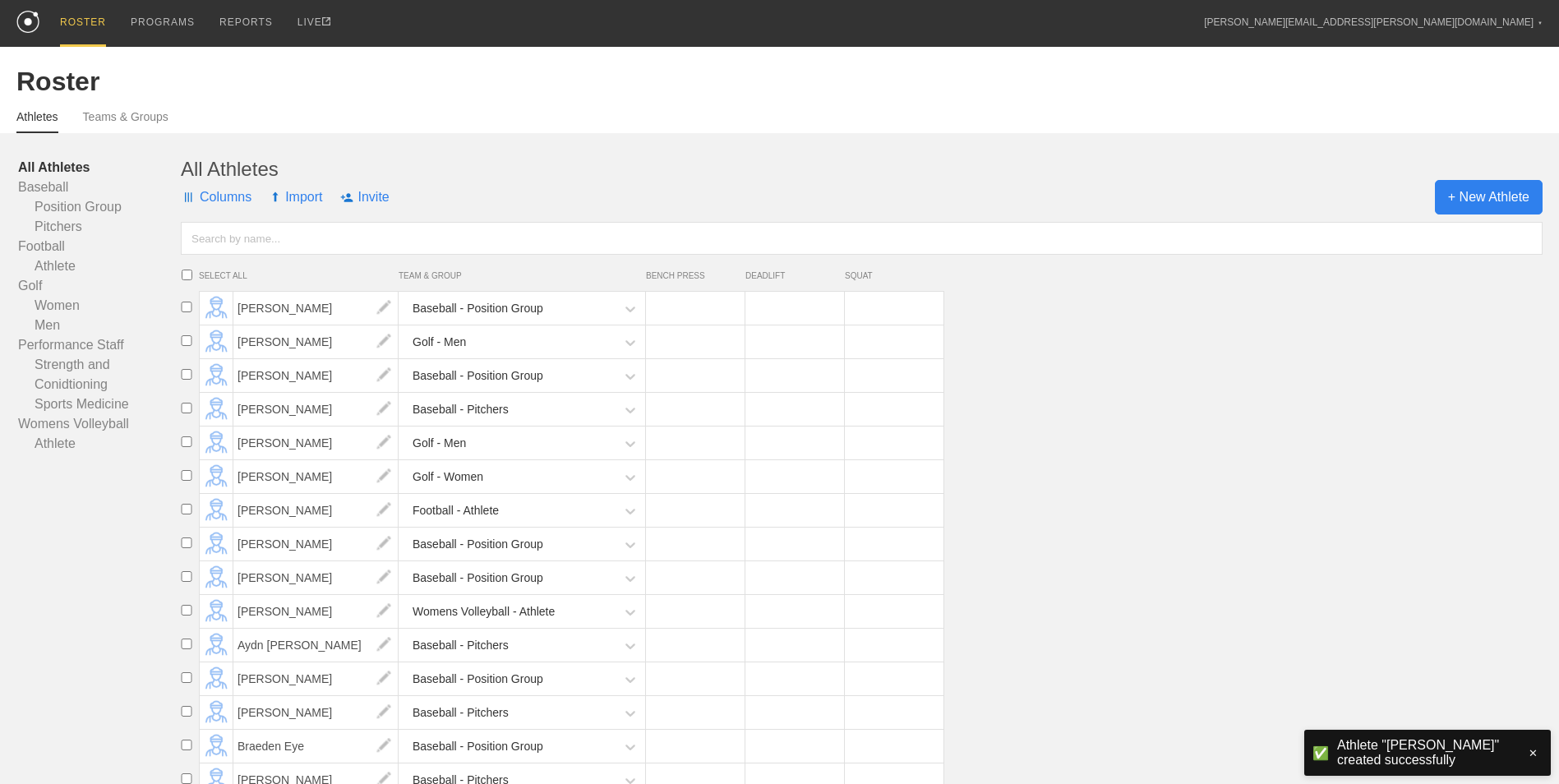
click at [1470, 195] on span "+ New Athlete" at bounding box center [1488, 197] width 107 height 34
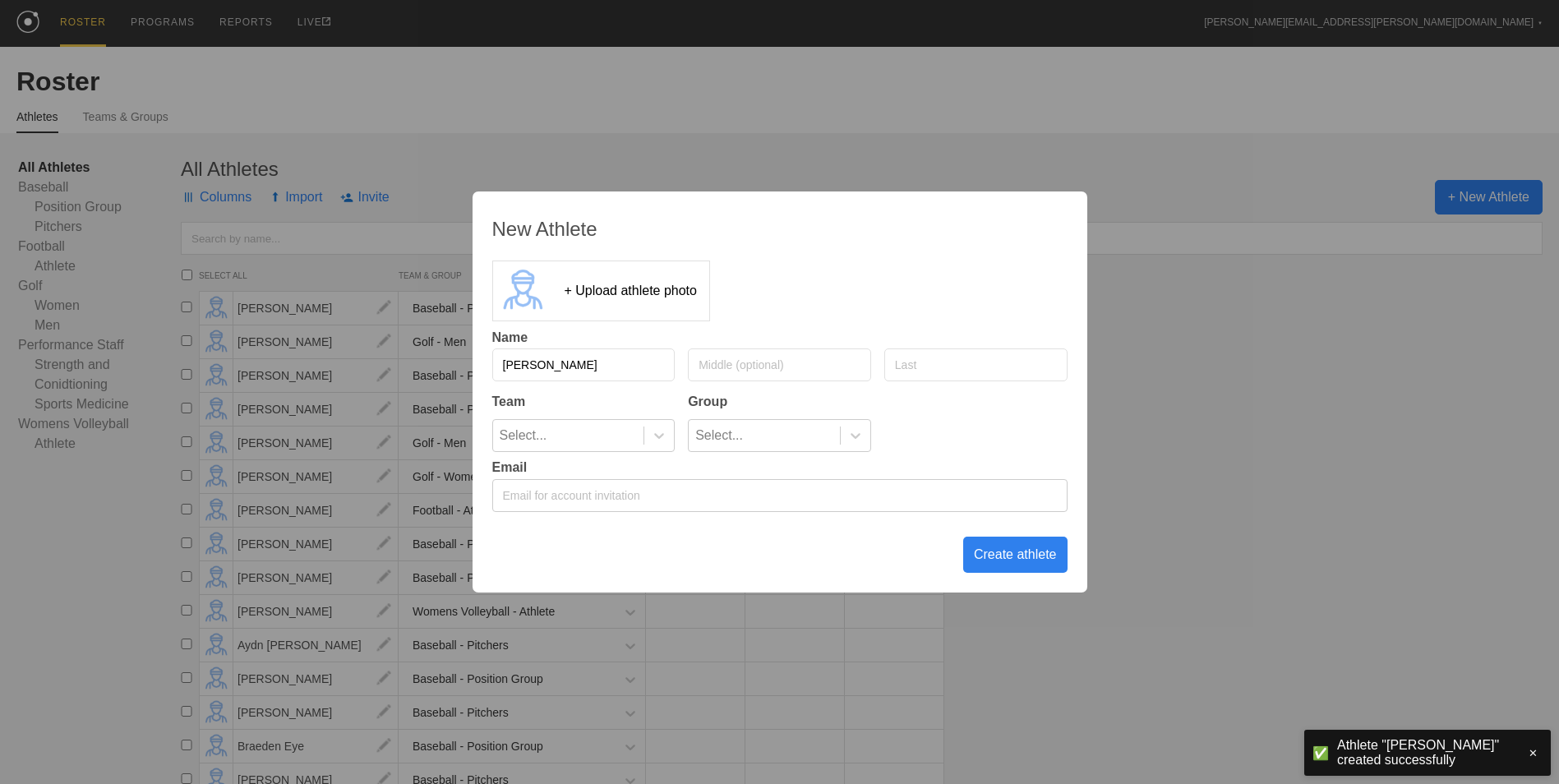
type input "[PERSON_NAME]"
type input "G"
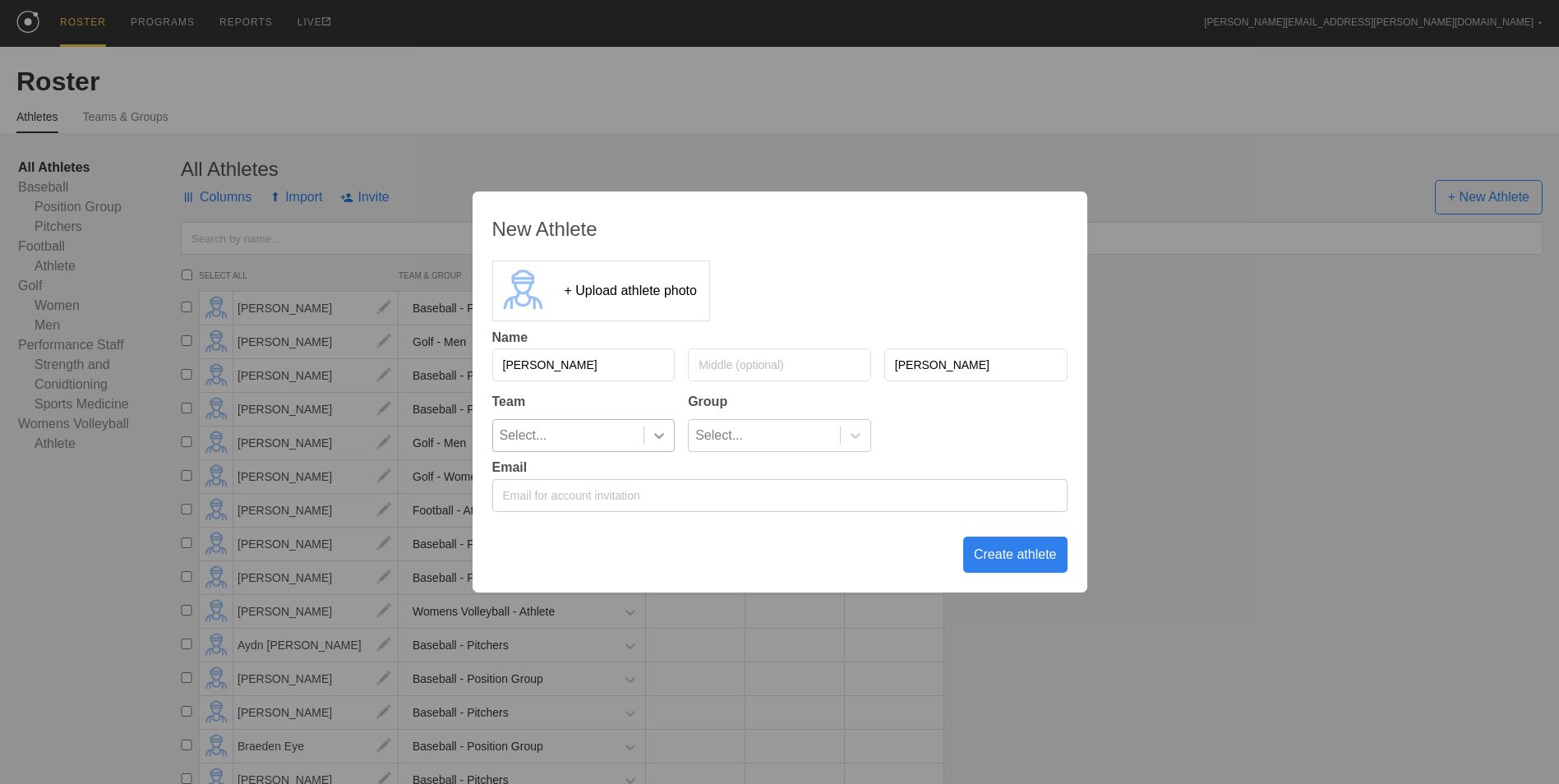
type input "[PERSON_NAME]"
click at [667, 428] on icon at bounding box center [659, 435] width 16 height 16
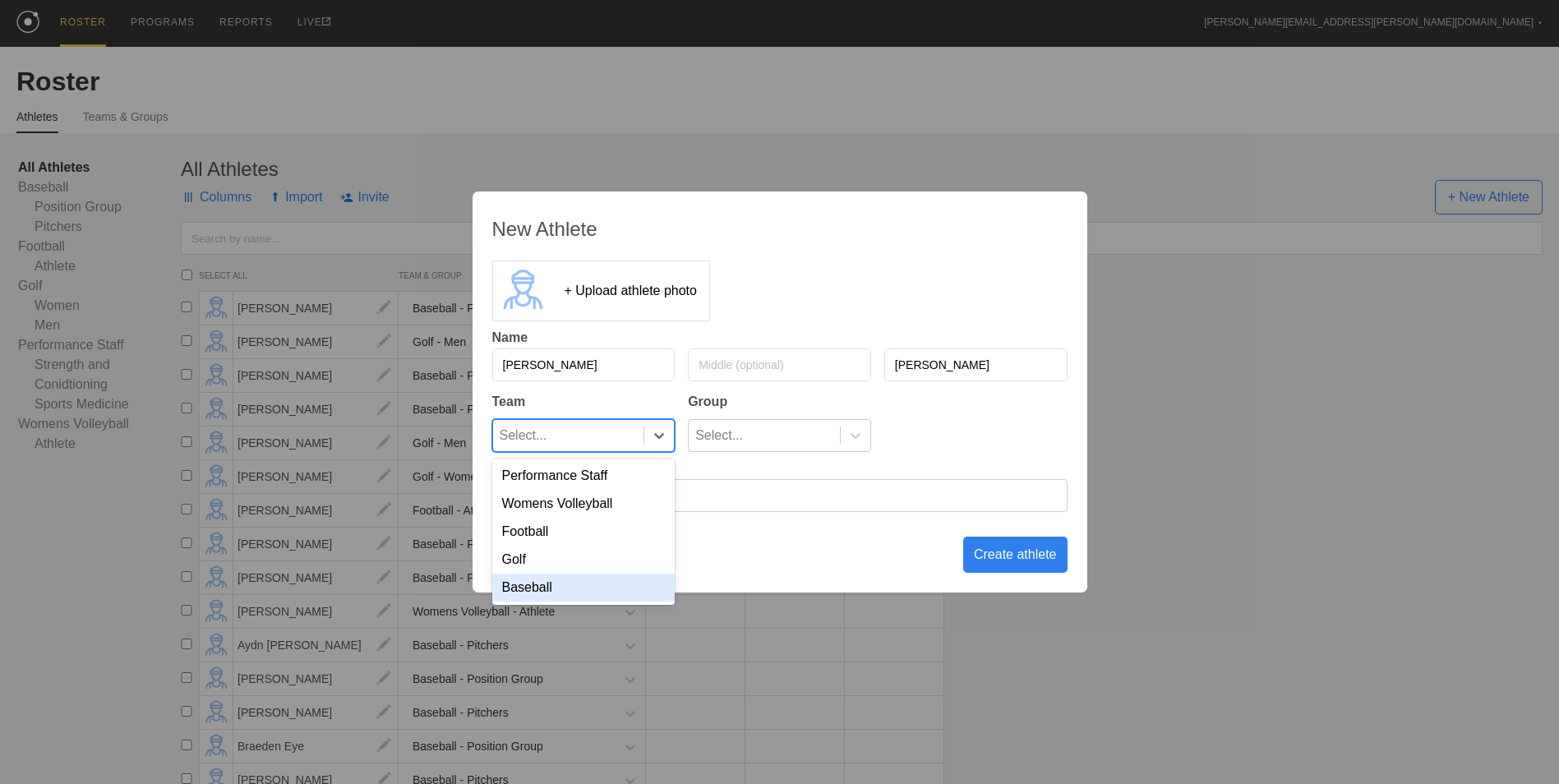
click at [599, 599] on div "Baseball" at bounding box center [583, 587] width 183 height 28
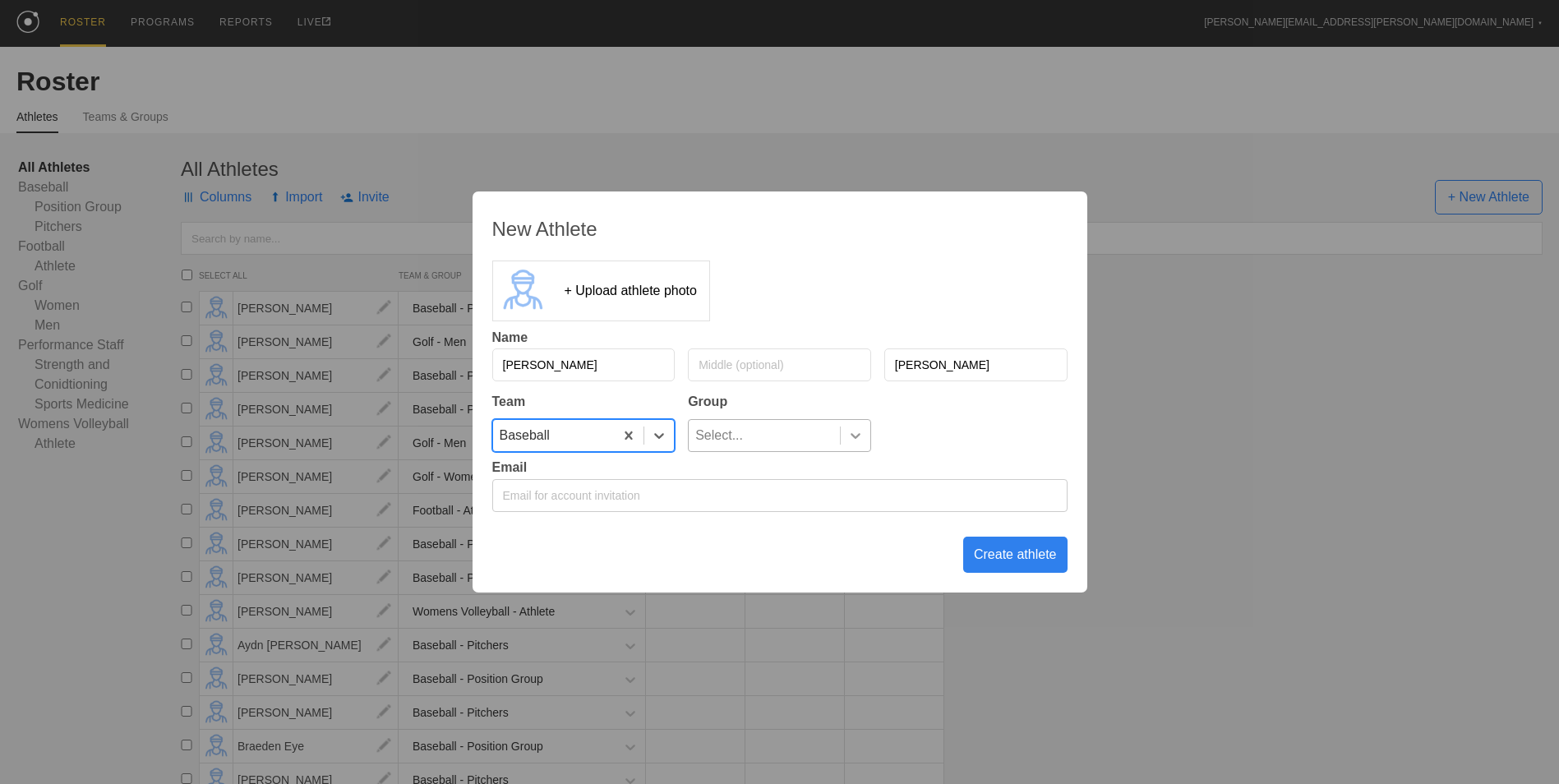
click at [850, 440] on icon at bounding box center [855, 435] width 16 height 16
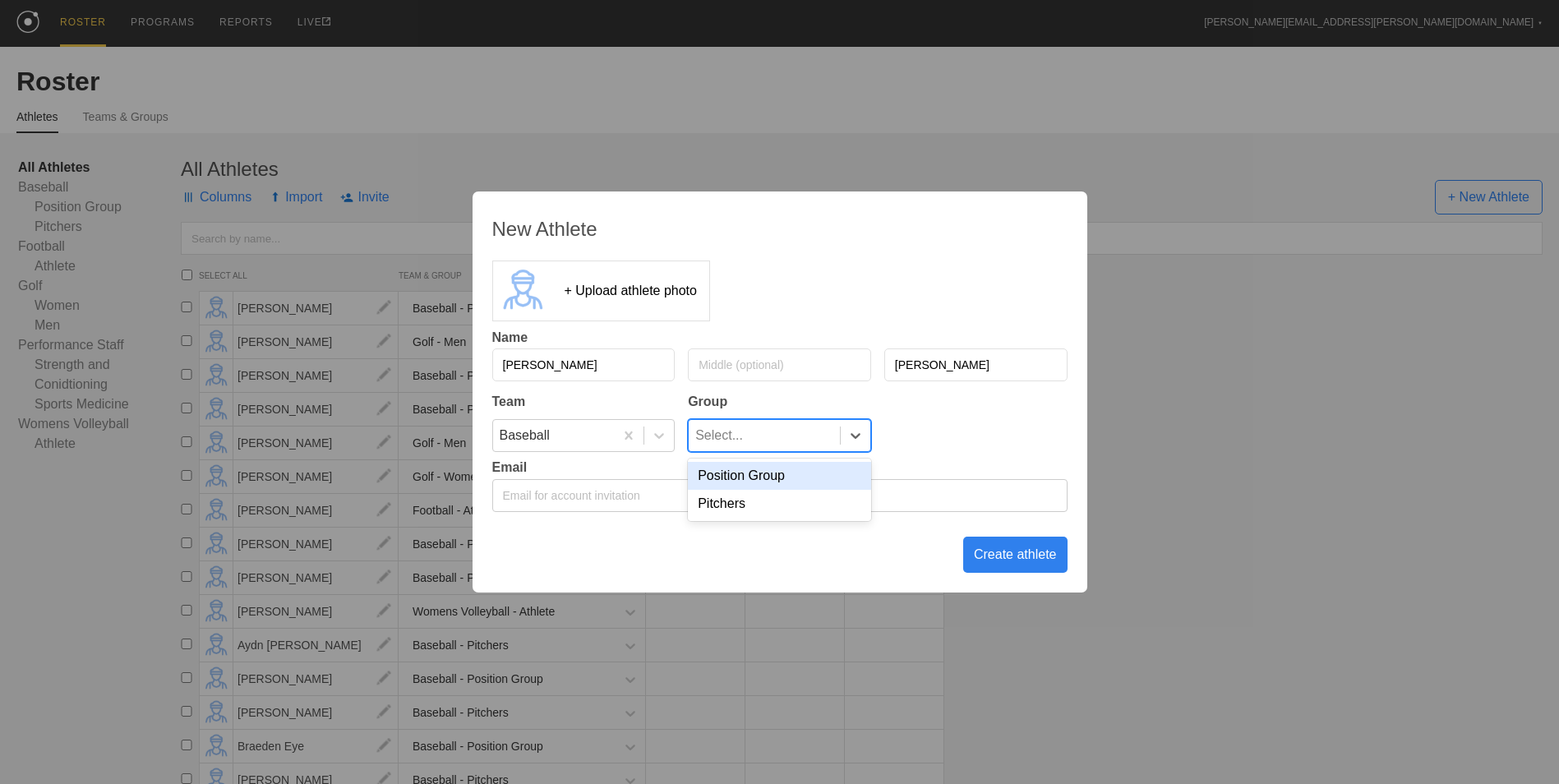
click at [813, 484] on div "Position Group" at bounding box center [779, 475] width 183 height 28
click at [990, 564] on div "Create athlete" at bounding box center [1015, 554] width 104 height 36
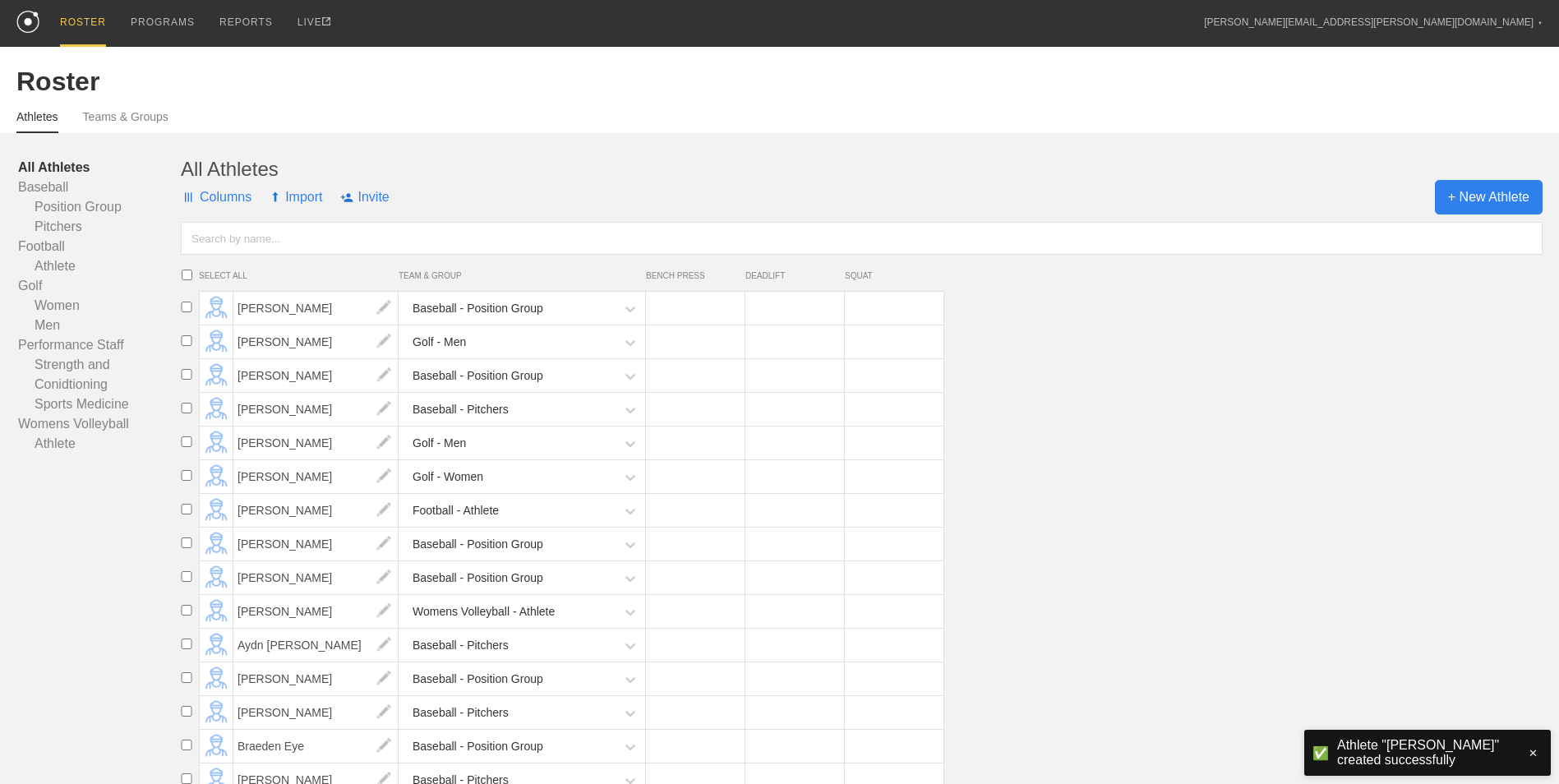
click at [1488, 200] on span "+ New Athlete" at bounding box center [1488, 197] width 107 height 34
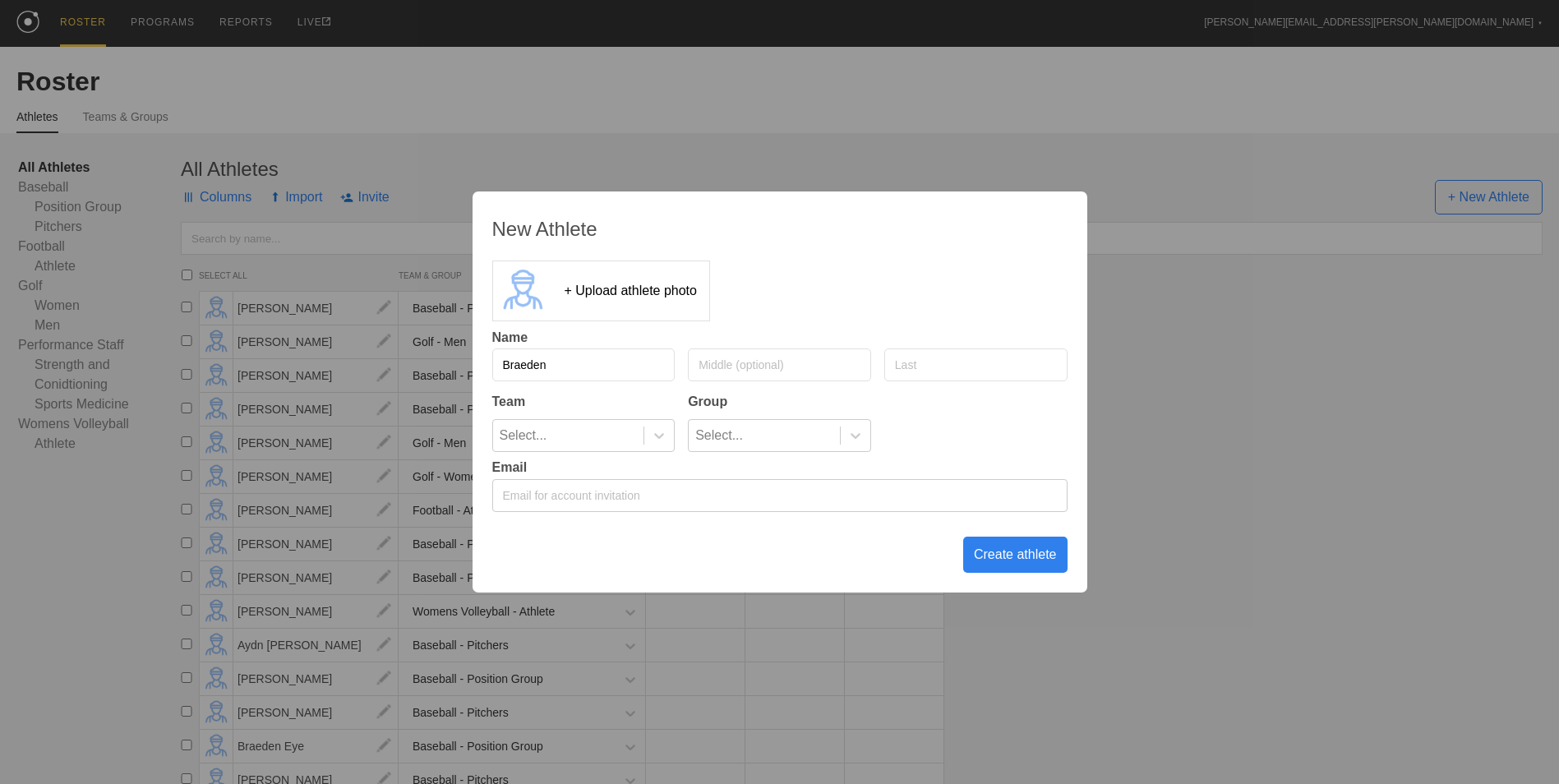
type input "Braeden"
type input "[PERSON_NAME]"
click at [628, 426] on div "Select..." at bounding box center [568, 435] width 151 height 31
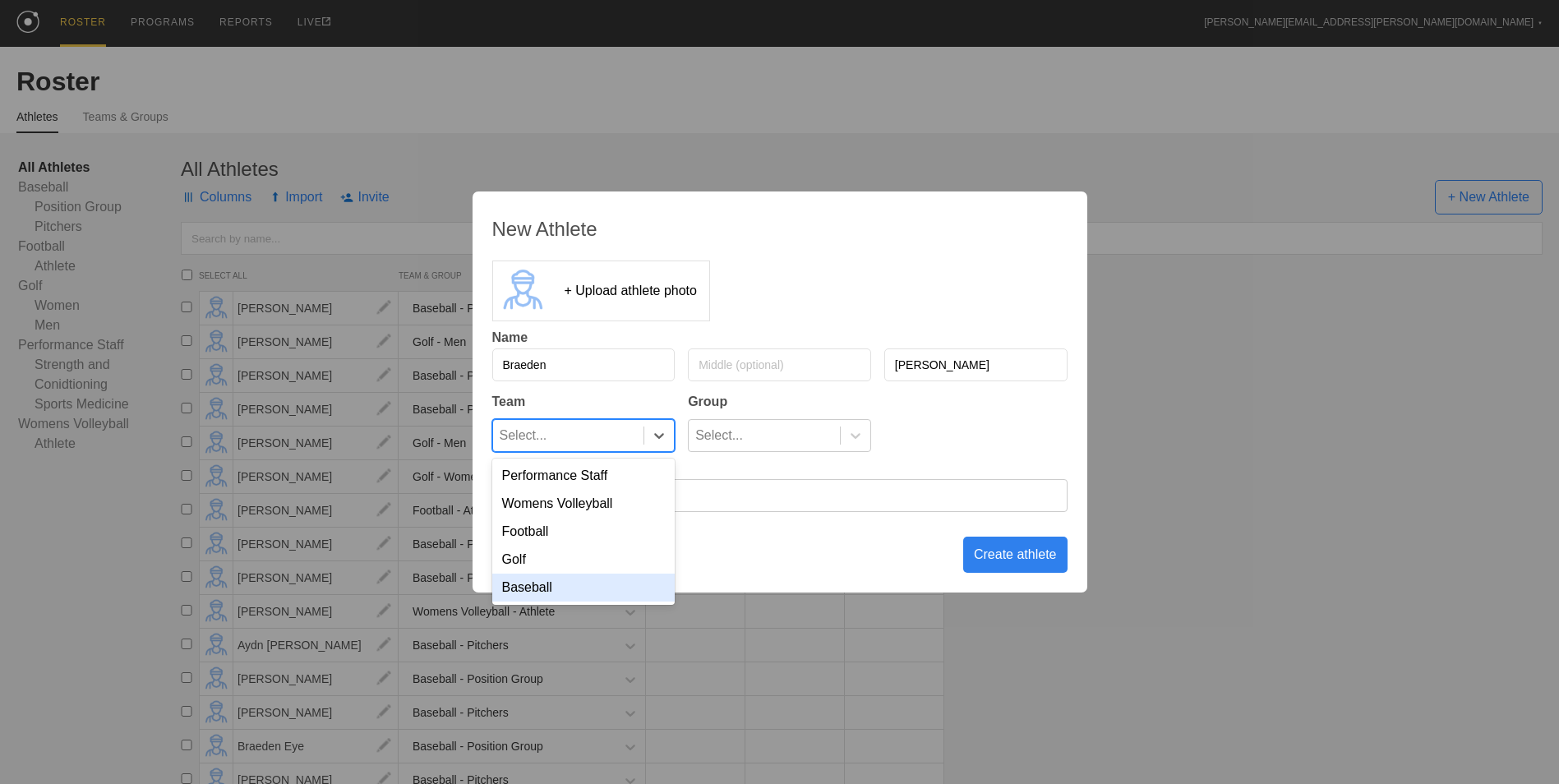
click at [620, 597] on div "Baseball" at bounding box center [583, 587] width 183 height 28
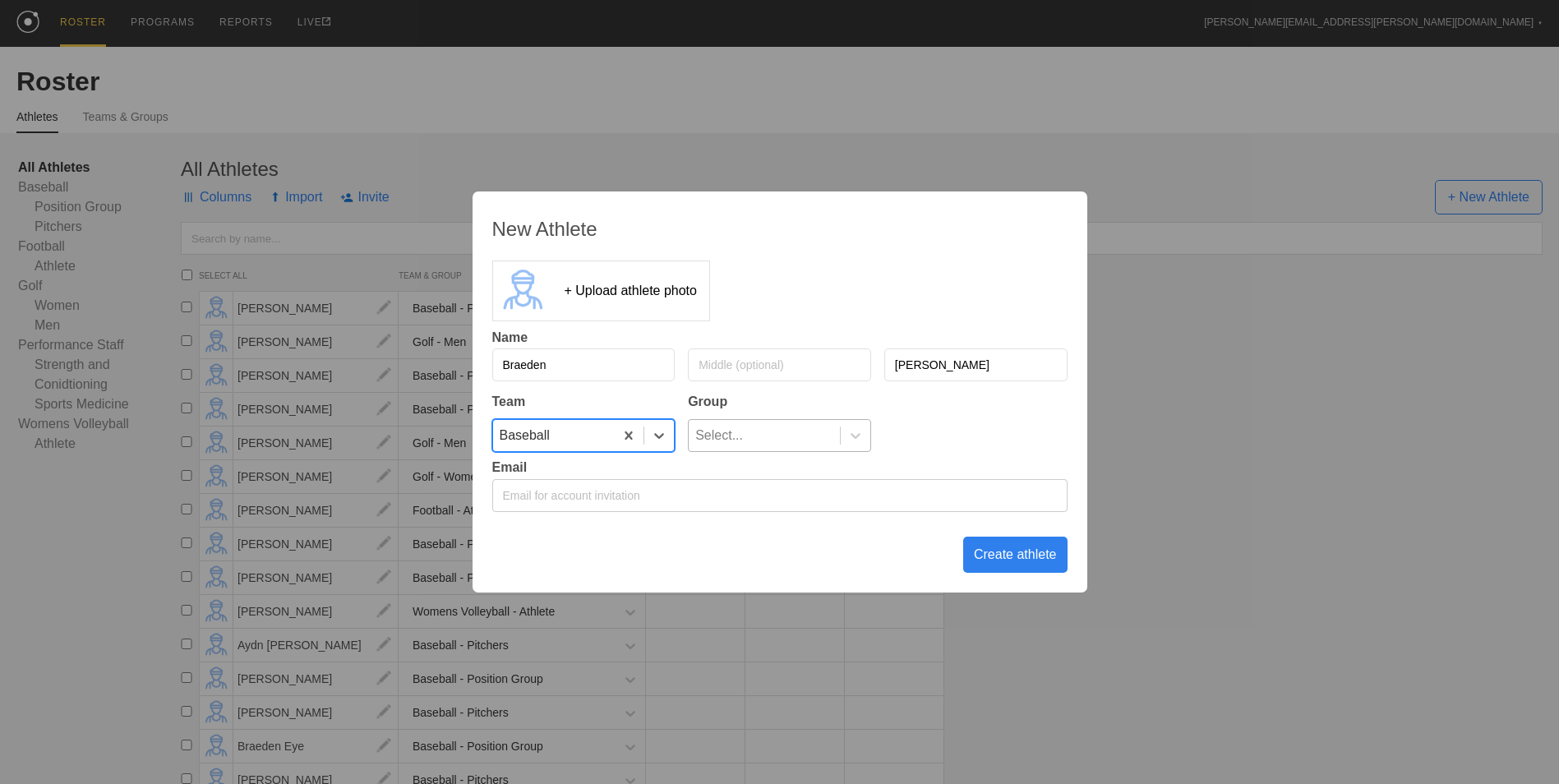
click at [836, 421] on div "Select..." at bounding box center [764, 435] width 151 height 31
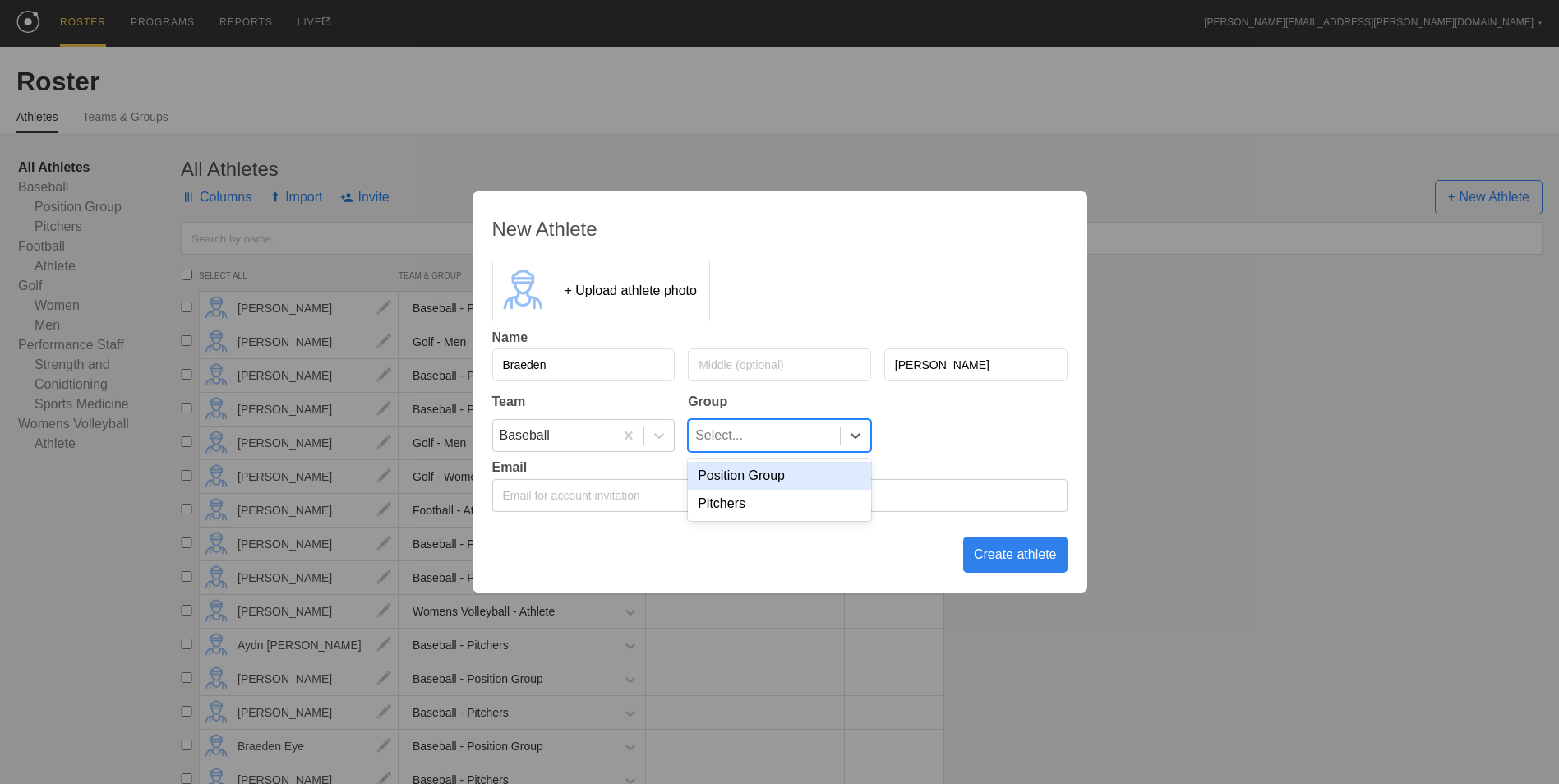
click at [801, 479] on div "Position Group" at bounding box center [779, 475] width 183 height 28
click at [1017, 554] on div "Create athlete" at bounding box center [1015, 554] width 104 height 36
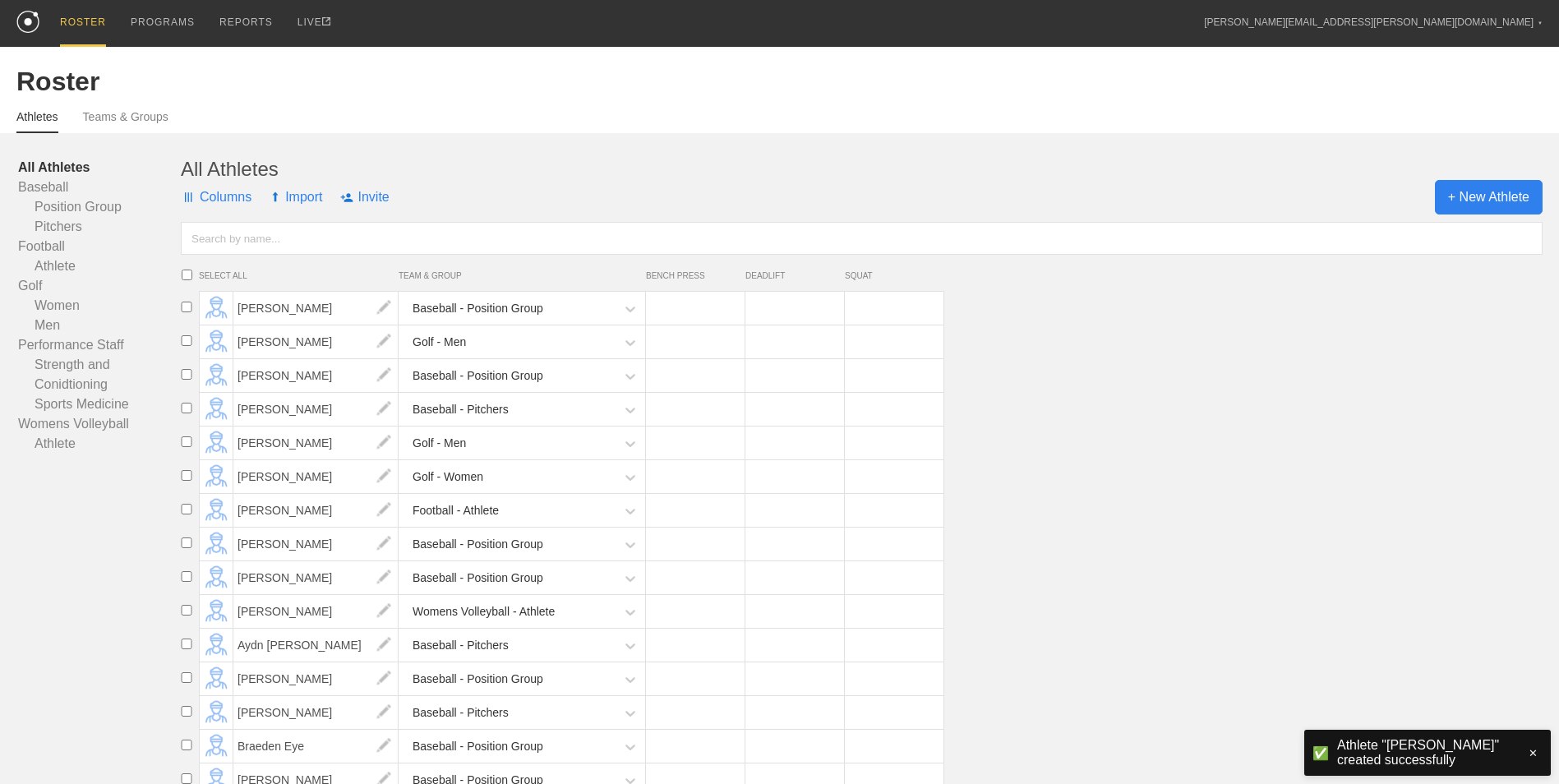
click at [1513, 194] on span "+ New Athlete" at bounding box center [1488, 197] width 107 height 34
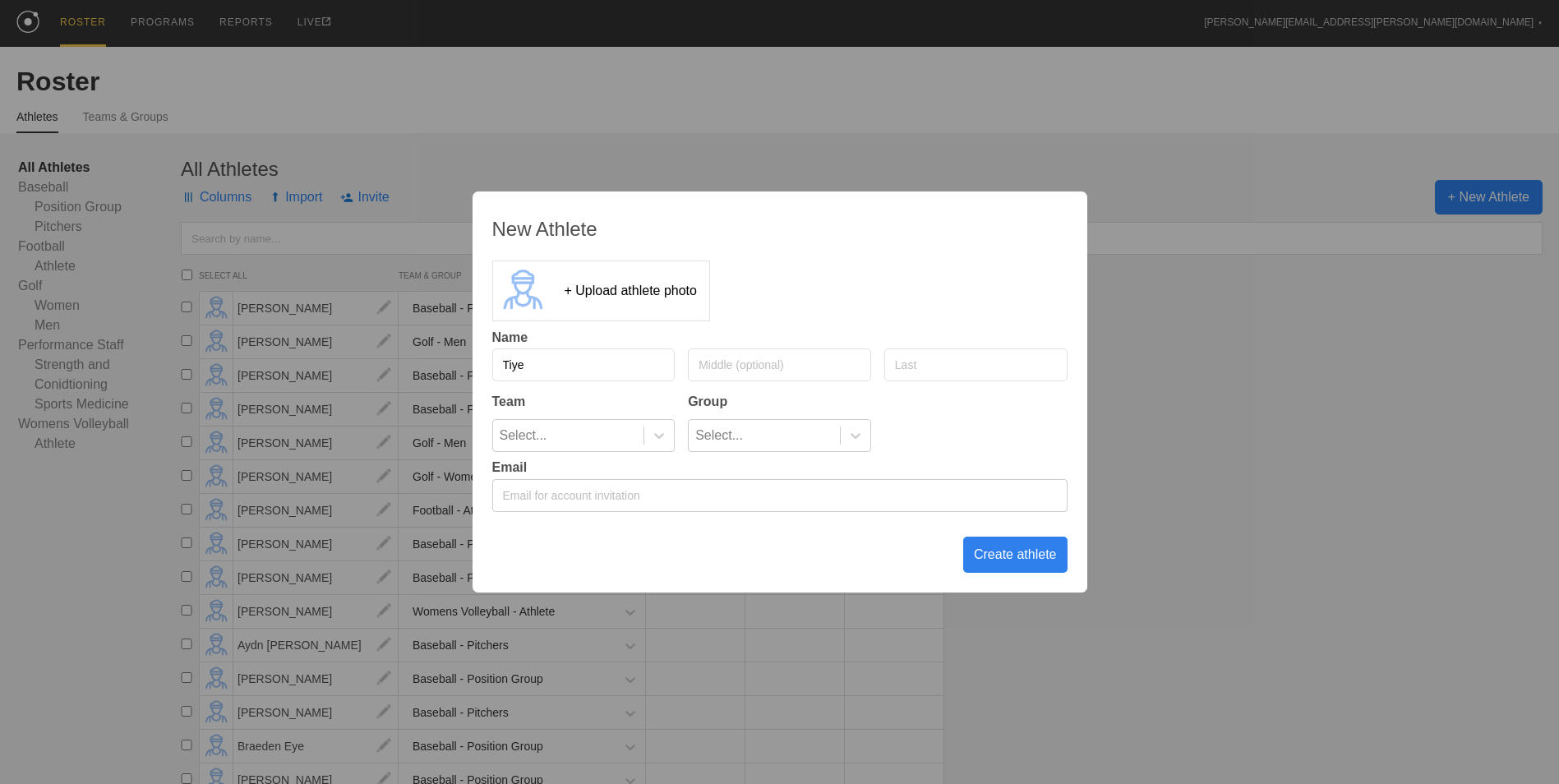
type input "Tiye"
type input "[PERSON_NAME]"
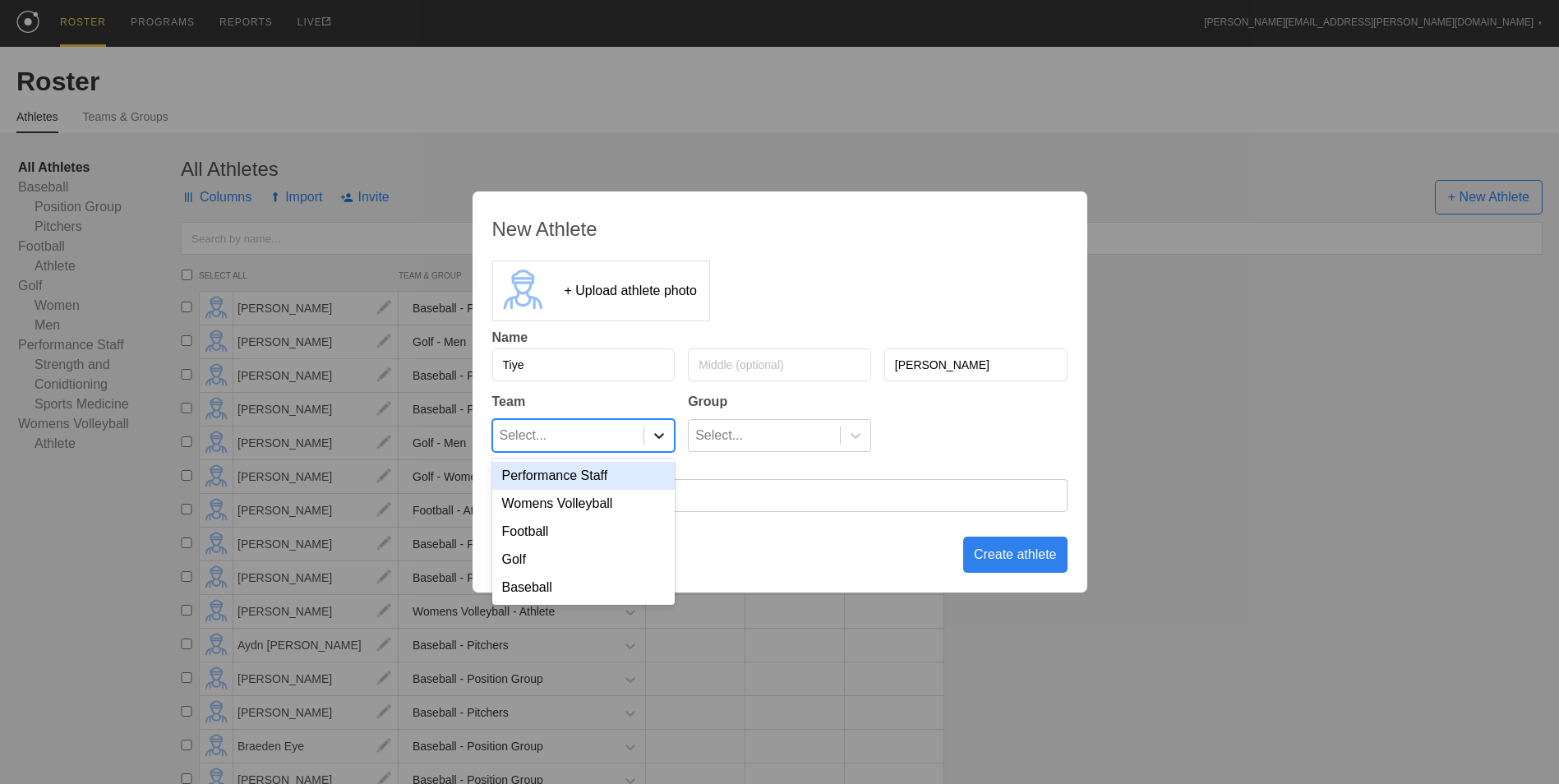
click at [657, 439] on icon at bounding box center [659, 435] width 16 height 16
click at [620, 582] on div "Baseball" at bounding box center [583, 587] width 183 height 28
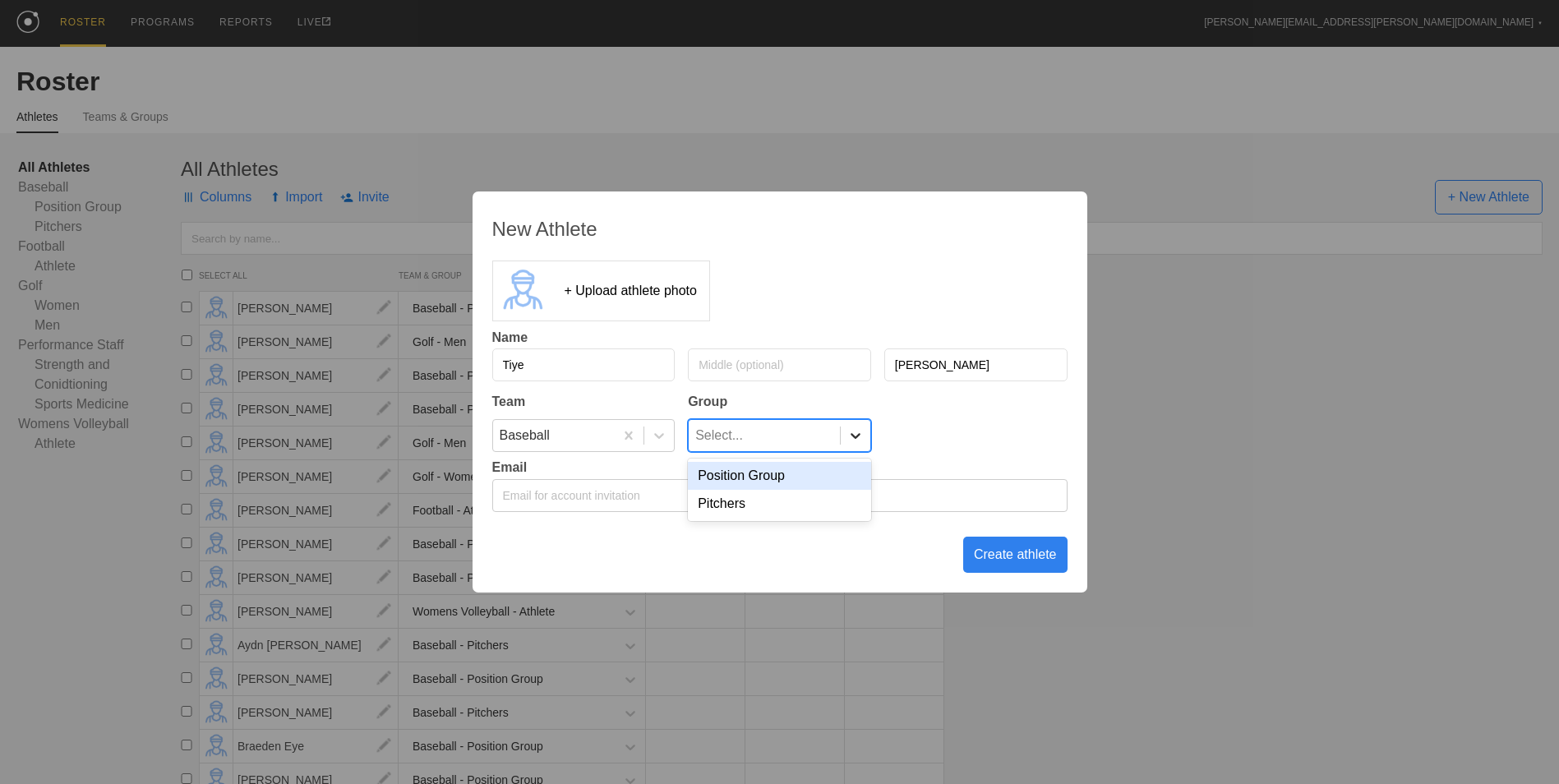
click at [850, 432] on icon at bounding box center [855, 435] width 16 height 16
click at [834, 473] on div "Position Group" at bounding box center [779, 475] width 183 height 28
click at [1019, 553] on div "Create athlete" at bounding box center [1015, 554] width 104 height 36
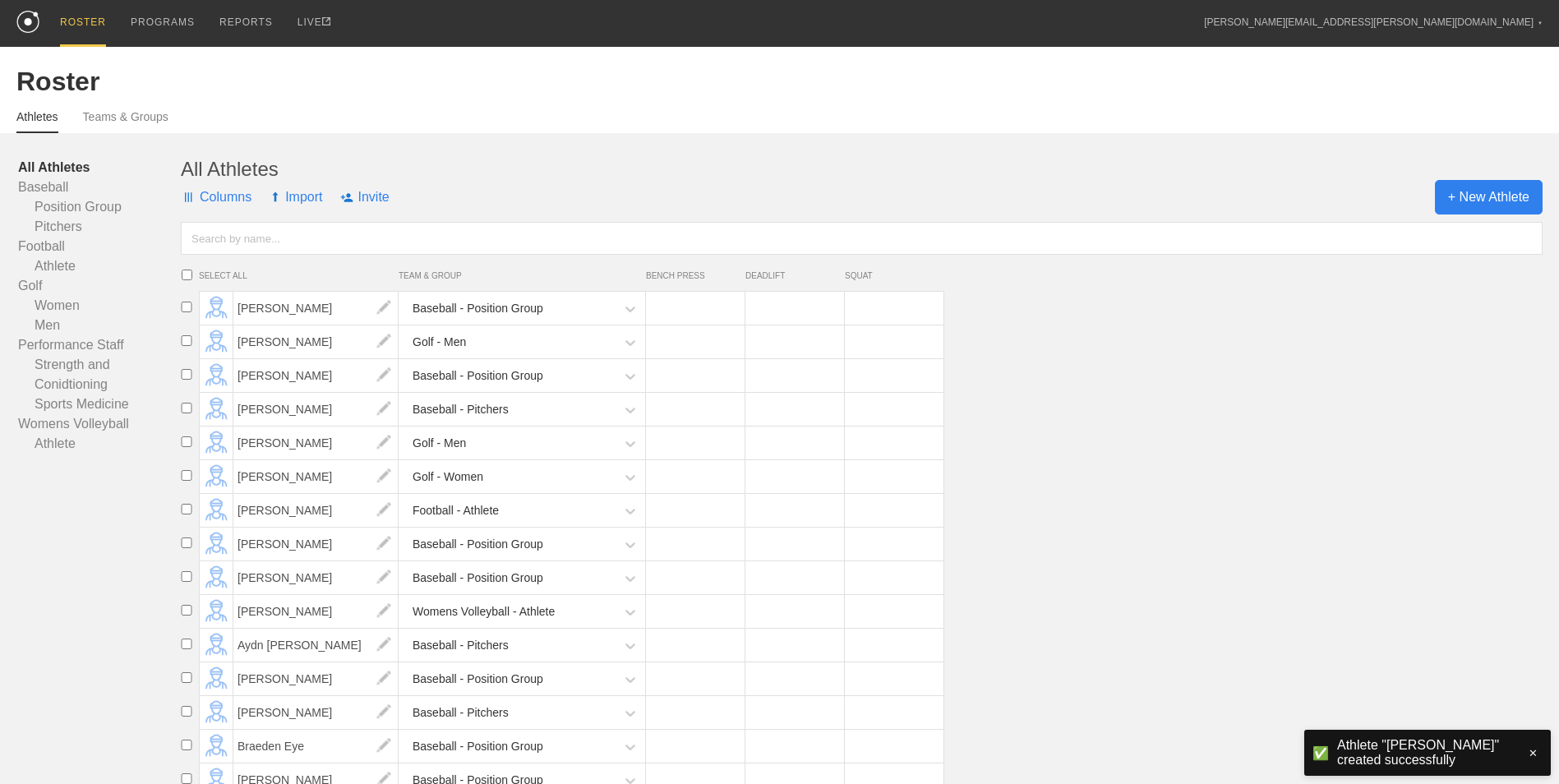
click at [1484, 196] on span "+ New Athlete" at bounding box center [1488, 197] width 107 height 34
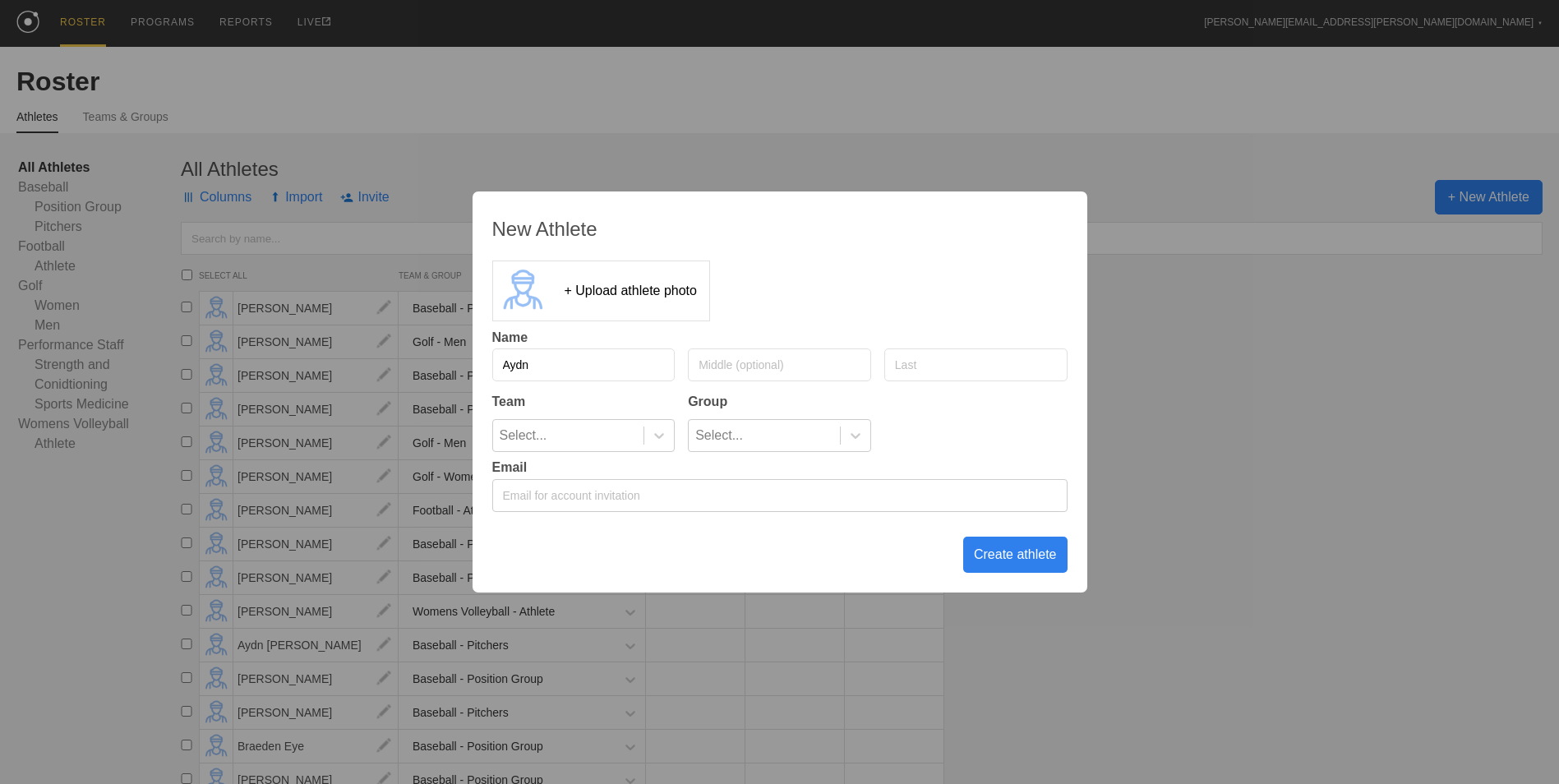
type input "Aydn"
type input "[PERSON_NAME]"
click at [647, 440] on div at bounding box center [659, 435] width 29 height 16
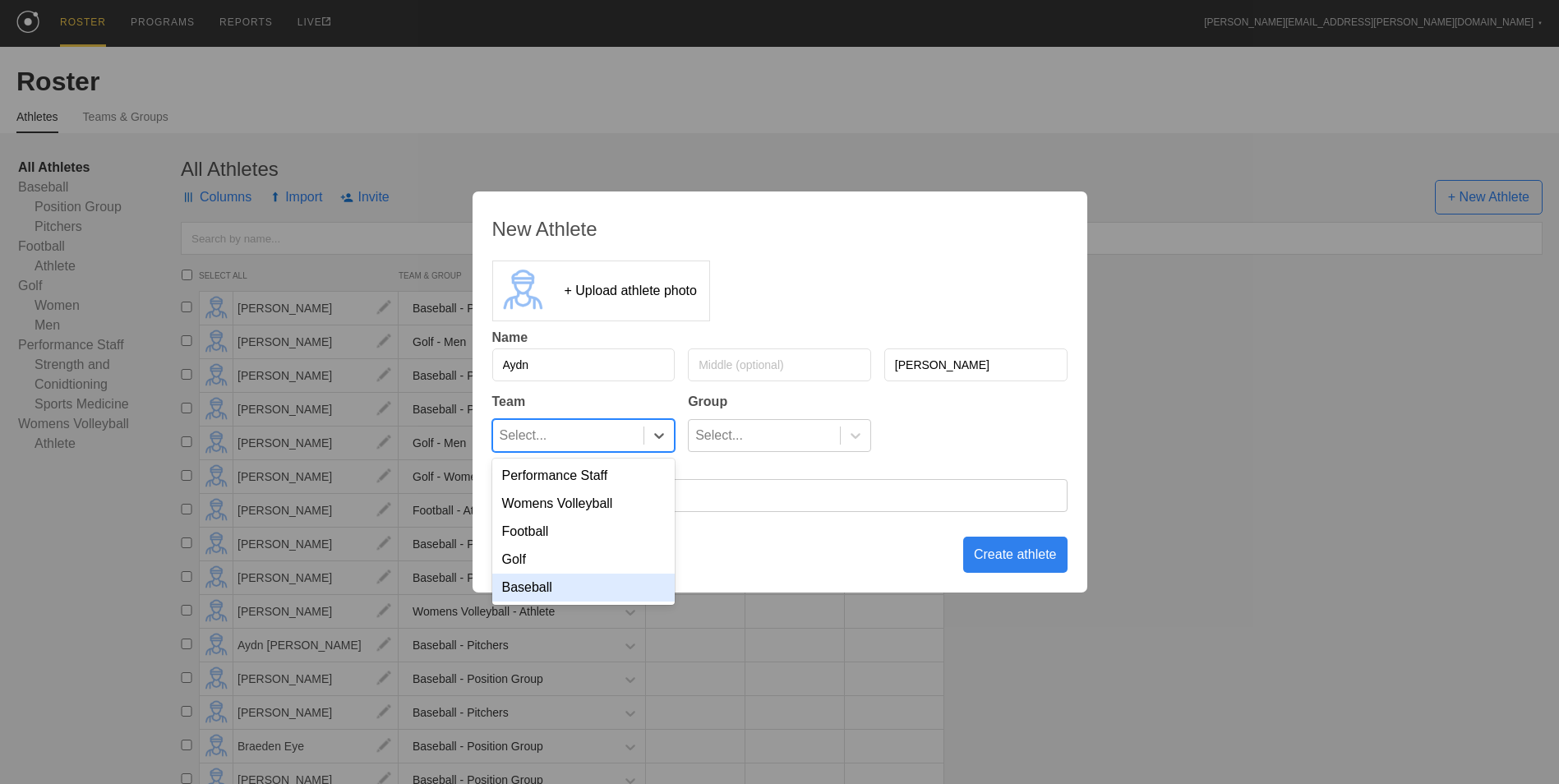
click at [623, 604] on div "Performance Staff Womens Volleyball Football Golf Baseball" at bounding box center [583, 531] width 183 height 146
click at [623, 594] on div "Baseball" at bounding box center [583, 587] width 183 height 28
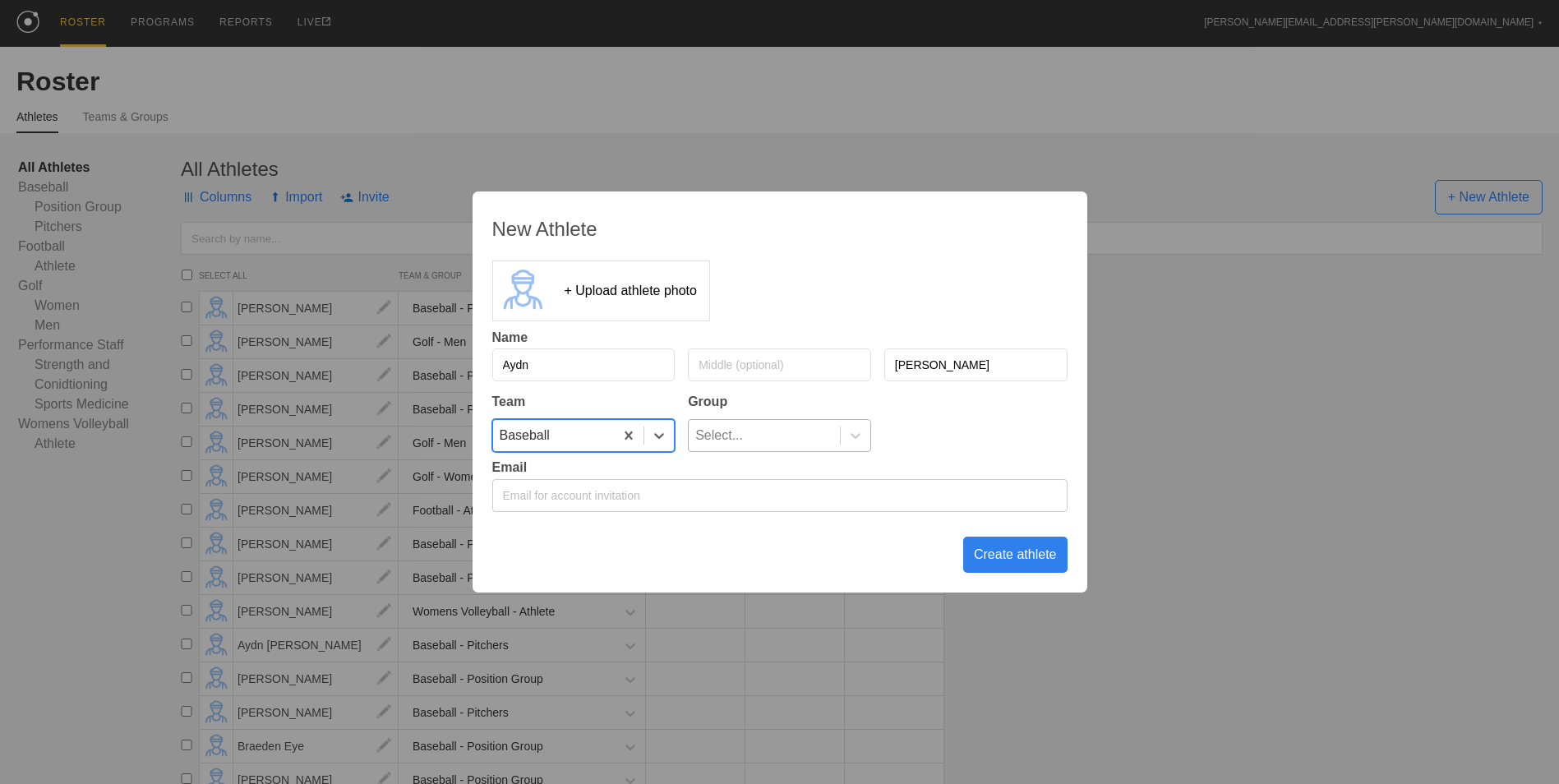
click at [807, 432] on div "Select..." at bounding box center [764, 435] width 151 height 31
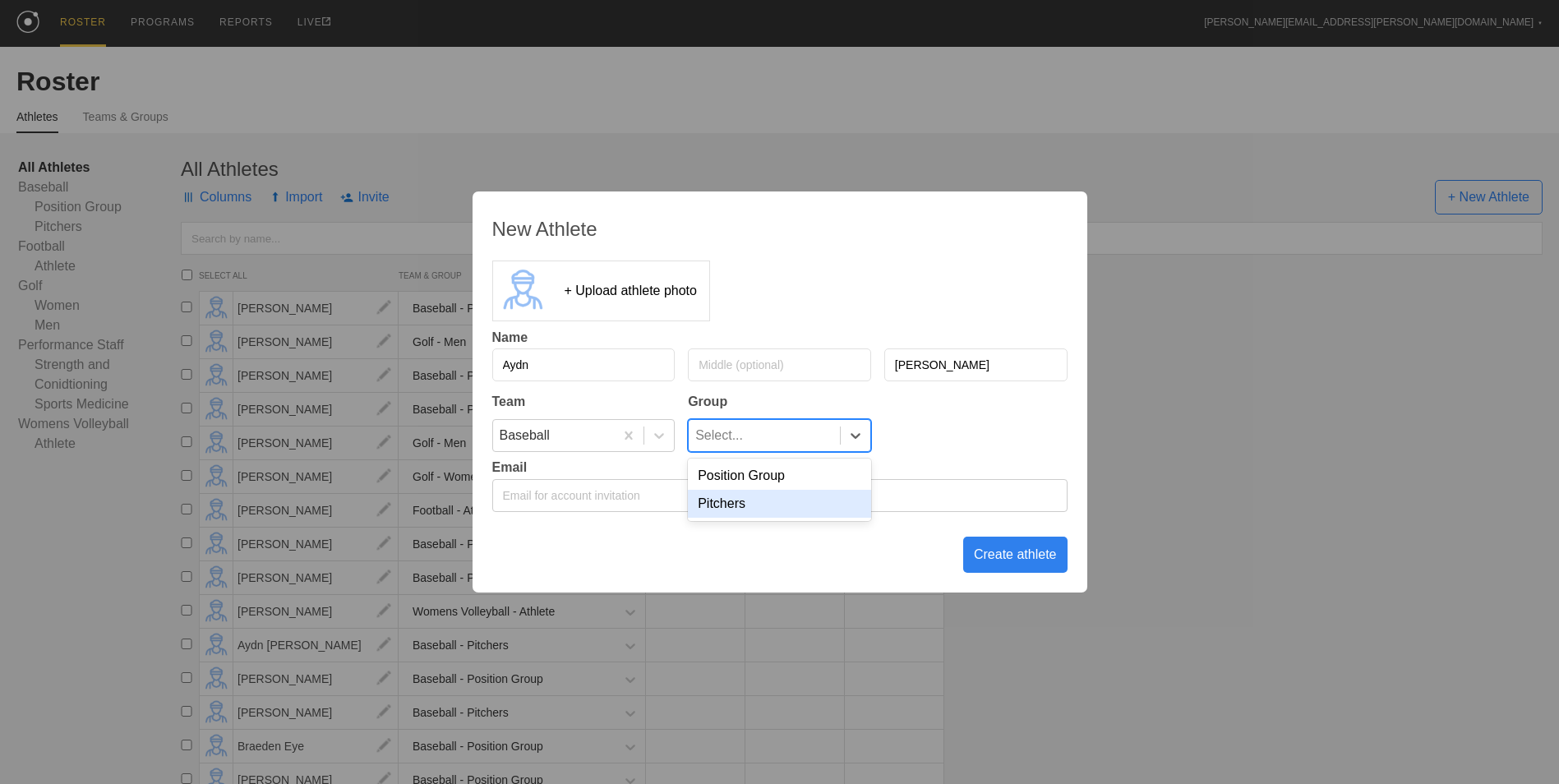
click at [801, 506] on div "Pitchers" at bounding box center [779, 504] width 183 height 28
click at [1025, 554] on div "Create athlete" at bounding box center [1015, 554] width 104 height 36
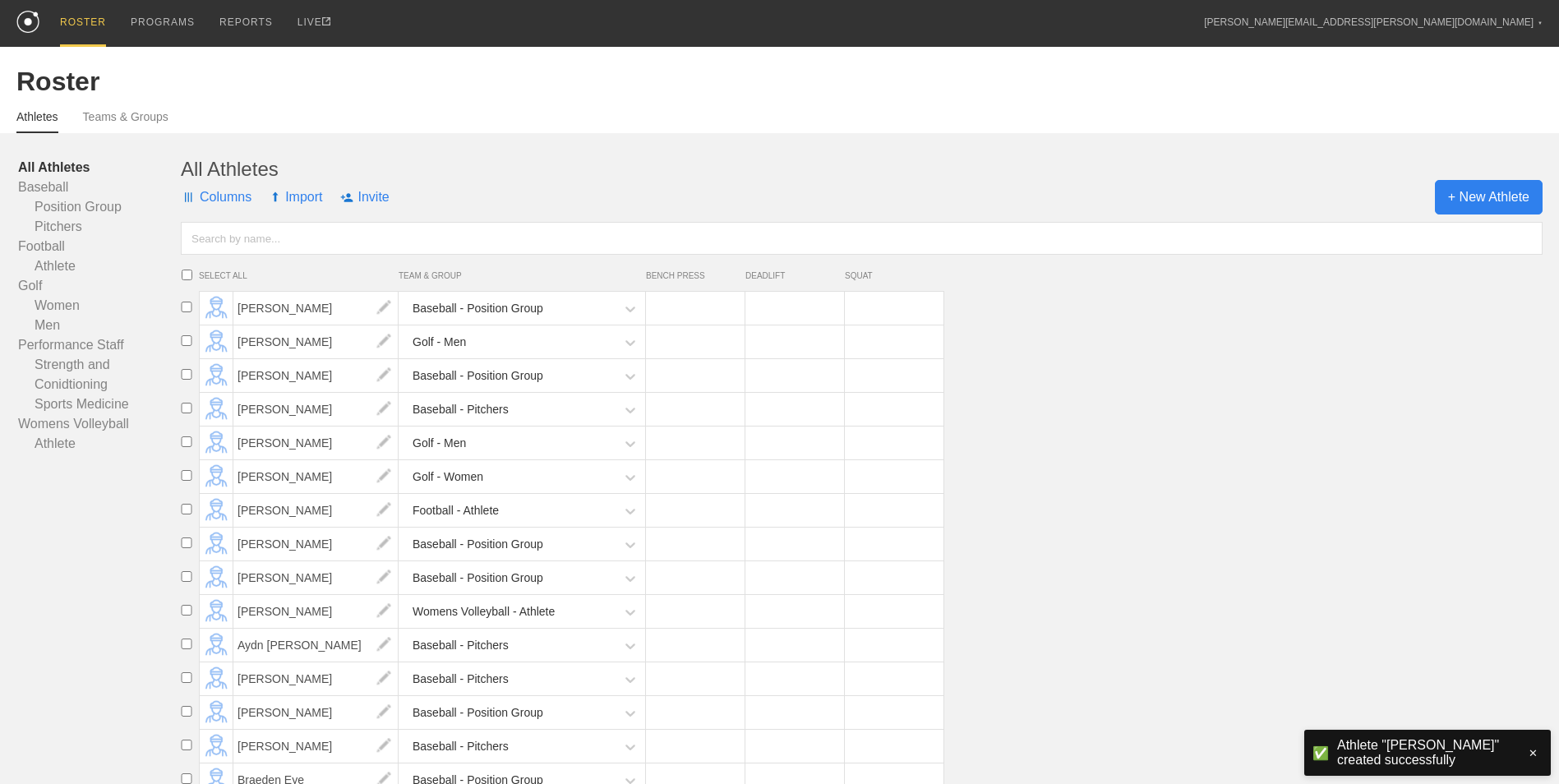
click at [1458, 204] on span "+ New Athlete" at bounding box center [1488, 197] width 107 height 34
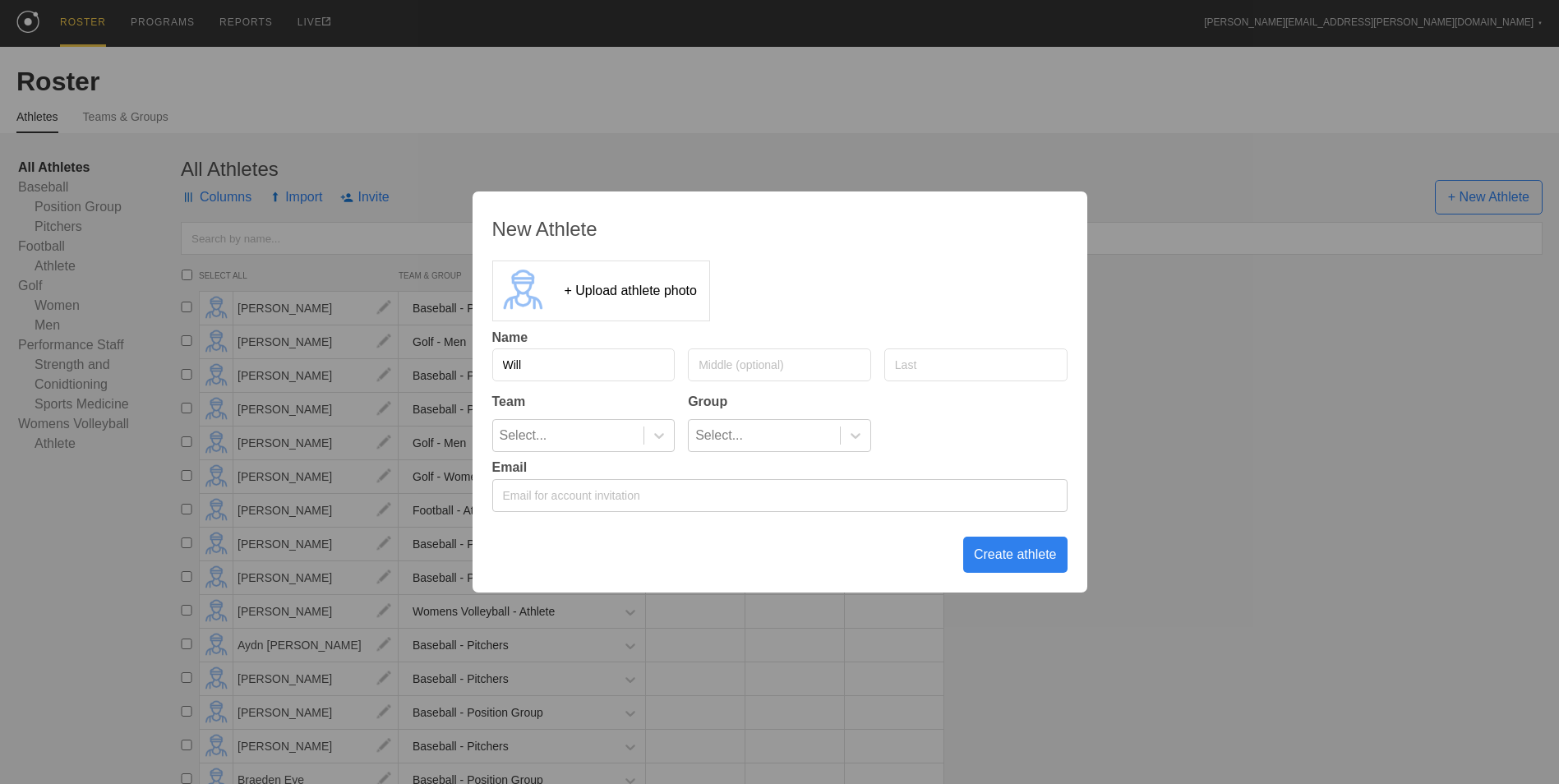
type input "Will"
type input "[PERSON_NAME]"
click at [661, 428] on icon at bounding box center [659, 435] width 16 height 16
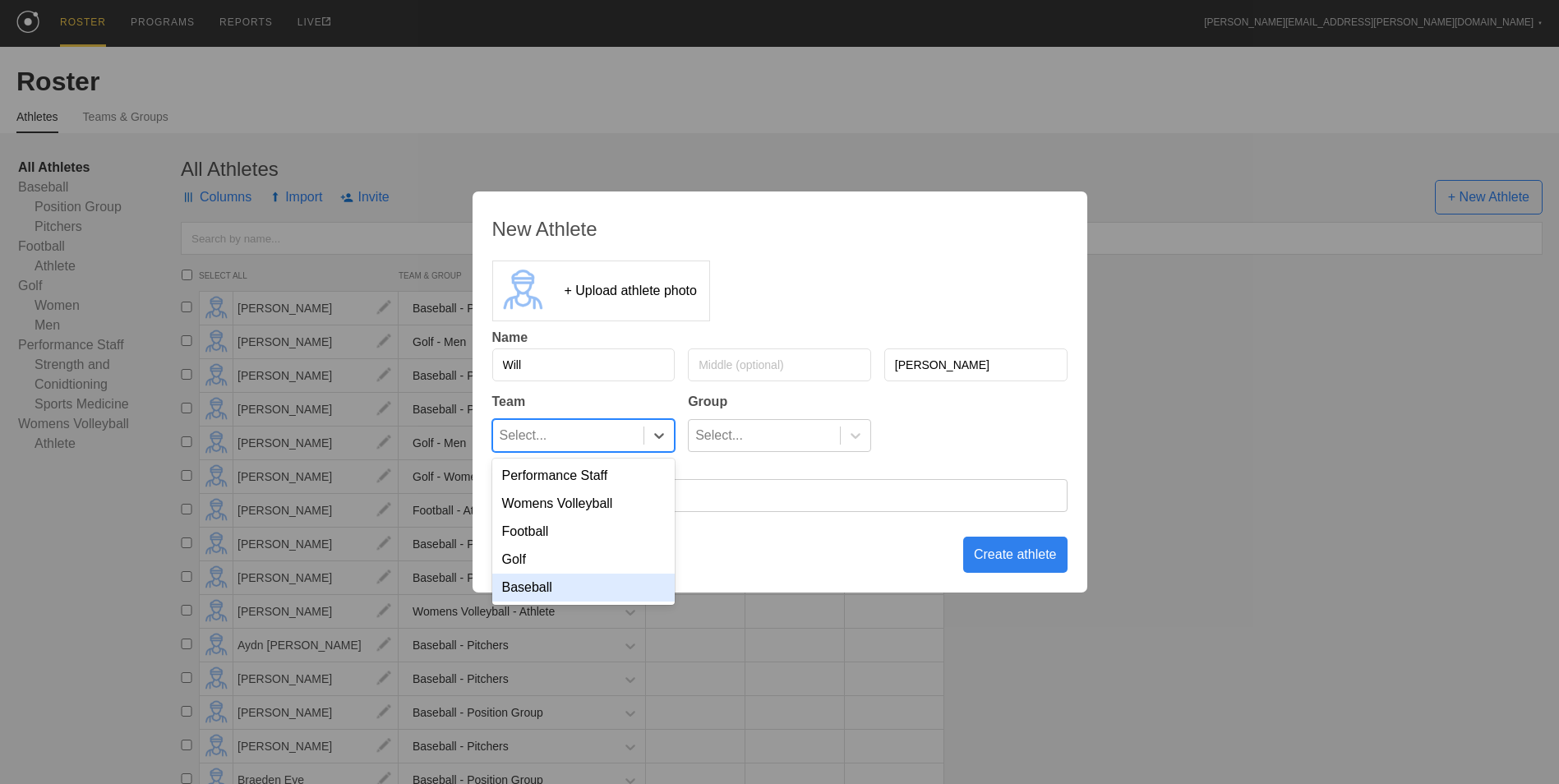
click at [604, 597] on div "Baseball" at bounding box center [583, 587] width 183 height 28
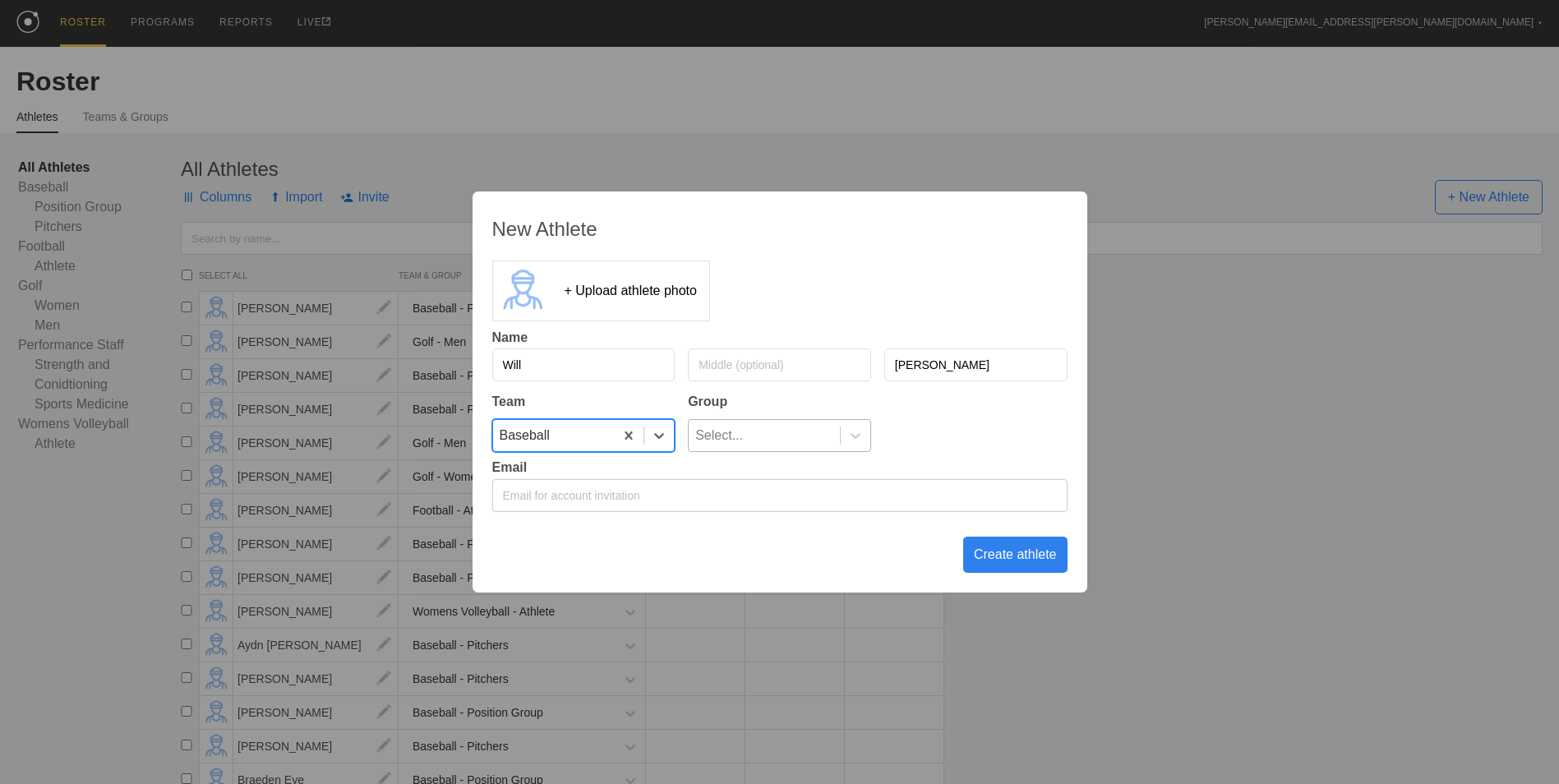
click at [795, 435] on div "Select..." at bounding box center [764, 435] width 151 height 31
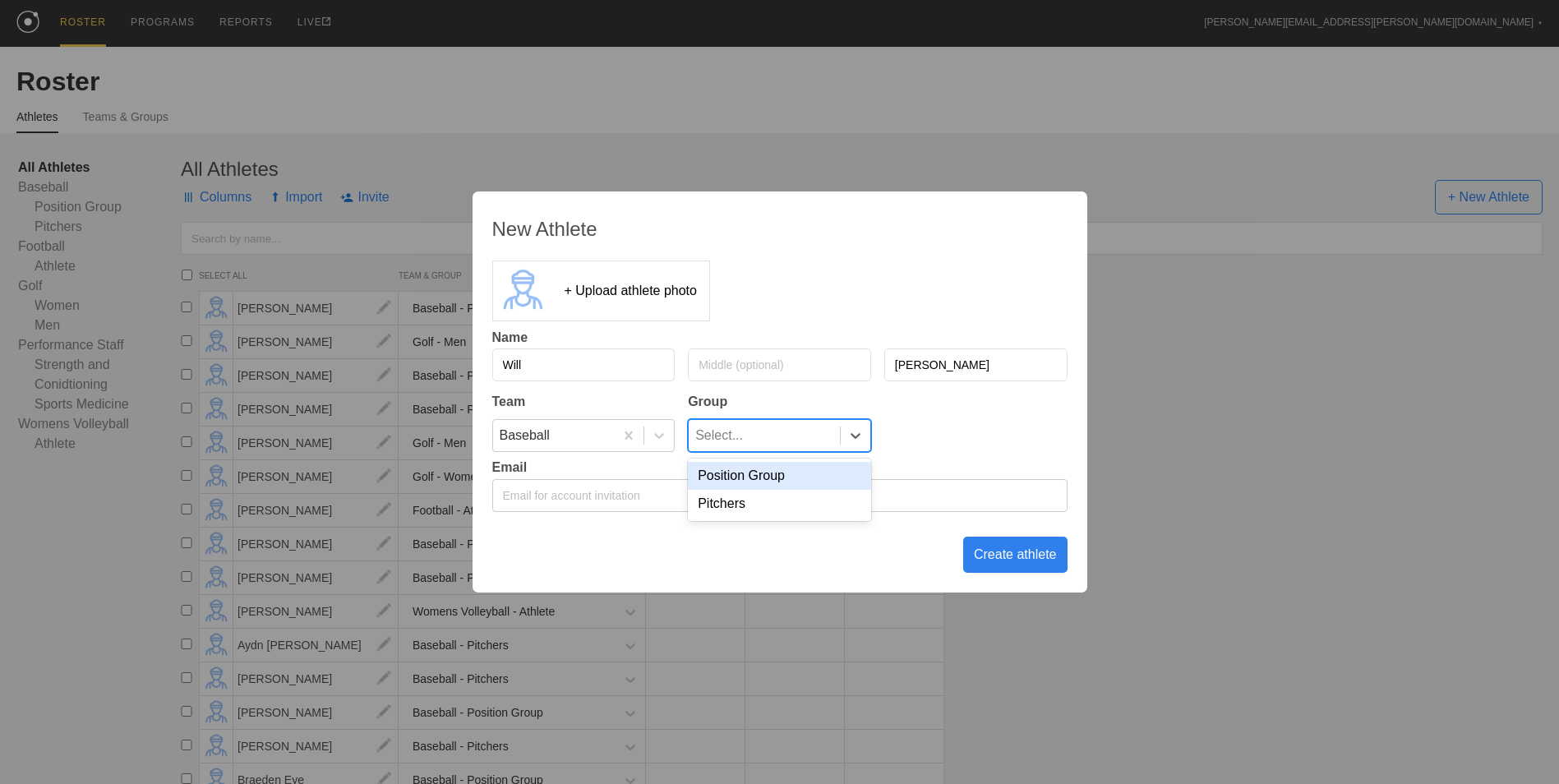
click at [796, 481] on div "Position Group" at bounding box center [779, 475] width 183 height 28
click at [1024, 553] on div "Create athlete" at bounding box center [1015, 554] width 104 height 36
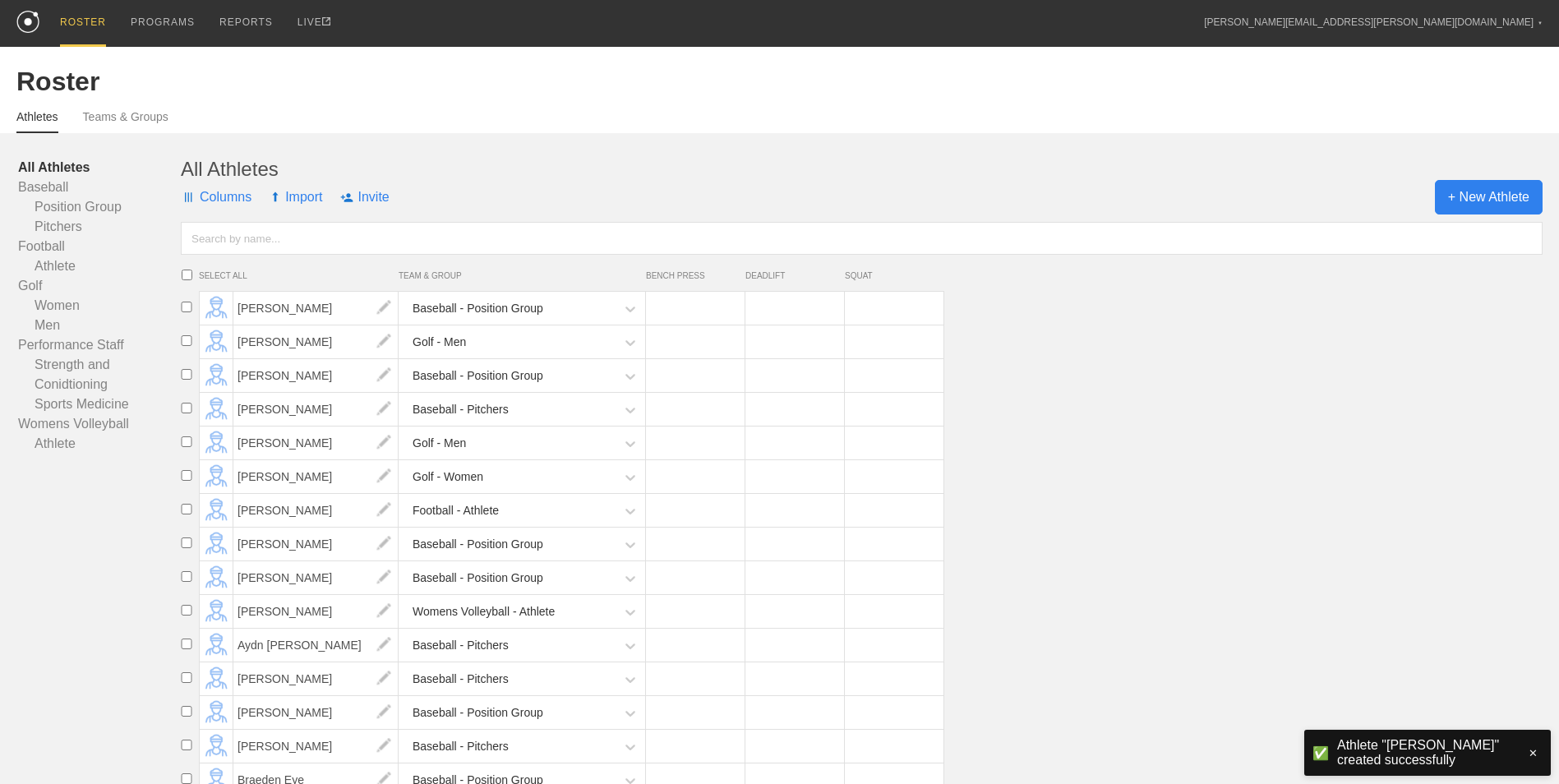
click at [1451, 206] on span "+ New Athlete" at bounding box center [1488, 197] width 107 height 34
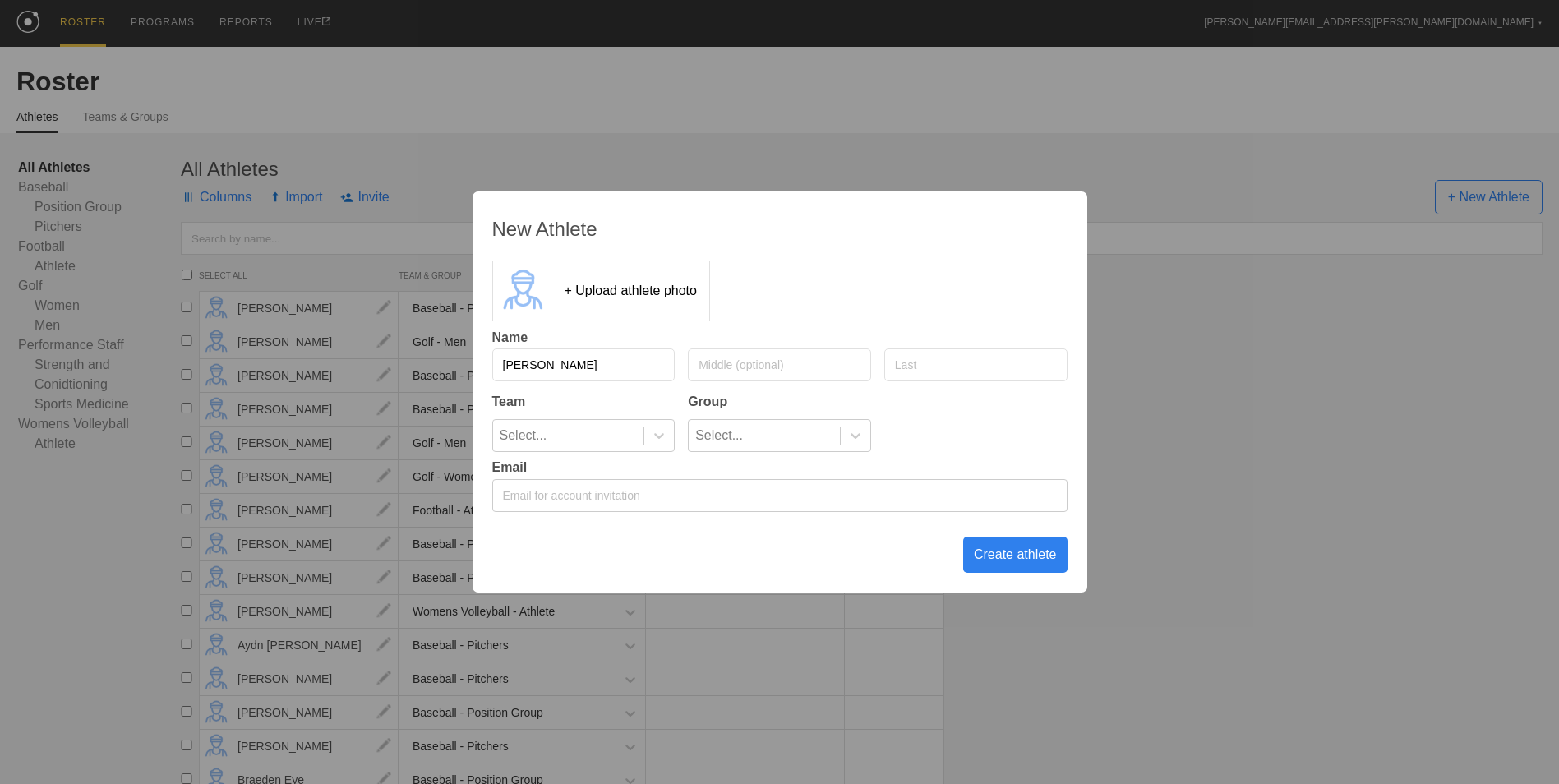
type input "[PERSON_NAME]"
click at [659, 422] on div at bounding box center [658, 435] width 30 height 31
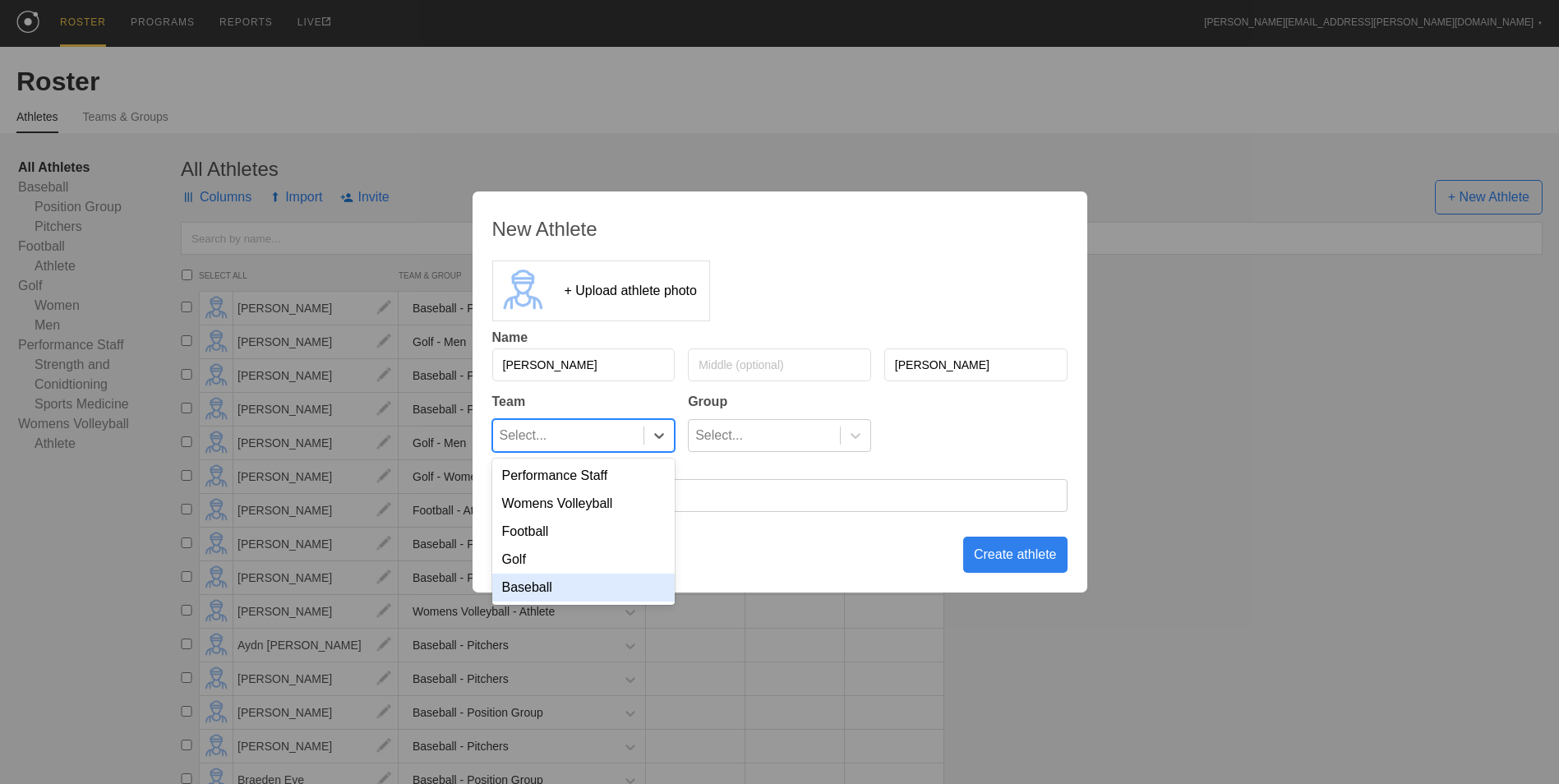
click at [602, 601] on div "Baseball" at bounding box center [583, 587] width 183 height 28
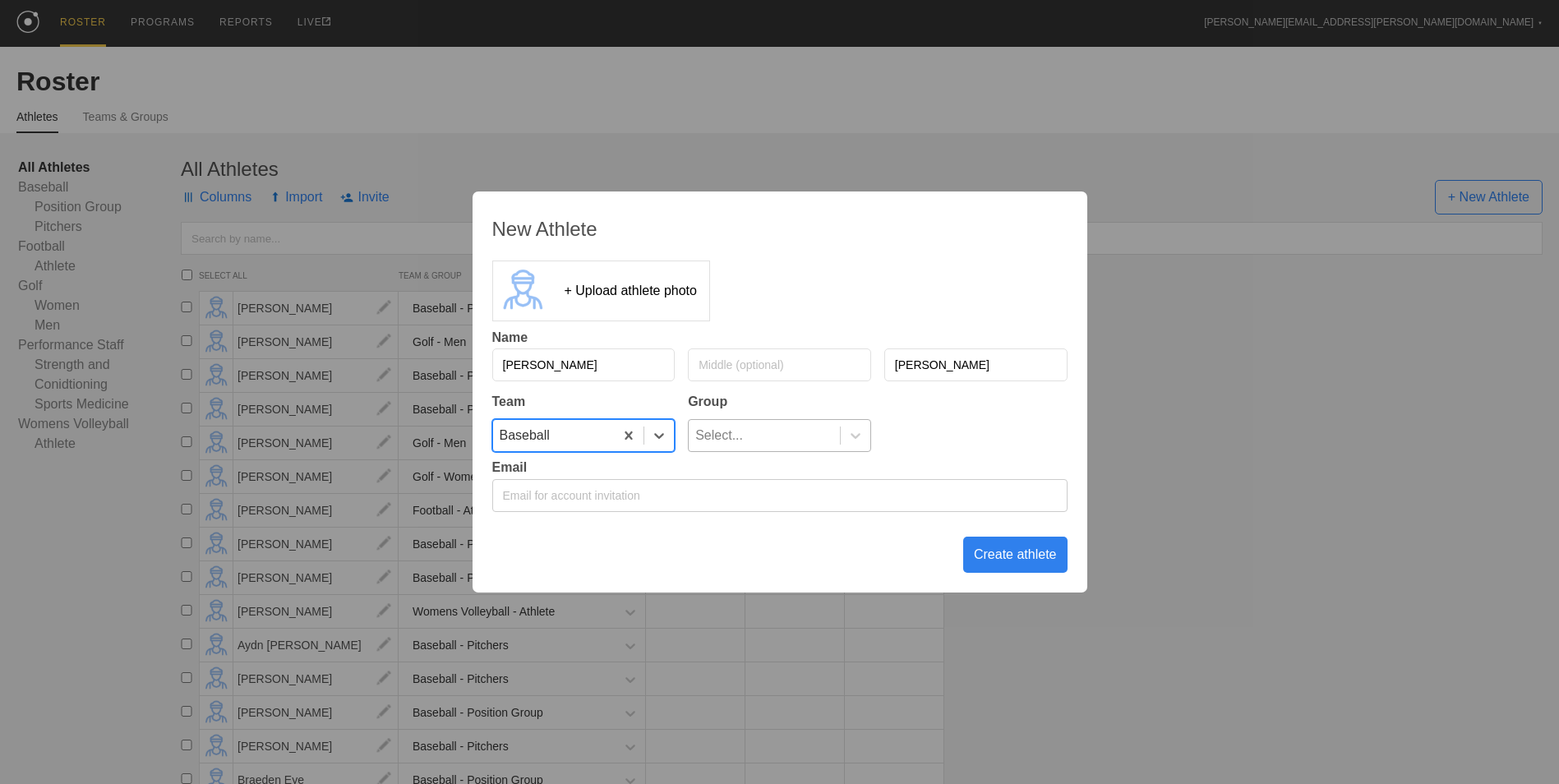
click at [758, 437] on div "Select..." at bounding box center [764, 435] width 151 height 31
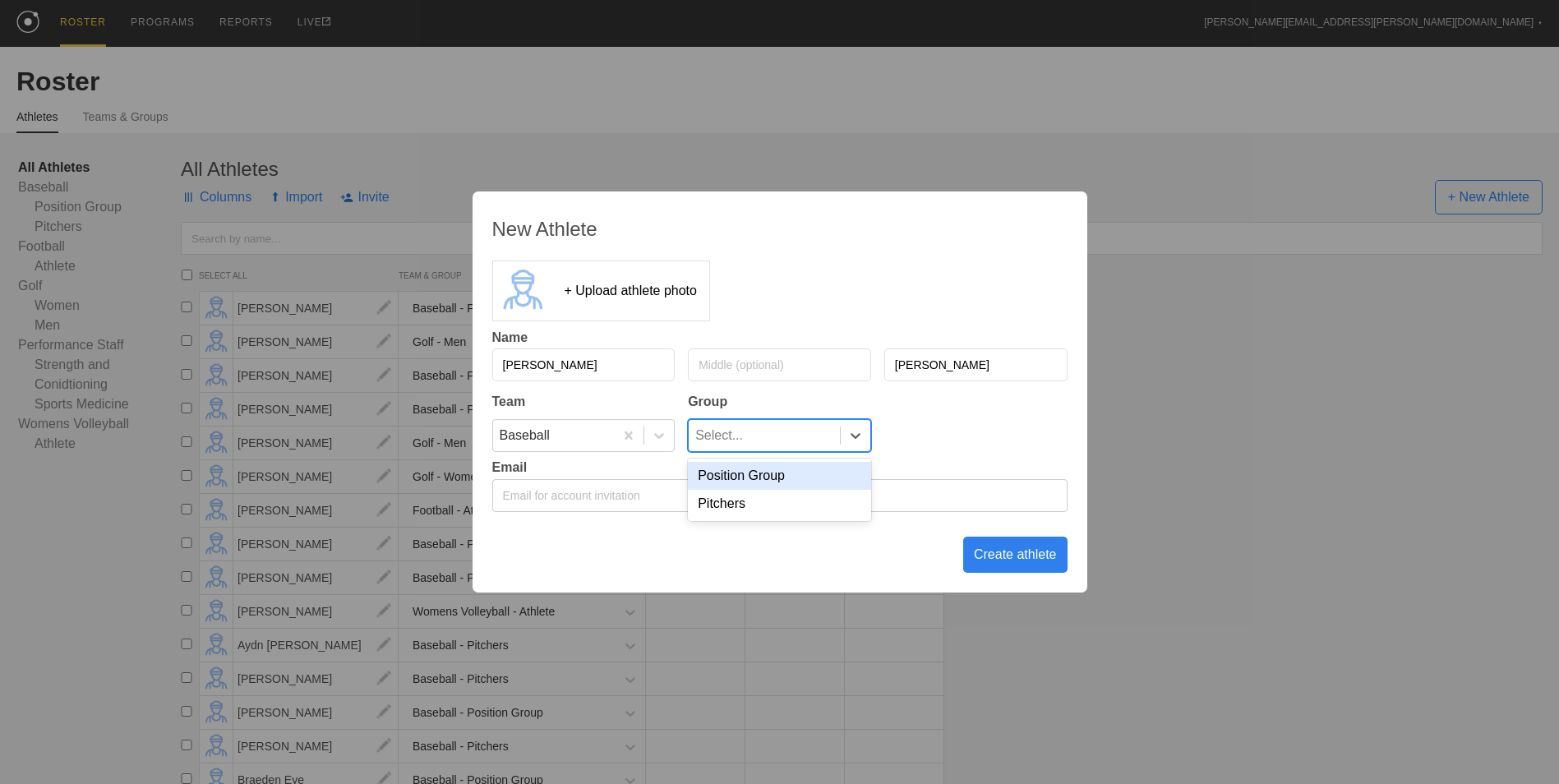
click at [757, 476] on div "Position Group" at bounding box center [779, 475] width 183 height 28
click at [989, 555] on div "Create athlete" at bounding box center [1015, 554] width 104 height 36
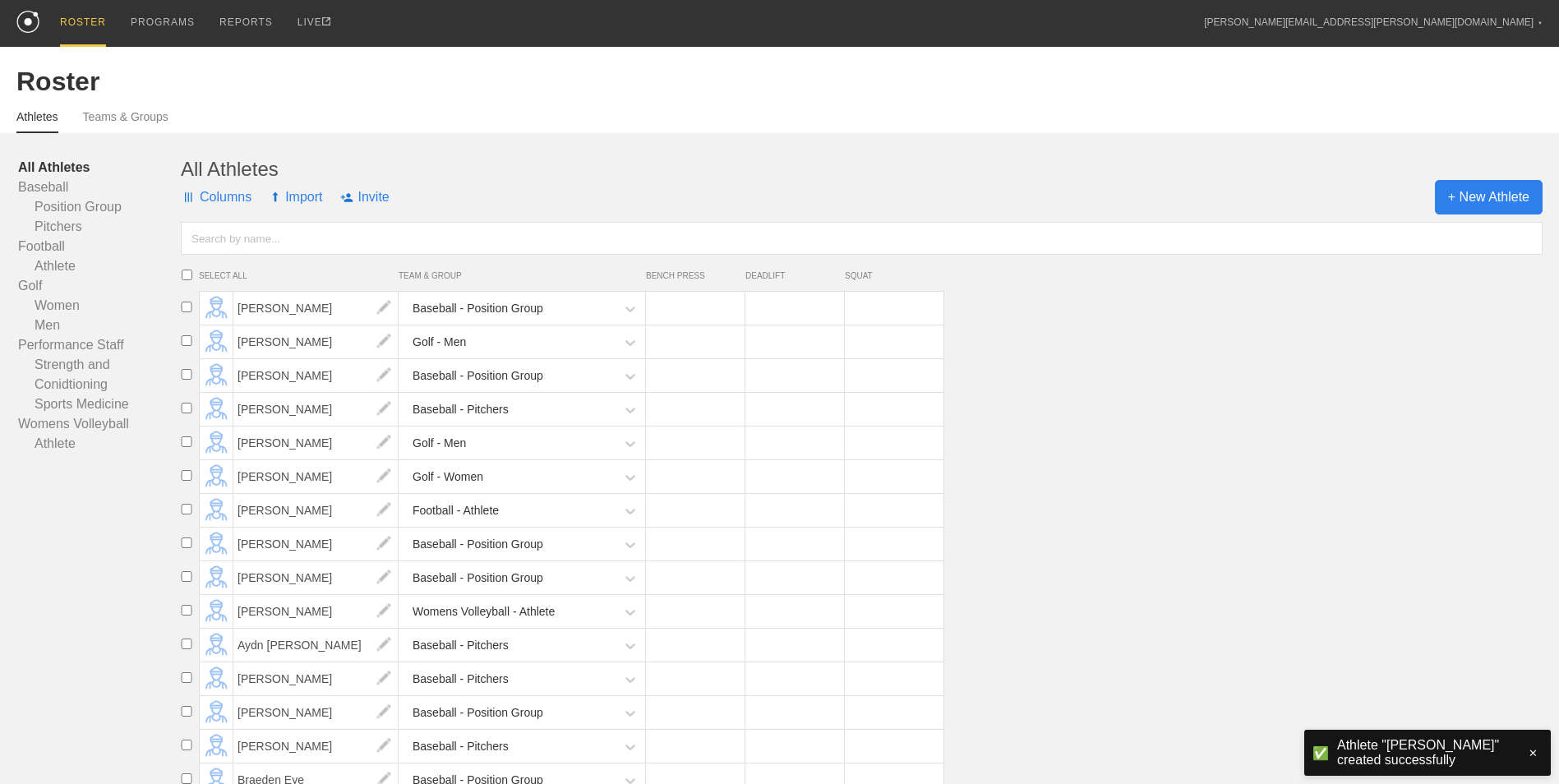
click at [1455, 192] on span "+ New Athlete" at bounding box center [1488, 197] width 107 height 34
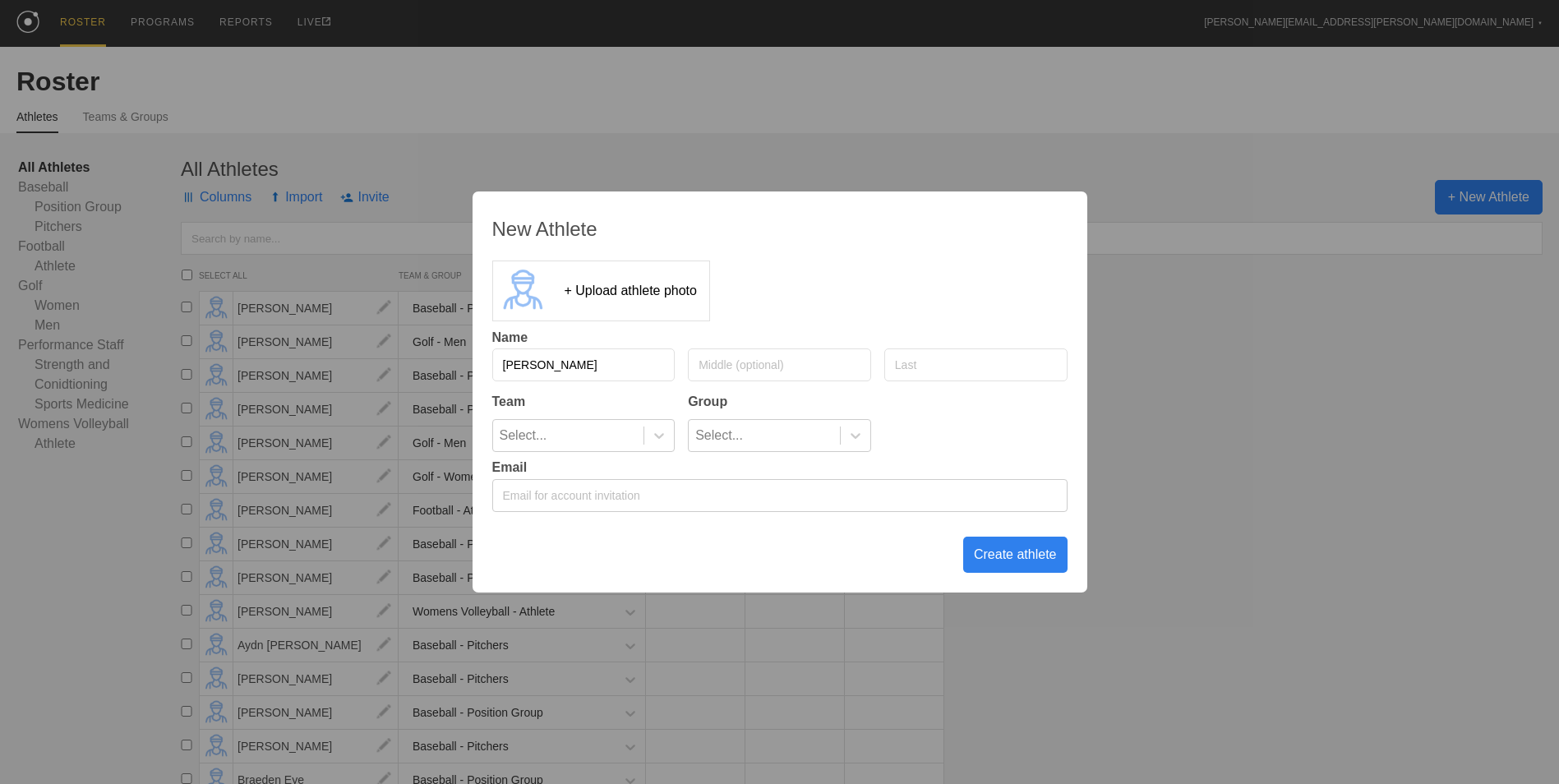
type input "[PERSON_NAME]"
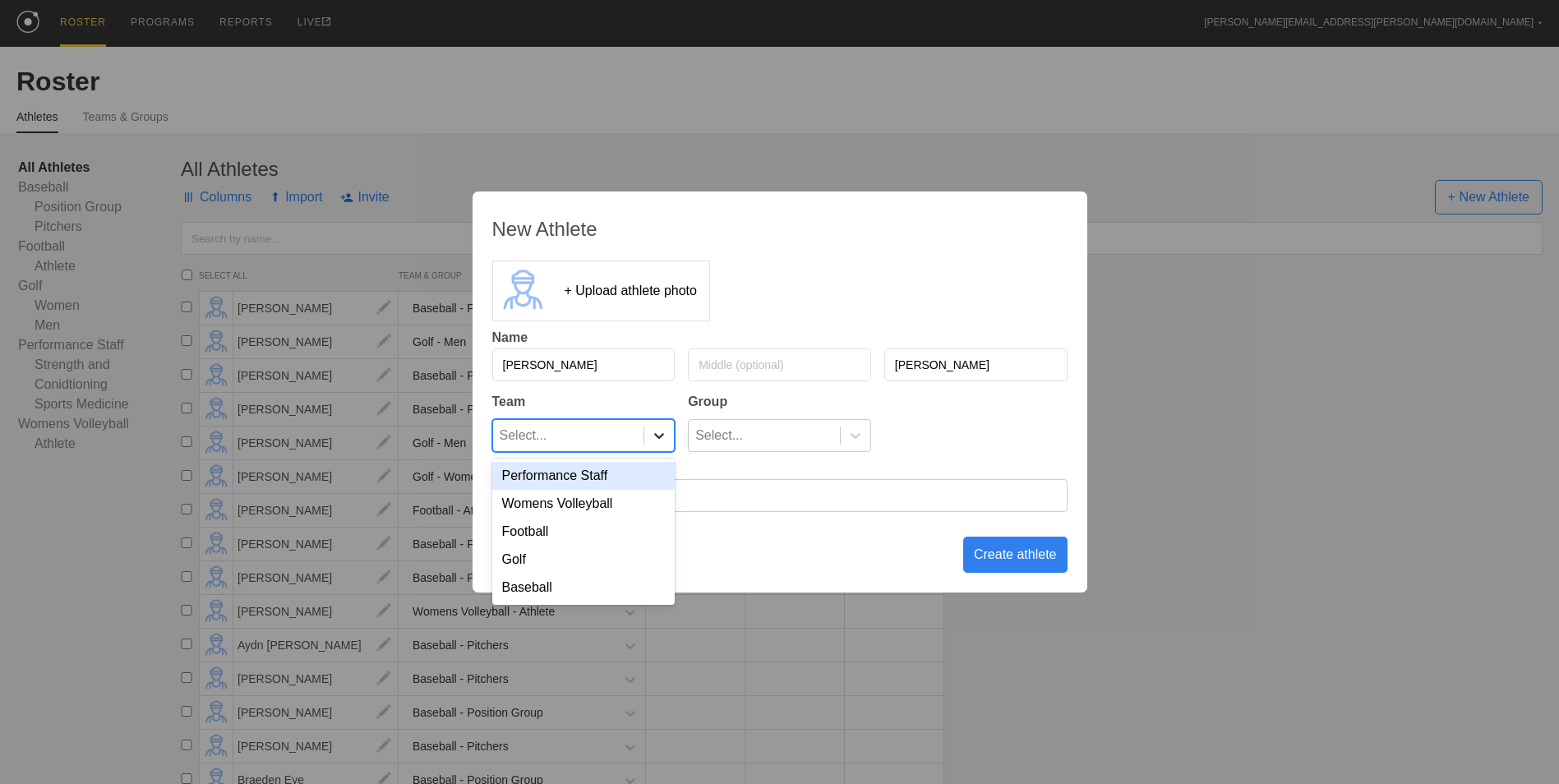
click at [654, 441] on icon at bounding box center [659, 435] width 16 height 16
click at [579, 588] on div "Baseball" at bounding box center [583, 587] width 183 height 28
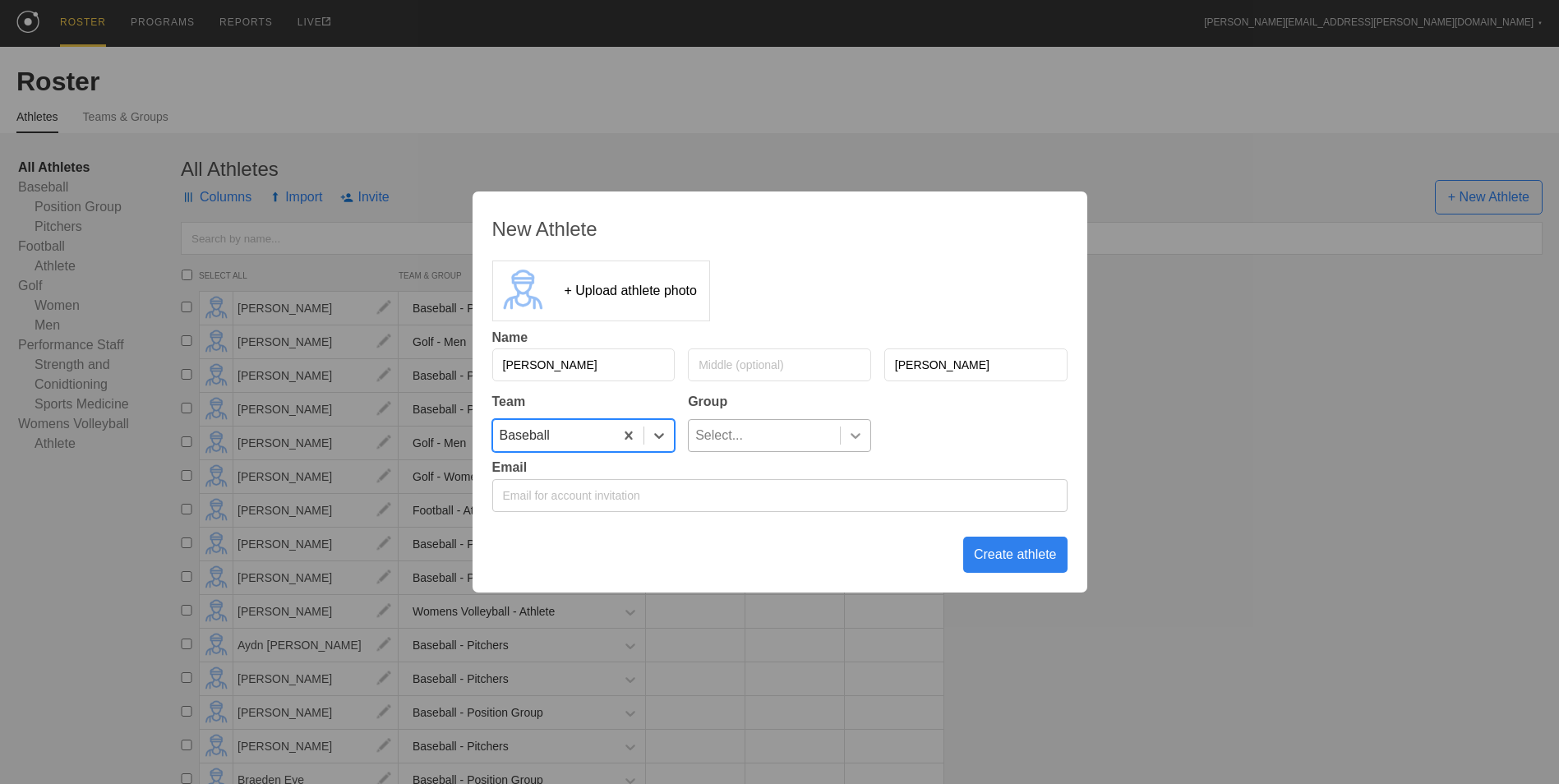
click at [858, 438] on icon at bounding box center [855, 435] width 16 height 16
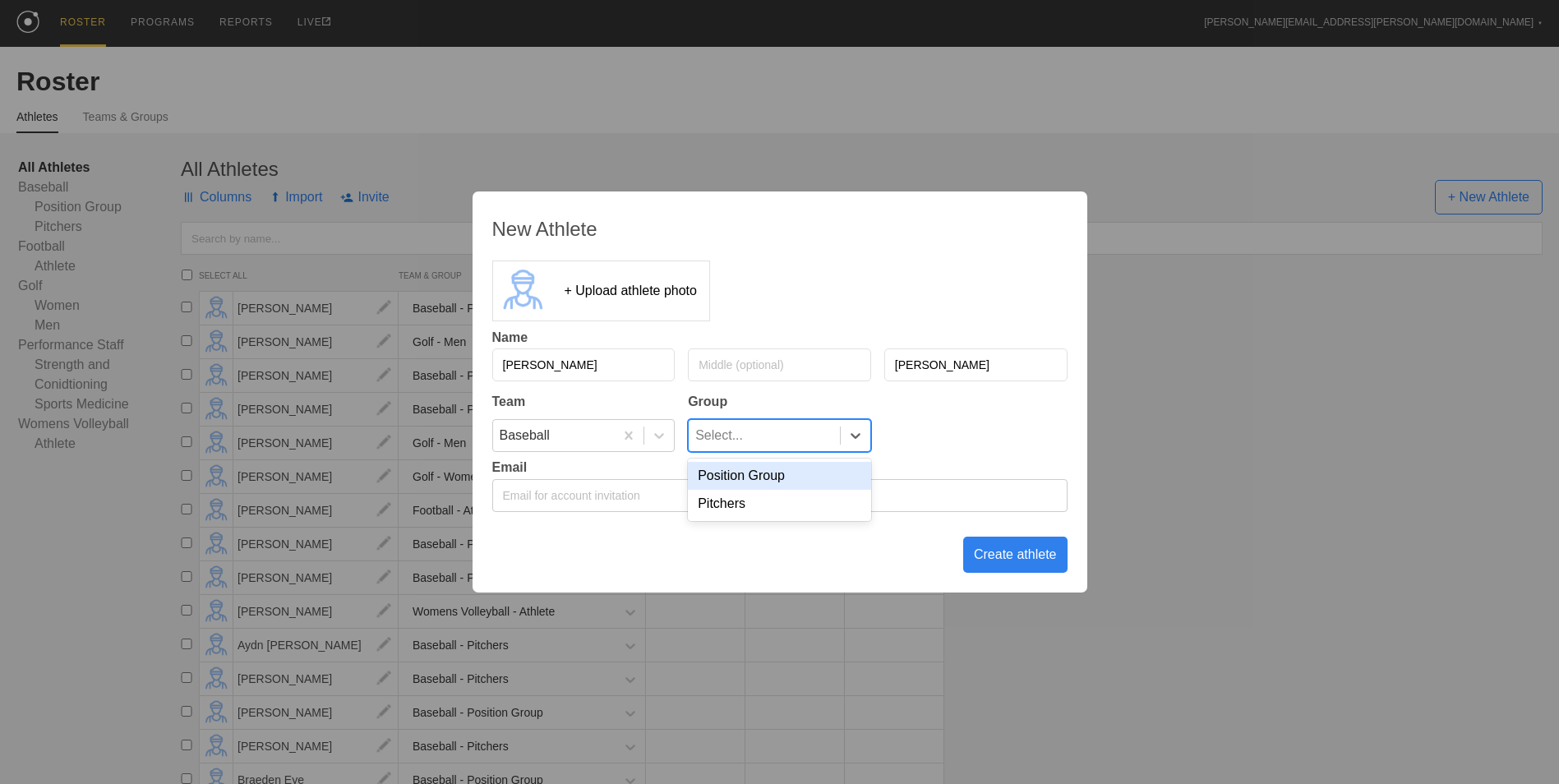
click at [803, 475] on div "Position Group" at bounding box center [779, 475] width 183 height 28
click at [999, 554] on div "Create athlete" at bounding box center [1015, 554] width 104 height 36
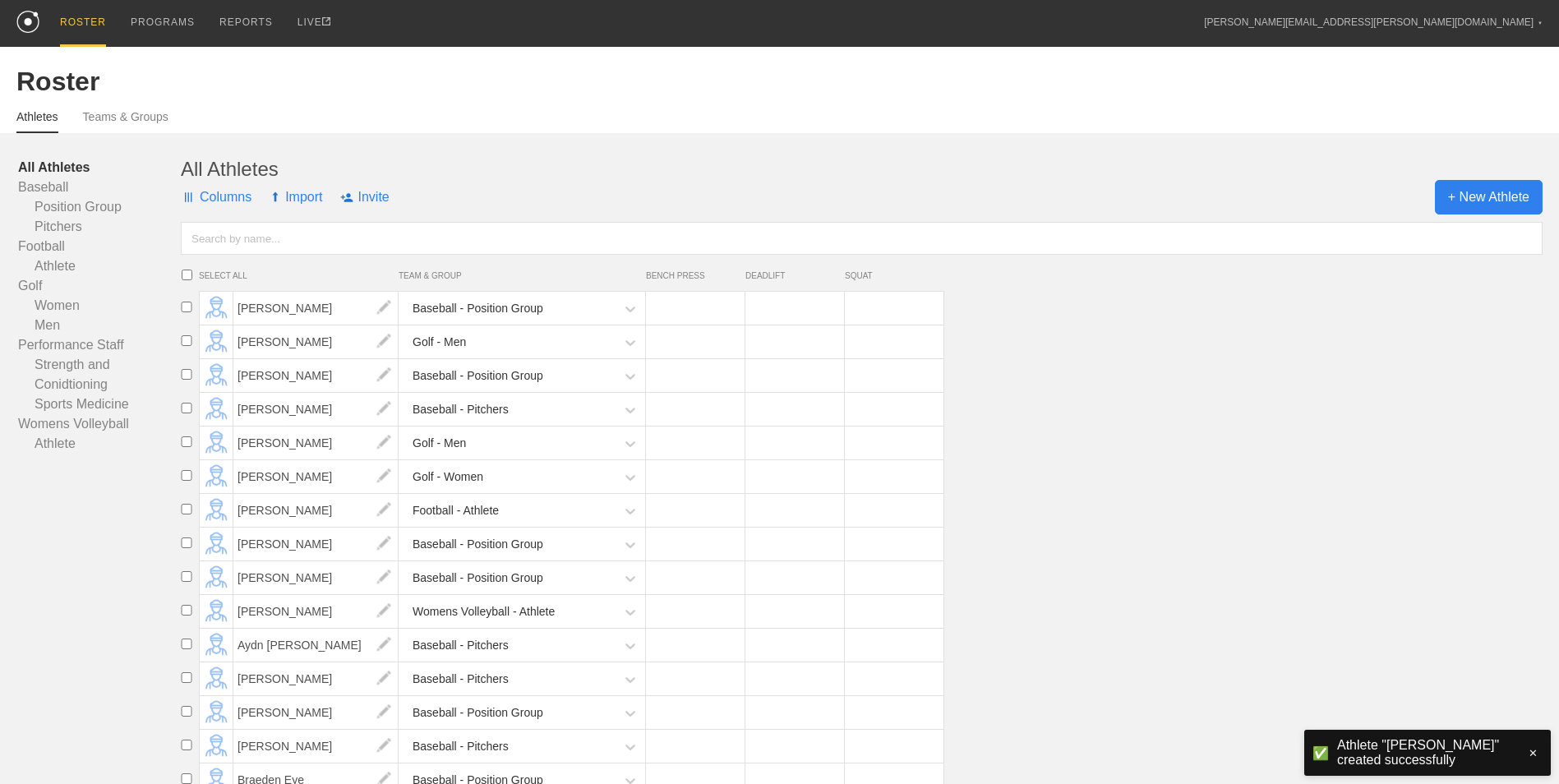
click at [1488, 212] on span "+ New Athlete" at bounding box center [1488, 197] width 107 height 34
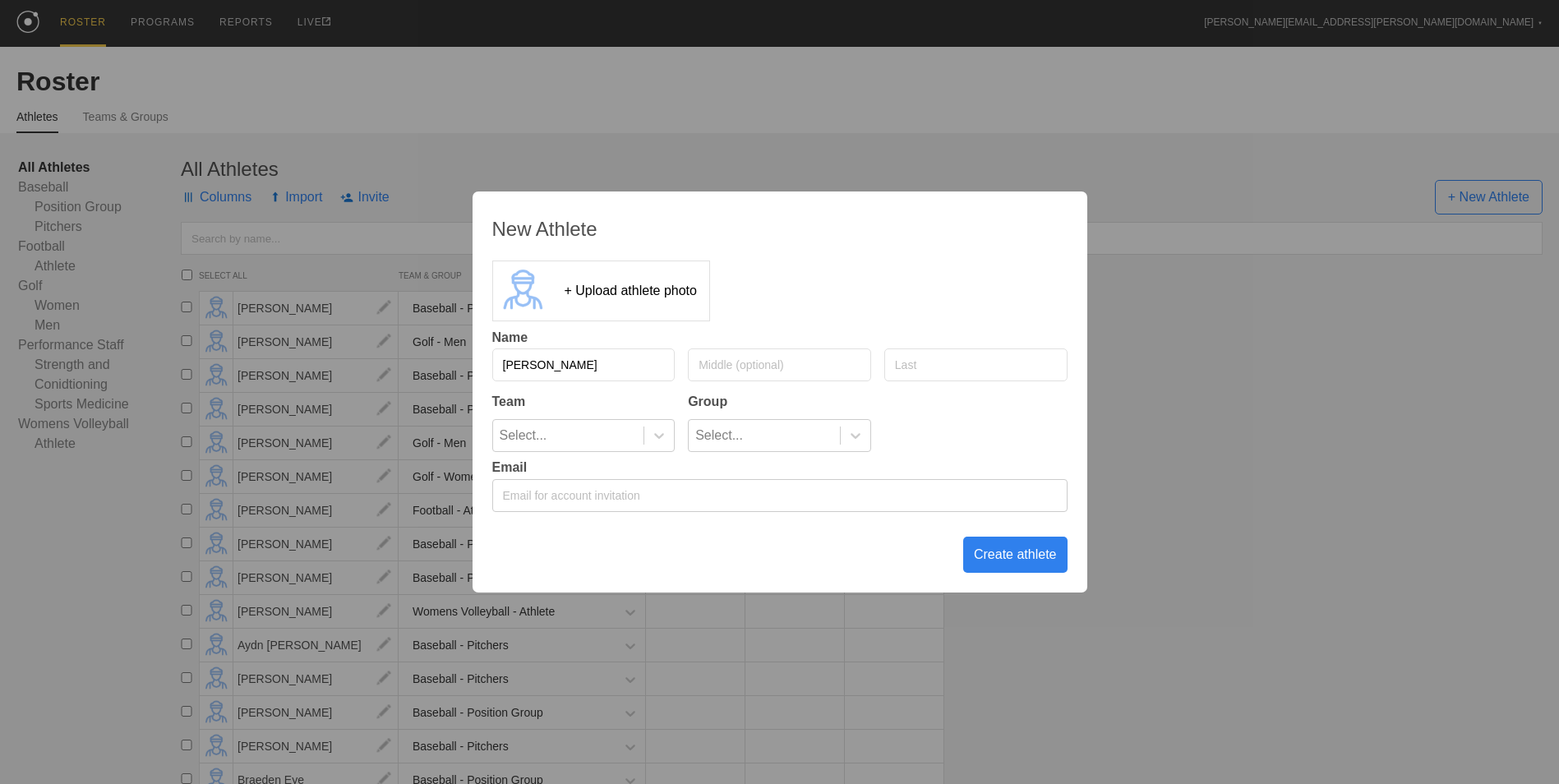
type input "[PERSON_NAME]"
click at [980, 360] on input "text" at bounding box center [975, 364] width 183 height 33
type input "[PERSON_NAME]"
click at [661, 437] on icon at bounding box center [659, 436] width 9 height 6
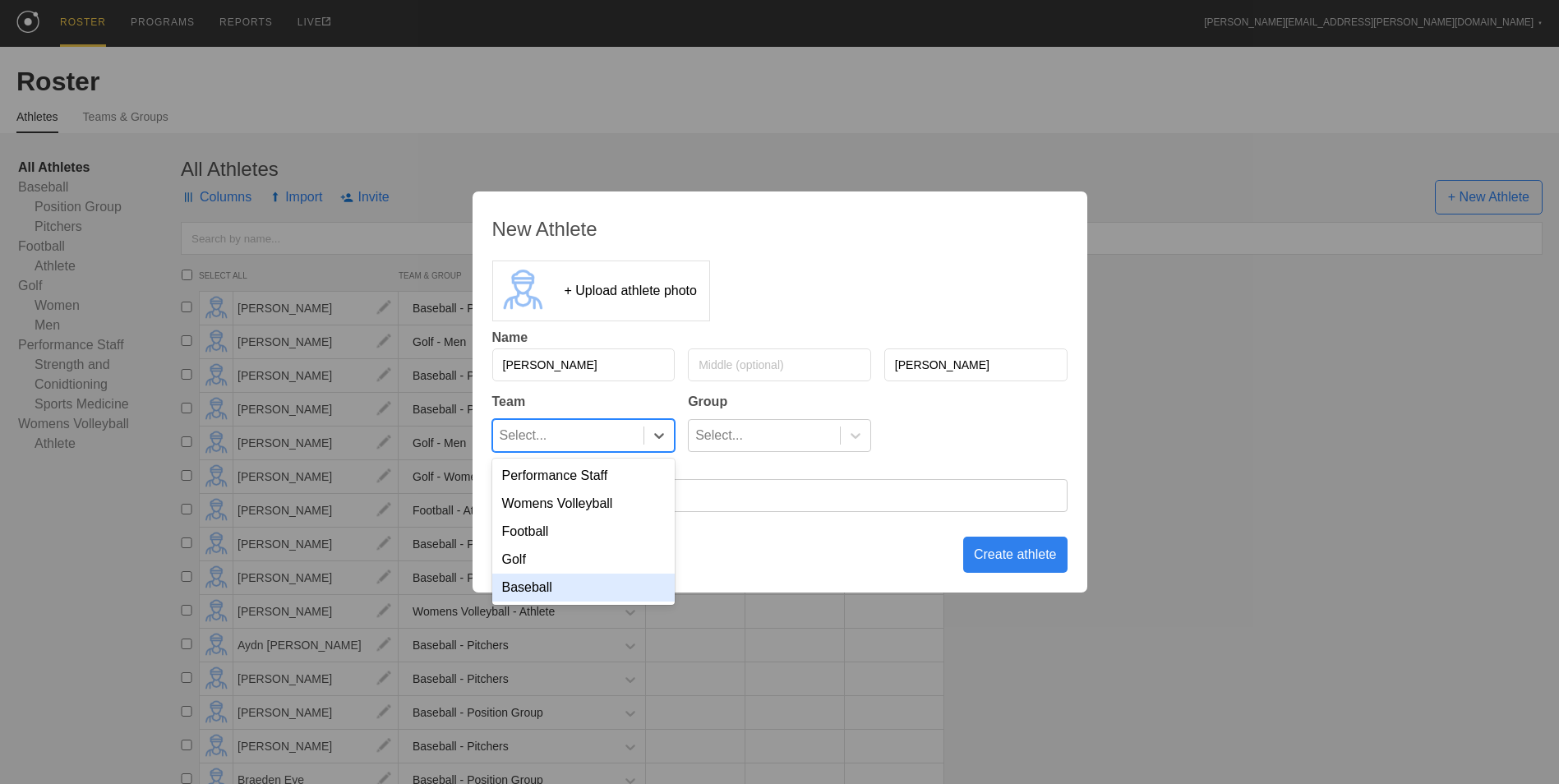
click at [601, 582] on div "Baseball" at bounding box center [583, 587] width 183 height 28
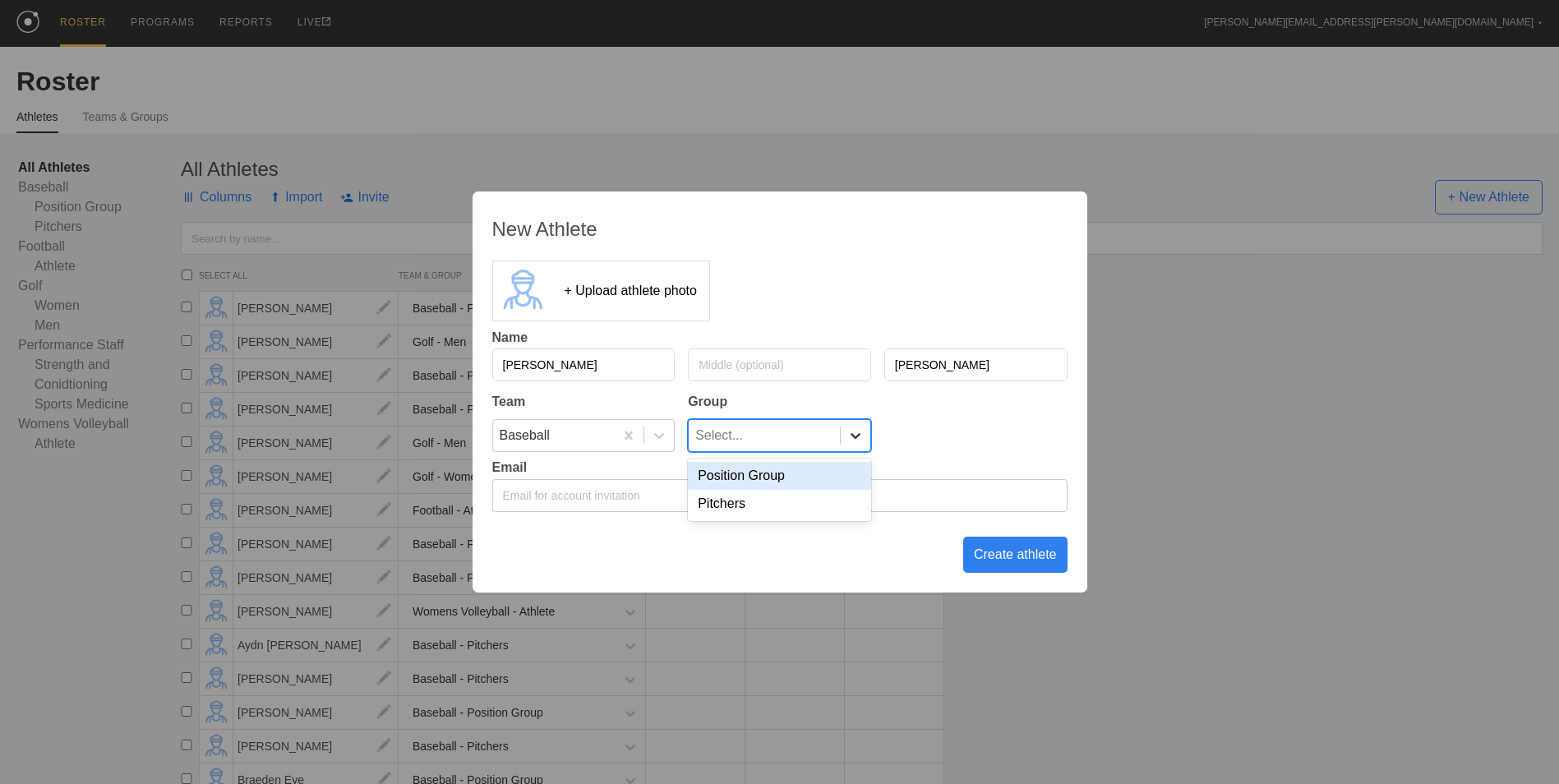
click at [862, 434] on icon at bounding box center [855, 435] width 16 height 16
click at [828, 481] on div "Position Group" at bounding box center [779, 475] width 183 height 28
click at [988, 554] on div "Create athlete" at bounding box center [1015, 554] width 104 height 36
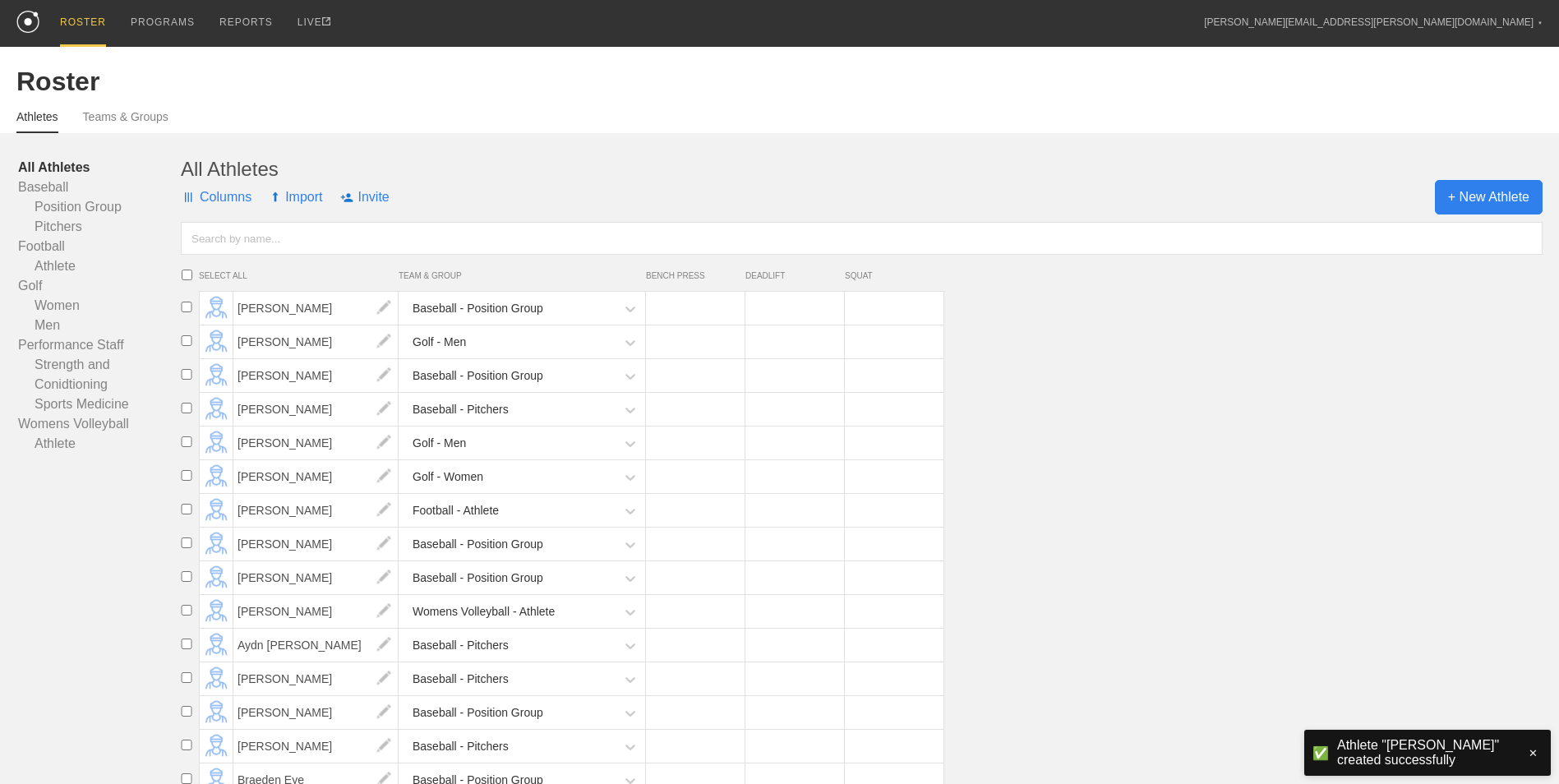
click at [1462, 202] on span "+ New Athlete" at bounding box center [1488, 197] width 107 height 34
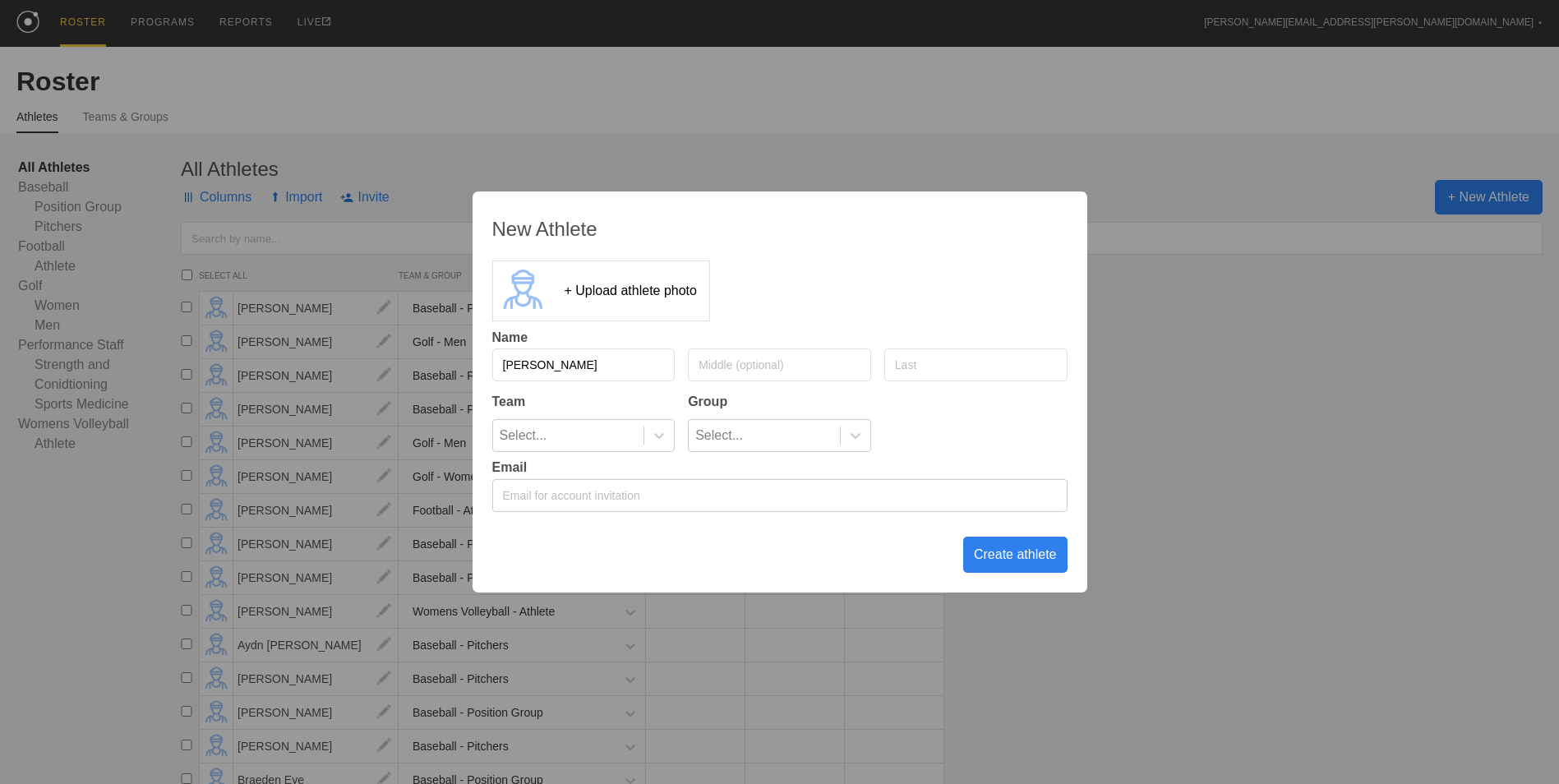
type input "[PERSON_NAME]"
click at [653, 436] on div at bounding box center [659, 435] width 29 height 16
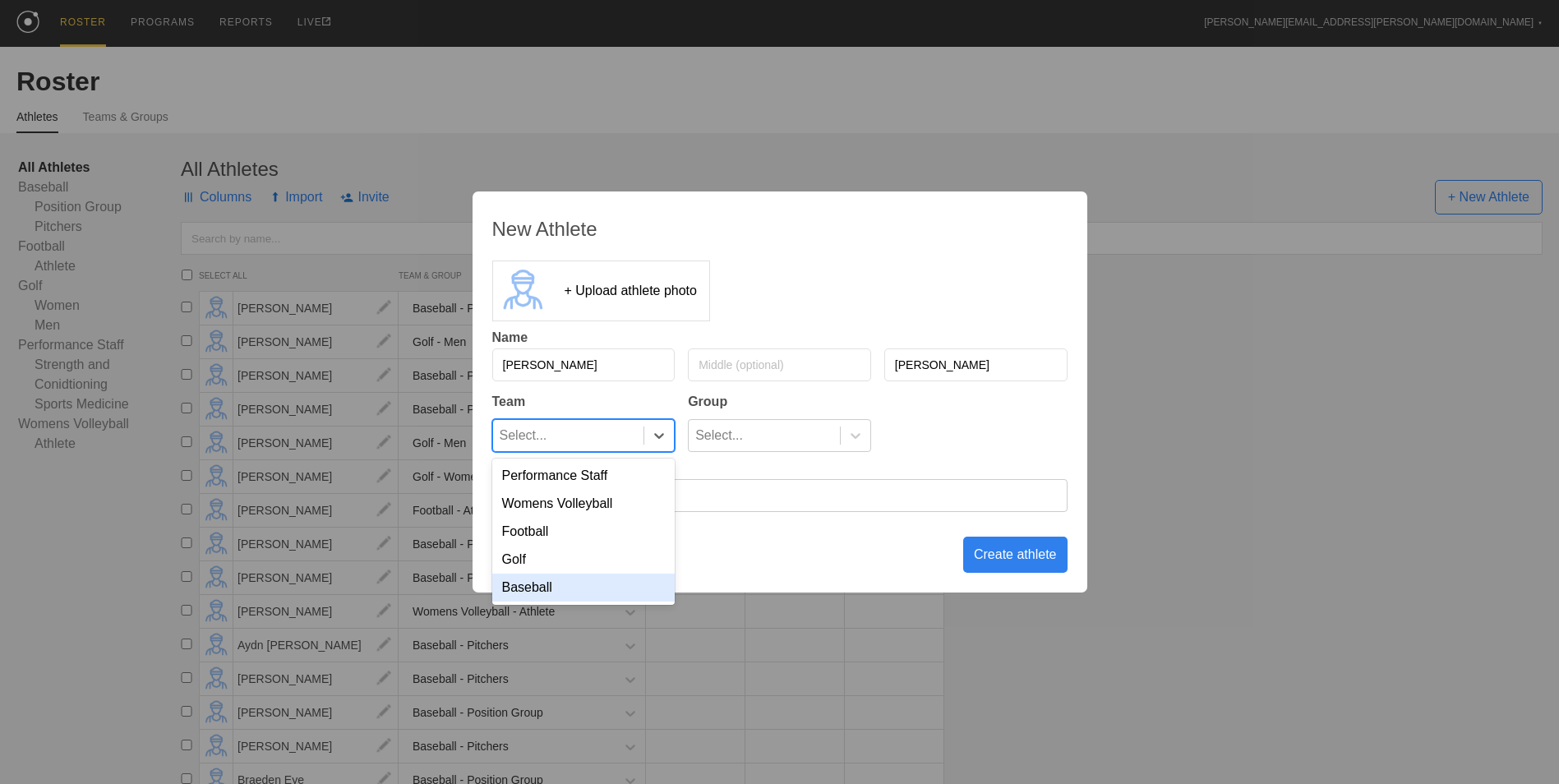
click at [623, 601] on div "Baseball" at bounding box center [583, 587] width 183 height 28
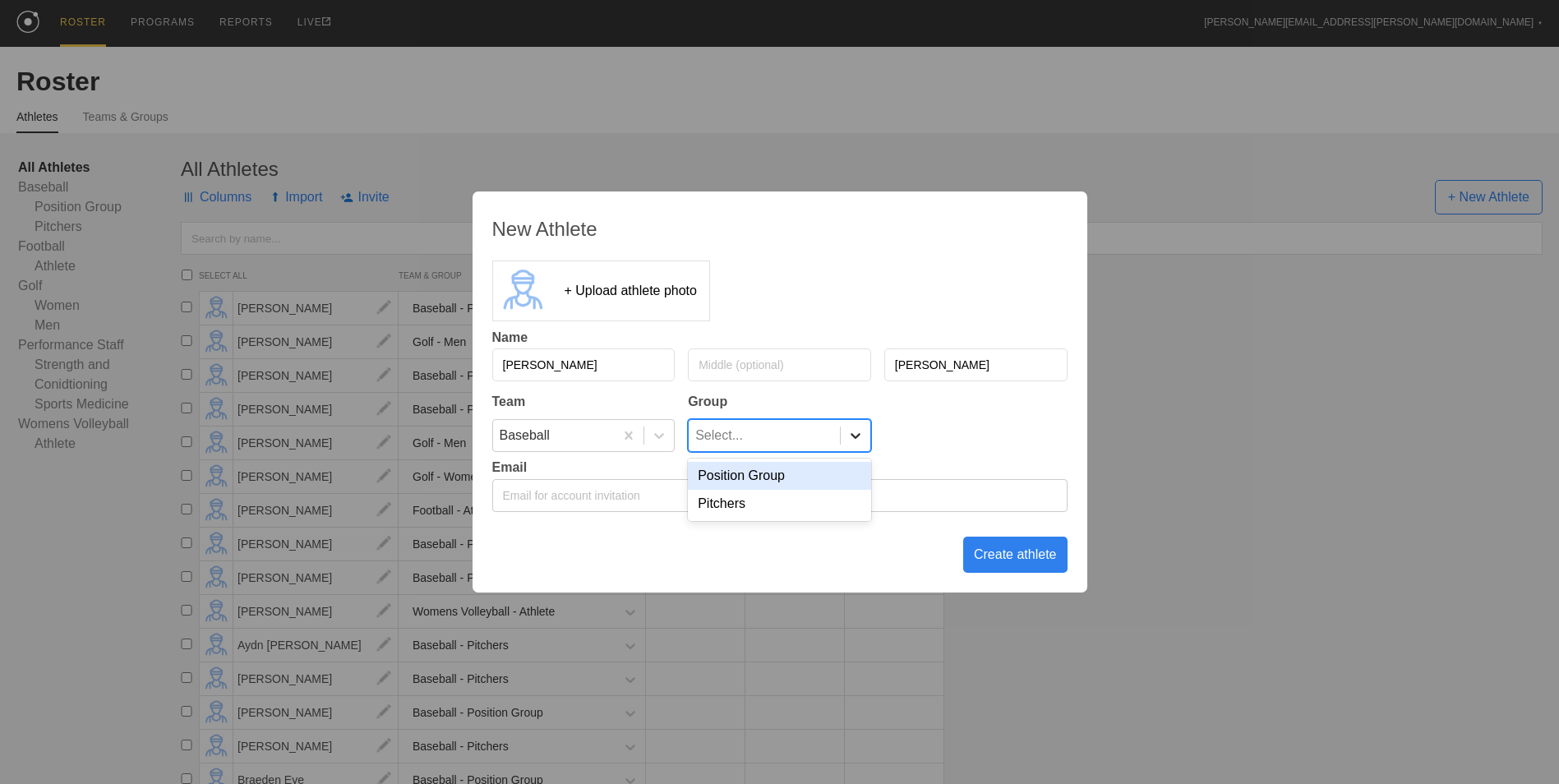
click at [857, 430] on icon at bounding box center [855, 435] width 16 height 16
click at [819, 516] on div "Pitchers" at bounding box center [779, 504] width 183 height 28
click at [1013, 552] on div "Create athlete" at bounding box center [1015, 554] width 104 height 36
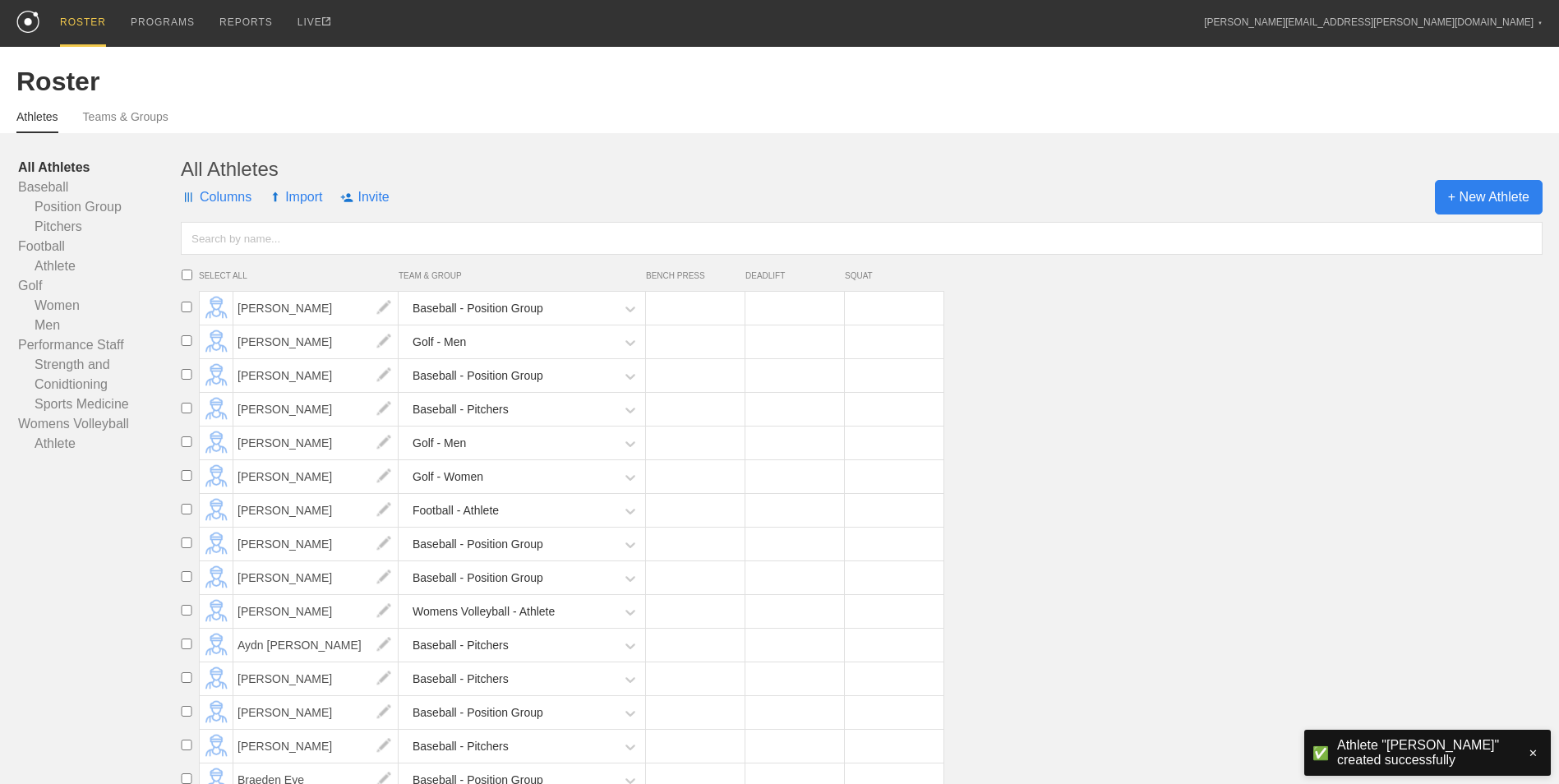
click at [1452, 205] on span "+ New Athlete" at bounding box center [1488, 197] width 107 height 34
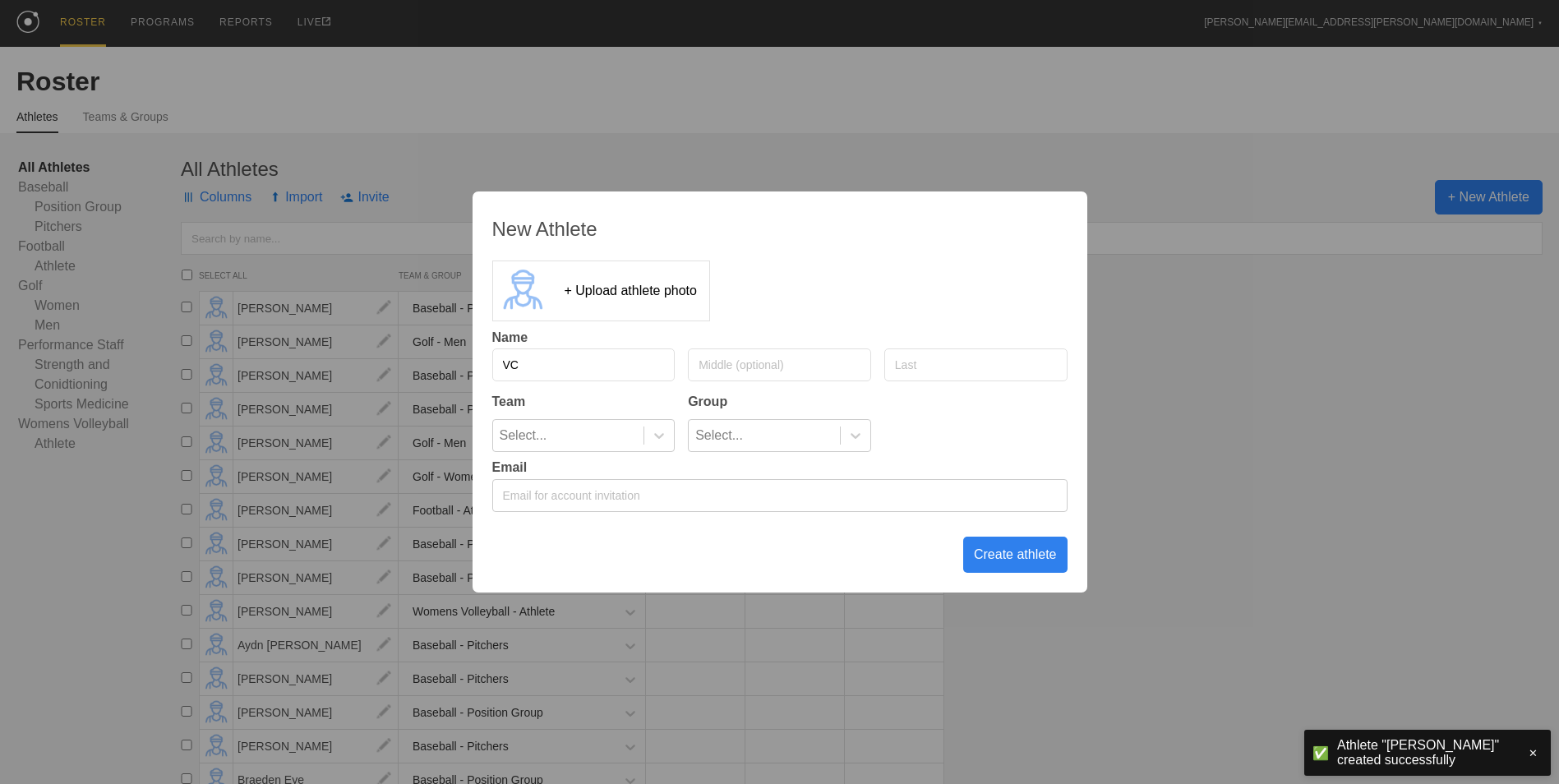
type input "V"
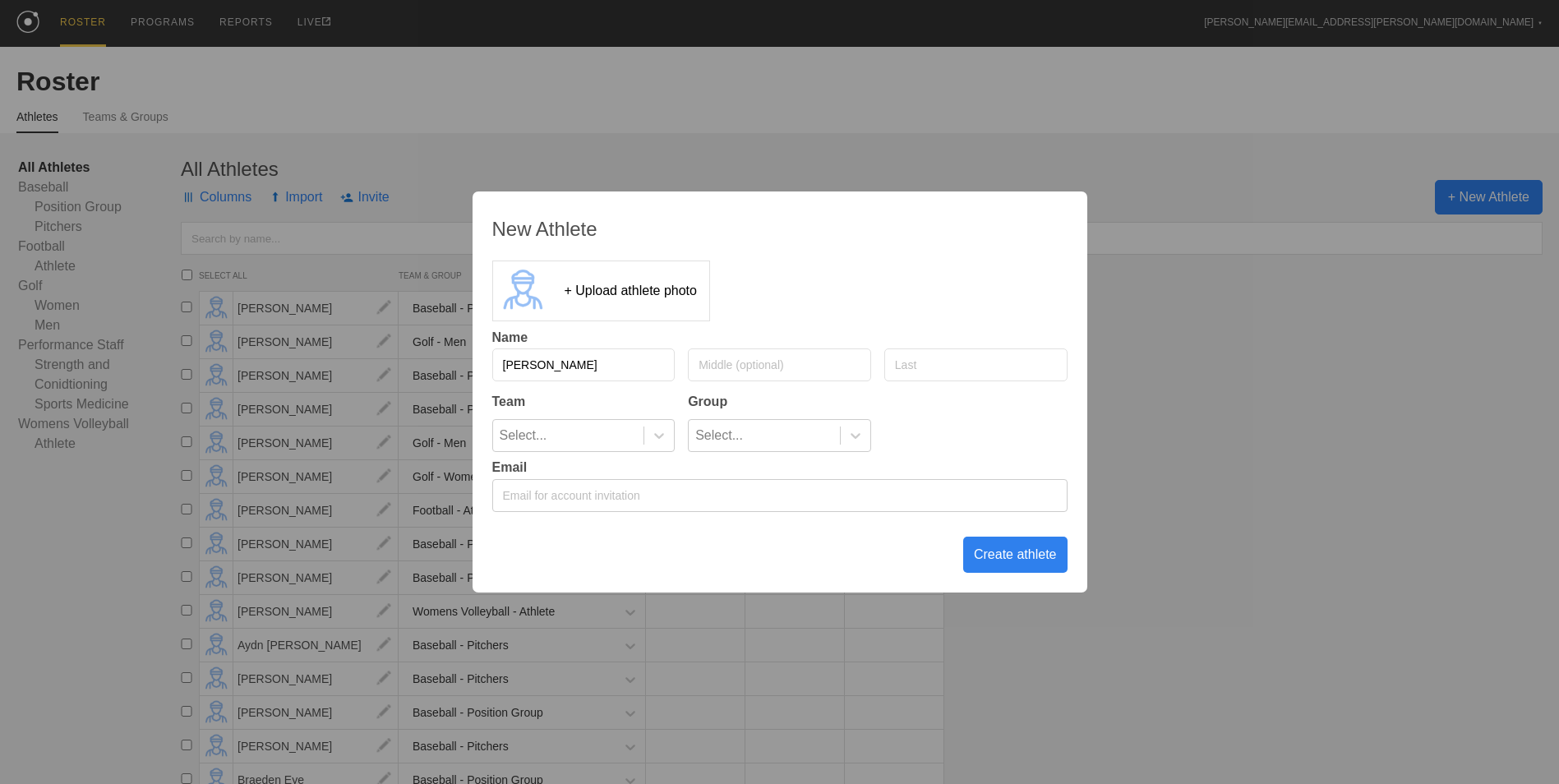
type input "[PERSON_NAME]"
click at [648, 437] on div at bounding box center [659, 435] width 29 height 16
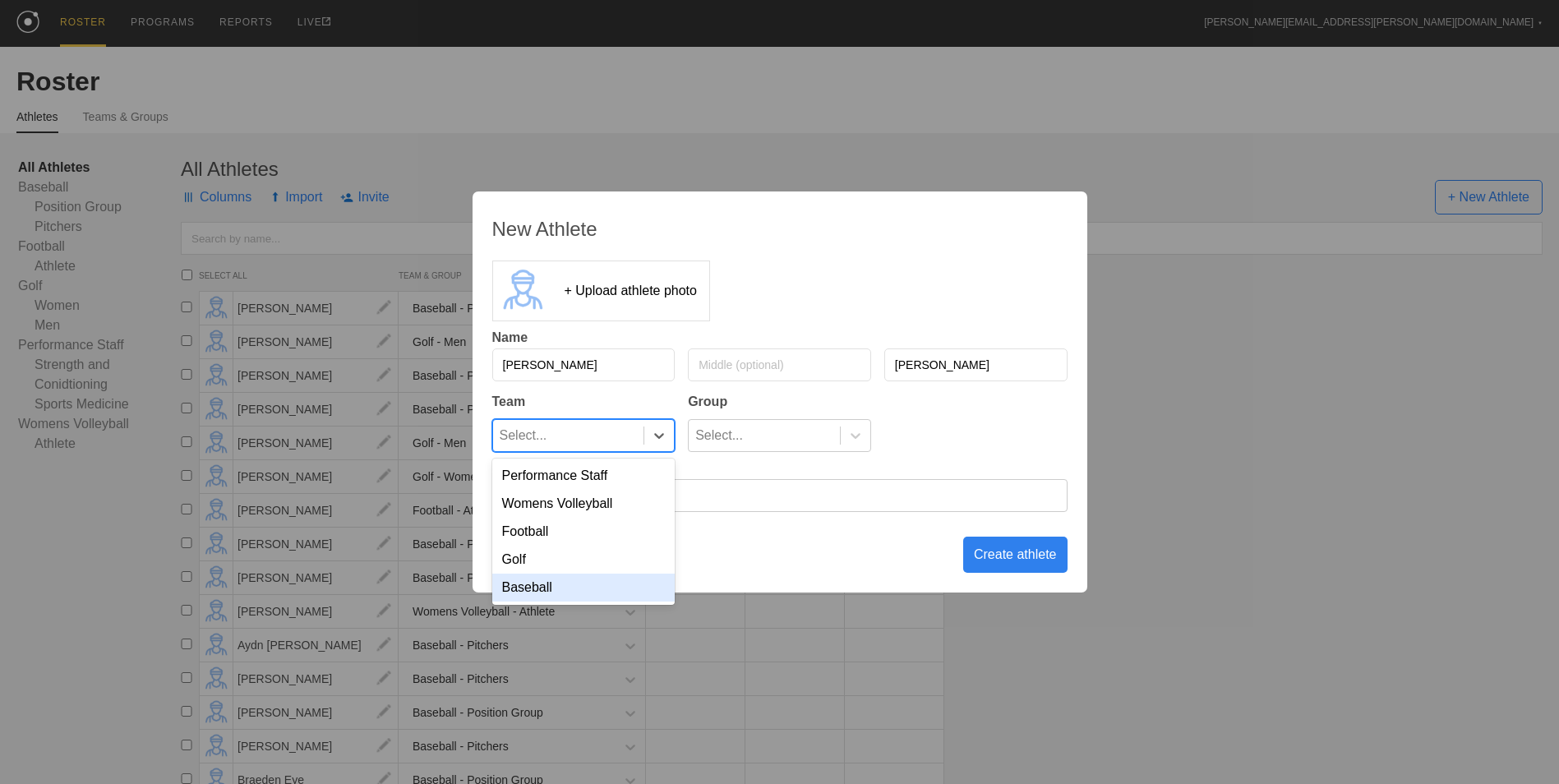
click at [634, 590] on div "Baseball" at bounding box center [583, 587] width 183 height 28
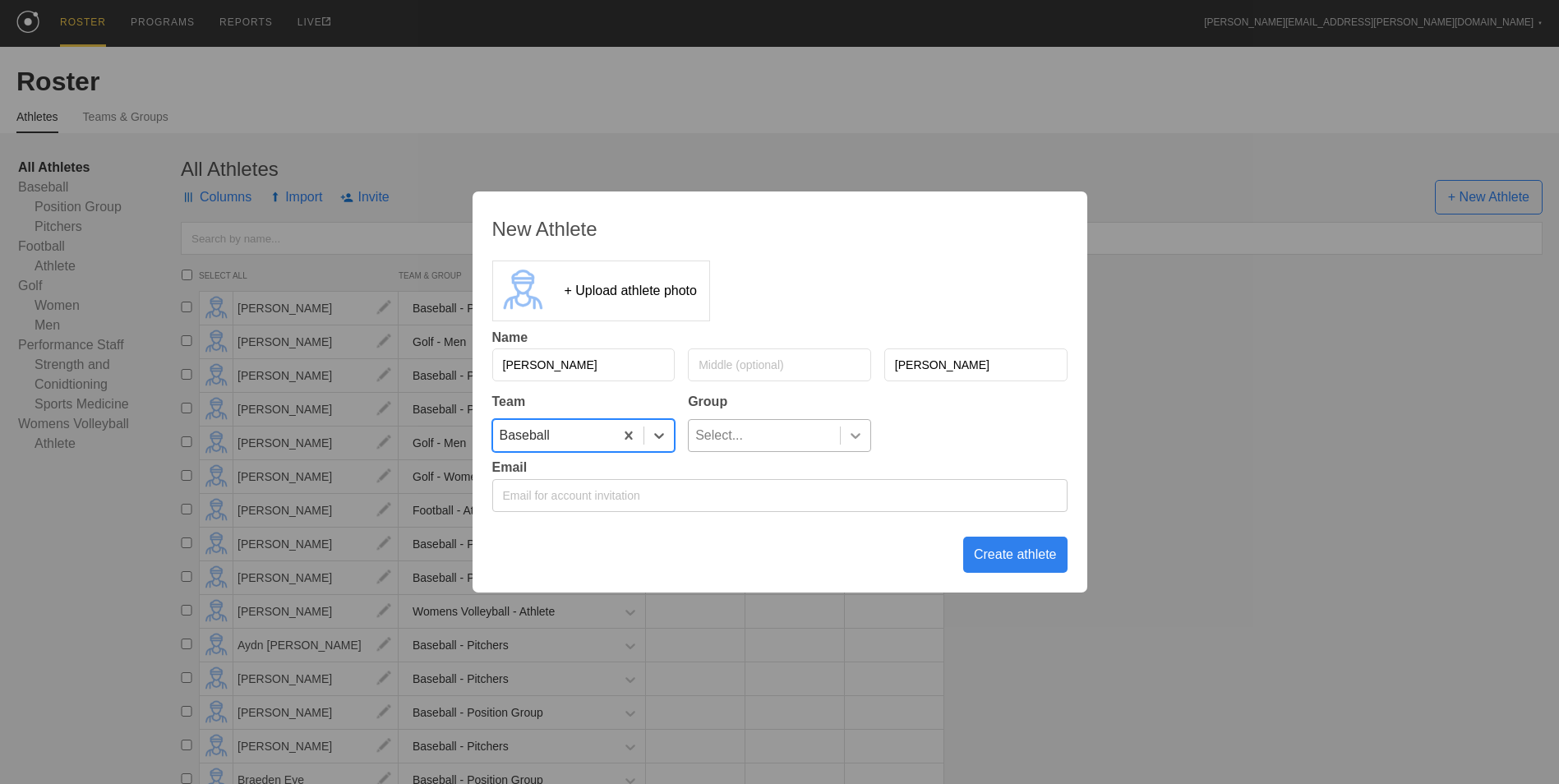
click at [858, 435] on icon at bounding box center [855, 436] width 9 height 6
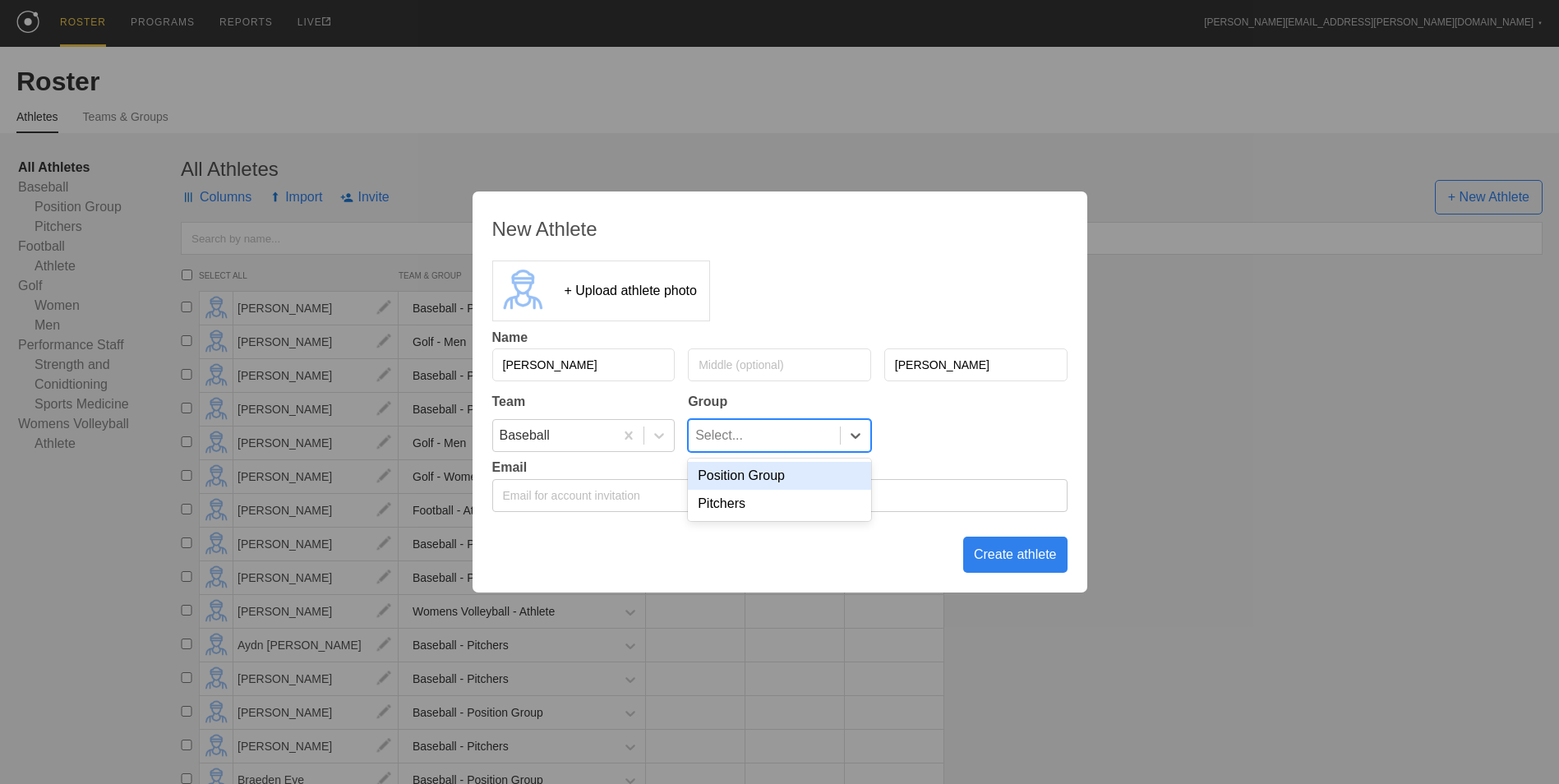
click at [827, 476] on div "Position Group" at bounding box center [779, 475] width 183 height 28
click at [1010, 568] on div "Create athlete" at bounding box center [1015, 554] width 104 height 36
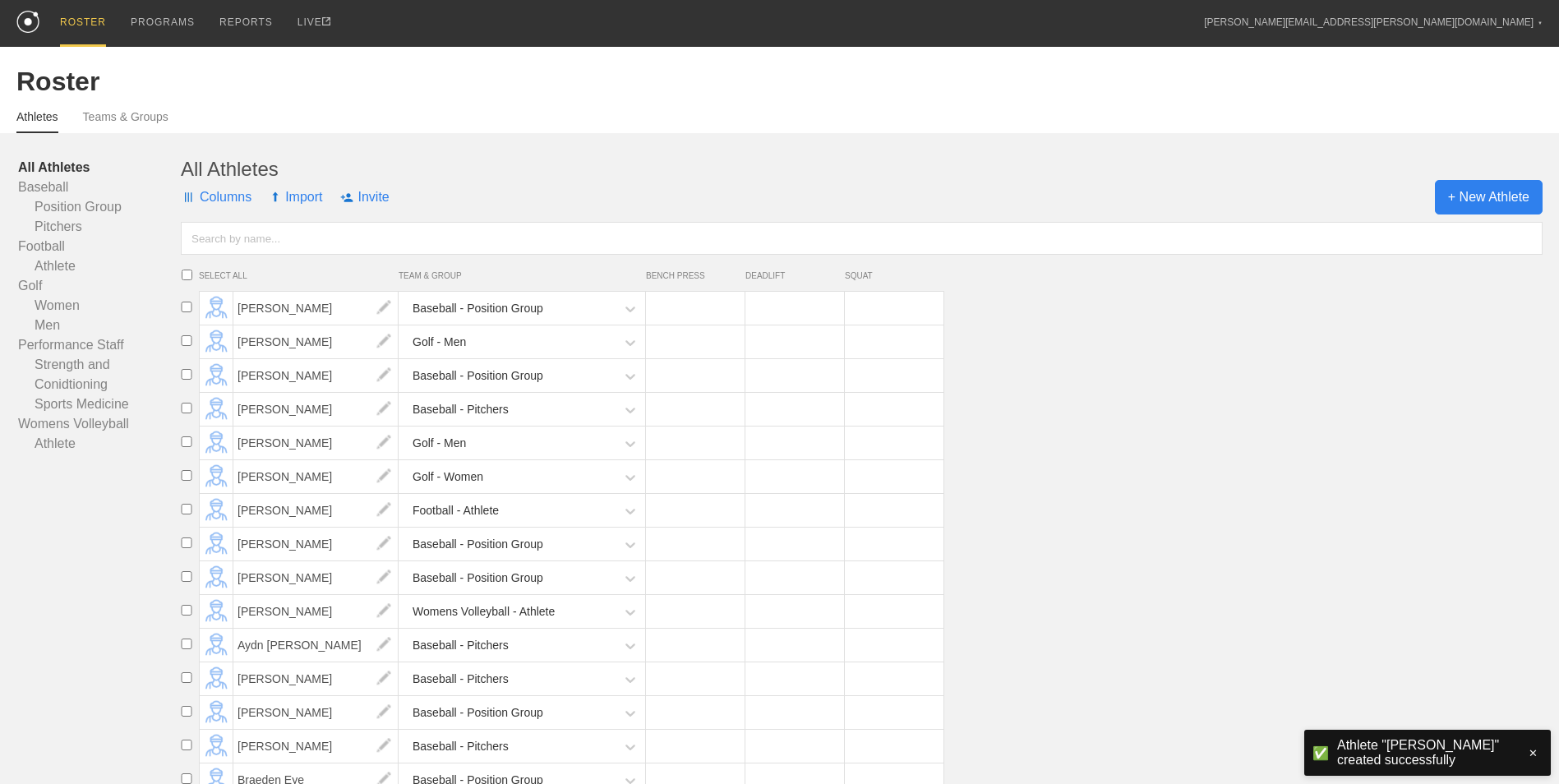
click at [1470, 205] on span "+ New Athlete" at bounding box center [1488, 197] width 107 height 34
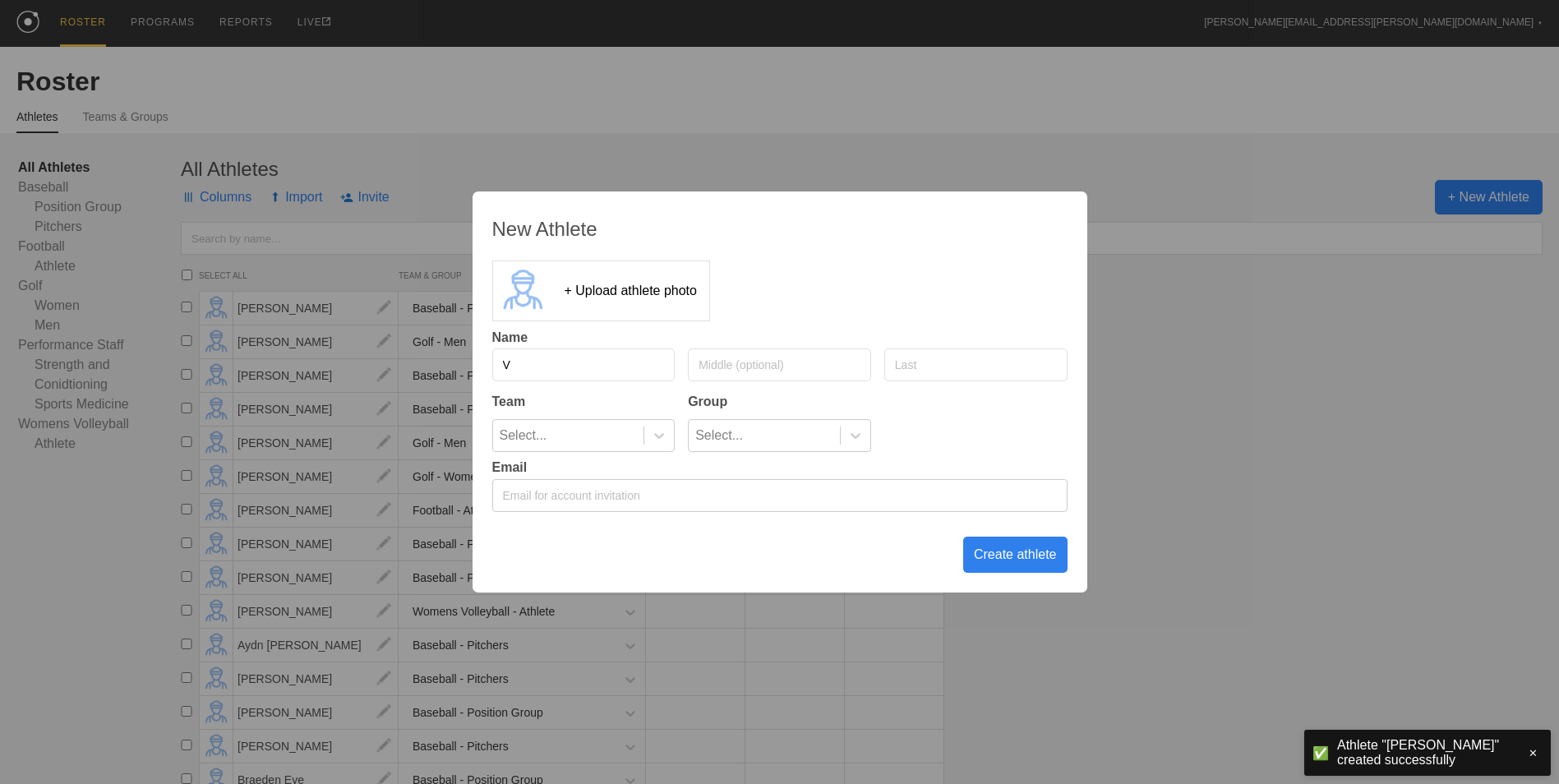
type input "V"
type input "Chase"
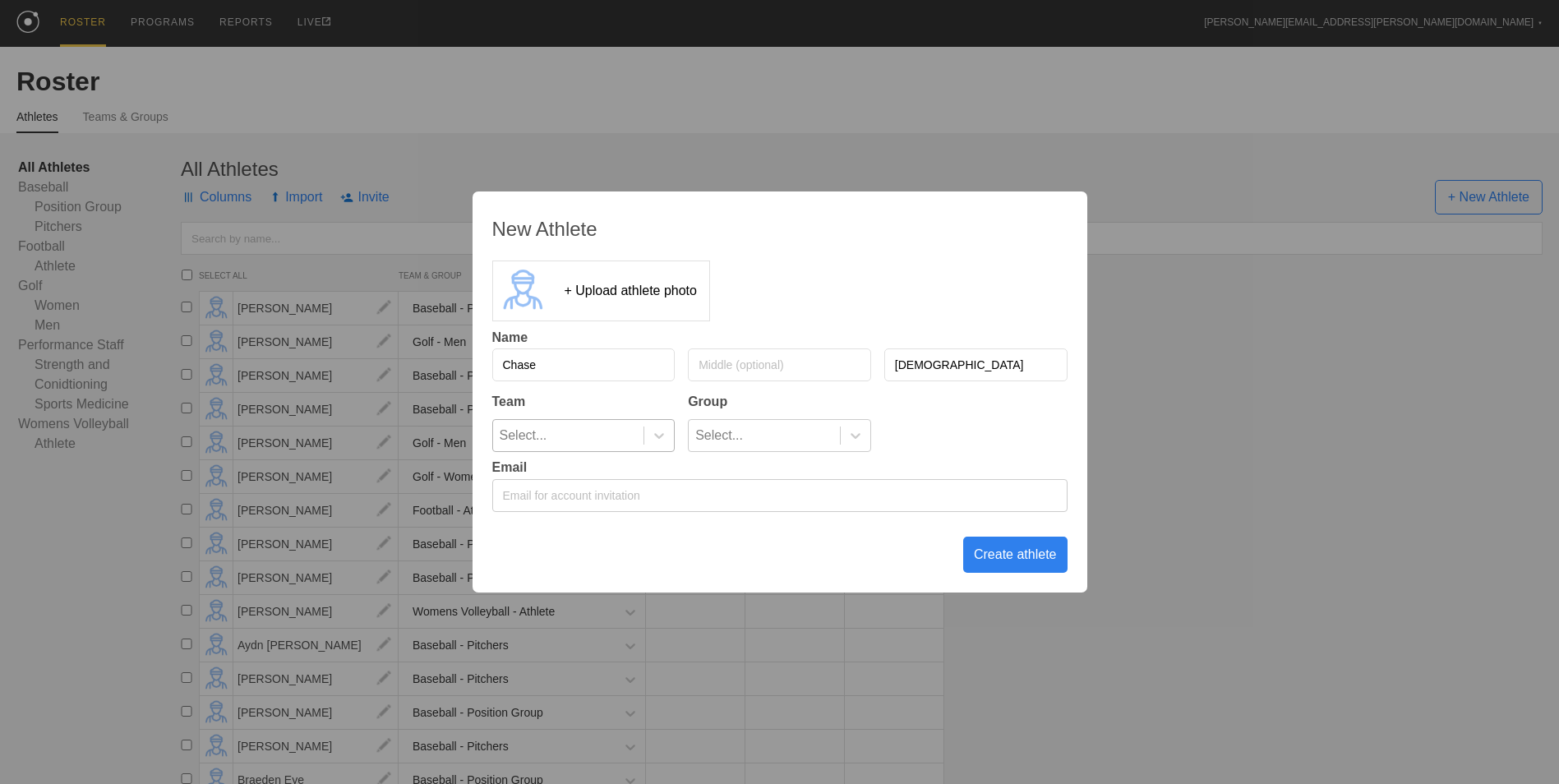
type input "[DEMOGRAPHIC_DATA]"
click at [656, 448] on div at bounding box center [658, 435] width 30 height 31
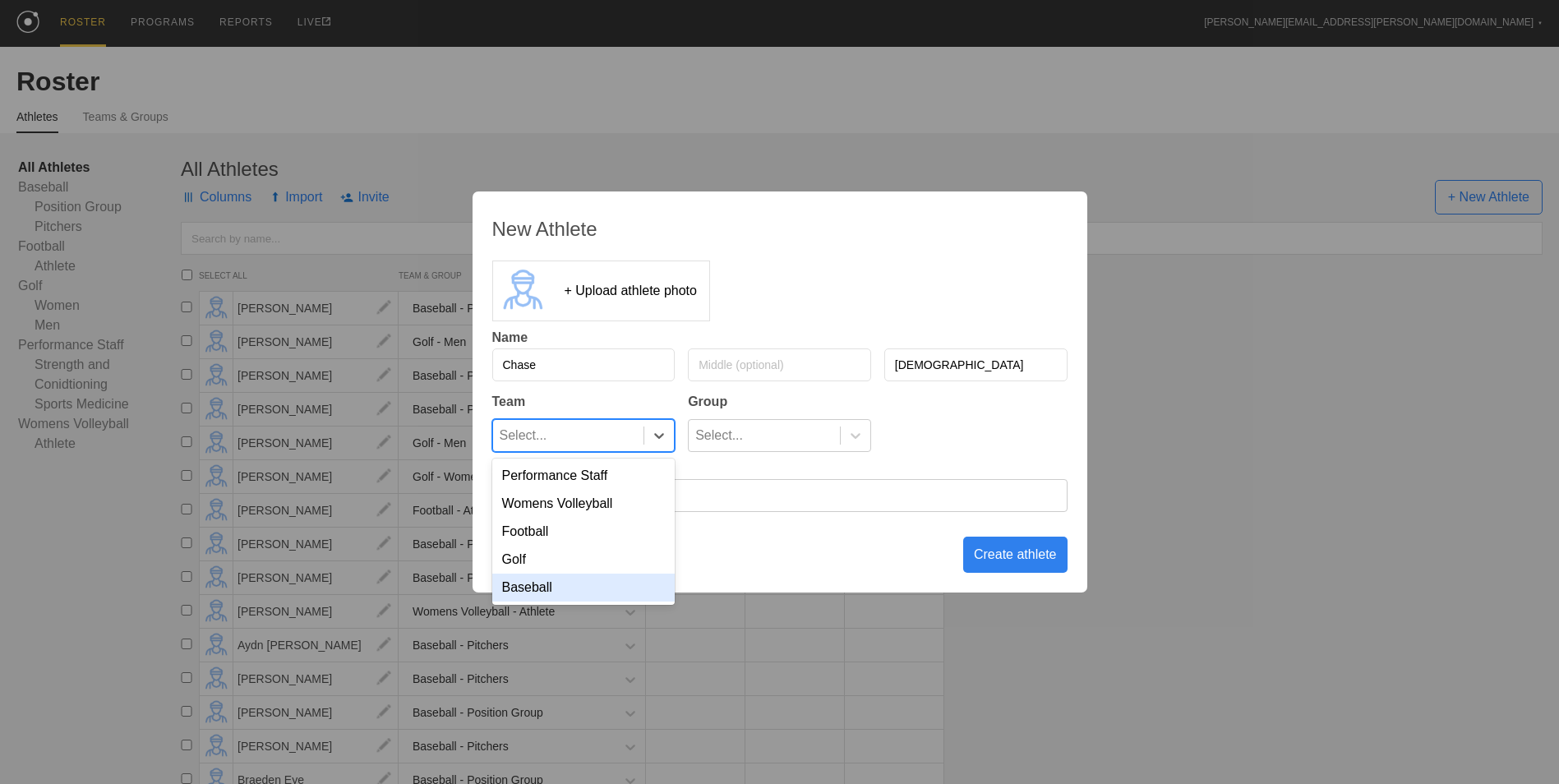
click at [621, 599] on div "Baseball" at bounding box center [583, 587] width 183 height 28
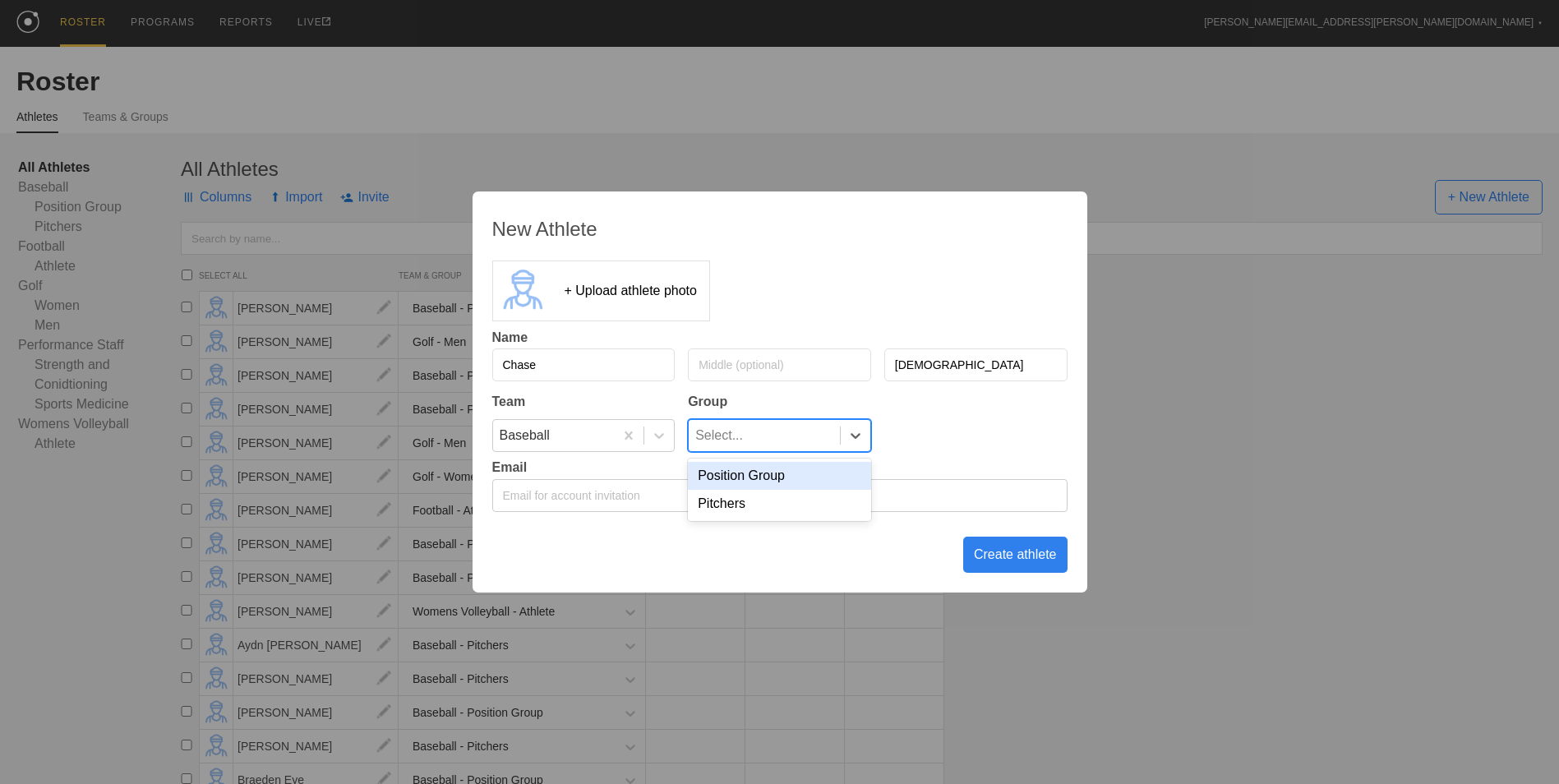
click at [786, 433] on div "Select..." at bounding box center [764, 435] width 151 height 31
click at [765, 476] on div "Position Group" at bounding box center [779, 475] width 183 height 28
click at [986, 545] on div "Create athlete" at bounding box center [1015, 554] width 104 height 36
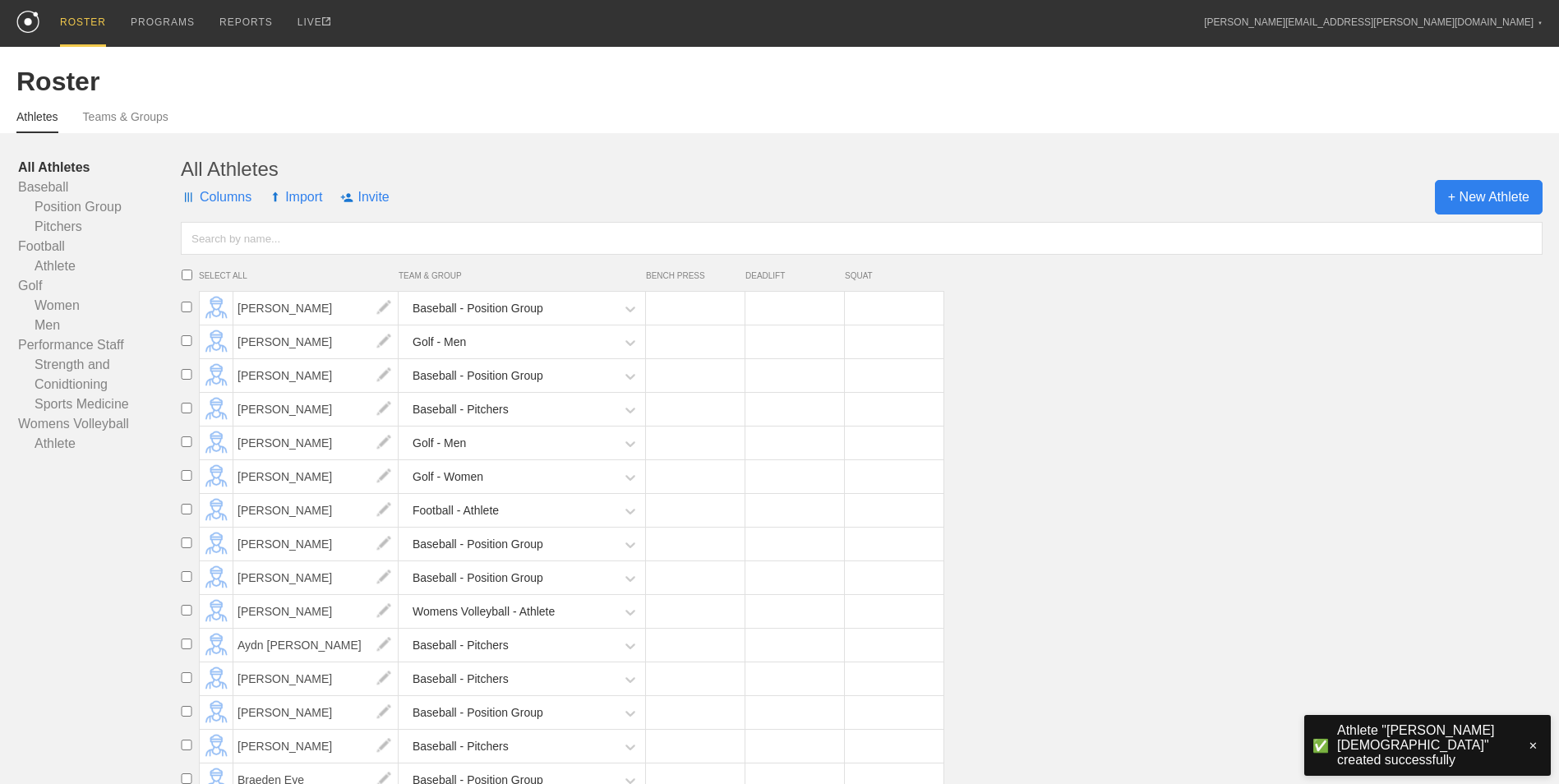
click at [1487, 197] on span "+ New Athlete" at bounding box center [1488, 197] width 107 height 34
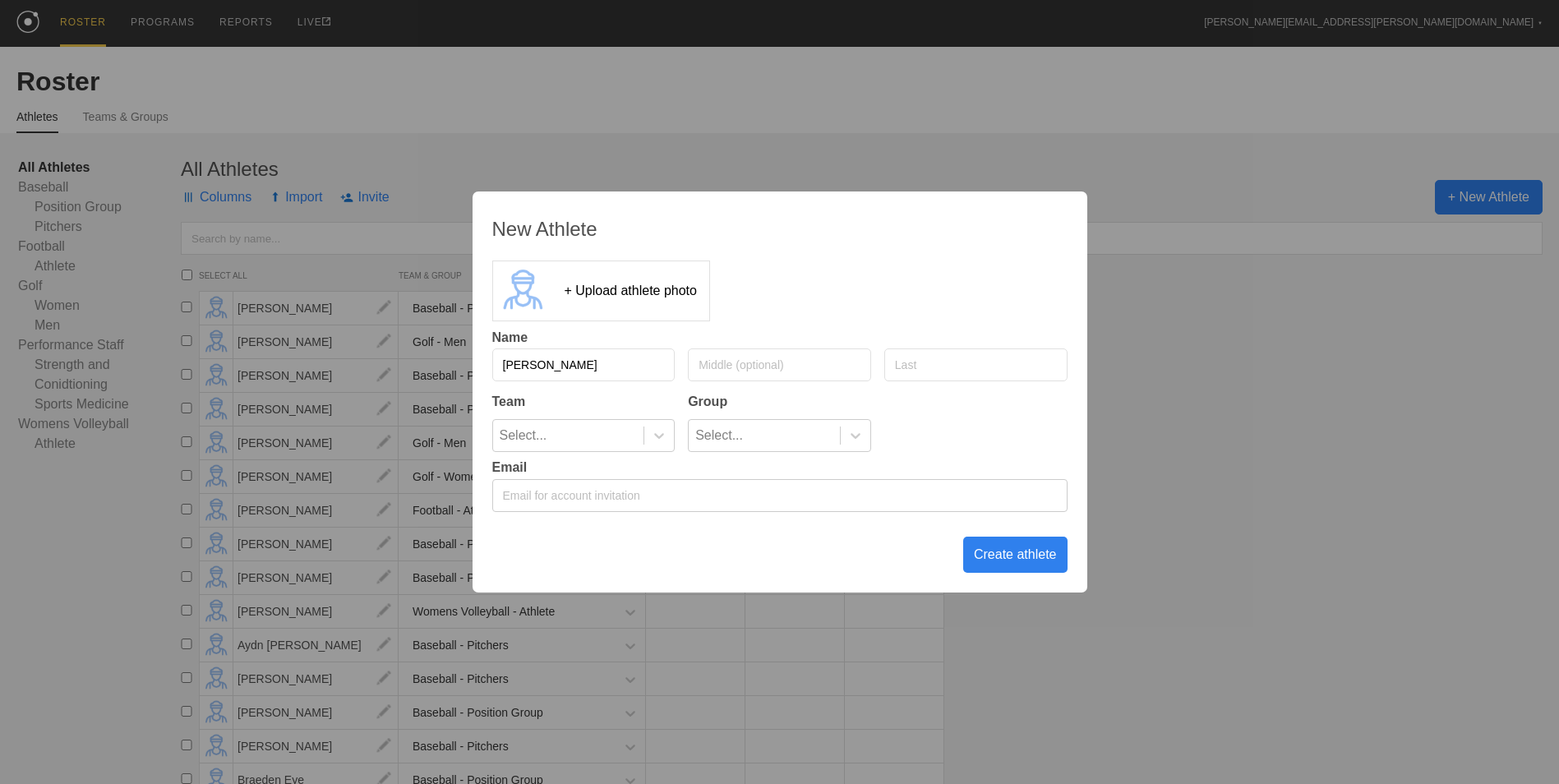
type input "[PERSON_NAME]"
click at [658, 438] on icon at bounding box center [659, 435] width 16 height 16
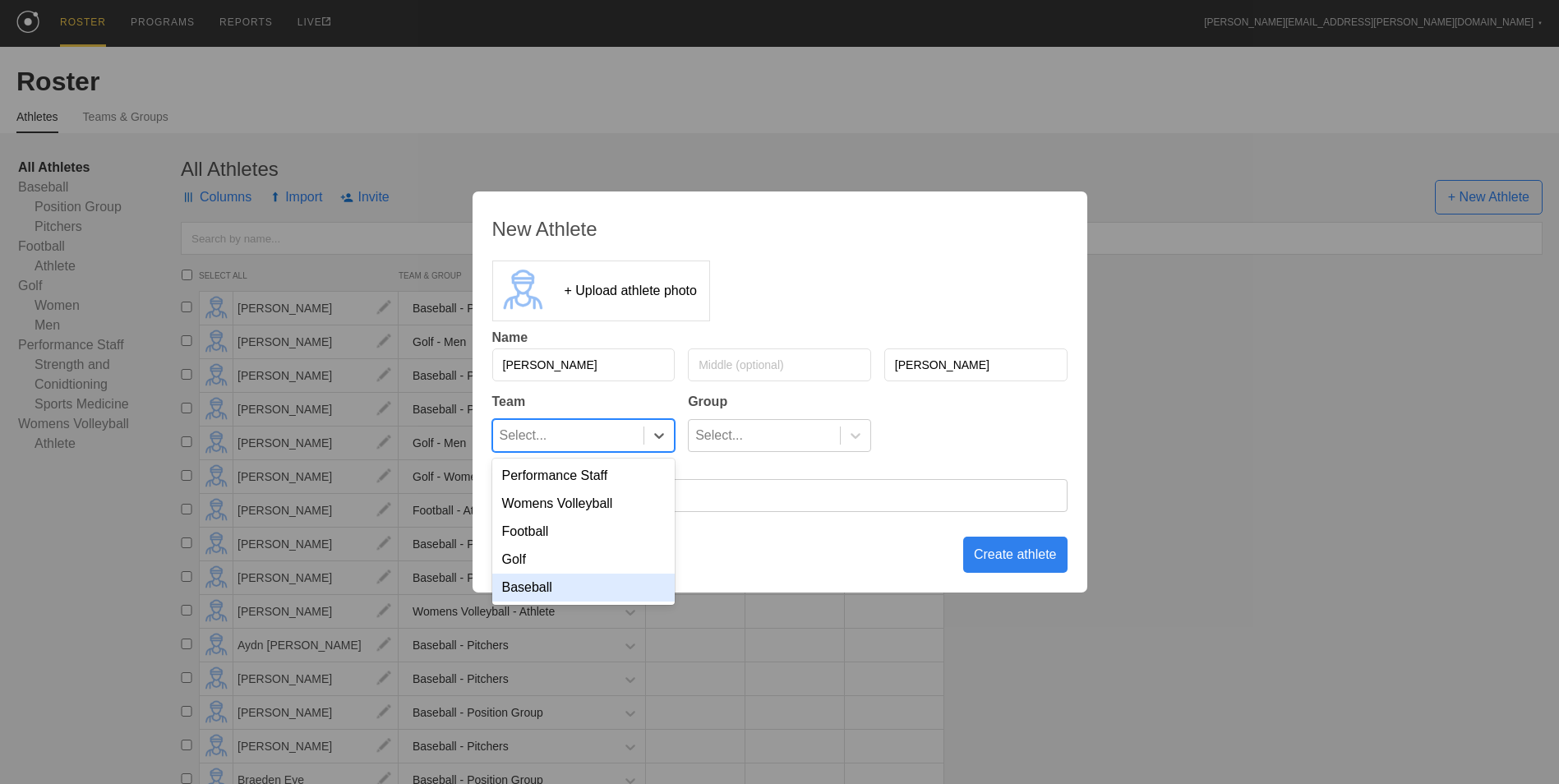
click at [603, 585] on div "Baseball" at bounding box center [583, 587] width 183 height 28
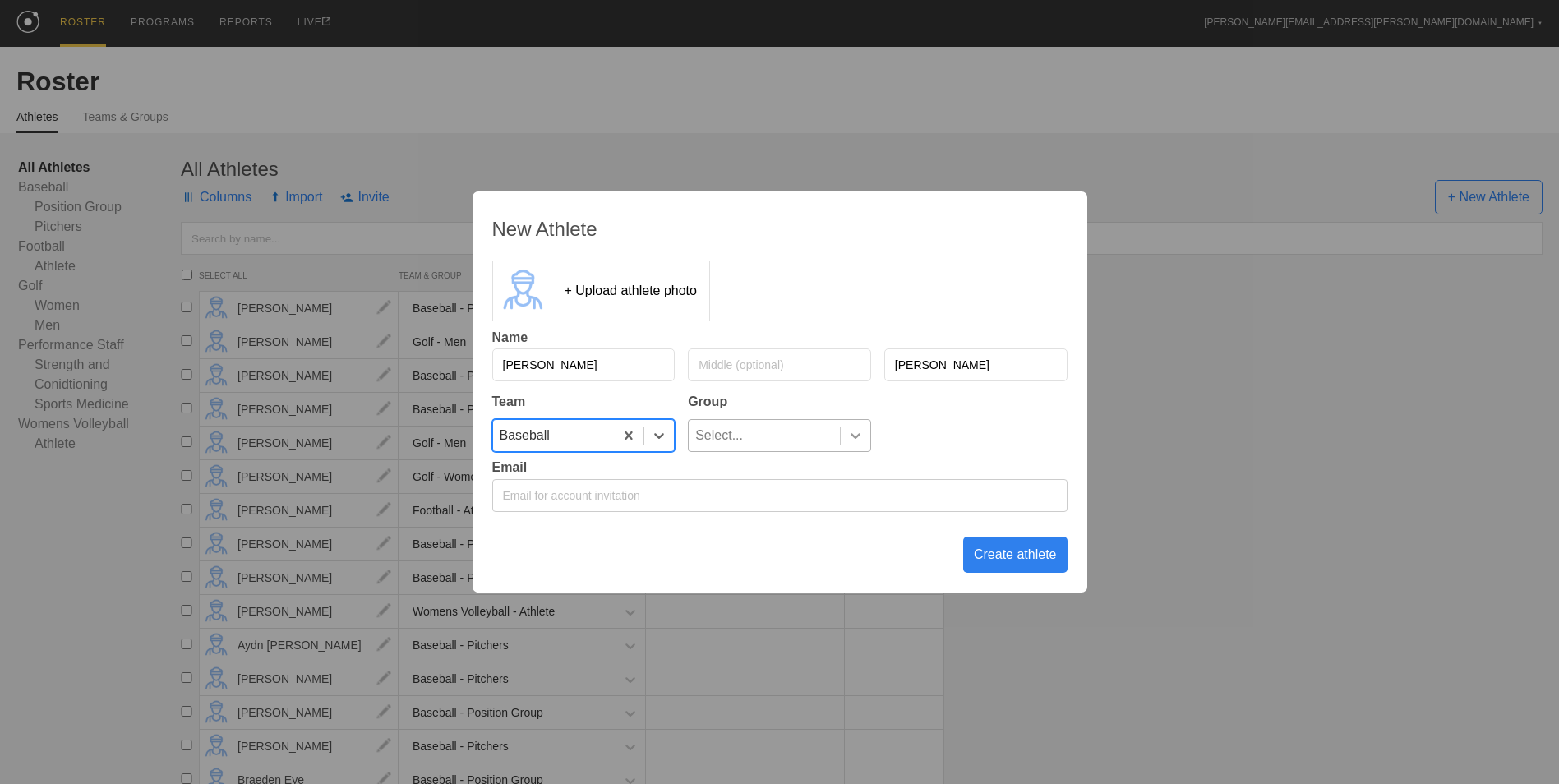
click at [850, 430] on icon at bounding box center [855, 435] width 16 height 16
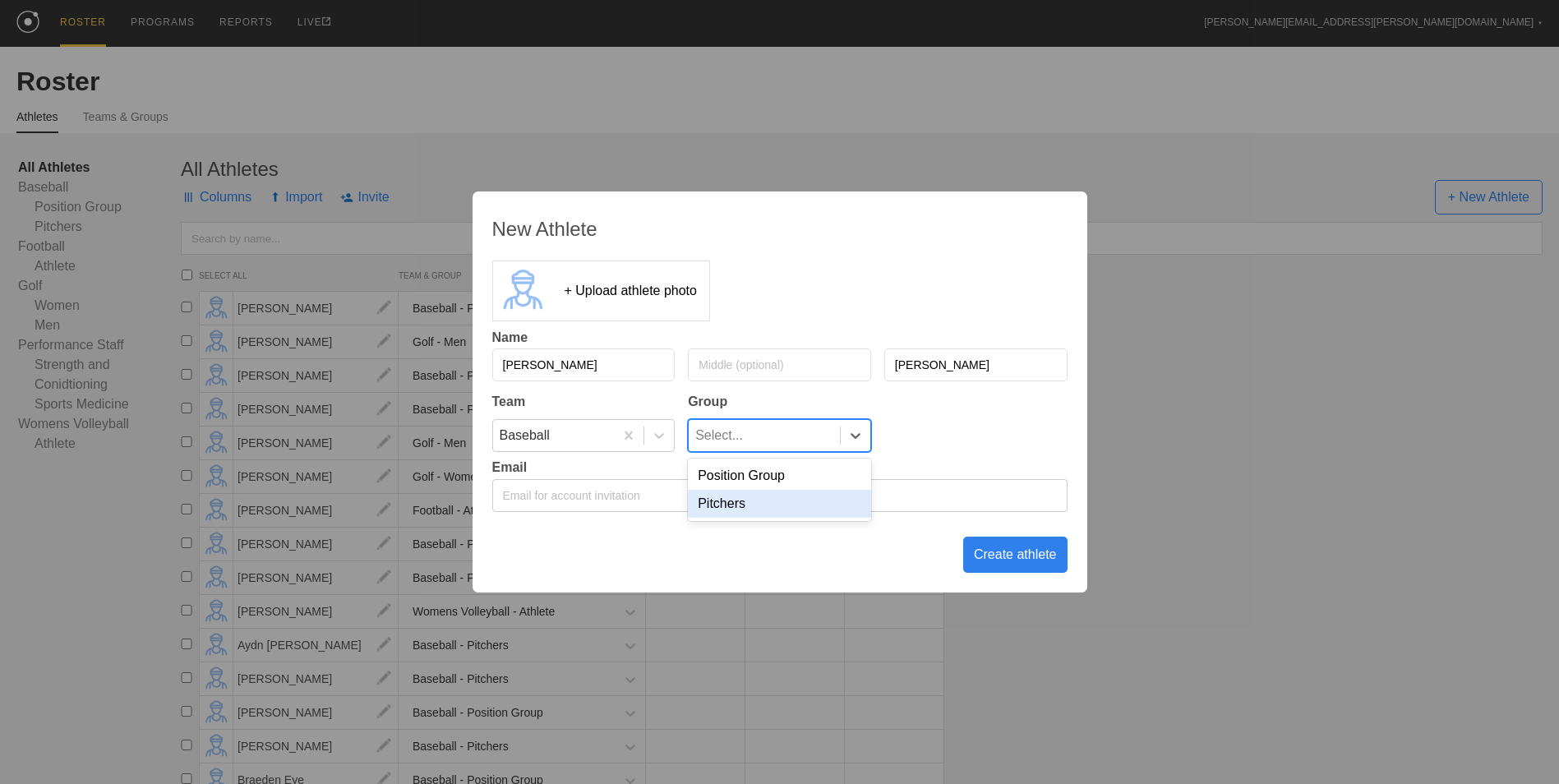
click at [794, 499] on div "Pitchers" at bounding box center [779, 504] width 183 height 28
click at [1021, 570] on div "Create athlete" at bounding box center [1015, 554] width 104 height 36
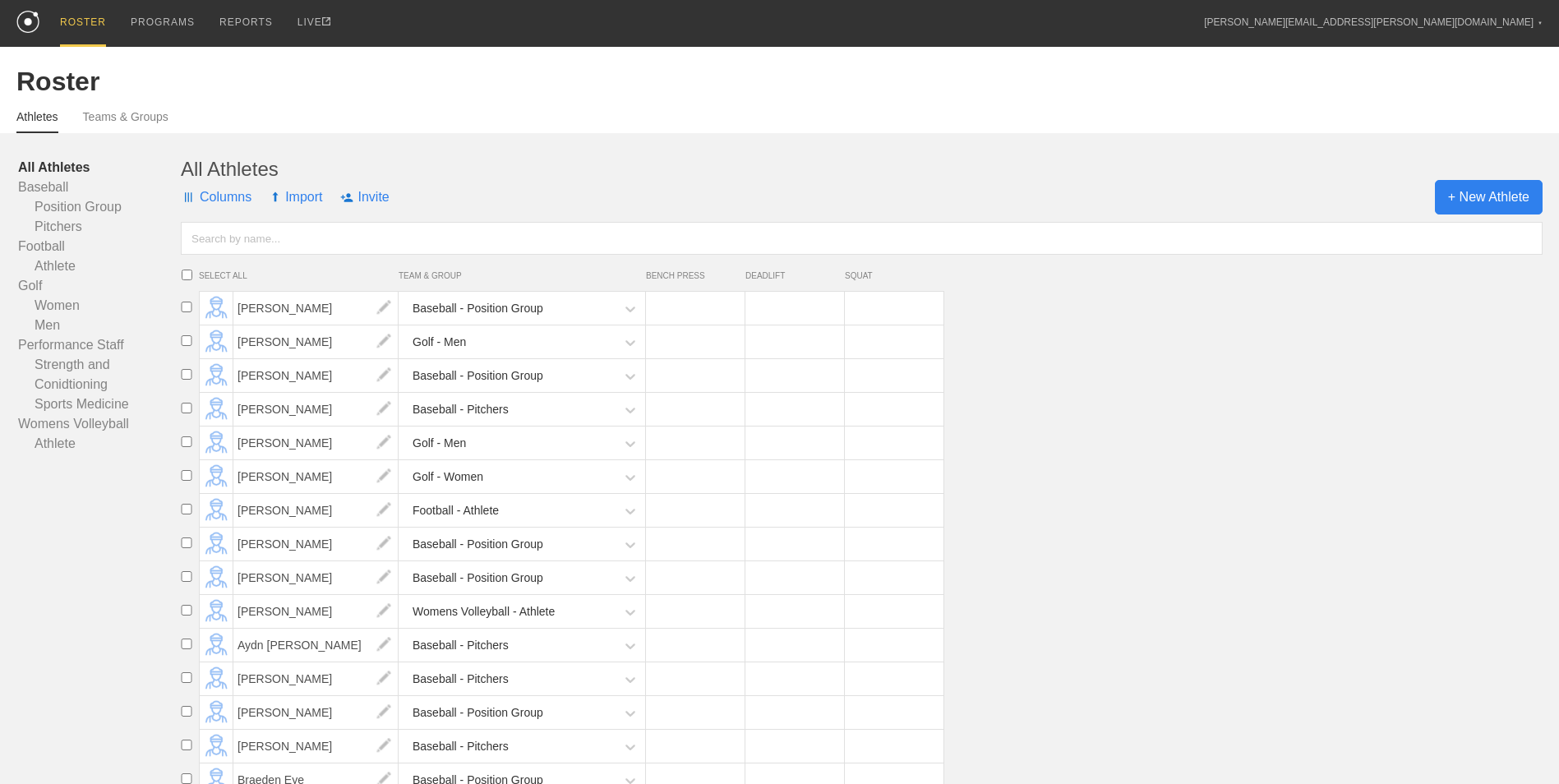
click at [1464, 207] on span "+ New Athlete" at bounding box center [1488, 197] width 107 height 34
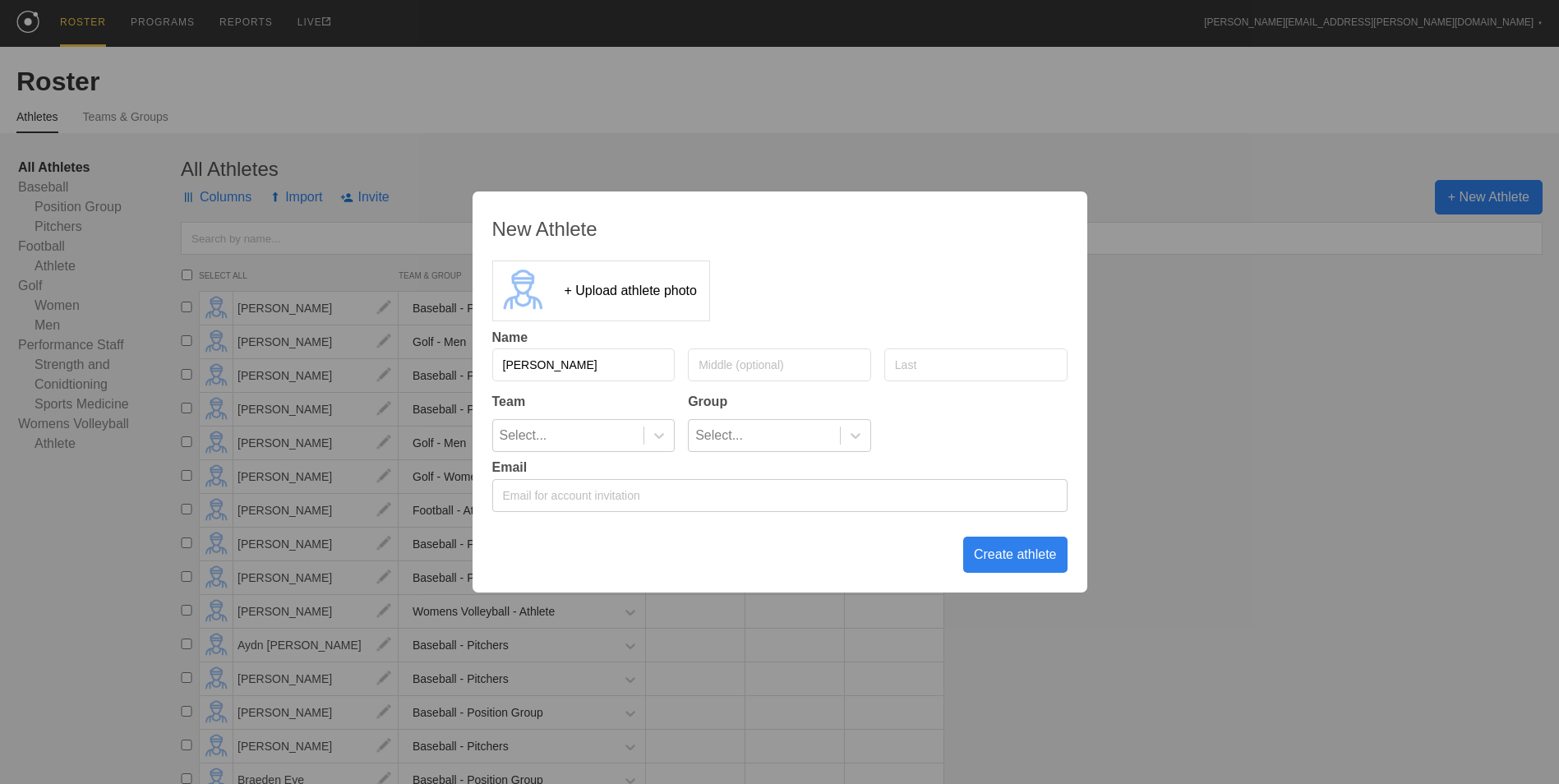
type input "[PERSON_NAME]"
click at [660, 433] on icon at bounding box center [659, 435] width 16 height 16
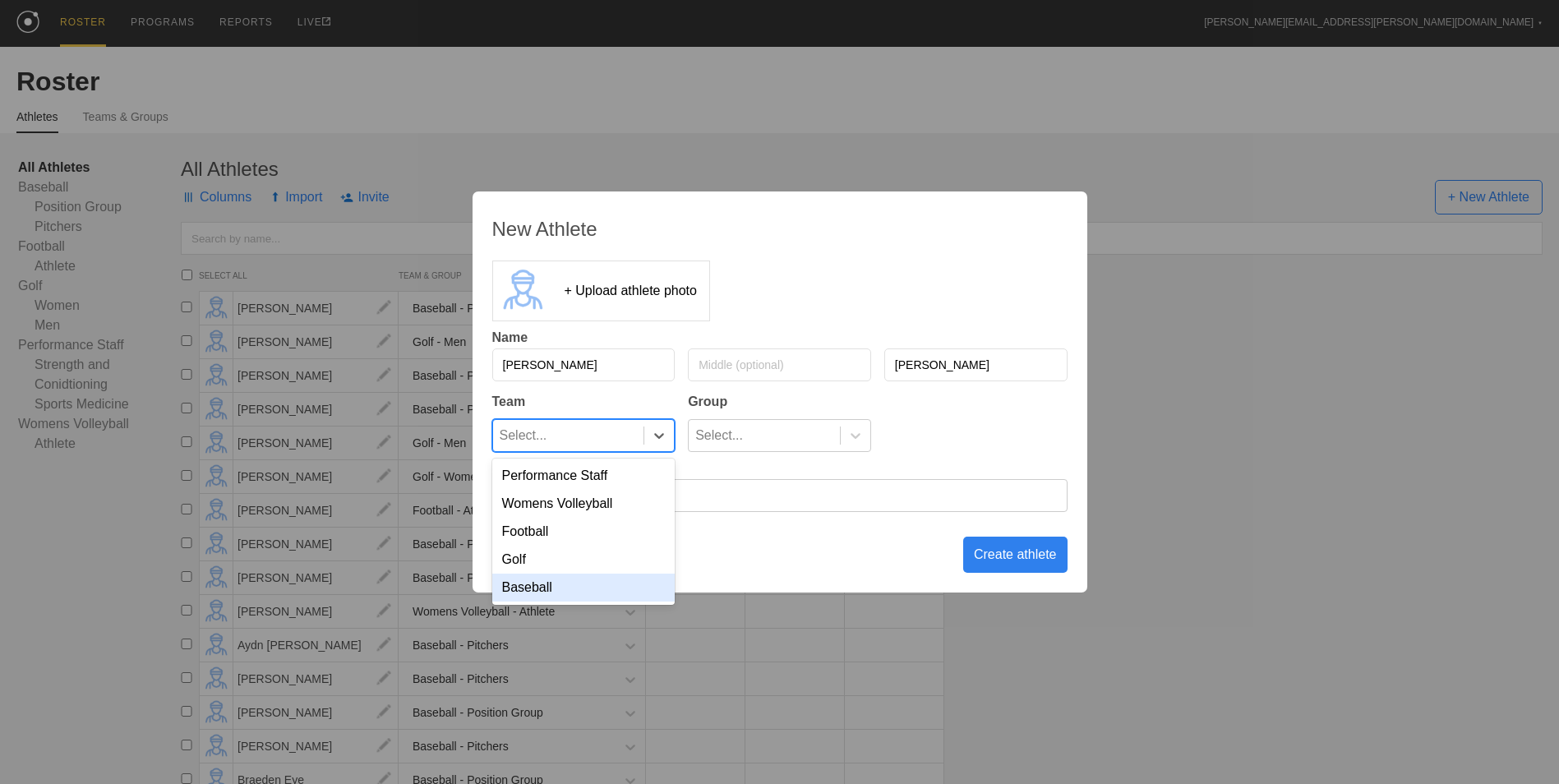
click at [603, 587] on div "Baseball" at bounding box center [583, 587] width 183 height 28
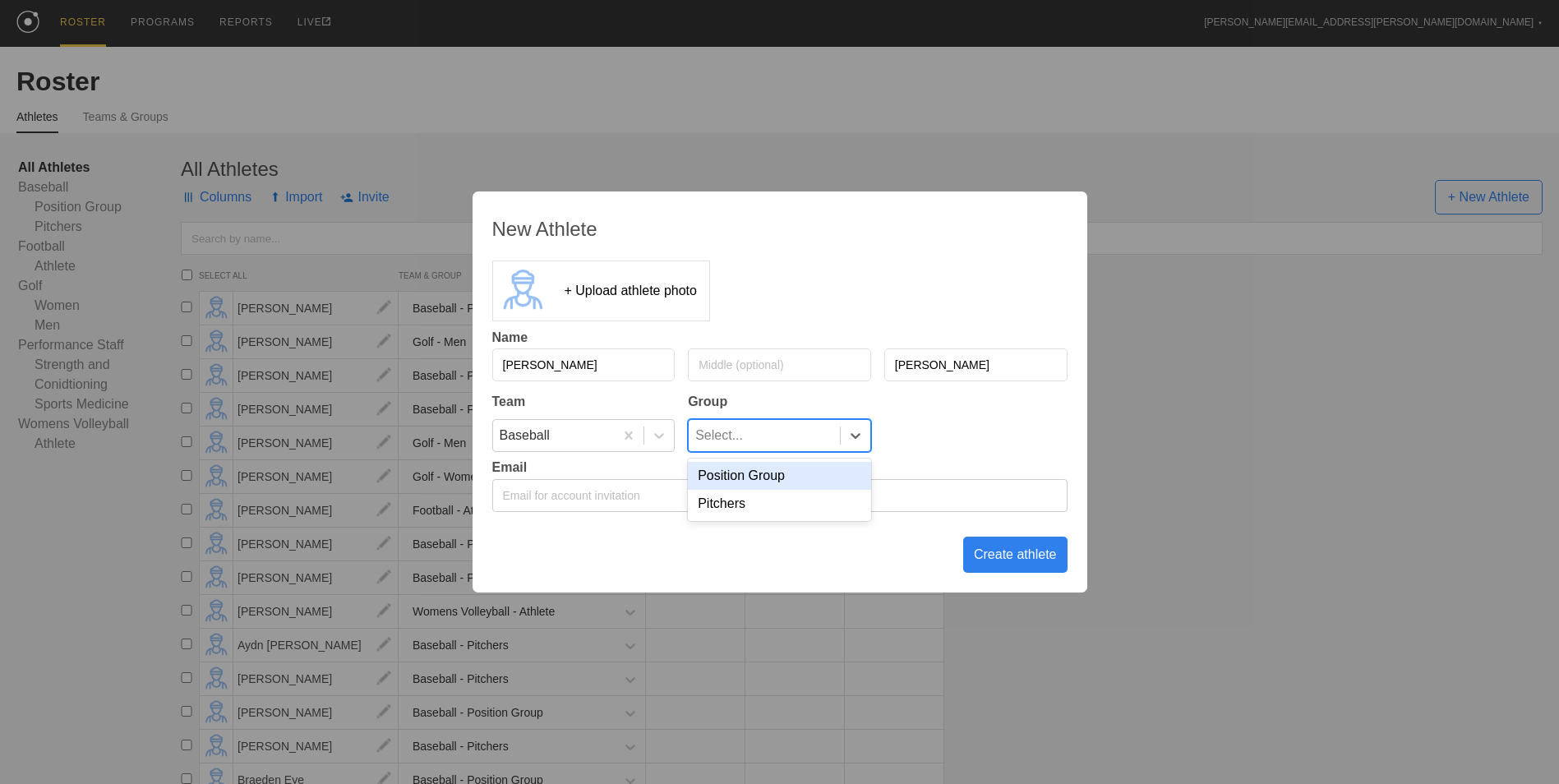
click at [864, 426] on div at bounding box center [855, 435] width 30 height 31
click at [792, 493] on div "Pitchers" at bounding box center [779, 504] width 183 height 28
click at [1024, 561] on div "Create athlete" at bounding box center [1015, 554] width 104 height 36
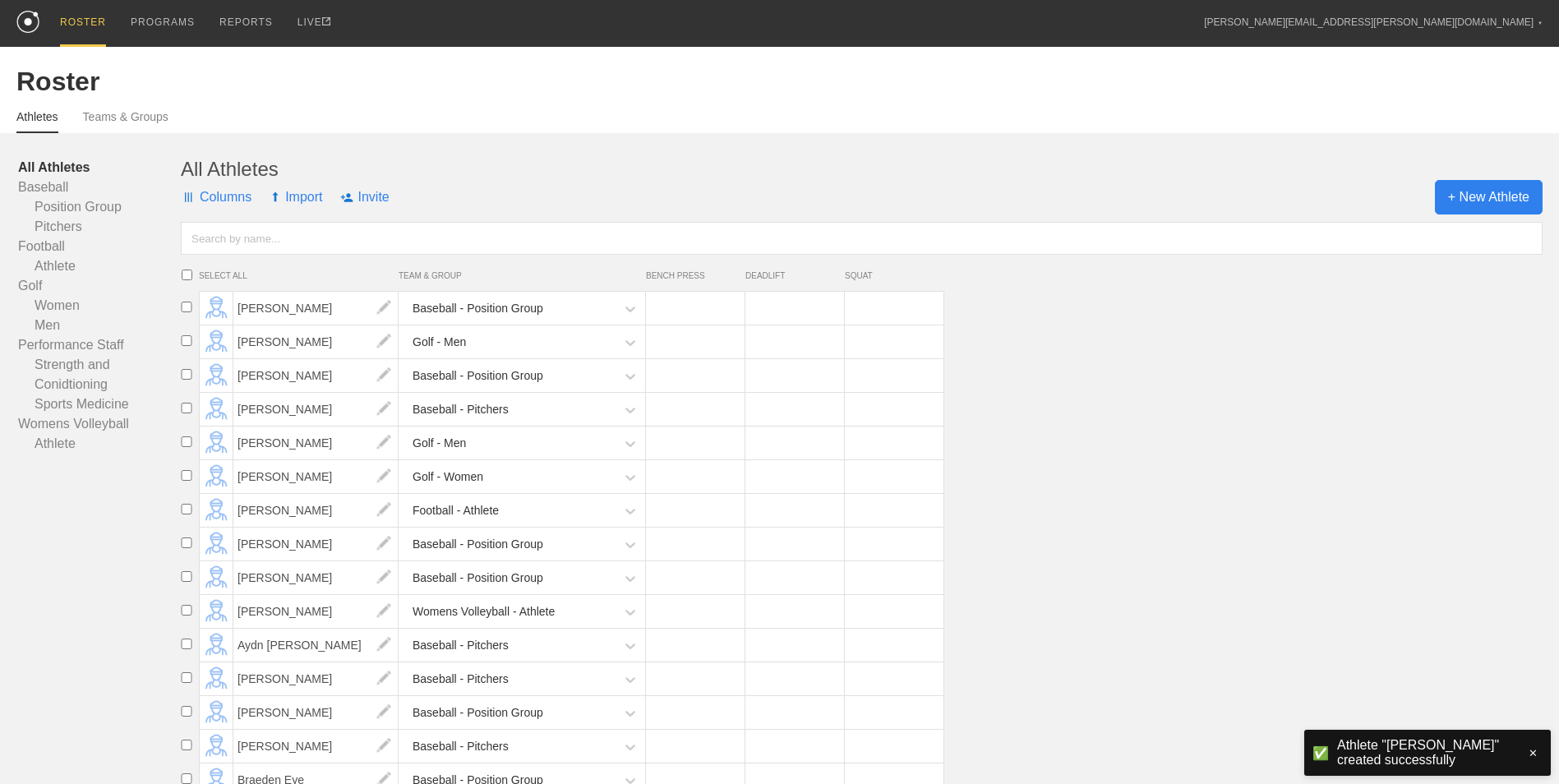
click at [1464, 199] on span "+ New Athlete" at bounding box center [1488, 197] width 107 height 34
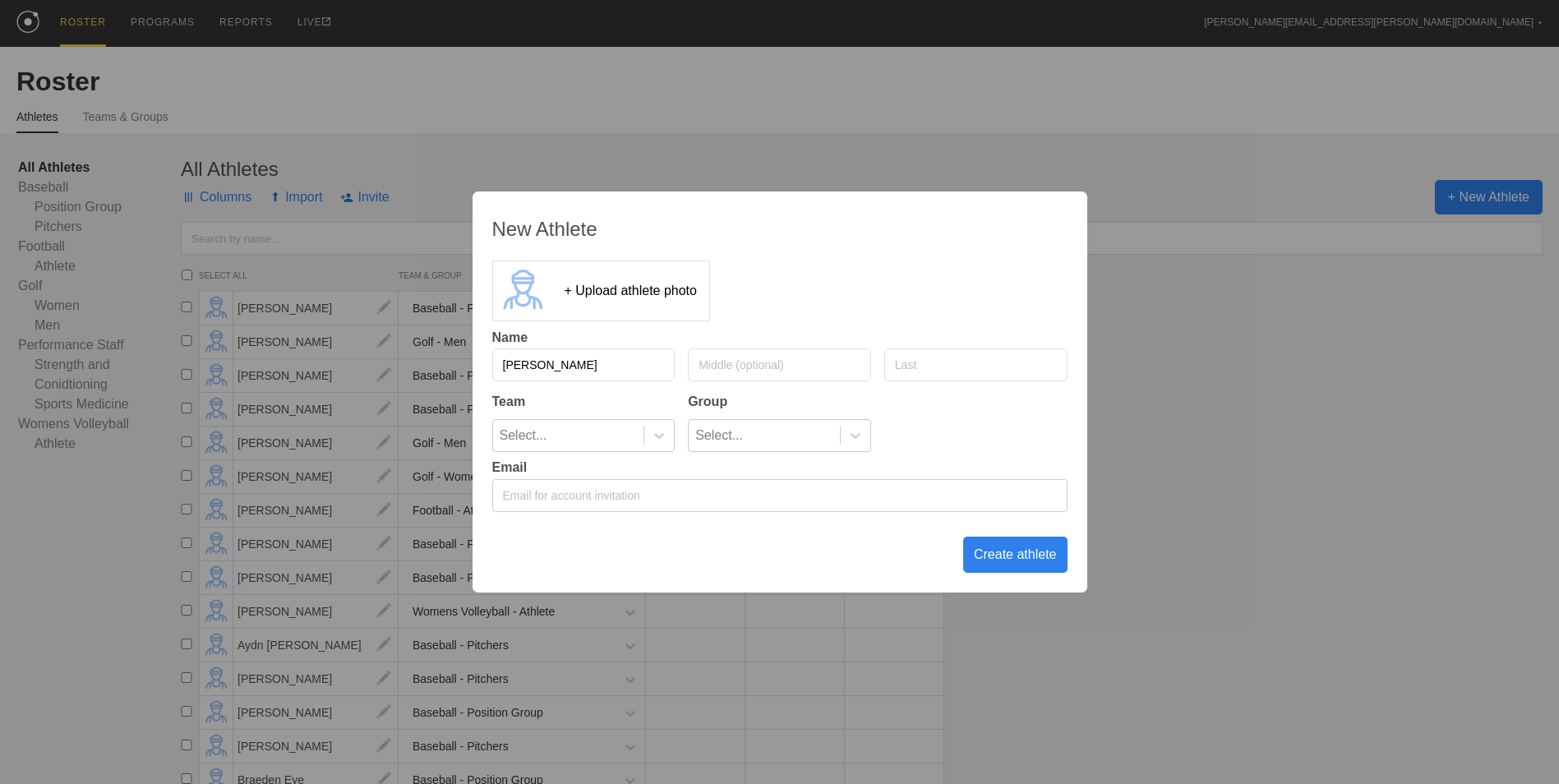
type input "[PERSON_NAME]"
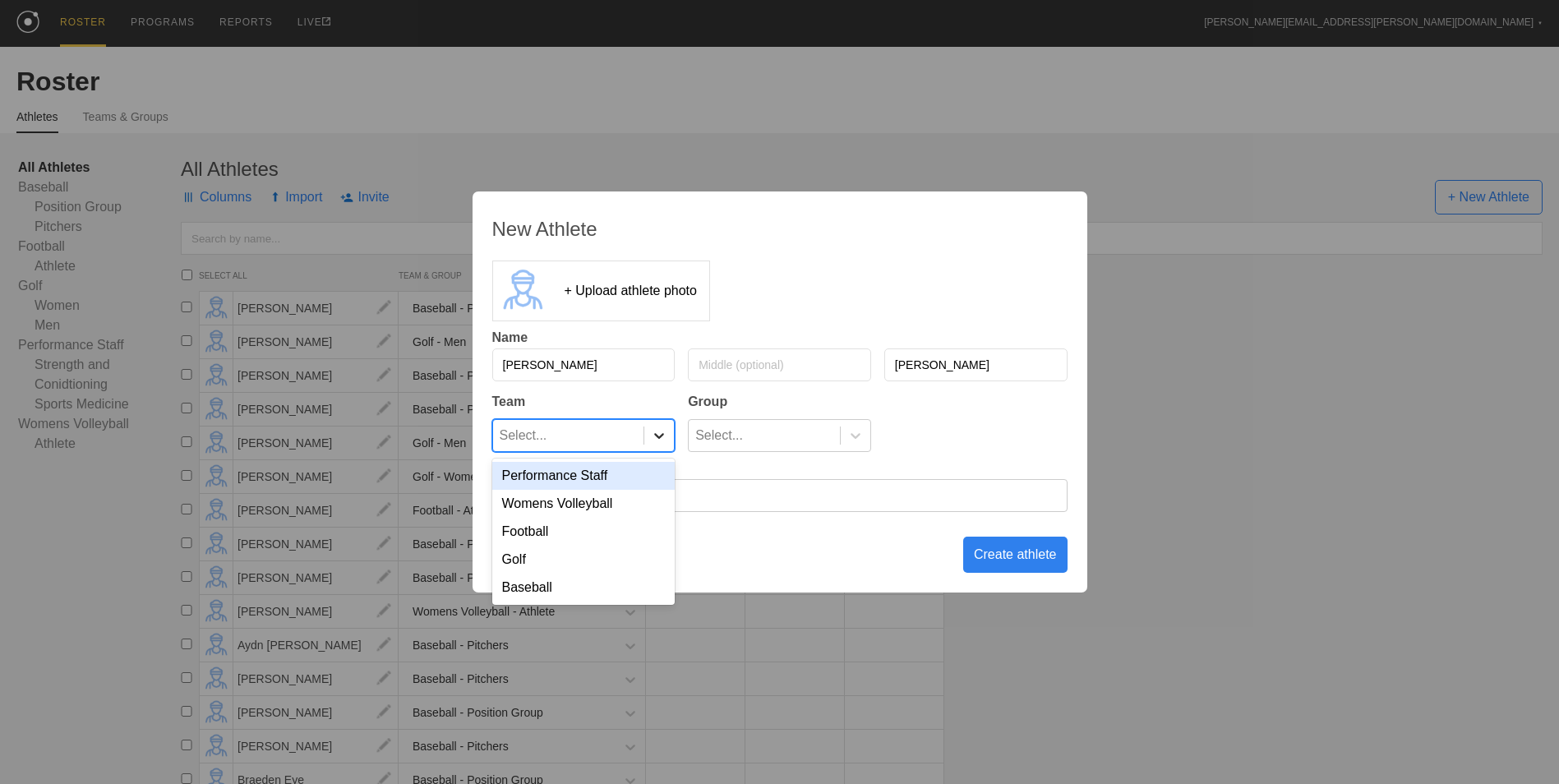
click at [659, 439] on icon at bounding box center [659, 435] width 16 height 16
click at [600, 597] on div "Baseball" at bounding box center [583, 587] width 183 height 28
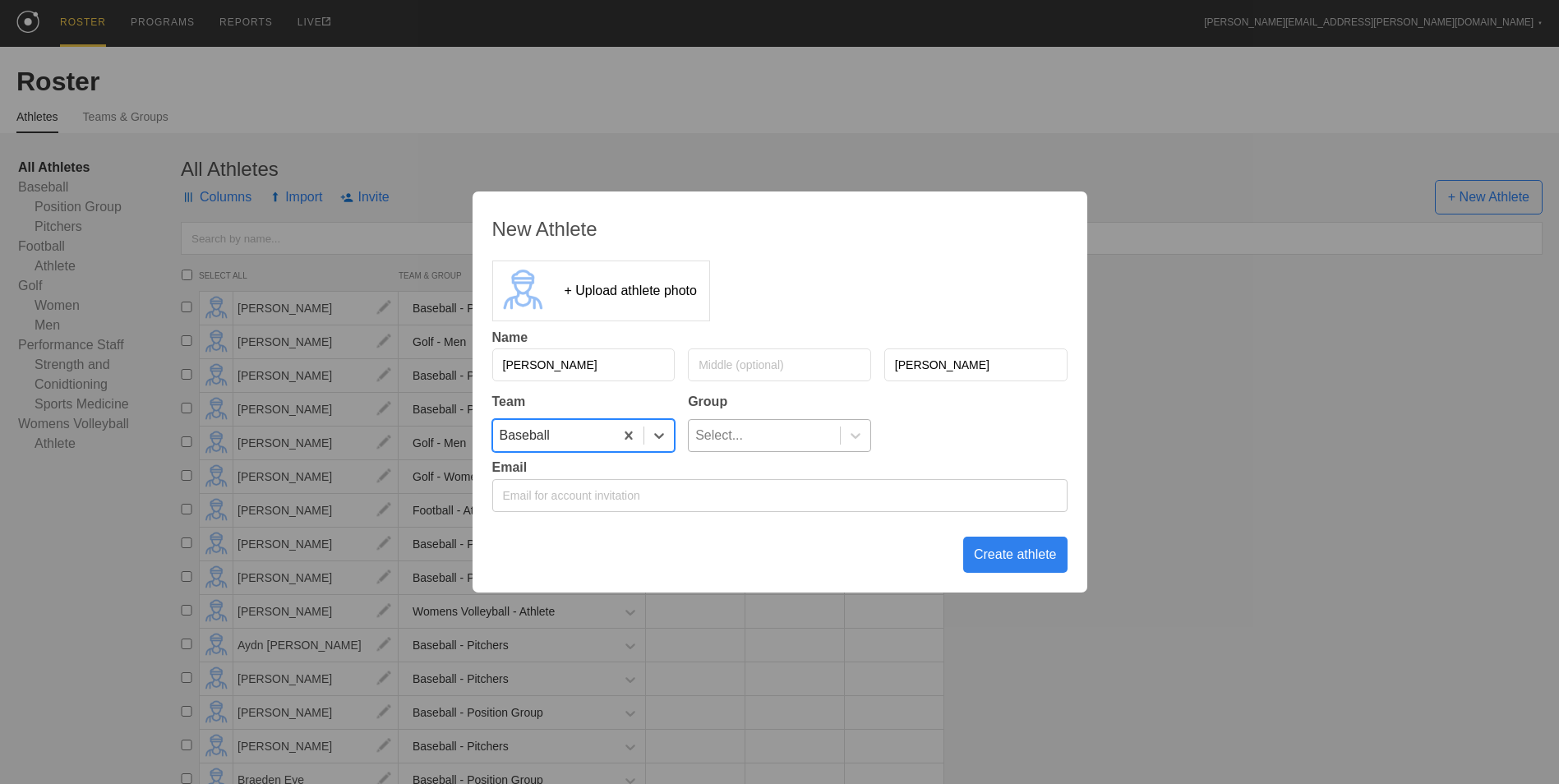
click at [864, 424] on div at bounding box center [855, 435] width 30 height 31
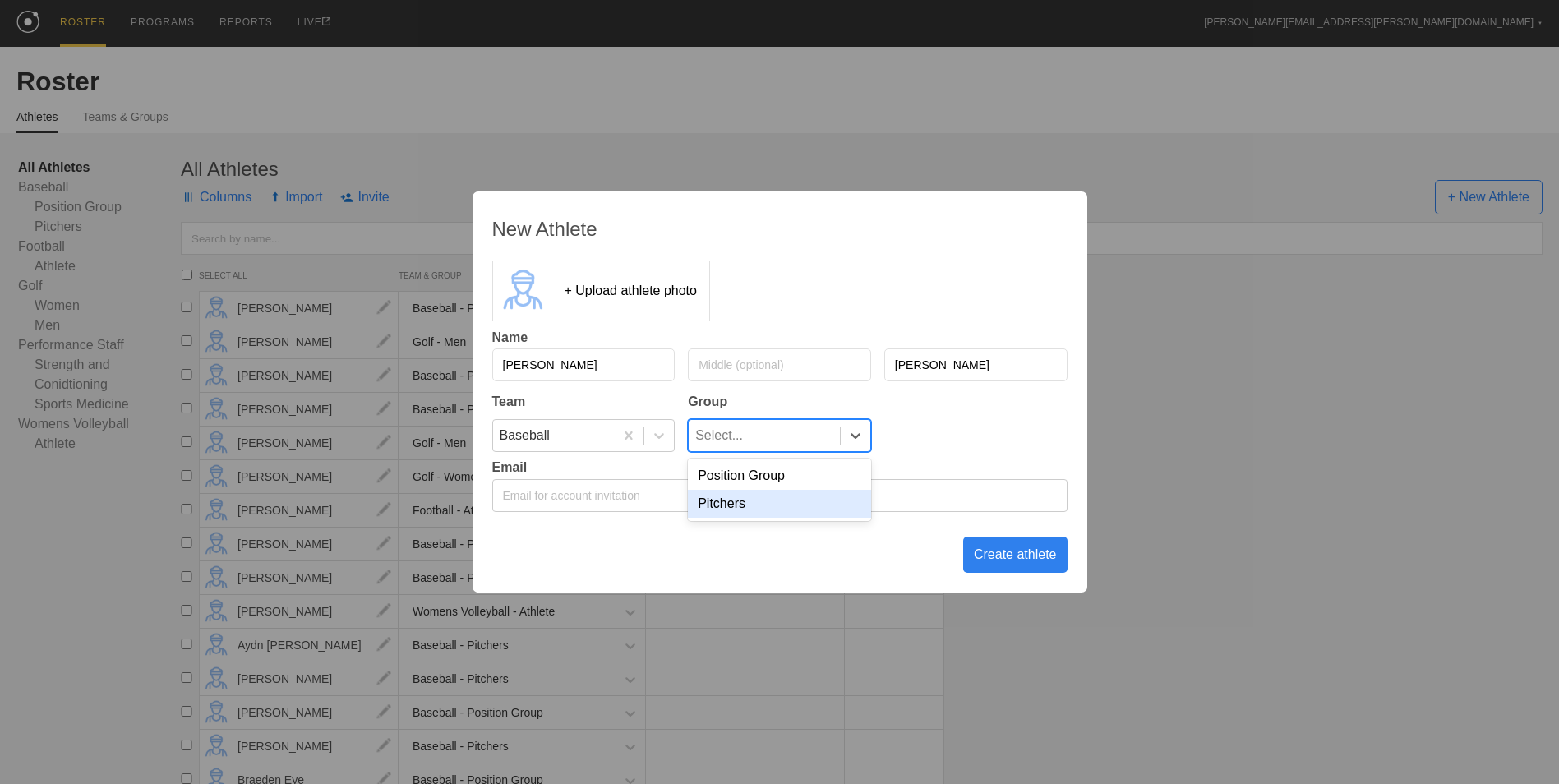
click at [801, 510] on div "Pitchers" at bounding box center [779, 504] width 183 height 28
click at [1008, 568] on div "Create athlete" at bounding box center [1015, 554] width 104 height 36
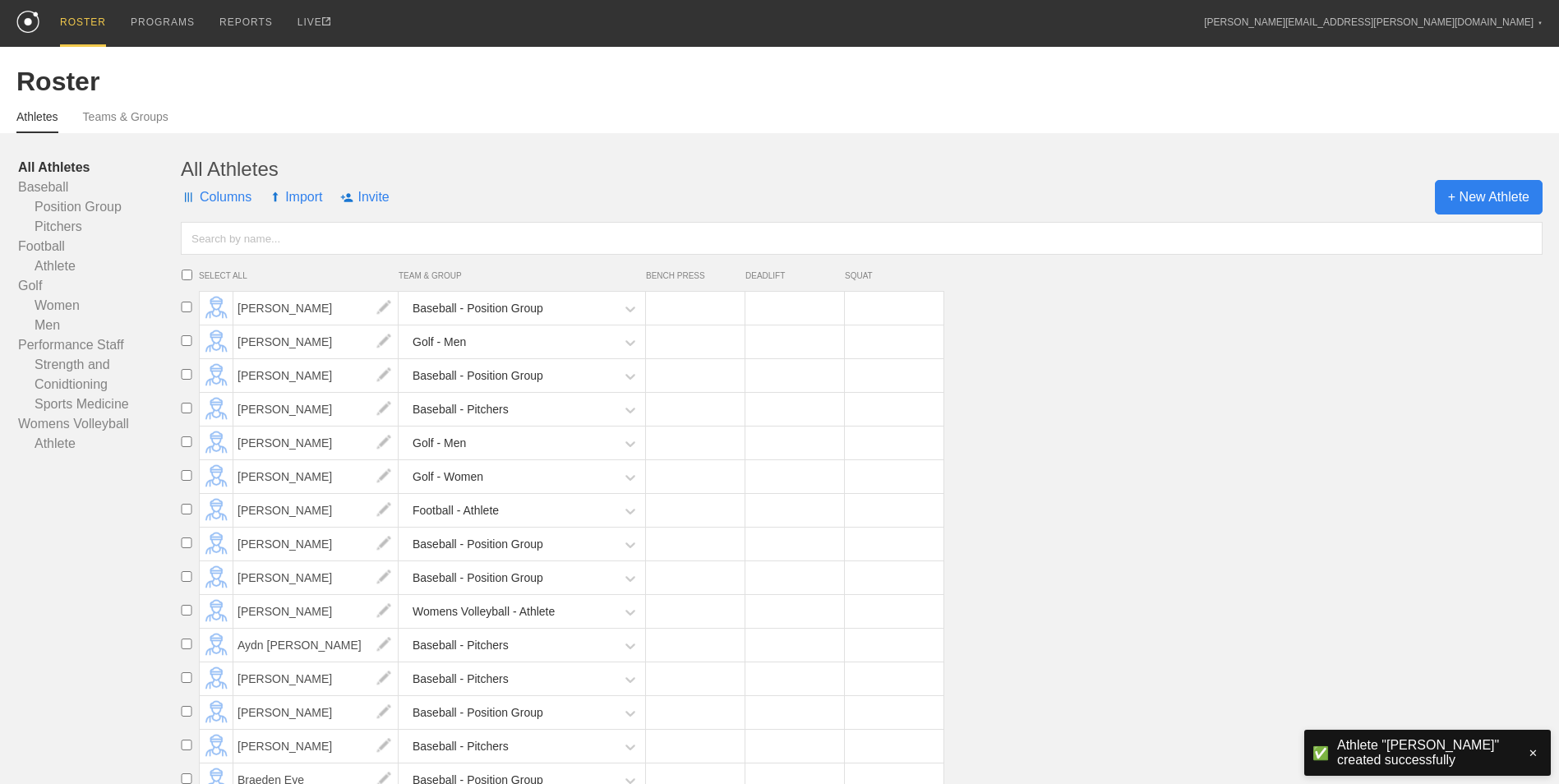
click at [1514, 188] on span "+ New Athlete" at bounding box center [1488, 197] width 107 height 34
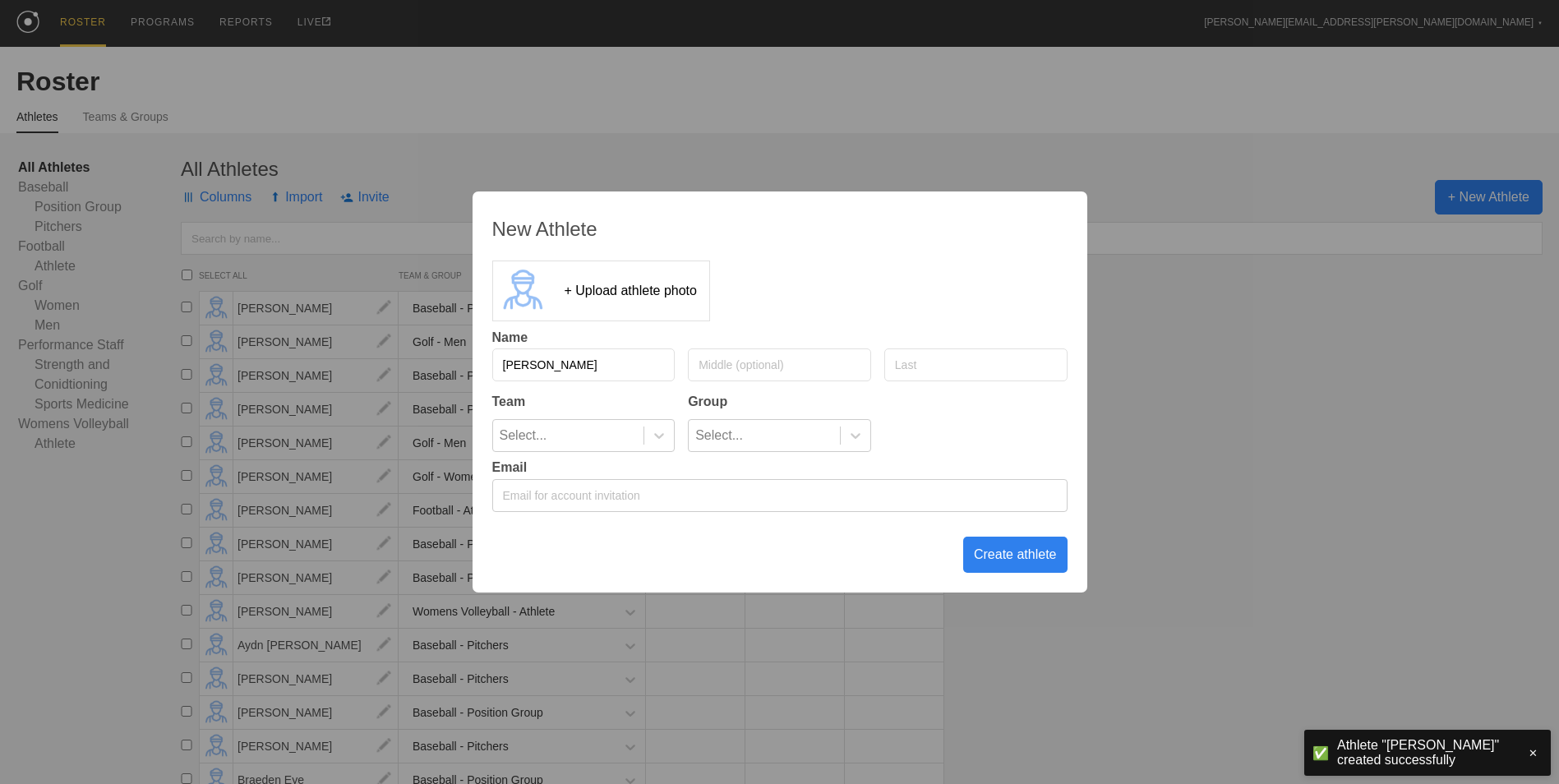
type input "[PERSON_NAME]"
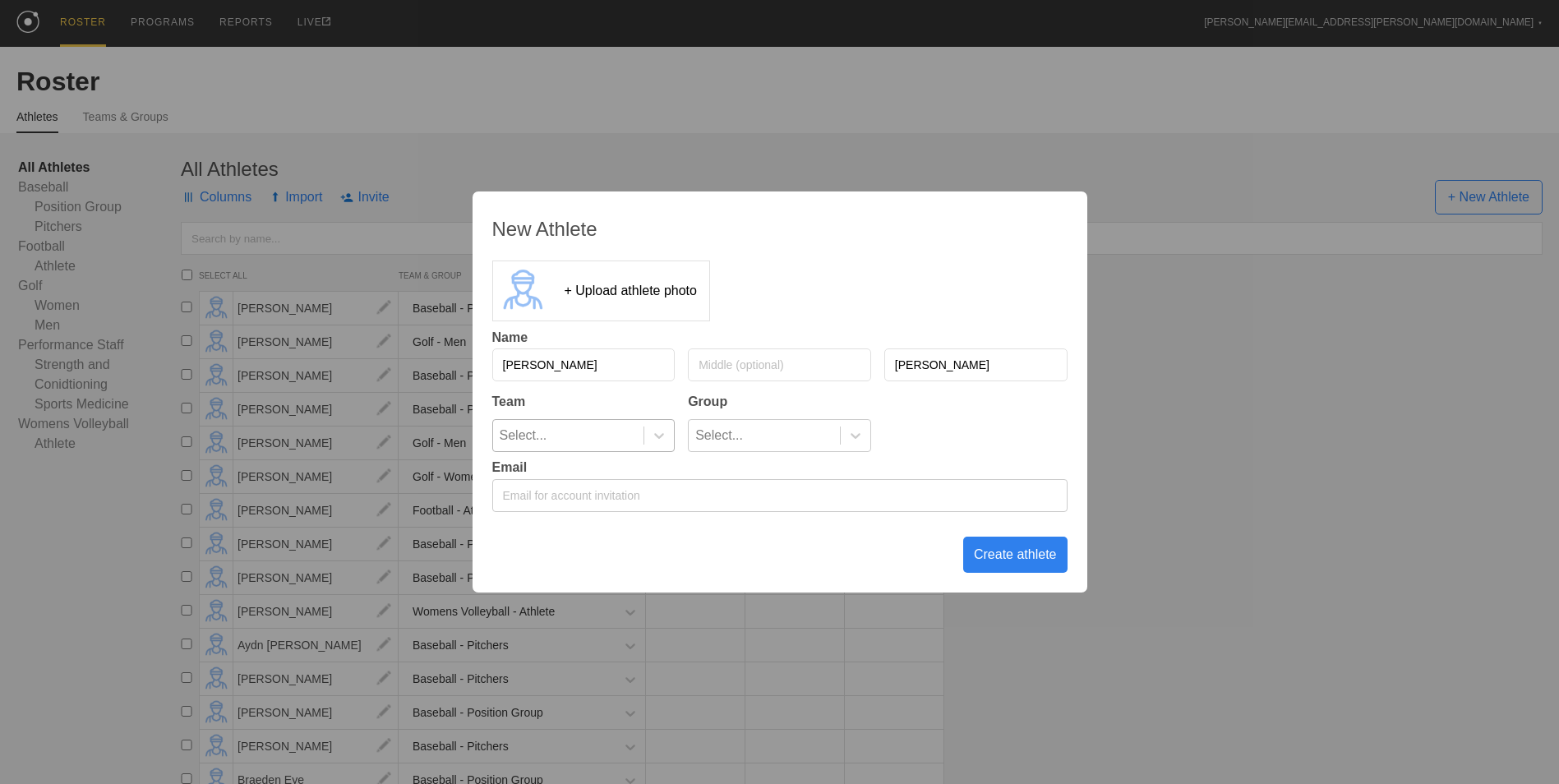
type input "[PERSON_NAME]"
click at [638, 435] on div "Select..." at bounding box center [568, 435] width 151 height 31
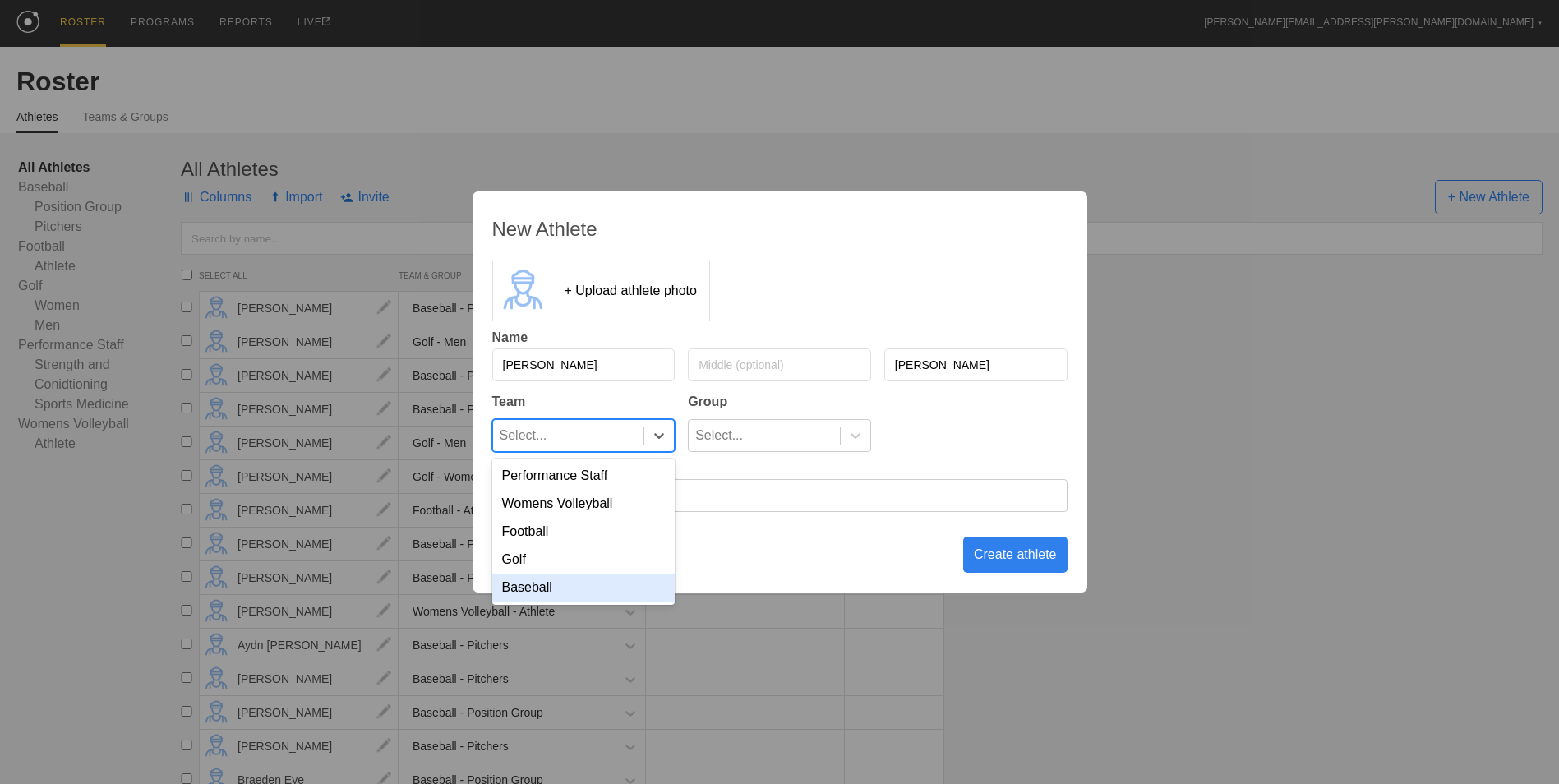
click at [615, 598] on div "Baseball" at bounding box center [583, 587] width 183 height 28
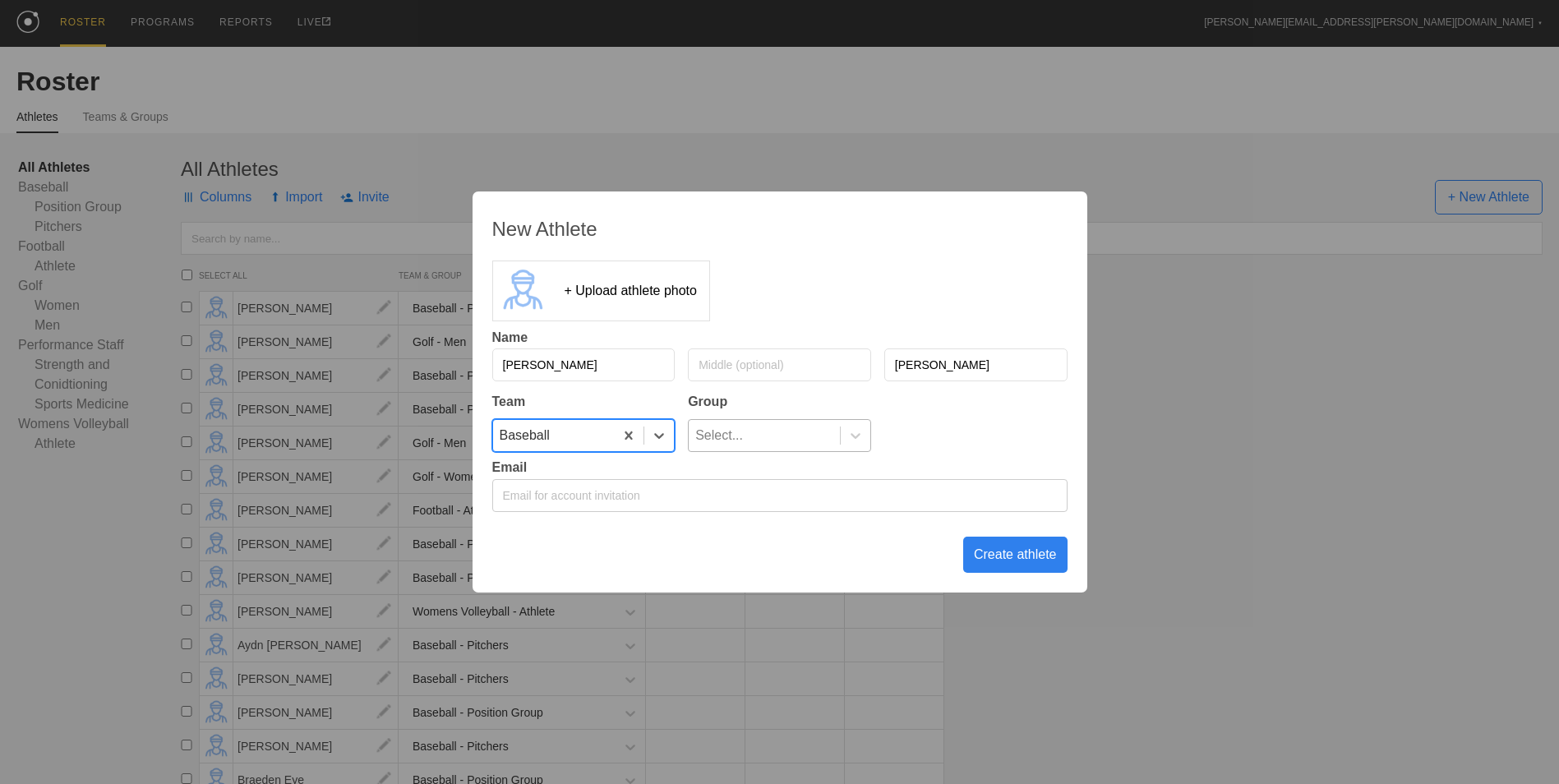
click at [780, 437] on div "Select..." at bounding box center [764, 435] width 151 height 31
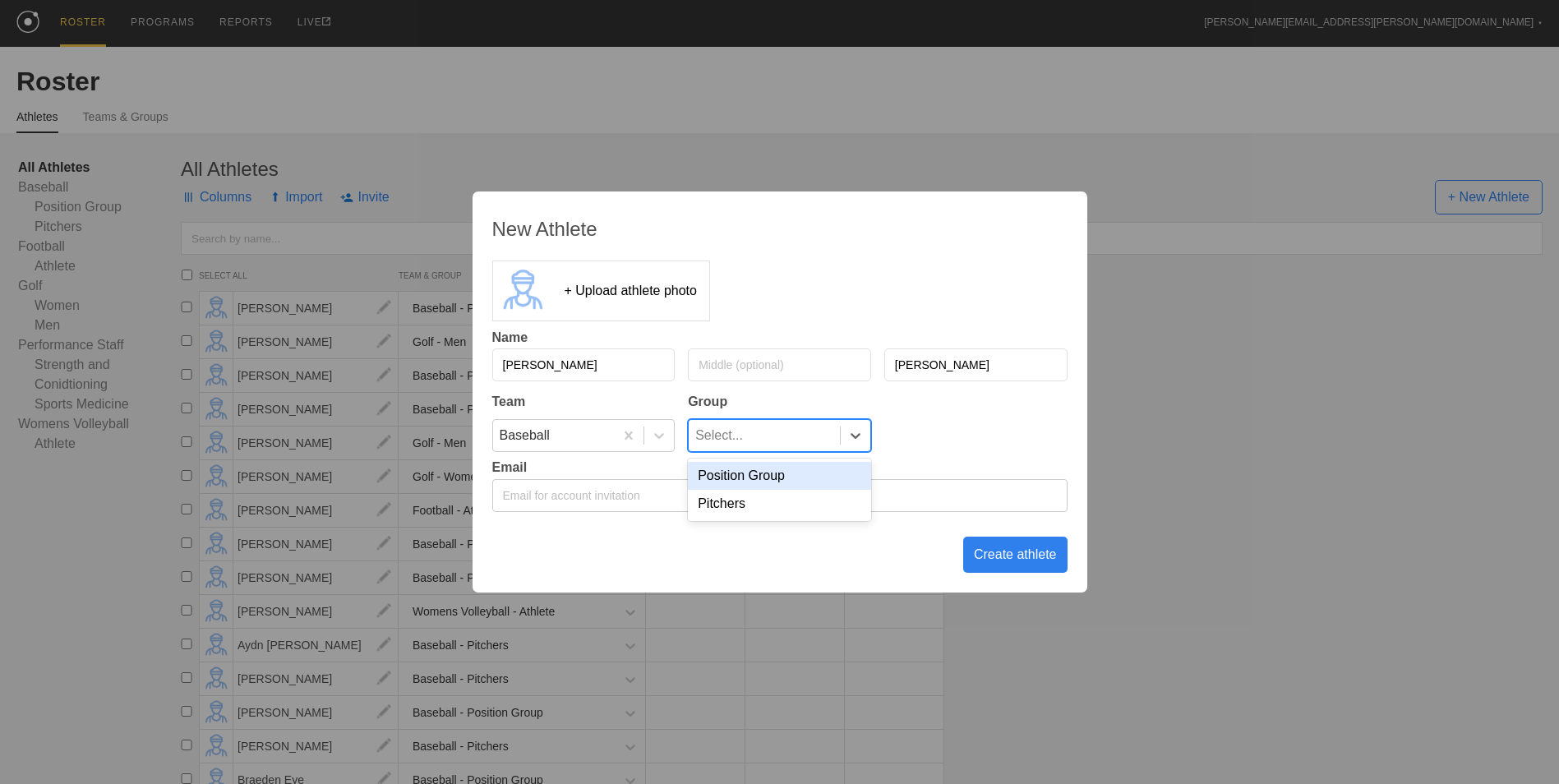
click at [769, 484] on div "Position Group" at bounding box center [779, 475] width 183 height 28
click at [1013, 556] on div "Create athlete" at bounding box center [1015, 554] width 104 height 36
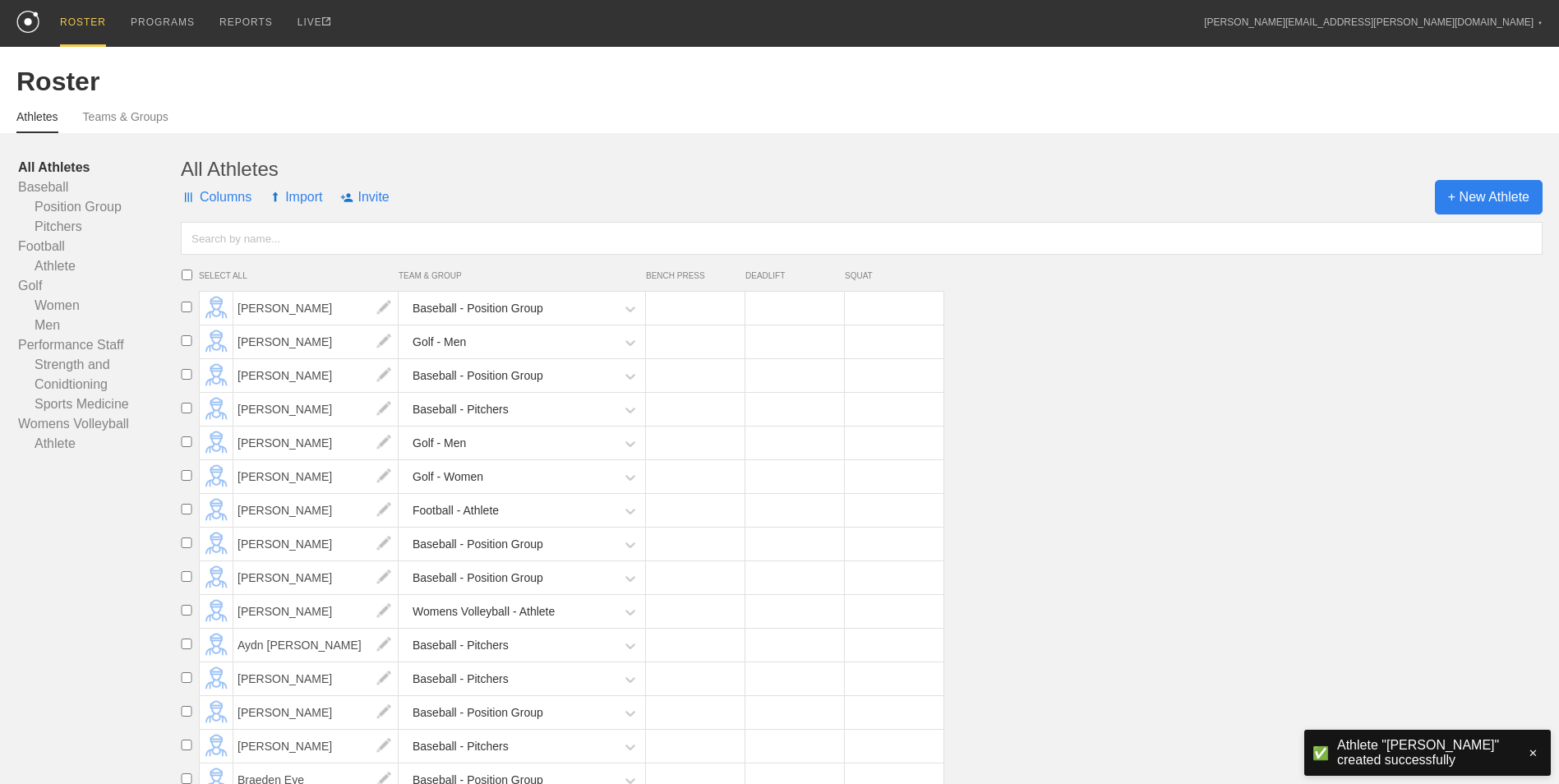
click at [1507, 194] on span "+ New Athlete" at bounding box center [1488, 197] width 107 height 34
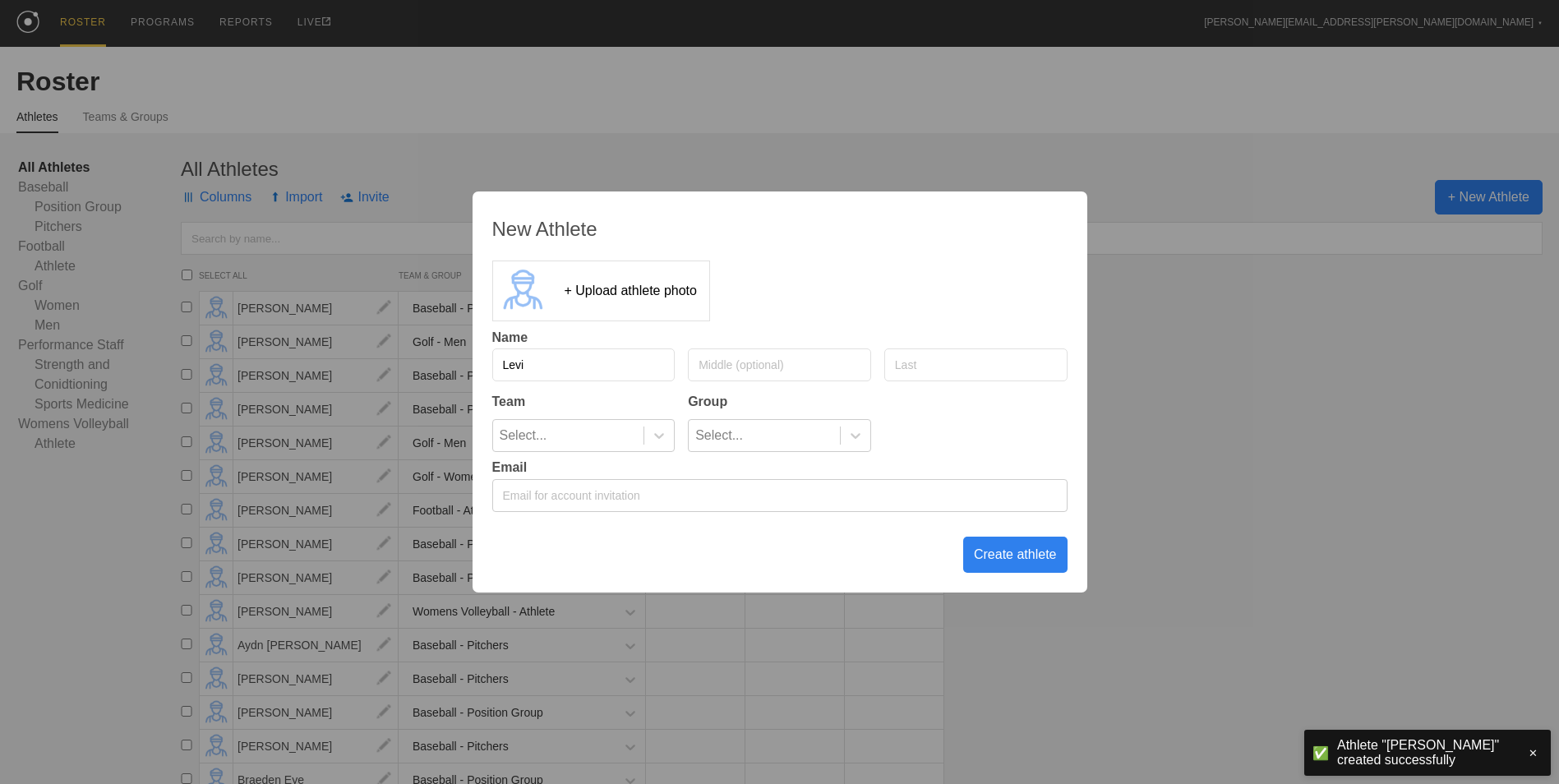
type input "Levi"
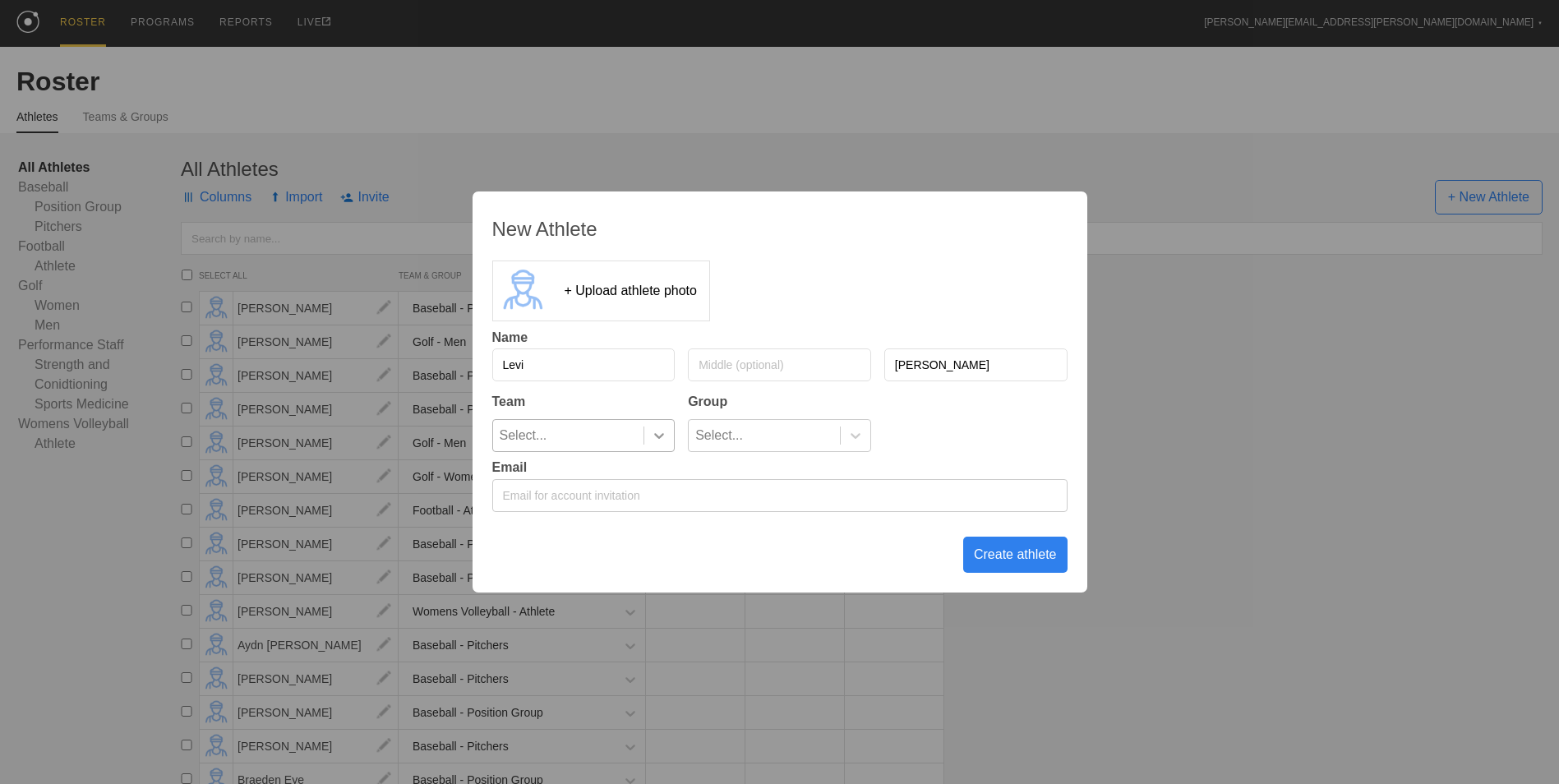
type input "[PERSON_NAME]"
click at [655, 426] on div at bounding box center [658, 435] width 30 height 31
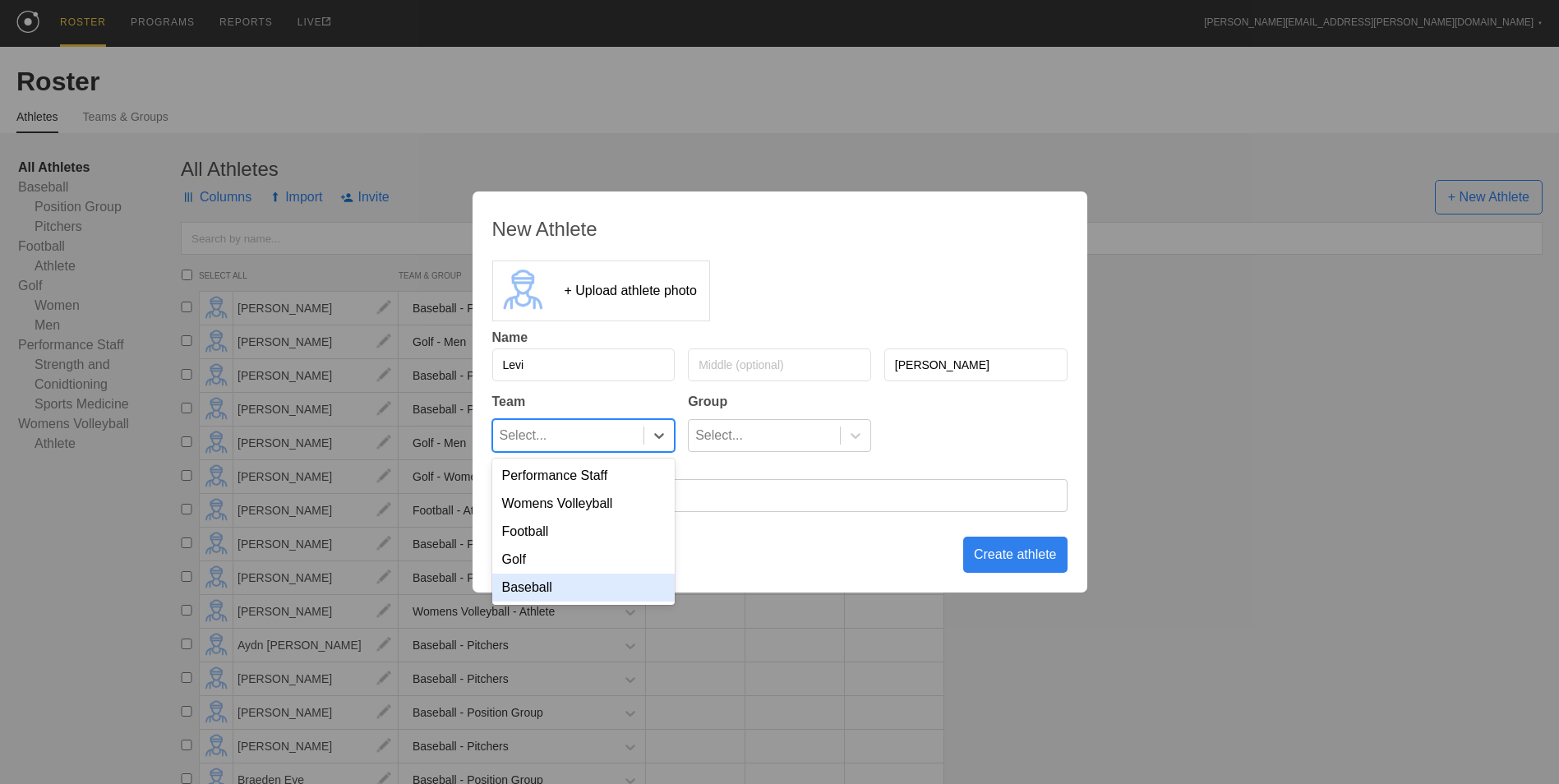
click at [640, 585] on div "Baseball" at bounding box center [583, 587] width 183 height 28
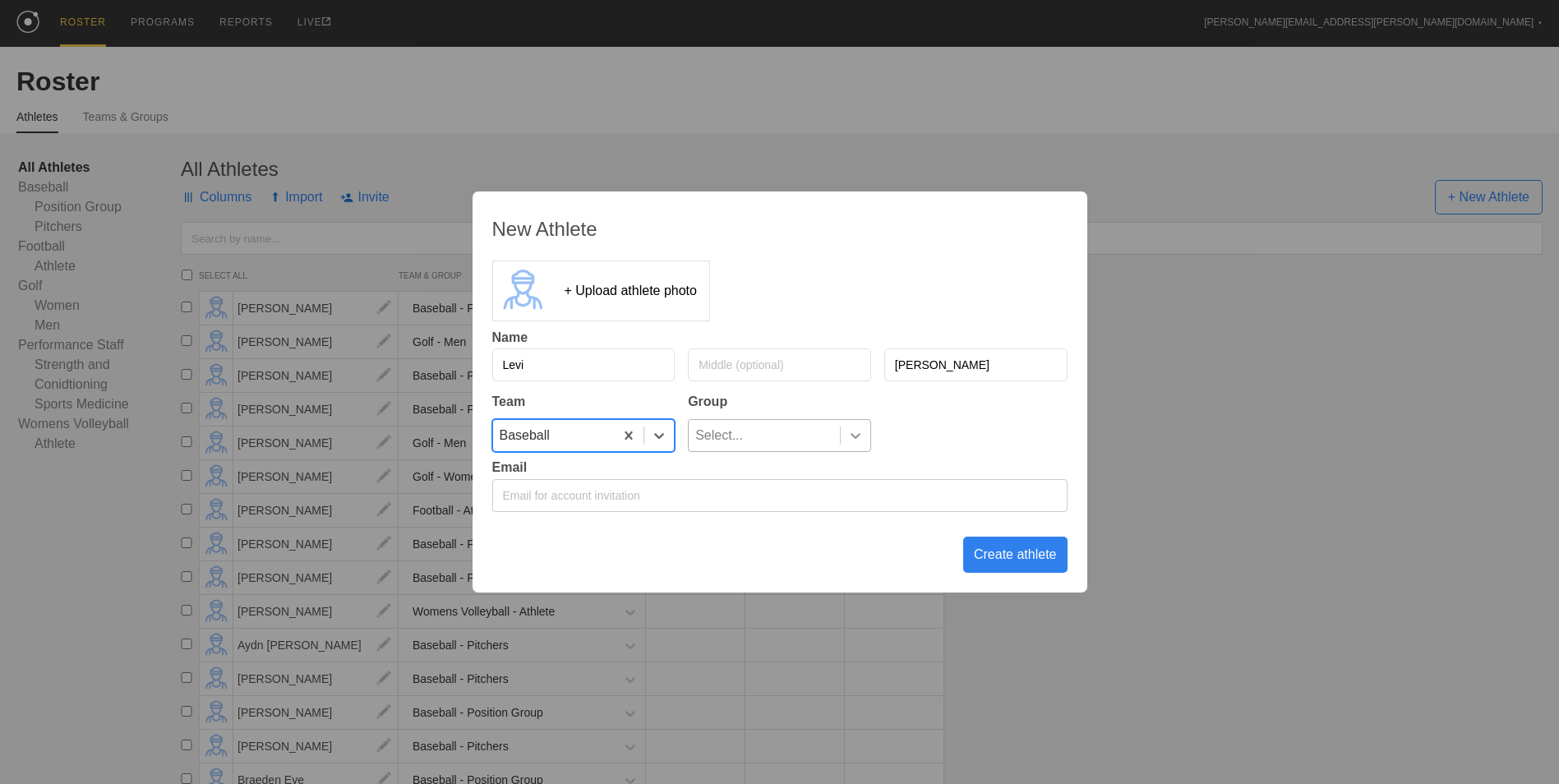
click at [862, 439] on icon at bounding box center [855, 435] width 16 height 16
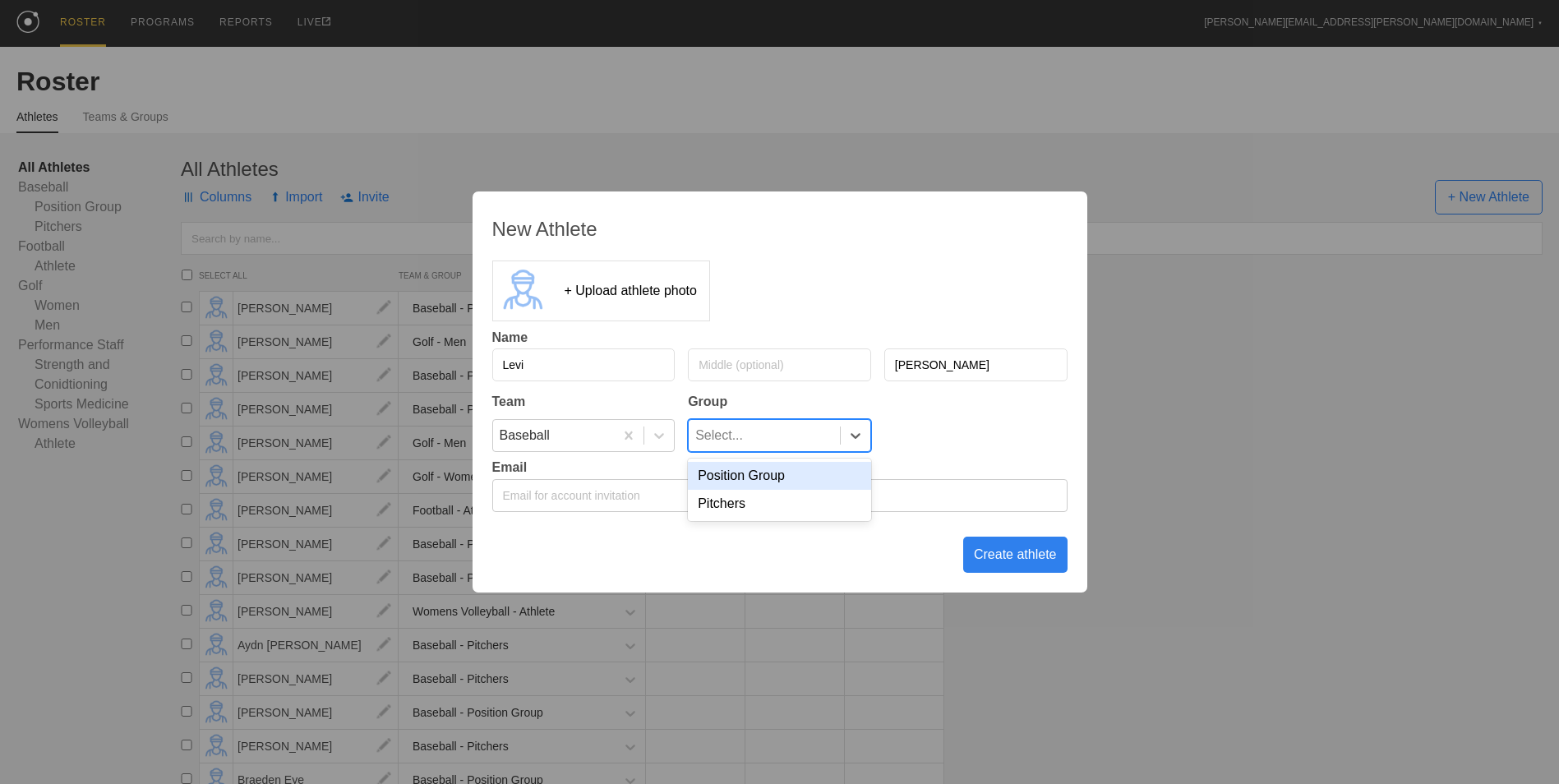
click at [825, 482] on div "Position Group" at bounding box center [779, 475] width 183 height 28
click at [1004, 547] on div "Create athlete" at bounding box center [1015, 554] width 104 height 36
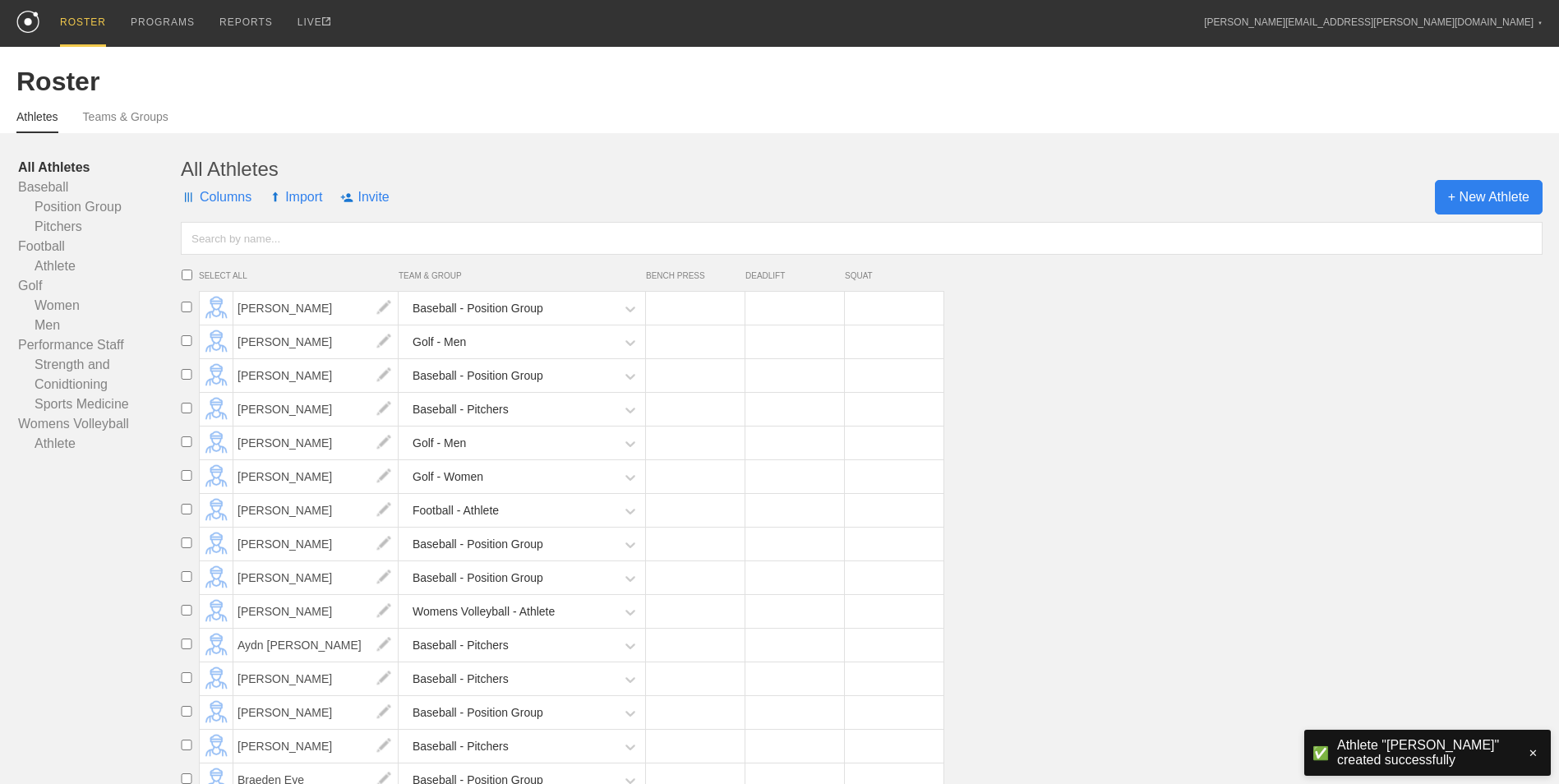
click at [1476, 199] on span "+ New Athlete" at bounding box center [1488, 197] width 107 height 34
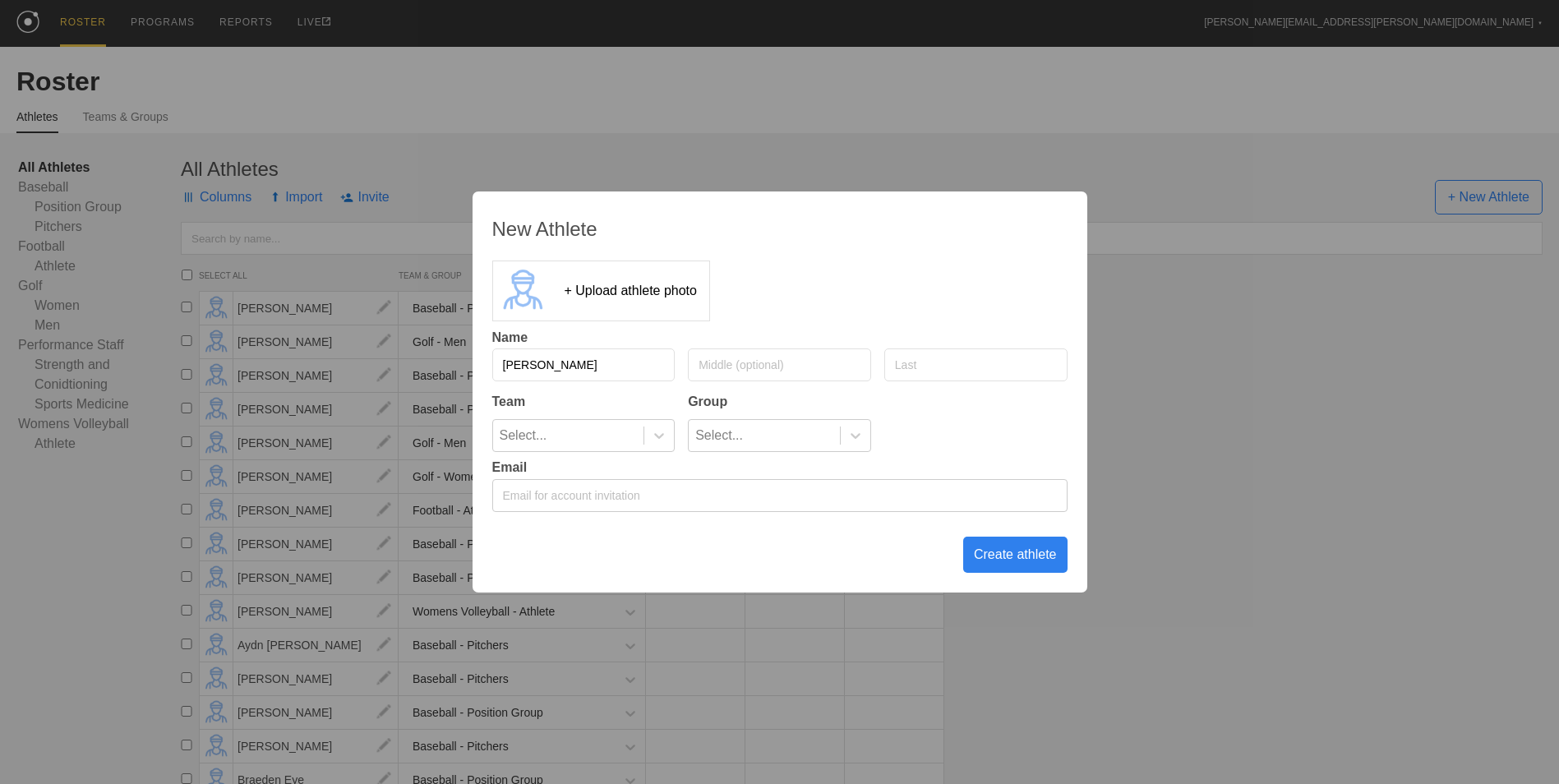
type input "[PERSON_NAME]"
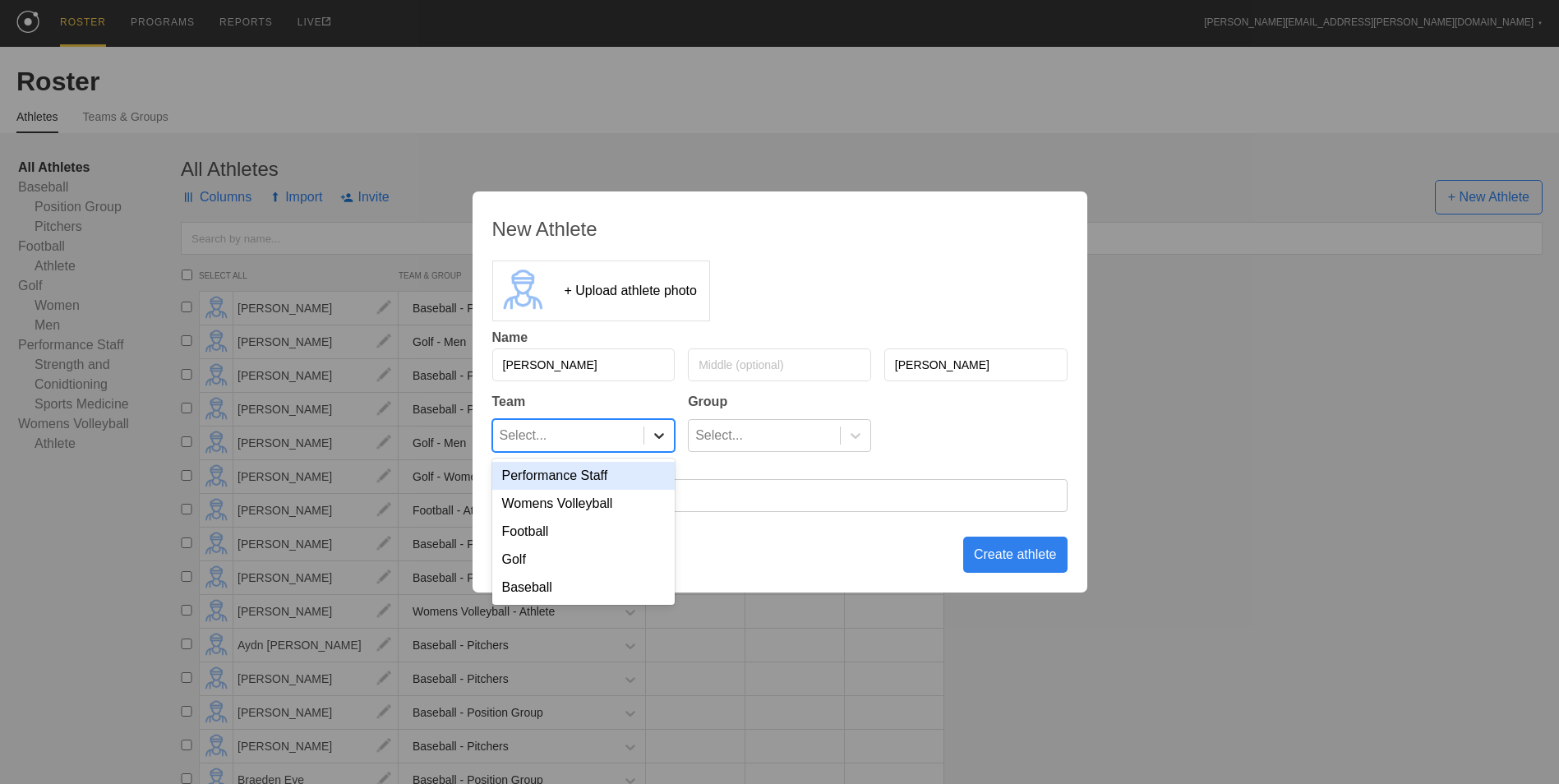
click at [665, 442] on icon at bounding box center [659, 435] width 16 height 16
click at [635, 592] on div "Baseball" at bounding box center [583, 587] width 183 height 28
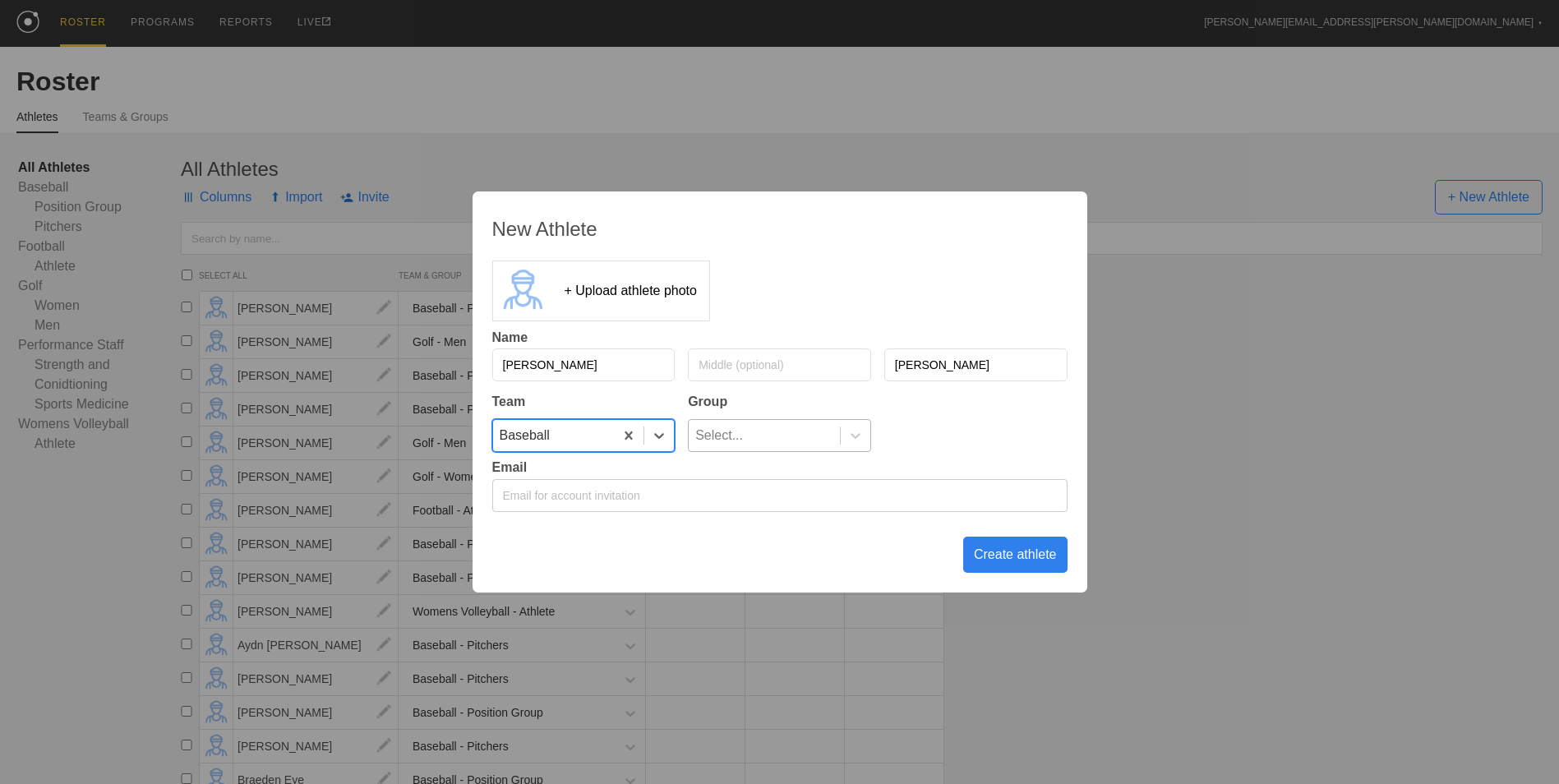
click at [763, 434] on div "Select..." at bounding box center [764, 435] width 151 height 31
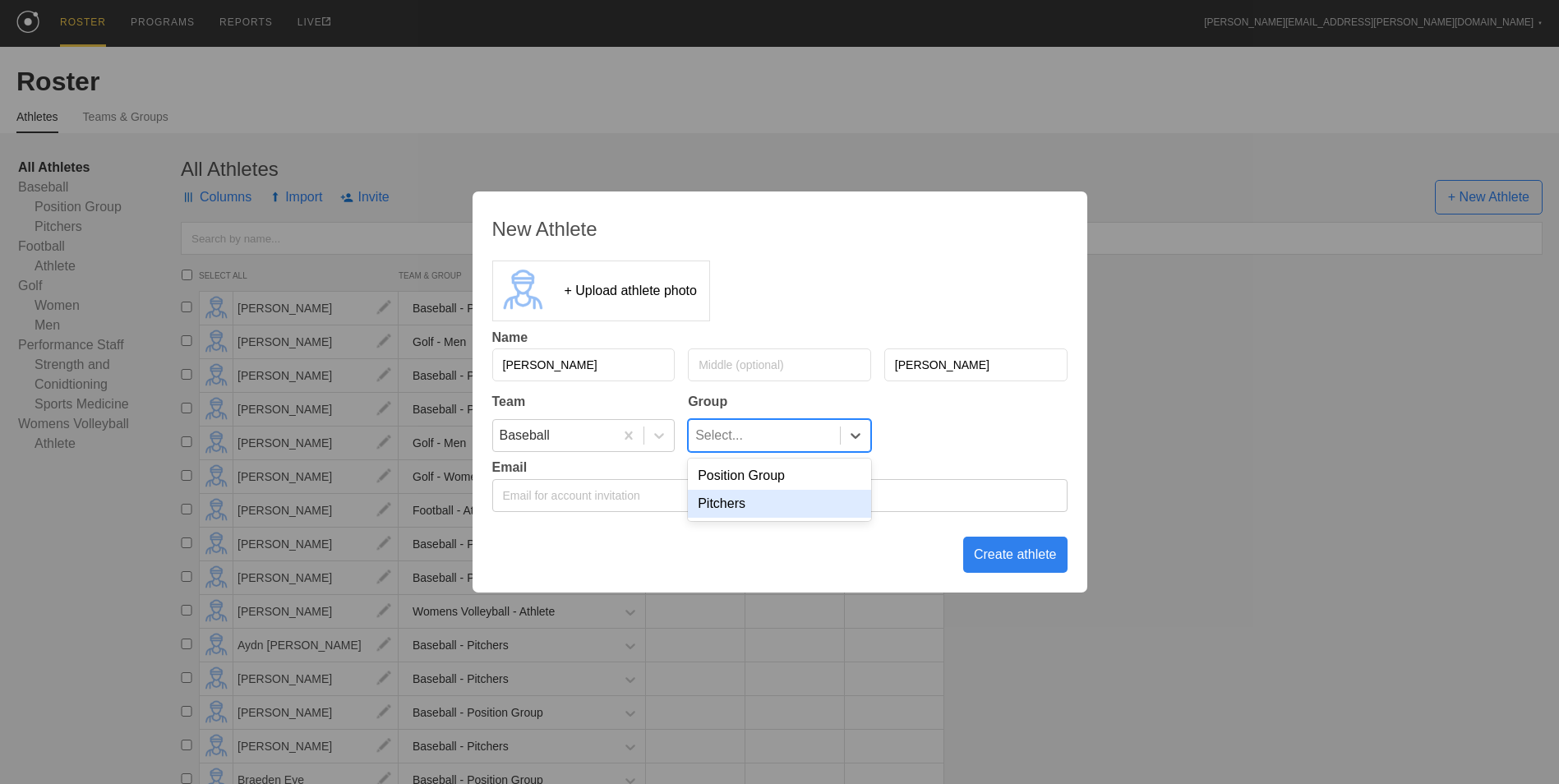
click at [762, 499] on div "Pitchers" at bounding box center [779, 504] width 183 height 28
click at [1004, 559] on div "Create athlete" at bounding box center [1015, 554] width 104 height 36
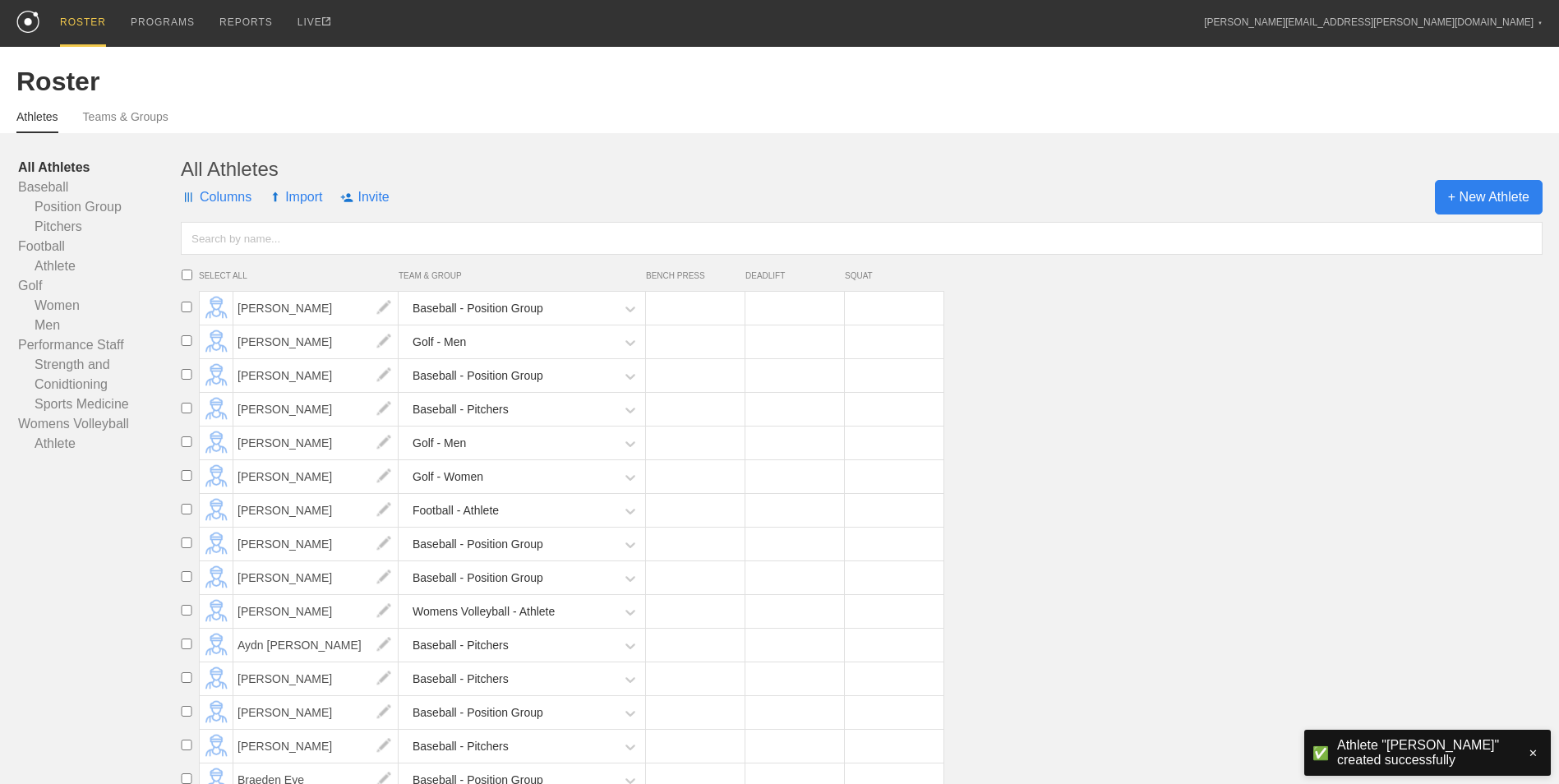
click at [1464, 192] on span "+ New Athlete" at bounding box center [1488, 197] width 107 height 34
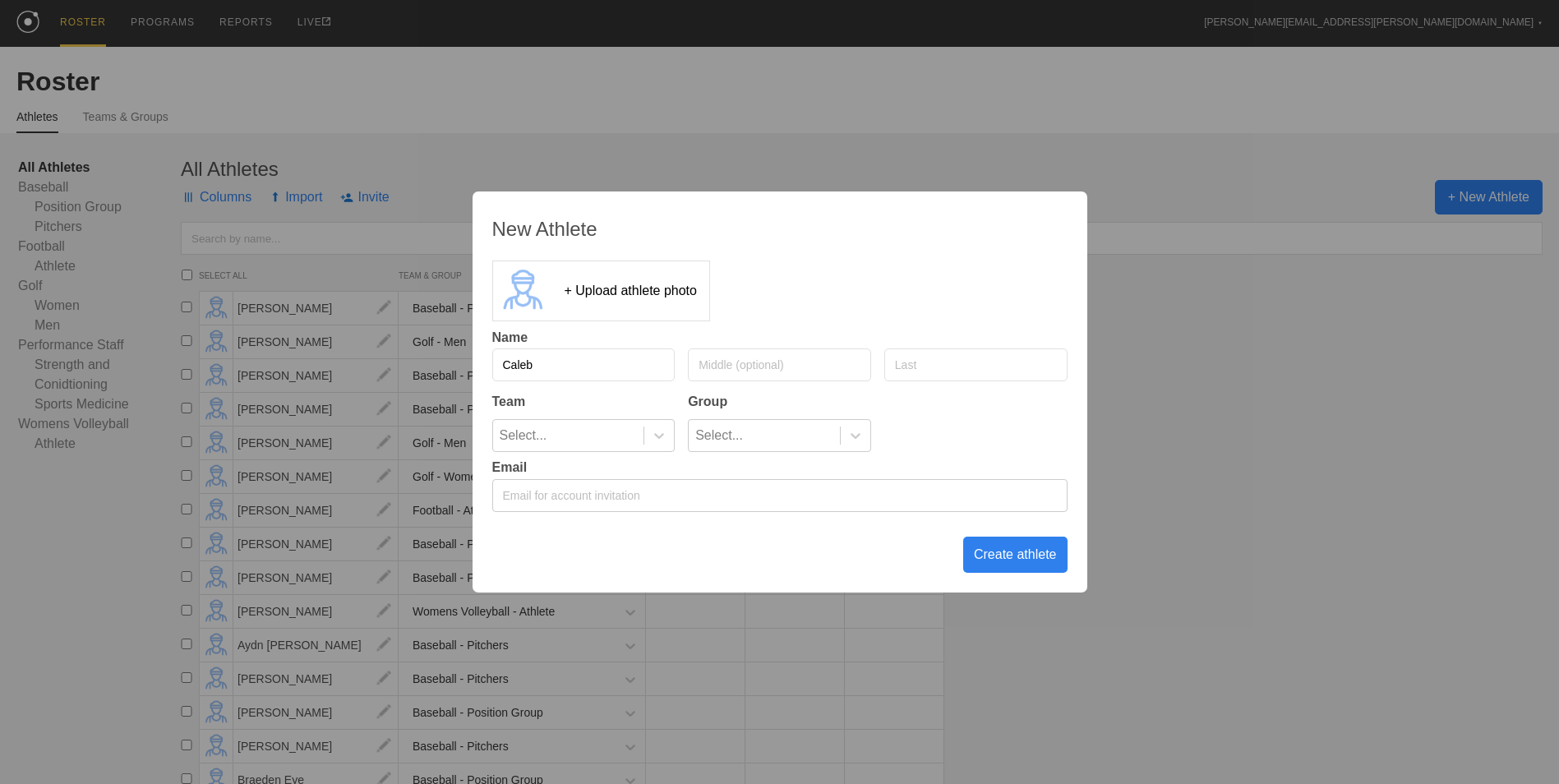
type input "Caleb"
type input "[PERSON_NAME]"
click at [652, 428] on icon at bounding box center [659, 435] width 16 height 16
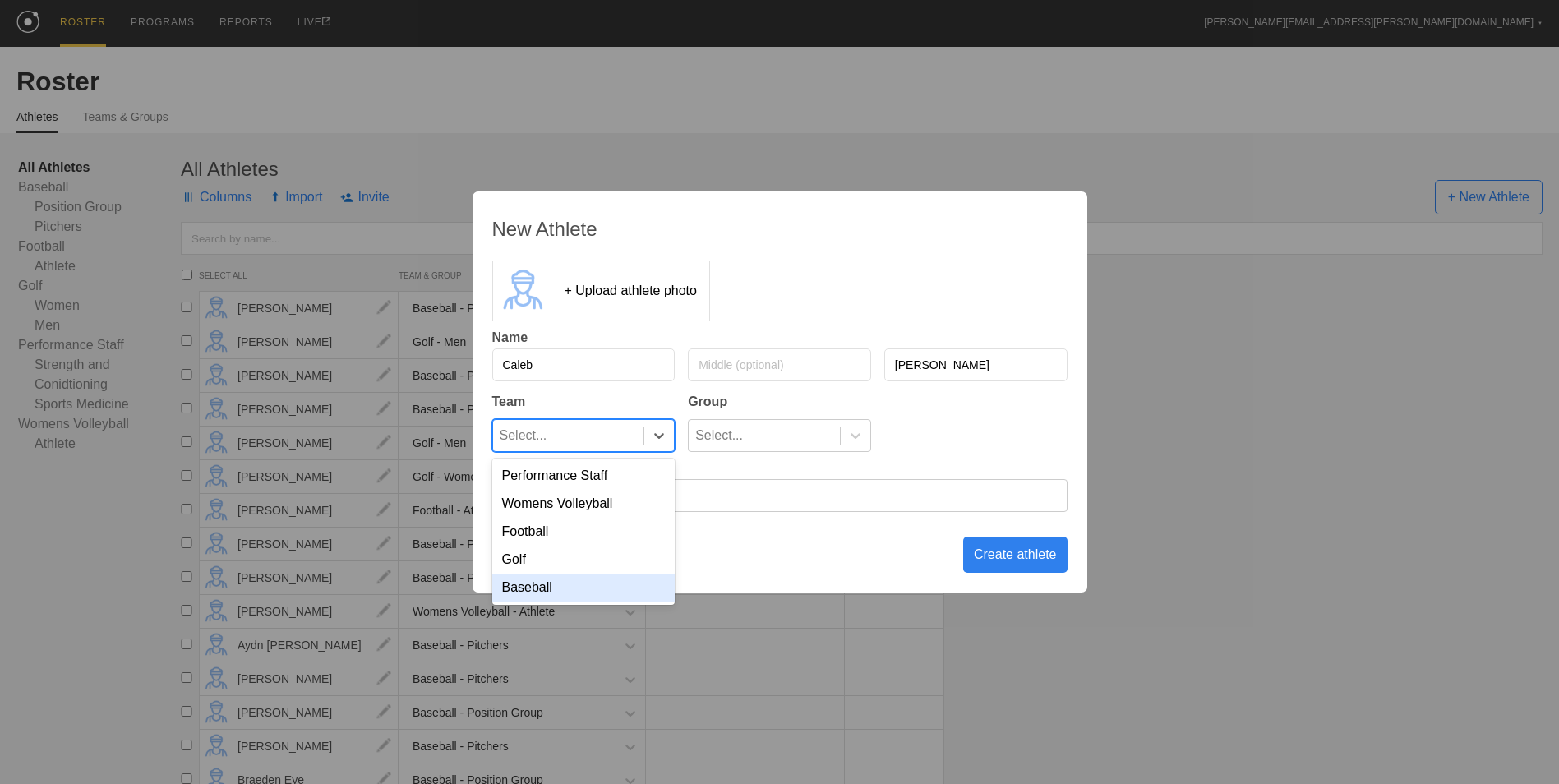
click at [608, 592] on div "Baseball" at bounding box center [583, 587] width 183 height 28
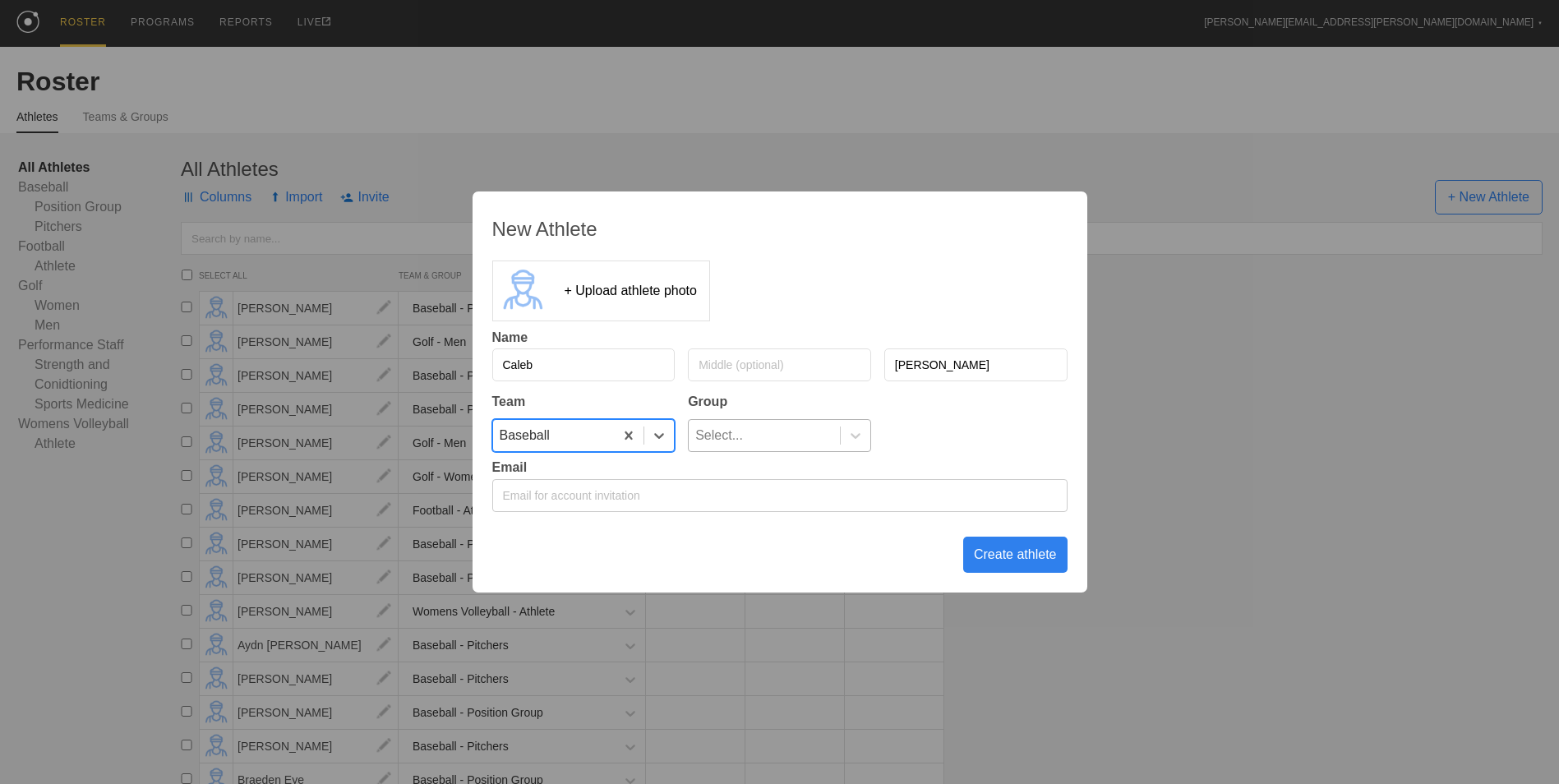
click at [779, 434] on div "Select..." at bounding box center [764, 435] width 151 height 31
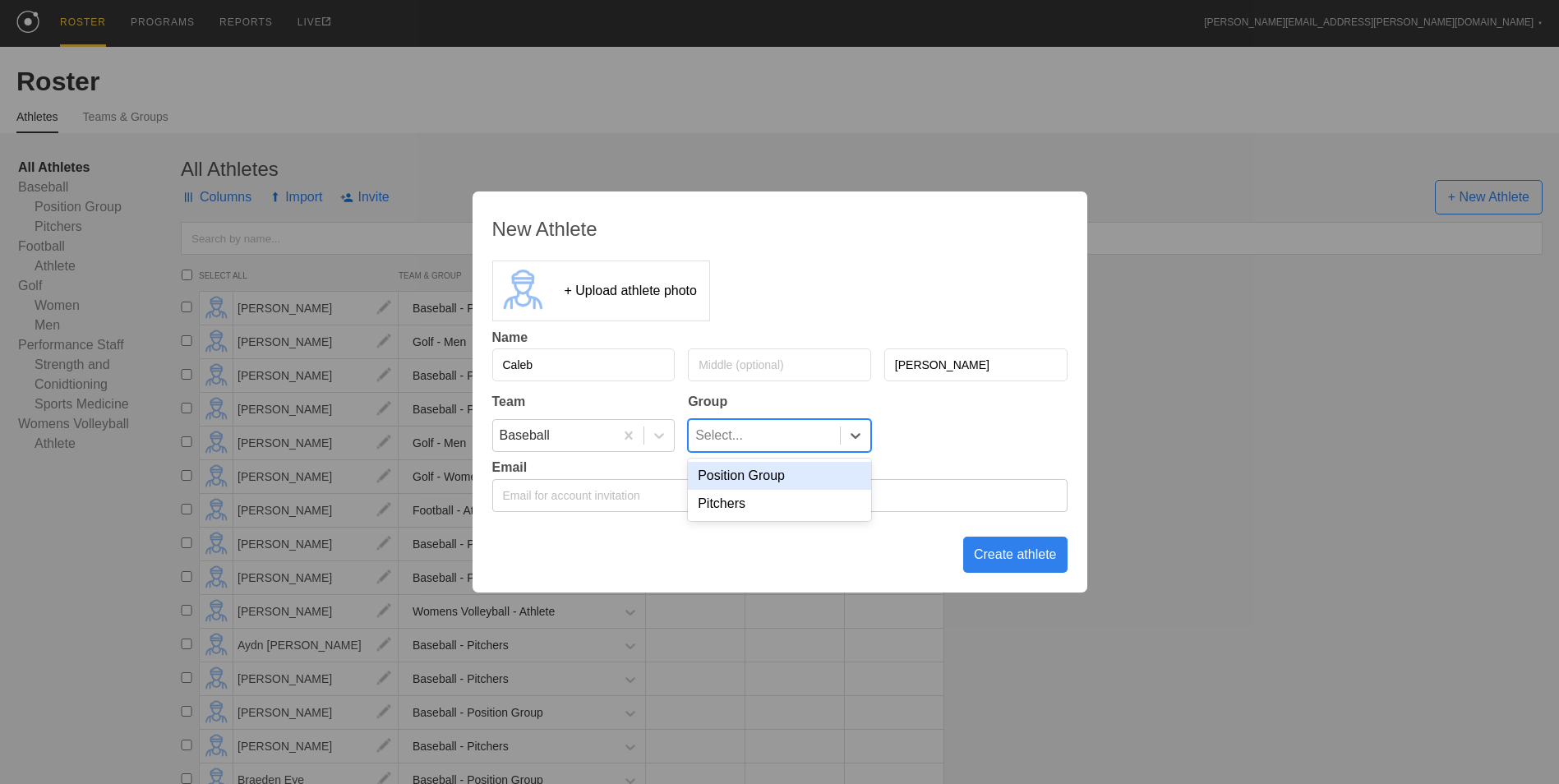
click at [766, 486] on div "Position Group" at bounding box center [779, 475] width 183 height 28
click at [1014, 545] on div "Create athlete" at bounding box center [1015, 554] width 104 height 36
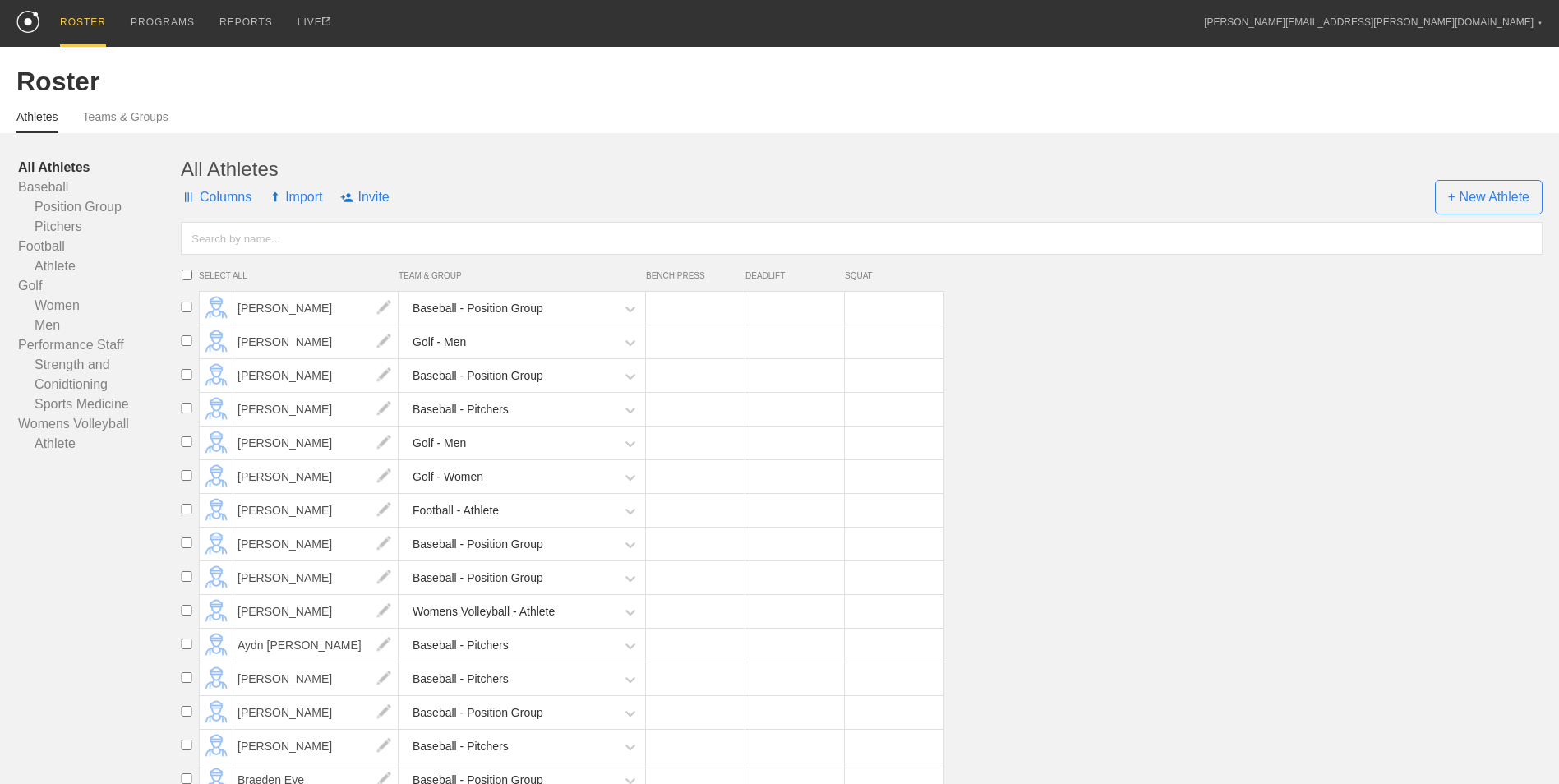
click at [216, 198] on span "Columns" at bounding box center [216, 197] width 71 height 49
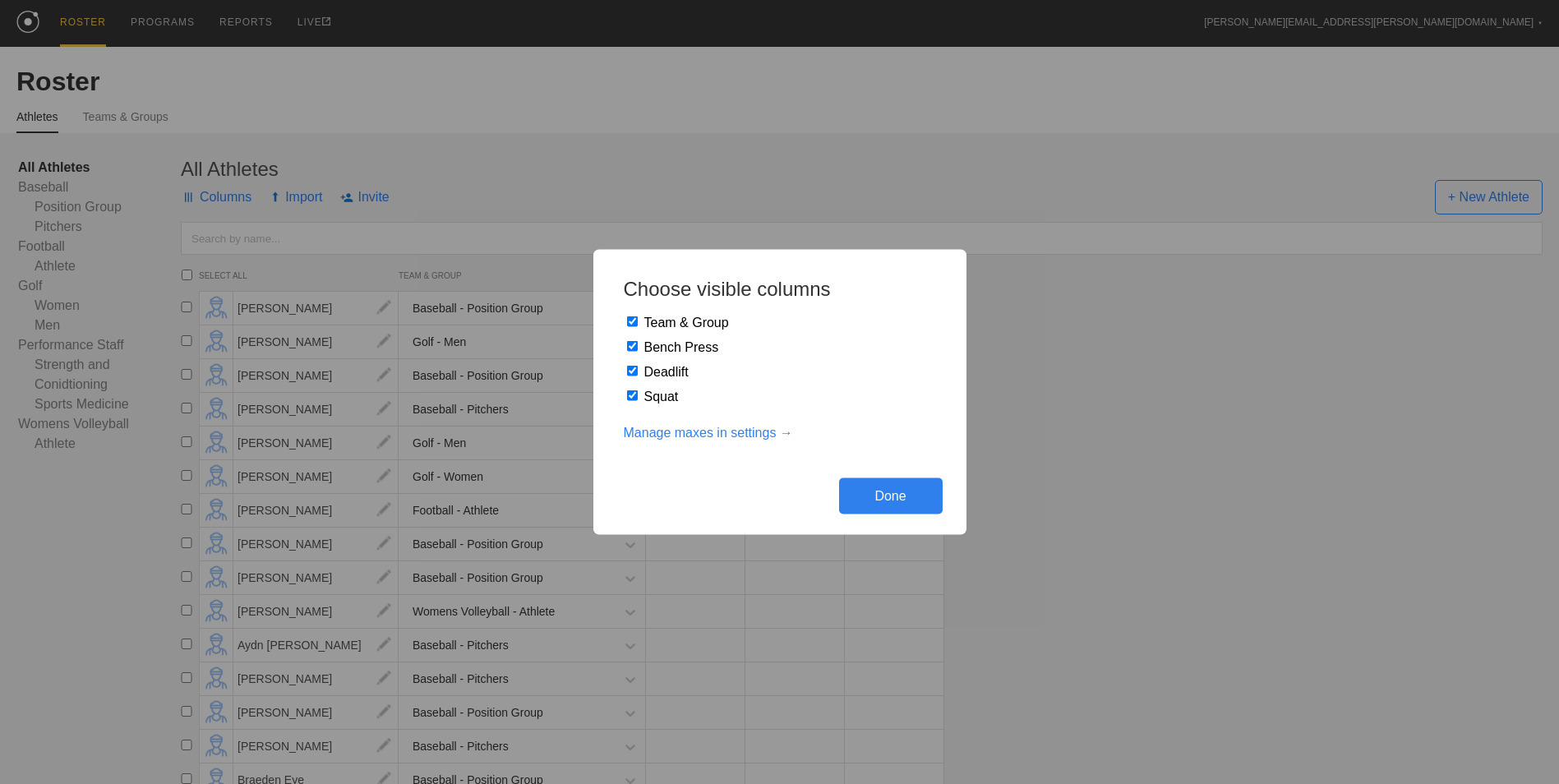
click at [216, 198] on div "Choose visible columns Team & Group Bench Press Deadlift Squat Manage maxes in …" at bounding box center [779, 392] width 1559 height 784
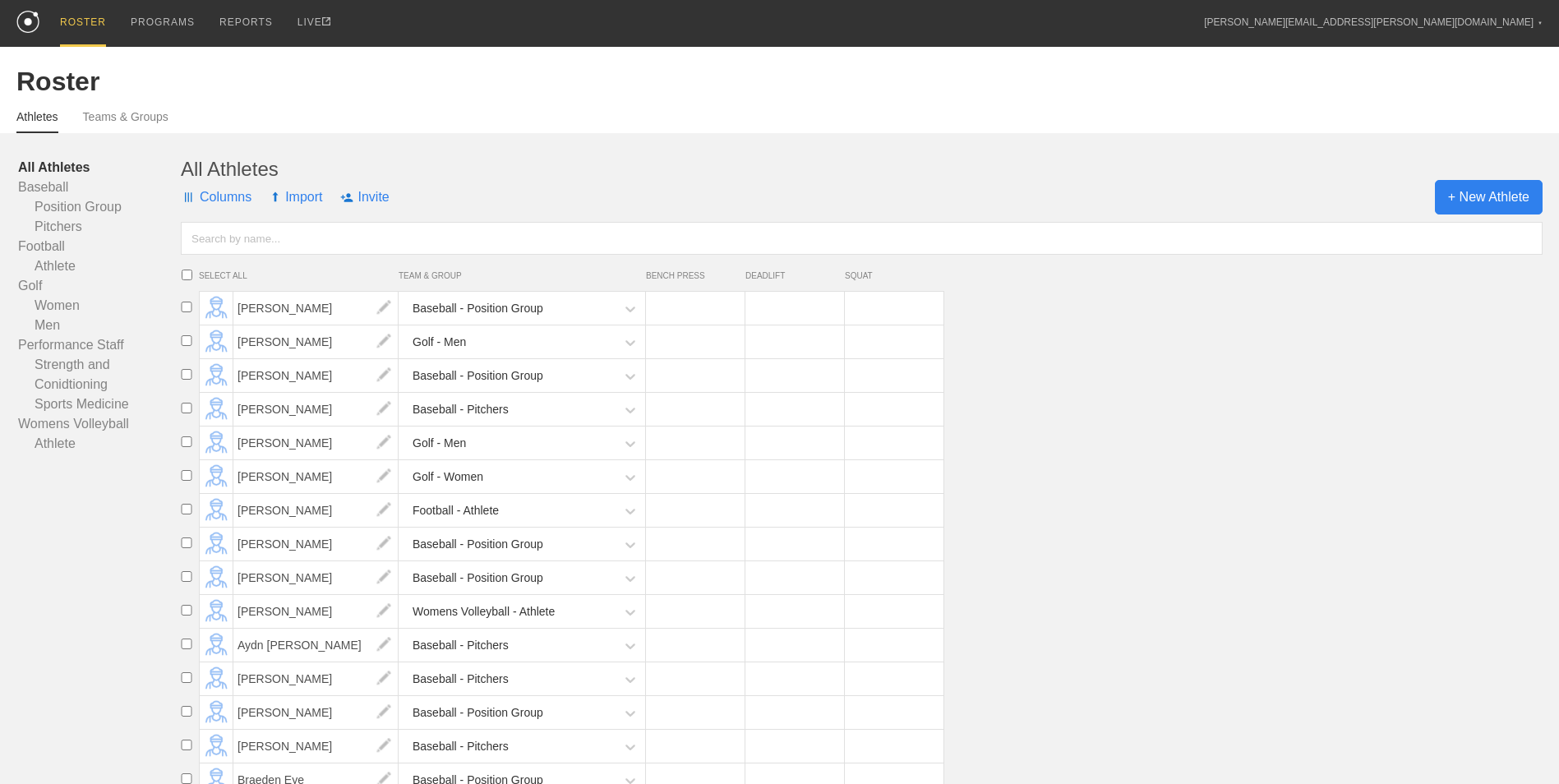
click at [1501, 198] on span "+ New Athlete" at bounding box center [1488, 197] width 107 height 34
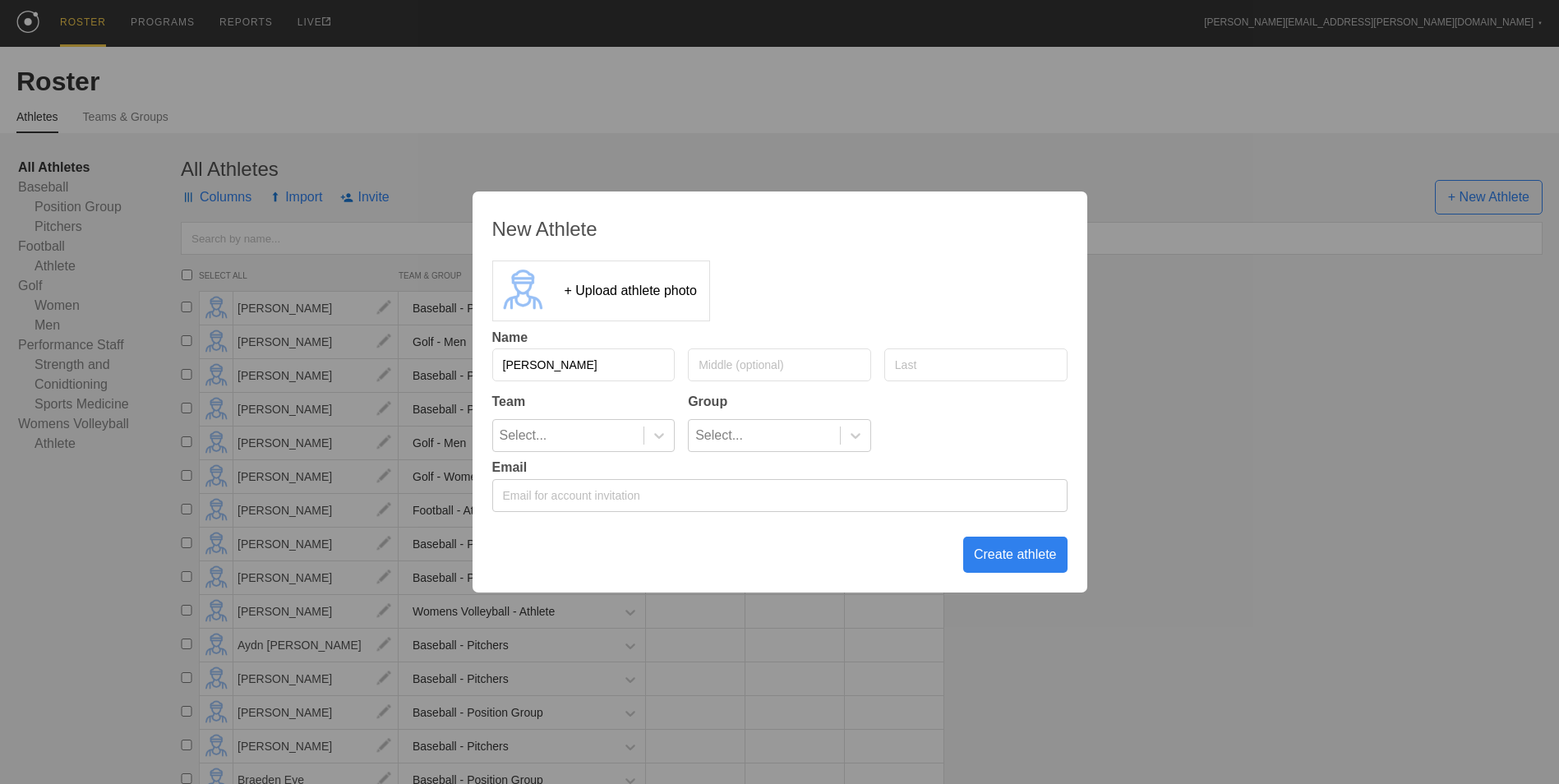
type input "[PERSON_NAME]"
click at [672, 438] on div at bounding box center [659, 435] width 29 height 16
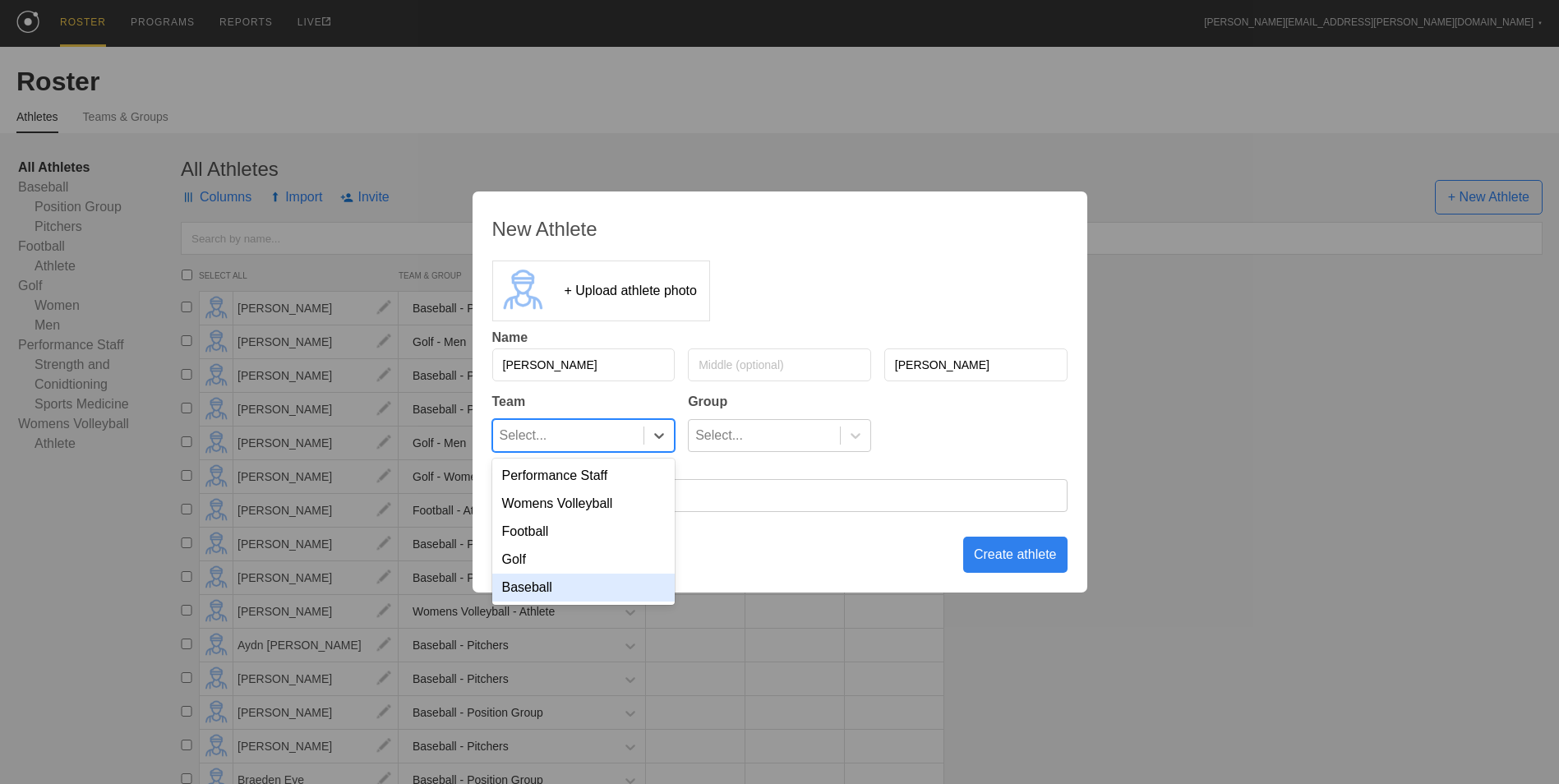
drag, startPoint x: 581, startPoint y: 594, endPoint x: 752, endPoint y: 540, distance: 179.3
click at [582, 594] on div "Baseball" at bounding box center [583, 587] width 183 height 28
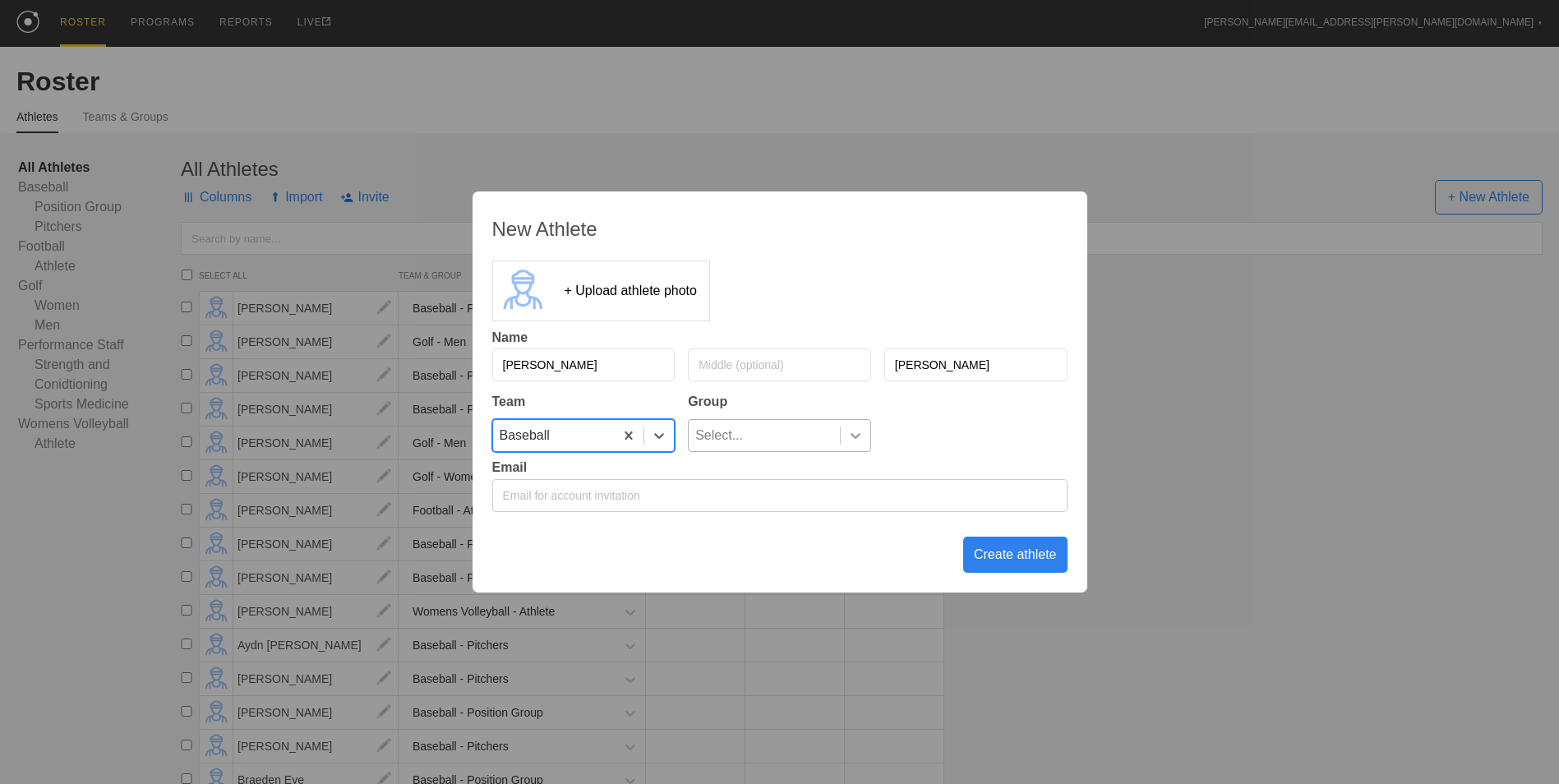
click at [851, 439] on icon at bounding box center [855, 435] width 16 height 16
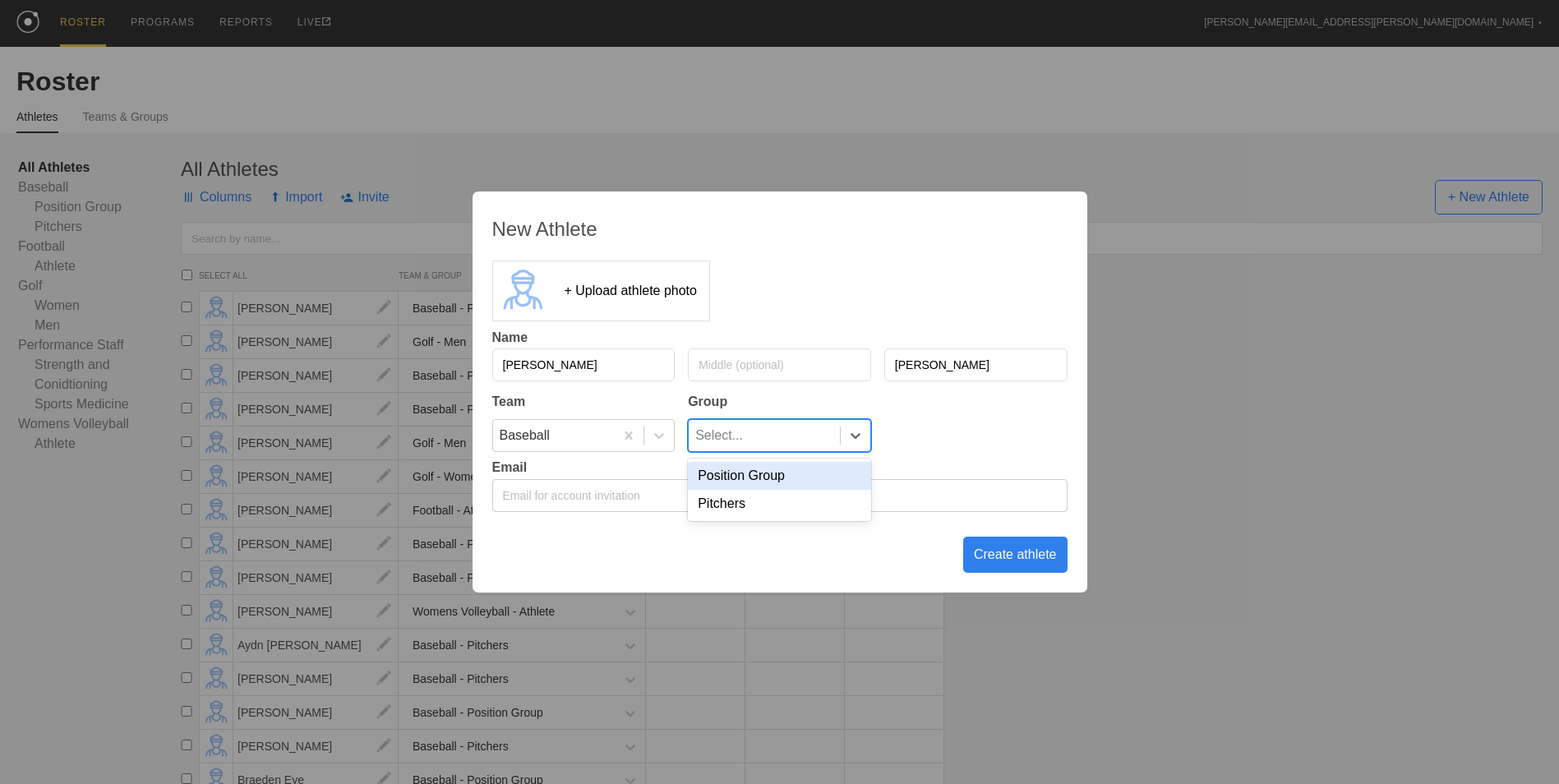
click at [813, 483] on div "Position Group" at bounding box center [779, 475] width 183 height 28
click at [993, 548] on div "Create athlete" at bounding box center [1015, 554] width 104 height 36
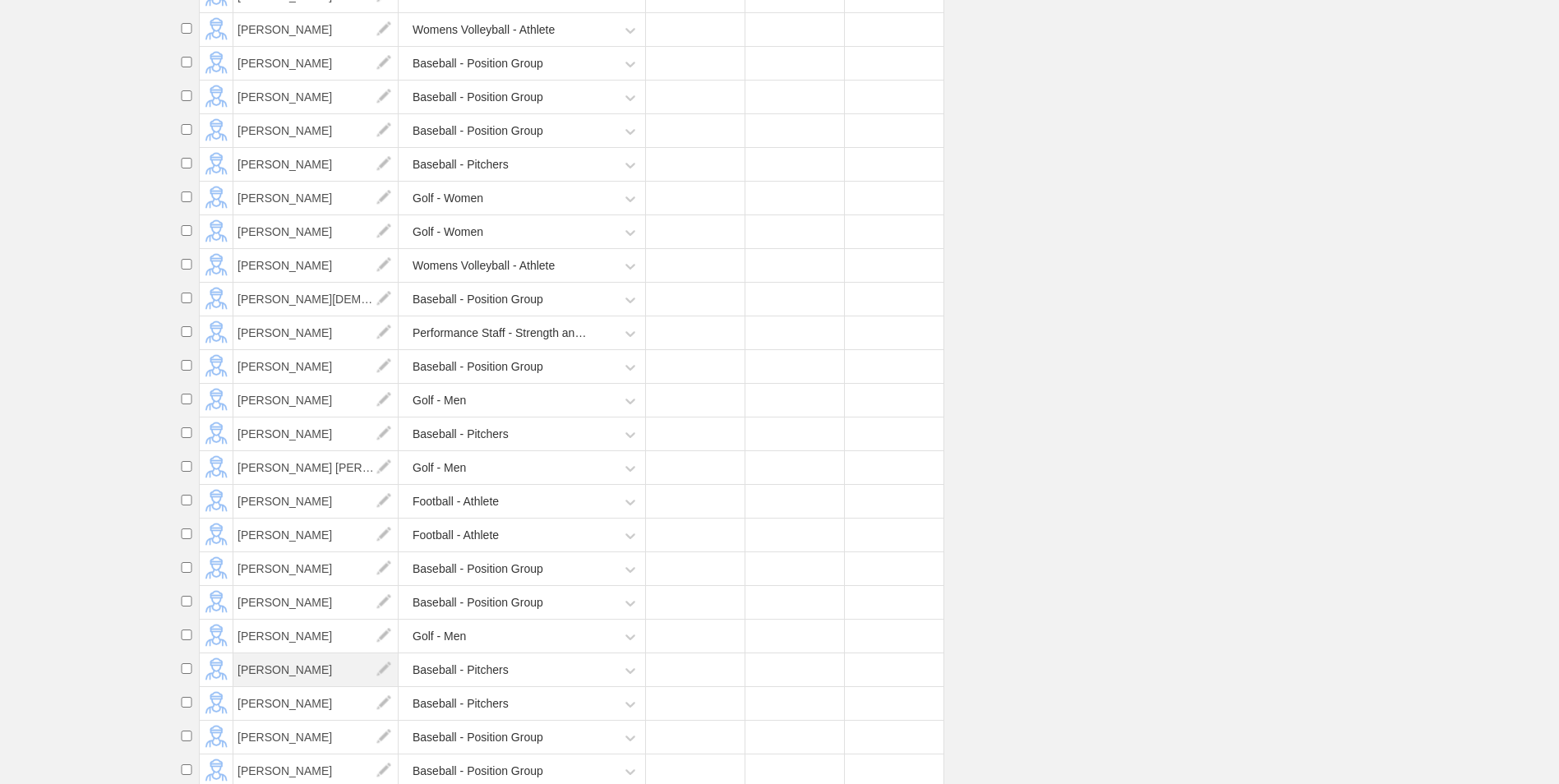
scroll to position [1150, 0]
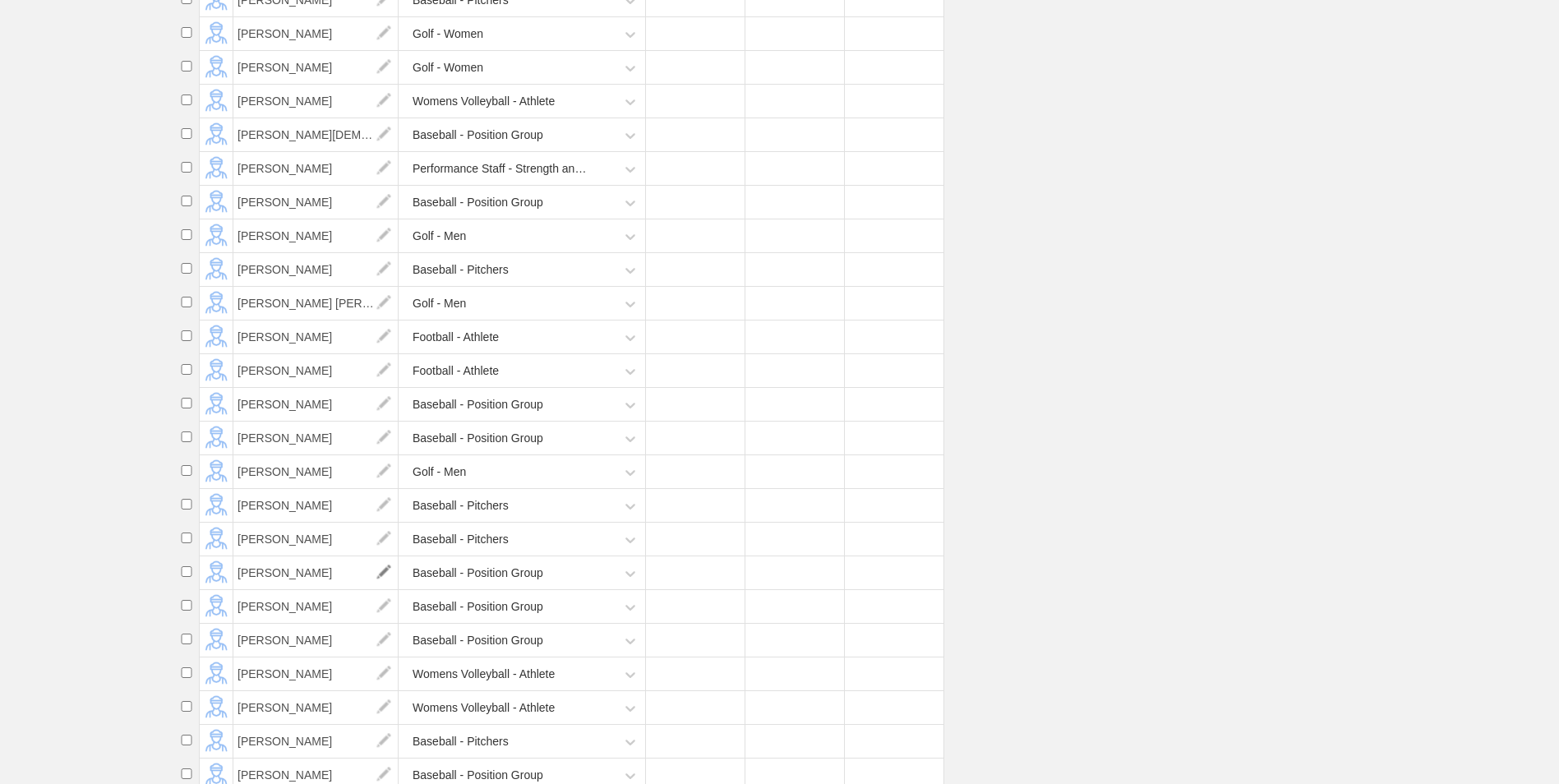
click at [379, 589] on img at bounding box center [384, 573] width 33 height 33
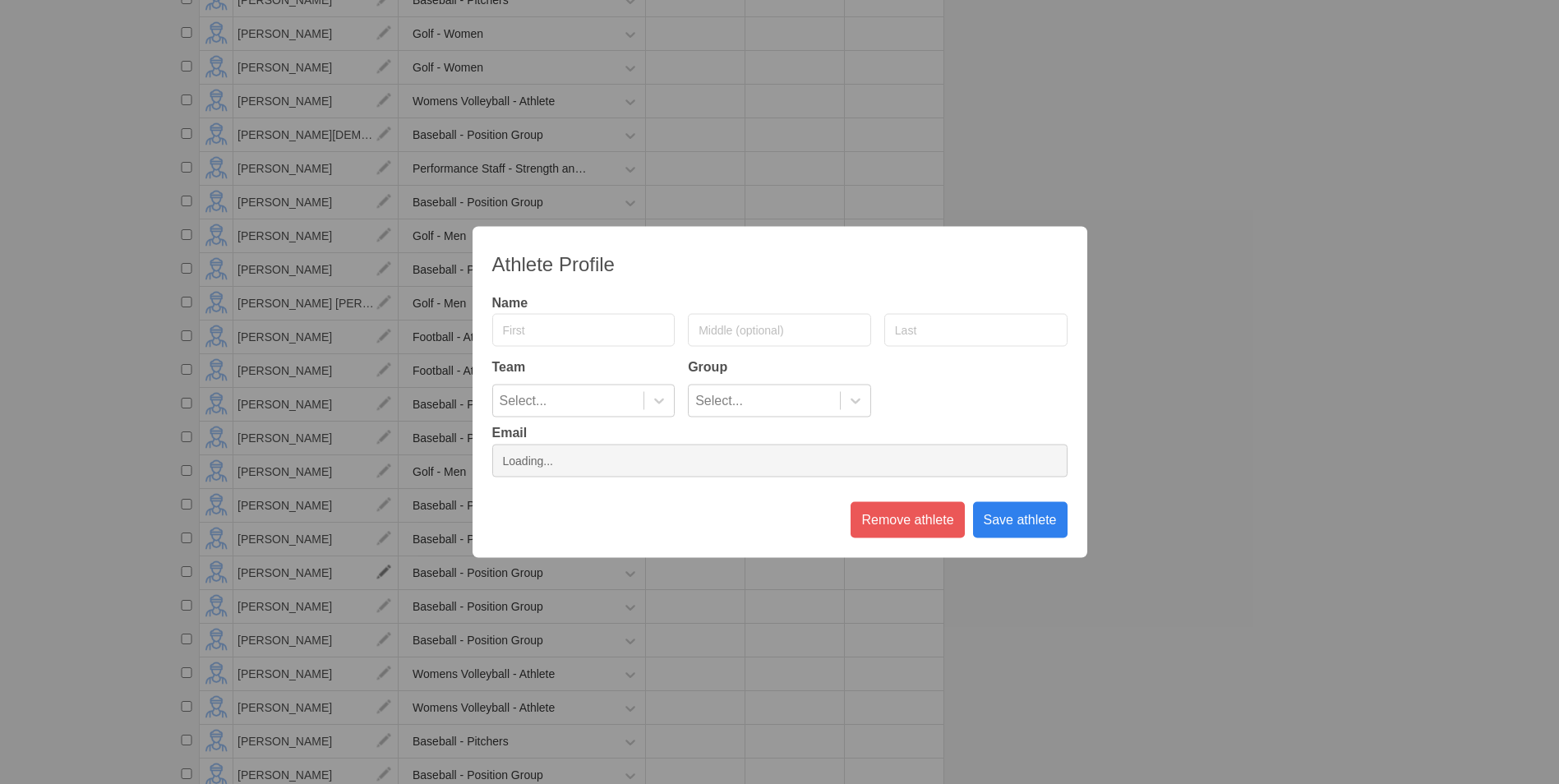
type input "[PERSON_NAME]"
click at [548, 323] on input "[PERSON_NAME]" at bounding box center [583, 330] width 183 height 33
type input "[PERSON_NAME]"
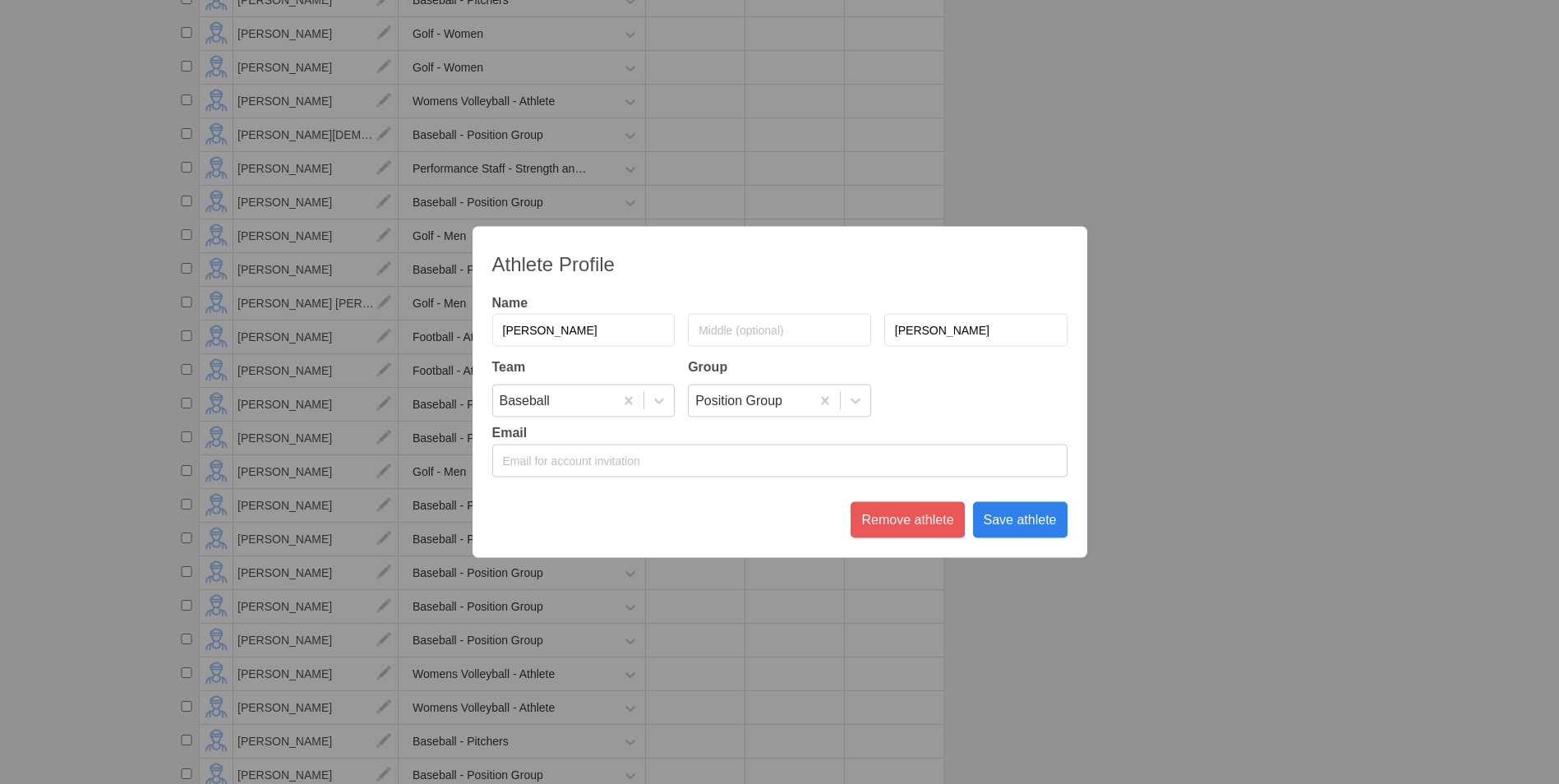
type input "[PERSON_NAME]"
click at [1044, 523] on div "Save athlete" at bounding box center [1020, 520] width 95 height 36
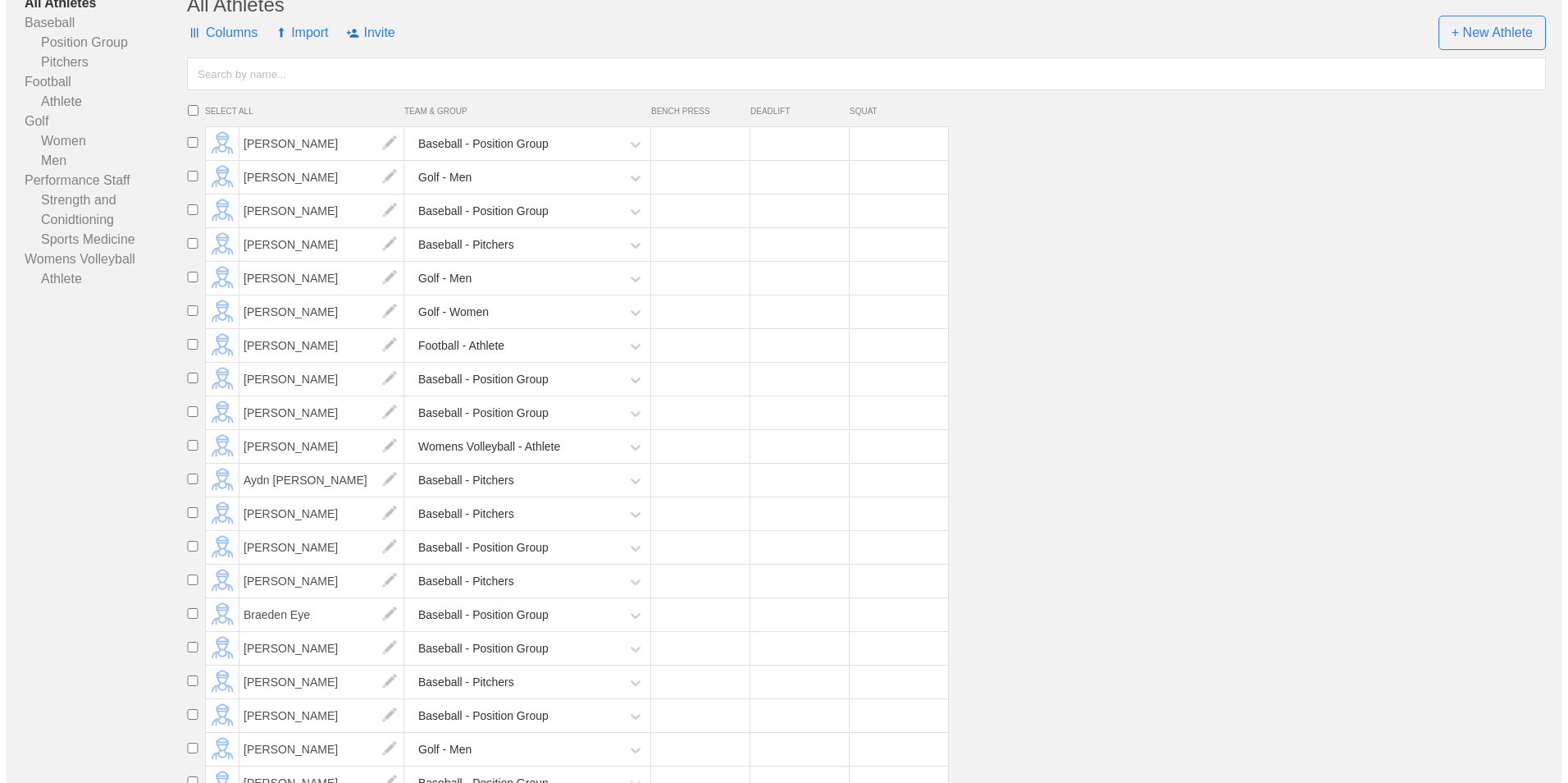
scroll to position [0, 0]
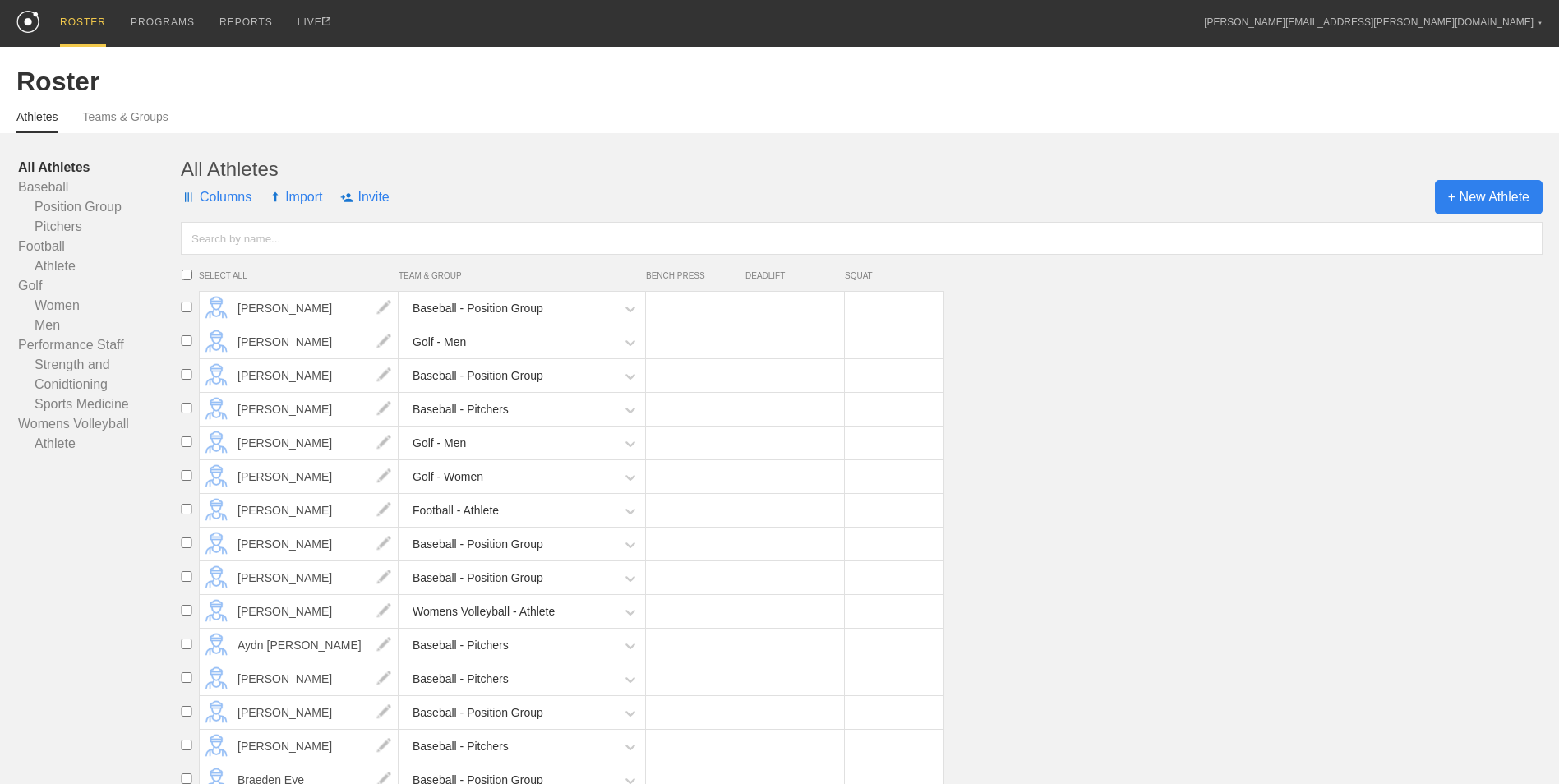
click at [1495, 203] on span "+ New Athlete" at bounding box center [1488, 197] width 107 height 34
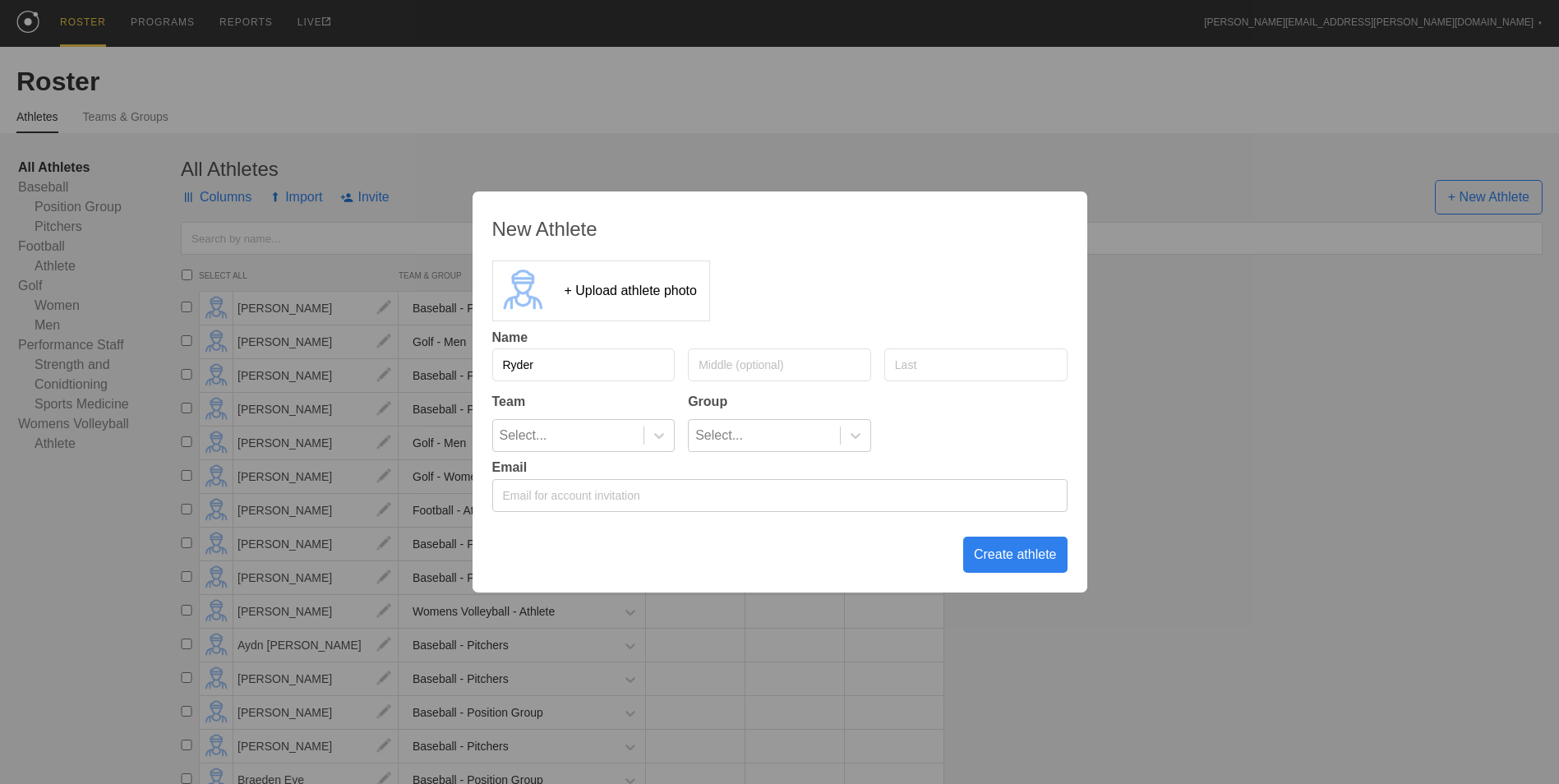
type input "Ryder"
type input "[PERSON_NAME]"
click at [660, 427] on icon at bounding box center [659, 435] width 16 height 16
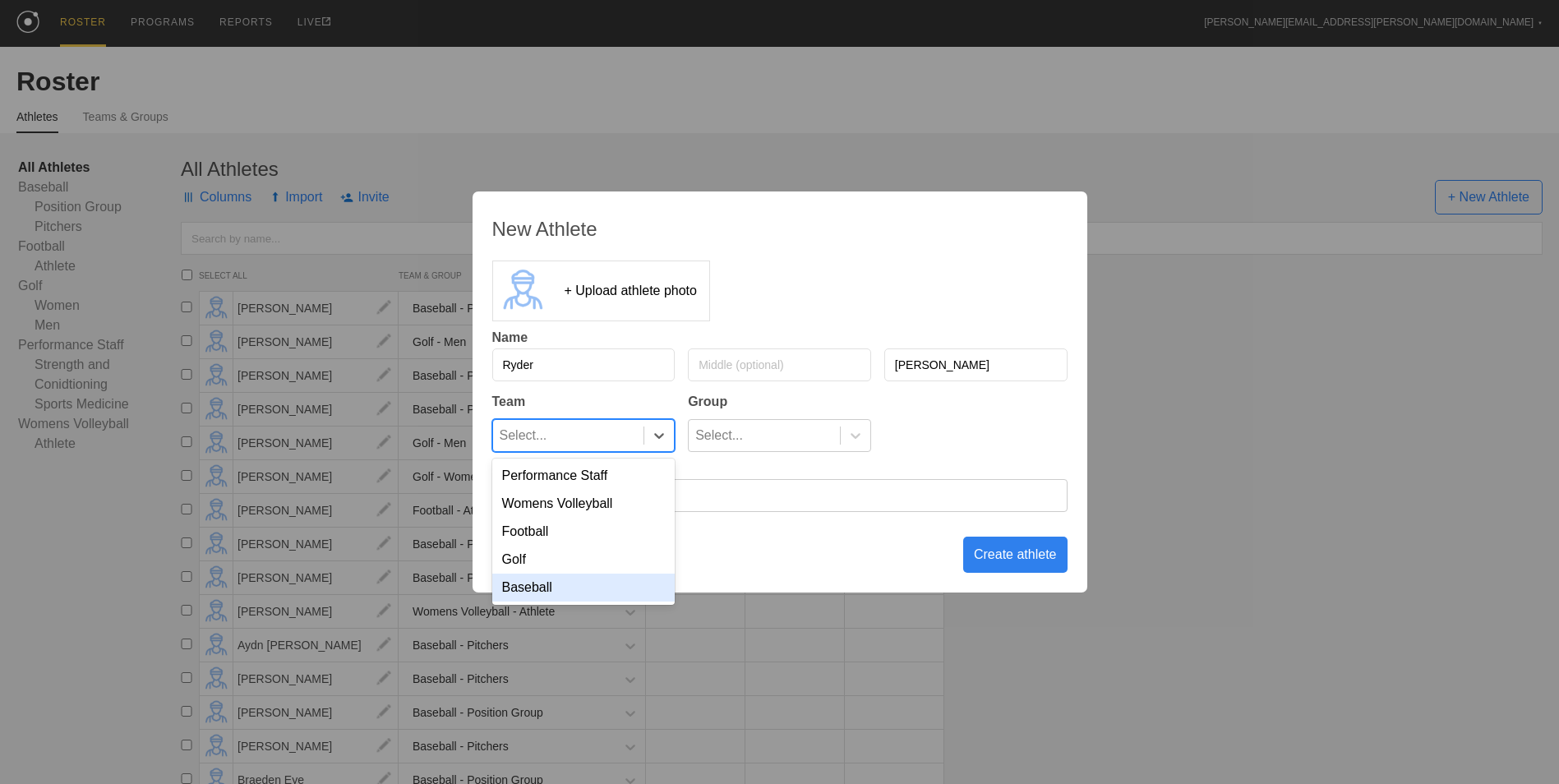
click at [594, 597] on div "Baseball" at bounding box center [583, 587] width 183 height 28
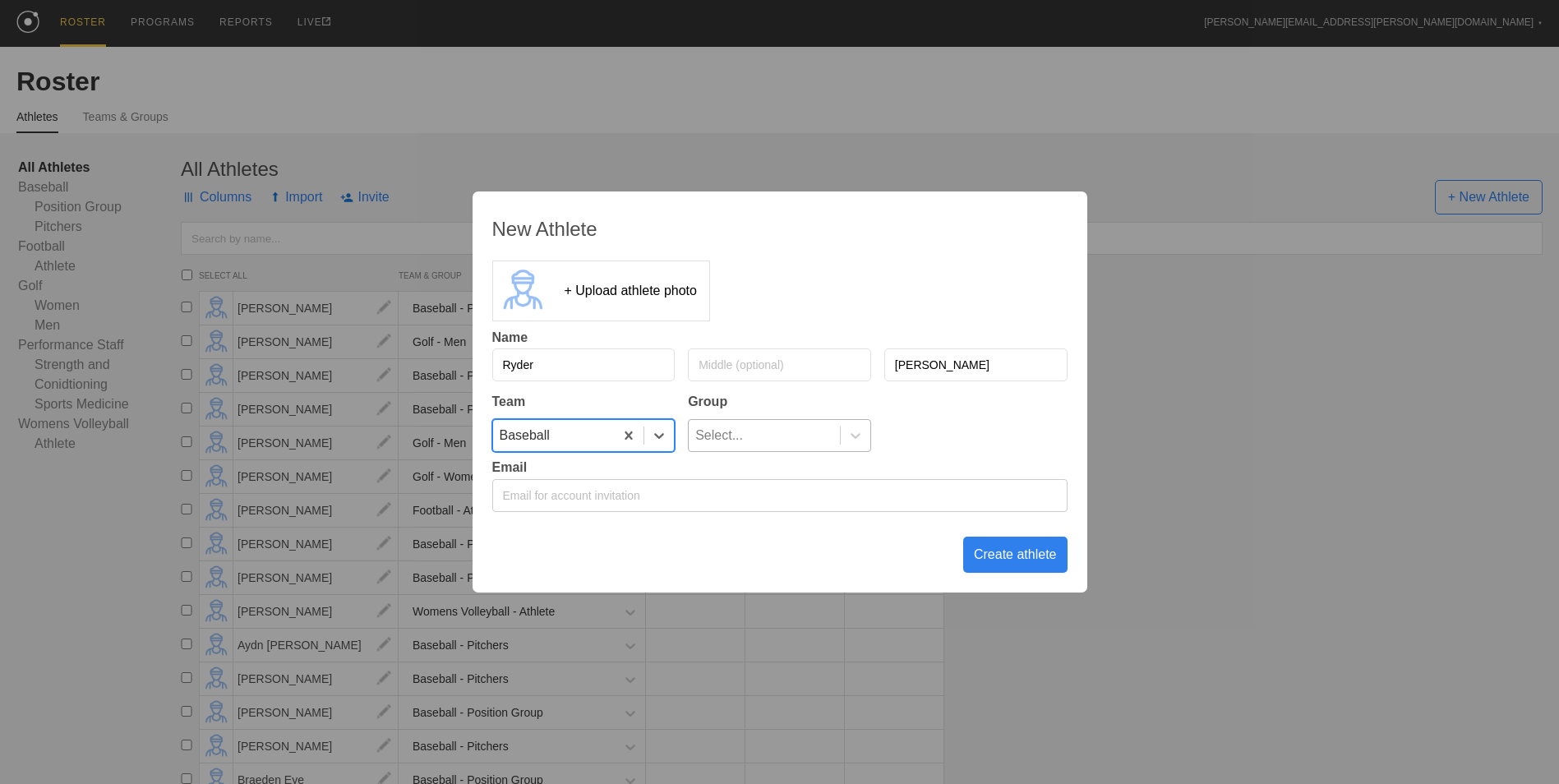
click at [835, 439] on div "Select..." at bounding box center [764, 435] width 151 height 31
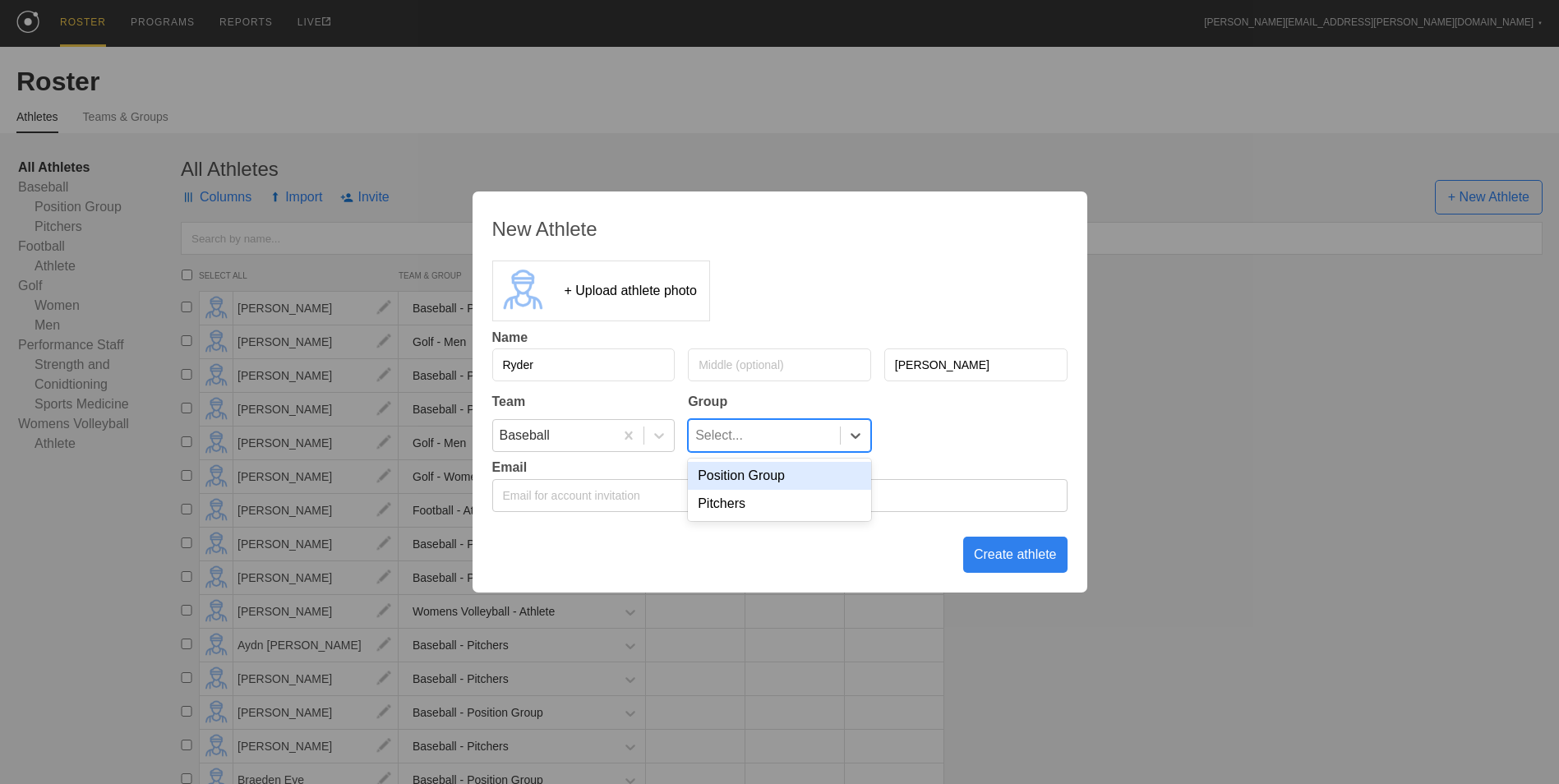
click at [794, 478] on div "Position Group" at bounding box center [779, 475] width 183 height 28
click at [1040, 557] on div "Create athlete" at bounding box center [1015, 554] width 104 height 36
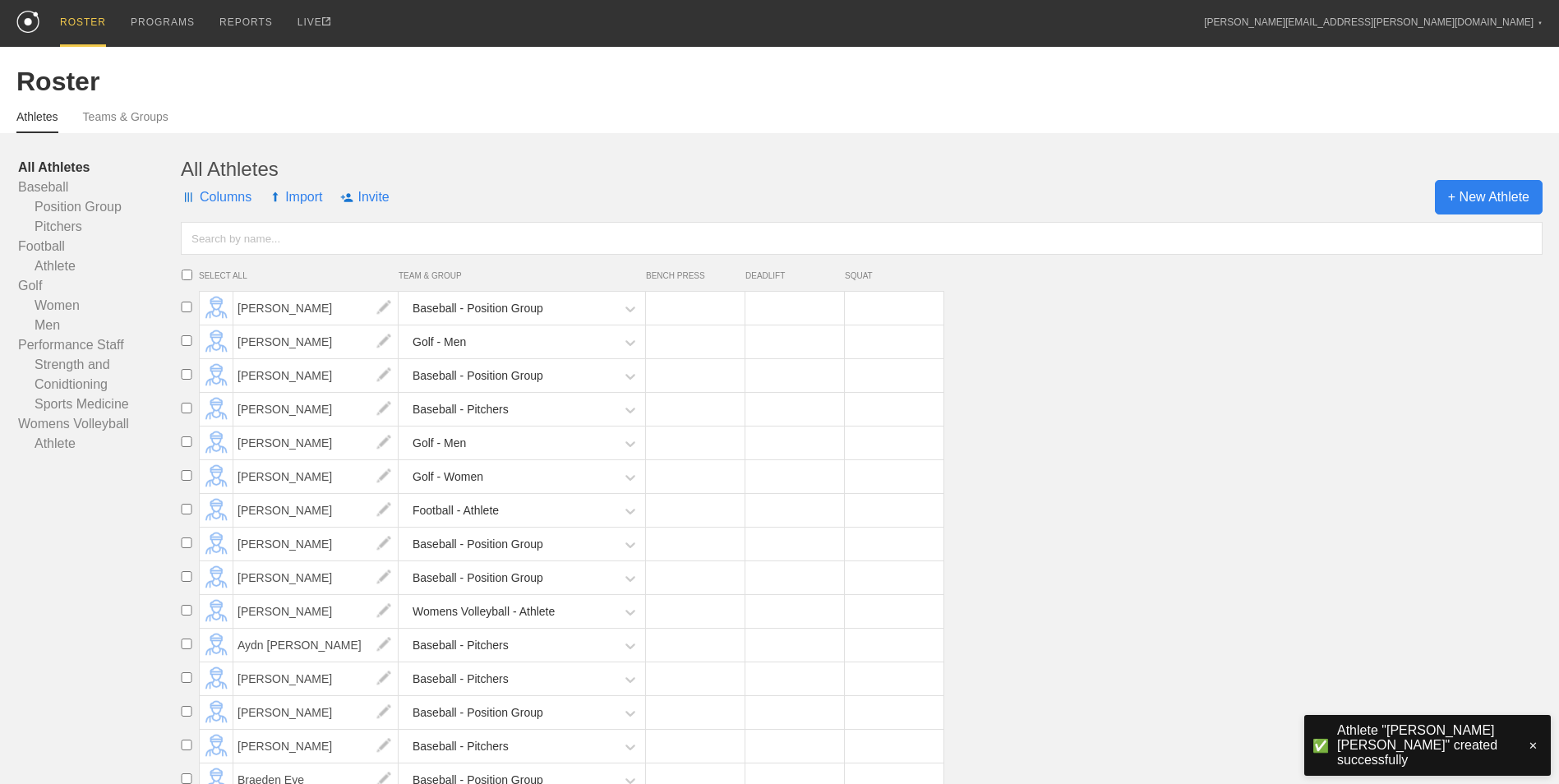
click at [1464, 200] on span "+ New Athlete" at bounding box center [1488, 197] width 107 height 34
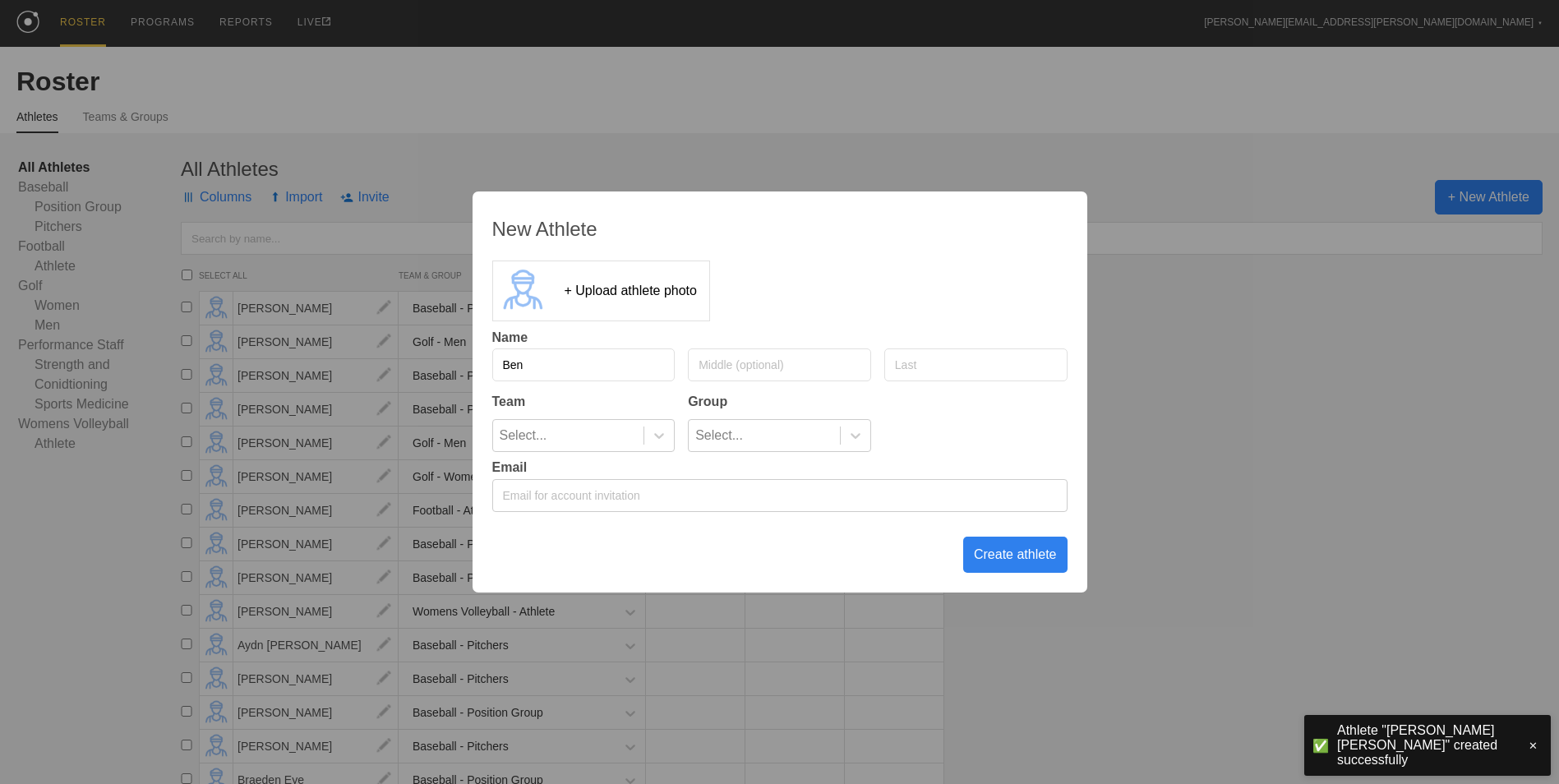
type input "Ben"
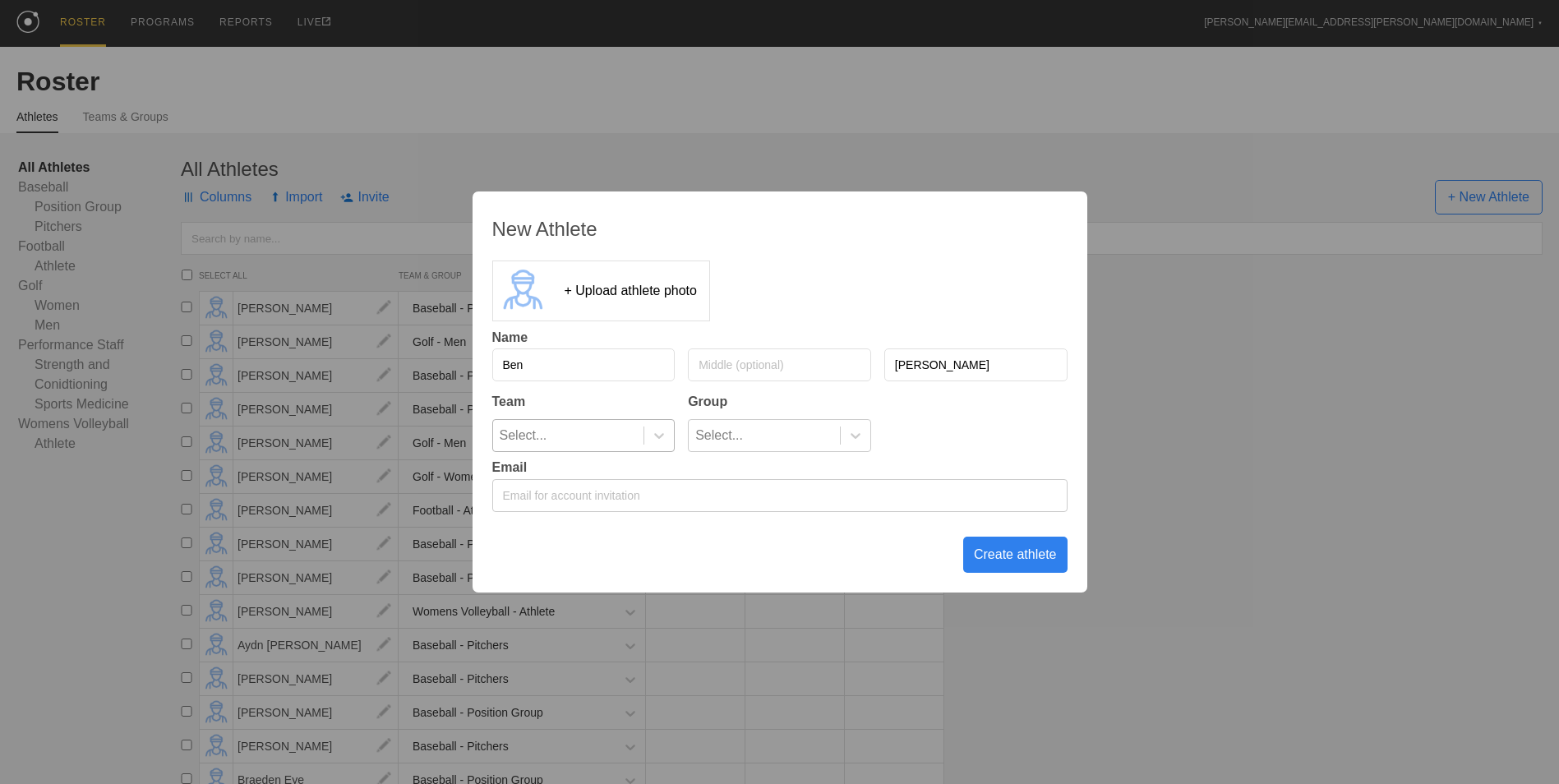
type input "[PERSON_NAME]"
click at [660, 426] on div at bounding box center [658, 435] width 30 height 31
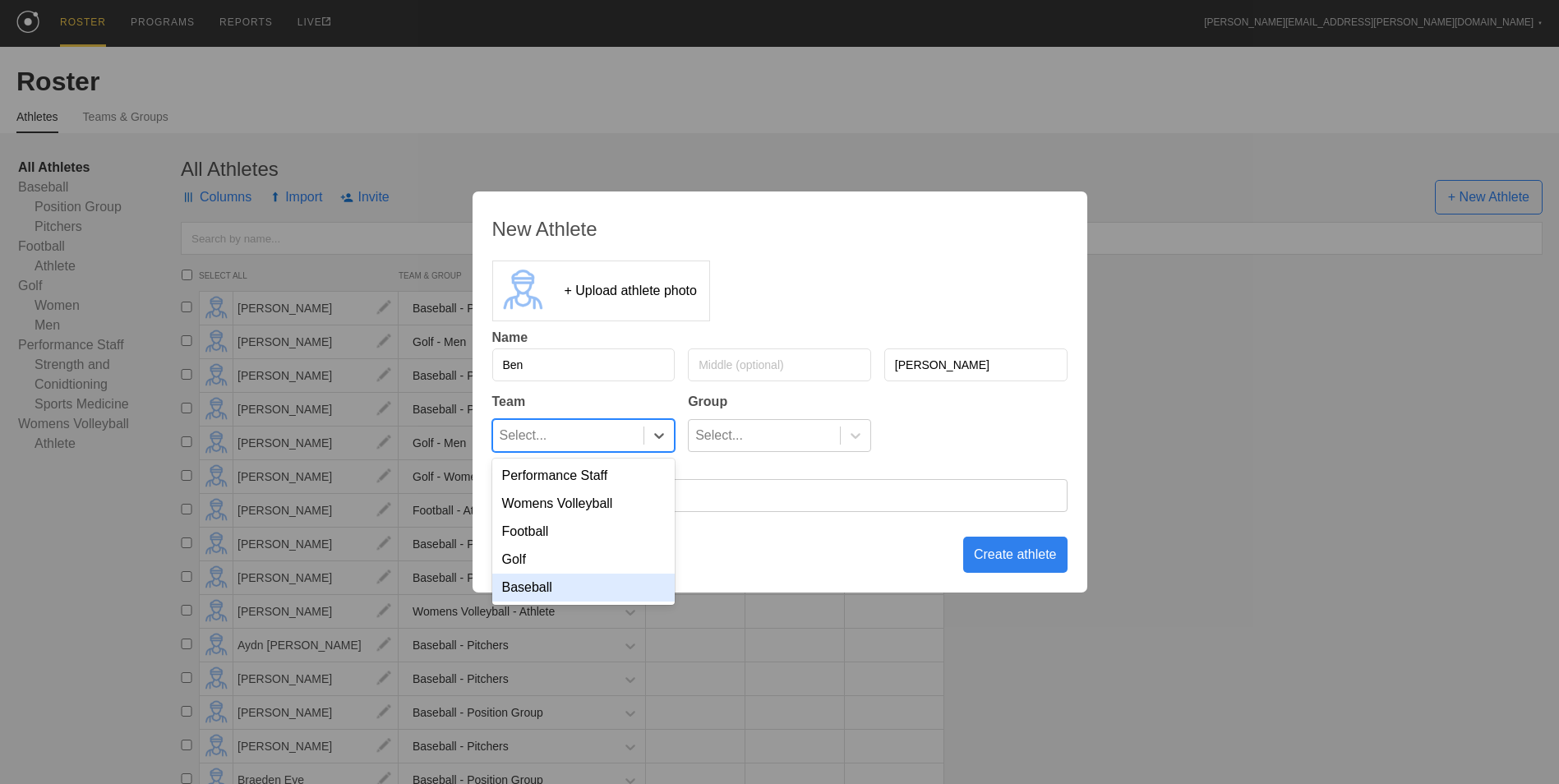
click at [594, 597] on div "Baseball" at bounding box center [583, 587] width 183 height 28
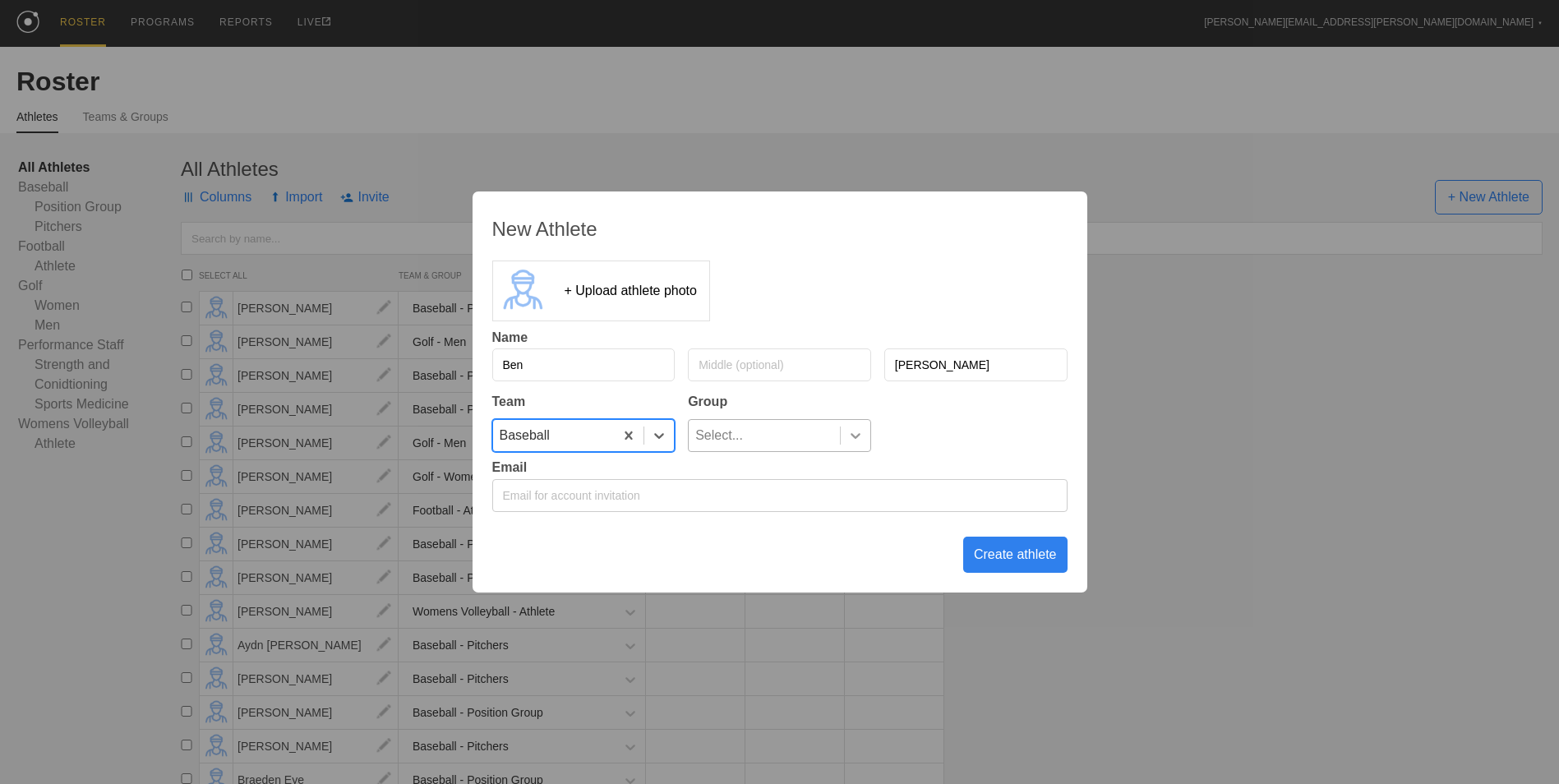
click at [862, 432] on icon at bounding box center [855, 435] width 16 height 16
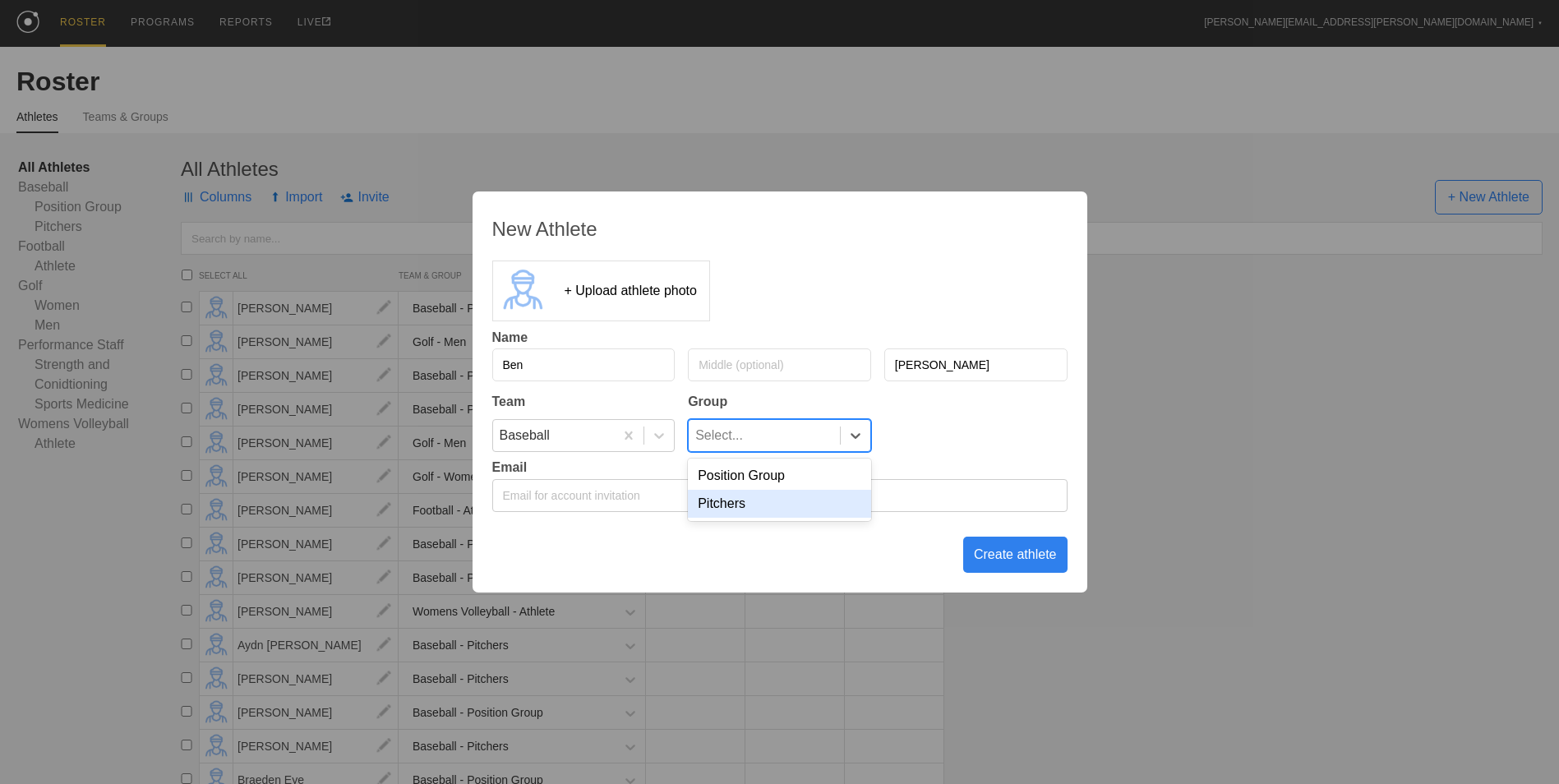
click at [798, 499] on div "Pitchers" at bounding box center [779, 504] width 183 height 28
click at [1025, 556] on div "Create athlete" at bounding box center [1015, 554] width 104 height 36
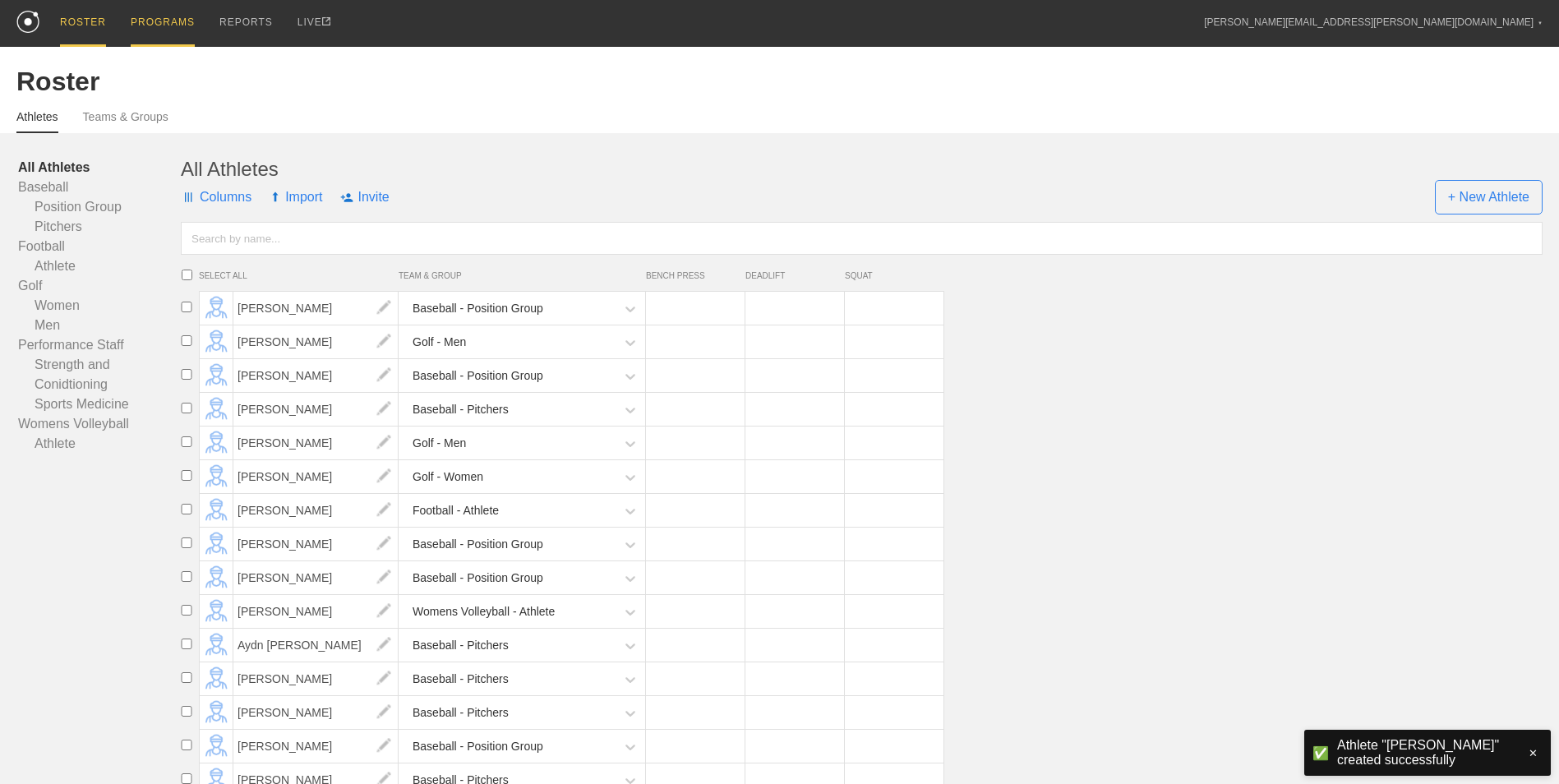
click at [160, 27] on div "PROGRAMS" at bounding box center [163, 23] width 64 height 46
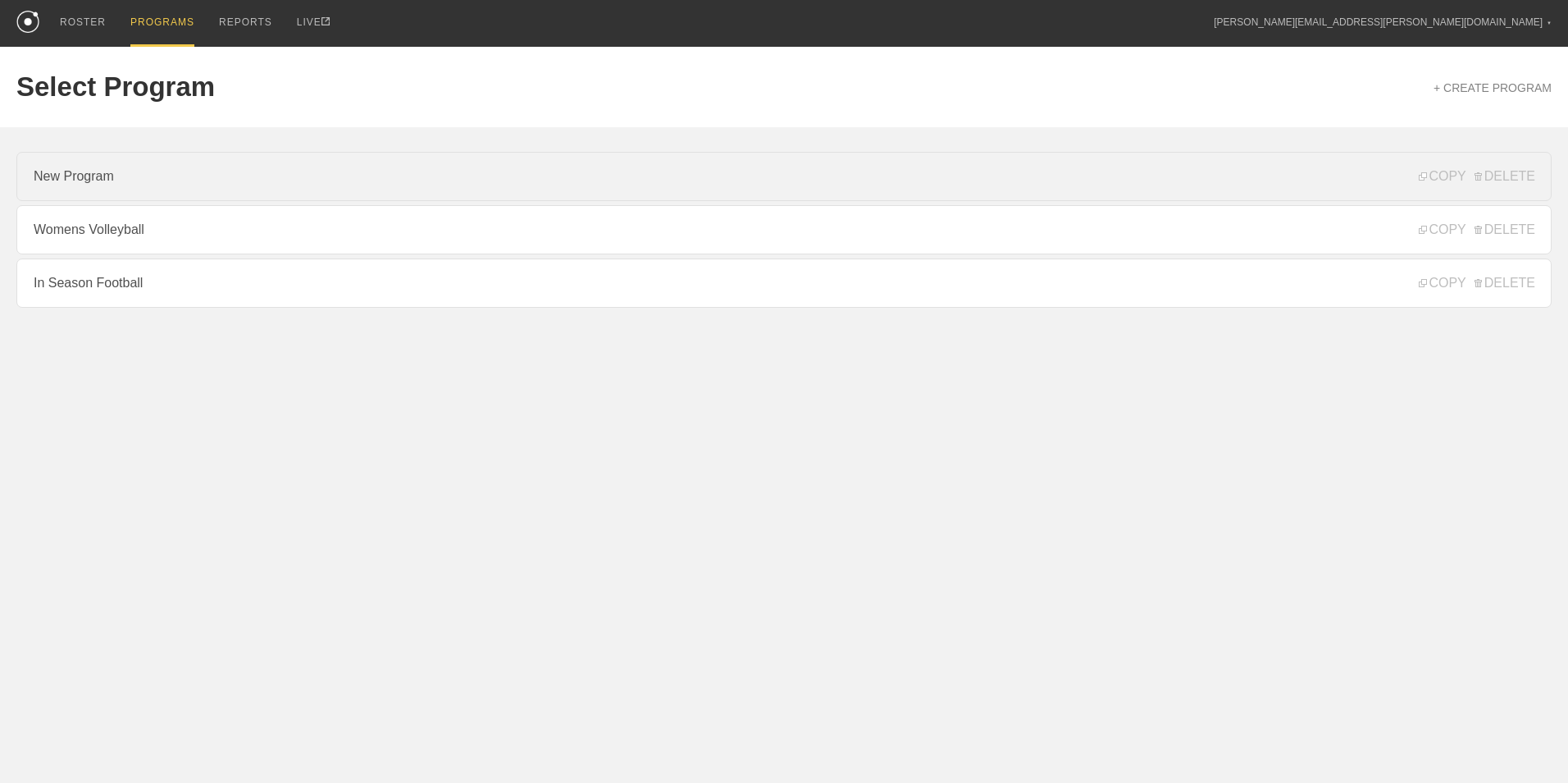
click at [112, 187] on link "New Program" at bounding box center [784, 176] width 1535 height 49
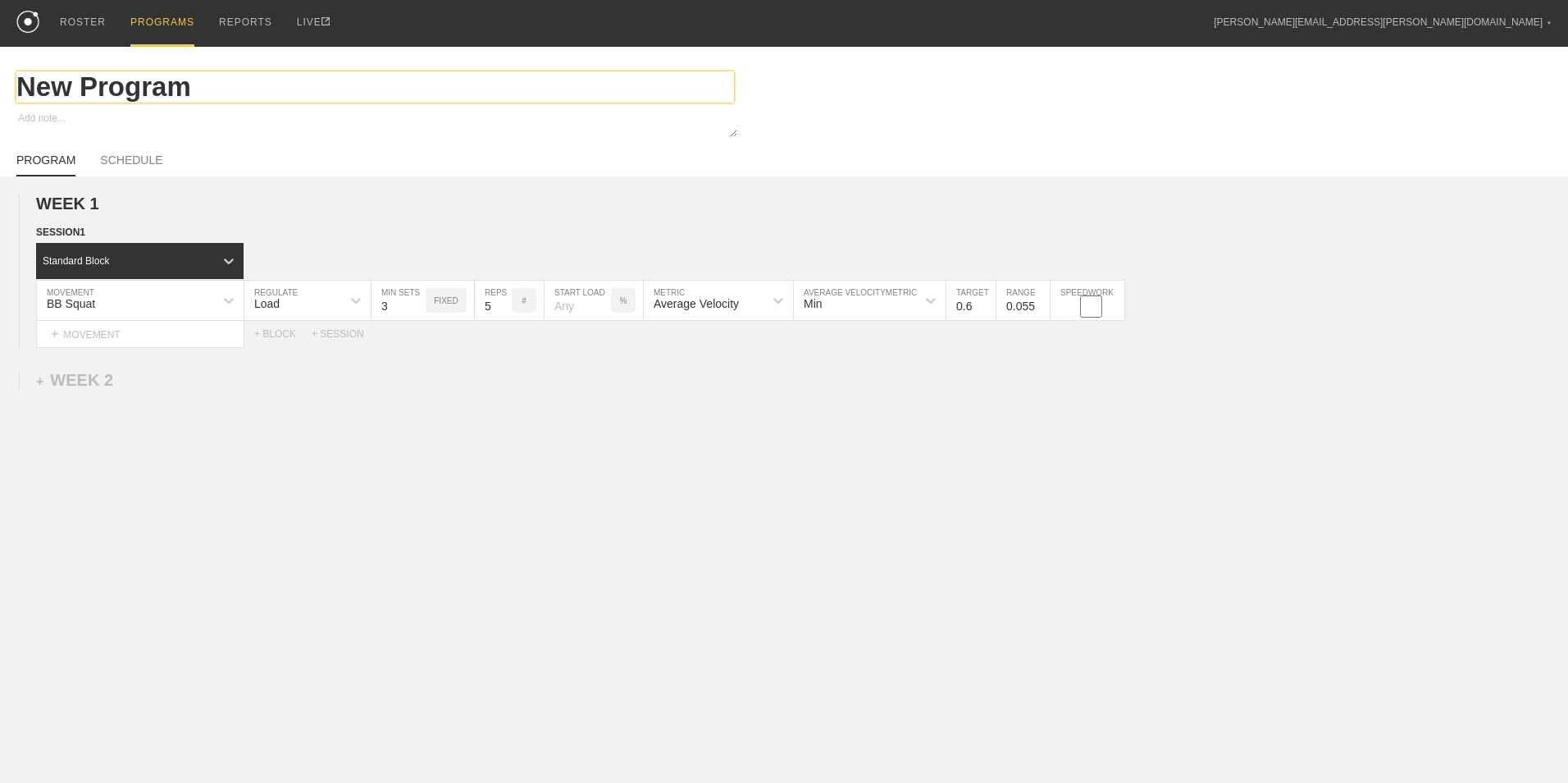
click at [130, 94] on input "New Program" at bounding box center [375, 87] width 717 height 31
click at [136, 90] on input "New Program" at bounding box center [375, 87] width 717 height 31
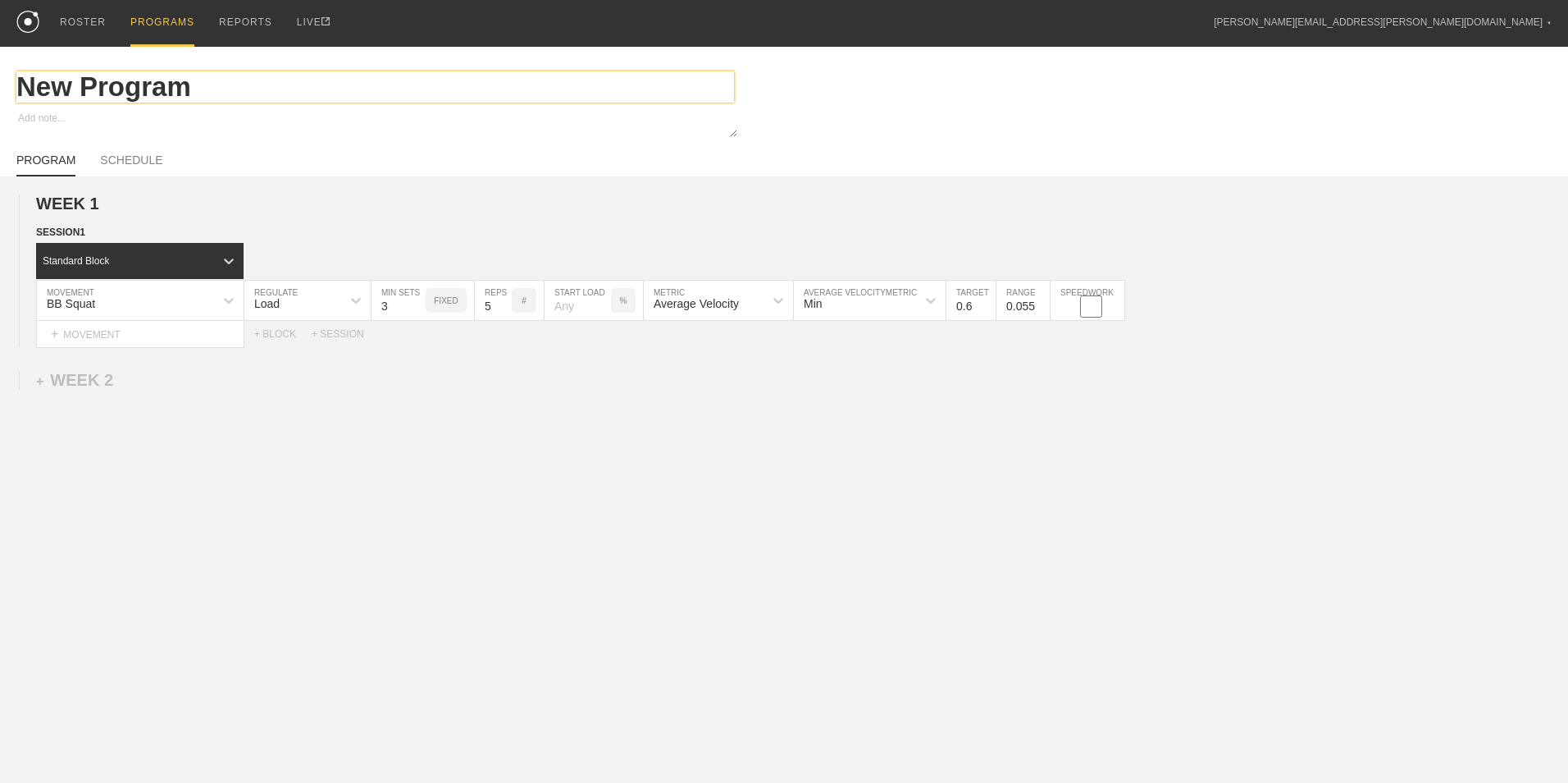
type textarea "x"
type input "G"
type textarea "x"
type input "Go"
type textarea "x"
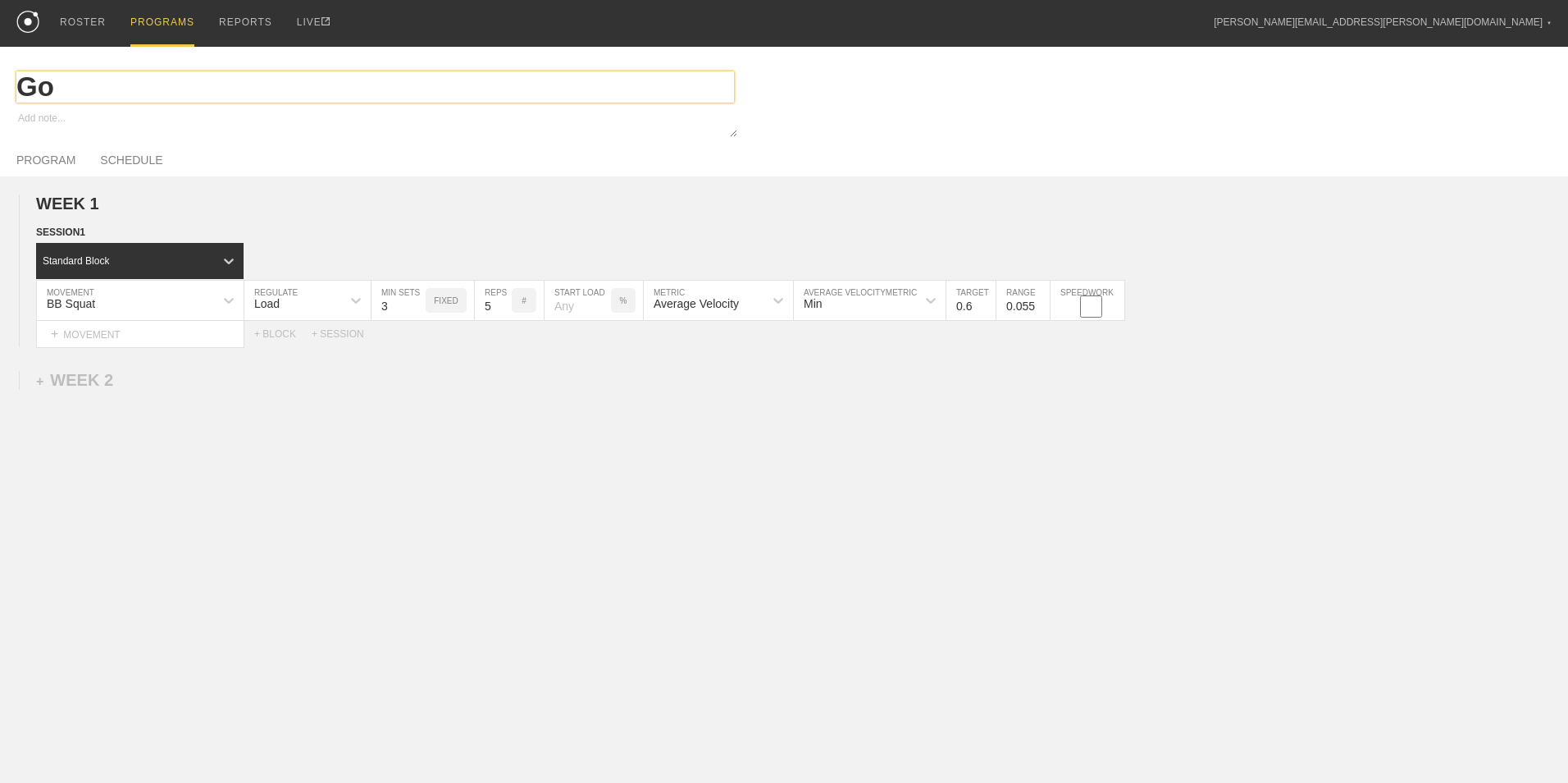
type input "Gol"
type textarea "x"
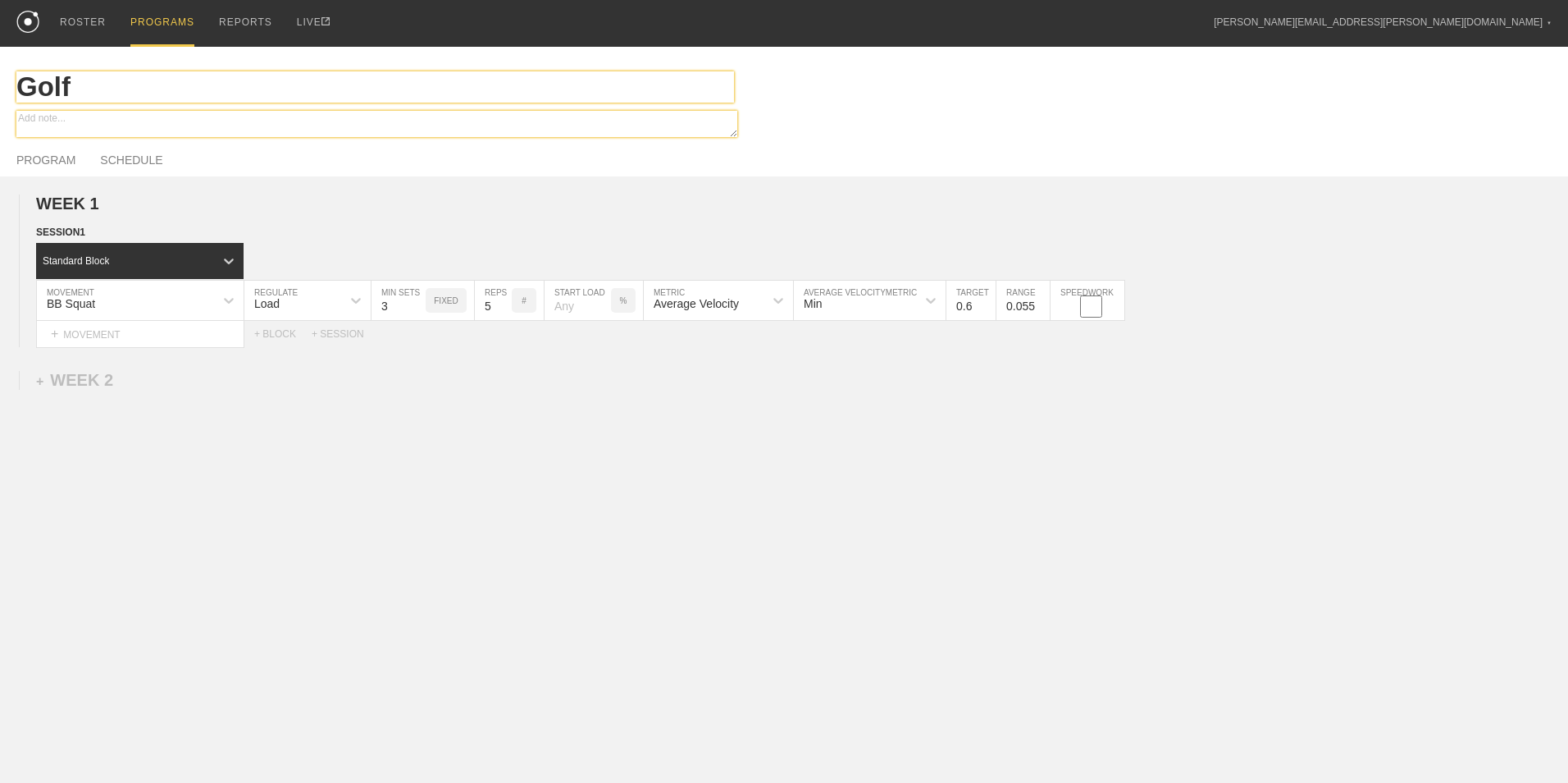
type input "Golf"
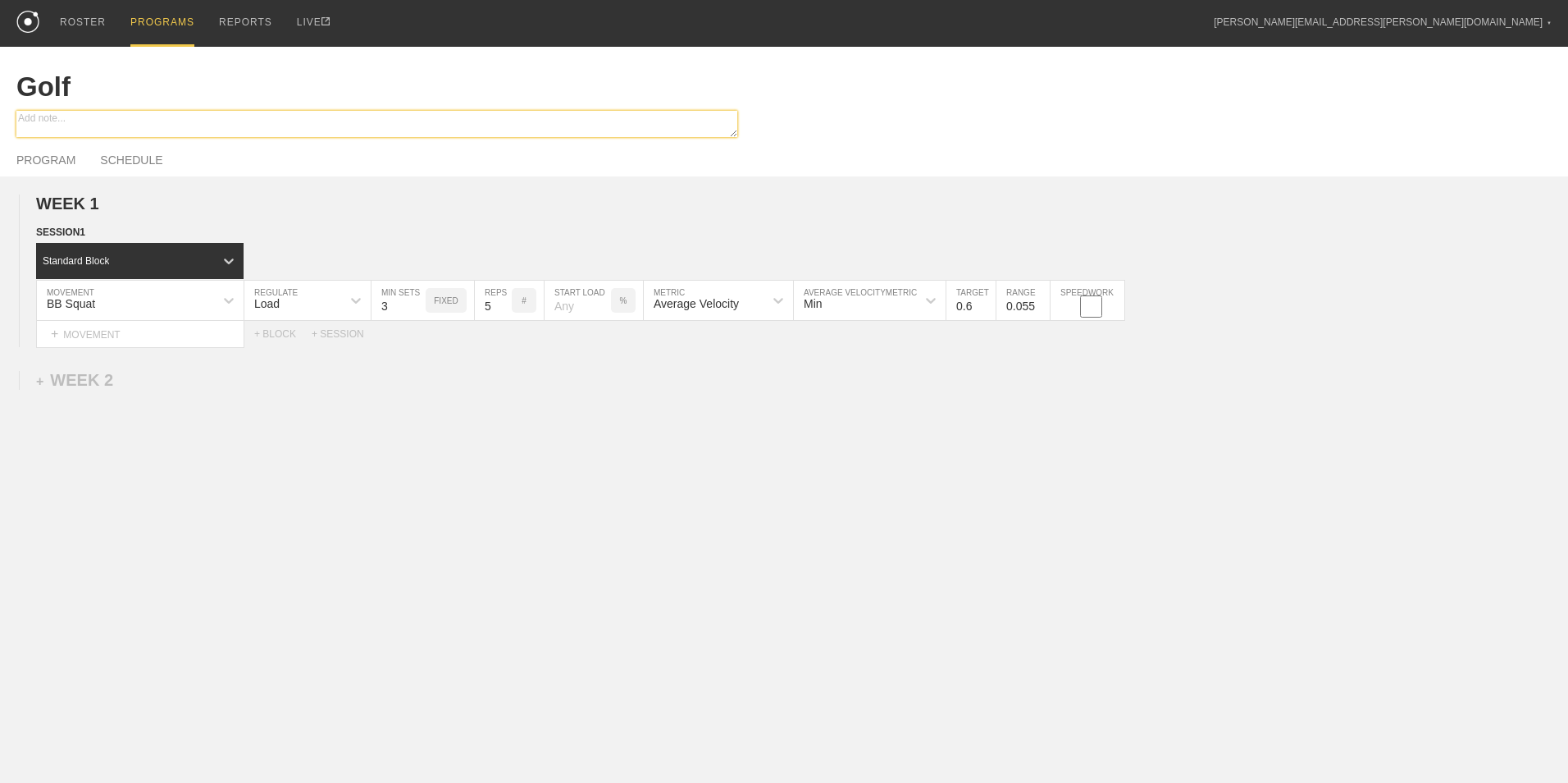
click at [108, 125] on textarea at bounding box center [377, 124] width 721 height 27
type textarea "x"
type textarea "I"
type textarea "x"
type textarea "In"
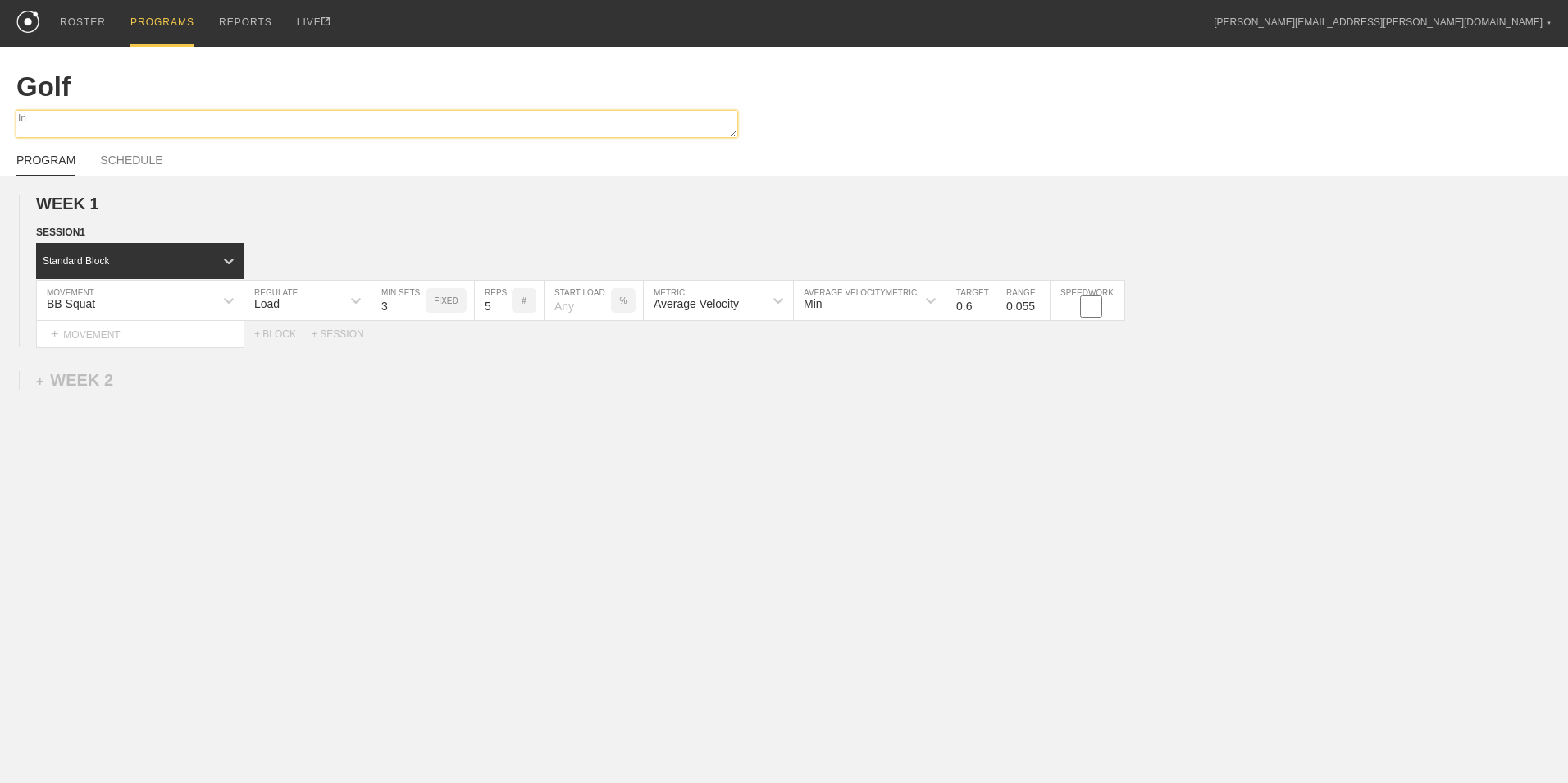
type textarea "x"
type textarea "In"
type textarea "x"
type textarea "In S"
type textarea "x"
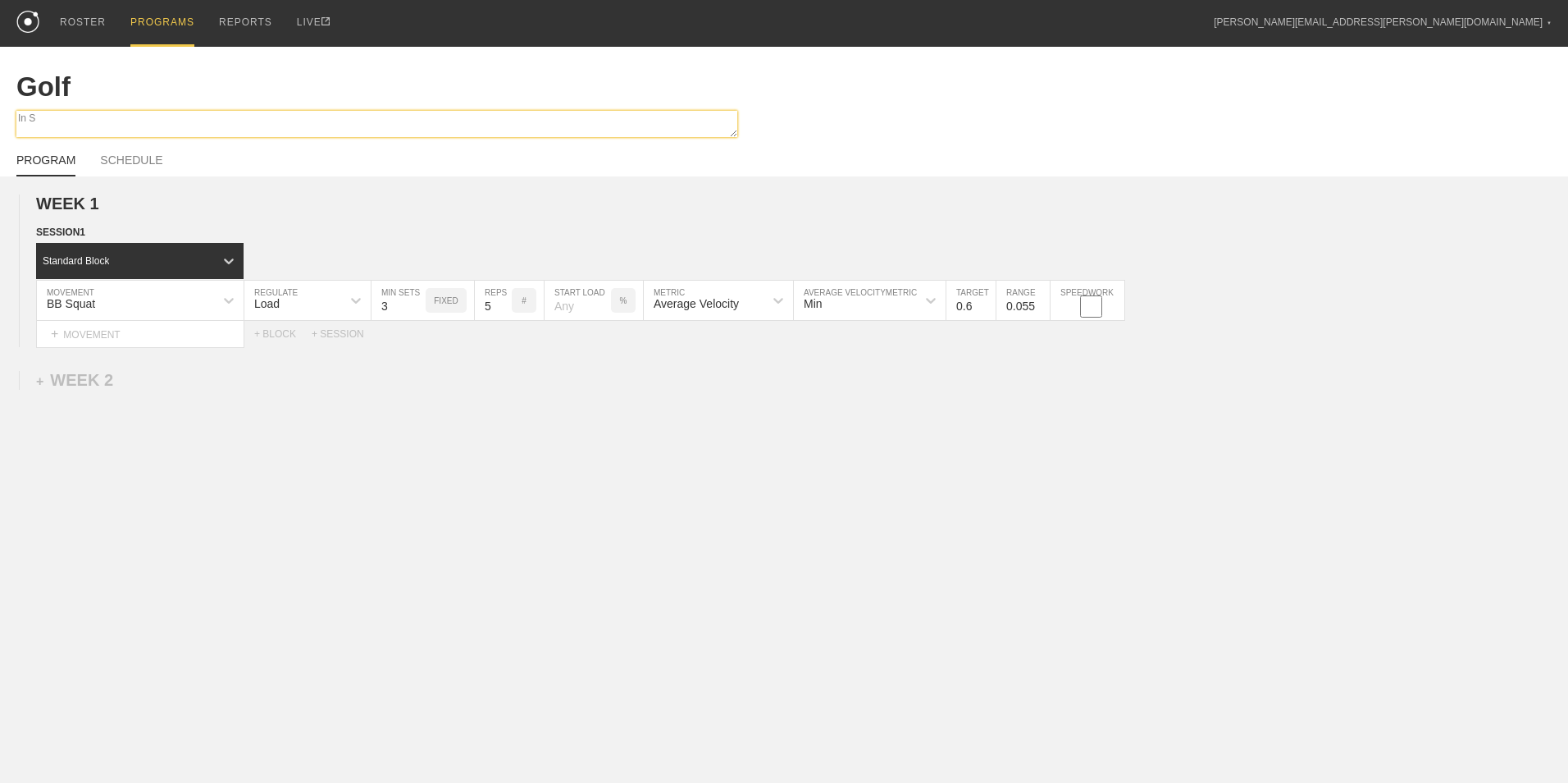
type textarea "In Se"
type textarea "x"
type textarea "In Sea"
type textarea "x"
type textarea "In Seaso"
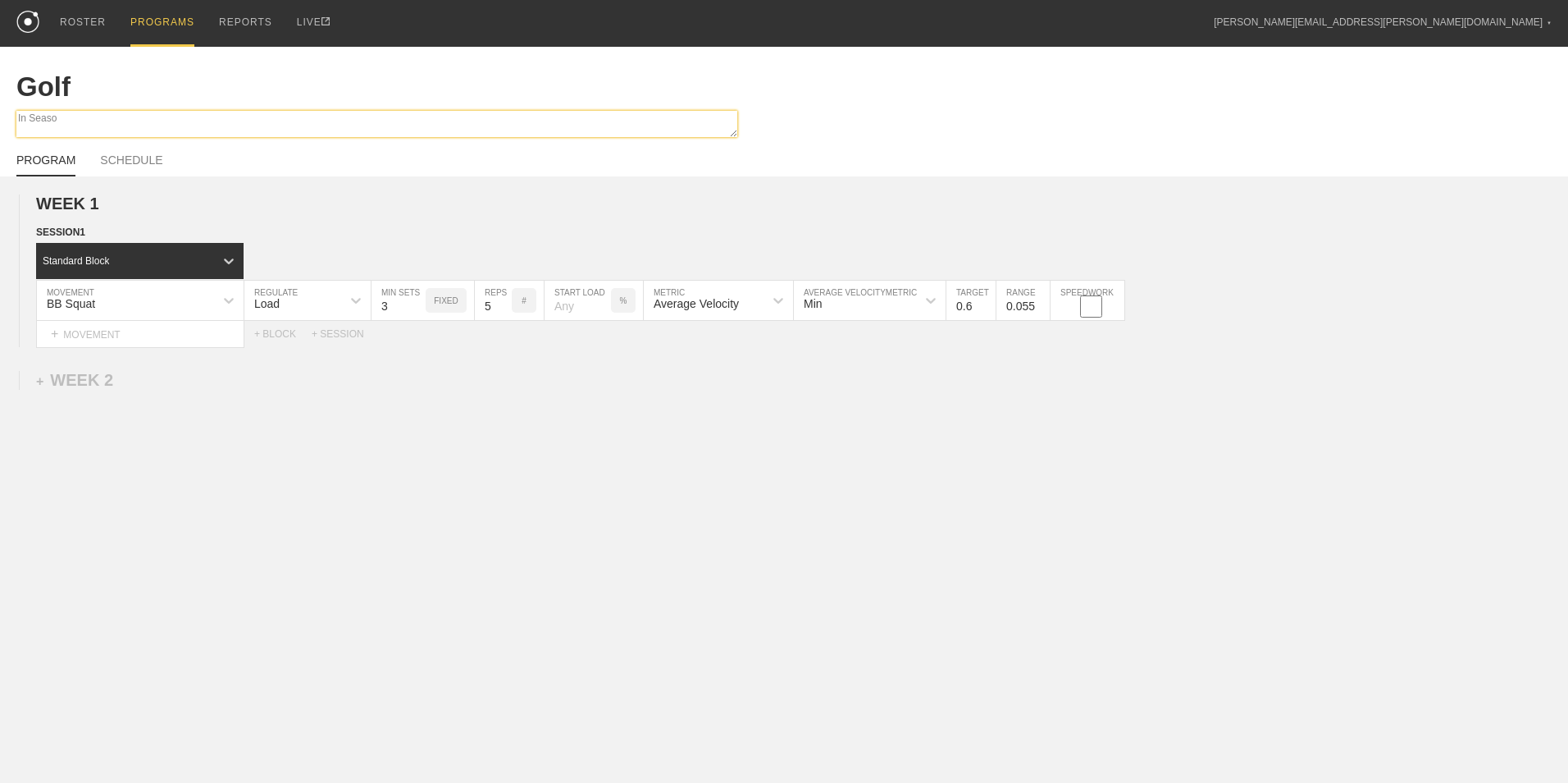
type textarea "x"
type textarea "In Seasop"
type textarea "x"
type textarea "In Seasopn"
type textarea "x"
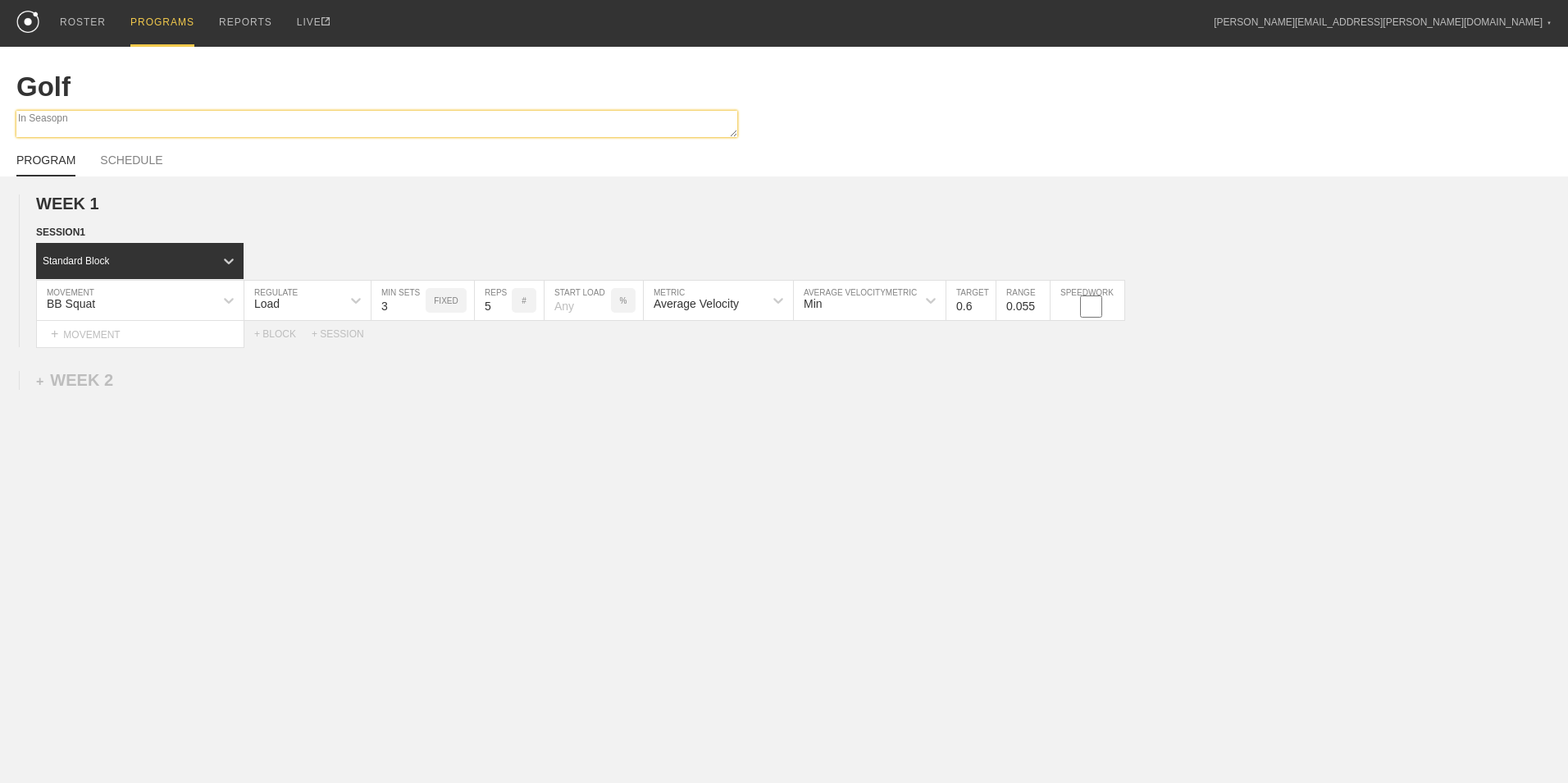
type textarea "In Seasop"
type textarea "x"
type textarea "In Seaso"
type textarea "x"
type textarea "In Seas"
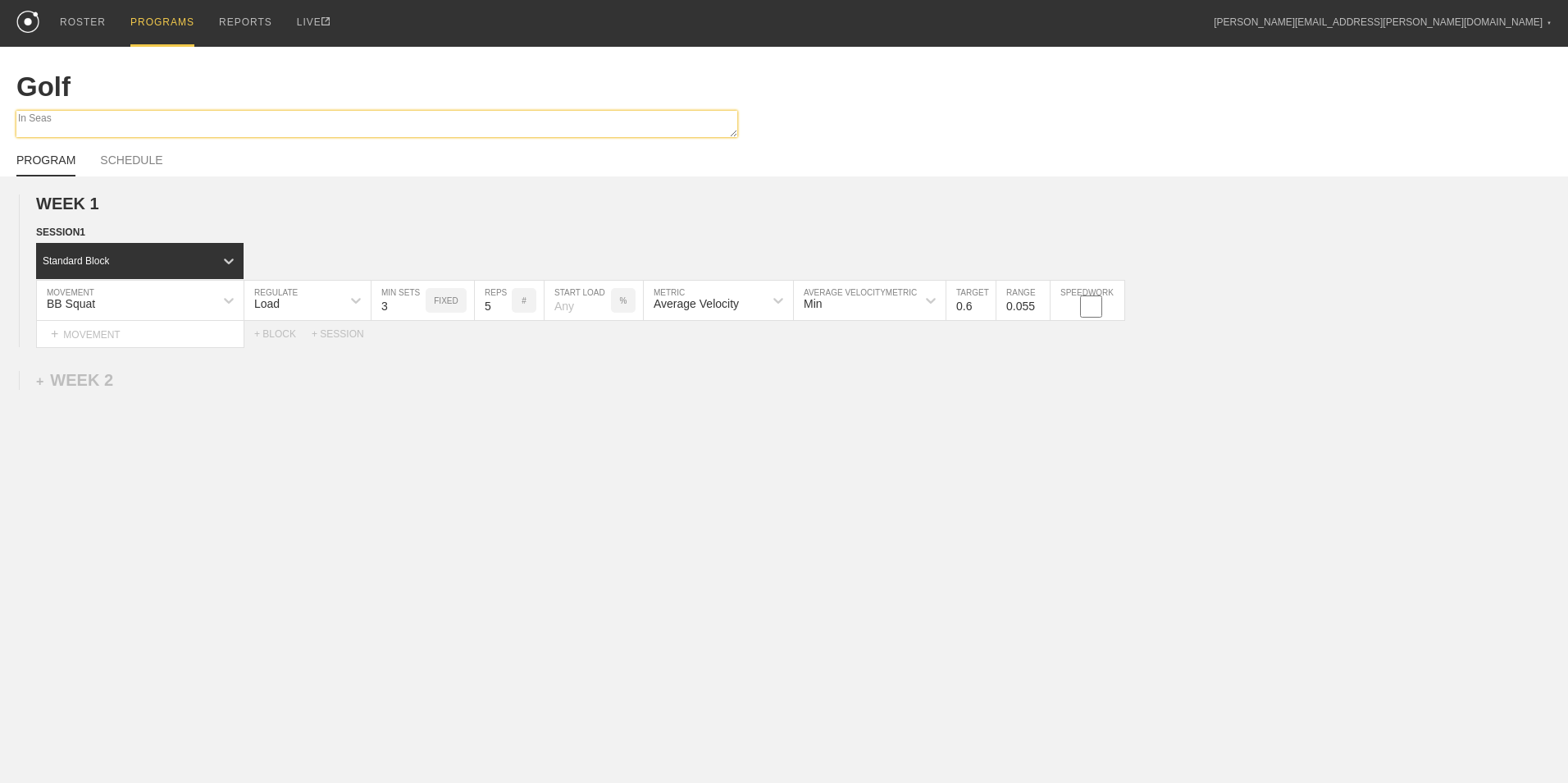
type textarea "x"
type textarea "In Seaso"
type textarea "x"
type textarea "In Season"
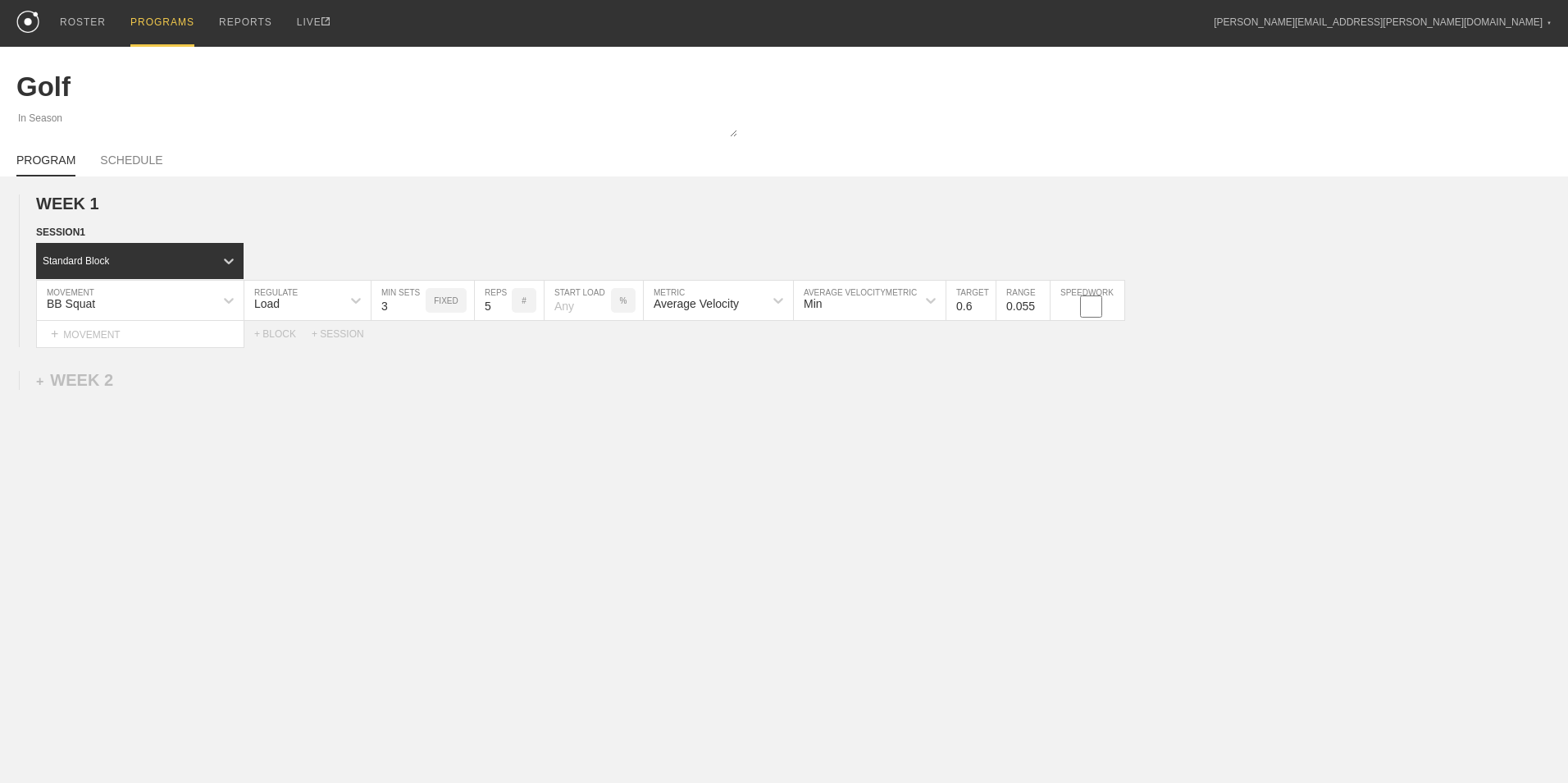
click at [172, 21] on div "PROGRAMS" at bounding box center [162, 23] width 64 height 46
click at [775, 469] on div "WEEK 1 DUPLICATE DELETE SESSION 1 Standard Block DUPLICATE INSERT MOVEMENT AFTE…" at bounding box center [784, 405] width 1568 height 459
click at [166, 21] on div "PROGRAMS" at bounding box center [162, 23] width 64 height 46
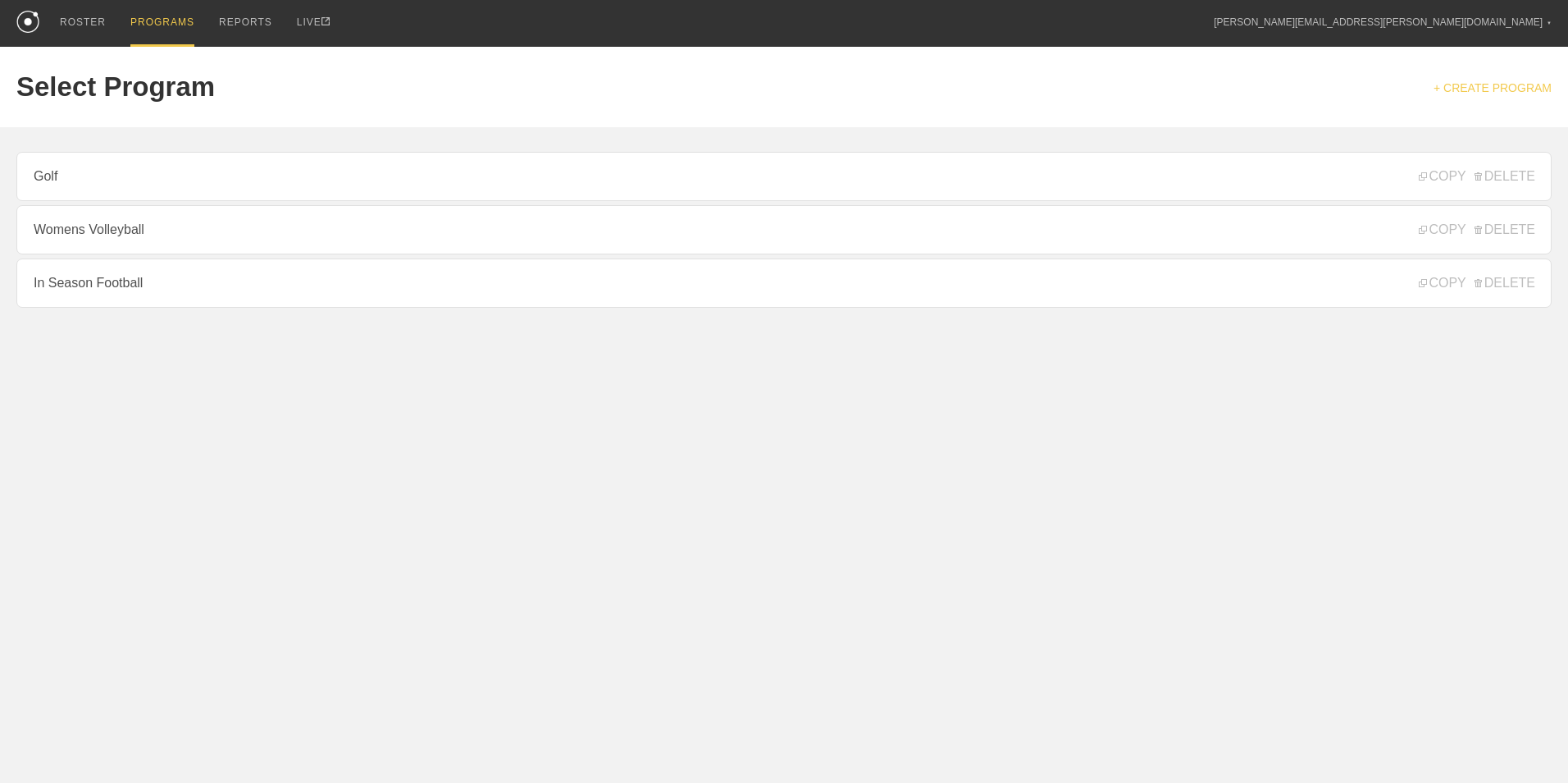
click at [1476, 82] on link "+ CREATE PROGRAM" at bounding box center [1492, 88] width 118 height 13
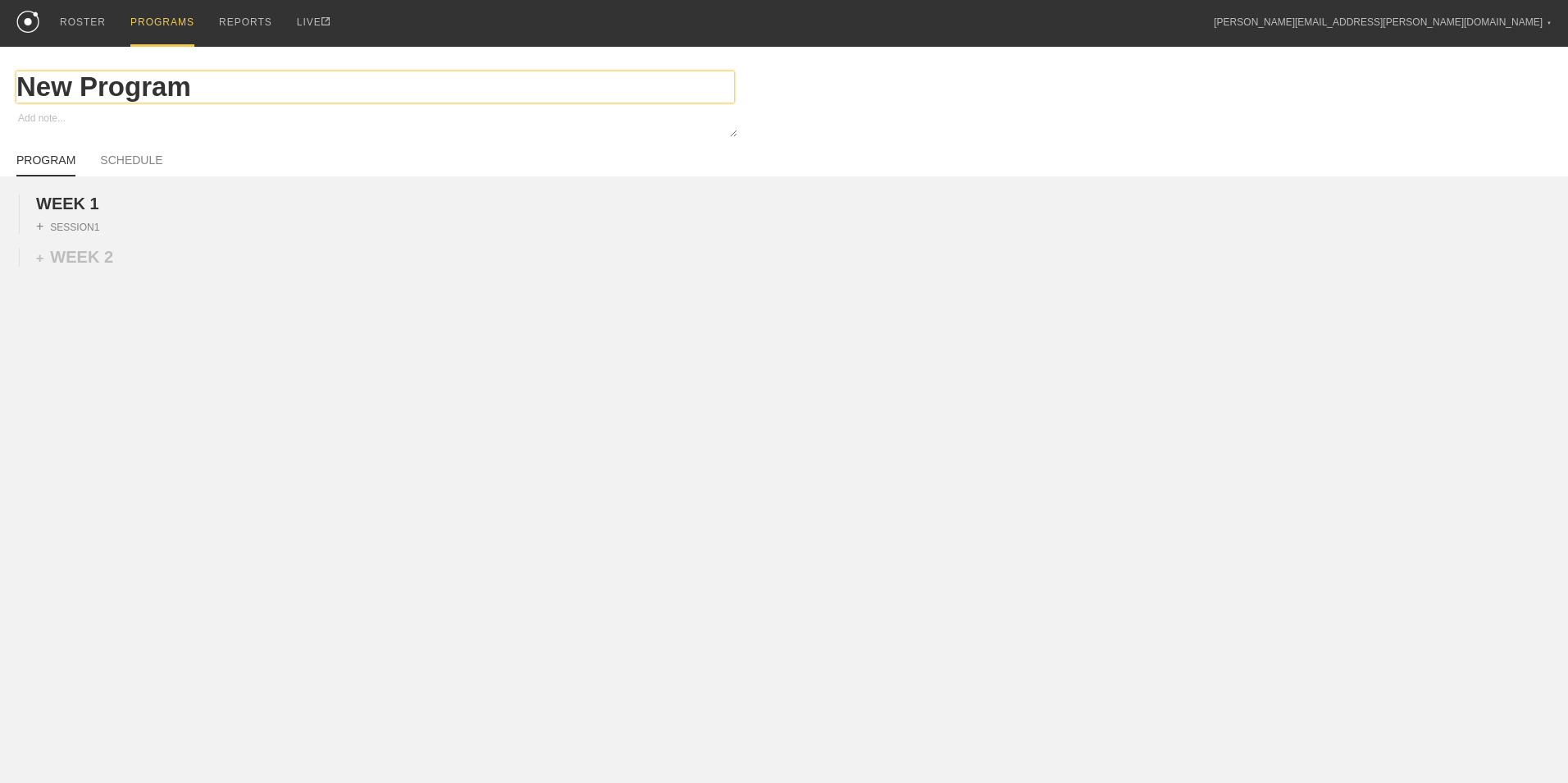
click at [241, 82] on input "New Program" at bounding box center [375, 87] width 717 height 31
type textarea "x"
type input "Ba"
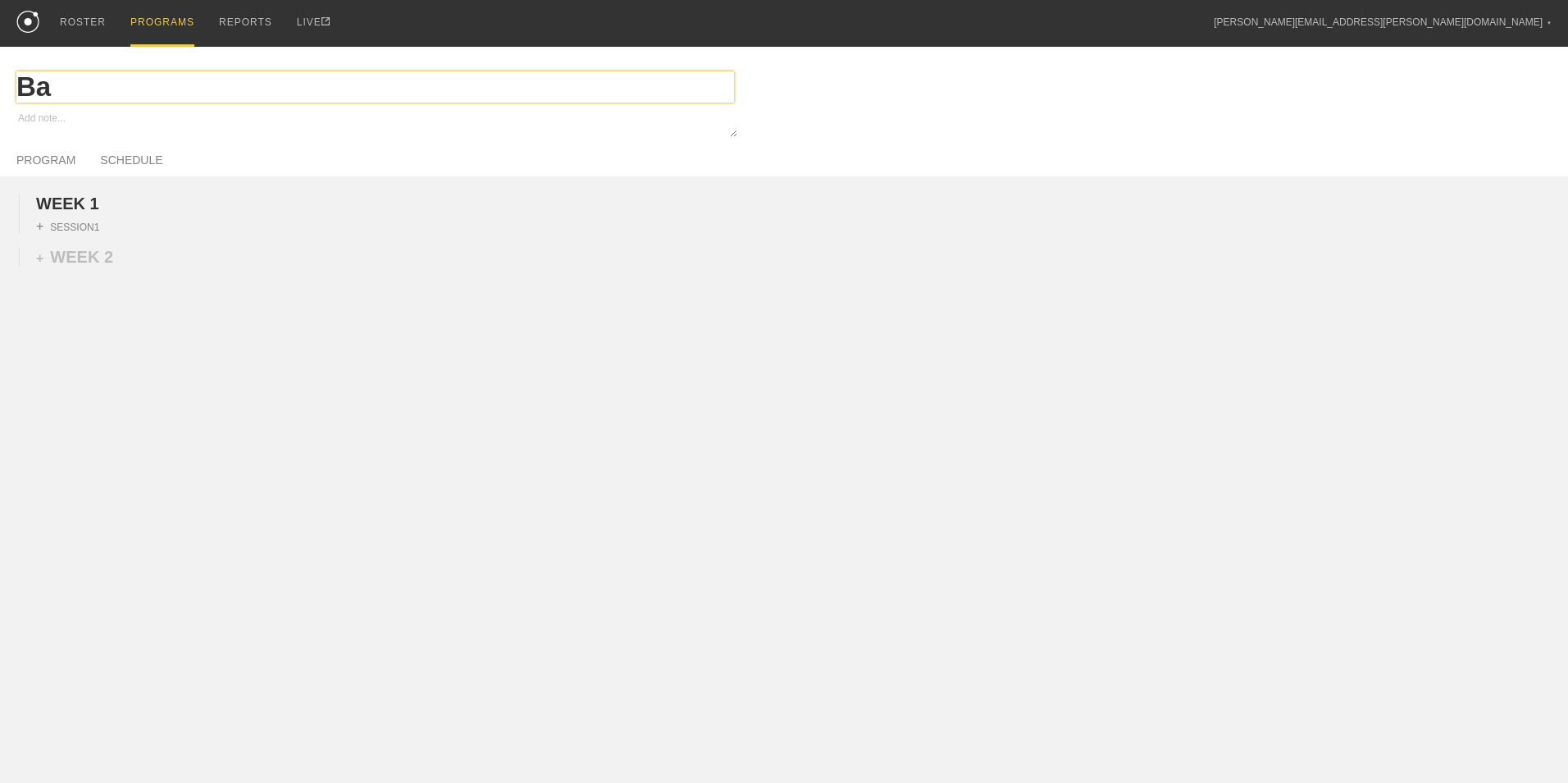
type textarea "x"
type input "Bas"
type textarea "x"
type input "Base"
type textarea "x"
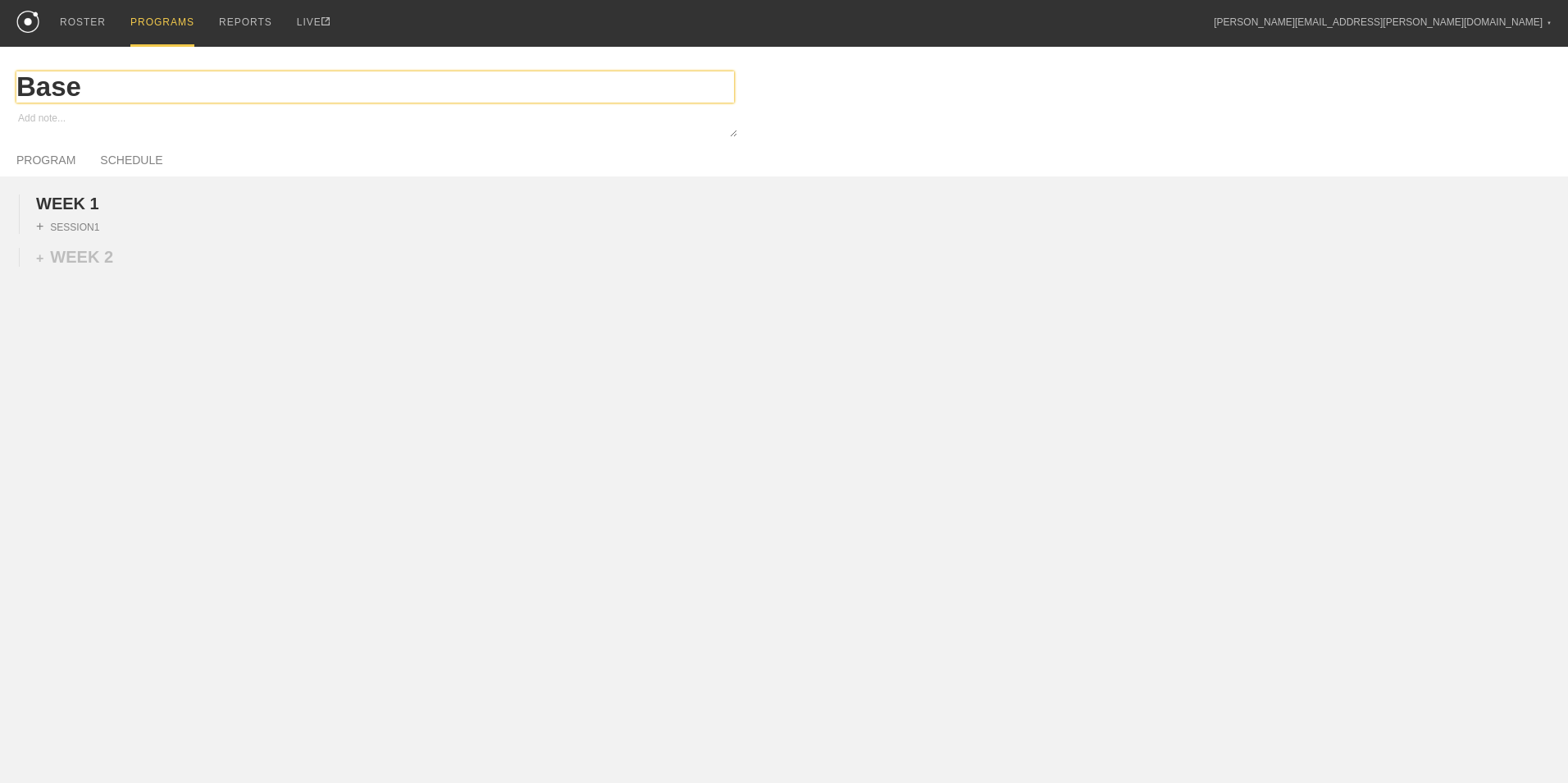
type input "Baseb"
type textarea "x"
type input "Baseba"
type textarea "x"
type input "Basebal"
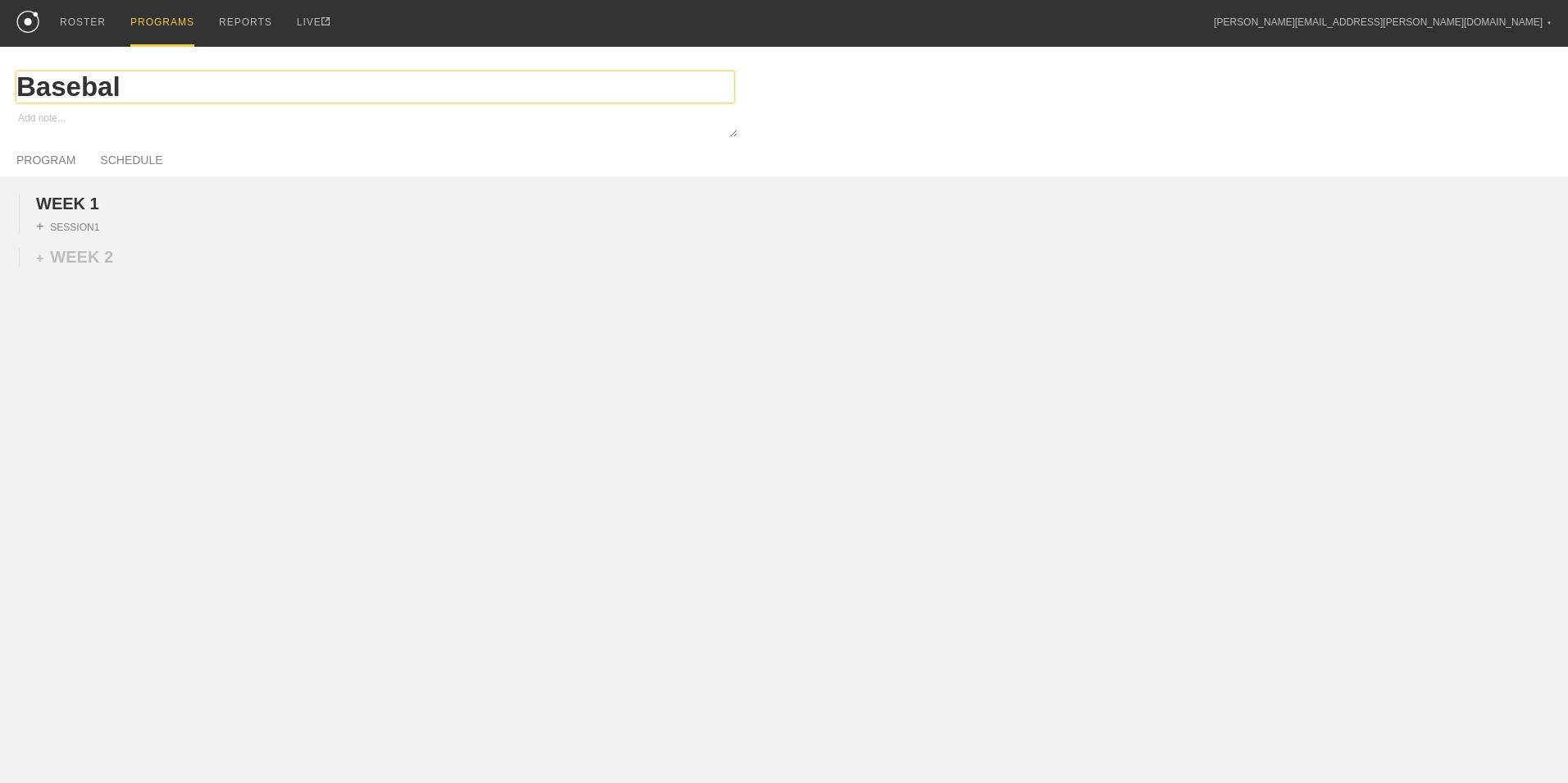
type textarea "x"
type input "Baseball"
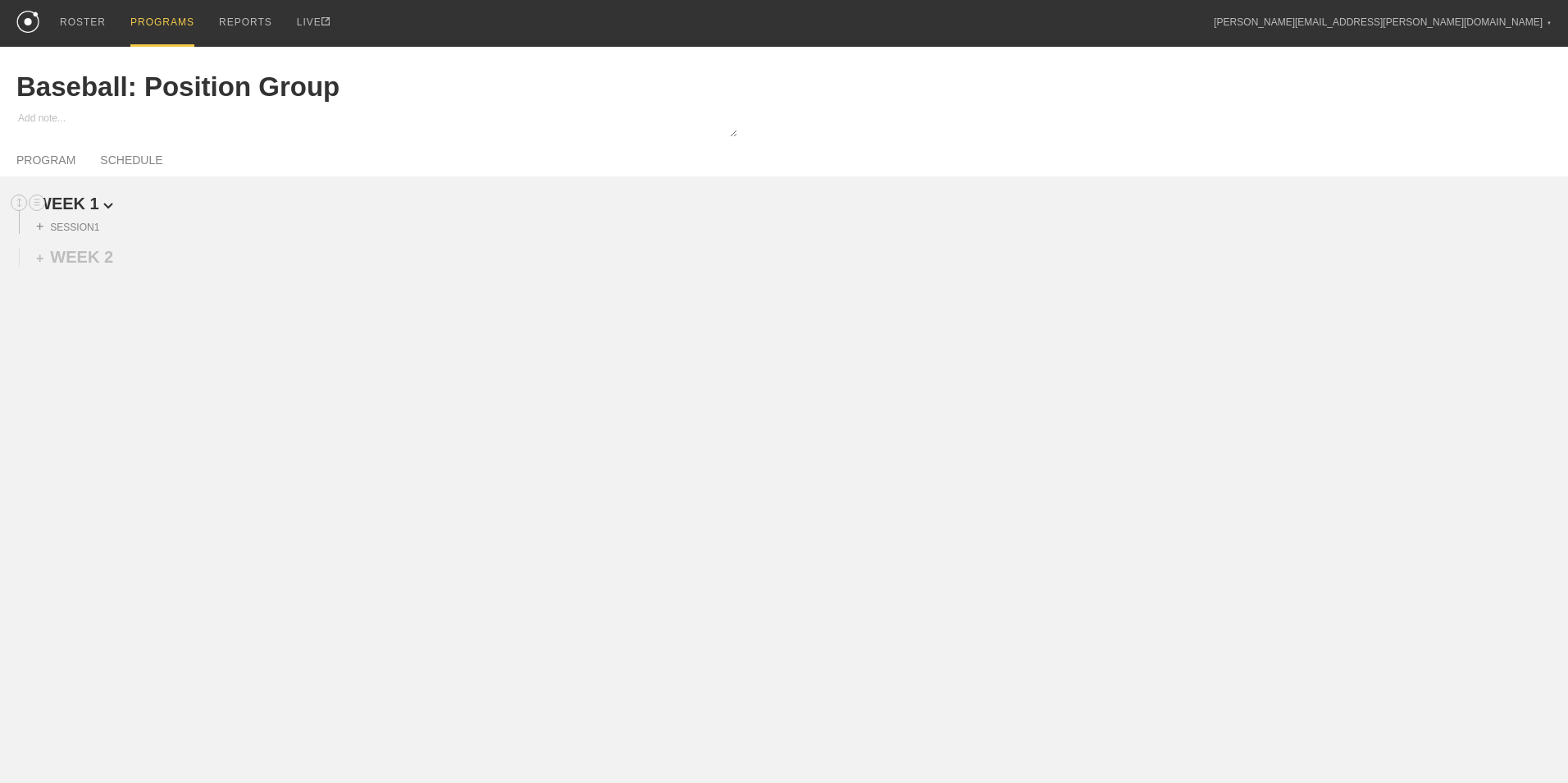
click at [76, 202] on span "WEEK 1" at bounding box center [75, 203] width 77 height 18
click at [76, 202] on span "WEEK 1" at bounding box center [73, 203] width 74 height 18
click at [82, 226] on div "+ SESSION 1" at bounding box center [68, 226] width 64 height 15
click at [96, 258] on div "+ BLOCK" at bounding box center [139, 256] width 207 height 27
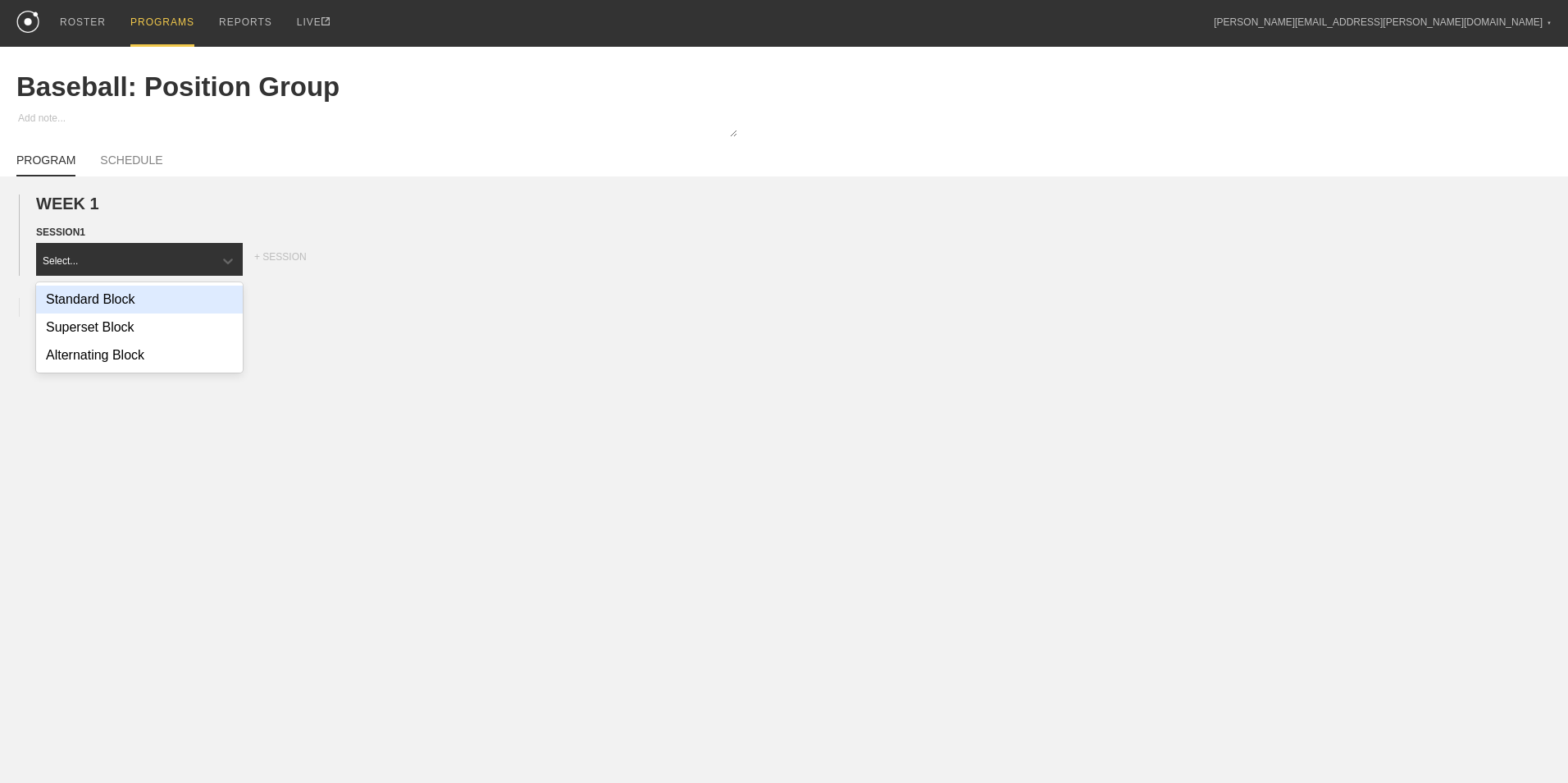
click at [130, 298] on div "Standard Block" at bounding box center [139, 300] width 207 height 27
click at [169, 303] on div "+ MOVEMENT" at bounding box center [140, 294] width 209 height 27
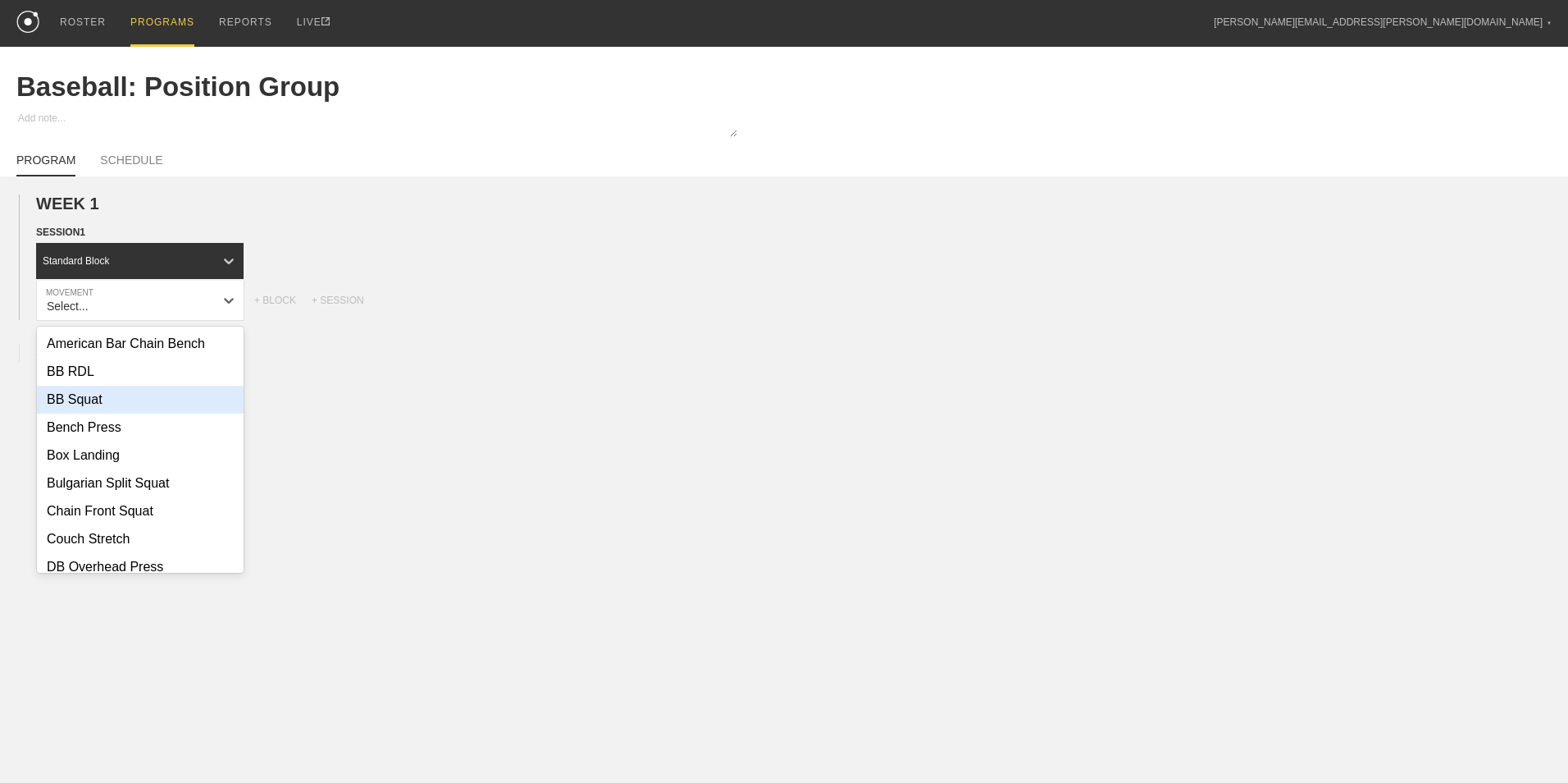
click at [147, 395] on div "BB Squat" at bounding box center [140, 399] width 207 height 27
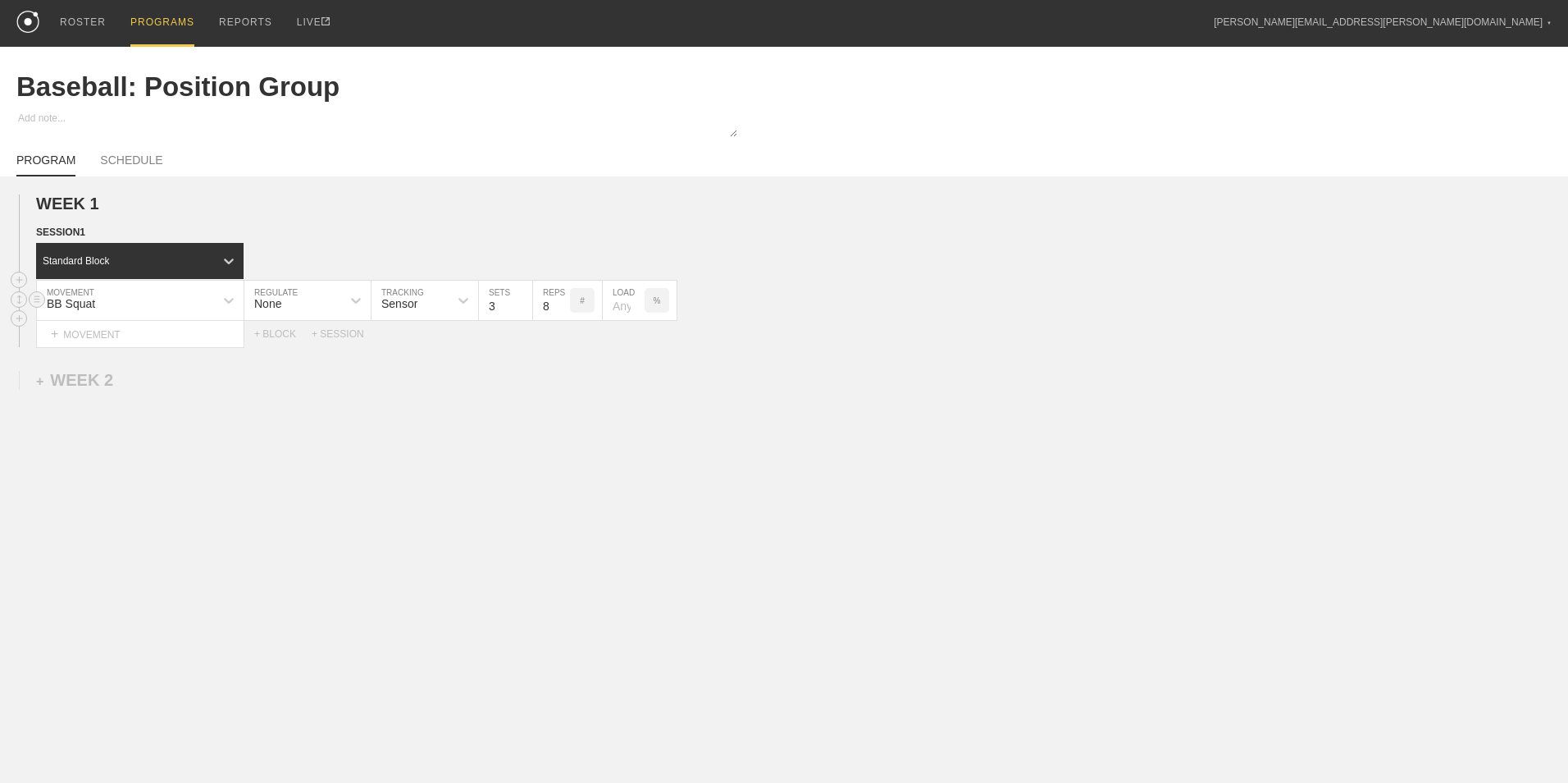
click at [422, 307] on div "Sensor" at bounding box center [410, 300] width 77 height 27
click at [542, 374] on div "WEEK 1 DUPLICATE DELETE SESSION 1 Standard Block DUPLICATE INSERT MOVEMENT AFTE…" at bounding box center [784, 405] width 1568 height 459
click at [345, 307] on div at bounding box center [356, 300] width 29 height 29
click at [338, 365] on div "Load" at bounding box center [307, 372] width 126 height 27
click at [348, 302] on icon at bounding box center [355, 300] width 16 height 16
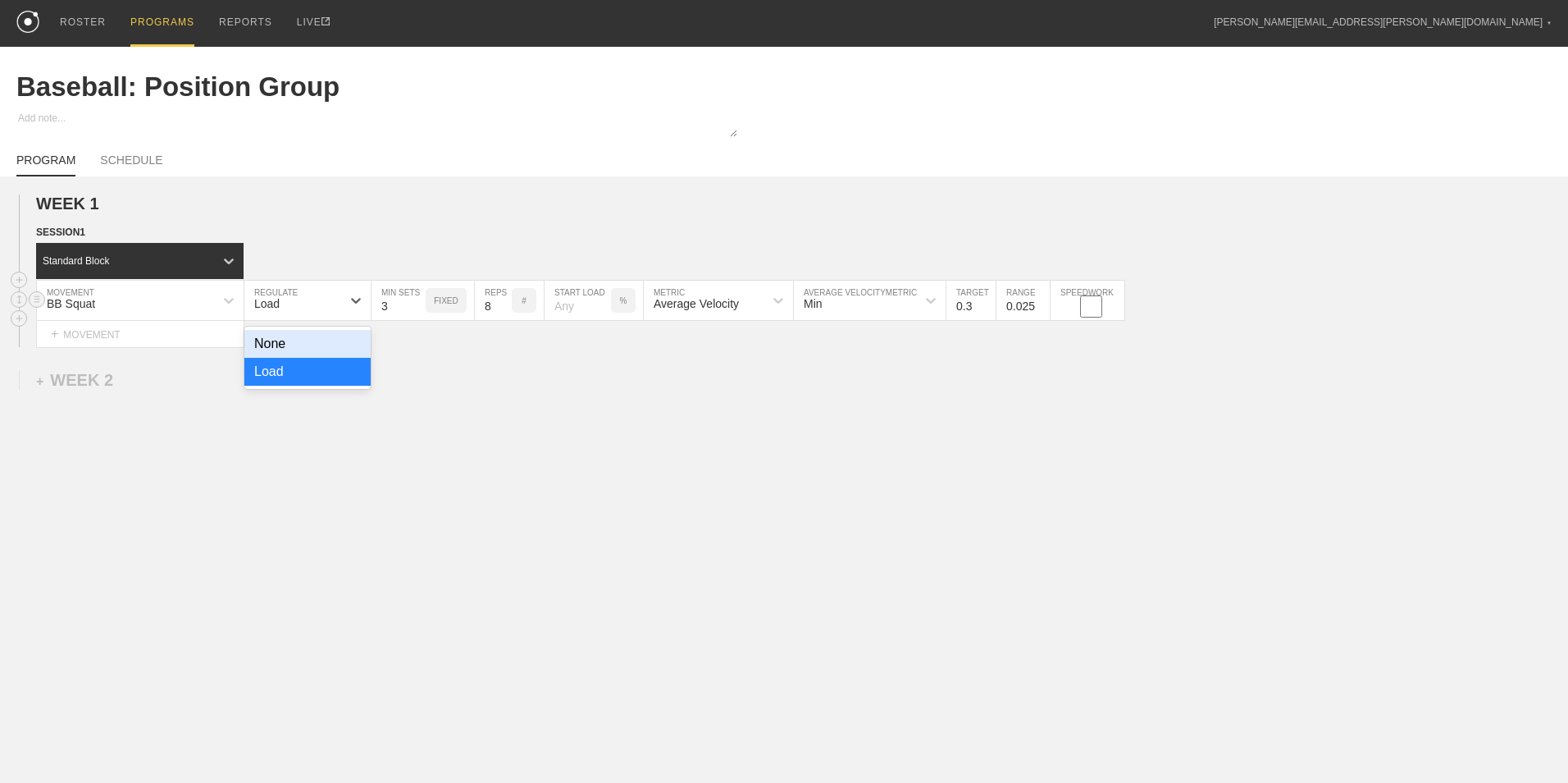
click at [326, 352] on div "None" at bounding box center [307, 343] width 126 height 27
click at [524, 311] on input "2" at bounding box center [506, 300] width 53 height 39
click at [526, 304] on input "3" at bounding box center [506, 300] width 53 height 39
click at [526, 311] on input "2" at bounding box center [506, 300] width 53 height 39
click at [526, 311] on input "1" at bounding box center [506, 300] width 53 height 39
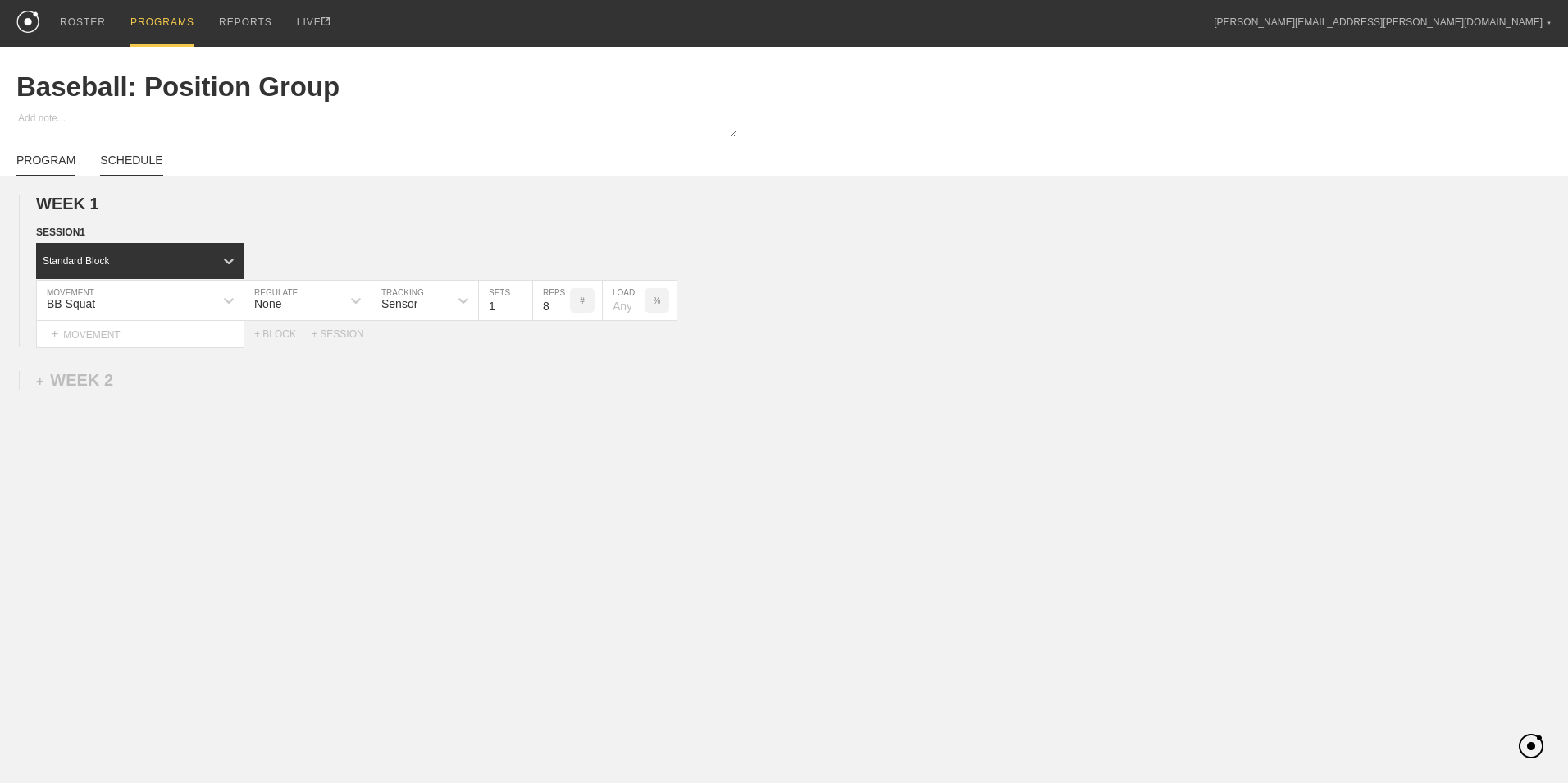
click at [139, 162] on link "SCHEDULE" at bounding box center [131, 165] width 63 height 23
click at [655, 429] on div "WEEK 1 DUPLICATE DELETE SESSION 1 Standard Block DUPLICATE INSERT MOVEMENT AFTE…" at bounding box center [784, 405] width 1568 height 459
click at [141, 160] on link "SCHEDULE" at bounding box center [131, 165] width 63 height 23
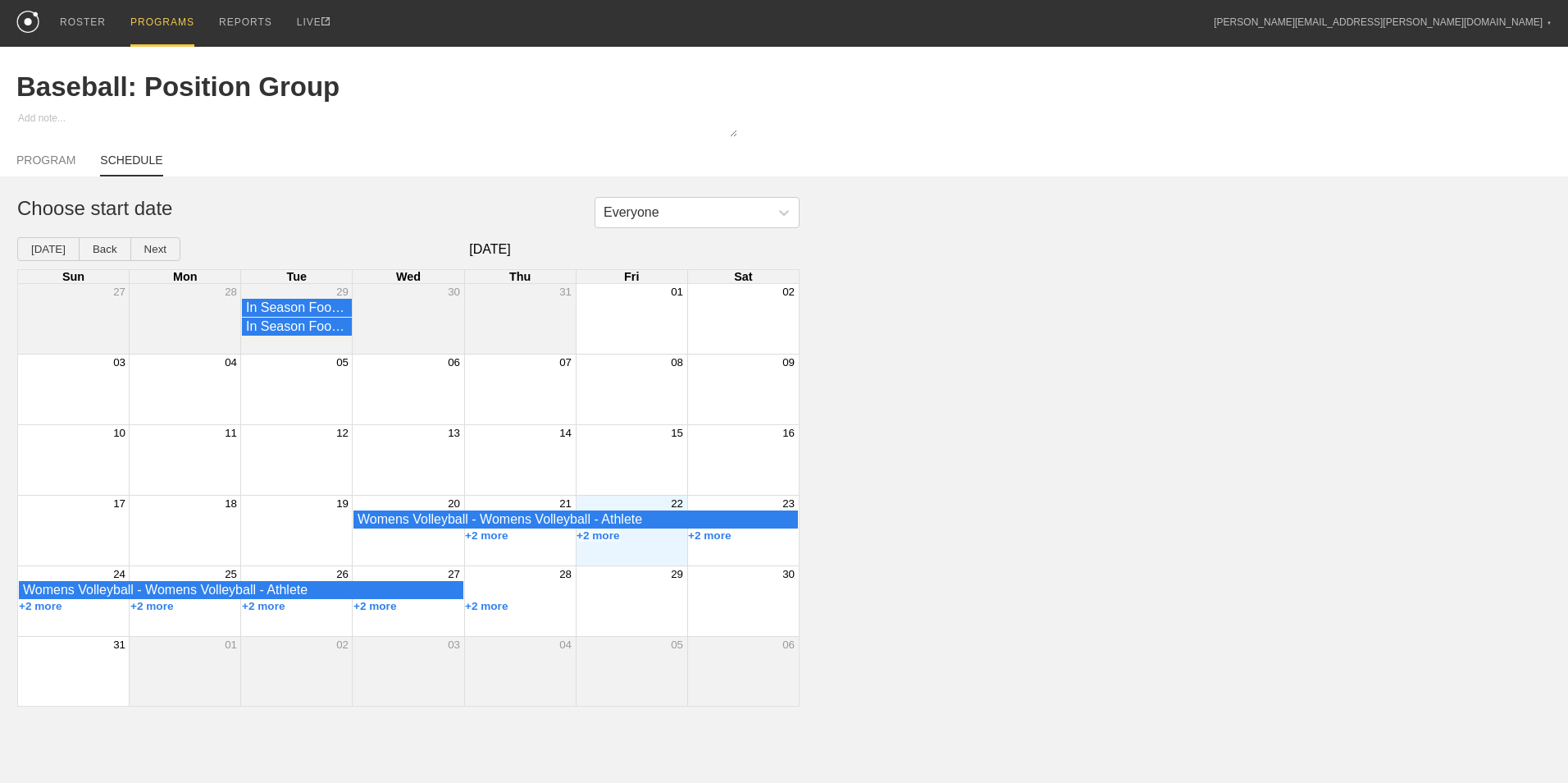
click at [635, 551] on div "Month View" at bounding box center [632, 530] width 112 height 70
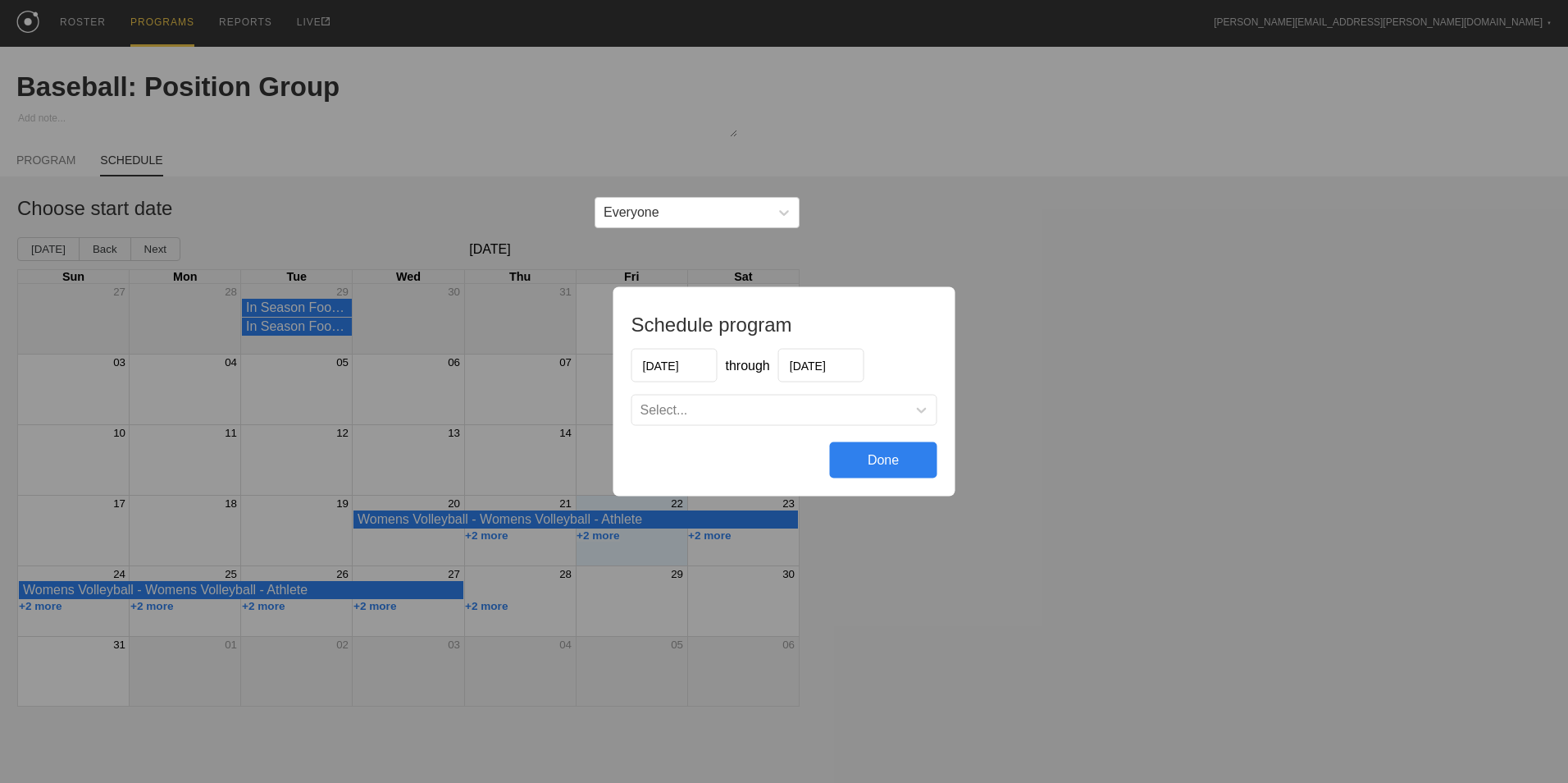
click at [826, 365] on input "[DATE]" at bounding box center [821, 365] width 86 height 33
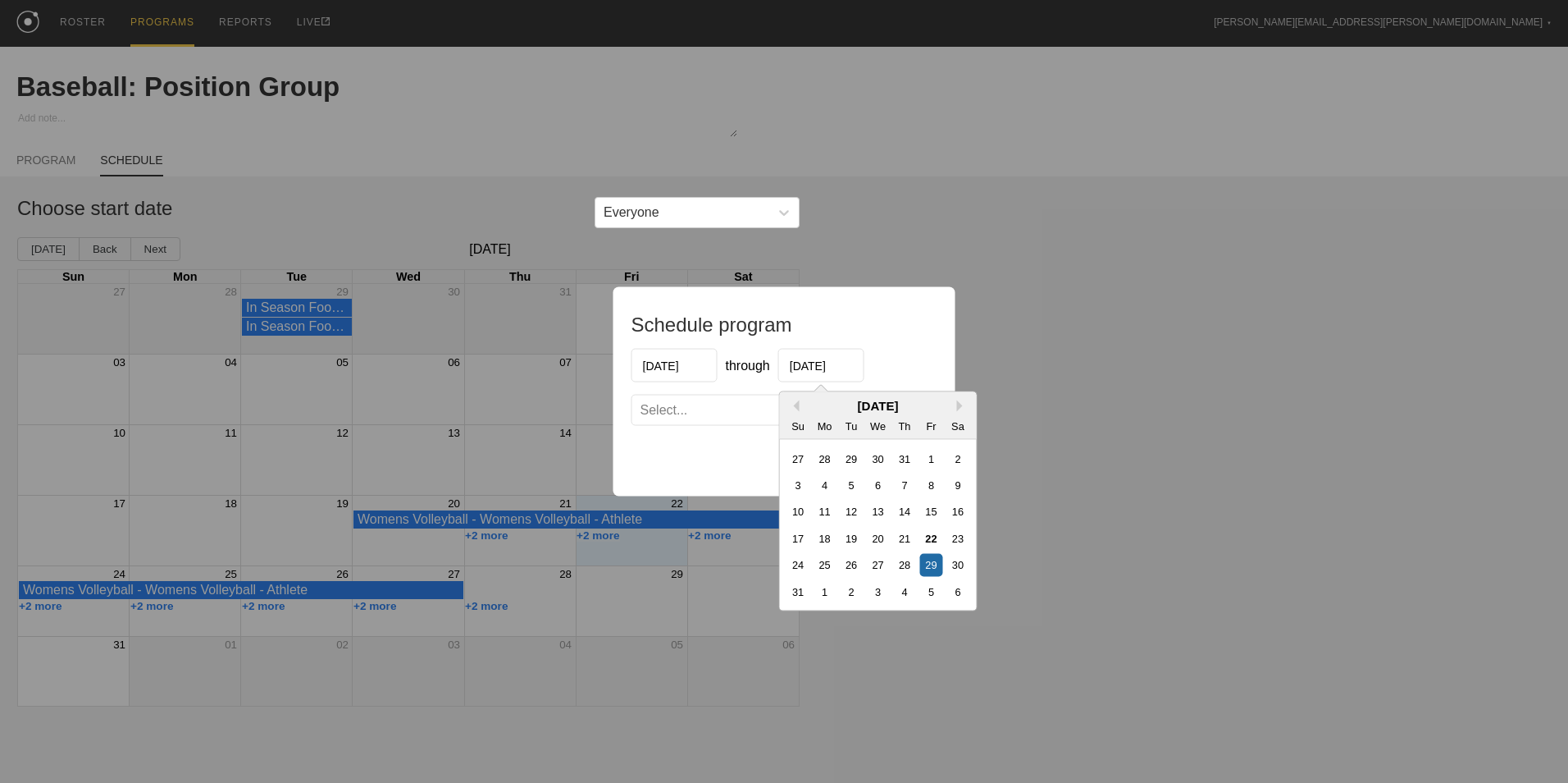
click at [817, 367] on input "[DATE]" at bounding box center [821, 365] width 86 height 33
click at [819, 366] on input "[DATE]" at bounding box center [821, 365] width 86 height 33
click at [928, 533] on div "22" at bounding box center [931, 537] width 22 height 22
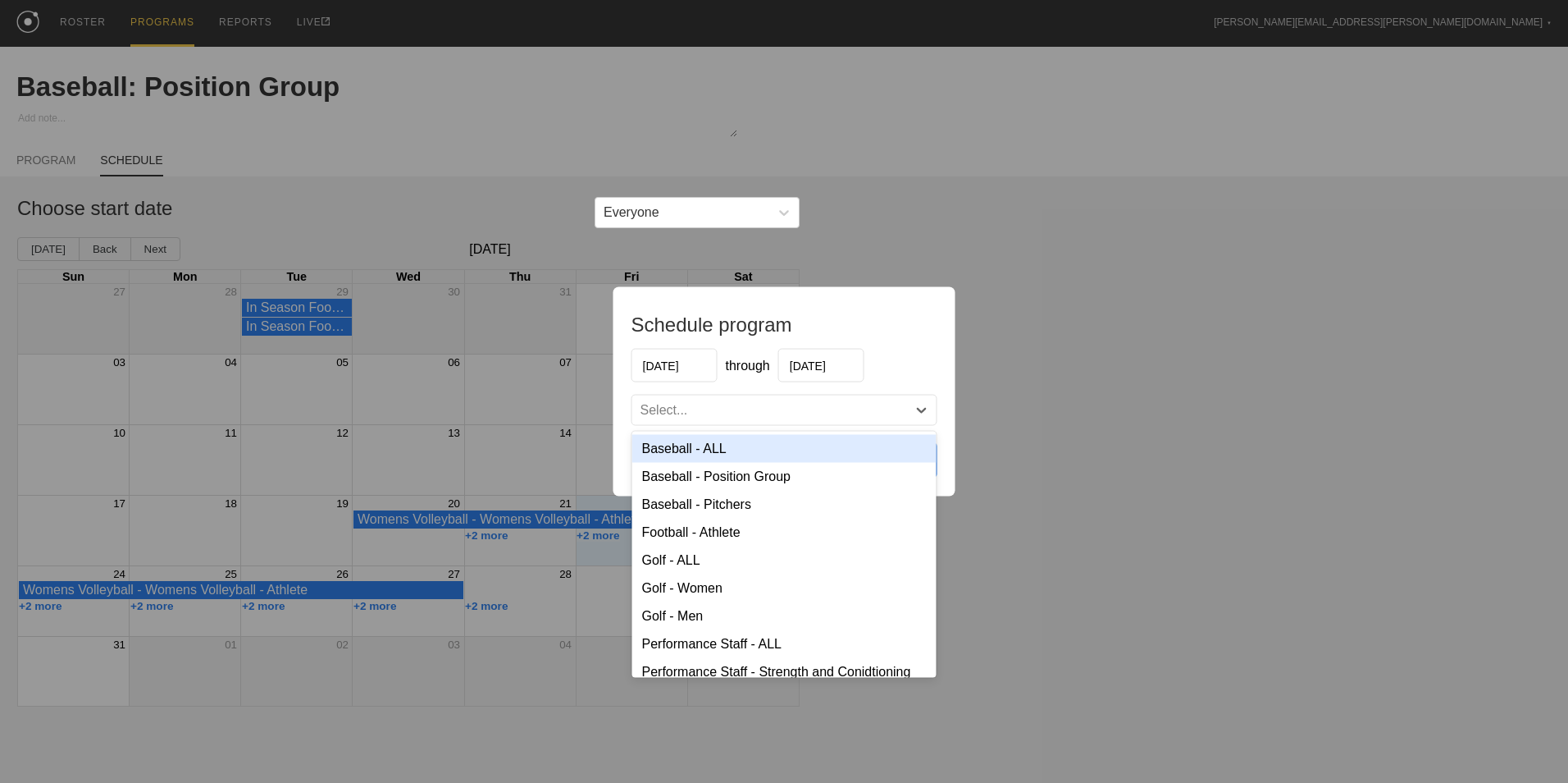
click at [743, 414] on div "Select..." at bounding box center [770, 410] width 275 height 16
click at [704, 449] on div "Baseball - ALL" at bounding box center [784, 448] width 305 height 27
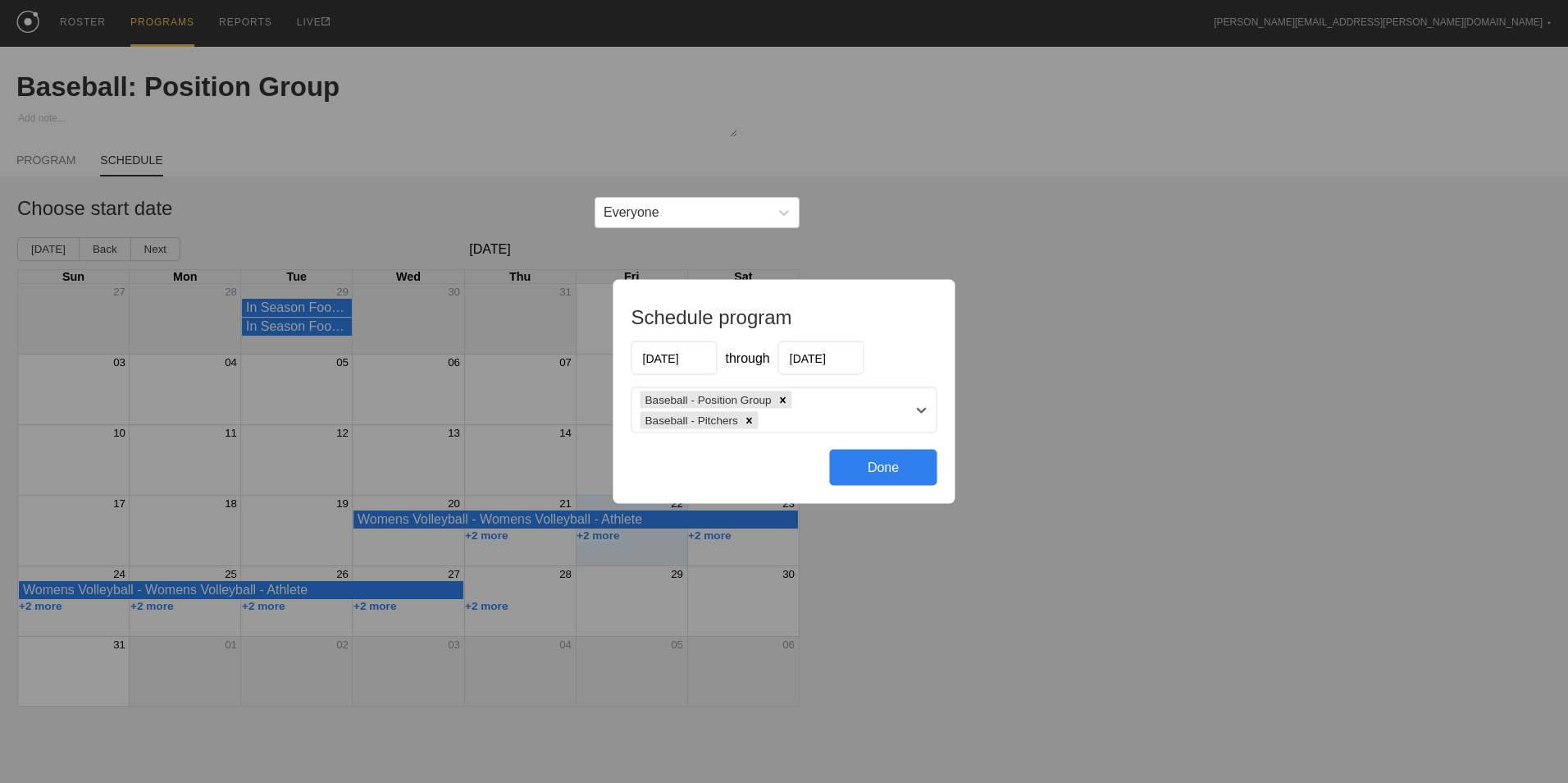
click at [902, 470] on div "Done" at bounding box center [883, 468] width 107 height 36
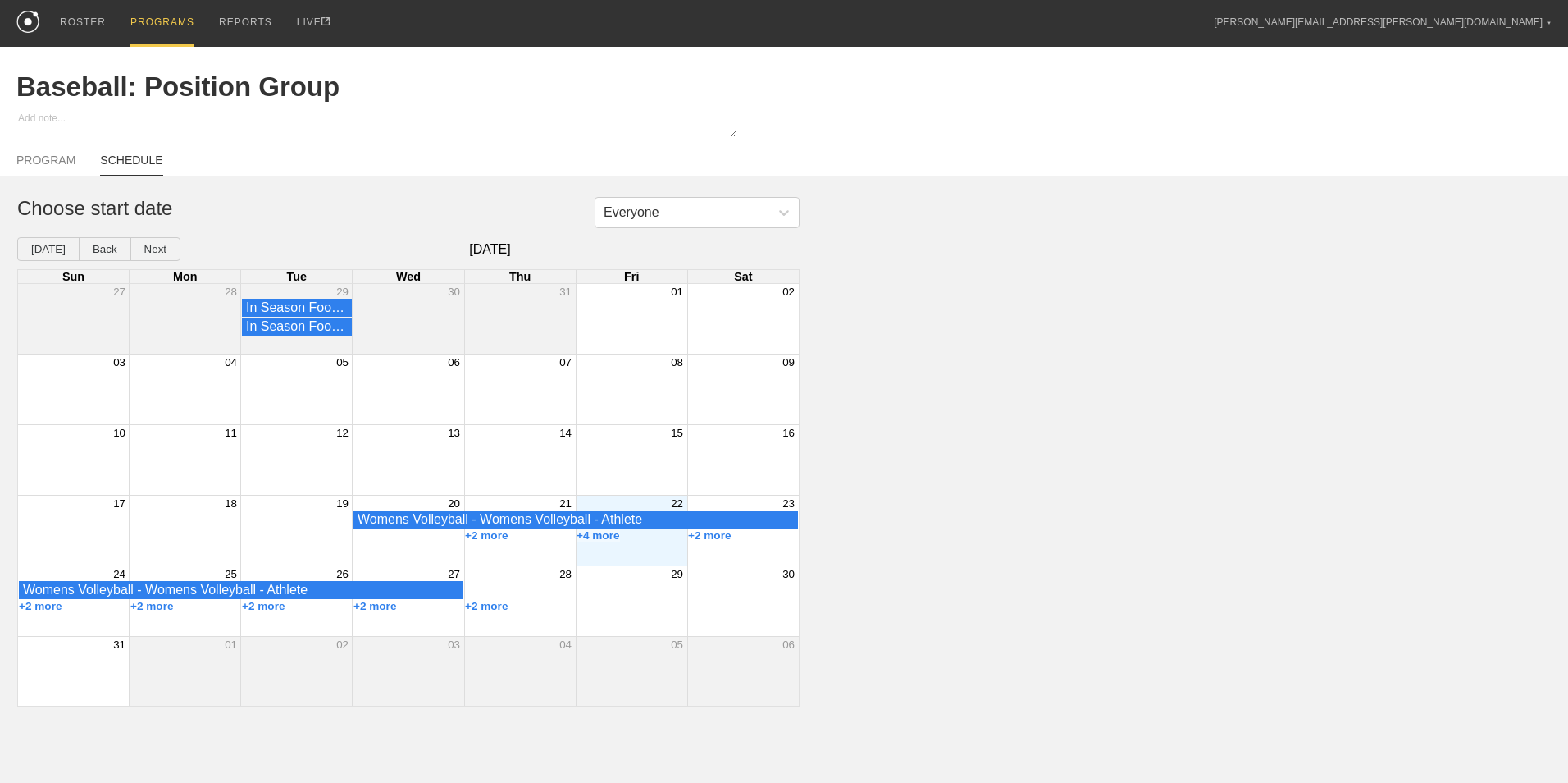
click at [650, 537] on div "+4 more" at bounding box center [632, 535] width 112 height 13
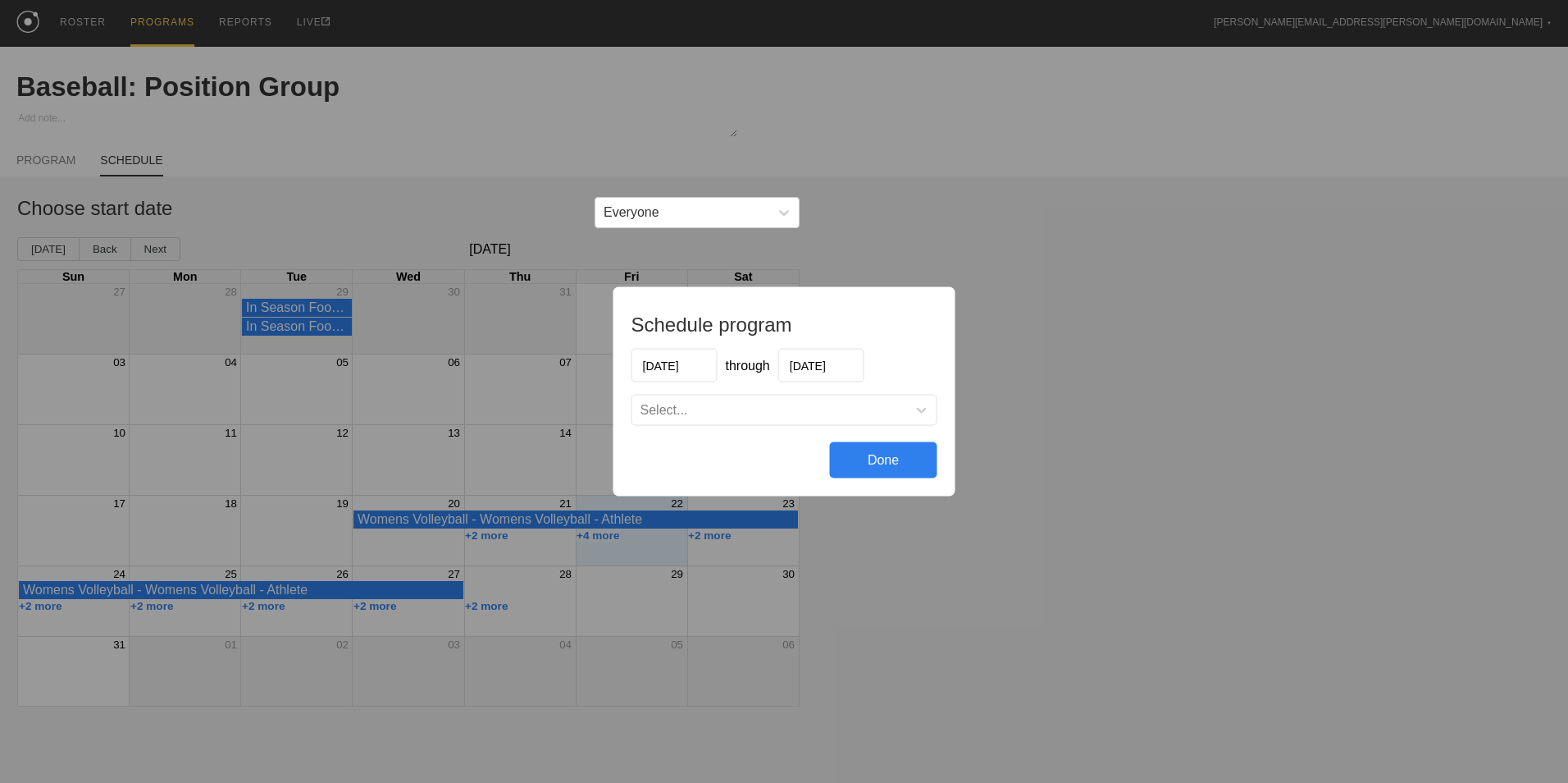
click at [910, 464] on div "Done" at bounding box center [883, 460] width 107 height 36
click at [905, 461] on div "Done" at bounding box center [883, 460] width 107 height 36
click at [880, 460] on div "Done" at bounding box center [883, 460] width 107 height 36
click at [1088, 428] on div "Schedule program [DATE] through [DATE] Select... Done" at bounding box center [784, 392] width 1568 height 783
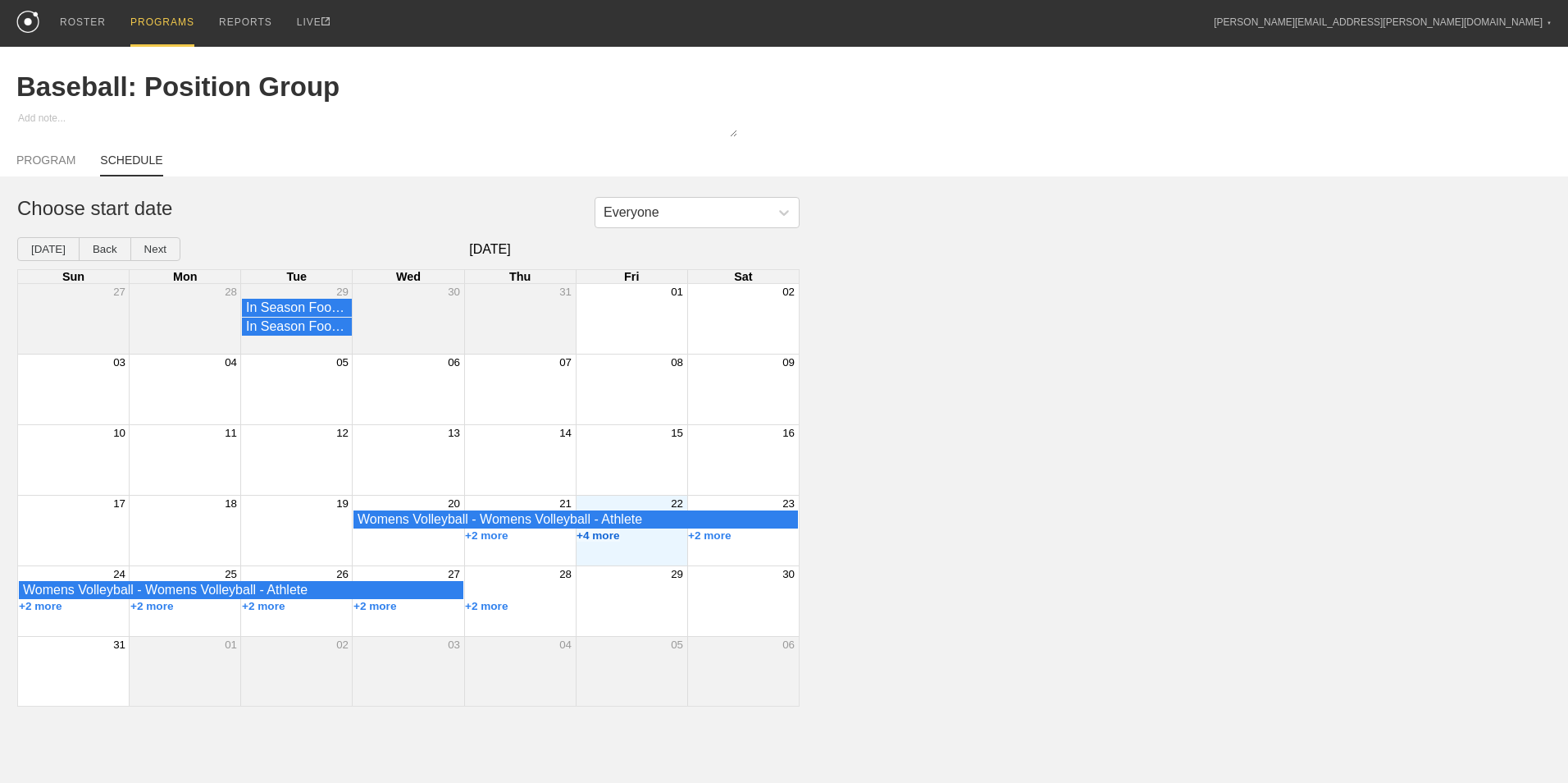
click at [589, 539] on button "+4 more" at bounding box center [598, 535] width 44 height 12
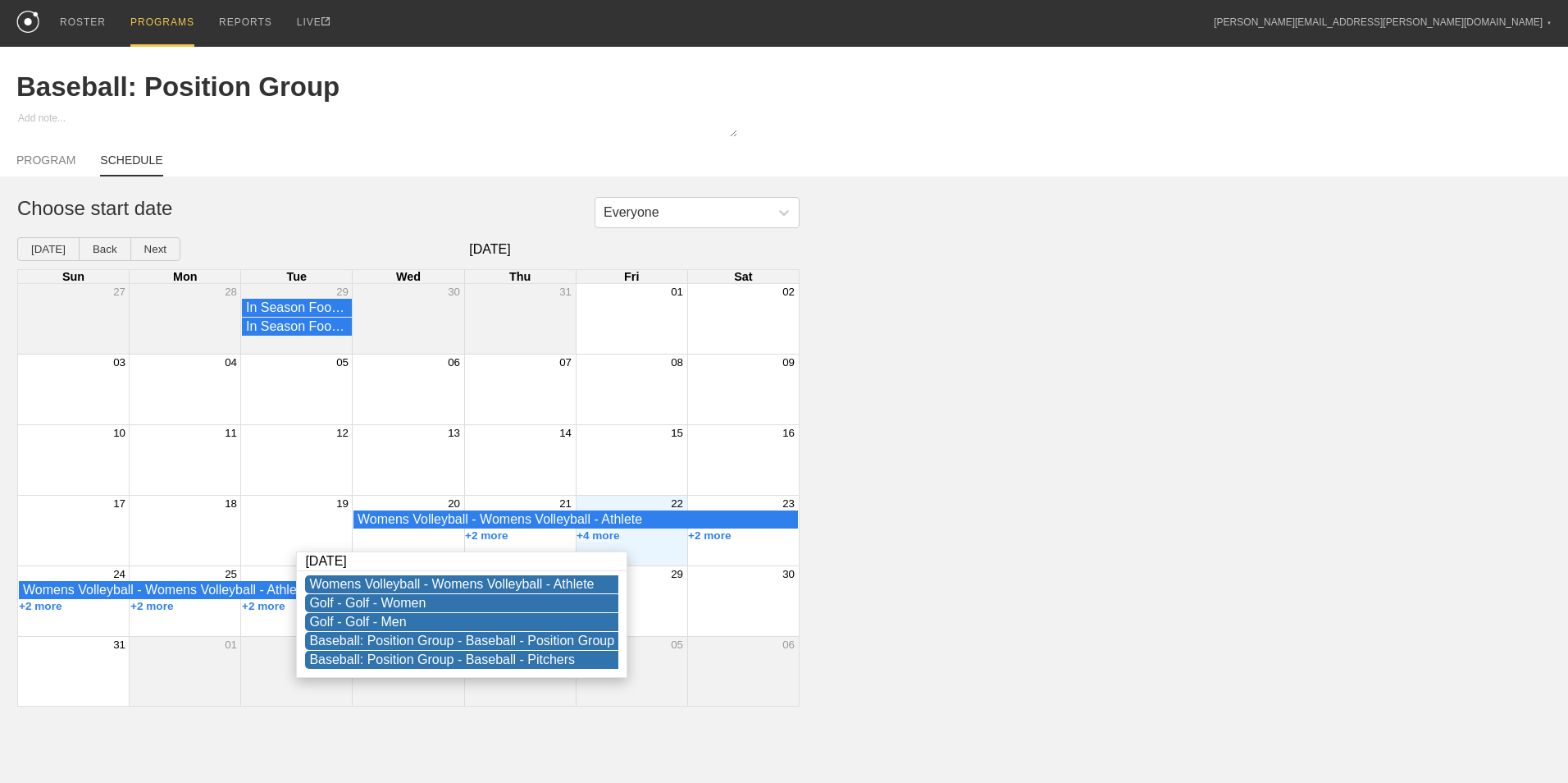
click at [375, 707] on html "ROSTER PROGRAMS REPORTS LIVE [PERSON_NAME][EMAIL_ADDRESS][PERSON_NAME][DOMAIN_N…" at bounding box center [784, 353] width 1568 height 707
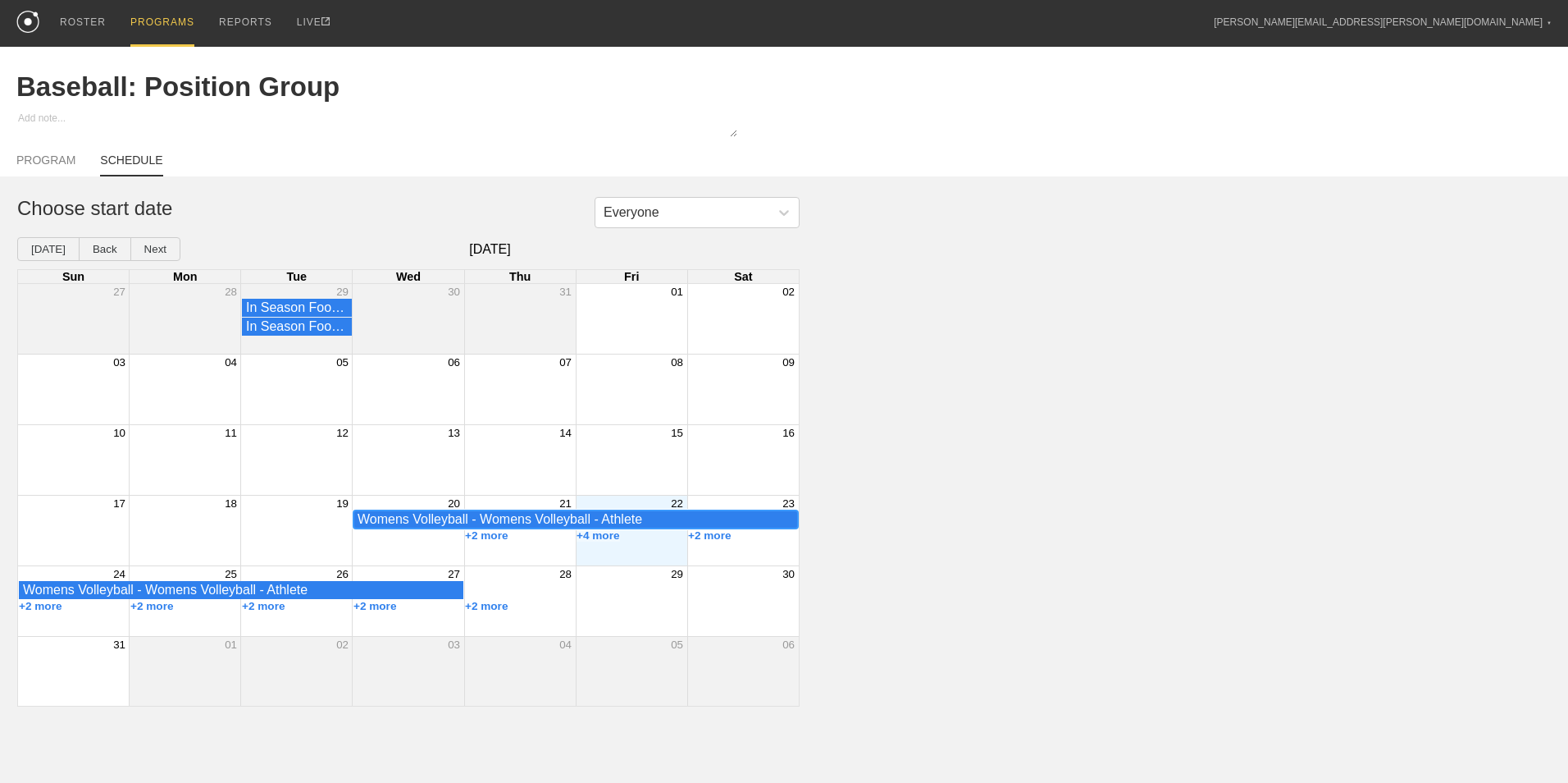
click at [760, 519] on div "Womens Volleyball - Womens Volleyball - Athlete" at bounding box center [576, 519] width 436 height 15
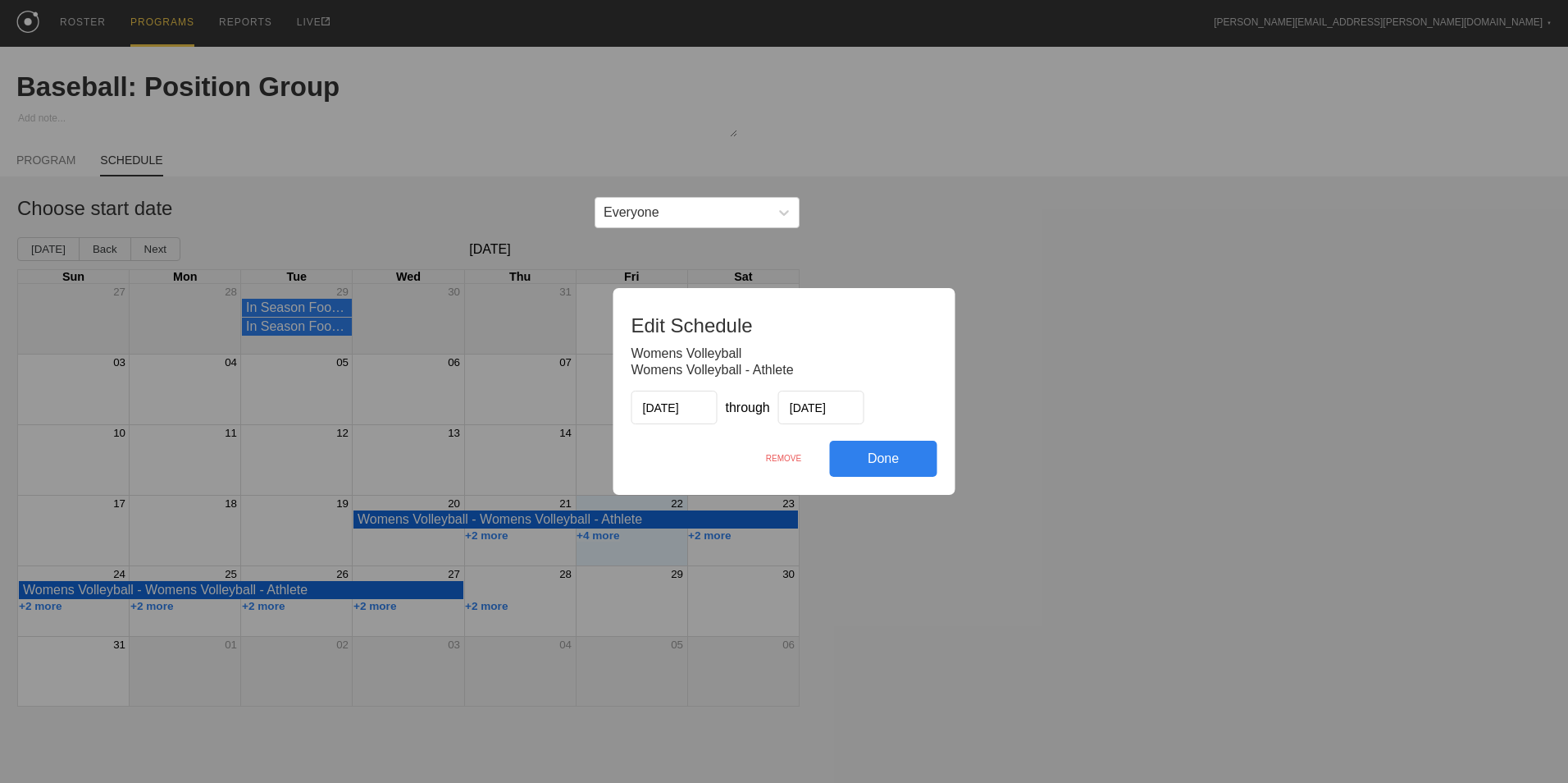
click at [882, 460] on div "Done" at bounding box center [883, 458] width 107 height 36
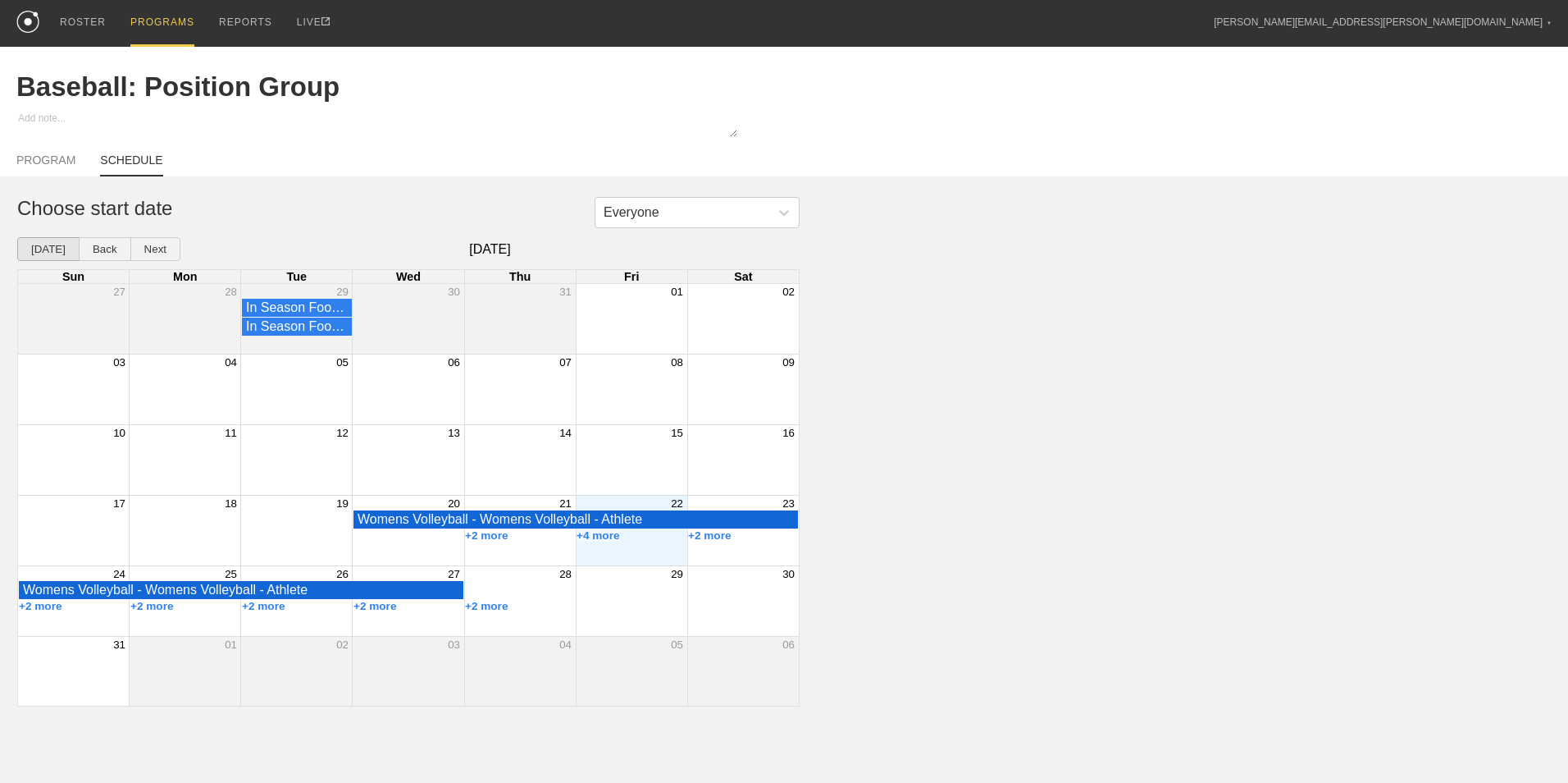
click at [49, 250] on button "[DATE]" at bounding box center [48, 249] width 63 height 24
click at [102, 254] on button "Back" at bounding box center [105, 249] width 52 height 24
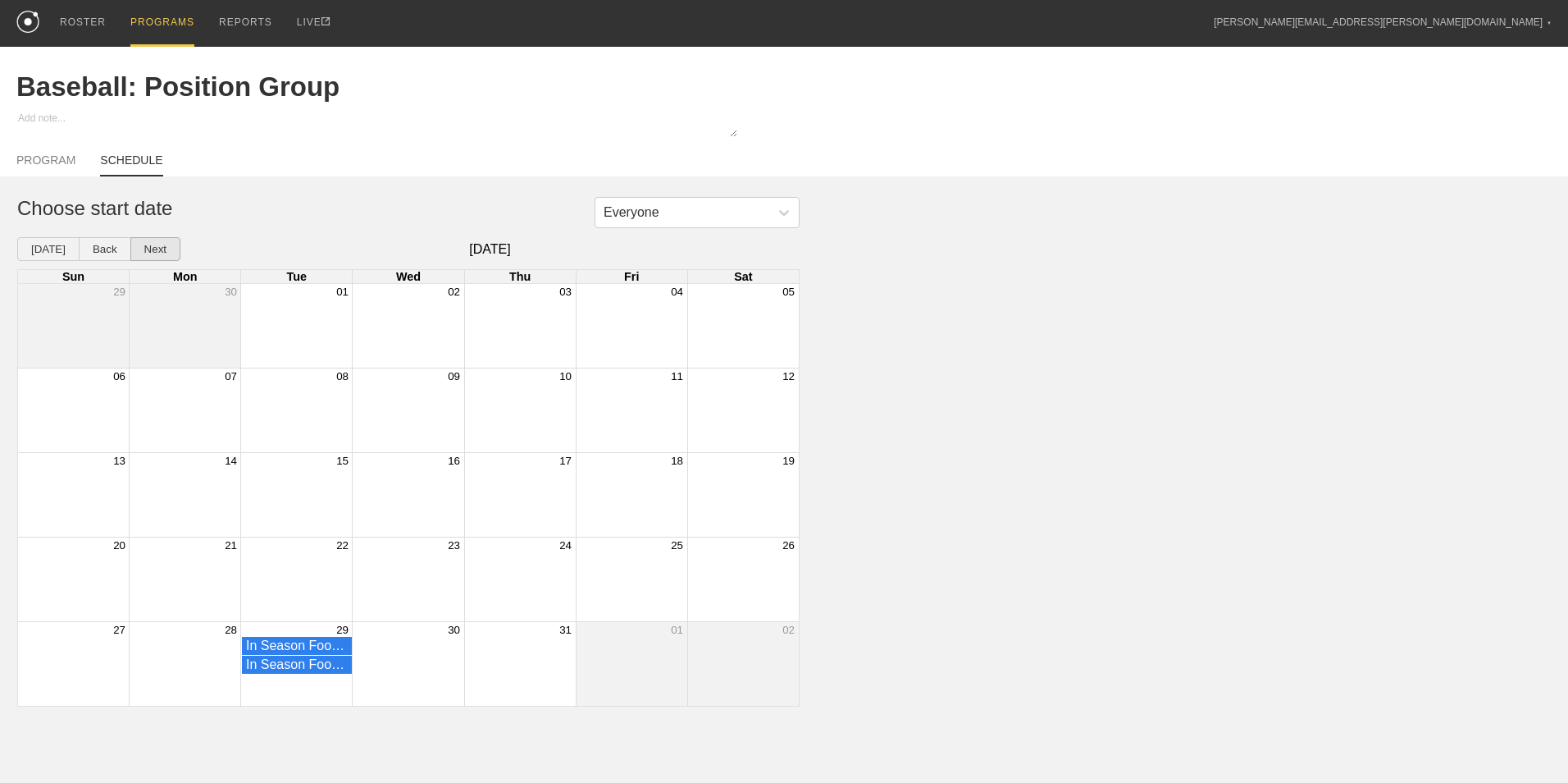
click at [142, 251] on button "Next" at bounding box center [155, 249] width 50 height 24
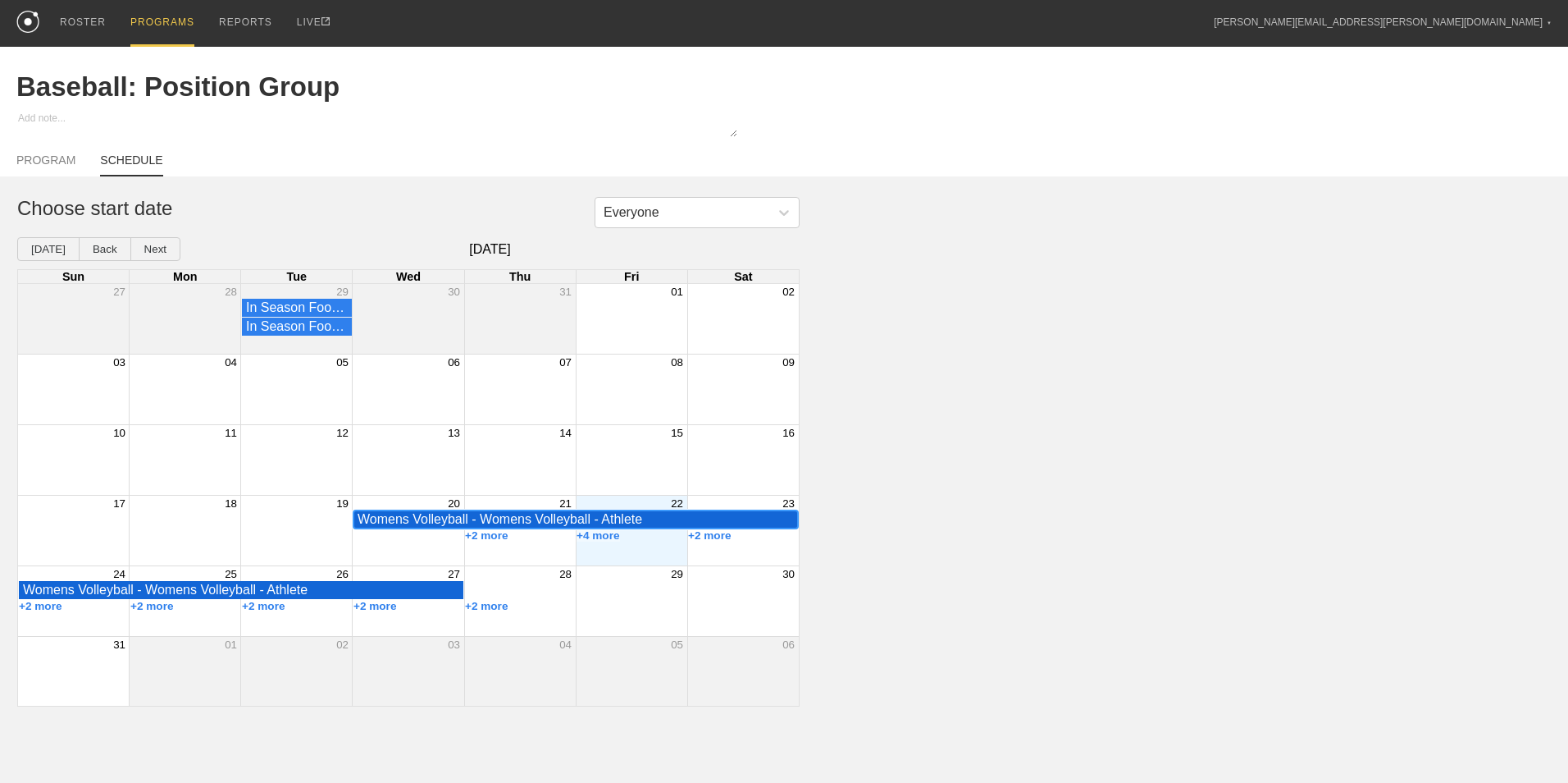
click at [748, 523] on div "Womens Volleyball - Womens Volleyball - Athlete" at bounding box center [576, 519] width 436 height 15
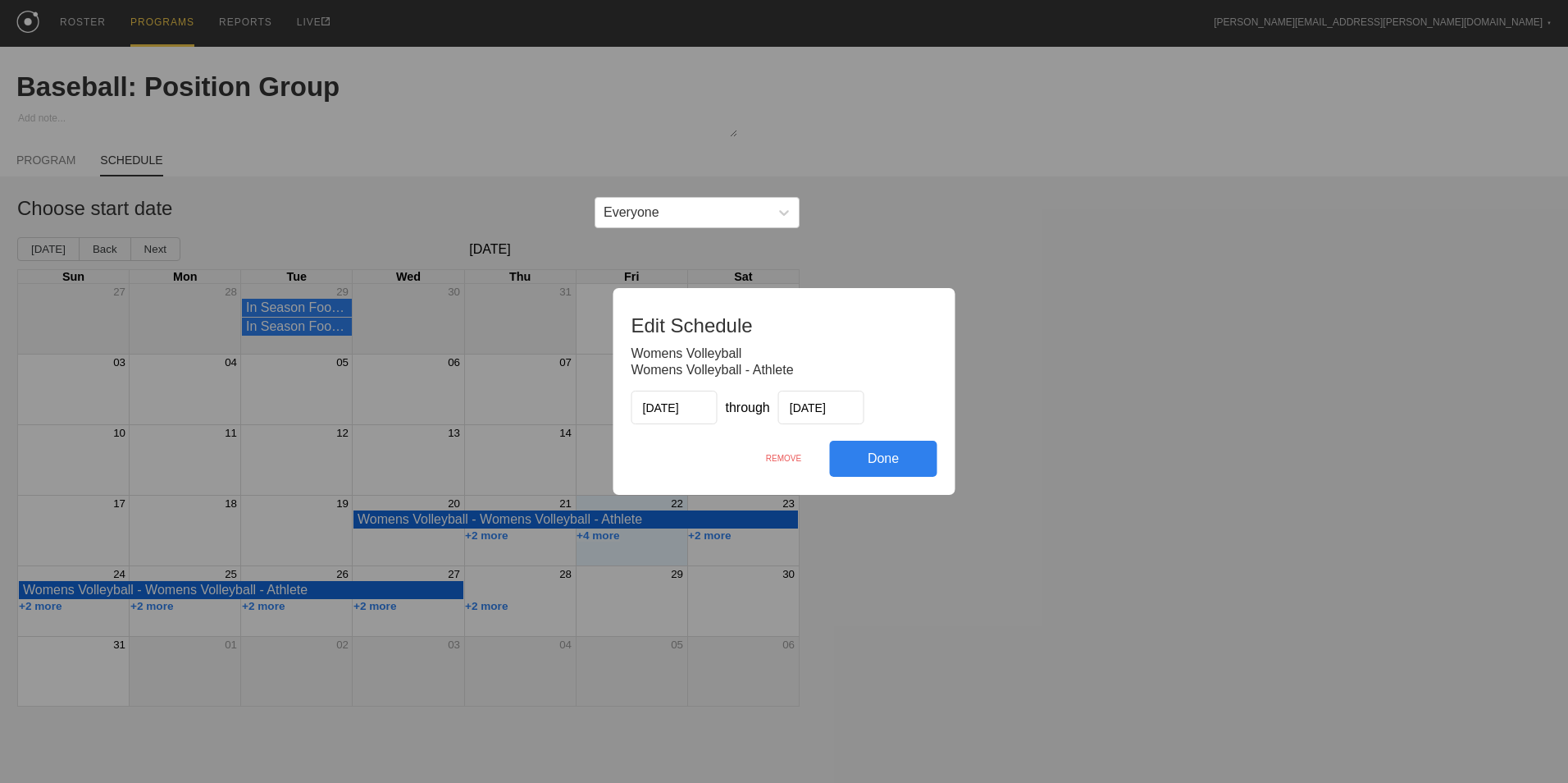
click at [669, 407] on input "[DATE]" at bounding box center [675, 407] width 86 height 33
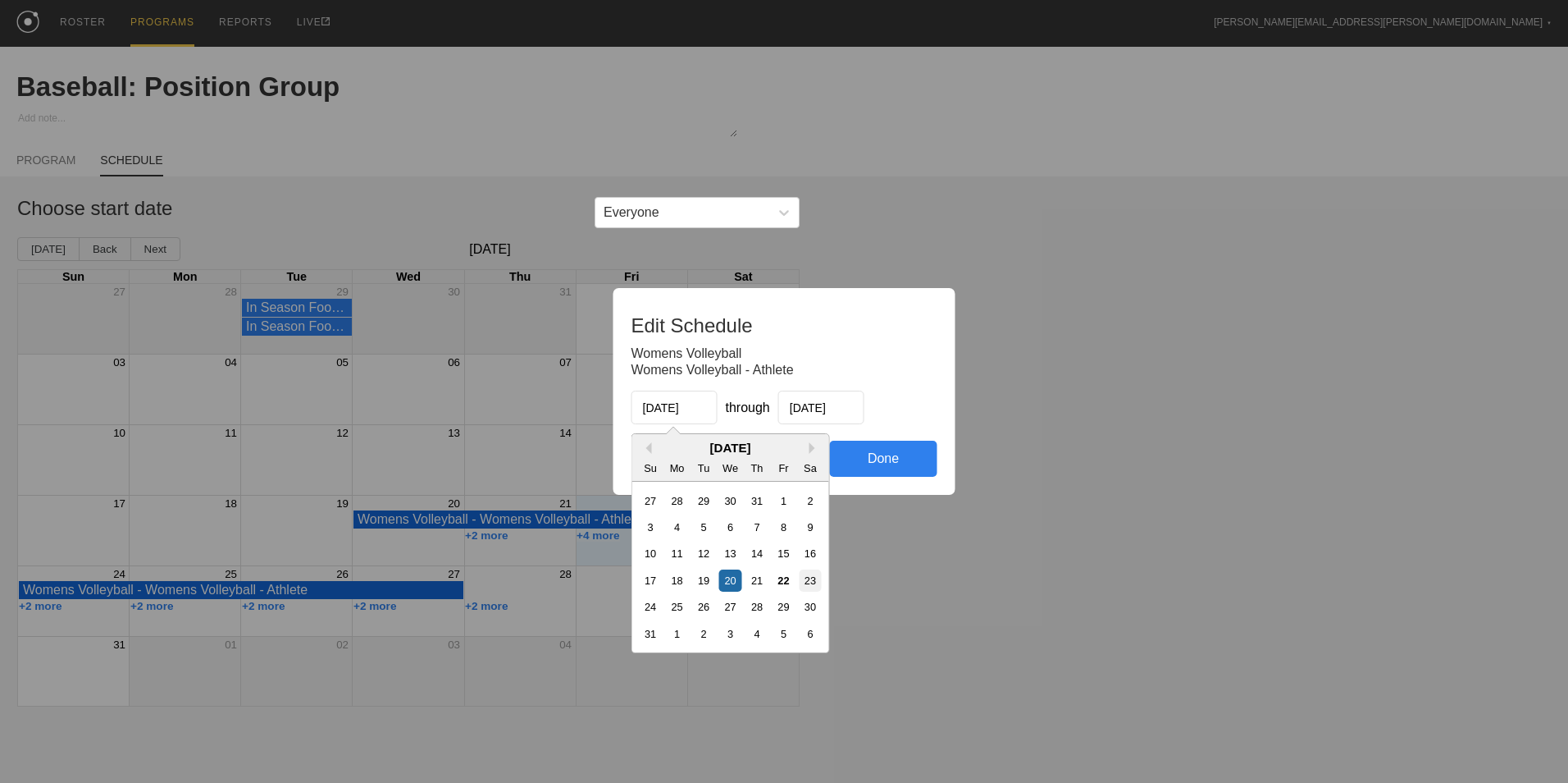
click at [812, 581] on div "23" at bounding box center [810, 580] width 22 height 22
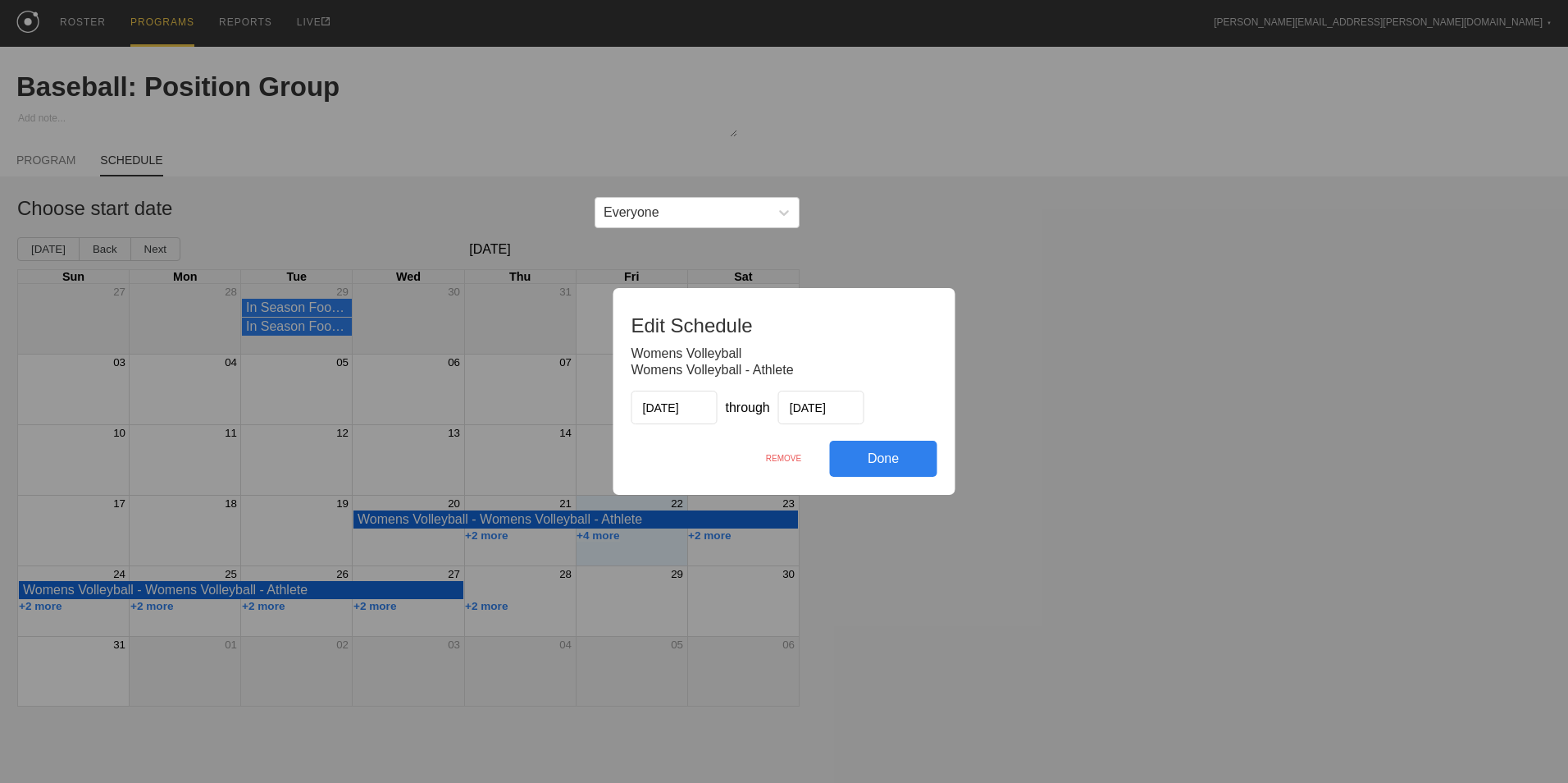
click at [788, 456] on div "REMOVE" at bounding box center [784, 458] width 92 height 35
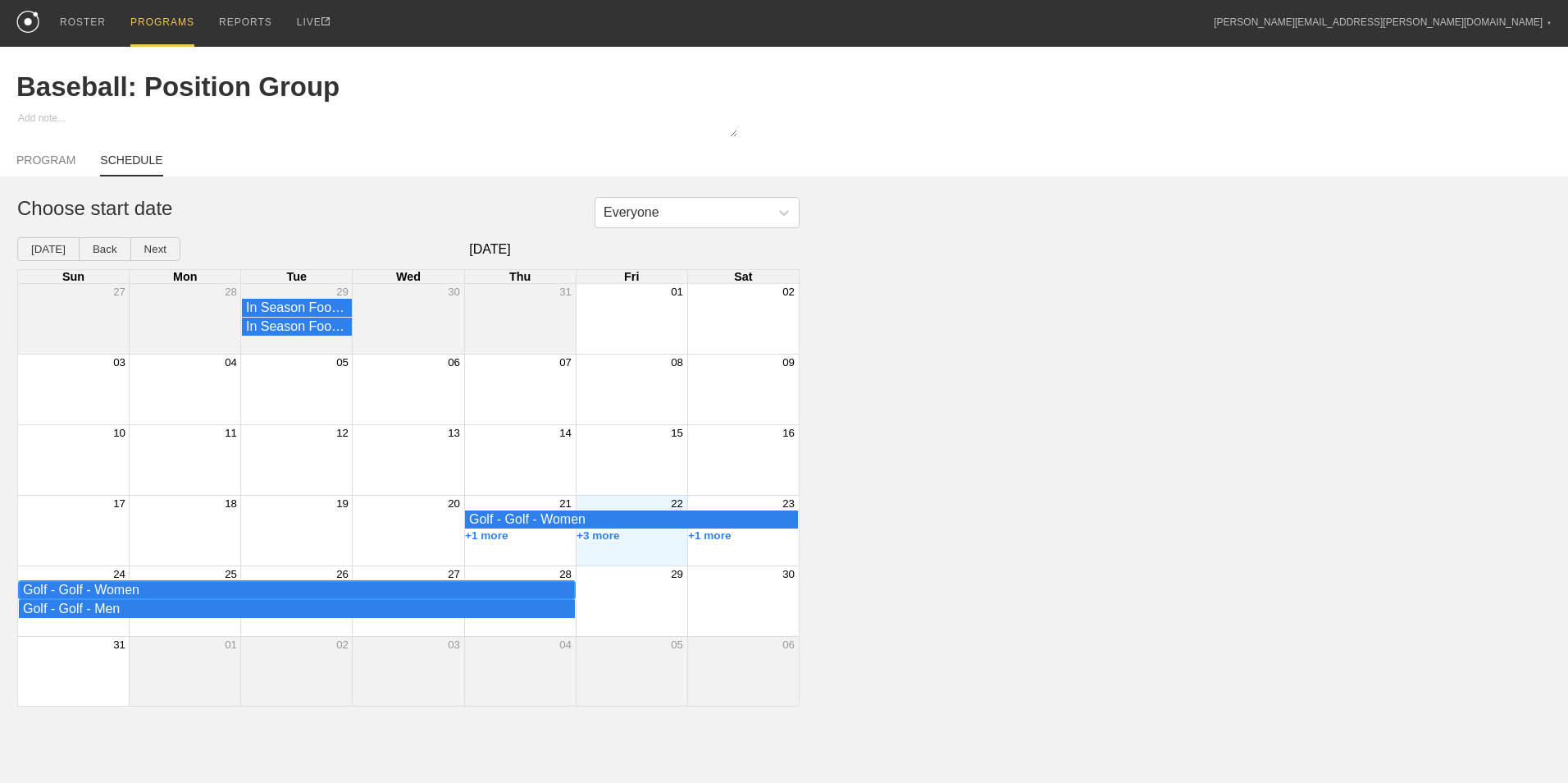
click at [275, 594] on div "Golf - Golf - Women" at bounding box center [297, 589] width 548 height 15
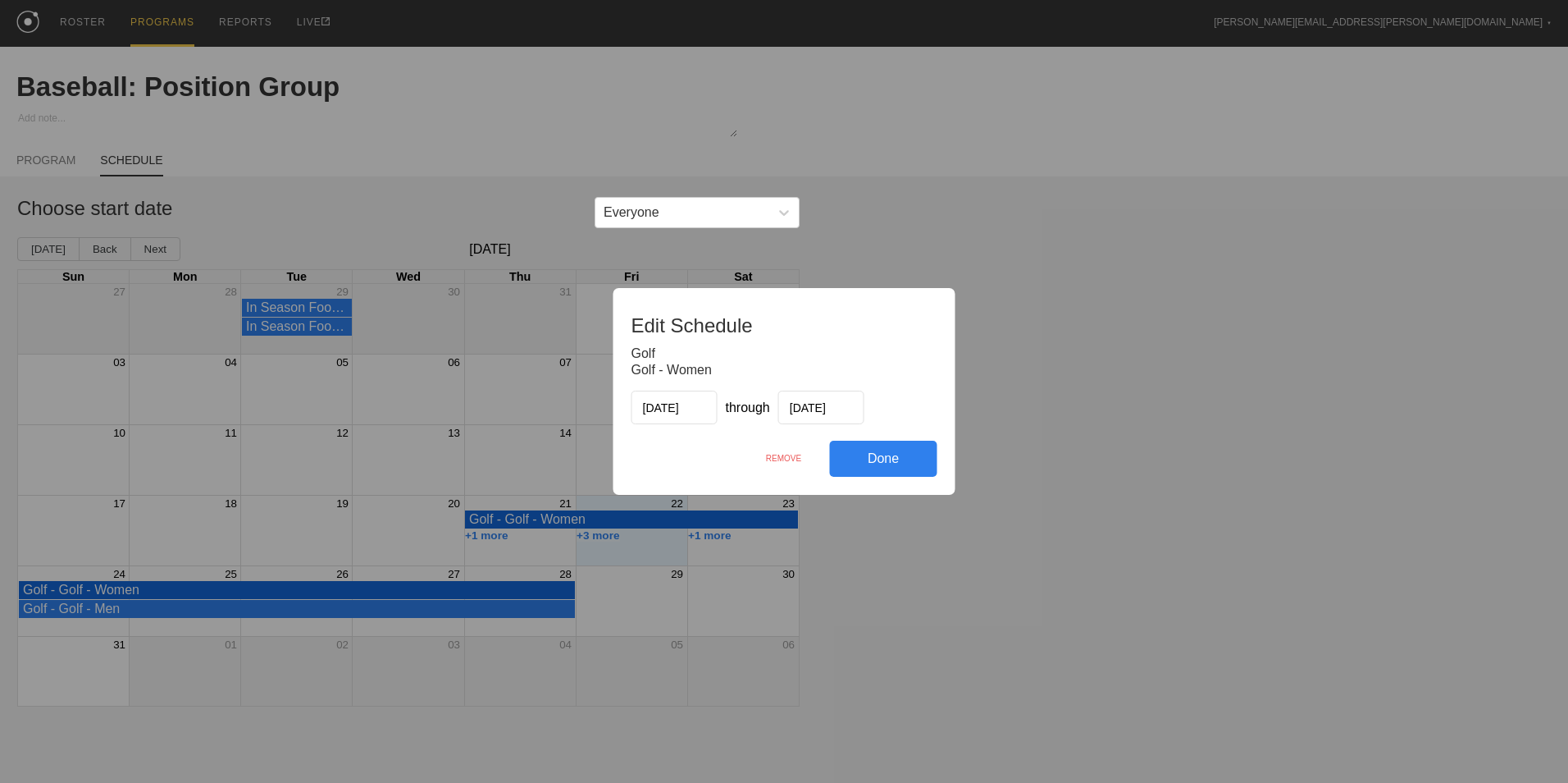
click at [777, 458] on div "REMOVE" at bounding box center [784, 458] width 92 height 35
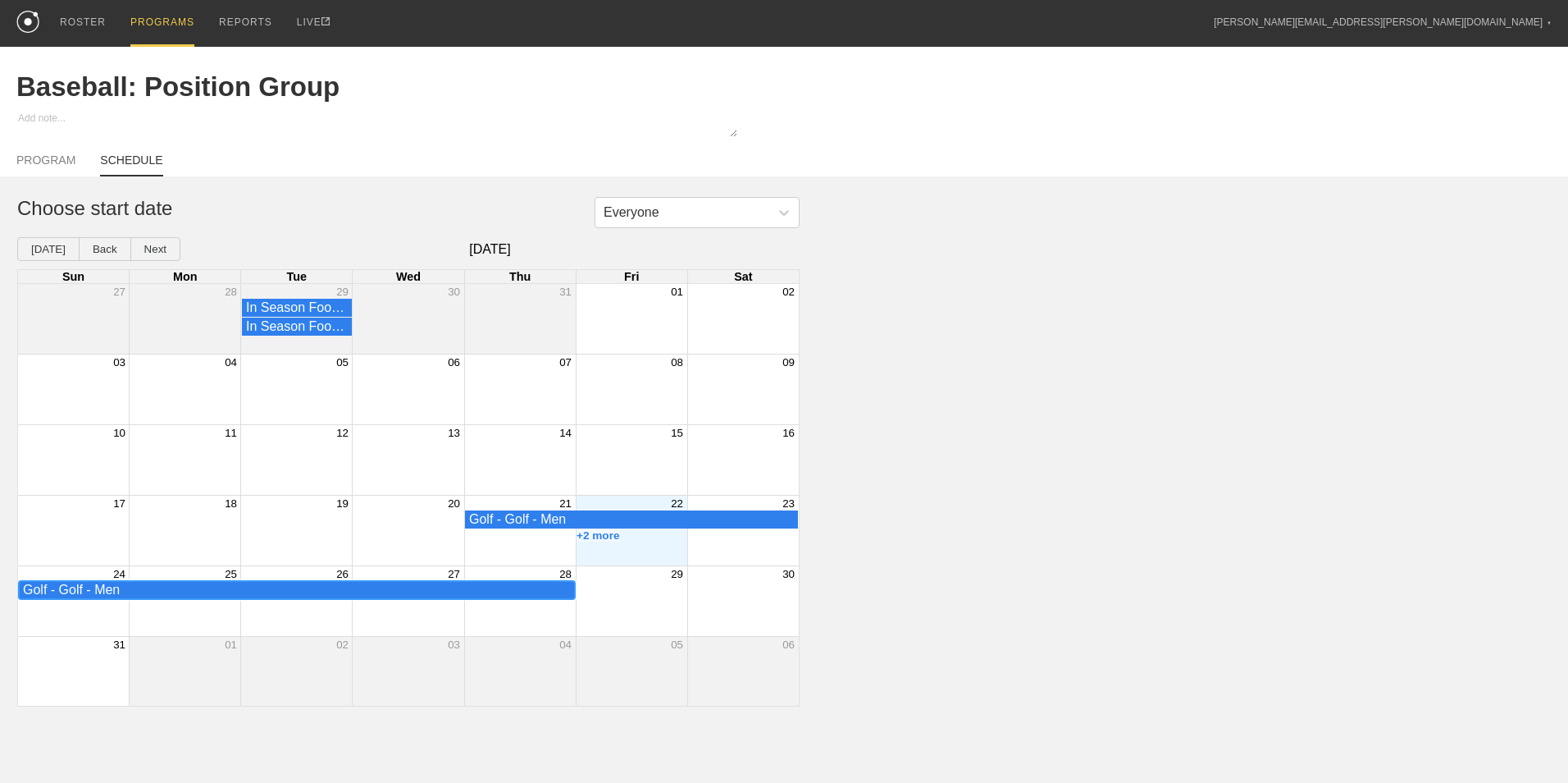
click at [489, 595] on div "Golf - Golf - Men" at bounding box center [297, 589] width 548 height 15
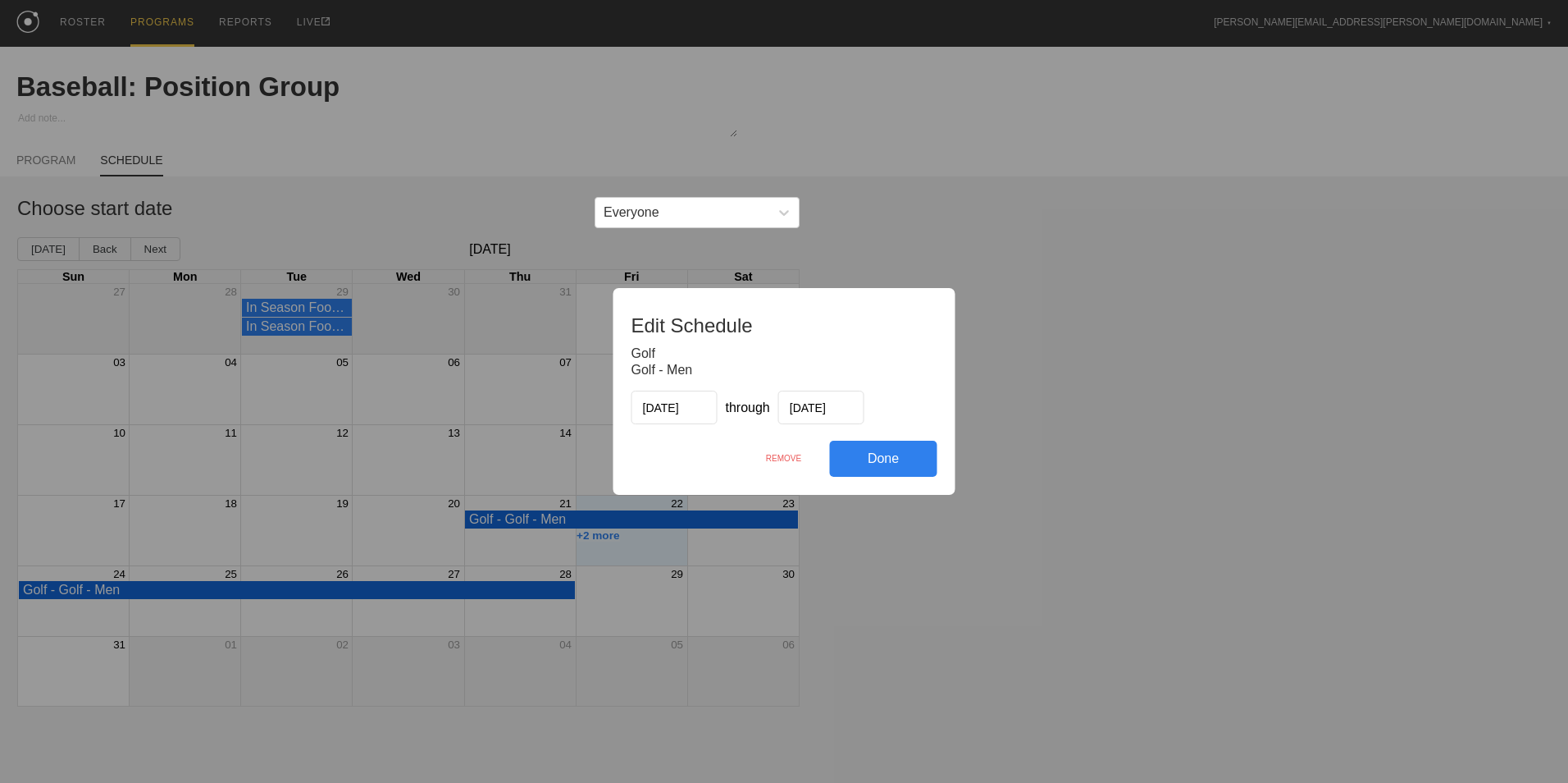
click at [784, 456] on div "REMOVE" at bounding box center [784, 458] width 92 height 35
